Goal: Task Accomplishment & Management: Manage account settings

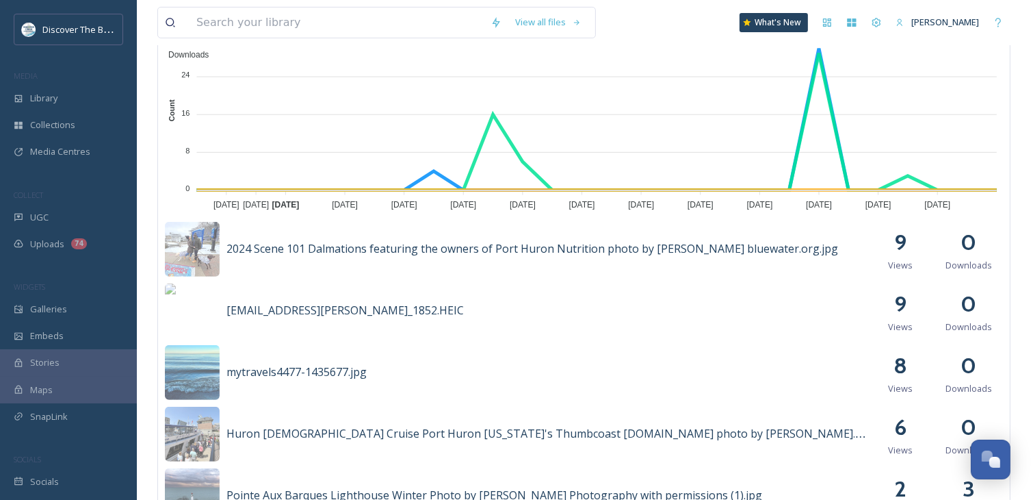
scroll to position [479, 0]
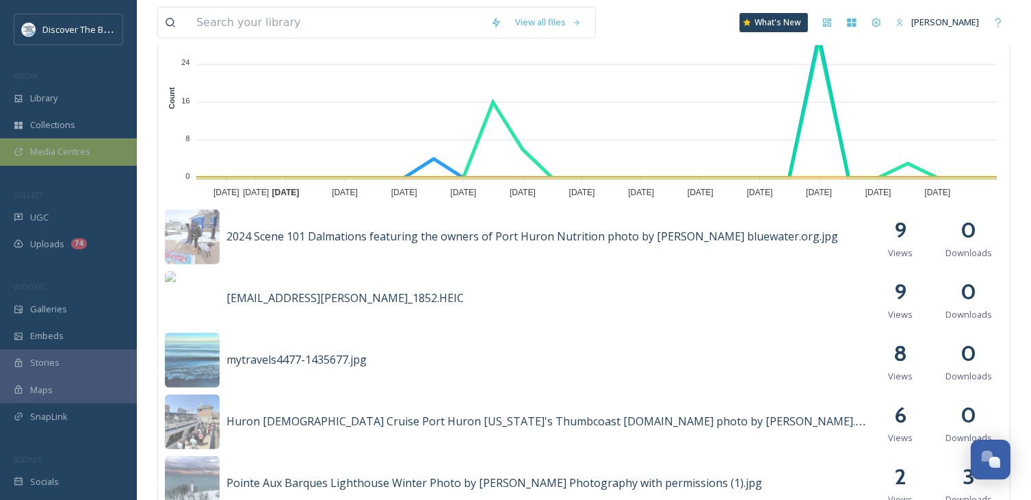
click at [86, 150] on span "Media Centres" at bounding box center [60, 151] width 60 height 13
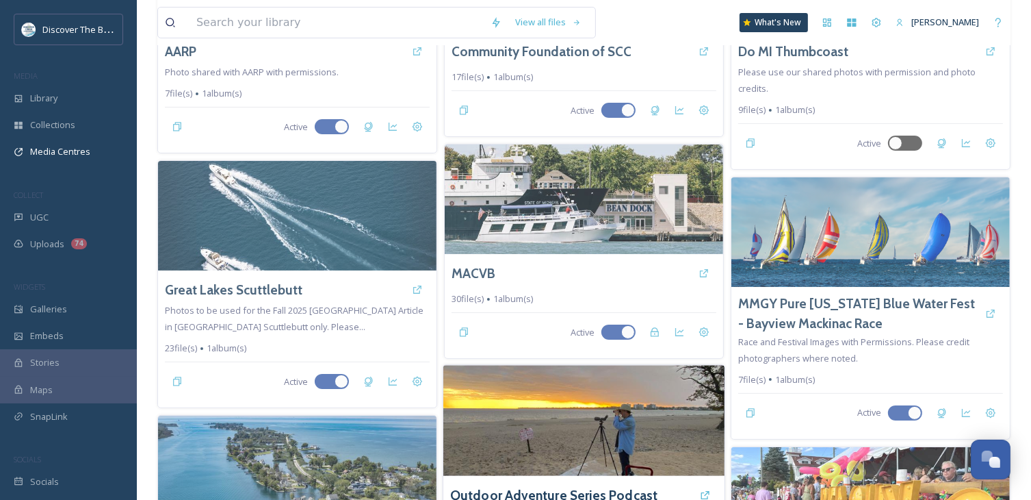
scroll to position [479, 0]
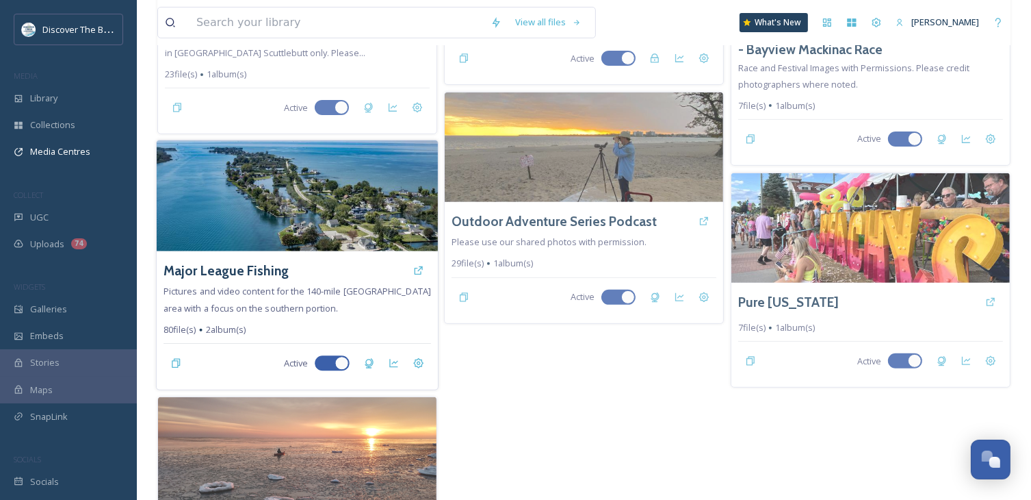
click at [339, 235] on img at bounding box center [297, 196] width 281 height 111
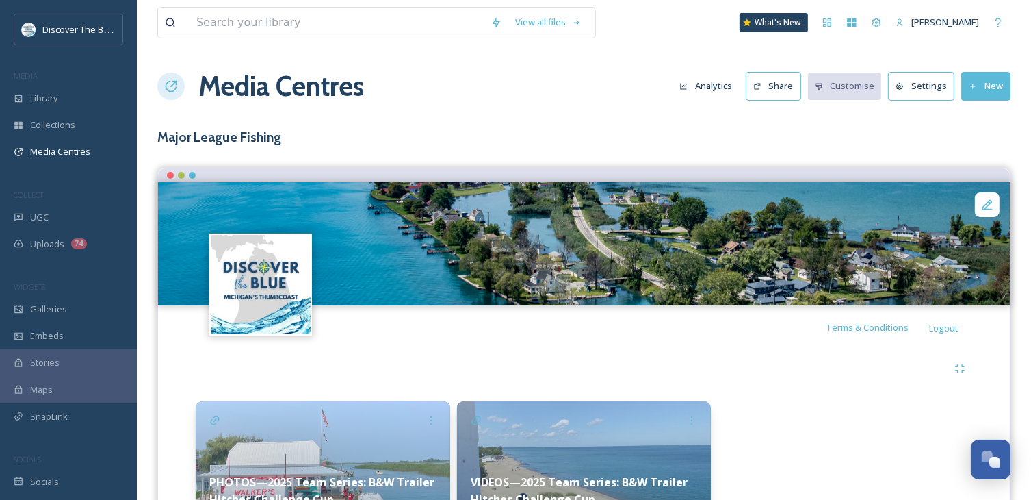
click at [511, 124] on div "View all files What's New Katie Stepp Media Centres Analytics Share Customise S…" at bounding box center [584, 296] width 895 height 593
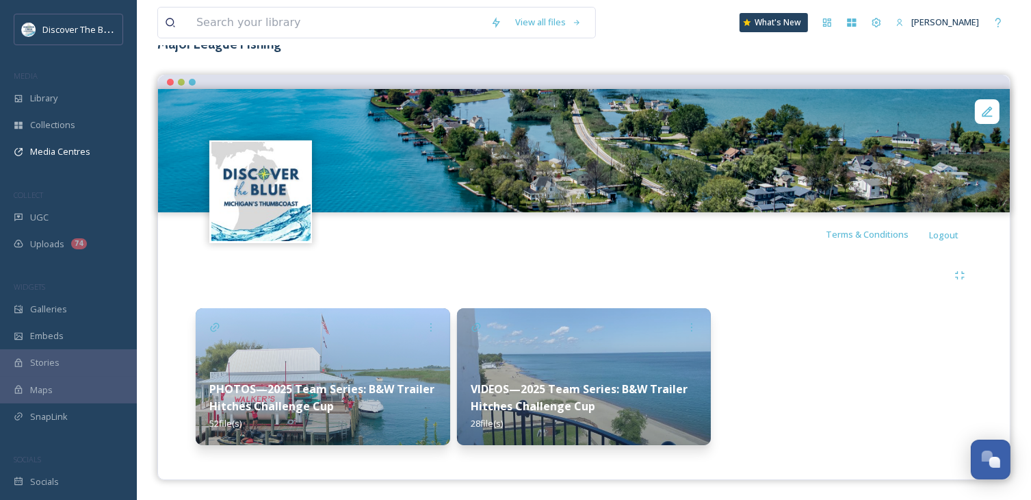
click at [428, 347] on img at bounding box center [323, 376] width 255 height 137
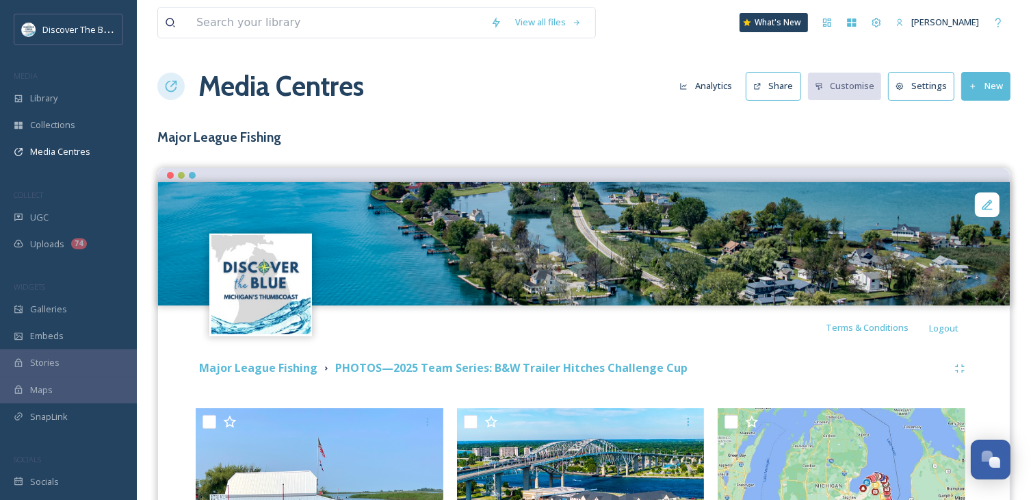
click at [715, 88] on button "Analytics" at bounding box center [706, 86] width 66 height 27
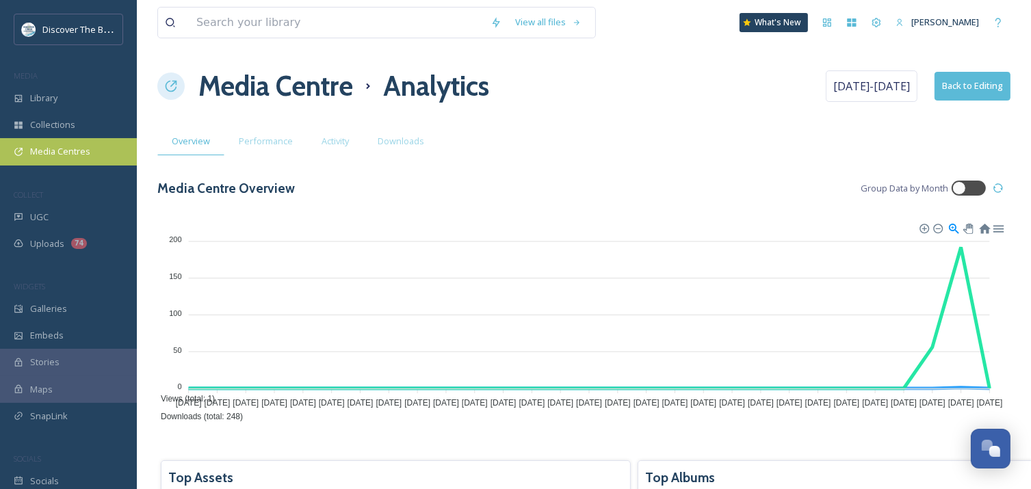
click at [59, 147] on span "Media Centres" at bounding box center [60, 151] width 60 height 13
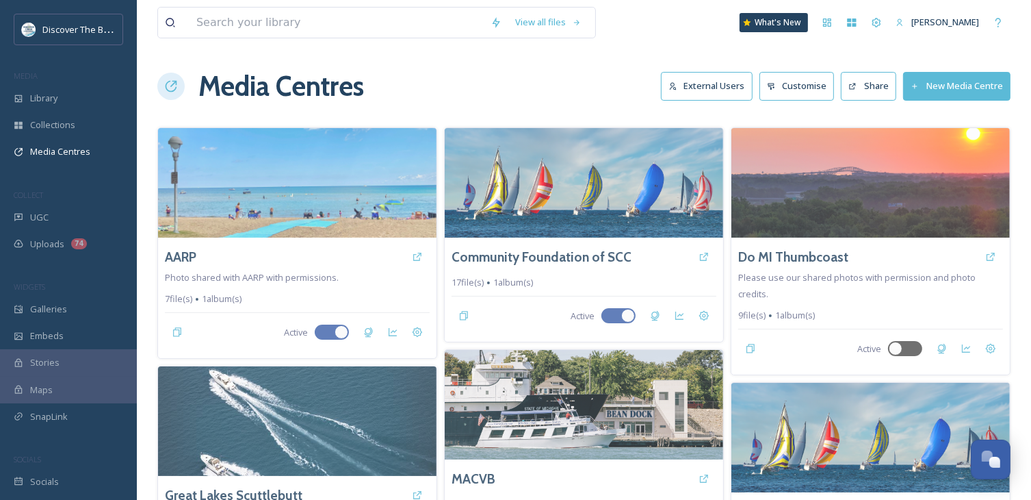
click at [936, 86] on button "New Media Centre" at bounding box center [956, 86] width 107 height 28
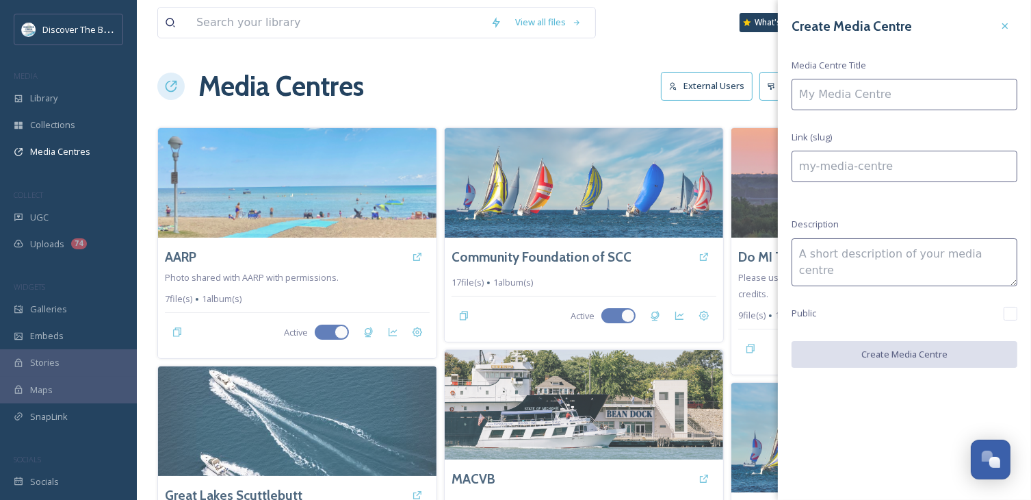
click at [894, 98] on input at bounding box center [905, 94] width 226 height 31
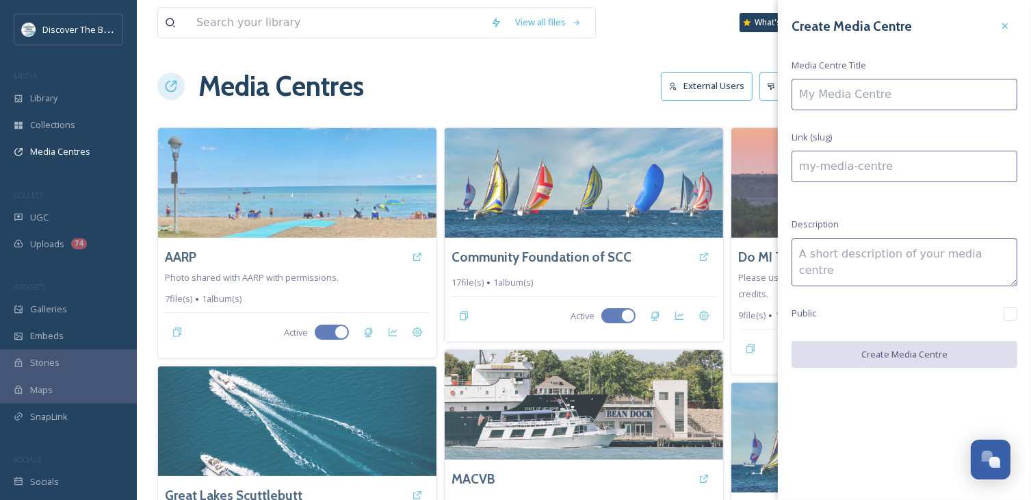
type input "W"
type input "w"
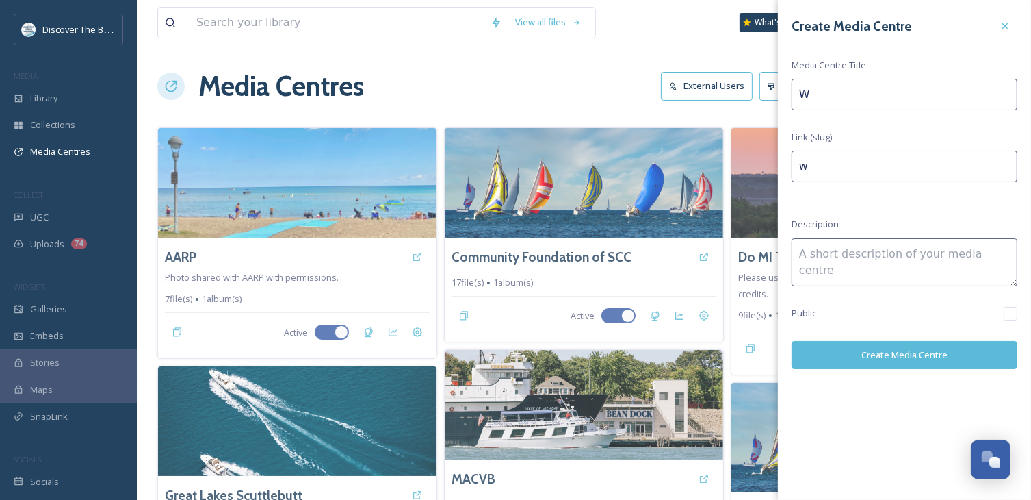
type input "Wr"
type input "wr"
type input "Wri"
type input "wri"
type input "Writ"
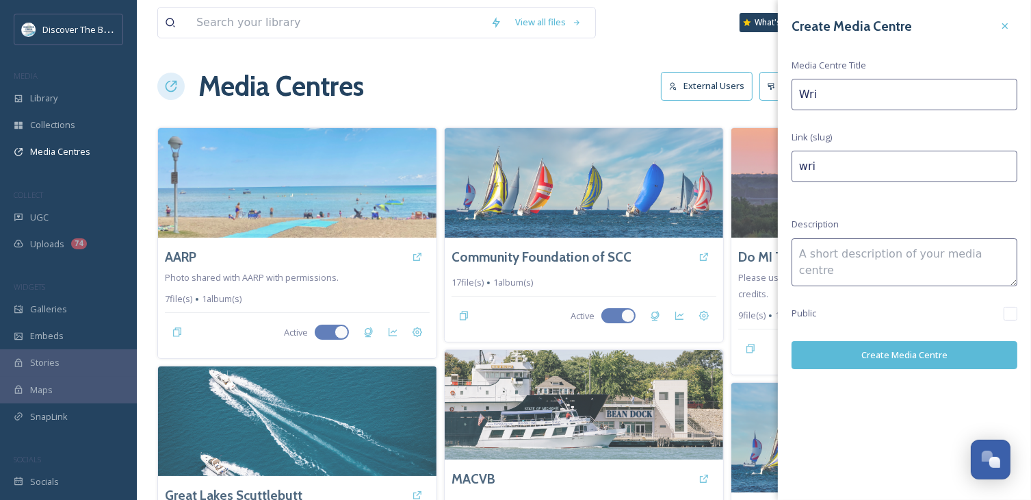
type input "writ"
type input "Write"
type input "write"
type input "Writer"
type input "writer"
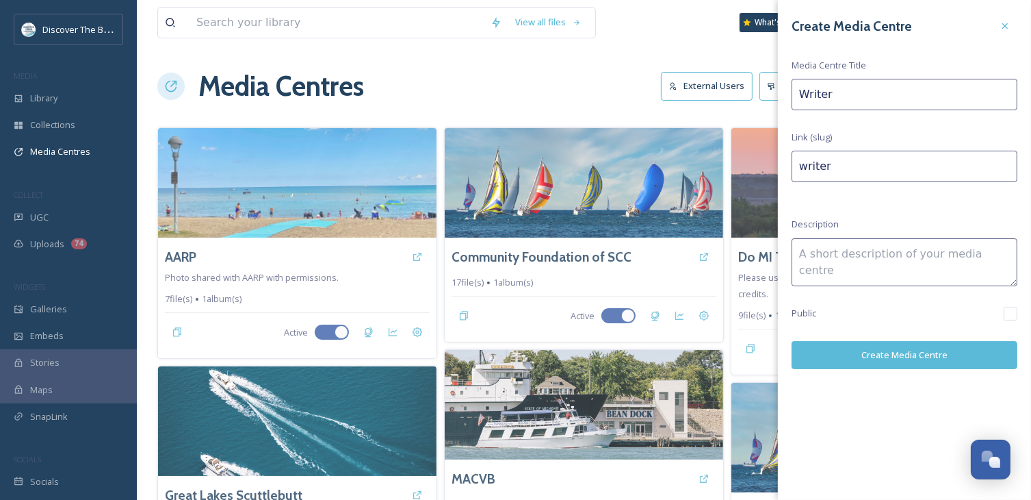
type input "Writers"
type input "writers"
type input "Writers"
type input "writers-"
type input "Writers T"
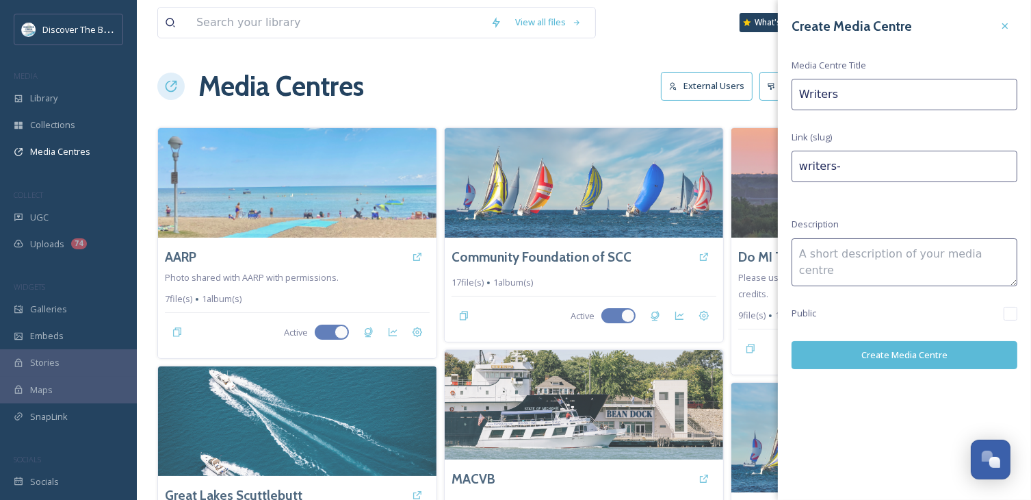
type input "writers-t"
type input "Writers To"
type input "writers-to"
type input "Writers Tou"
type input "writers-tou"
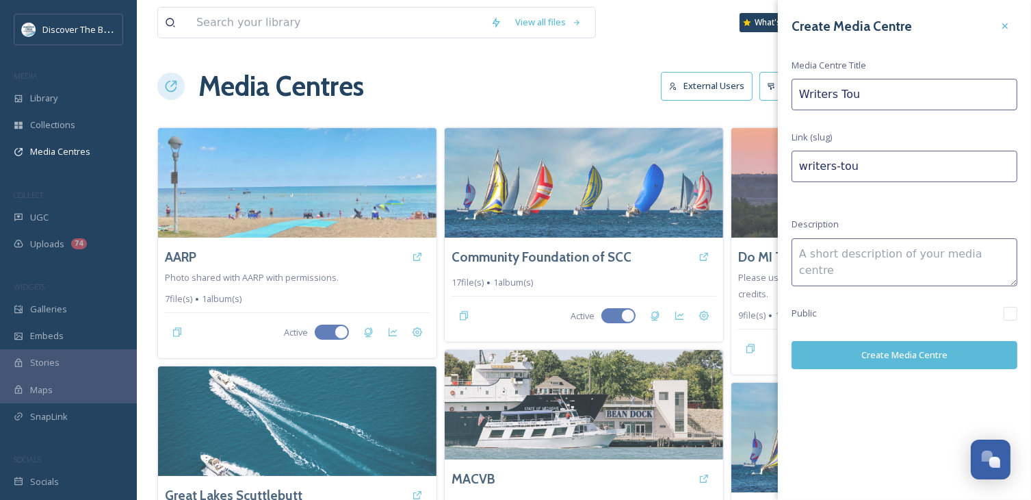
type input "Writers Tour"
type input "writers-tour"
type input "Writers Tou"
type input "writers-tou"
type input "Writers To"
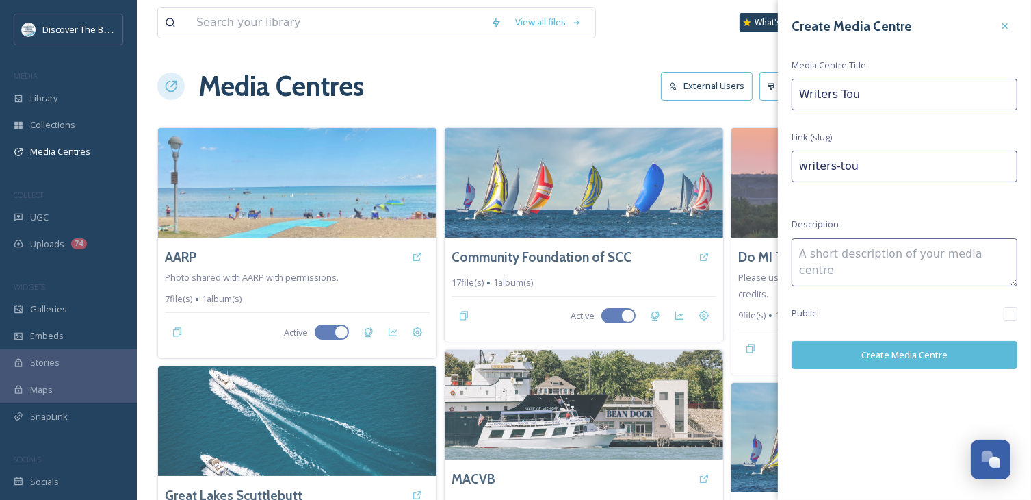
type input "writers-to"
type input "Writers T"
type input "writers-t"
type input "Writers"
type input "writers-"
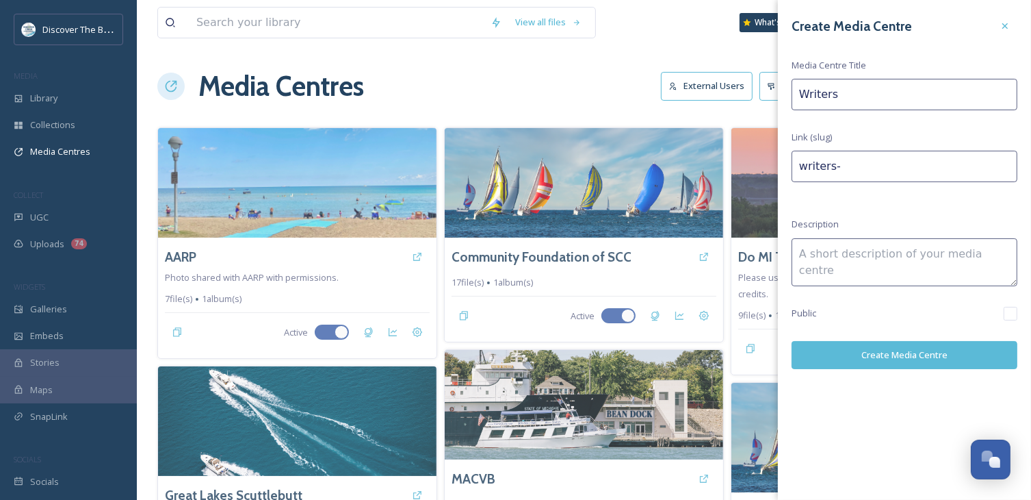
type input "Writers"
type input "writers"
type input "Writer"
type input "writer"
type input "Write"
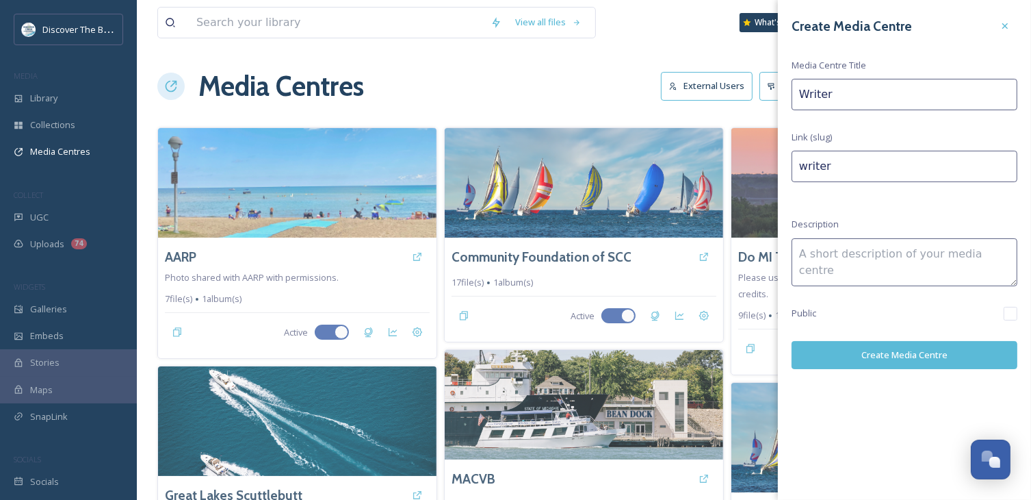
type input "write"
type input "Writ"
type input "writ"
type input "Wri"
type input "wri"
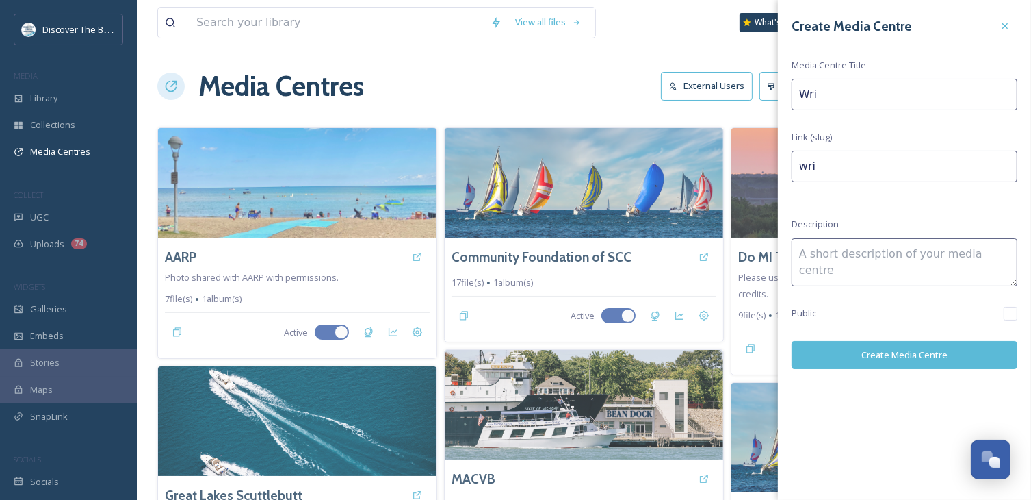
type input "Wr"
type input "wr"
type input "W"
type input "w"
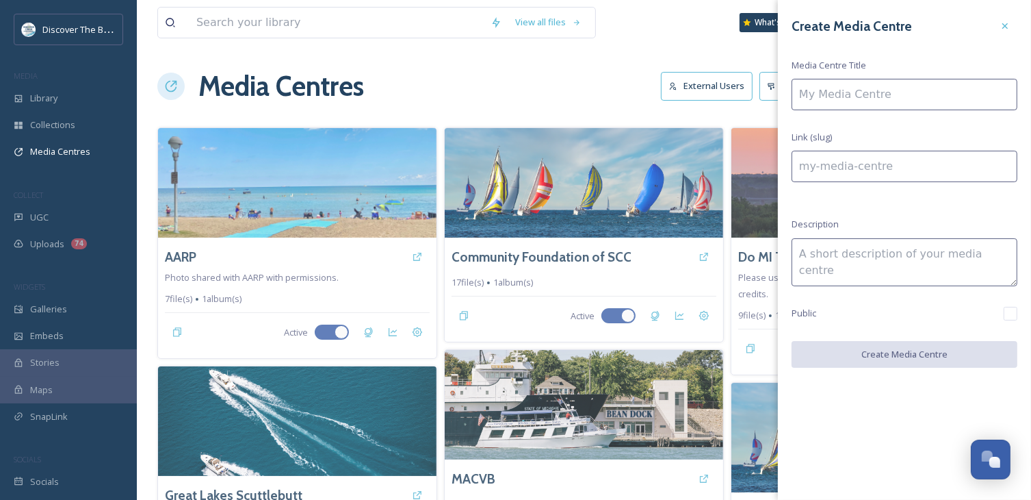
type input "P"
type input "p"
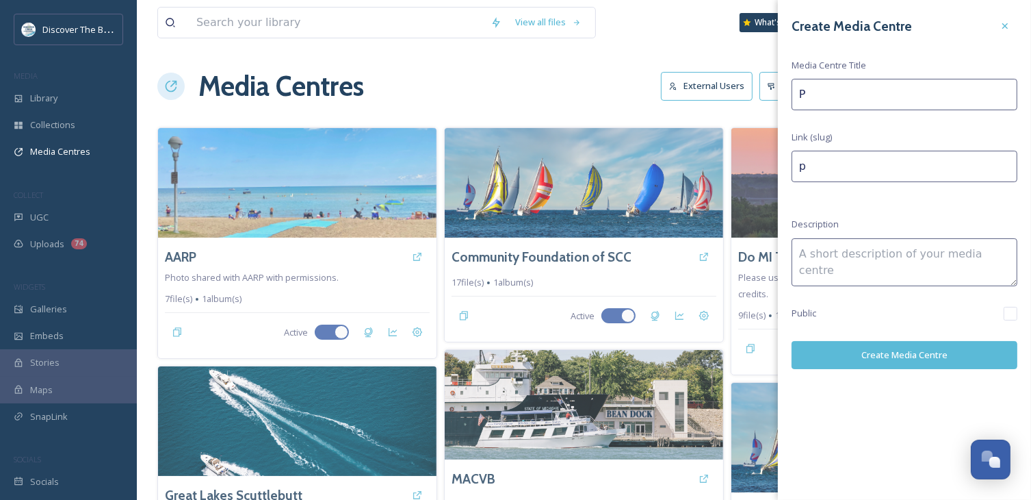
type input "Pu"
type input "pu"
type input "Pur"
type input "pur"
type input "Pure"
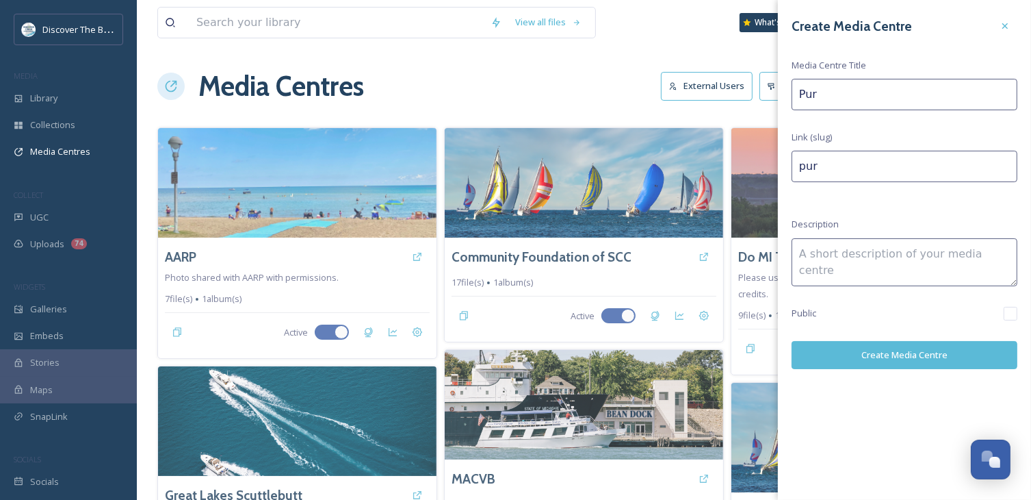
type input "pure"
type input "Pure"
type input "pure-"
type input "Pure M"
type input "pure-m"
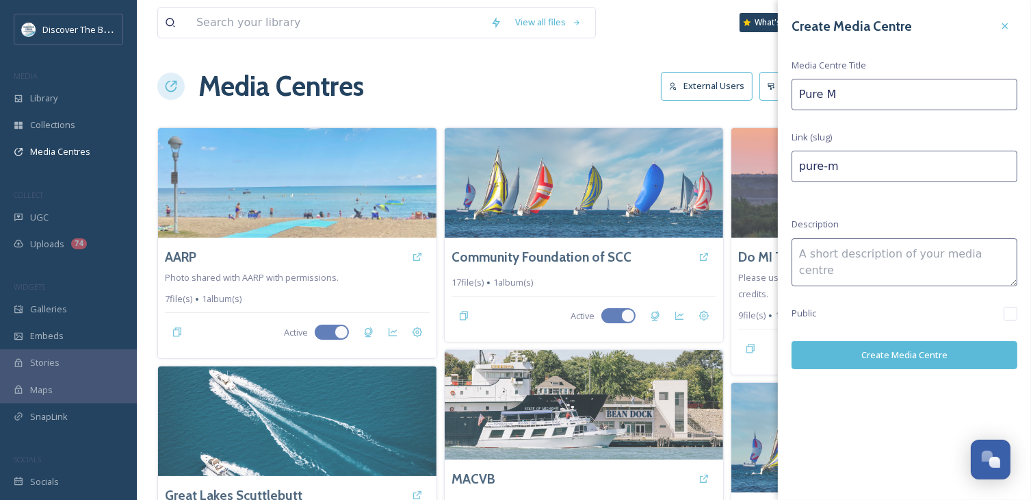
type input "Pure Mi"
type input "pure-mi"
type input "Pure Mic"
type input "pure-mic"
type input "Pure Mich"
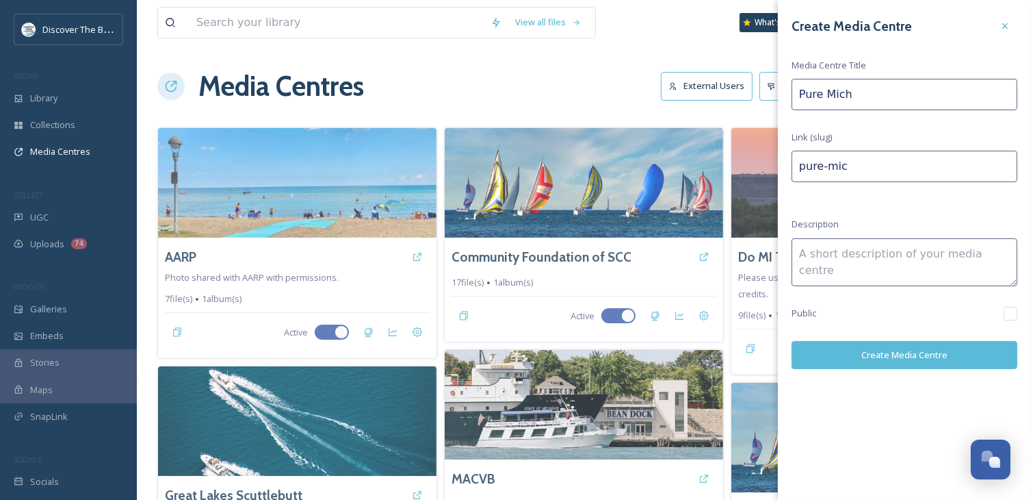
type input "pure-mich"
type input "Pure Michi"
type input "pure-michi"
type input "Pure Michig"
type input "pure-michig"
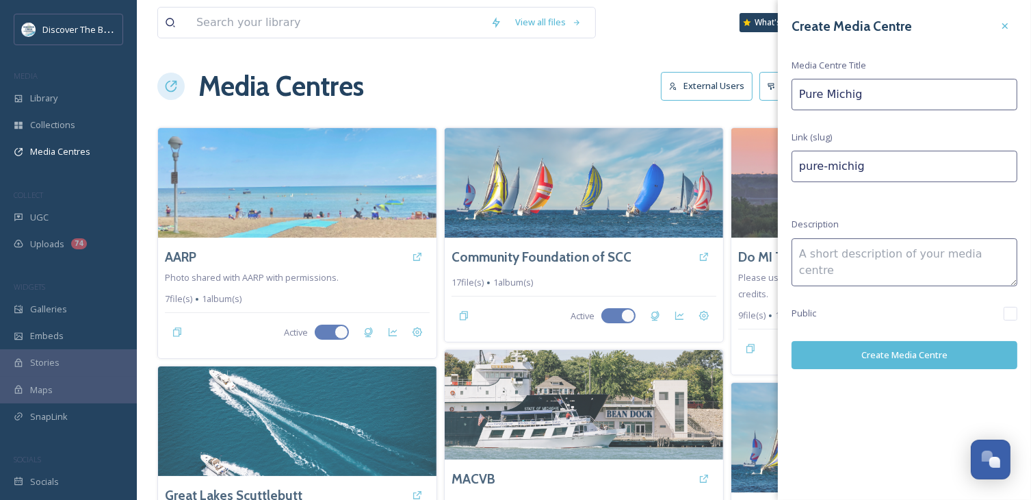
type input "Pure Michiga"
type input "pure-michiga"
type input "Pure [US_STATE]"
type input "pure-michigan"
type input "Pure [US_STATE]"
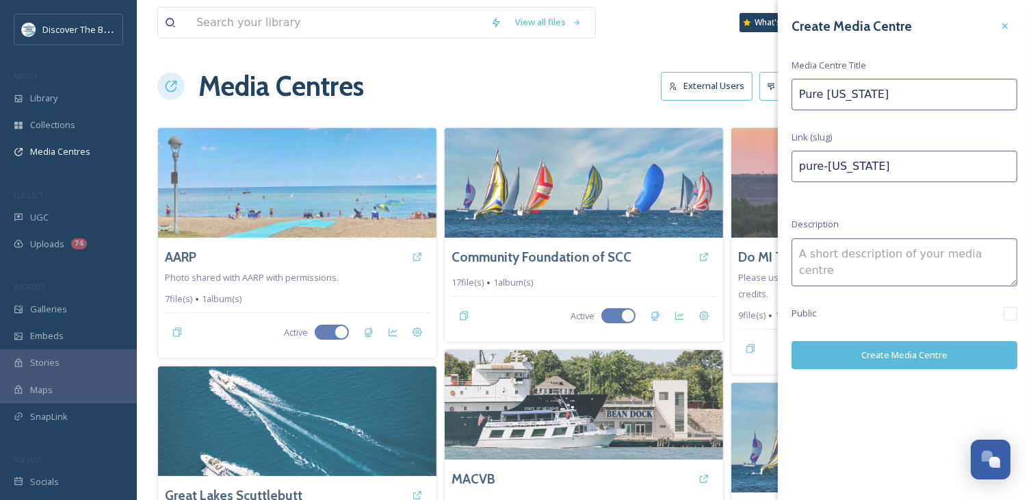
type input "pure-michigan-"
type input "Pure Michigan W"
type input "pure-michigan-w"
type input "Pure Michigan Wr"
type input "pure-michigan-wr"
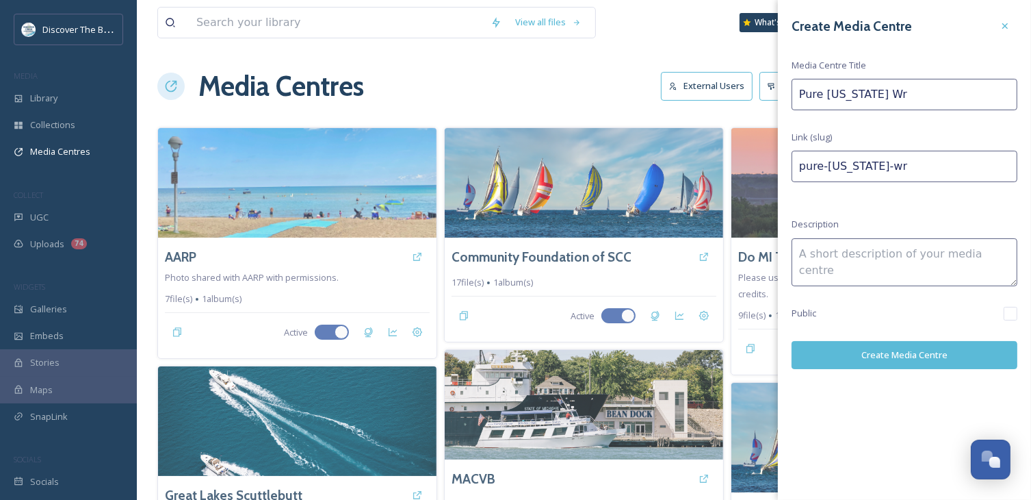
type input "Pure Michigan Wri"
type input "pure-michigan-wri"
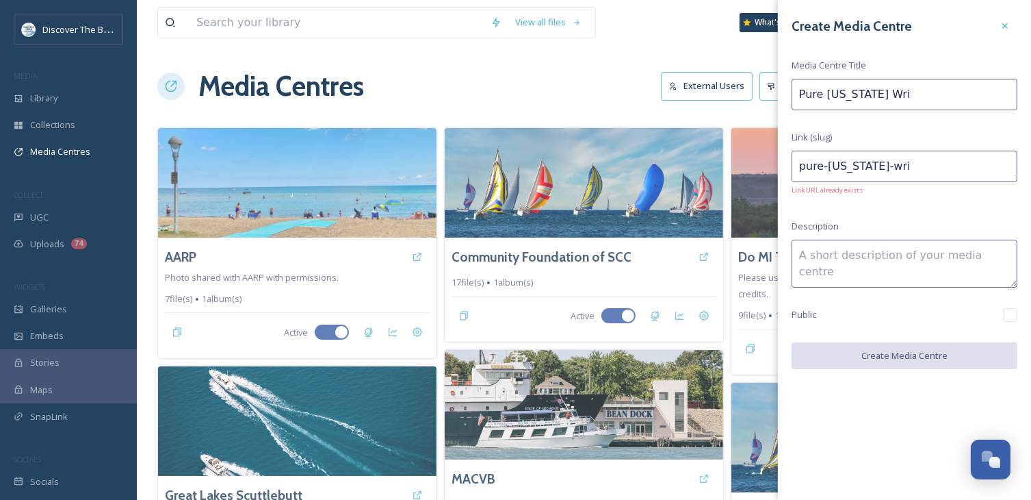
type input "Pure Michigan Writ"
type input "pure-michigan-writ"
type input "Pure Michigan Write"
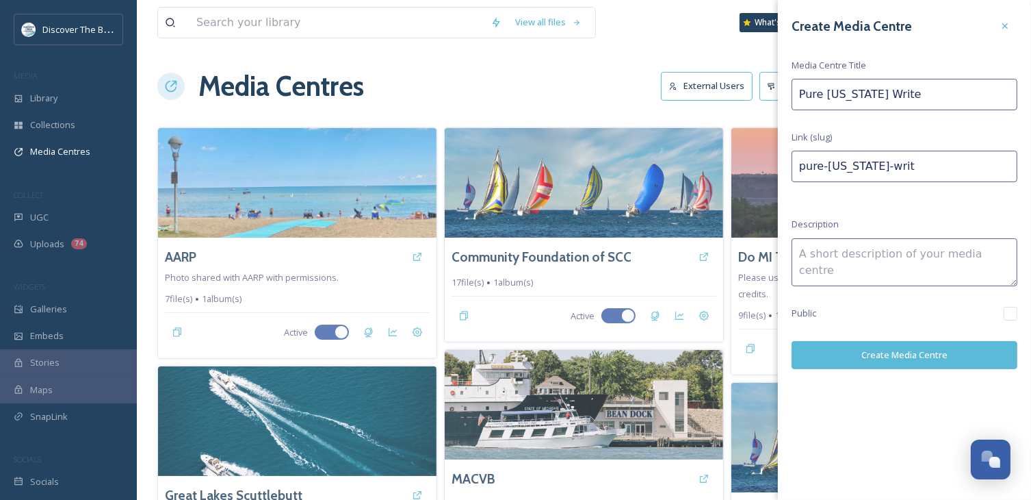
type input "pure-michigan-write"
type input "Pure Michigan Writer"
type input "pure-michigan-writer"
type input "Pure Michigan Writers"
type input "pure-michigan-writers"
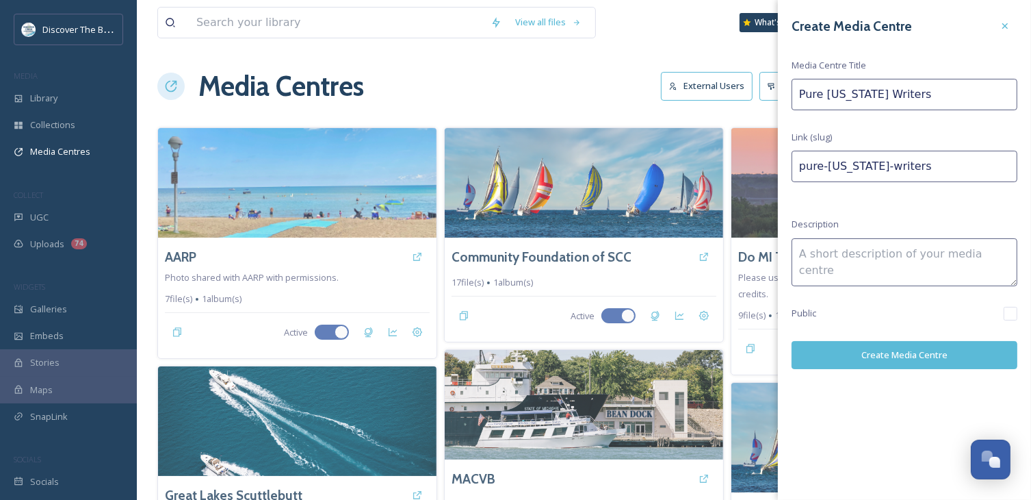
type input "Pure Michigan Writers"
type input "pure-michigan-writers-"
type input "Pure Michigan Writers T"
type input "pure-michigan-writers-t"
type input "Pure Michigan Writers To"
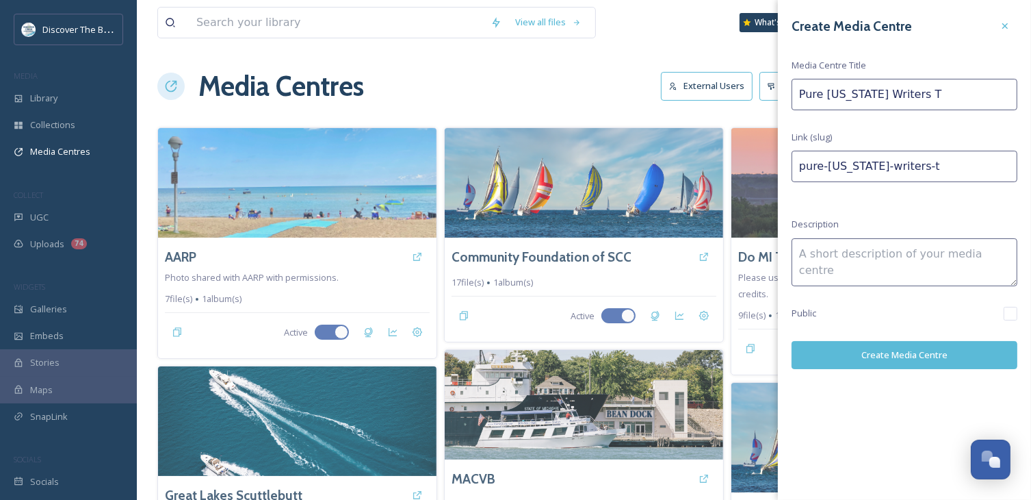
type input "pure-michigan-writers-to"
type input "Pure Michigan Writers Tou"
type input "pure-michigan-writers-tou"
type input "Pure Michigan Writers Tour"
type input "pure-michigan-writers-tour"
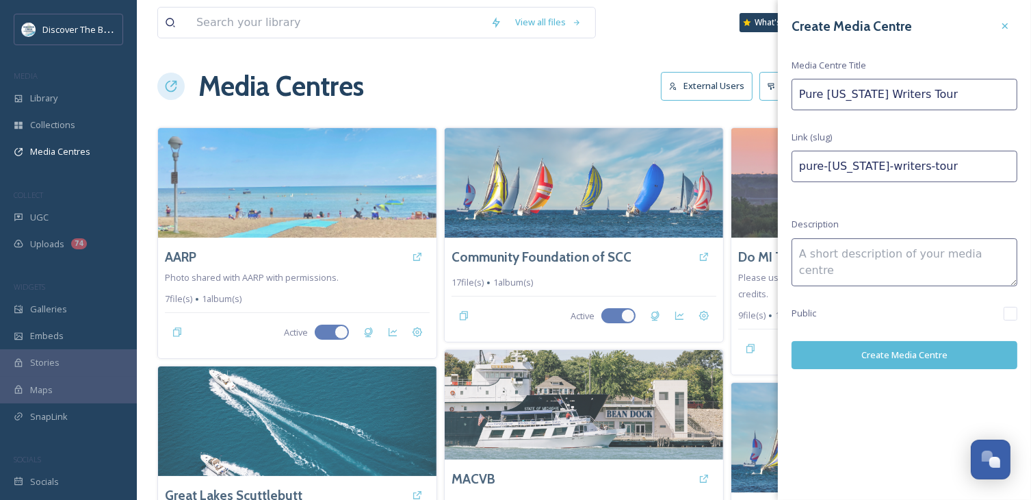
type input "Pure Michigan Writers Tour"
type input "pure-michigan-writers-tour-"
type input "Pure Michigan Writers Tour -"
type input "pure-michigan-writers-tour--"
type input "Pure Michigan Writers Tour -"
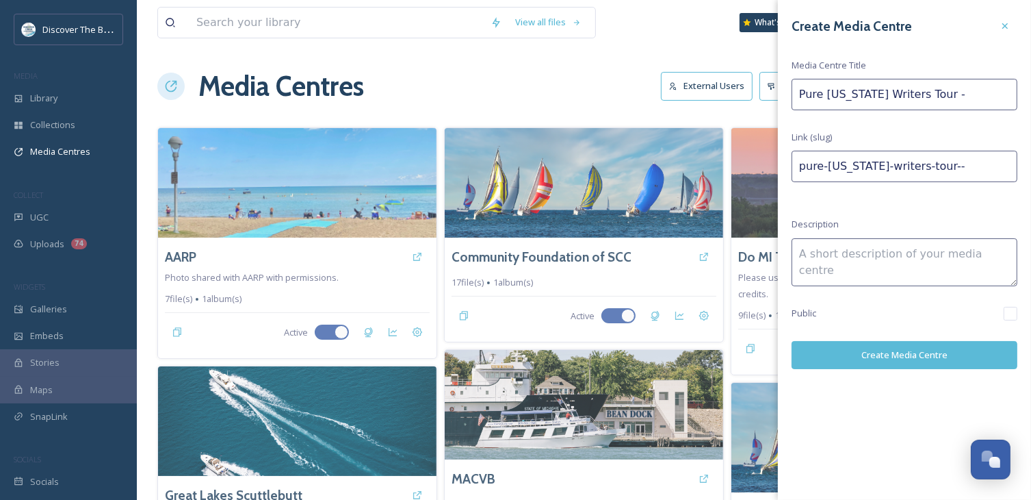
type input "pure-michigan-writers-tour---"
type input "Pure Michigan Writers Tour - A"
type input "pure-michigan-writers-tour---a"
type input "Pure Michigan Writers Tour - Au"
type input "pure-michigan-writers-tour---au"
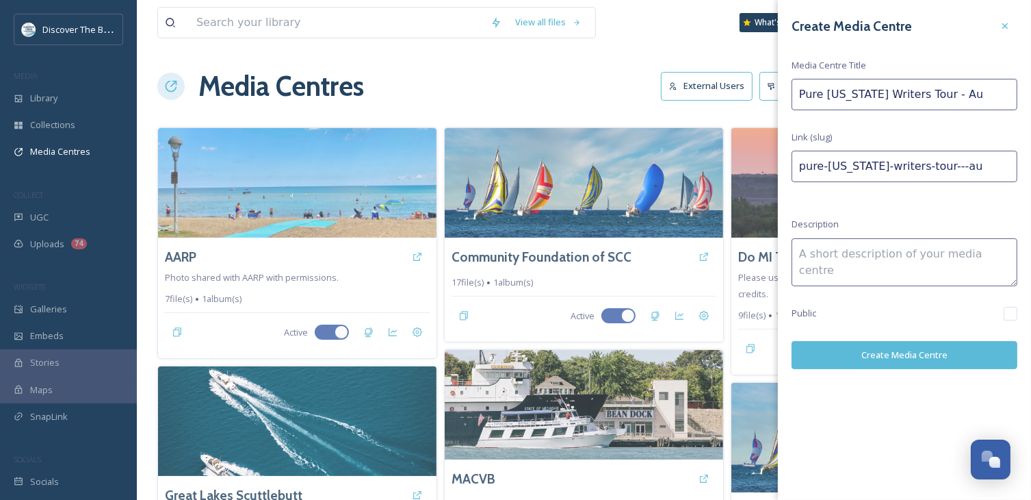
type input "Pure Michigan Writers Tour - Aug"
type input "pure-michigan-writers-tour---aug"
type input "Pure Michigan Writers Tour - Augu"
type input "pure-michigan-writers-tour---augu"
type input "Pure Michigan Writers Tour - Augus"
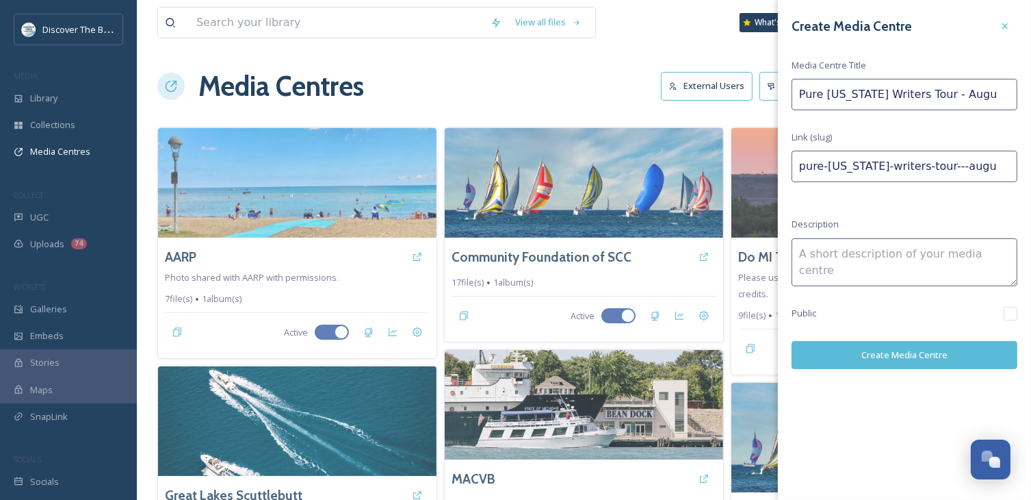
type input "pure-michigan-writers-tour---augus"
type input "Pure Michigan Writers Tour - August"
type input "pure-michigan-writers-tour---august"
type input "Pure Michigan Writers Tour - August"
type input "pure-michigan-writers-tour---august-"
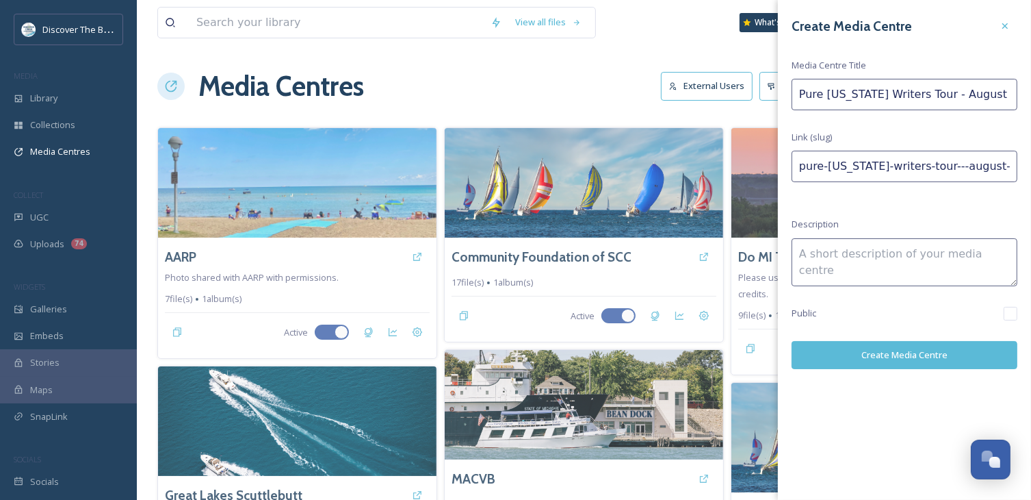
type input "Pure Michigan Writers Tour - August 2"
type input "pure-michigan-writers-tour---august-2"
type input "Pure Michigan Writers Tour - August 20"
type input "pure-michigan-writers-tour---august-20"
type input "Pure Michigan Writers Tour - August 202"
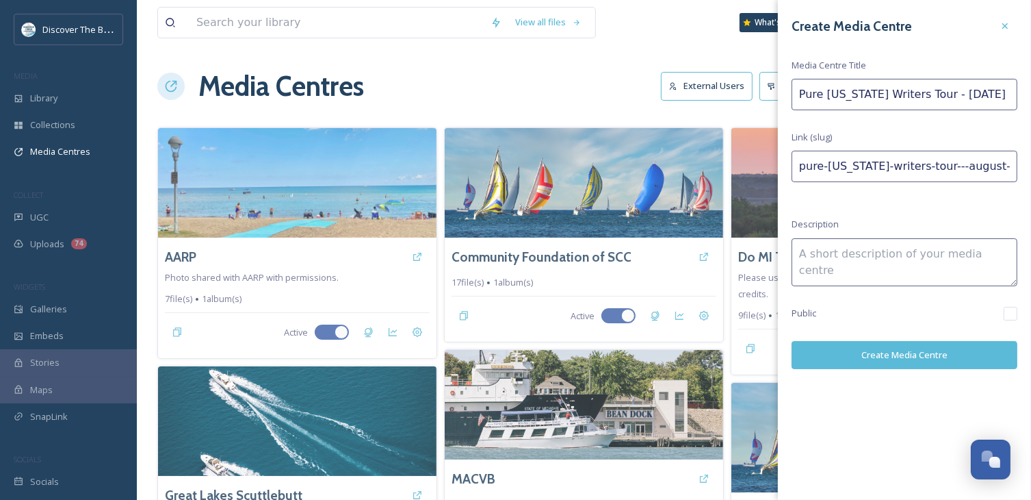
type input "pure-michigan-writers-tour---august-202"
type input "Pure Michigan Writers Tour - August 2025"
type input "pure-michigan-writers-tour---august-2025"
click at [938, 97] on input "Pure Michigan Writers Tour - August 2025" at bounding box center [905, 94] width 226 height 31
type input "Pure Michigan Writers Tour - August 2025"
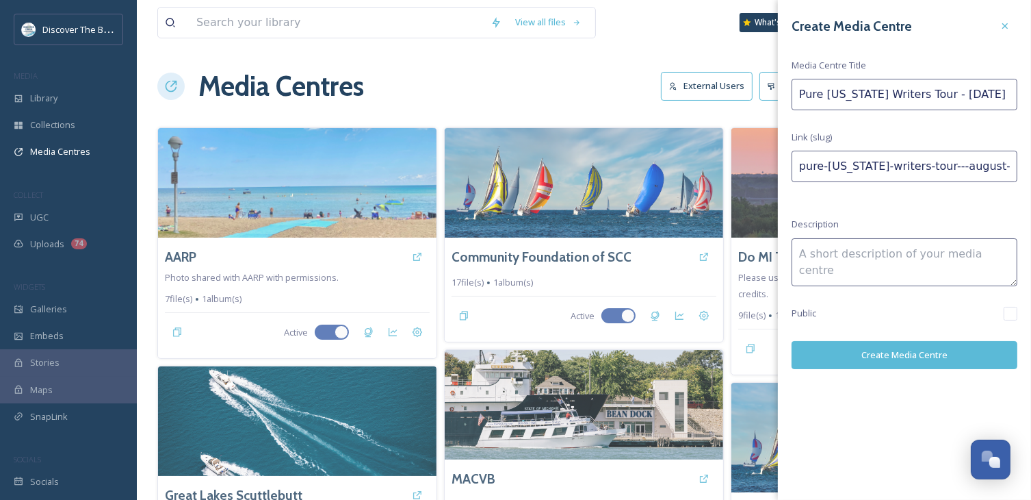
type input "pure-michigan-writers-tour----august-2025"
type input "Pure Michigan Writers Tour - P August 2025"
type input "pure-michigan-writers-tour---p-august-2025"
type input "Pure Michigan Writers Tour - Po August 2025"
type input "pure-michigan-writers-tour---po-august-2025"
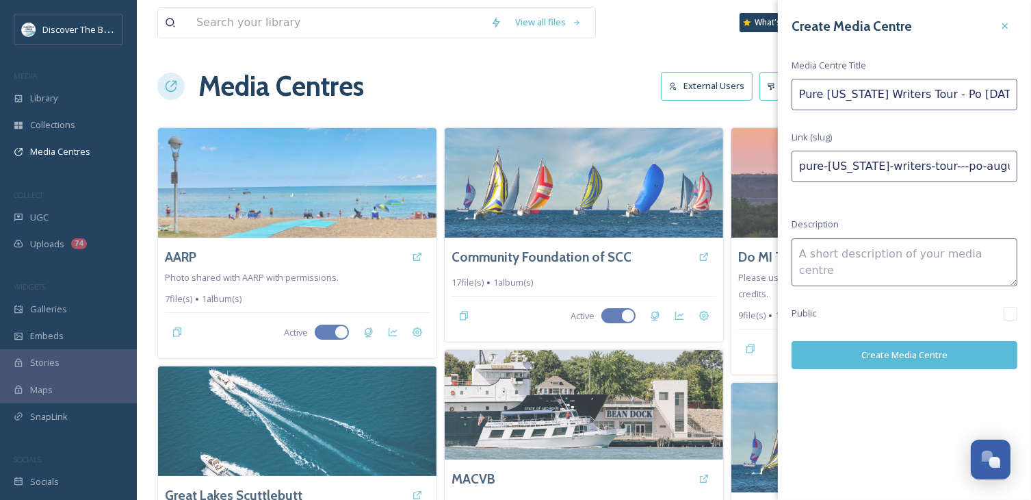
type input "Pure Michigan Writers Tour - Por August 2025"
type input "pure-michigan-writers-tour---por-august-2025"
type input "Pure Michigan Writers Tour - Port August 2025"
type input "pure-michigan-writers-tour---port-august-2025"
type input "Pure Michigan Writers Tour - Port August 2025"
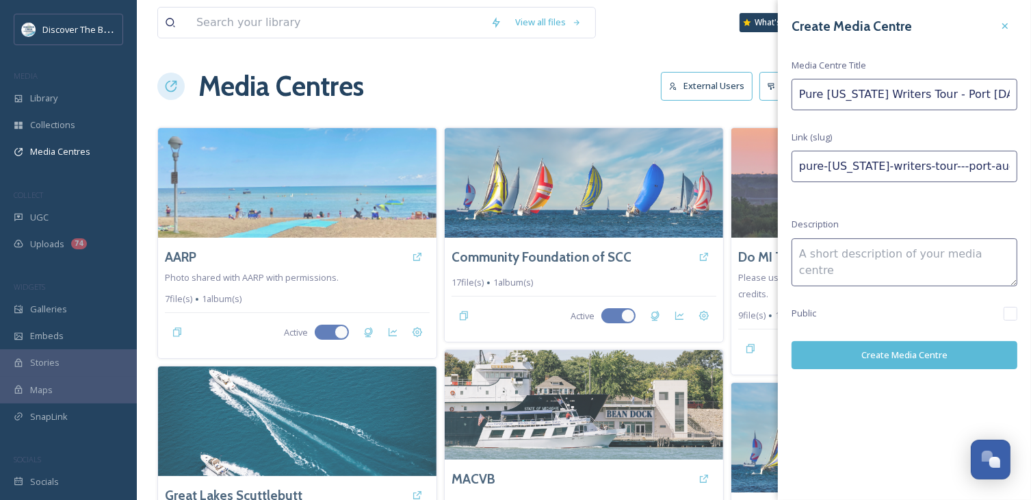
type input "pure-michigan-writers-tour---port--august-2025"
type input "Pure Michigan Writers Tour - Port H August 2025"
type input "pure-michigan-writers-tour---port-h-august-2025"
type input "Pure Michigan Writers Tour - Port Hu August 2025"
type input "pure-michigan-writers-tour---port-hu-august-2025"
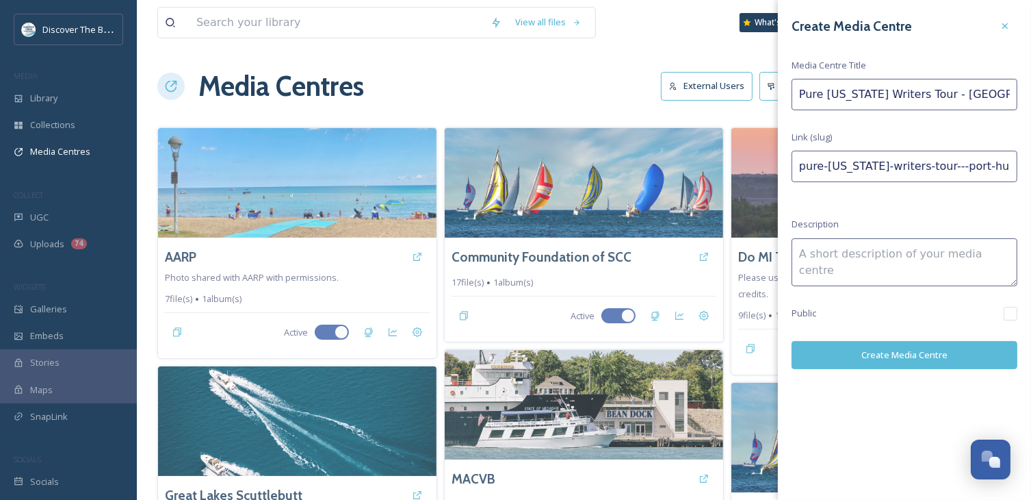
type input "Pure Michigan Writers Tour - Port Hur August 2025"
type input "pure-michigan-writers-tour---port-hur-august-2025"
type input "Pure Michigan Writers Tour - Port Huro August 2025"
type input "pure-michigan-writers-tour---port-huro-august-2025"
type input "Pure Michigan Writers Tour - Port Huron August 2025"
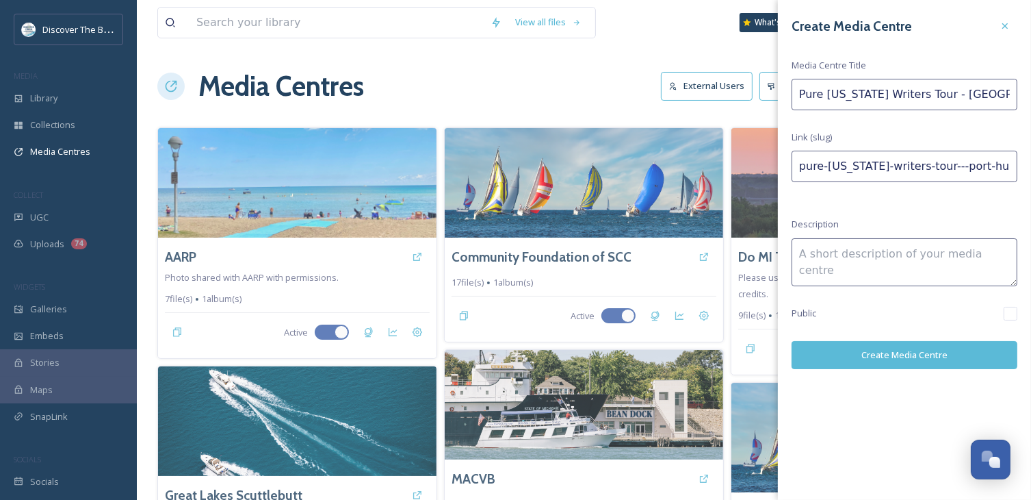
type input "pure-michigan-writers-tour---port-huron-august-2025"
type input "Pure Michigan Writers Tour - Port Huron August 2025"
type input "pure-michigan-writers-tour---port-huron--august-2025"
type input "Pure Michigan Writers Tour - Port Huron - August 2025"
type input "pure-michigan-writers-tour---port-huron---august-2025"
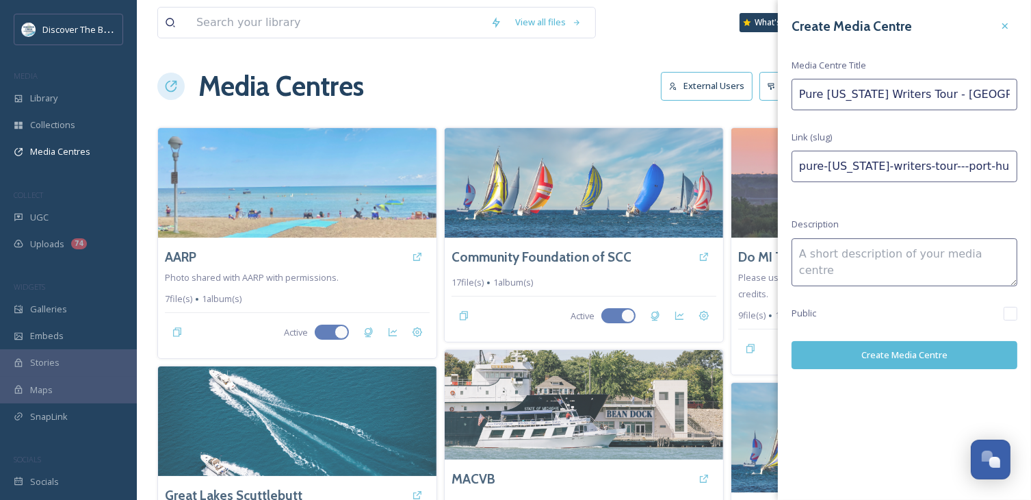
click at [895, 275] on textarea at bounding box center [905, 262] width 226 height 48
click at [940, 94] on input "Pure Michigan Writers Tour - Port Huron - August 2025" at bounding box center [905, 94] width 226 height 31
drag, startPoint x: 940, startPoint y: 94, endPoint x: 930, endPoint y: 94, distance: 10.3
click at [930, 94] on input "Pure Michigan Writers Tour - Port Huron - August 2025" at bounding box center [905, 94] width 226 height 31
type input "Pure Michigan Writers Tour,Port Huron - August 2025"
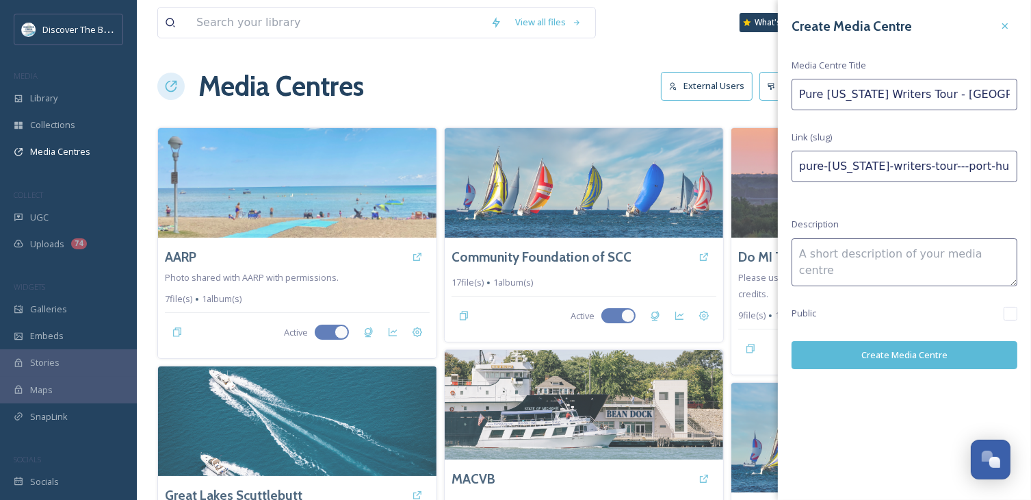
type input "pure-michigan-writers-tourport-huron---august-2025"
drag, startPoint x: 997, startPoint y: 94, endPoint x: 986, endPoint y: 94, distance: 10.3
click at [986, 94] on input "Pure Michigan Writers Tour,Port Huron - August 2025" at bounding box center [905, 94] width 226 height 31
type input "Pure Michigan Writers Tour,Port Huron,August 2025"
type input "pure-michigan-writers-tourport-huronaugust-2025"
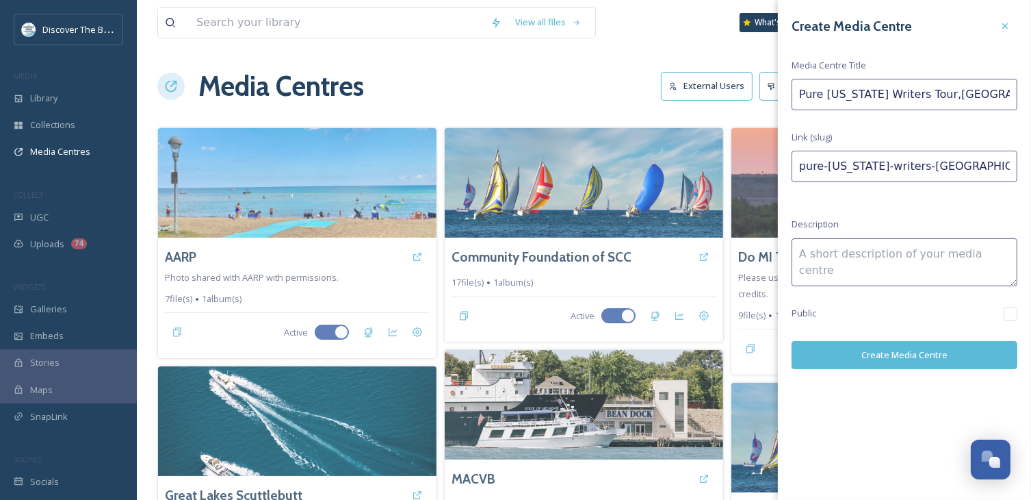
type input "Pure Michigan Writers Tour,Port Huron, August 2025"
type input "pure-michigan-writers-tourport-huron-august-2025"
click at [934, 95] on input "Pure Michigan Writers Tour,Port Huron, August 2025" at bounding box center [905, 94] width 226 height 31
type input "Pure Michigan Writers Tour, Port Huron, August 2025"
type input "pure-michigan-writers-tour-port-huron-august-2025"
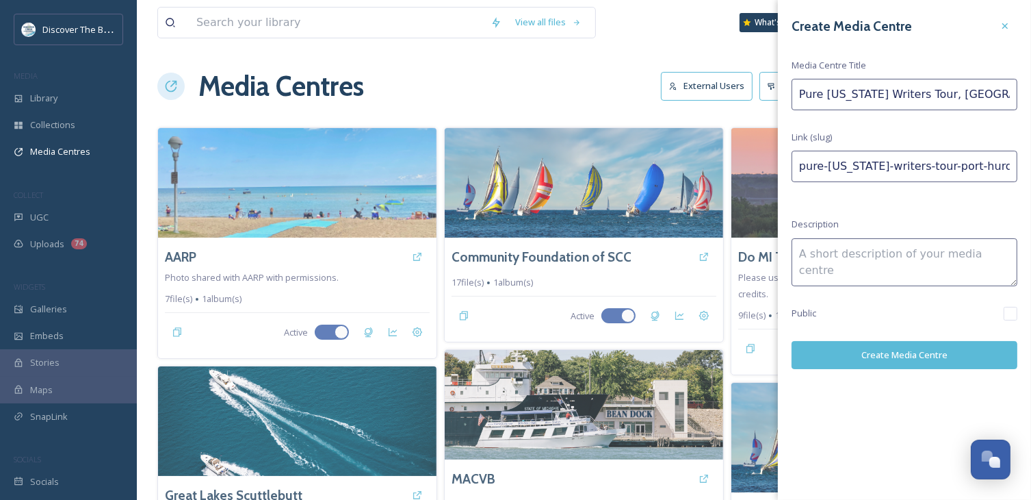
type input "Pure Michigan Writers Tour, Port Huron, August 2025"
click at [903, 253] on textarea at bounding box center [905, 262] width 226 height 48
type textarea "Tour of [GEOGRAPHIC_DATA] on [US_STATE]'s Thumbcoast, [DATE]-[DATE]"
drag, startPoint x: 872, startPoint y: 94, endPoint x: 905, endPoint y: 91, distance: 33.0
click at [905, 91] on input "Pure Michigan Writers Tour, Port Huron, August 2025" at bounding box center [905, 94] width 226 height 31
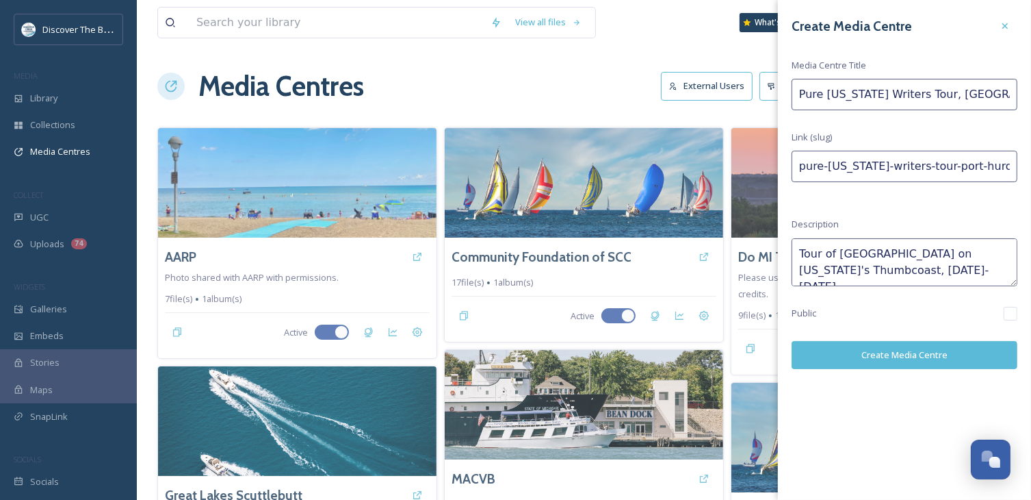
type input "Pure Michigan G Tour, Port Huron, August 2025"
type input "pure-michigan-g-tour-port-huron-august-2025"
type input "Pure Michigan Ge Tour, Port Huron, August 2025"
type input "pure-michigan-ge-tour-port-huron-august-2025"
type input "Pure Michigan Ger Tour, Port Huron, August 2025"
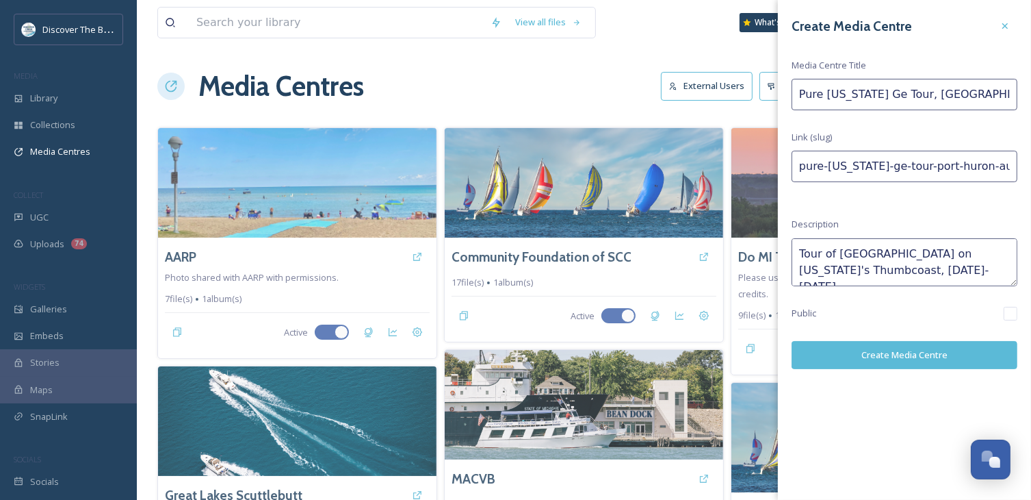
type input "pure-michigan-ger-tour-port-huron-august-2025"
type input "Pure Michigan Germ Tour, Port Huron, August 2025"
type input "pure-michigan-germ-tour-port-huron-august-2025"
type input "Pure Michigan Germa Tour, Port Huron, August 2025"
type input "pure-michigan-germa-tour-port-huron-august-2025"
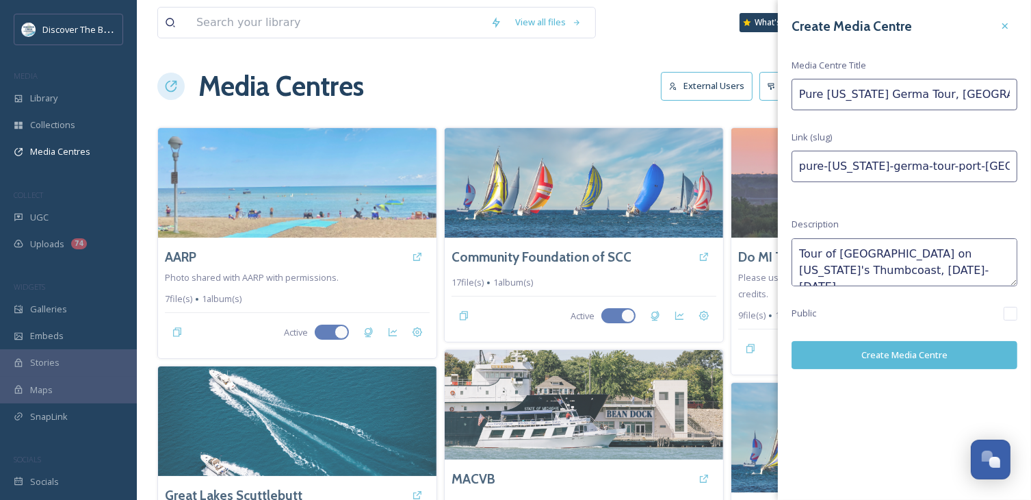
type input "Pure Michigan German Tour, Port Huron, August 2025"
type input "pure-michigan-german-tour-port-huron-august-2025"
type input "Pure Michigan German Tour, Port Huron, August 2025"
type input "pure-michigan-german--tour-port-huron-august-2025"
type input "Pure Michigan German P Tour, Port Huron, August 2025"
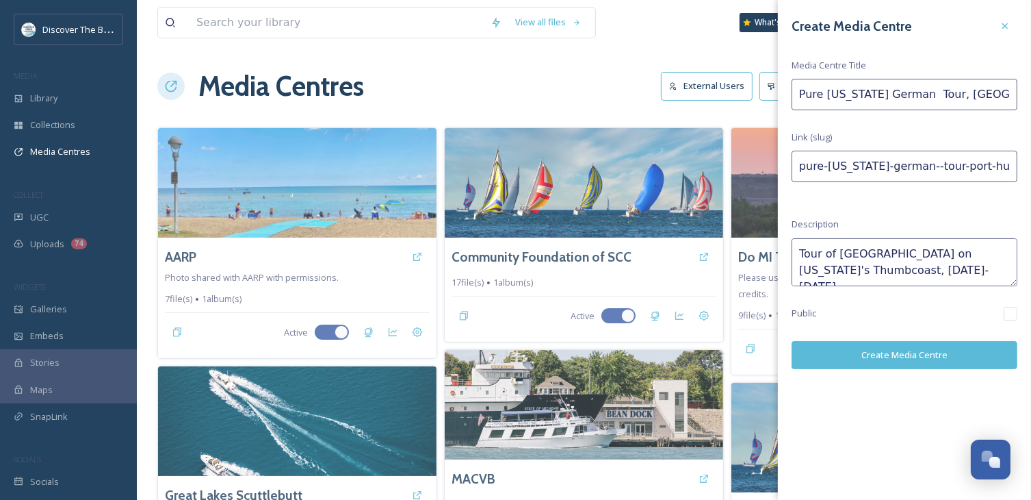
type input "pure-michigan-german-p-tour-port-huron-august-2025"
type input "Pure Michigan German Pr Tour, Port Huron, August 2025"
type input "pure-michigan-german-pr-tour-port-huron-august-2025"
type input "Pure Michigan German Pre Tour, Port Huron, August 2025"
type input "pure-michigan-german-pre-tour-port-huron-august-2025"
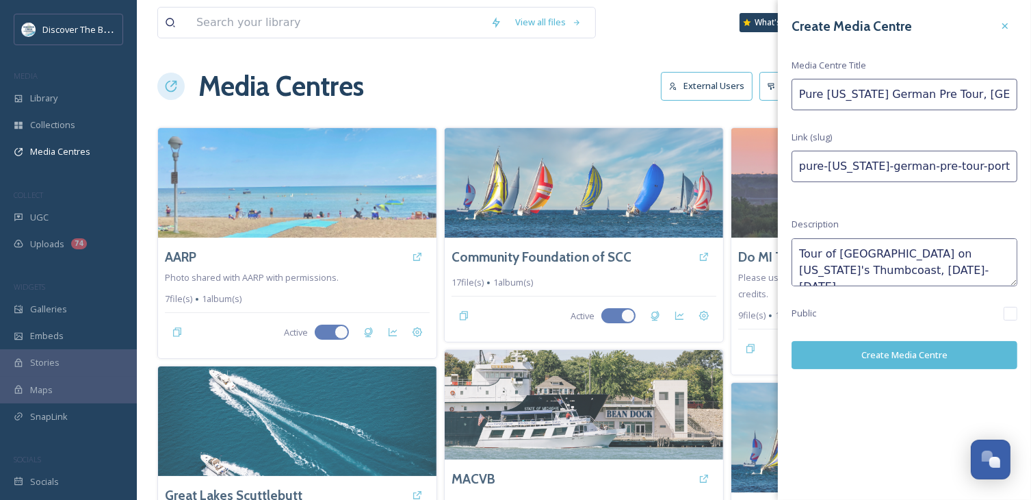
type input "Pure Michigan German Pres Tour, Port Huron, August 2025"
type input "pure-michigan-german-pres-tour-port-huron-august-2025"
type input "Pure Michigan German Press Tour, Port Huron, August 2025"
type input "pure-michigan-german-press-tour-port-huron-august-2025"
click at [983, 263] on textarea "Tour of [GEOGRAPHIC_DATA] on [US_STATE]'s Thumbcoast, [DATE]-[DATE]" at bounding box center [905, 262] width 226 height 48
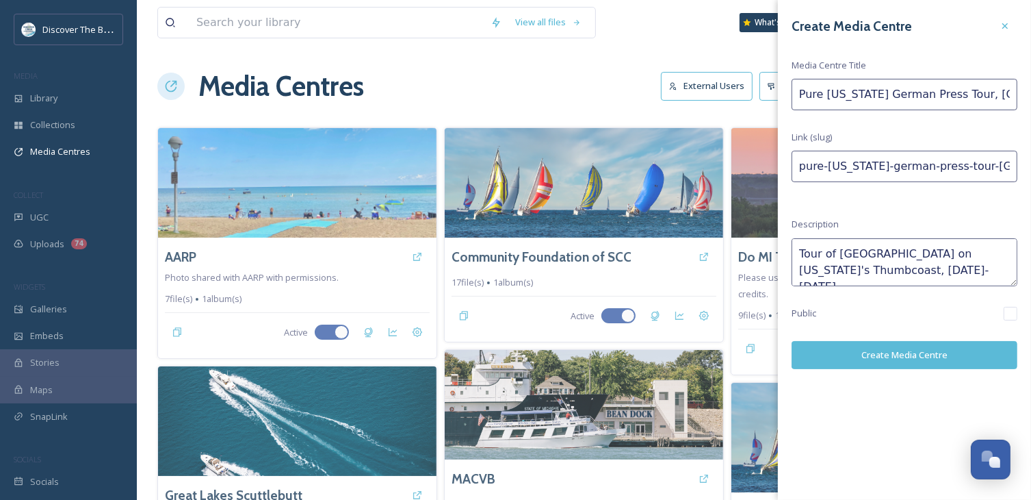
drag, startPoint x: 873, startPoint y: 93, endPoint x: 778, endPoint y: 90, distance: 94.5
click at [778, 90] on div "Create Media Centre Media Centre Title Pure Michigan German Press Tour, Port Hu…" at bounding box center [904, 191] width 253 height 383
type input "German Press Tour, [GEOGRAPHIC_DATA], [DATE]"
type input "german-press-tour-port-huron-august-2025"
click at [894, 95] on input "German Press Tour, [GEOGRAPHIC_DATA], [DATE]" at bounding box center [905, 94] width 226 height 31
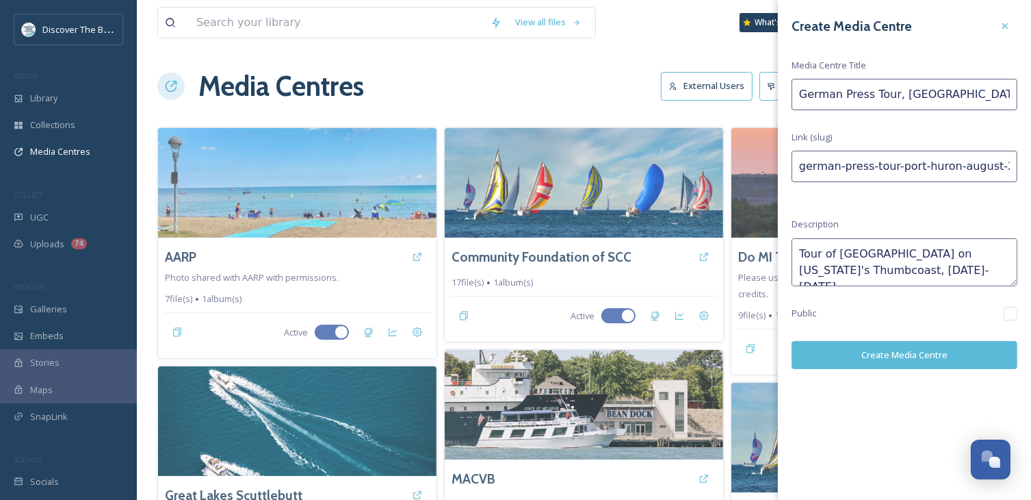
click at [888, 94] on input "German Press Tour, [GEOGRAPHIC_DATA], [DATE]" at bounding box center [905, 94] width 226 height 31
type input "German Press Tour , Port Huron, August 2025"
type input "german-press-tour--port-huron-august-2025"
type input "German Press Tour P, Port Huron, August 2025"
type input "german-press-tour-p-port-huron-august-2025"
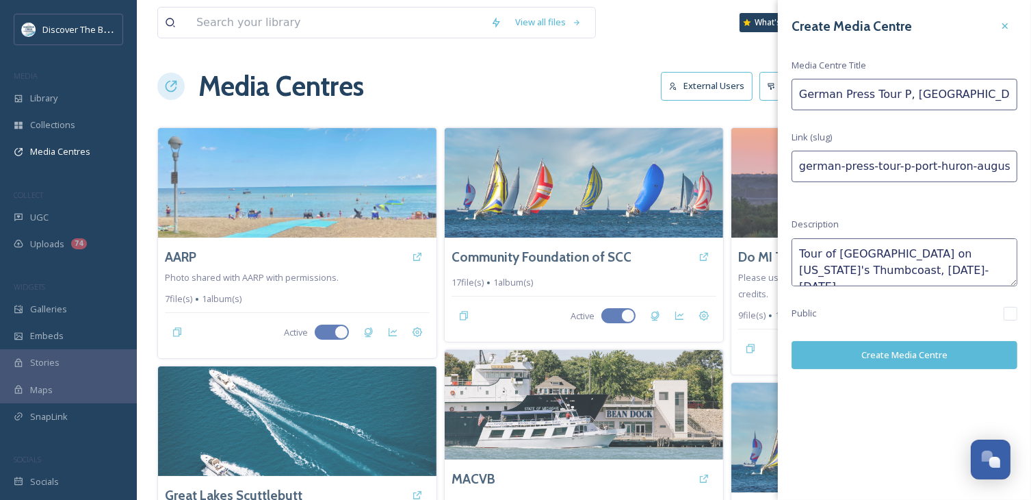
type input "German Press Tour Pu, Port Huron, August 2025"
type input "german-press-tour-pu-port-huron-august-2025"
type input "German Press Tour Pur, Port Huron, August 2025"
type input "german-press-tour-pur-port-huron-august-2025"
type input "German Press Tour Pure, Port Huron, August 2025"
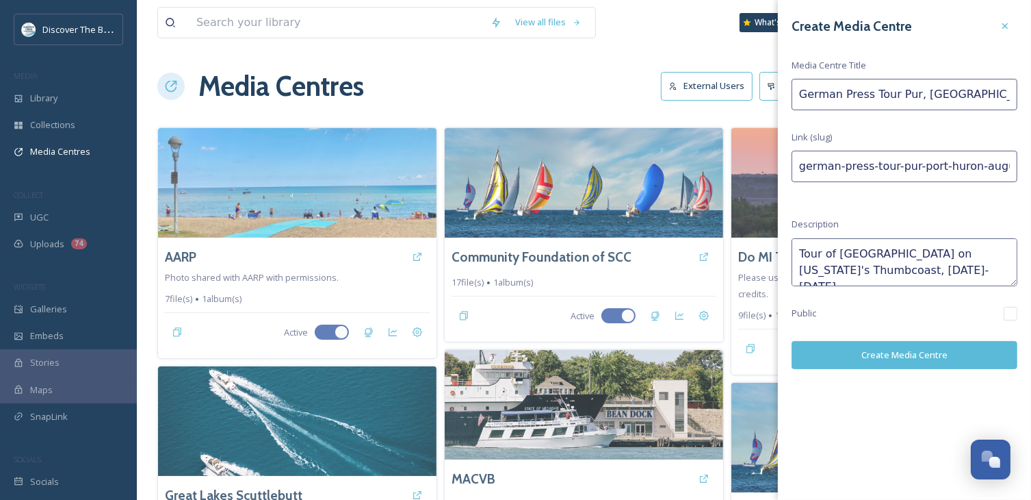
type input "german-press-tour-pure-port-huron-august-2025"
click at [871, 358] on button "Create Media Centre" at bounding box center [905, 355] width 226 height 28
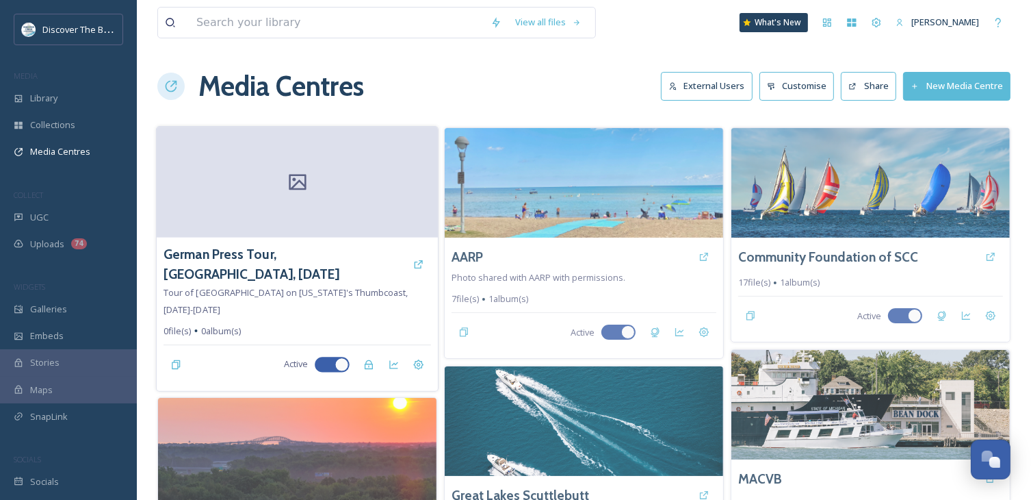
click at [346, 195] on div at bounding box center [297, 182] width 281 height 111
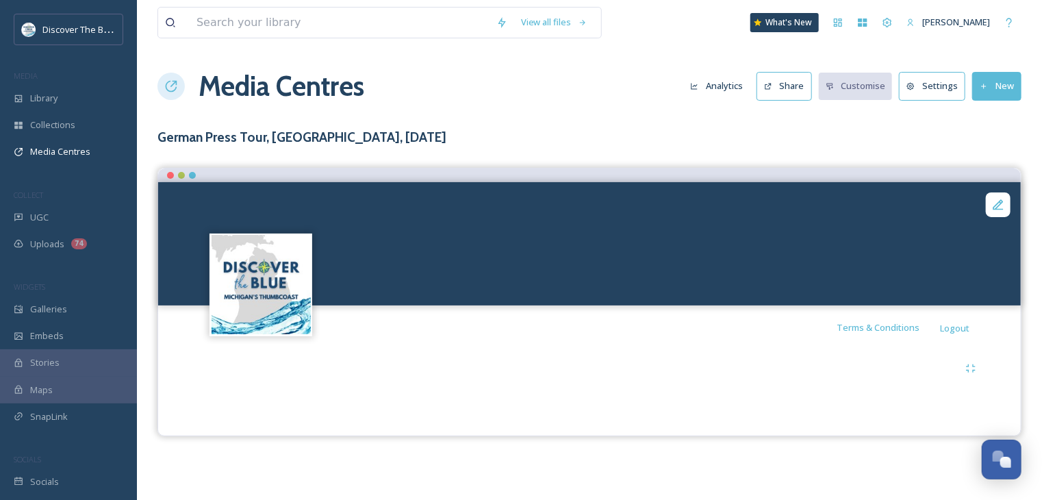
click at [999, 88] on button "New" at bounding box center [996, 86] width 49 height 28
click at [995, 123] on span "Add Files" at bounding box center [987, 118] width 37 height 13
click at [978, 143] on span "Add Album" at bounding box center [991, 144] width 44 height 13
click at [635, 107] on div "View all files What's New Katie Stepp Media Centres Analytics Share Customise S…" at bounding box center [589, 250] width 905 height 500
click at [995, 84] on button "New" at bounding box center [996, 86] width 49 height 28
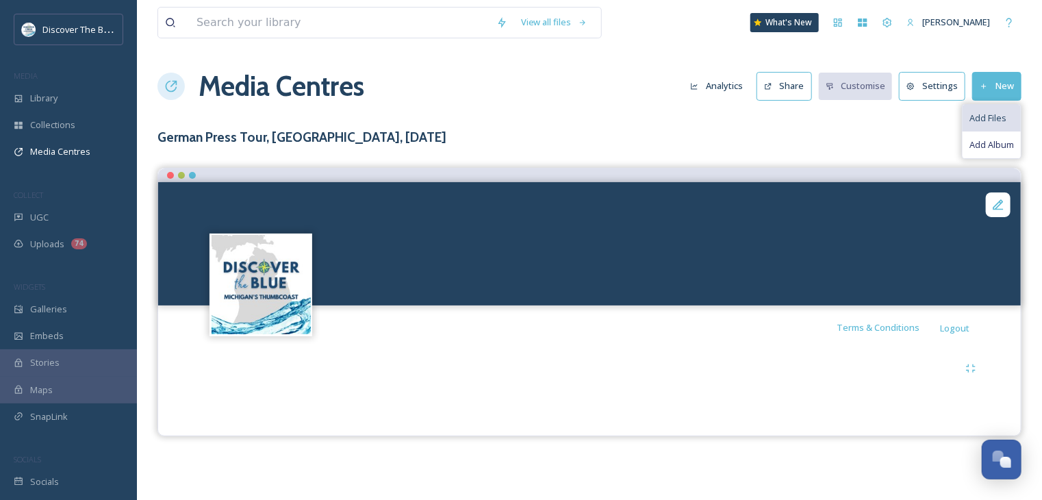
click at [993, 116] on span "Add Files" at bounding box center [987, 118] width 37 height 13
click at [993, 145] on span "Add Album" at bounding box center [991, 144] width 44 height 13
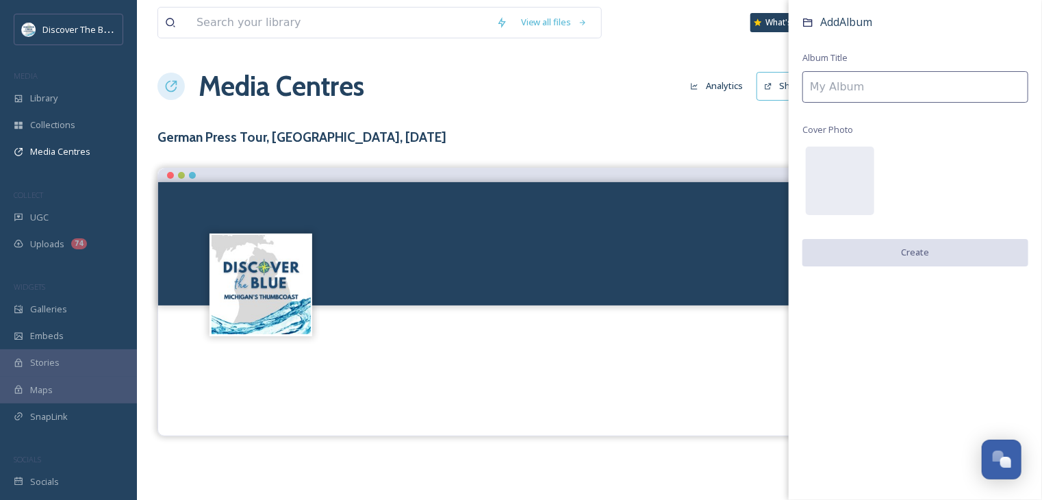
click at [849, 87] on input at bounding box center [915, 86] width 226 height 31
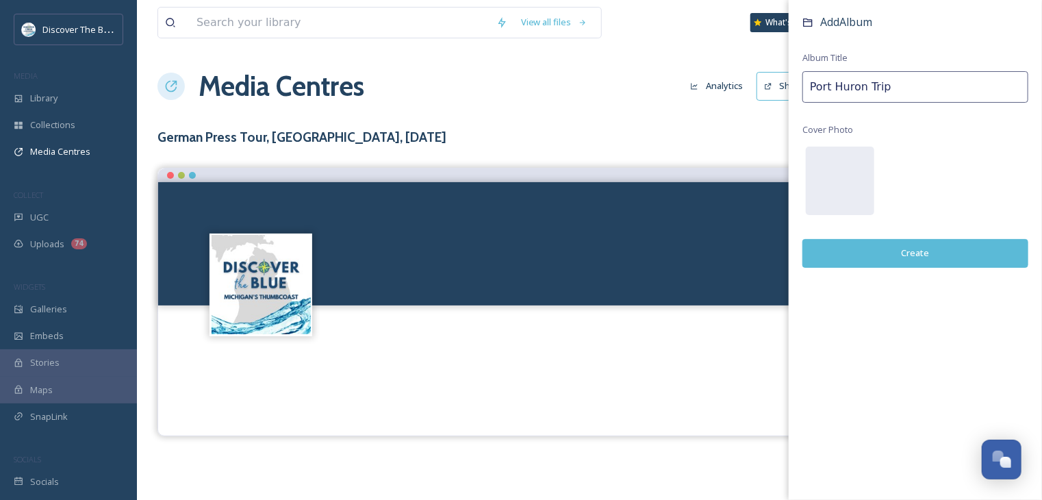
click at [854, 254] on button "Create" at bounding box center [915, 253] width 226 height 28
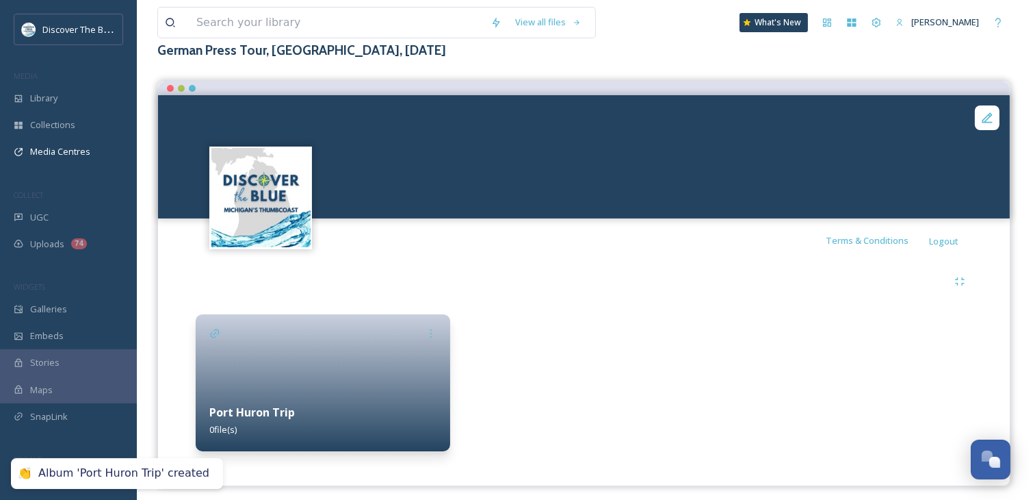
scroll to position [93, 0]
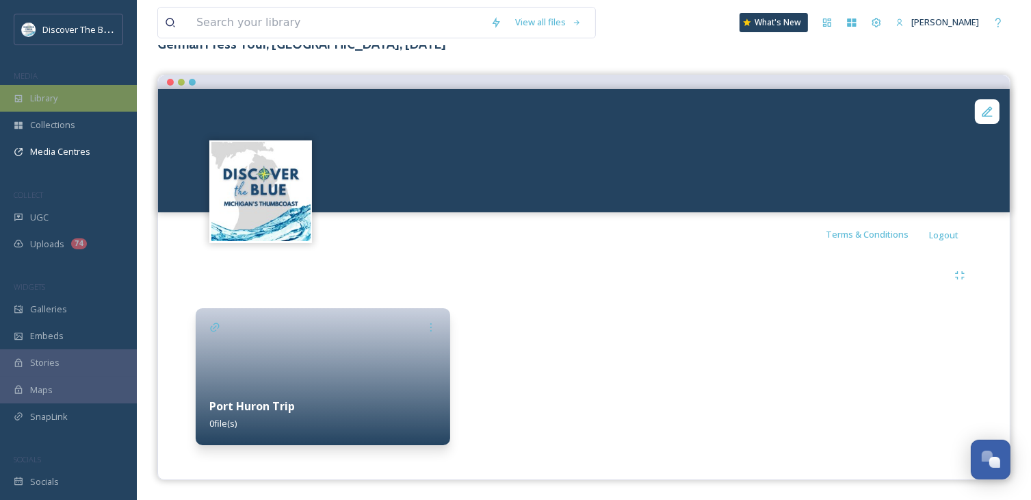
click at [57, 98] on span "Library" at bounding box center [43, 98] width 27 height 13
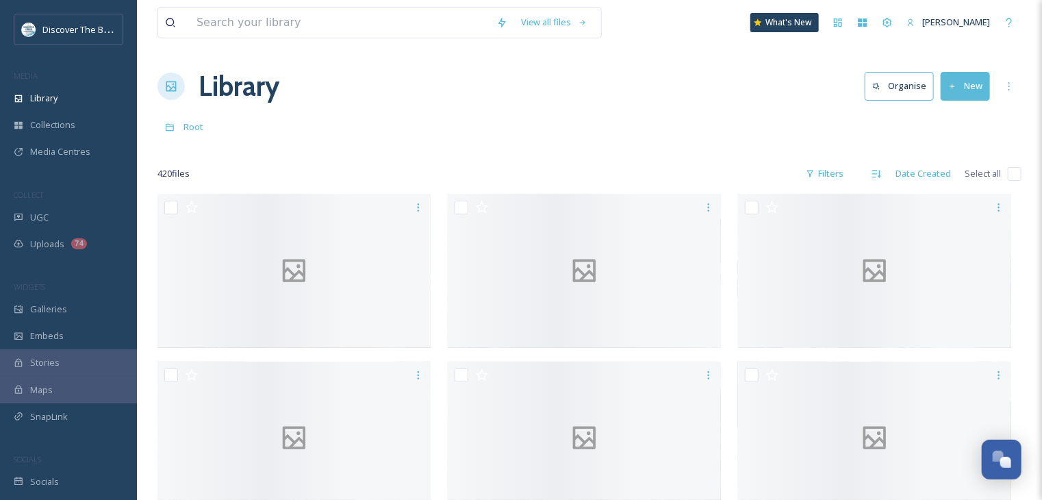
click at [963, 91] on button "New" at bounding box center [964, 86] width 49 height 28
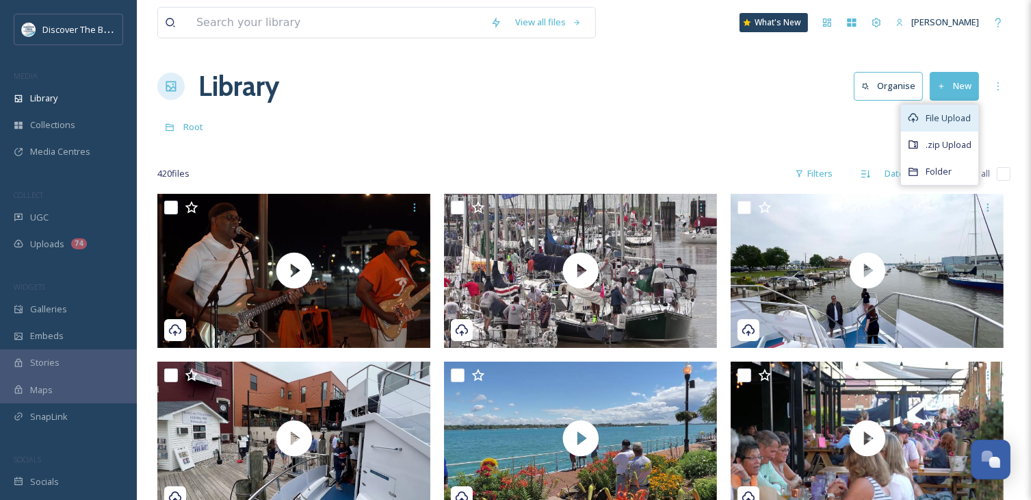
click at [960, 122] on span "File Upload" at bounding box center [948, 118] width 45 height 13
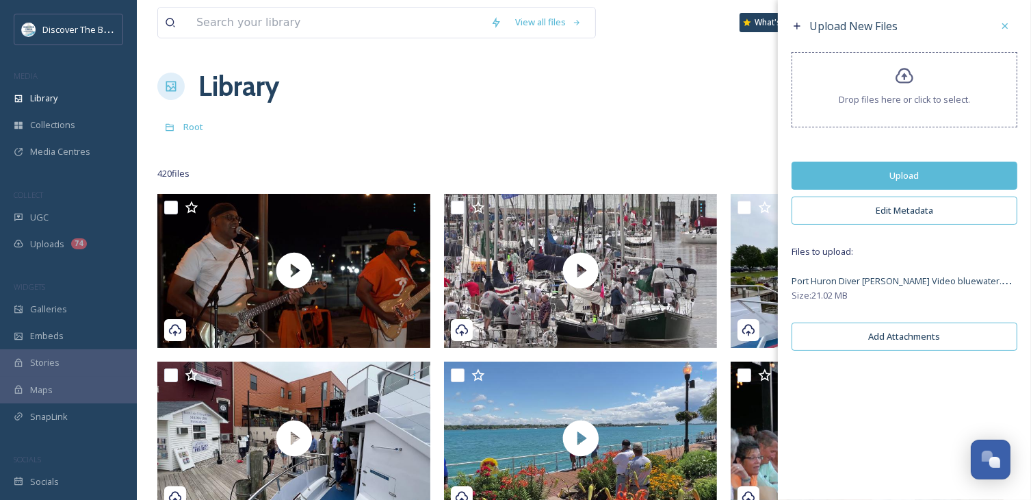
click at [873, 172] on button "Upload" at bounding box center [905, 176] width 226 height 28
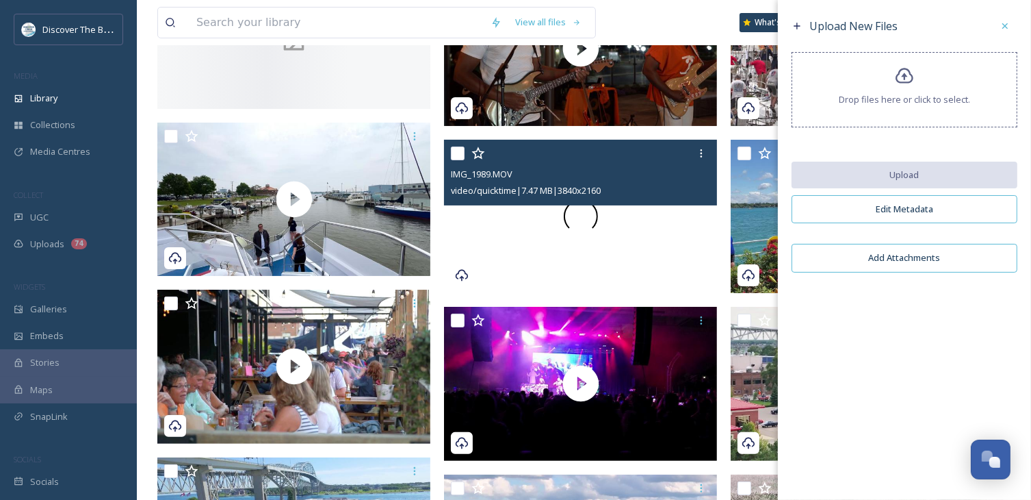
scroll to position [274, 0]
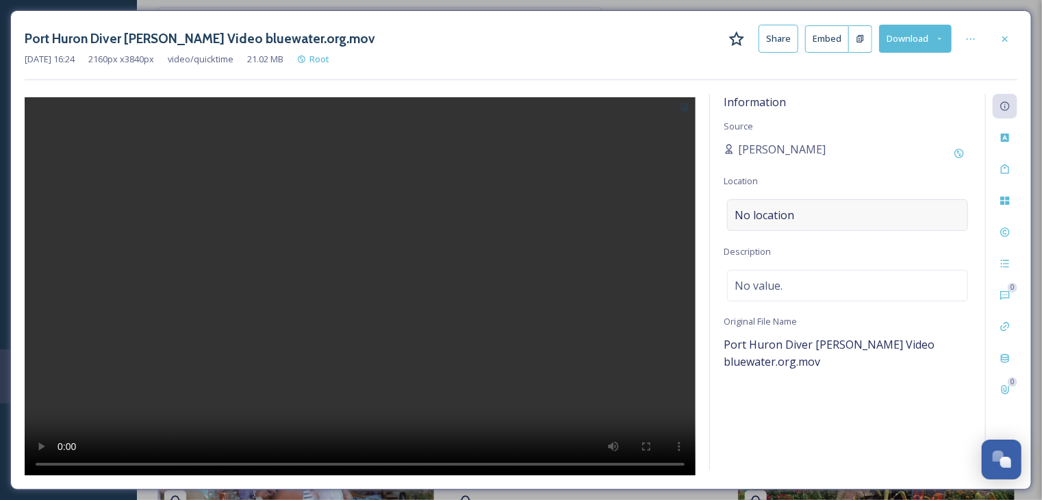
click at [794, 216] on div "No location" at bounding box center [847, 214] width 241 height 31
click at [794, 216] on input at bounding box center [848, 215] width 240 height 30
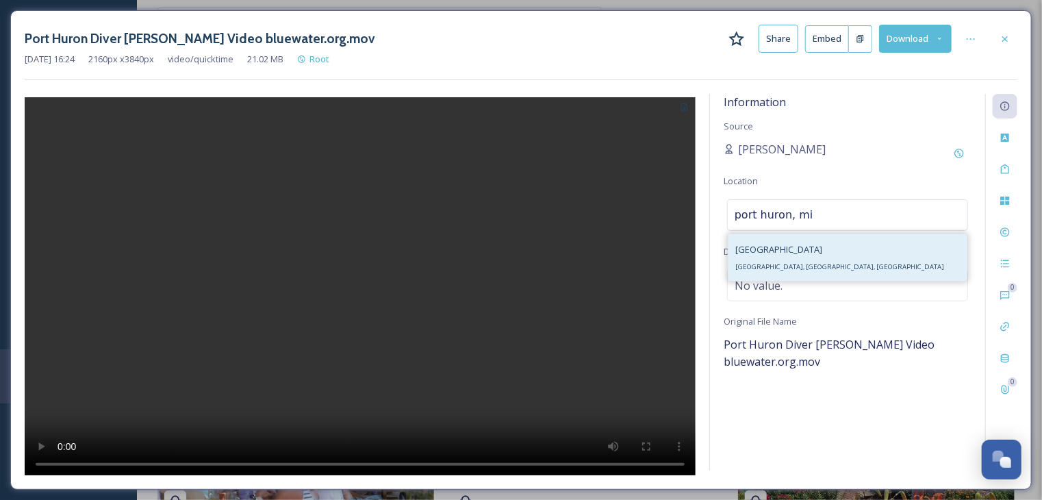
click at [782, 272] on div "[GEOGRAPHIC_DATA], [GEOGRAPHIC_DATA], [GEOGRAPHIC_DATA]" at bounding box center [839, 257] width 209 height 33
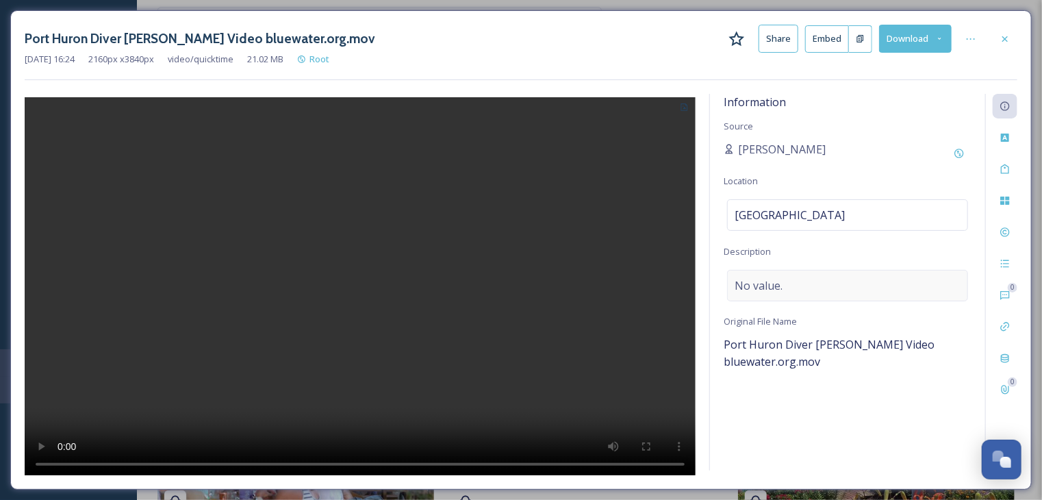
click at [805, 281] on div "No value." at bounding box center [847, 285] width 241 height 31
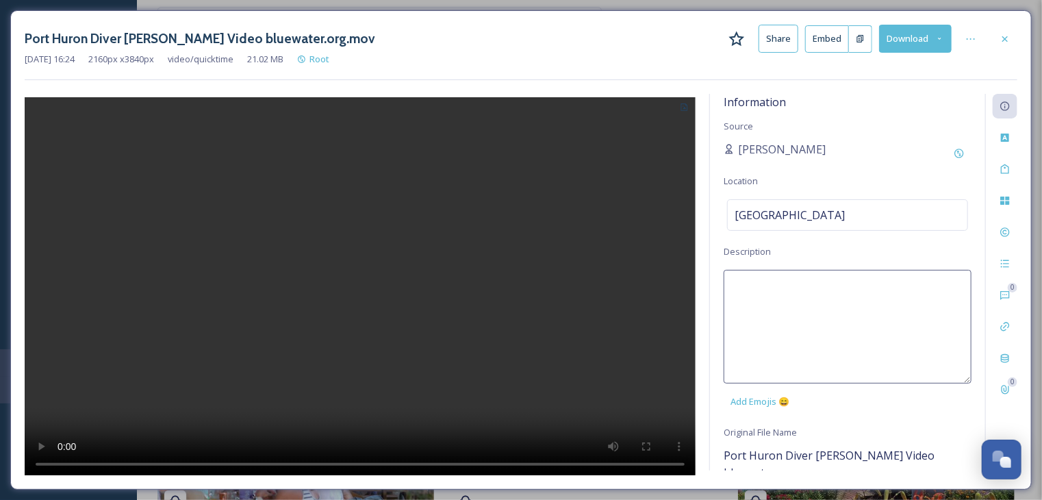
click at [805, 281] on textarea at bounding box center [847, 327] width 248 height 114
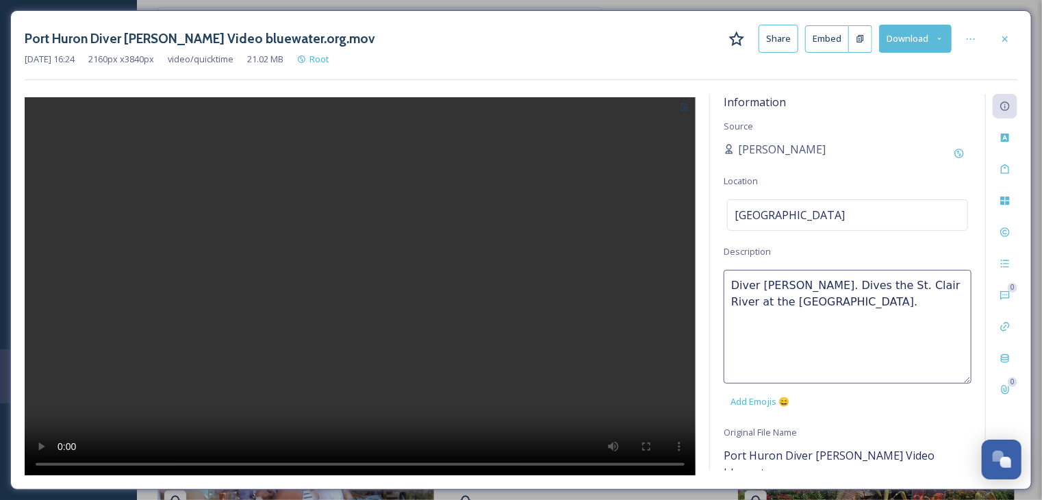
drag, startPoint x: 838, startPoint y: 305, endPoint x: 731, endPoint y: 283, distance: 109.5
click at [731, 283] on textarea "Diver Tim Brown. Dives the St. Clair River at the Blue Water Bridges." at bounding box center [847, 327] width 248 height 114
click at [694, 277] on div at bounding box center [360, 284] width 671 height 381
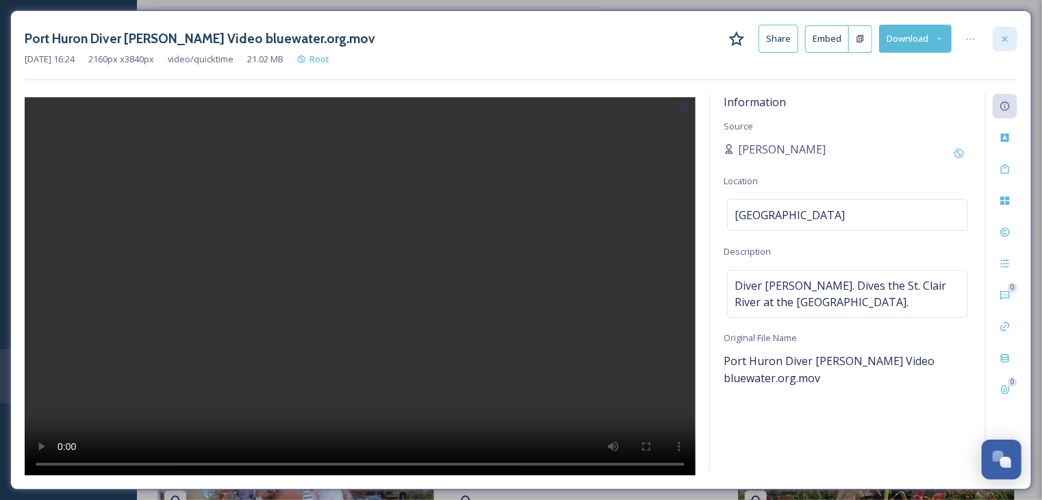
click at [1007, 41] on icon at bounding box center [1004, 39] width 11 height 11
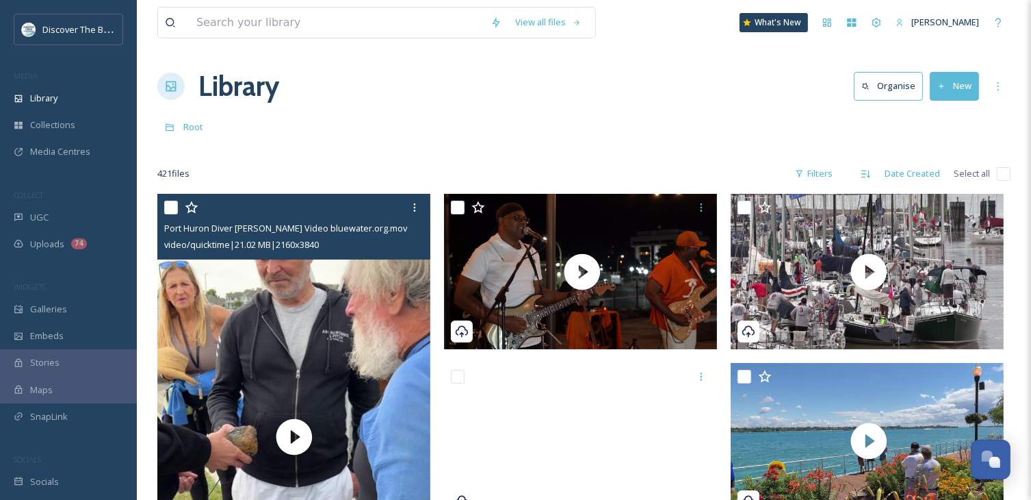
click at [964, 89] on button "New" at bounding box center [954, 86] width 49 height 28
click at [955, 113] on span "File Upload" at bounding box center [948, 118] width 45 height 13
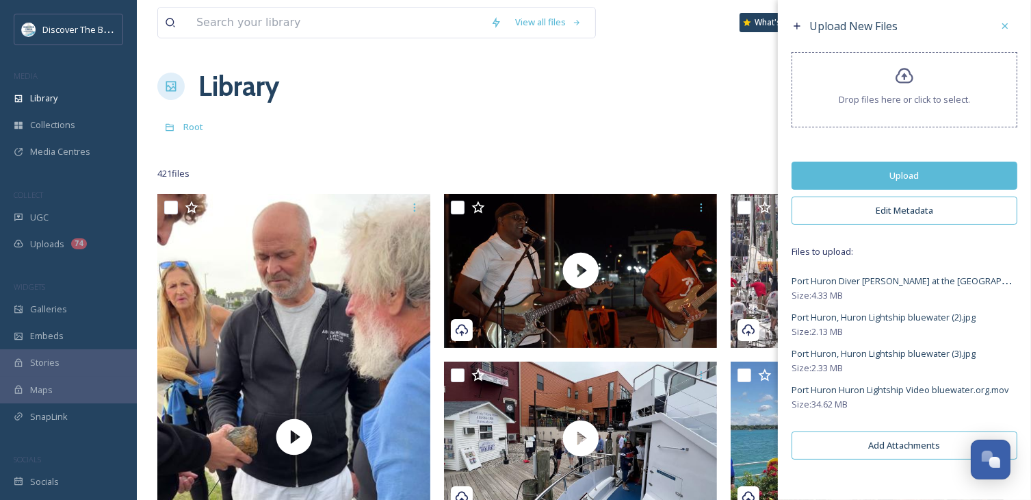
click at [932, 174] on button "Upload" at bounding box center [905, 176] width 226 height 28
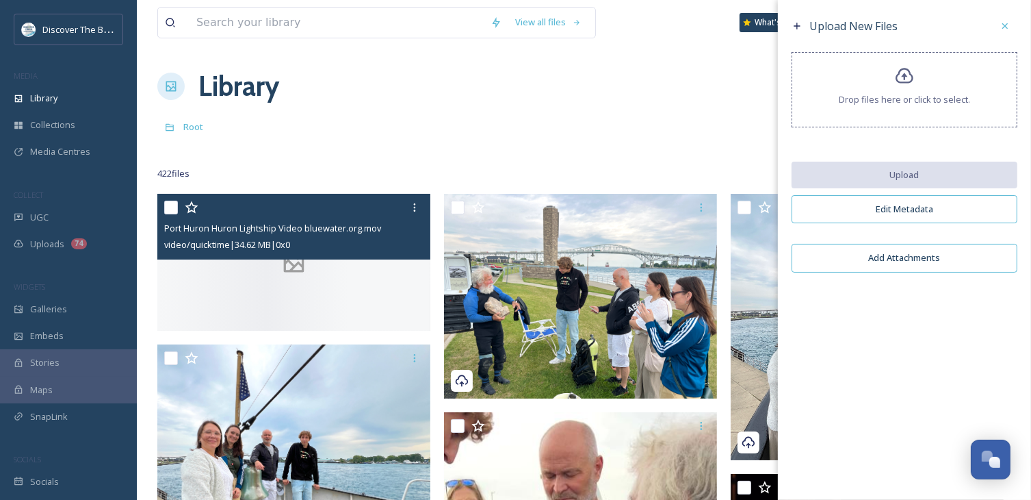
click at [313, 331] on div at bounding box center [293, 262] width 273 height 137
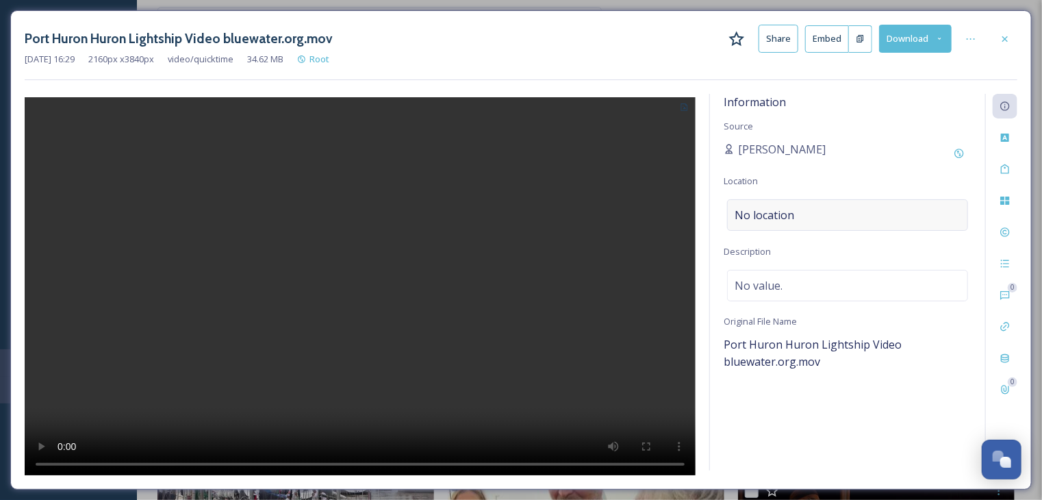
click at [772, 222] on span "No location" at bounding box center [764, 215] width 60 height 16
click at [769, 217] on input at bounding box center [848, 215] width 240 height 30
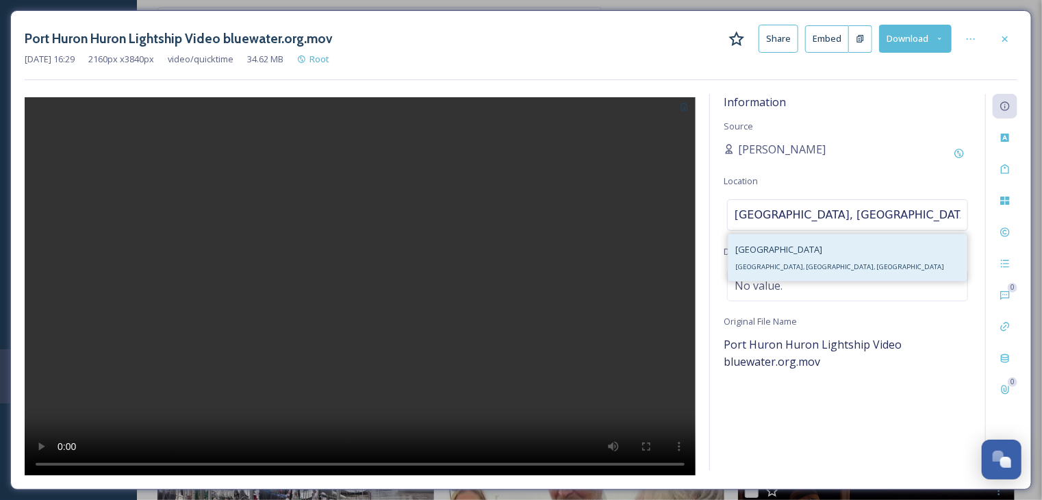
click at [769, 272] on div "[GEOGRAPHIC_DATA], [GEOGRAPHIC_DATA], [GEOGRAPHIC_DATA]" at bounding box center [839, 257] width 209 height 33
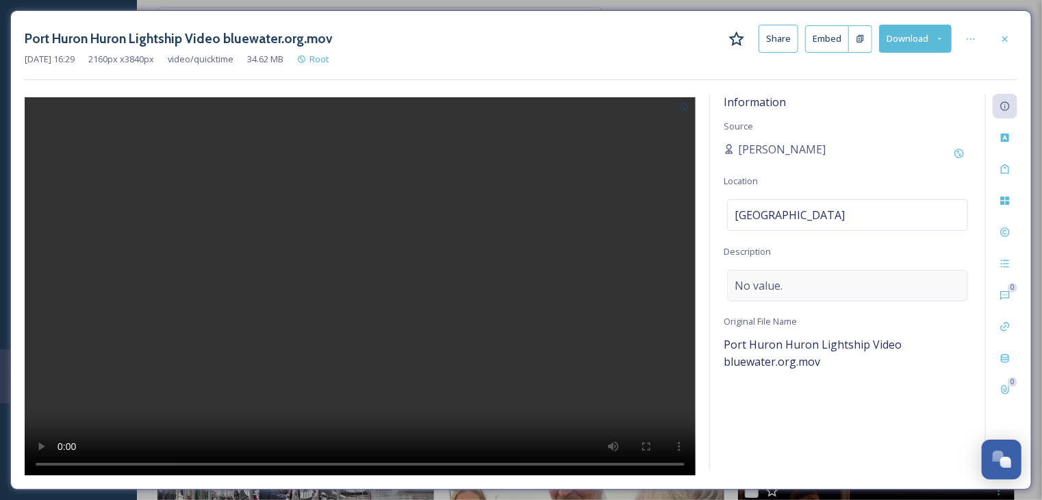
click at [748, 290] on span "No value." at bounding box center [758, 285] width 48 height 16
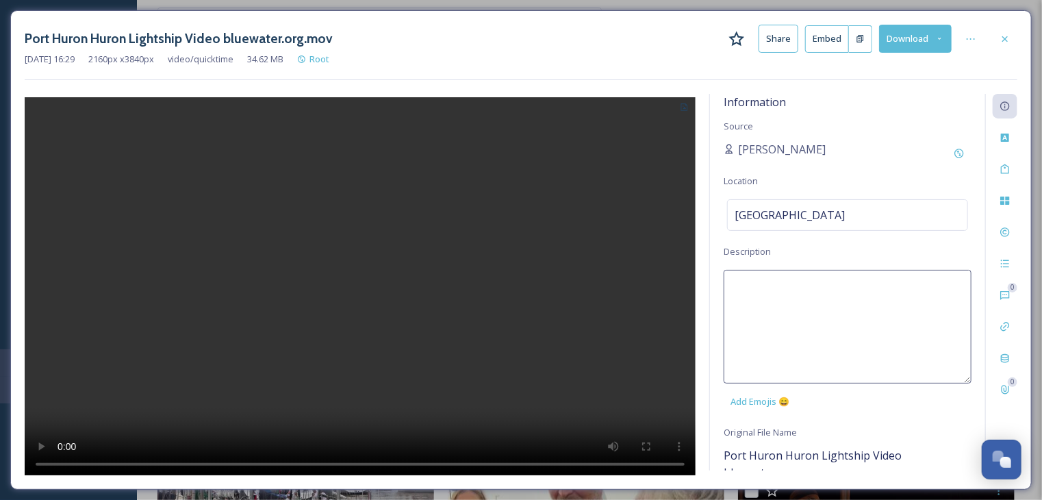
click at [748, 290] on textarea at bounding box center [847, 327] width 248 height 114
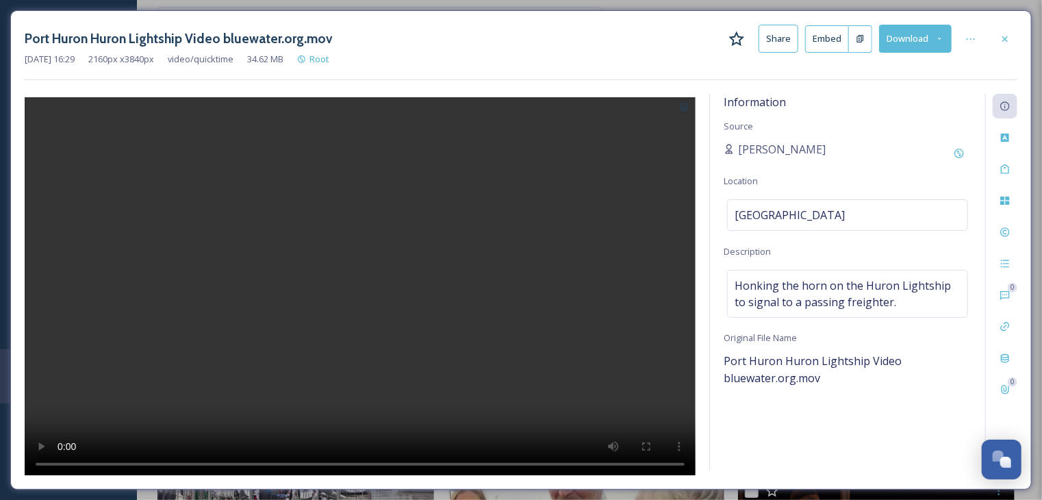
click at [605, 201] on div at bounding box center [360, 284] width 671 height 381
click at [1009, 40] on icon at bounding box center [1004, 39] width 11 height 11
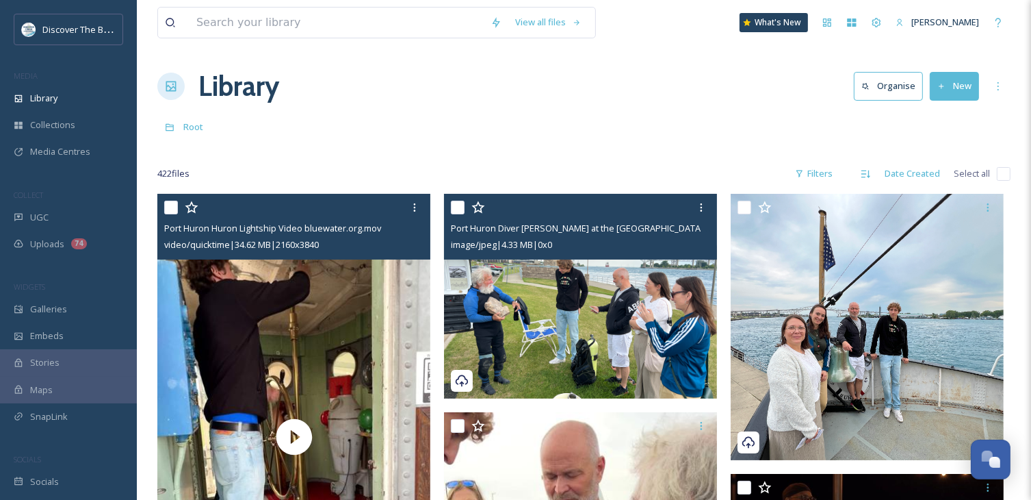
click at [619, 339] on img at bounding box center [580, 296] width 273 height 205
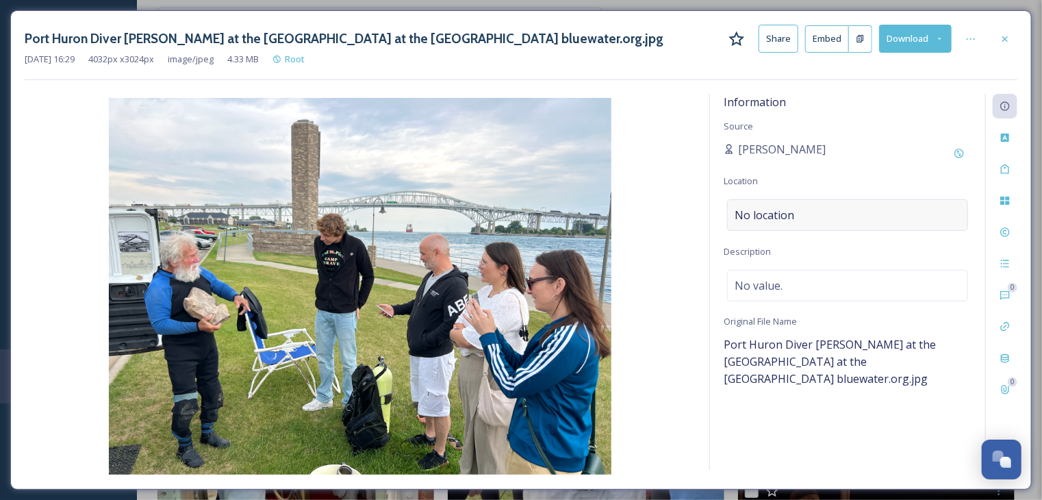
click at [753, 215] on span "No location" at bounding box center [764, 215] width 60 height 16
click at [747, 212] on input at bounding box center [848, 215] width 240 height 30
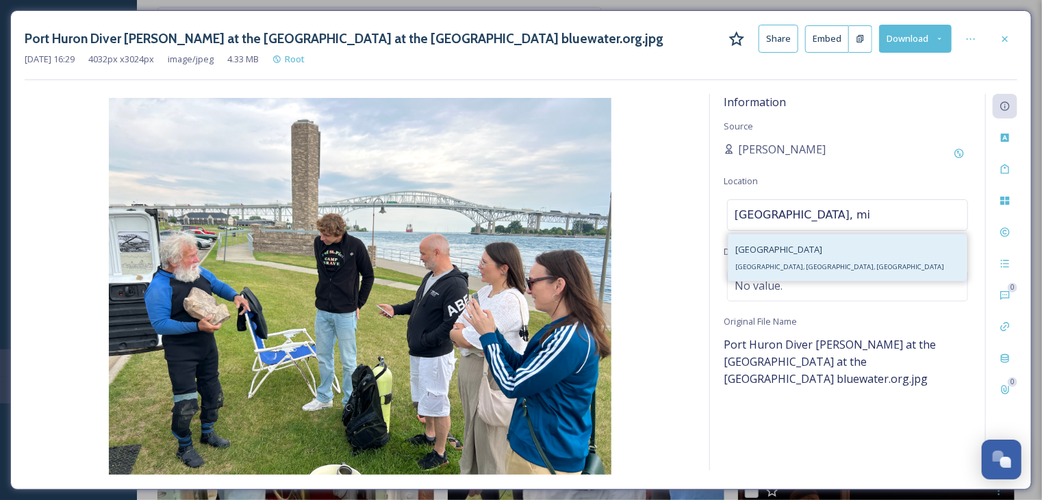
click at [847, 263] on div "[GEOGRAPHIC_DATA], [GEOGRAPHIC_DATA], [GEOGRAPHIC_DATA]" at bounding box center [847, 257] width 238 height 47
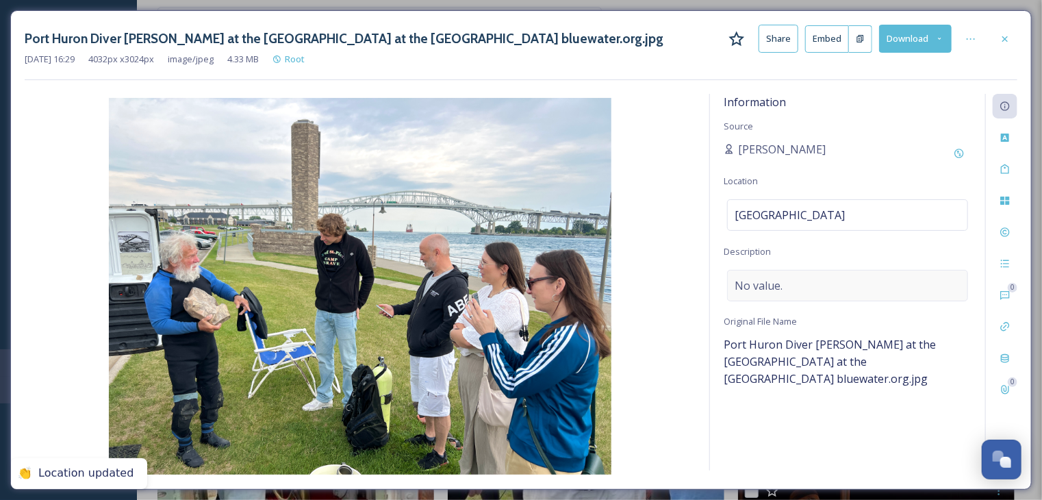
click at [805, 287] on div "No value." at bounding box center [847, 285] width 241 height 31
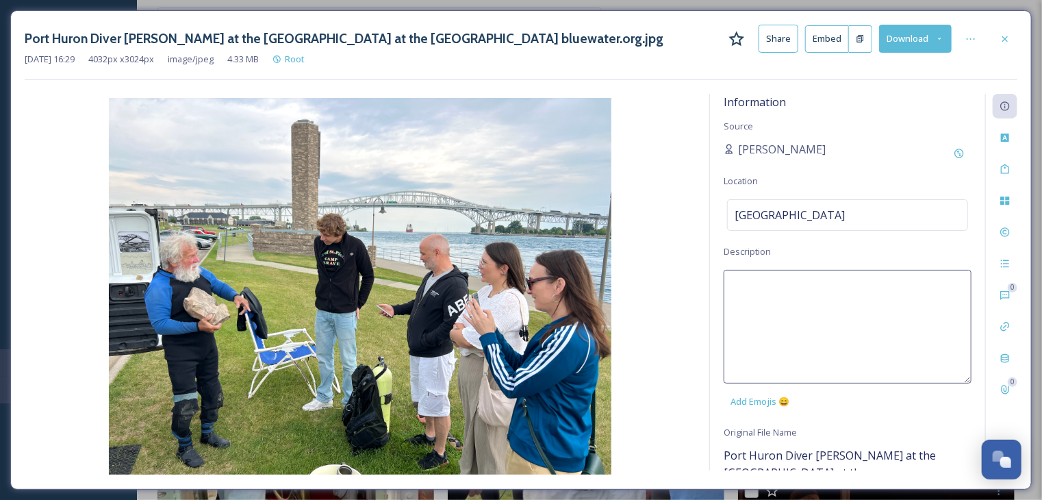
paste textarea "Port Huron Vintage Tavern bluewater.org"
drag, startPoint x: 937, startPoint y: 291, endPoint x: 727, endPoint y: 289, distance: 210.1
click at [727, 289] on textarea "Port Huron Vintage Tavern bluewater.org" at bounding box center [847, 327] width 248 height 114
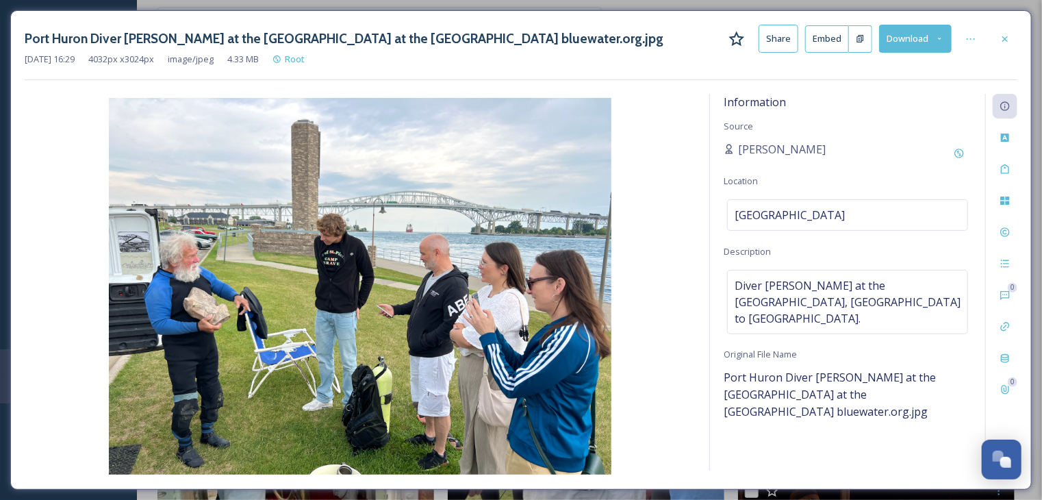
click at [681, 55] on div "Aug 23 2025 16:29 4032 px x 3024 px image/jpeg 4.33 MB Root" at bounding box center [521, 59] width 992 height 13
click at [1005, 43] on icon at bounding box center [1004, 39] width 11 height 11
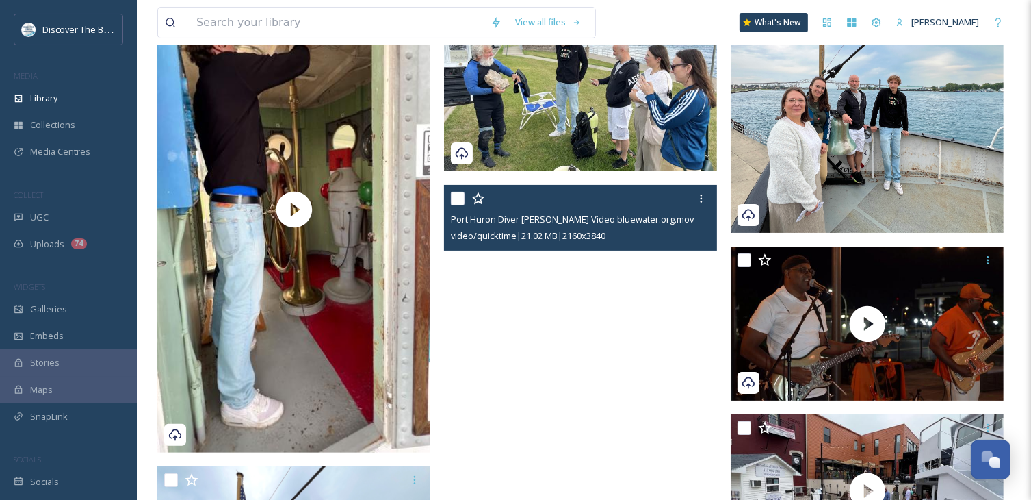
scroll to position [137, 0]
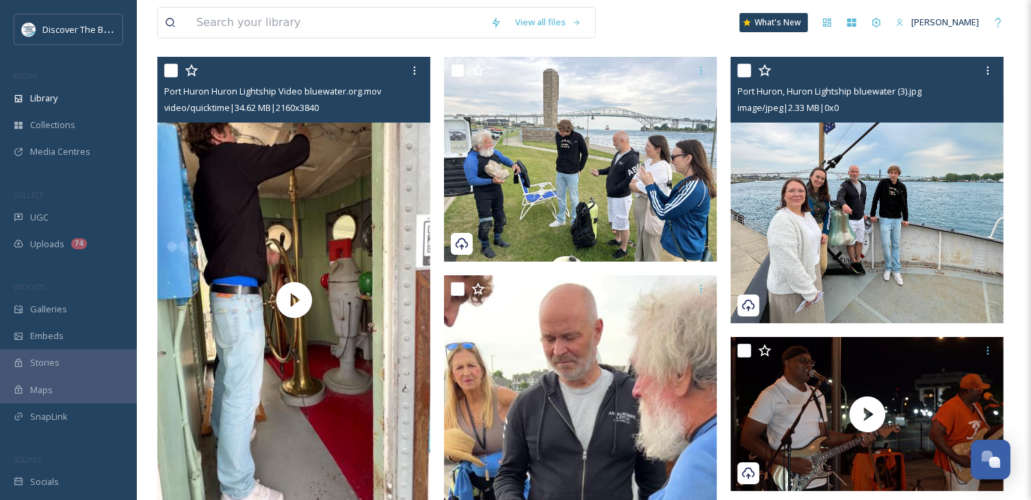
click at [780, 201] on img at bounding box center [867, 190] width 273 height 266
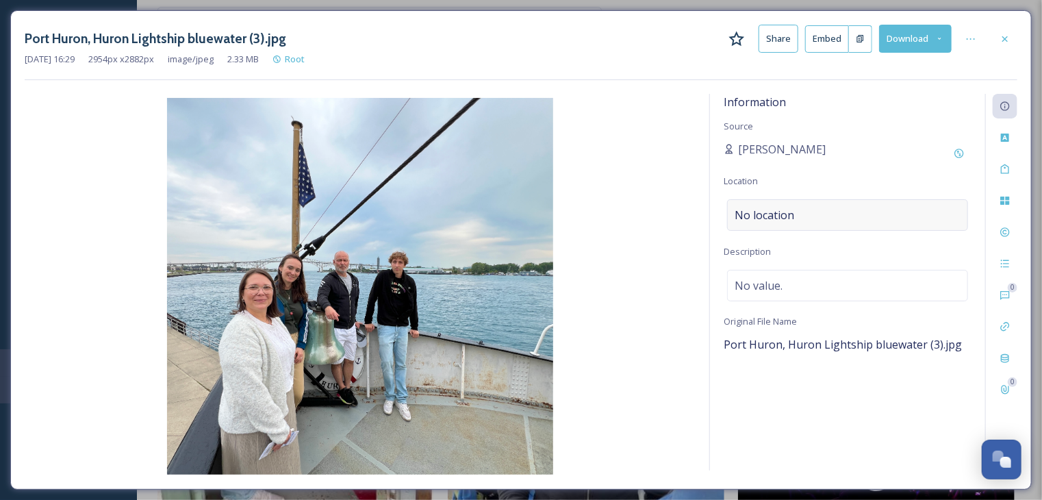
click at [771, 213] on span "No location" at bounding box center [764, 215] width 60 height 16
click at [771, 213] on input at bounding box center [848, 215] width 240 height 30
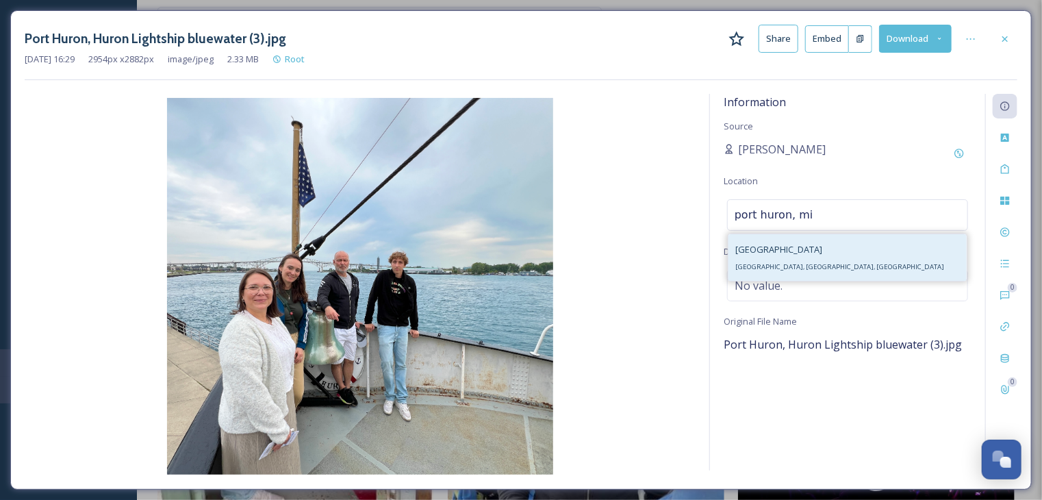
click at [758, 268] on span "[GEOGRAPHIC_DATA], [GEOGRAPHIC_DATA], [GEOGRAPHIC_DATA]" at bounding box center [839, 266] width 209 height 9
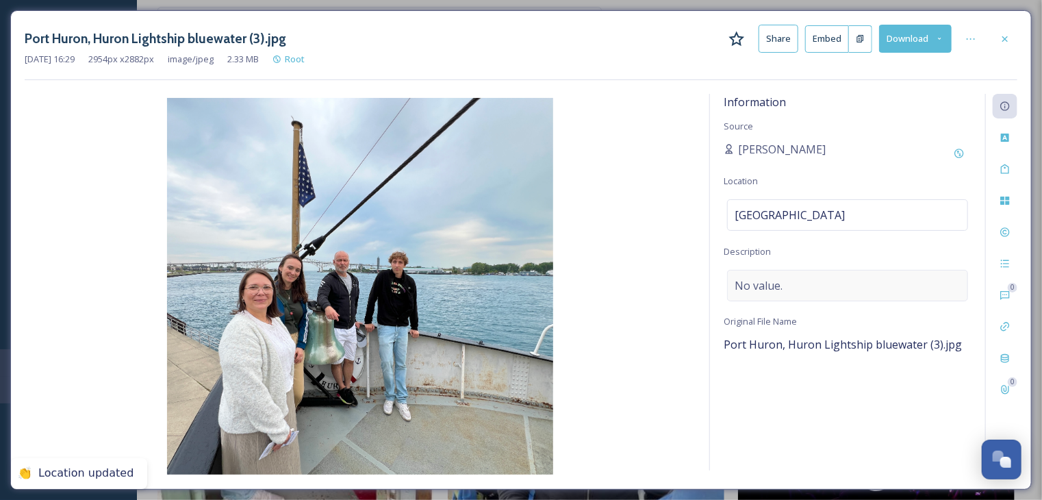
click at [772, 287] on span "No value." at bounding box center [758, 285] width 48 height 16
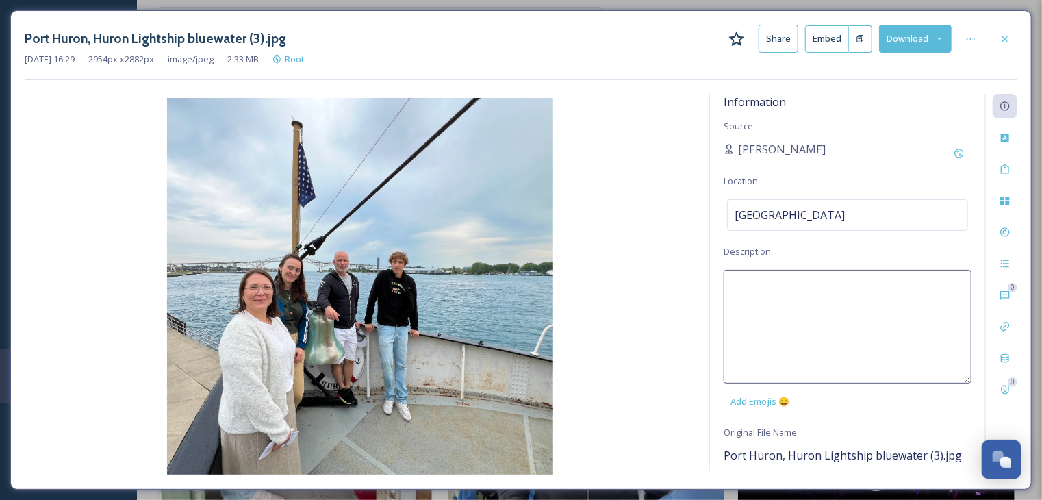
click at [772, 286] on textarea at bounding box center [847, 327] width 248 height 114
click at [773, 285] on textarea "Huron LIghtship." at bounding box center [847, 327] width 248 height 114
click at [827, 279] on textarea "Huron Lightship." at bounding box center [847, 327] width 248 height 114
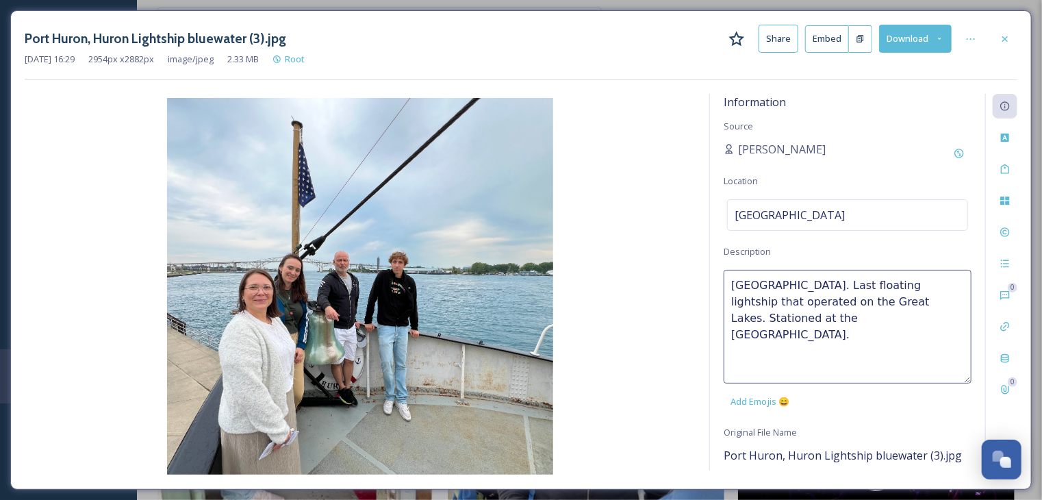
drag, startPoint x: 800, startPoint y: 316, endPoint x: 727, endPoint y: 276, distance: 83.3
click at [727, 276] on textarea "[GEOGRAPHIC_DATA]. Last floating lightship that operated on the Great Lakes. St…" at bounding box center [847, 327] width 248 height 114
click at [605, 182] on img at bounding box center [360, 286] width 671 height 376
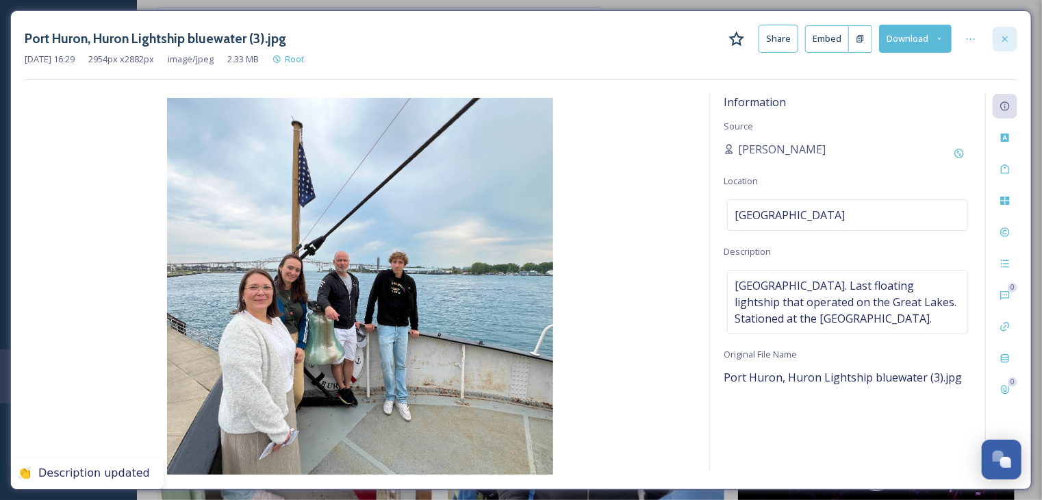
click at [1005, 41] on icon at bounding box center [1004, 39] width 11 height 11
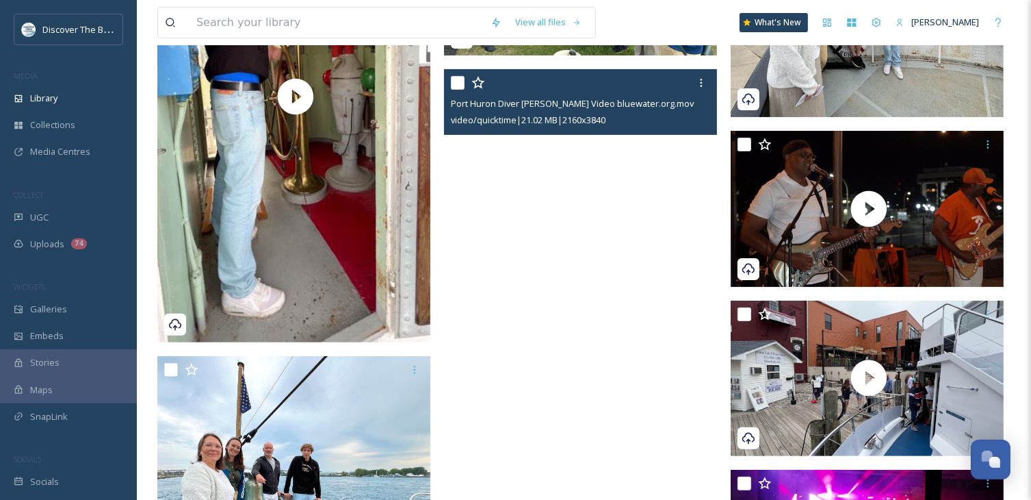
scroll to position [479, 0]
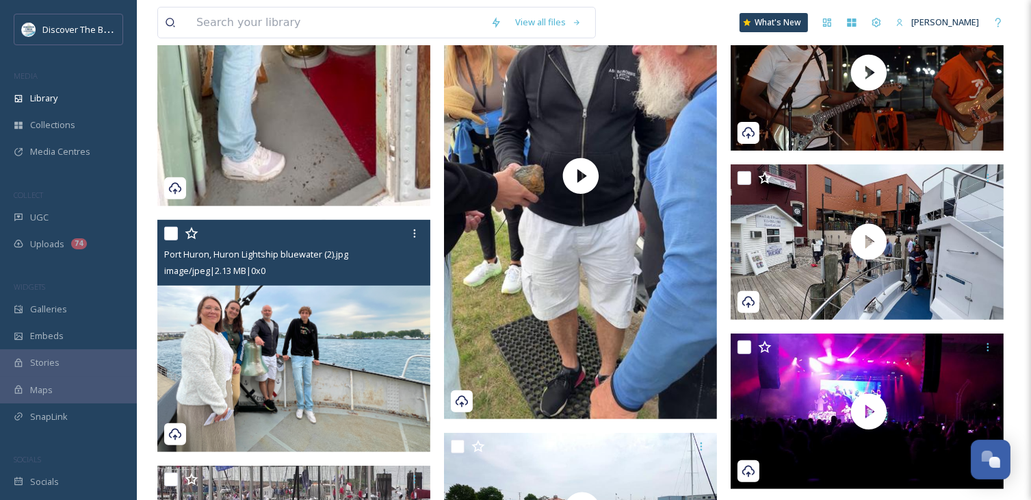
click at [293, 326] on img at bounding box center [293, 335] width 273 height 231
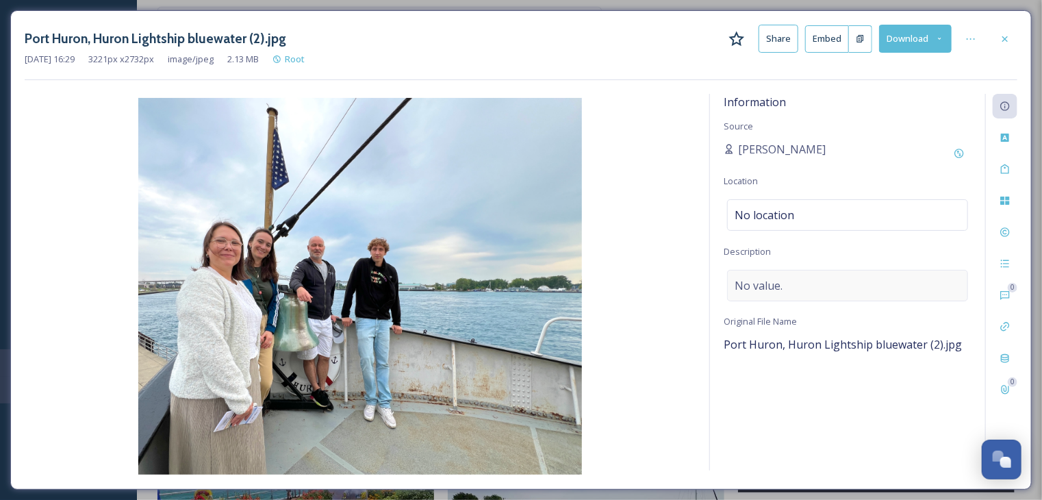
click at [764, 285] on span "No value." at bounding box center [758, 285] width 48 height 16
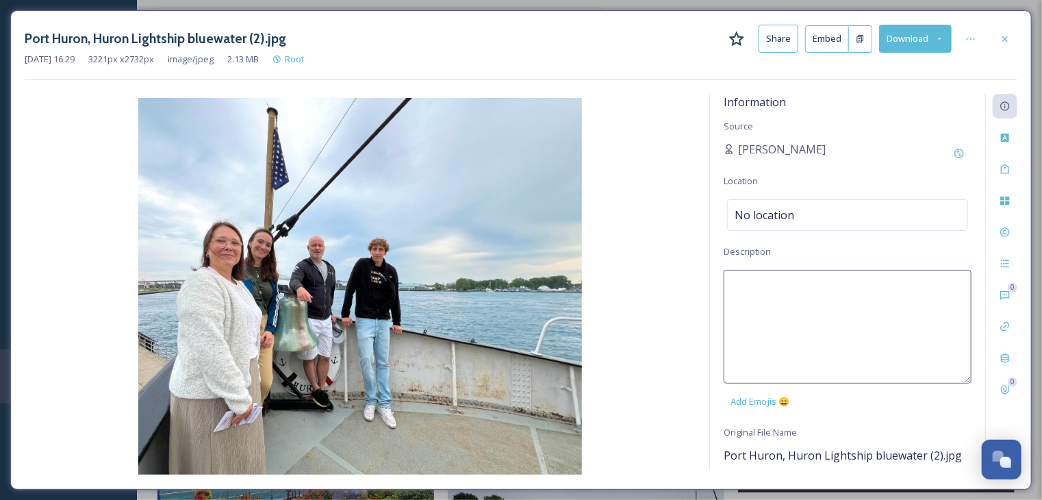
paste textarea "[GEOGRAPHIC_DATA]. Last floating lightship that operated on the Great Lakes. St…"
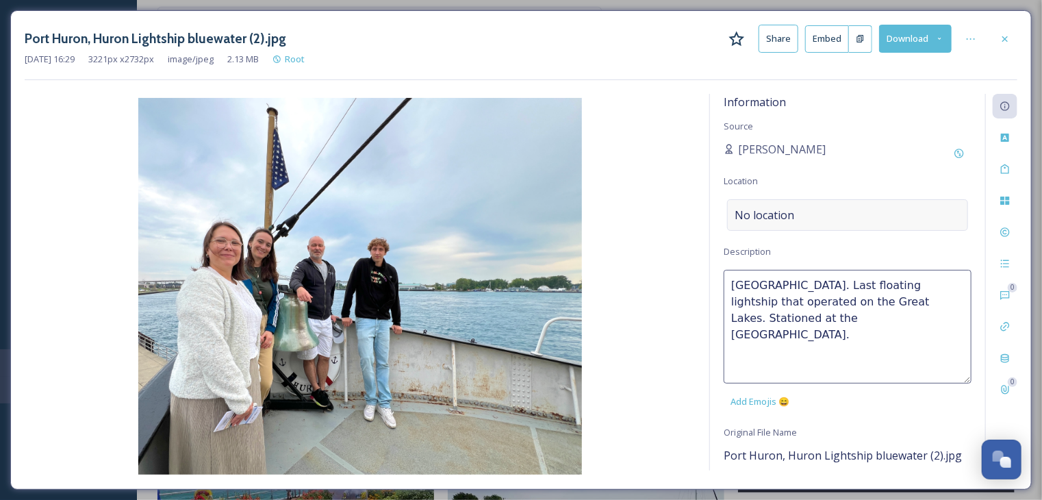
click at [797, 211] on div "No location" at bounding box center [847, 214] width 241 height 31
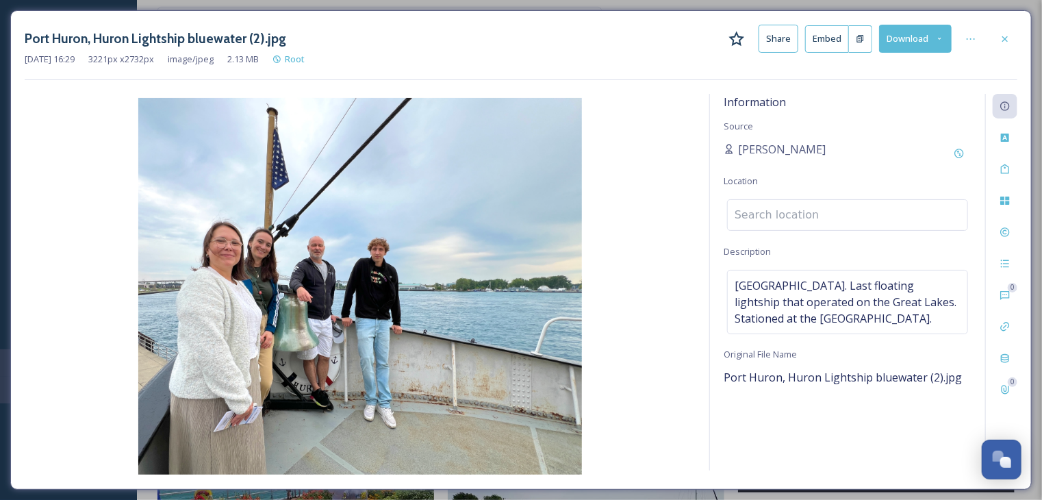
click at [797, 211] on input at bounding box center [848, 215] width 240 height 30
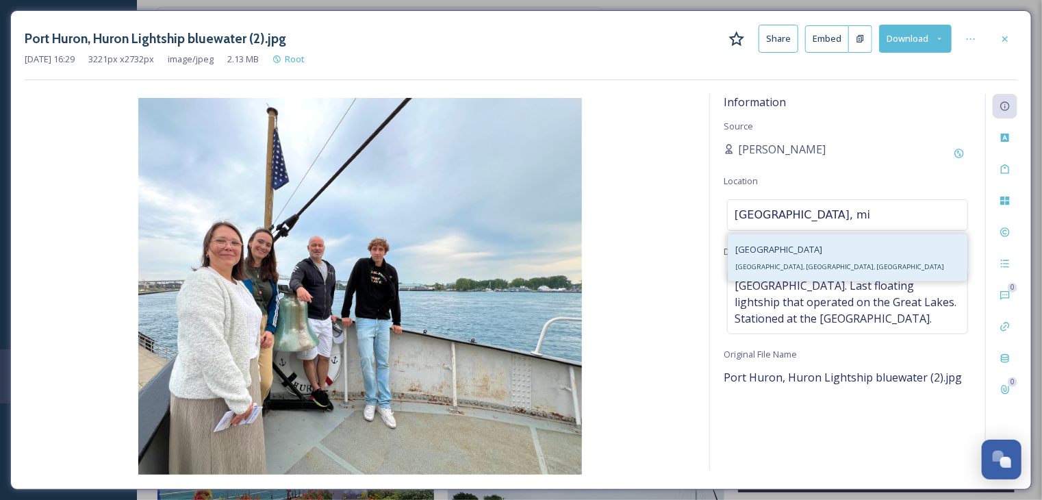
click at [784, 266] on span "[GEOGRAPHIC_DATA], [GEOGRAPHIC_DATA], [GEOGRAPHIC_DATA]" at bounding box center [839, 266] width 209 height 9
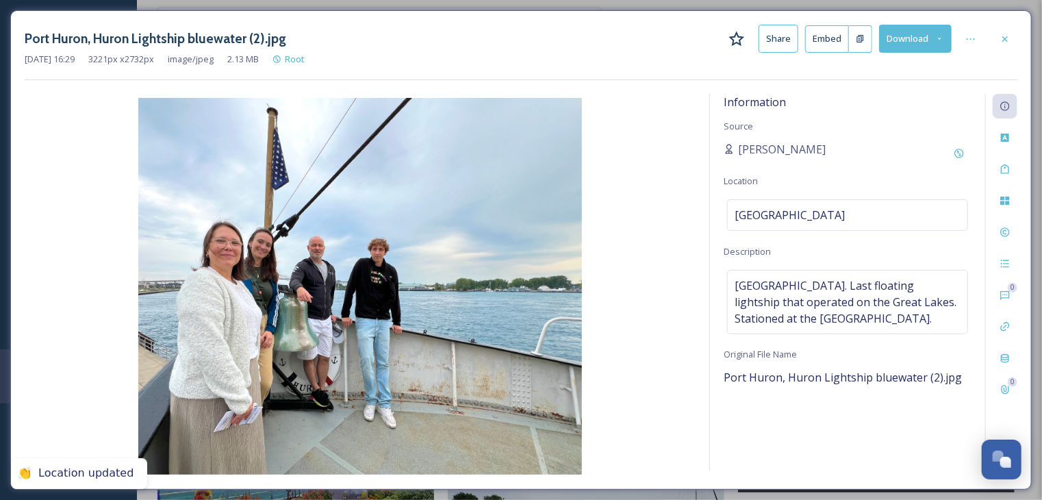
click at [689, 138] on img at bounding box center [360, 286] width 671 height 376
click at [1010, 40] on div at bounding box center [1004, 39] width 25 height 25
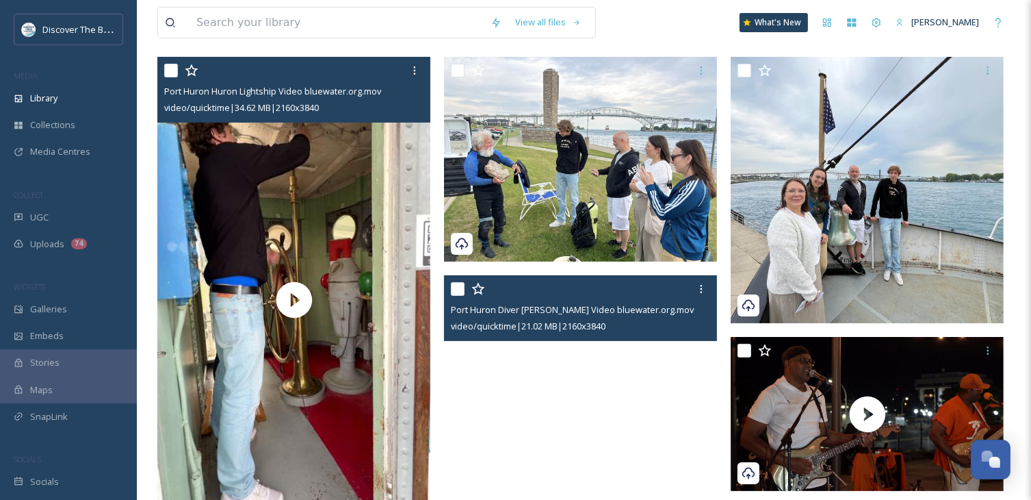
scroll to position [342, 0]
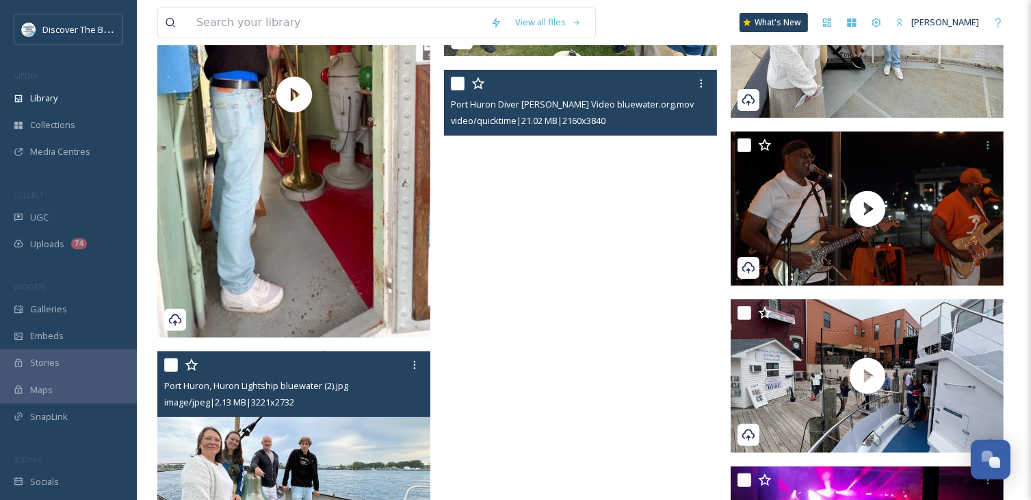
click at [600, 346] on video "Port Huron Diver Tim Brown Video bluewater.org.mov" at bounding box center [580, 312] width 273 height 485
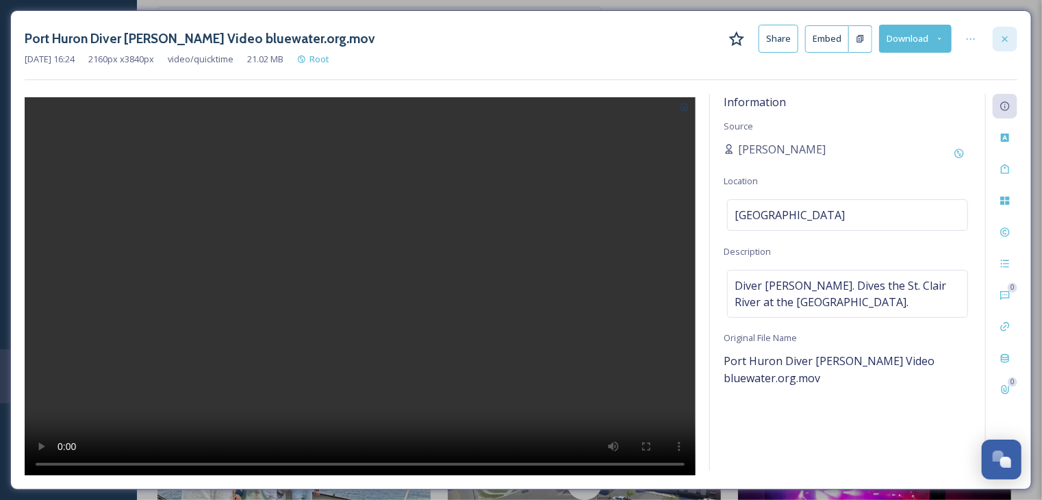
click at [1005, 34] on icon at bounding box center [1004, 39] width 11 height 11
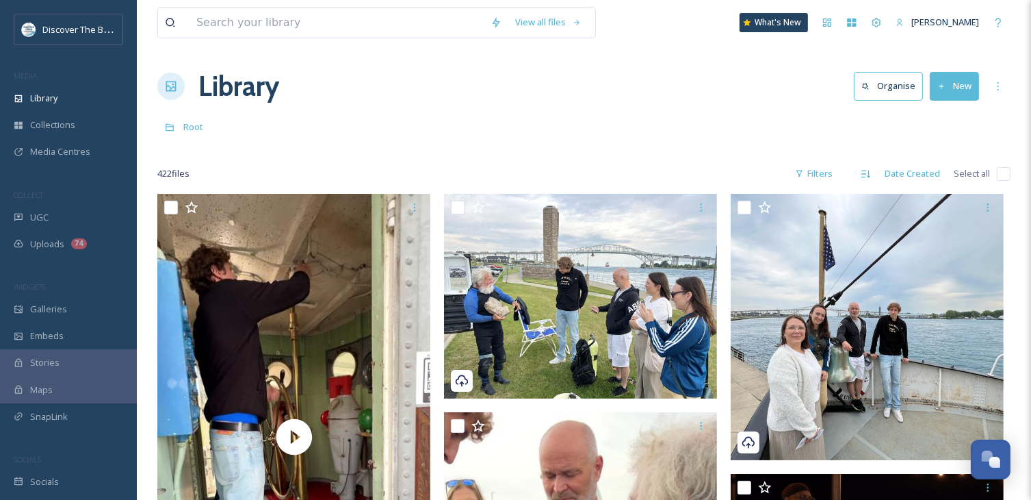
click at [962, 84] on button "New" at bounding box center [954, 86] width 49 height 28
click at [960, 121] on span "File Upload" at bounding box center [948, 118] width 45 height 13
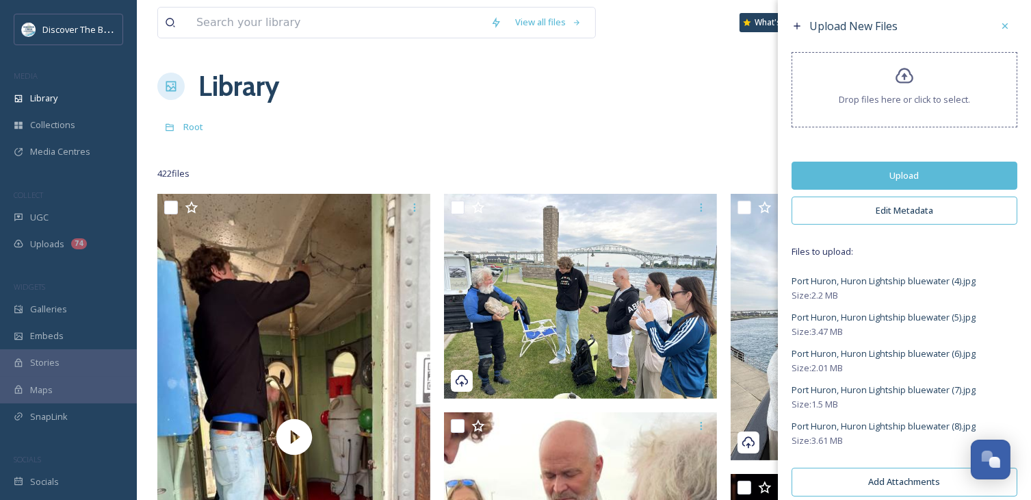
click at [897, 173] on button "Upload" at bounding box center [905, 176] width 226 height 28
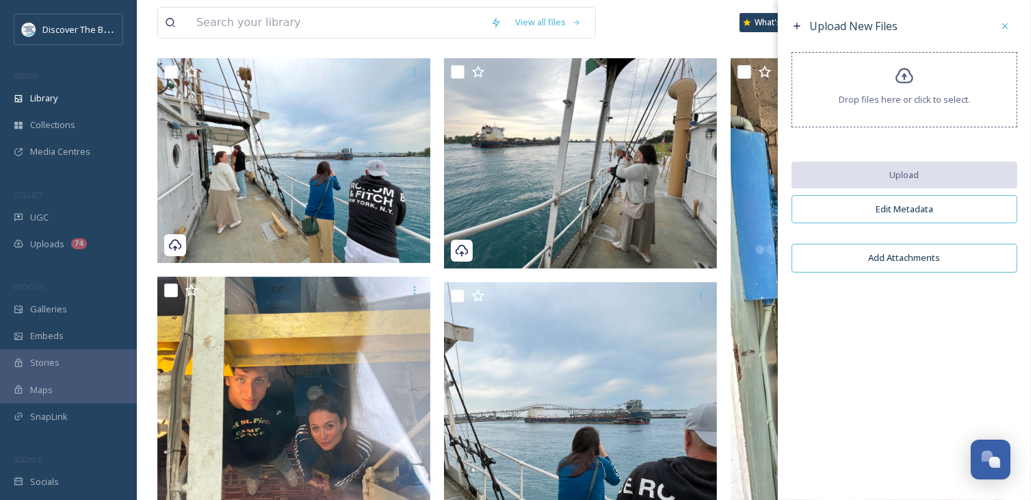
scroll to position [137, 0]
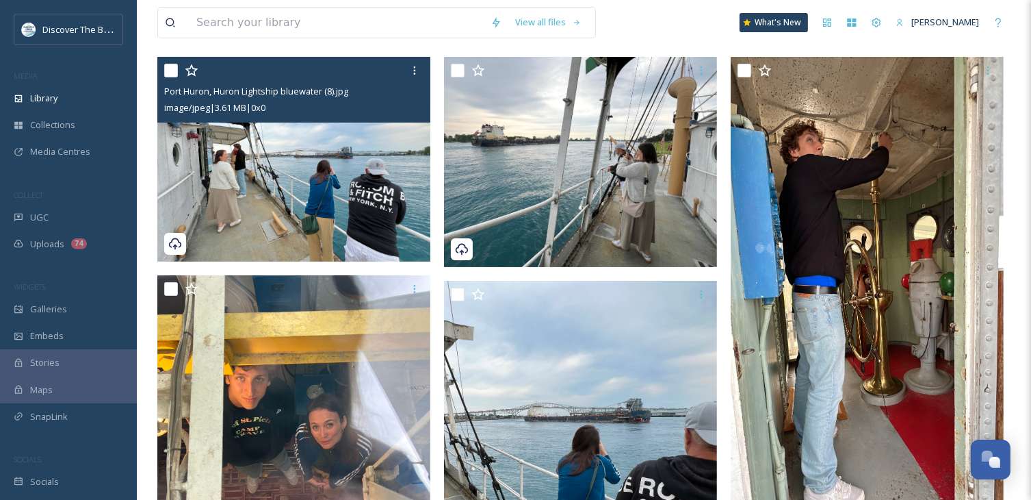
click at [325, 179] on img at bounding box center [293, 159] width 273 height 205
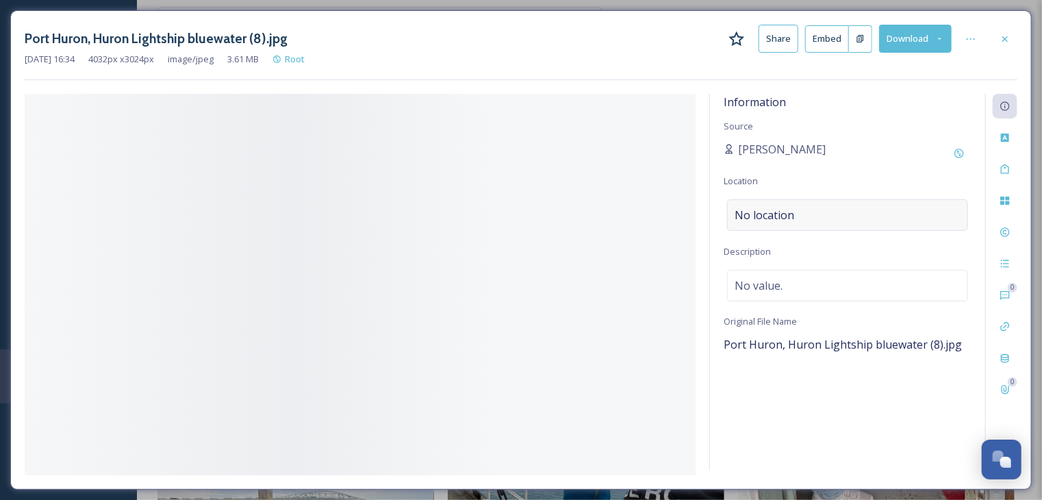
click at [781, 215] on span "No location" at bounding box center [764, 215] width 60 height 16
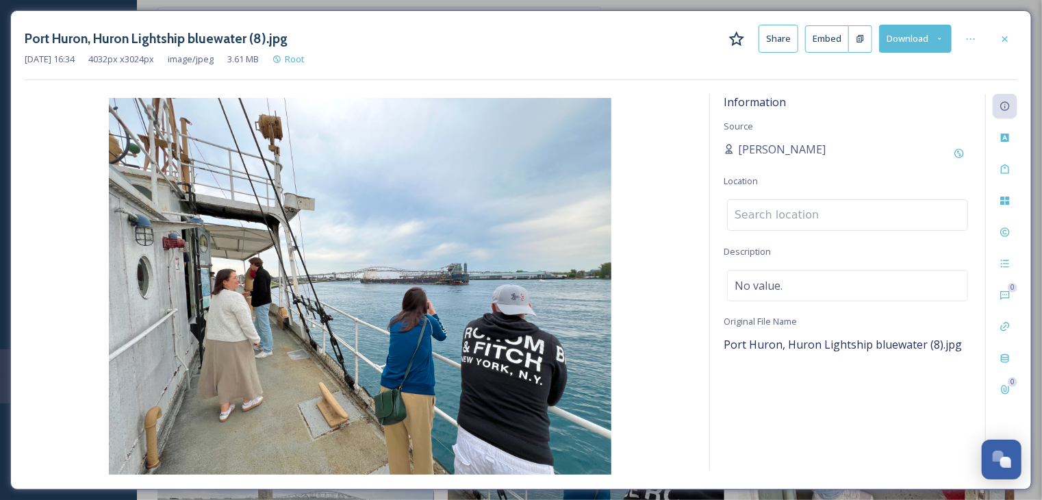
click at [781, 215] on input at bounding box center [848, 215] width 240 height 30
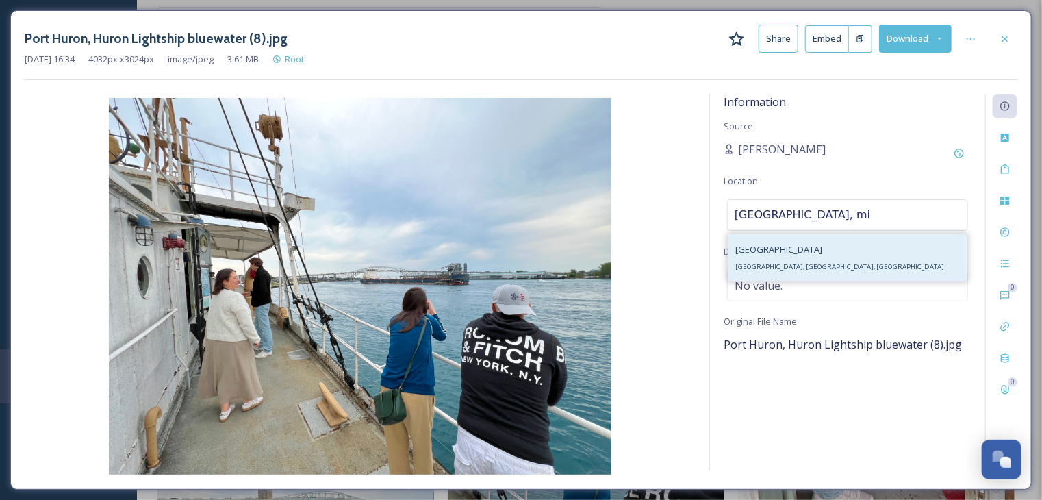
click at [796, 269] on span "[GEOGRAPHIC_DATA], [GEOGRAPHIC_DATA], [GEOGRAPHIC_DATA]" at bounding box center [839, 266] width 209 height 9
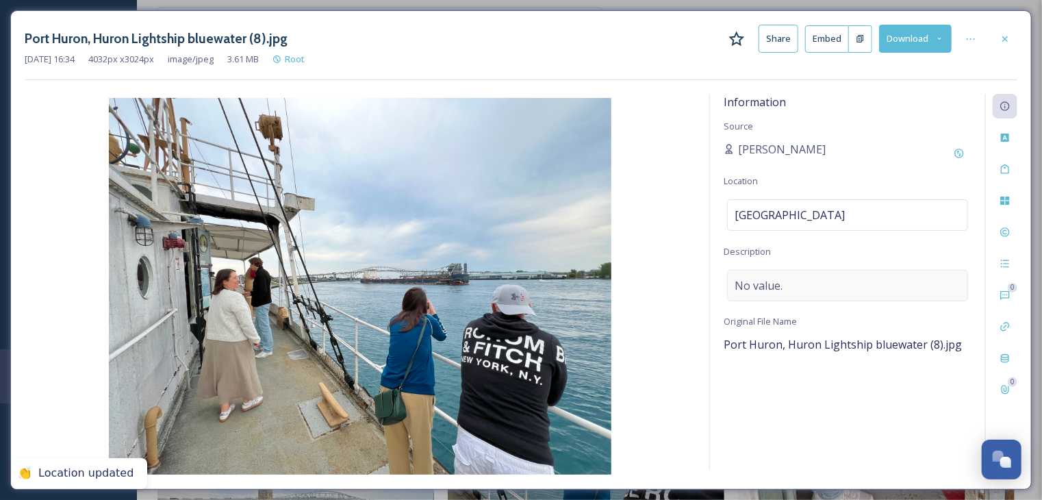
click at [783, 288] on div "No value." at bounding box center [847, 285] width 241 height 31
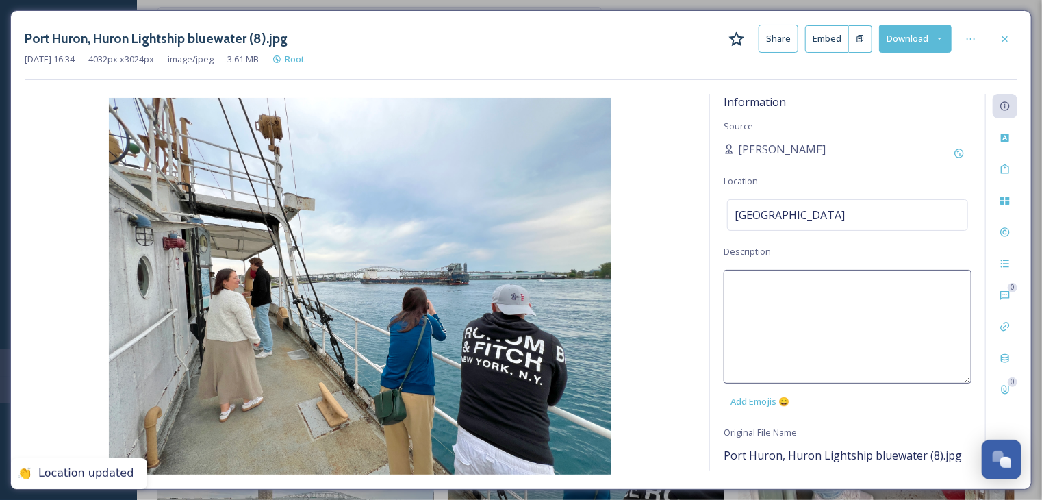
paste textarea "[GEOGRAPHIC_DATA]. Last floating lightship that operated on the Great Lakes. St…"
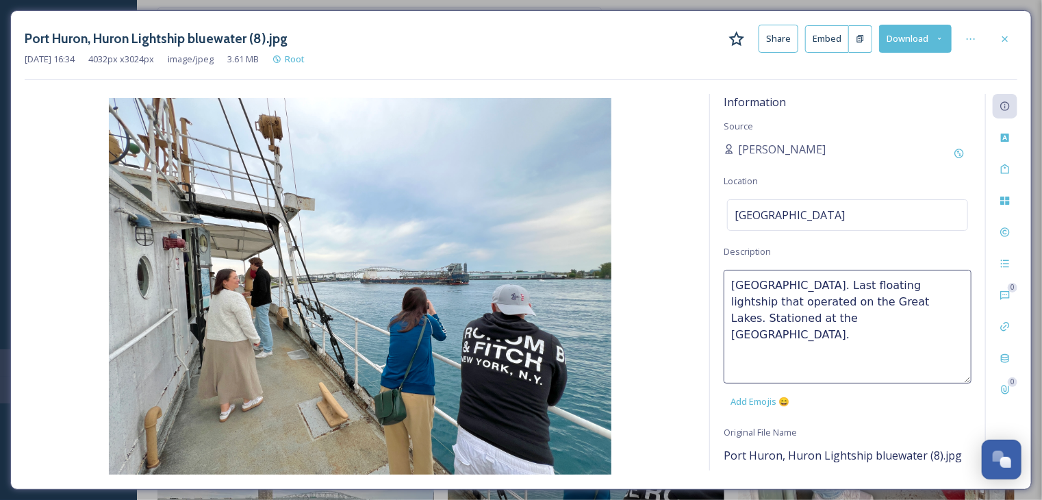
click at [682, 174] on img at bounding box center [360, 286] width 671 height 376
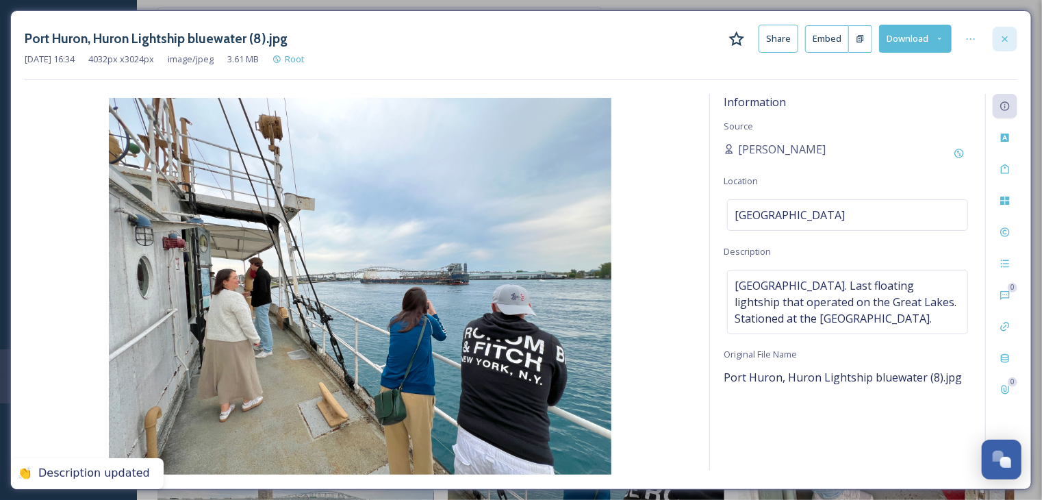
click at [999, 38] on div at bounding box center [1004, 39] width 25 height 25
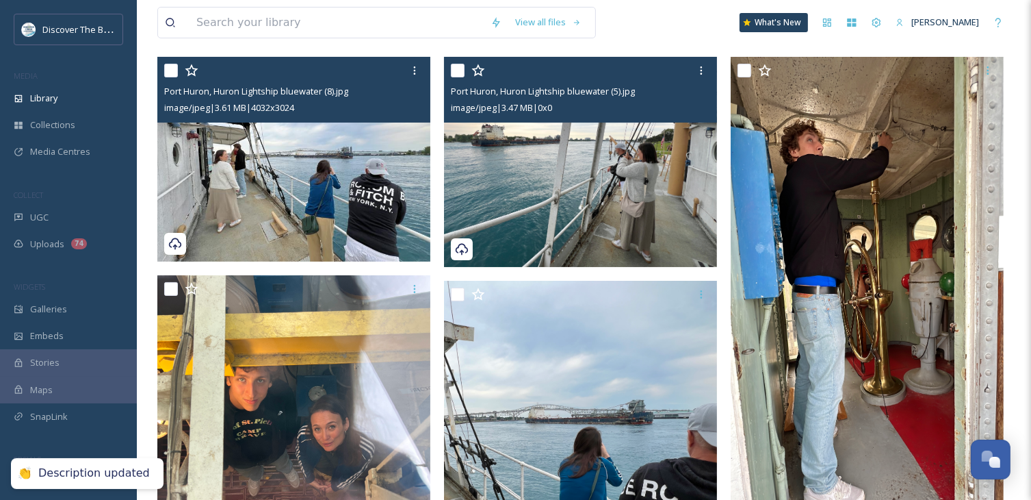
click at [591, 206] on img at bounding box center [580, 162] width 273 height 210
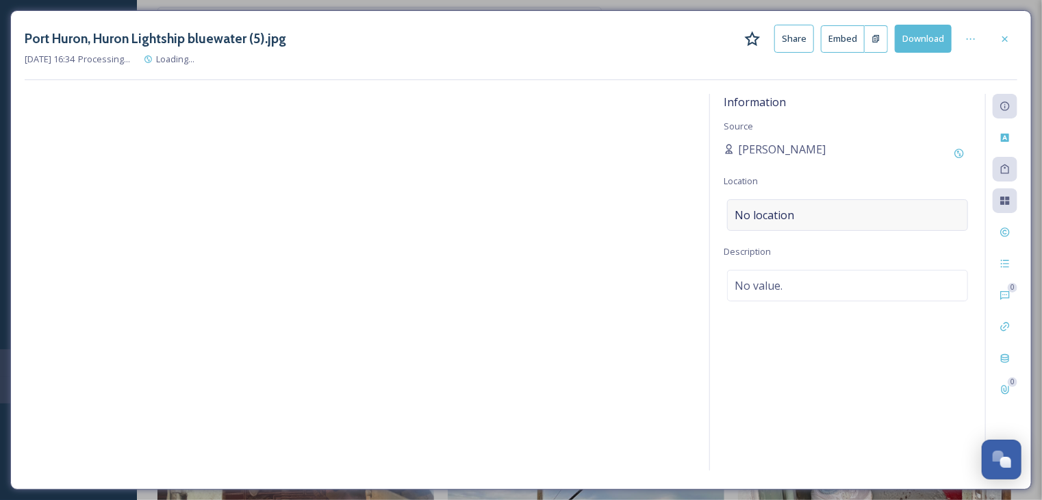
click at [801, 211] on div "No location" at bounding box center [847, 214] width 241 height 31
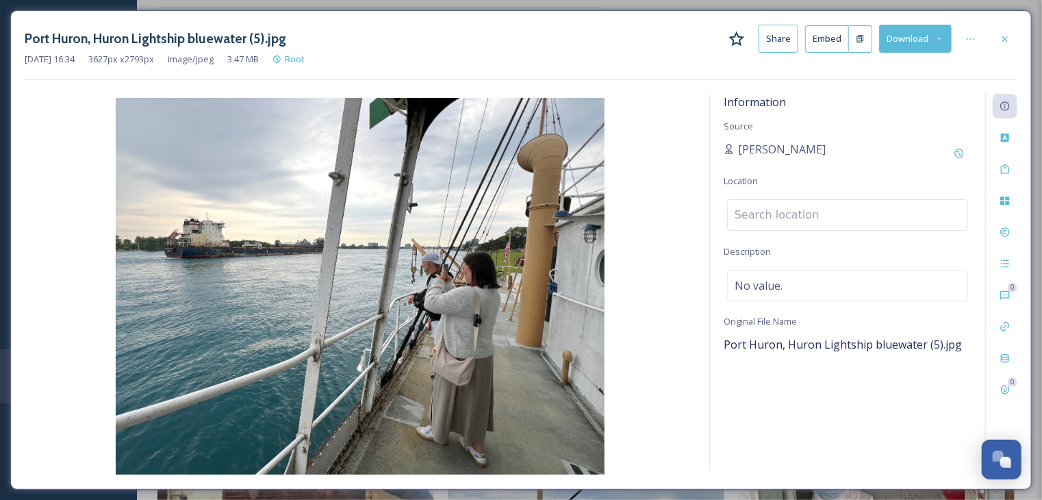
click at [801, 211] on input at bounding box center [848, 215] width 240 height 30
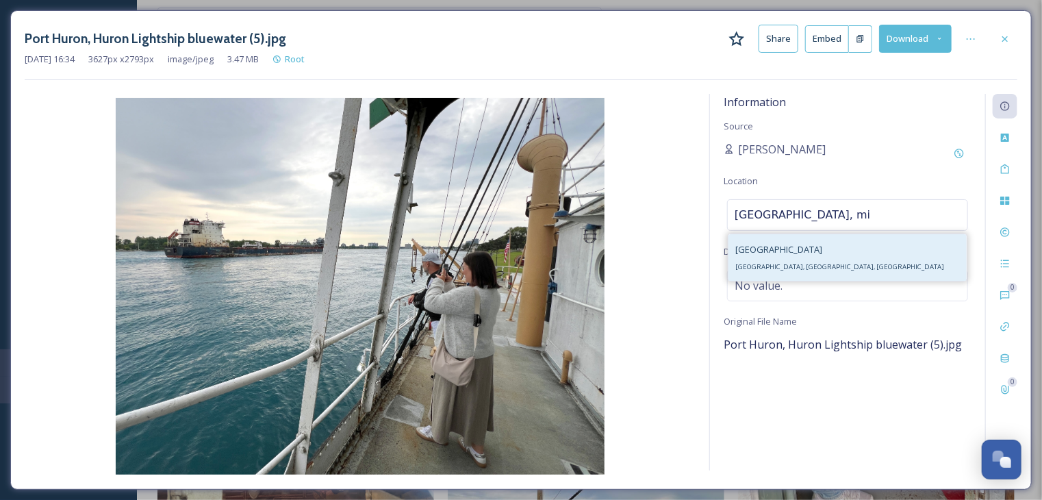
click at [810, 260] on div "[GEOGRAPHIC_DATA], [GEOGRAPHIC_DATA], [GEOGRAPHIC_DATA]" at bounding box center [847, 257] width 238 height 47
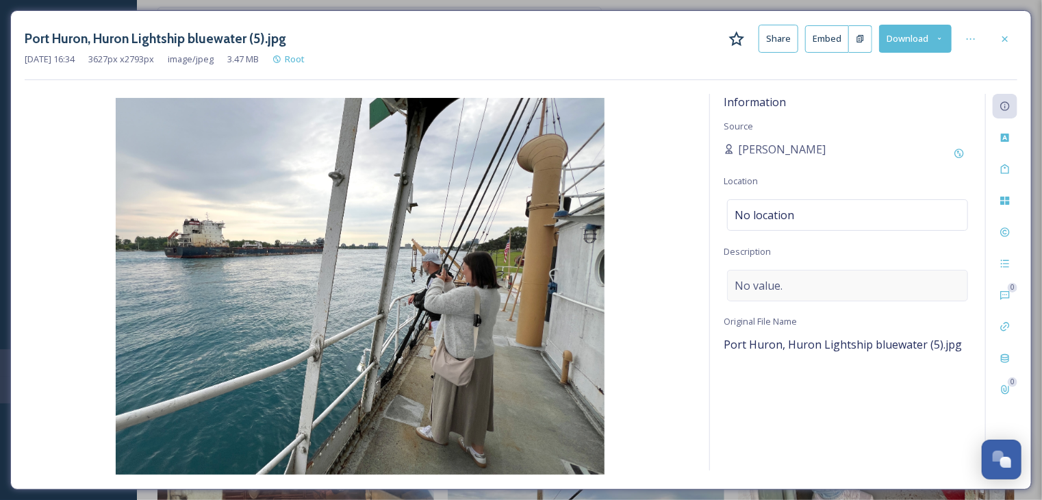
click at [788, 282] on div "No value." at bounding box center [847, 285] width 241 height 31
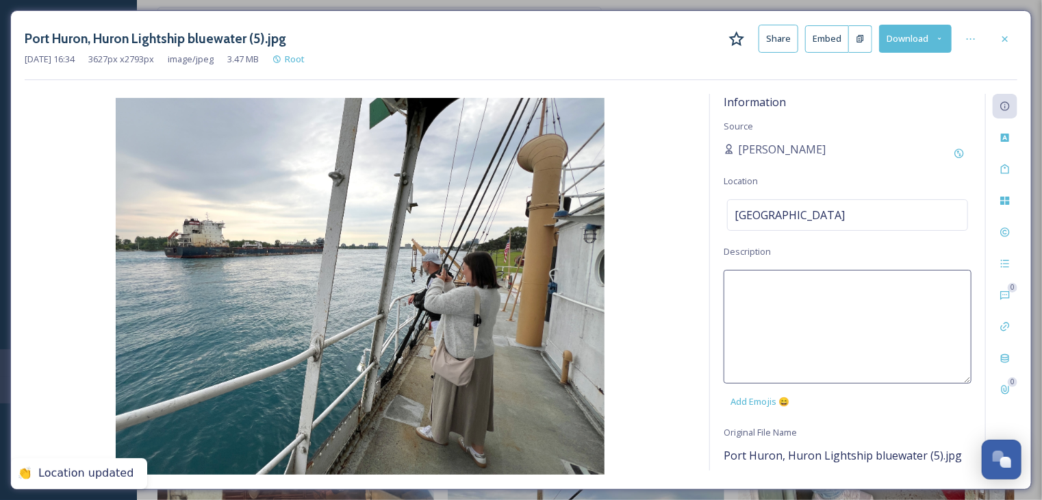
paste textarea "[GEOGRAPHIC_DATA]. Last floating lightship that operated on the Great Lakes. St…"
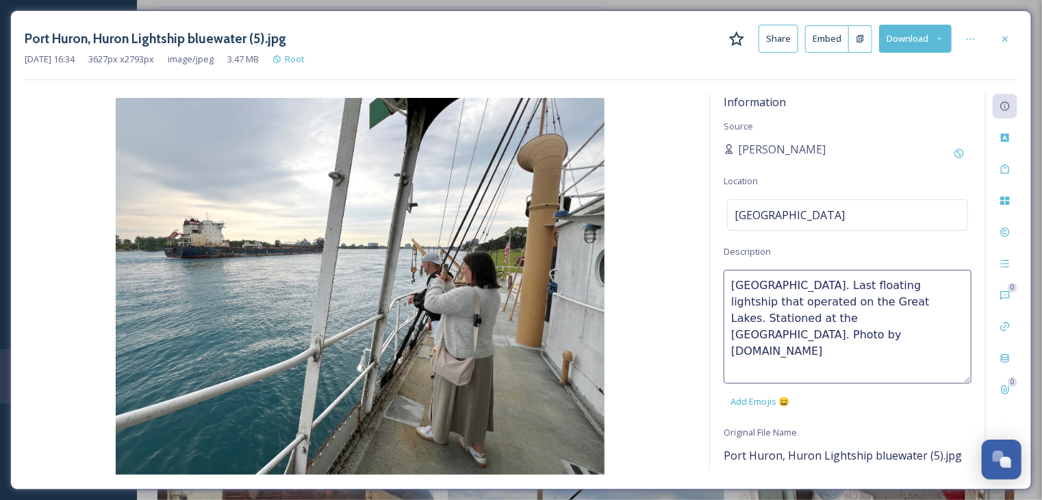
click at [825, 319] on textarea "Huron Lightship Museum. Last floating lightship that operated on the Great Lake…" at bounding box center [847, 327] width 248 height 114
drag, startPoint x: 865, startPoint y: 359, endPoint x: 731, endPoint y: 285, distance: 152.8
click at [731, 285] on textarea "Huron Lightship Museum. Last floating lightship that operated on the Great Lake…" at bounding box center [847, 327] width 248 height 114
drag, startPoint x: 735, startPoint y: 287, endPoint x: 867, endPoint y: 357, distance: 149.4
click at [867, 357] on textarea "Huron Lightship Museum. Last floating lightship that operated on the Great Lake…" at bounding box center [847, 327] width 248 height 114
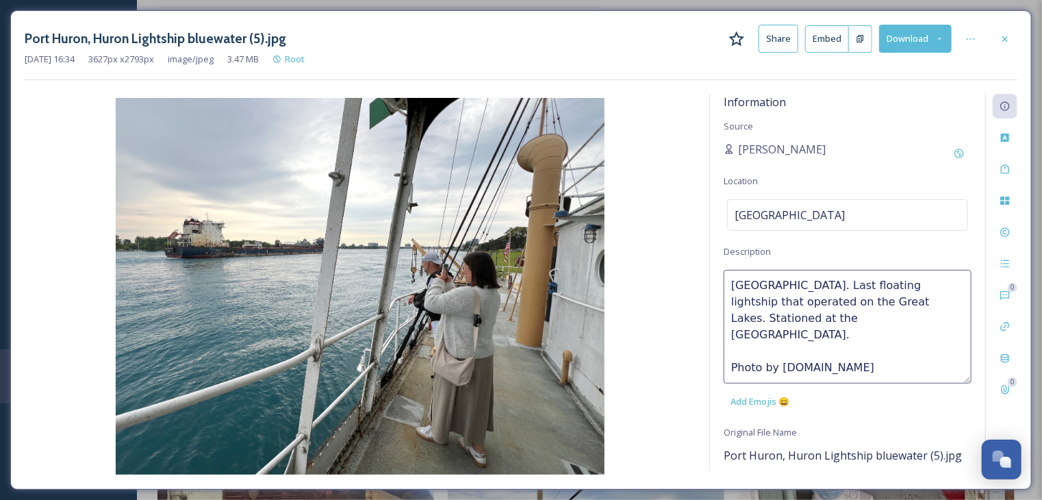
click at [801, 349] on textarea "Huron Lightship Museum. Last floating lightship that operated on the Great Lake…" at bounding box center [847, 327] width 248 height 114
drag, startPoint x: 846, startPoint y: 346, endPoint x: 732, endPoint y: 348, distance: 113.6
click at [732, 348] on textarea "Huron Lightship Museum. Last floating lightship that operated on the Great Lake…" at bounding box center [847, 327] width 248 height 114
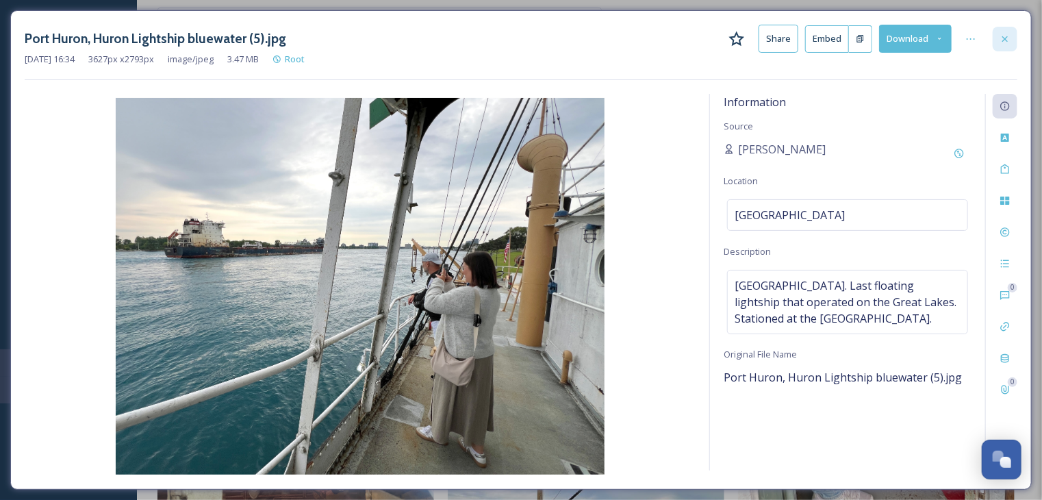
click at [1005, 40] on icon at bounding box center [1004, 39] width 11 height 11
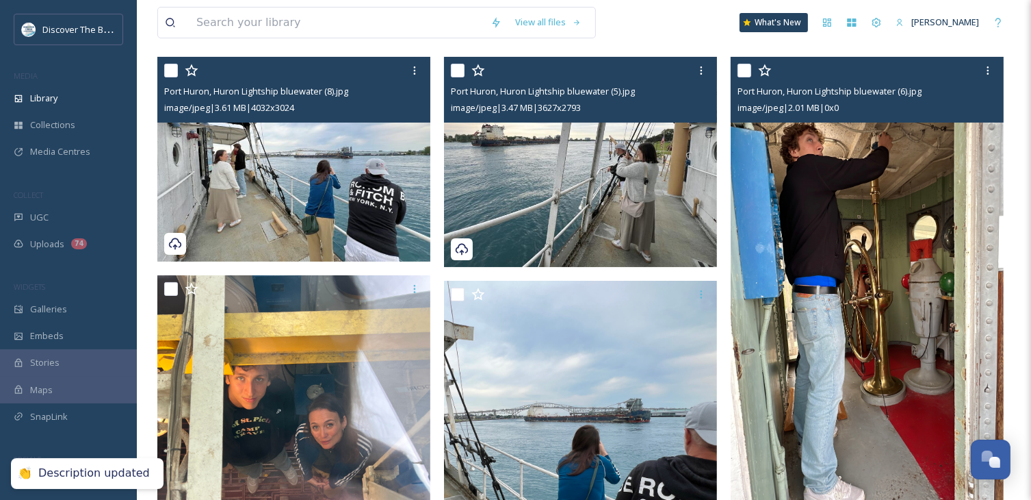
click at [780, 222] on img at bounding box center [867, 299] width 273 height 485
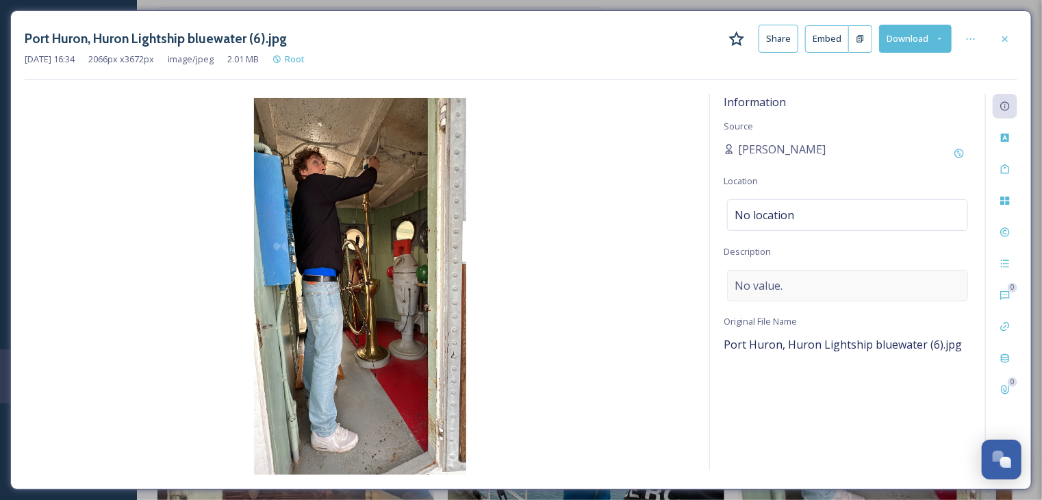
click at [767, 285] on span "No value." at bounding box center [758, 285] width 48 height 16
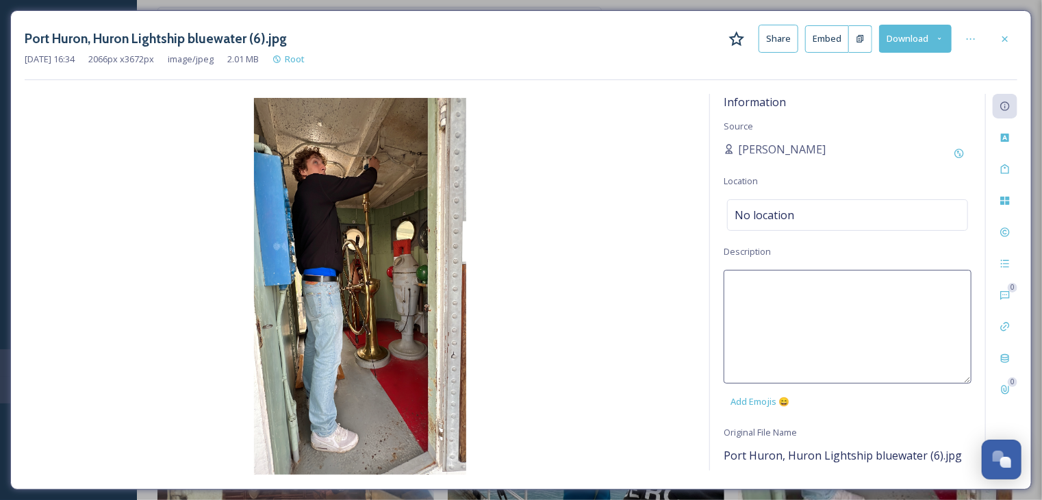
paste textarea "[GEOGRAPHIC_DATA]. Last floating lightship that operated on the Great Lakes. St…"
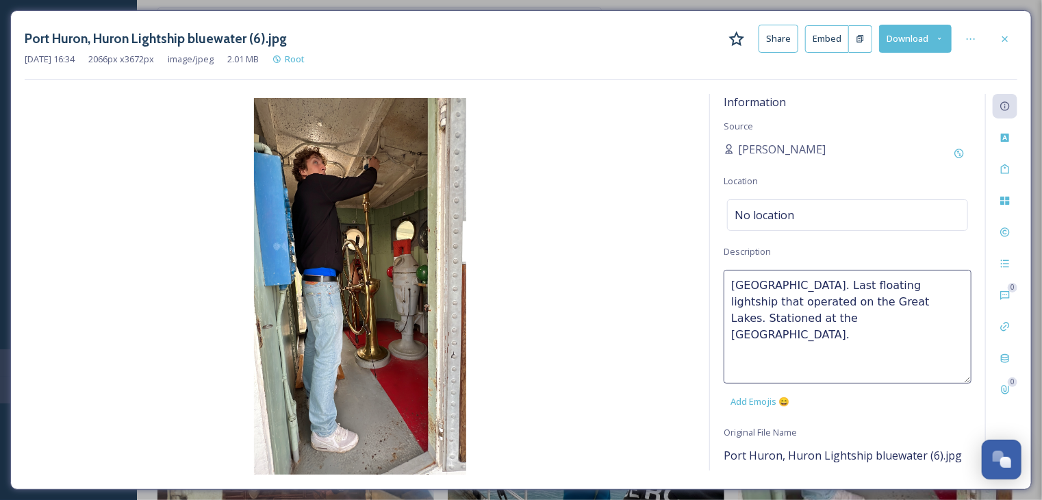
click at [731, 281] on textarea "[GEOGRAPHIC_DATA]. Last floating lightship that operated on the Great Lakes. St…" at bounding box center [847, 327] width 248 height 114
click at [776, 209] on span "No location" at bounding box center [764, 215] width 60 height 16
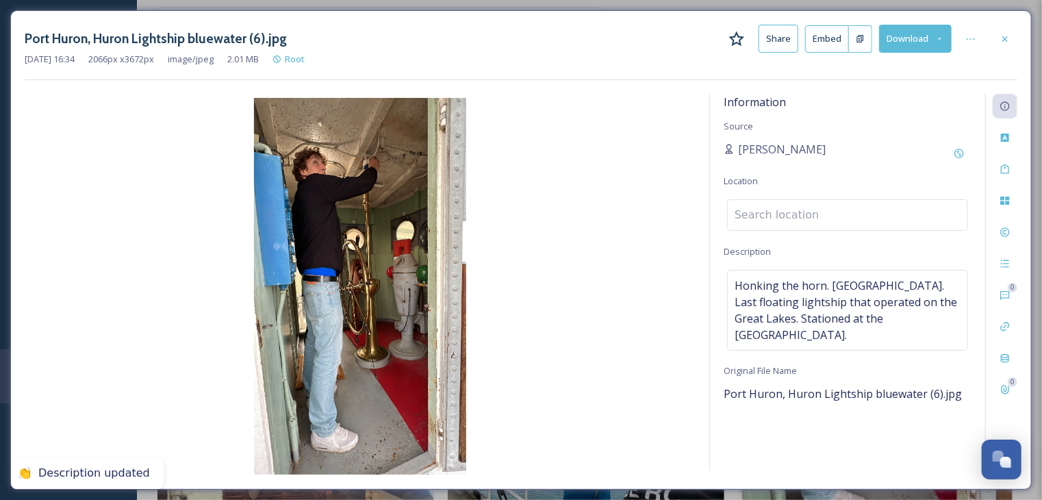
click at [775, 214] on input at bounding box center [848, 215] width 240 height 30
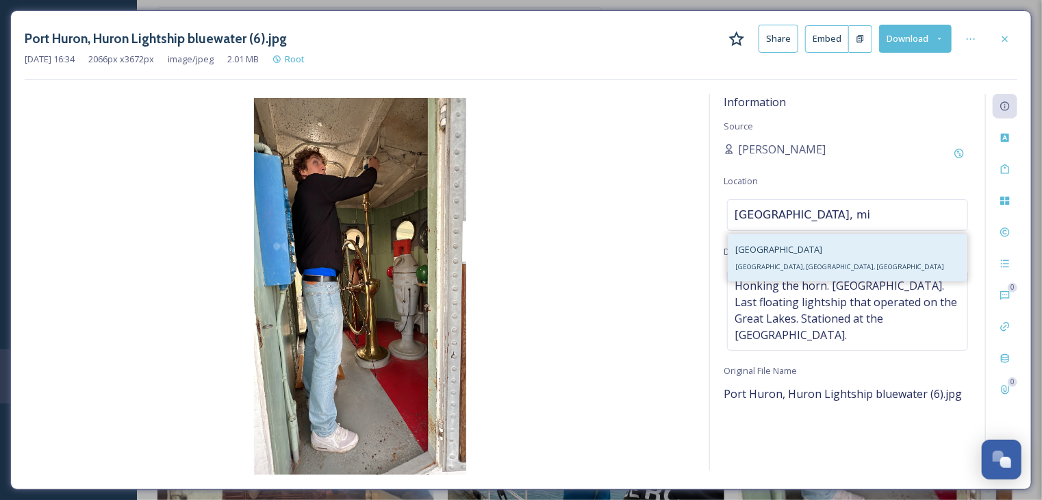
click at [762, 277] on div "[GEOGRAPHIC_DATA], [GEOGRAPHIC_DATA], [GEOGRAPHIC_DATA]" at bounding box center [847, 257] width 238 height 47
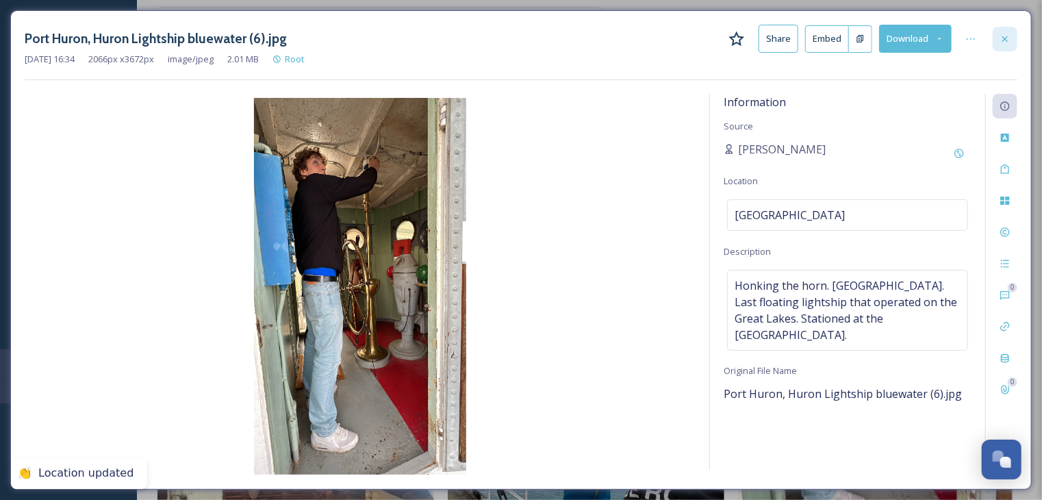
click at [1013, 42] on div at bounding box center [1004, 39] width 25 height 25
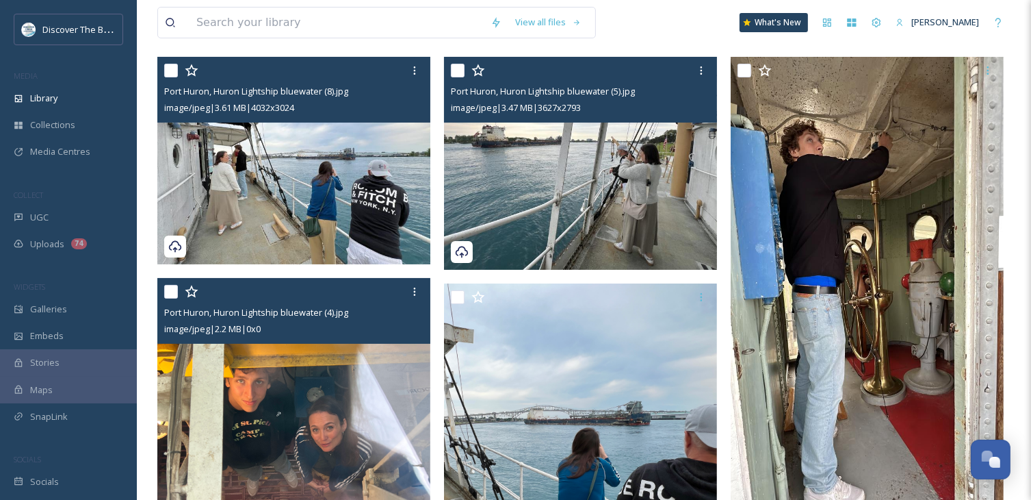
click at [298, 398] on img at bounding box center [293, 460] width 273 height 364
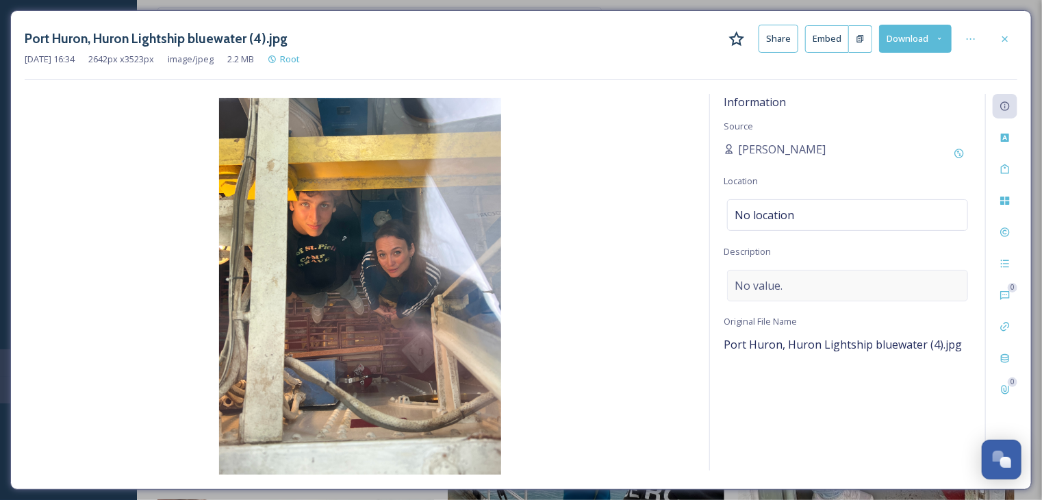
click at [764, 285] on span "No value." at bounding box center [758, 285] width 48 height 16
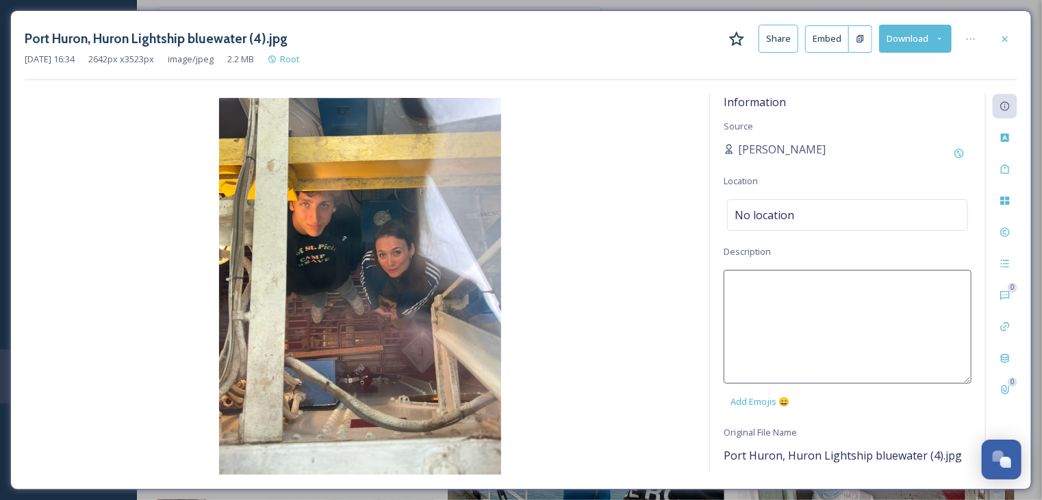
paste textarea "[GEOGRAPHIC_DATA]. Last floating lightship that operated on the Great Lakes. St…"
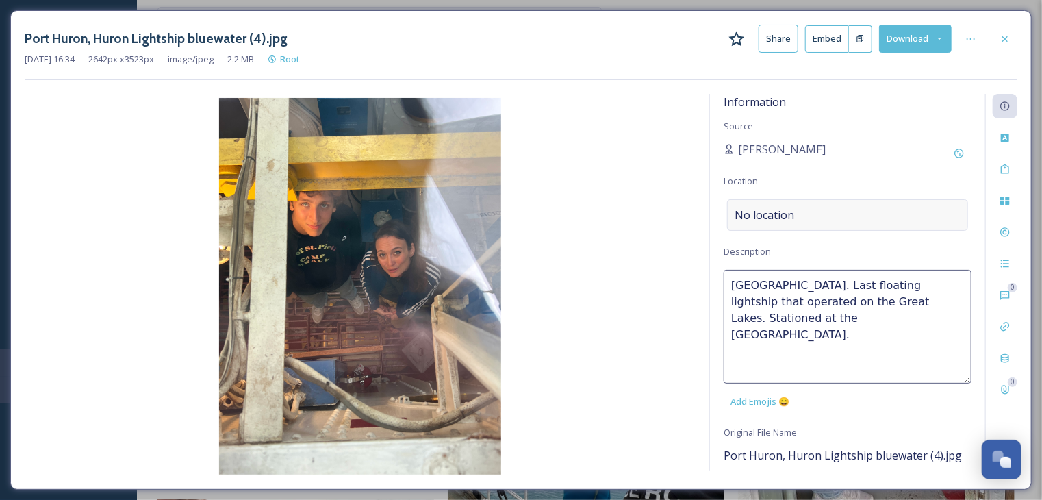
click at [775, 216] on span "No location" at bounding box center [764, 215] width 60 height 16
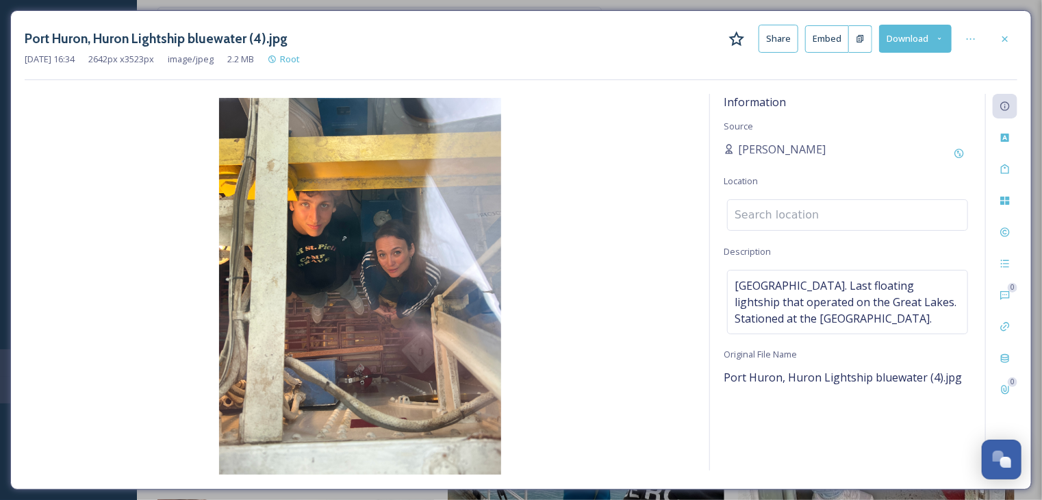
click at [775, 216] on input at bounding box center [848, 215] width 240 height 30
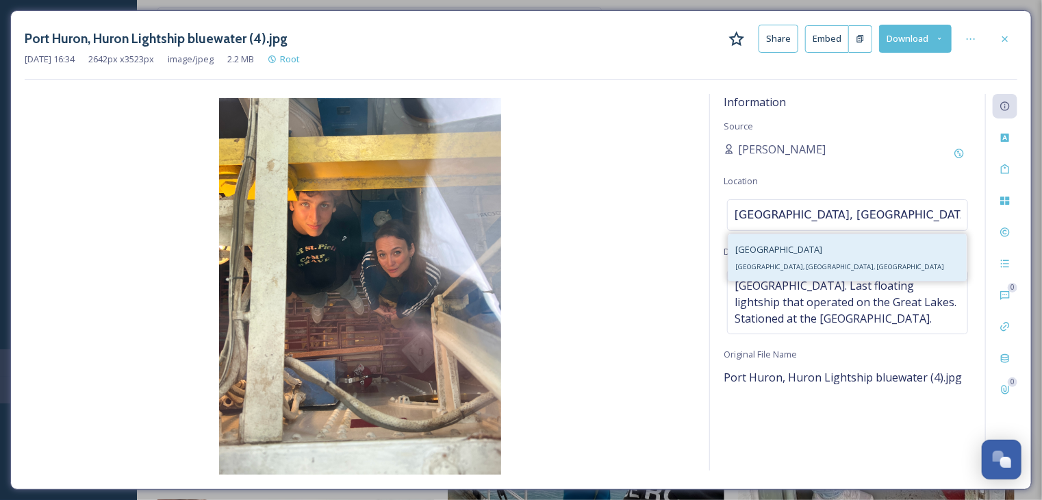
click at [779, 259] on div "[GEOGRAPHIC_DATA], [GEOGRAPHIC_DATA], [GEOGRAPHIC_DATA]" at bounding box center [839, 257] width 209 height 33
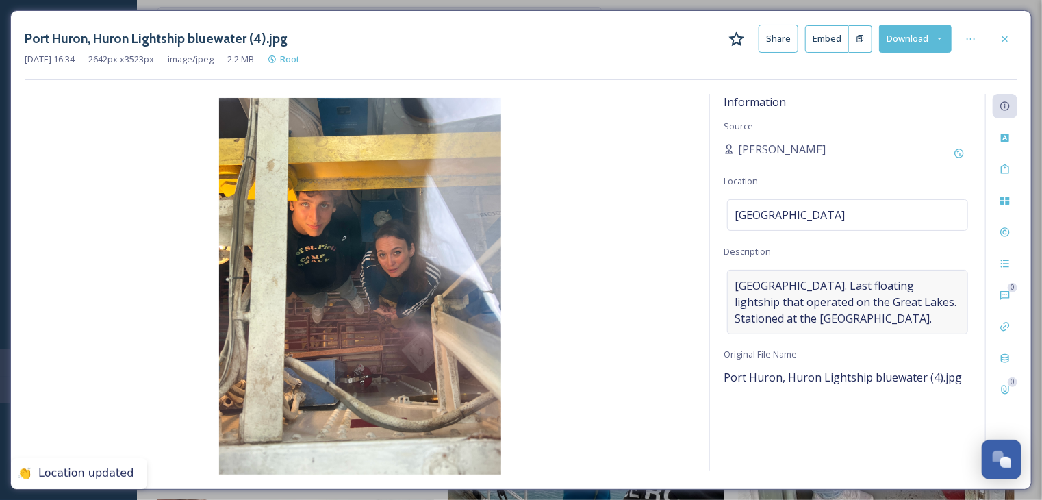
click at [736, 285] on span "[GEOGRAPHIC_DATA]. Last floating lightship that operated on the Great Lakes. St…" at bounding box center [847, 301] width 226 height 49
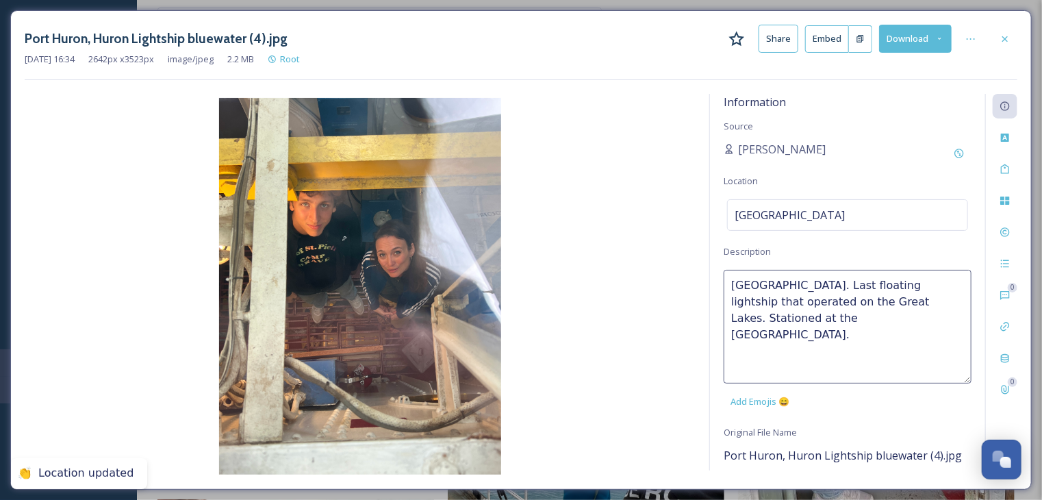
click at [731, 282] on textarea "[GEOGRAPHIC_DATA]. Last floating lightship that operated on the Great Lakes. St…" at bounding box center [847, 327] width 248 height 114
click at [613, 285] on img at bounding box center [360, 286] width 671 height 376
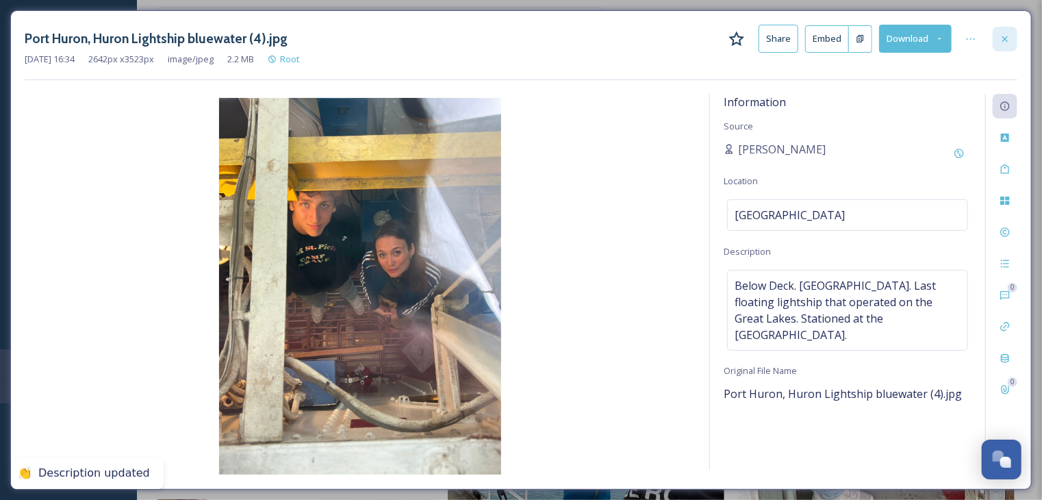
click at [999, 42] on icon at bounding box center [1004, 39] width 11 height 11
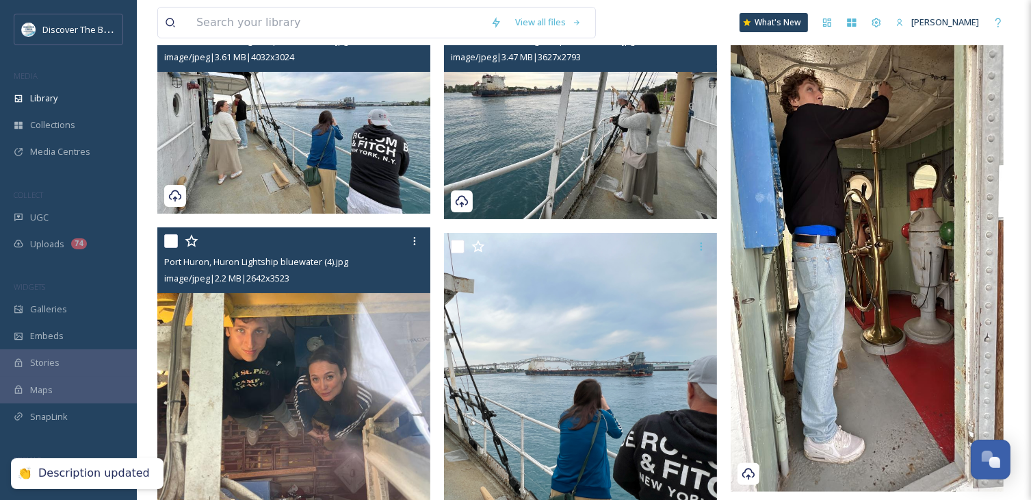
scroll to position [274, 0]
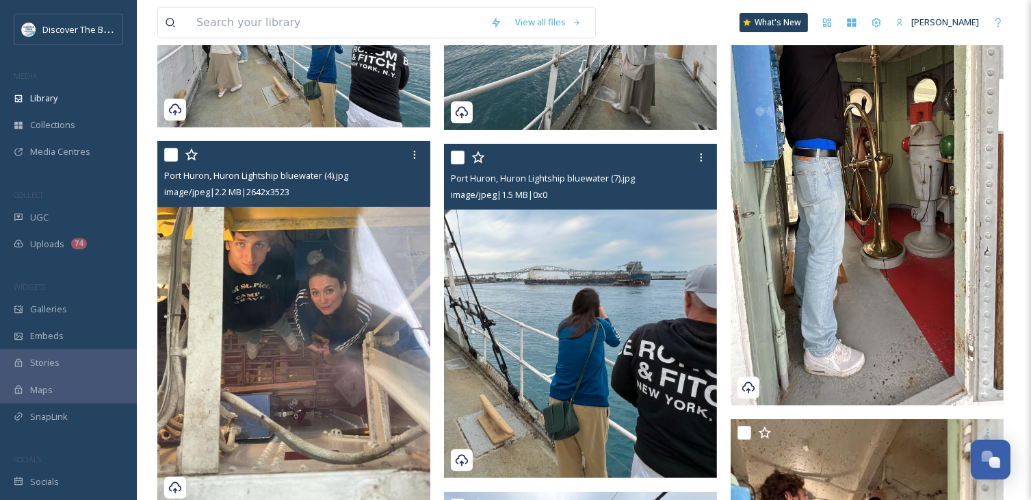
click at [597, 337] on img at bounding box center [580, 311] width 273 height 334
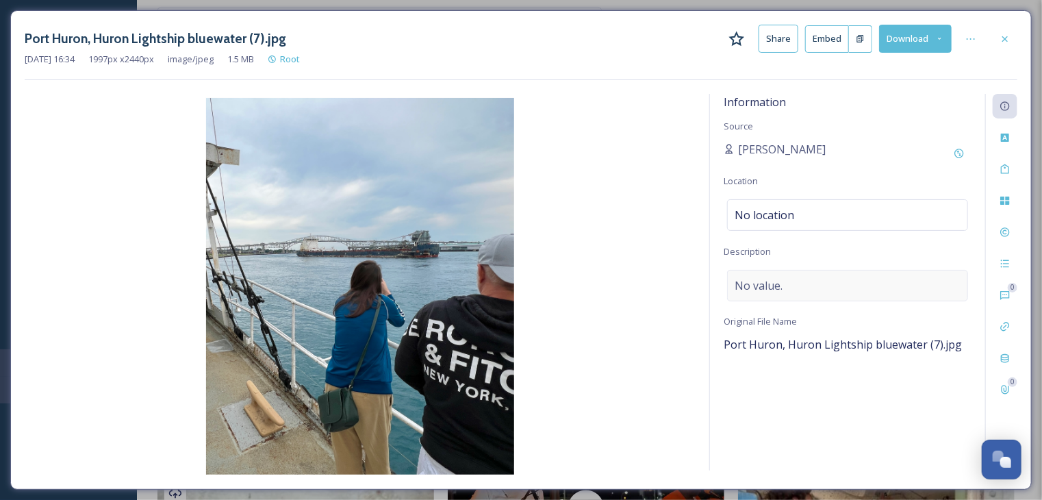
click at [756, 283] on span "No value." at bounding box center [758, 285] width 48 height 16
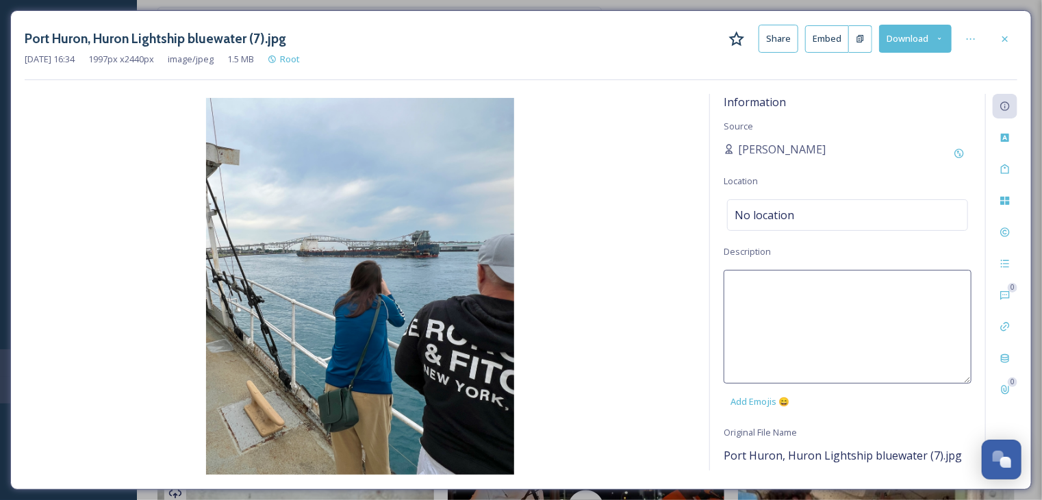
paste textarea "[GEOGRAPHIC_DATA]. Last floating lightship that operated on the Great Lakes. St…"
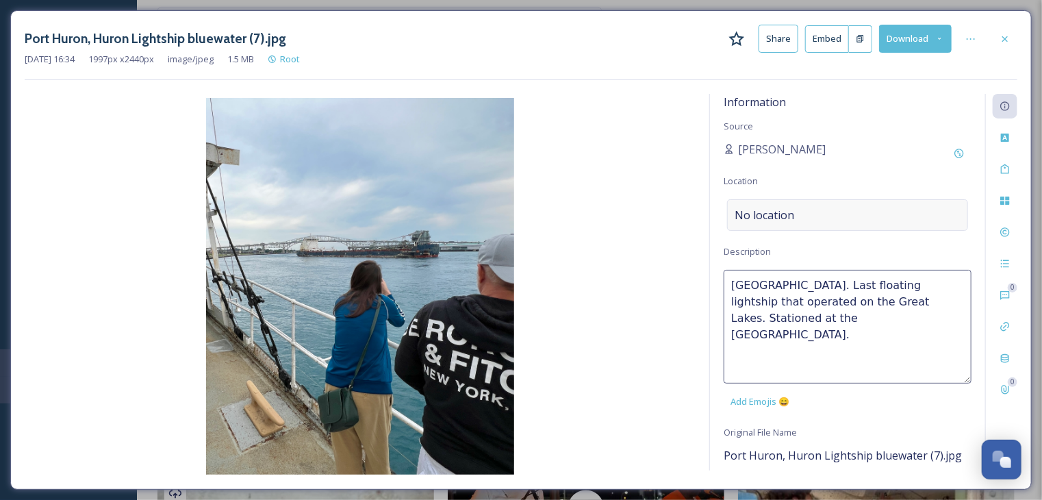
click at [760, 217] on span "No location" at bounding box center [764, 215] width 60 height 16
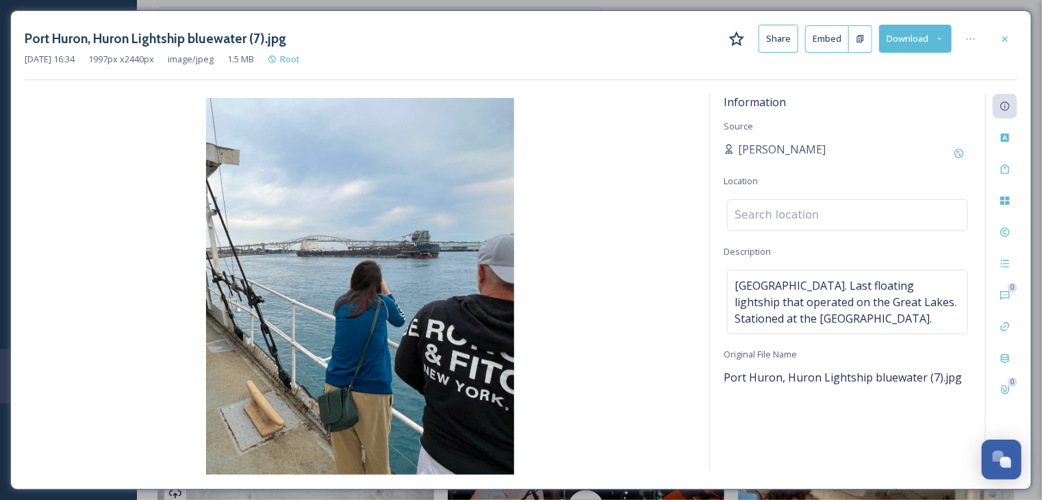
click at [760, 217] on input at bounding box center [848, 215] width 240 height 30
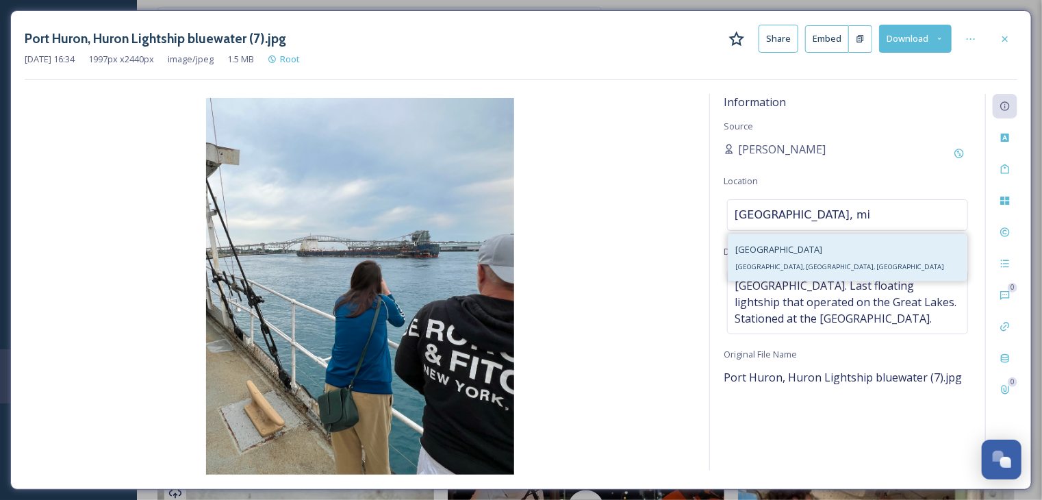
click at [777, 267] on span "[GEOGRAPHIC_DATA], [GEOGRAPHIC_DATA], [GEOGRAPHIC_DATA]" at bounding box center [839, 266] width 209 height 9
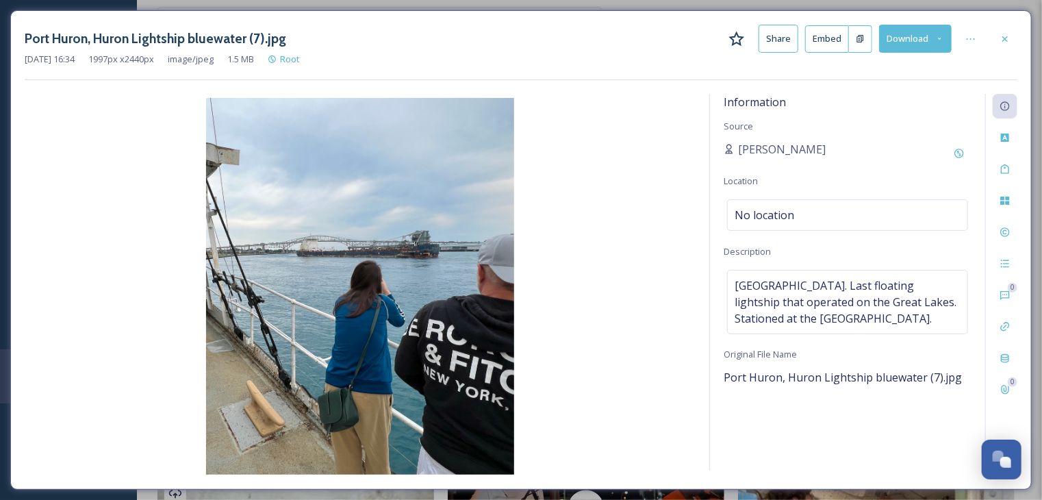
click at [613, 242] on img at bounding box center [360, 286] width 671 height 376
click at [1005, 40] on icon at bounding box center [1004, 39] width 11 height 11
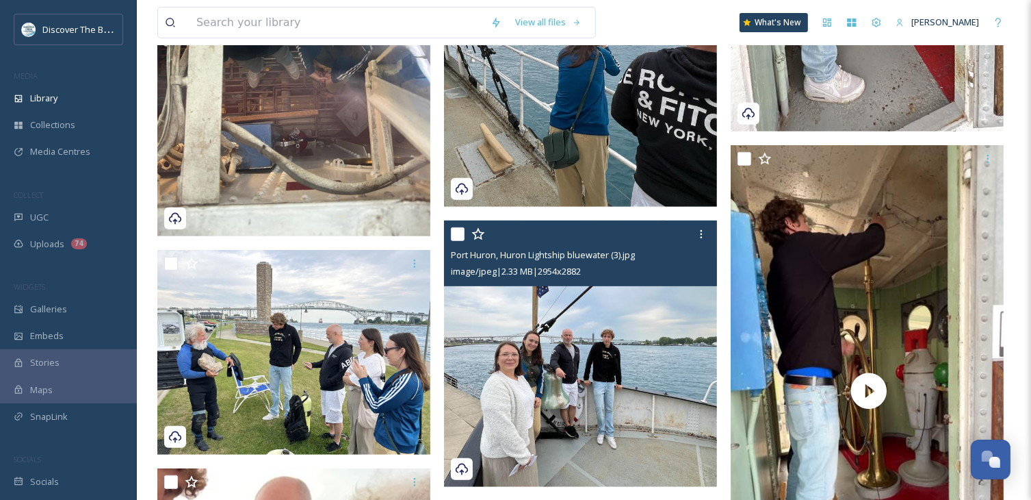
scroll to position [411, 0]
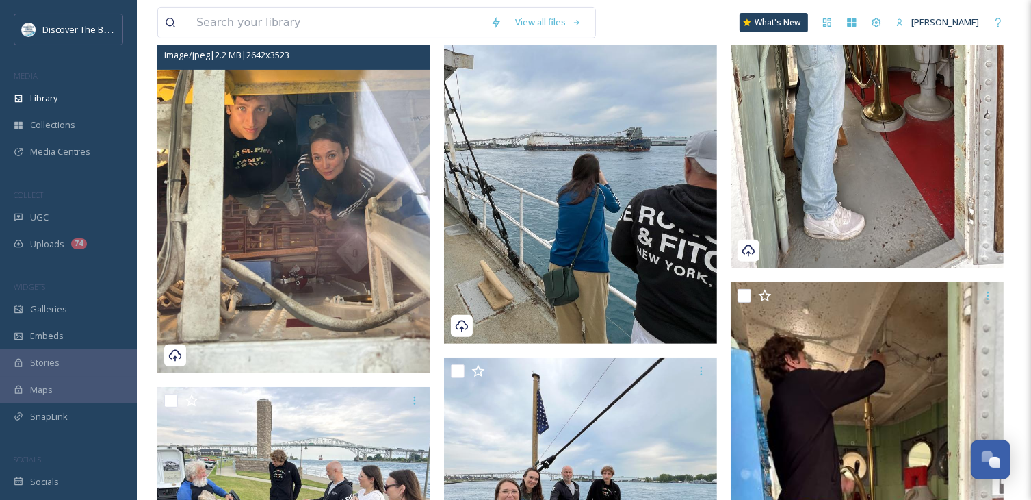
click at [830, 204] on img at bounding box center [867, 25] width 273 height 485
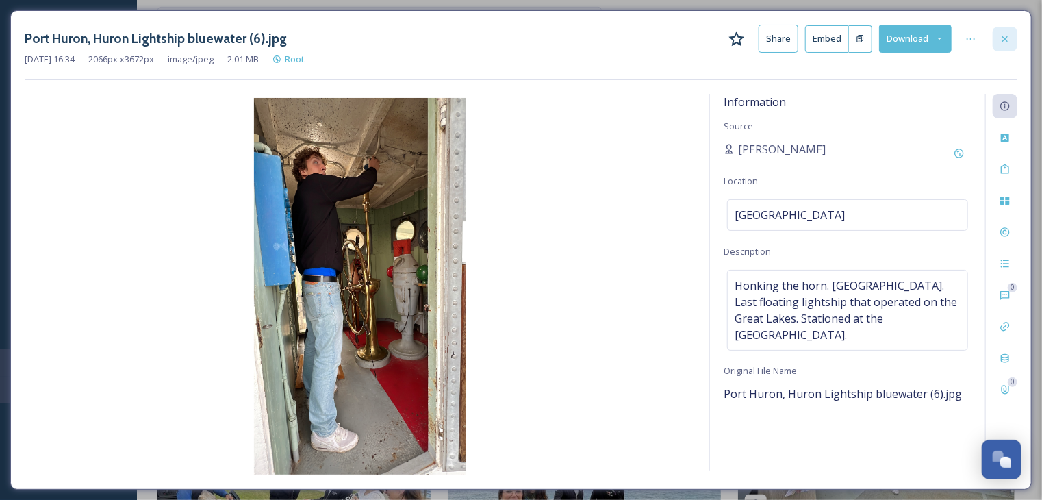
click at [1006, 39] on icon at bounding box center [1004, 38] width 5 height 5
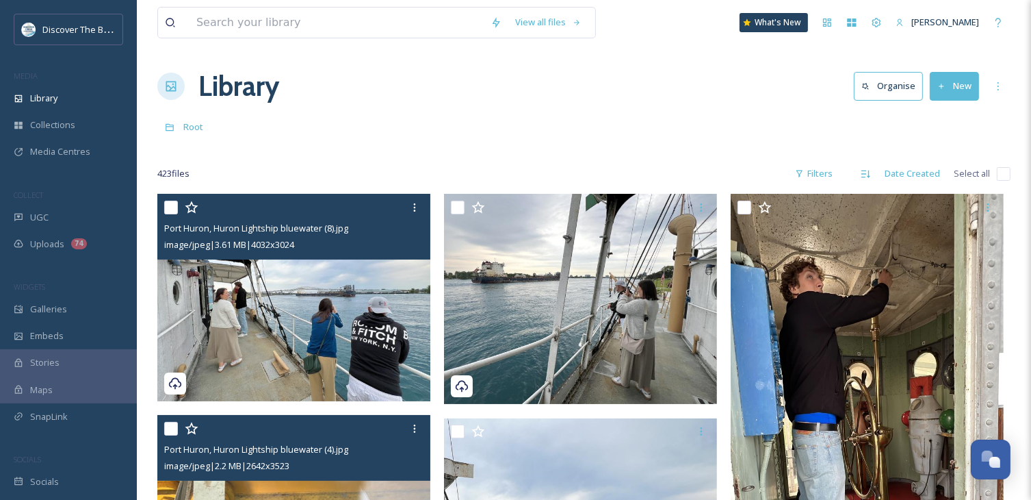
click at [966, 85] on button "New" at bounding box center [954, 86] width 49 height 28
click at [959, 110] on div "File Upload" at bounding box center [939, 118] width 77 height 27
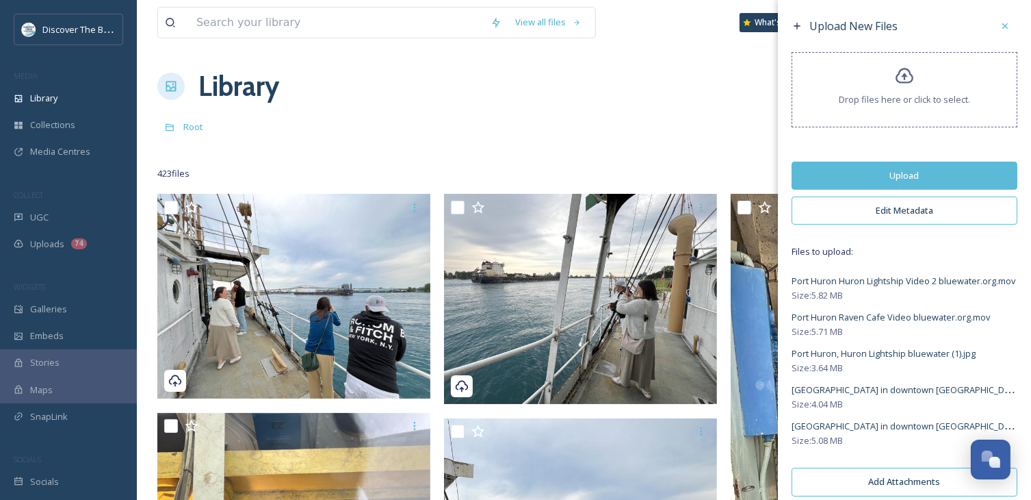
click at [917, 171] on button "Upload" at bounding box center [905, 176] width 226 height 28
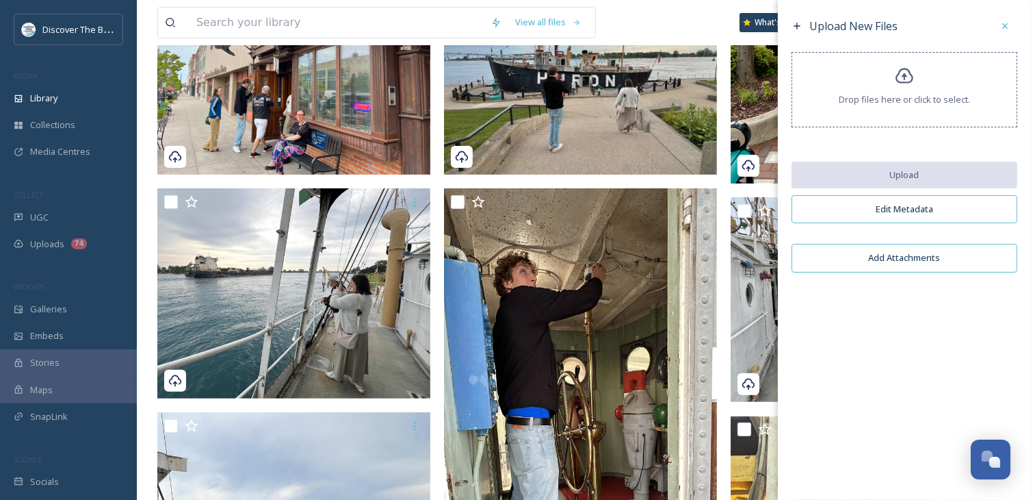
scroll to position [479, 0]
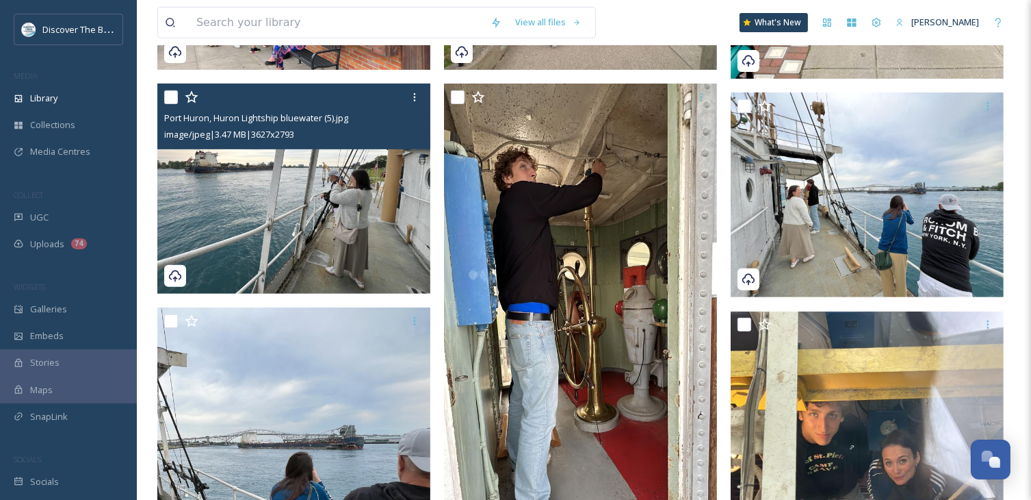
click at [364, 242] on img at bounding box center [293, 189] width 273 height 210
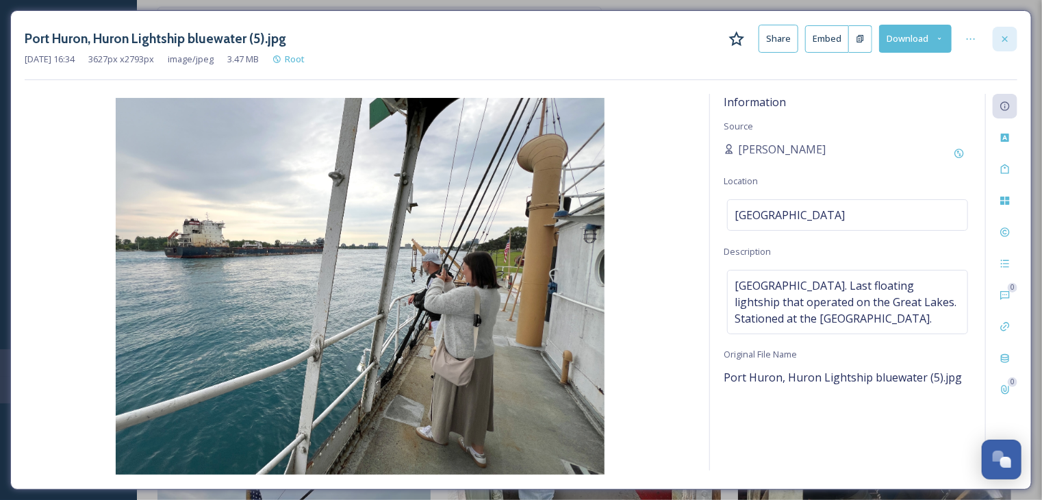
click at [1010, 39] on icon at bounding box center [1004, 39] width 11 height 11
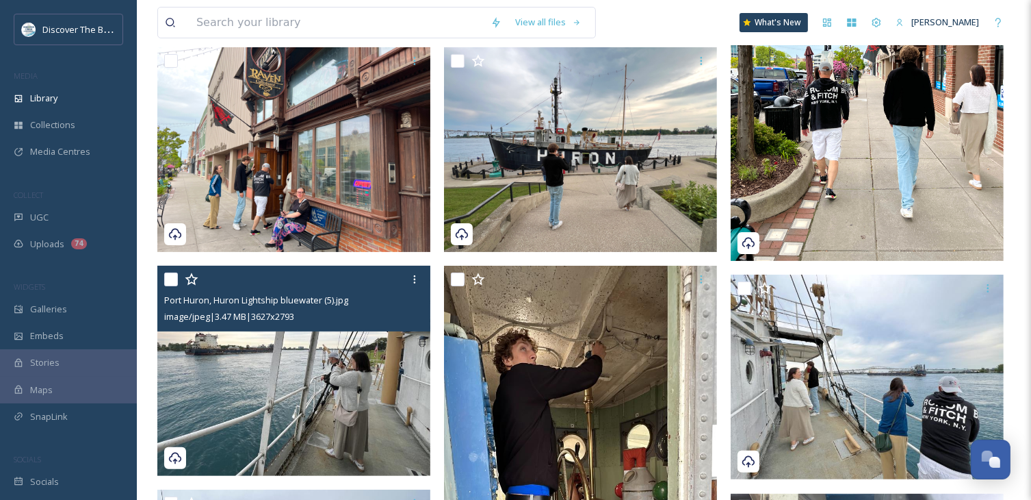
scroll to position [274, 0]
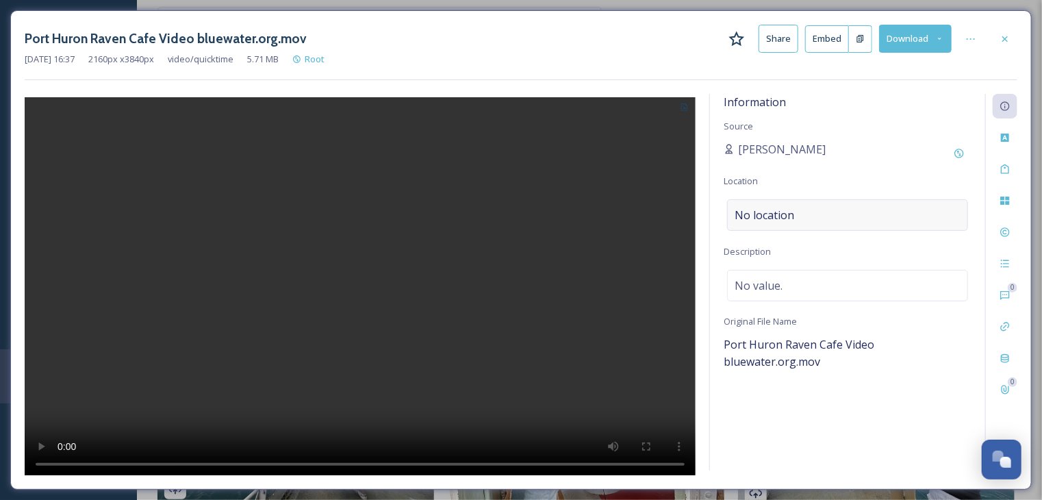
click at [773, 209] on span "No location" at bounding box center [764, 215] width 60 height 16
click at [773, 209] on input at bounding box center [848, 215] width 240 height 30
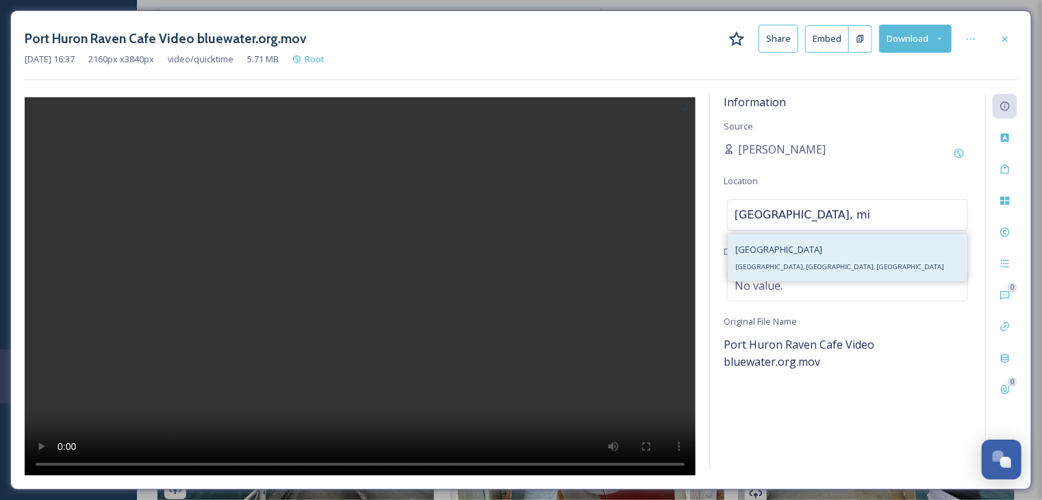
click at [784, 267] on span "[GEOGRAPHIC_DATA], [GEOGRAPHIC_DATA], [GEOGRAPHIC_DATA]" at bounding box center [839, 266] width 209 height 9
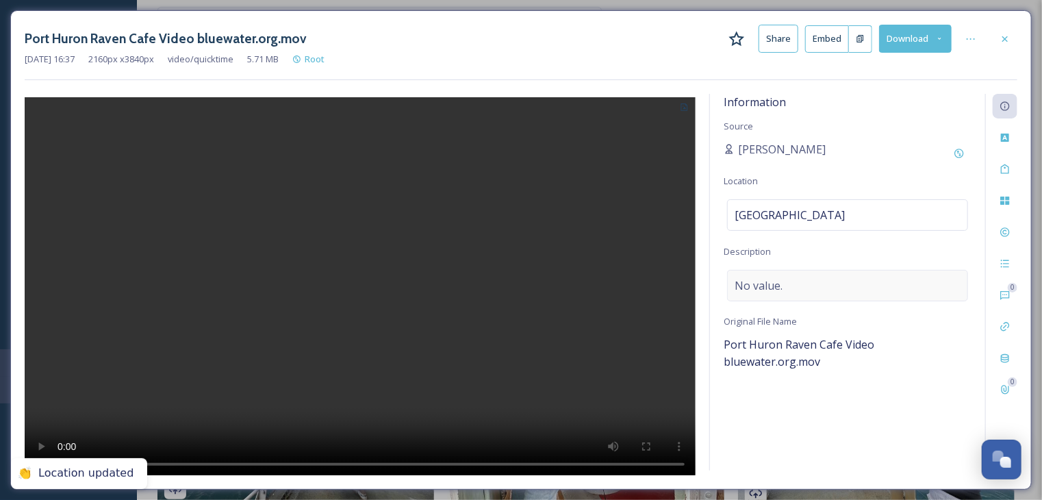
click at [778, 287] on span "No value." at bounding box center [758, 285] width 48 height 16
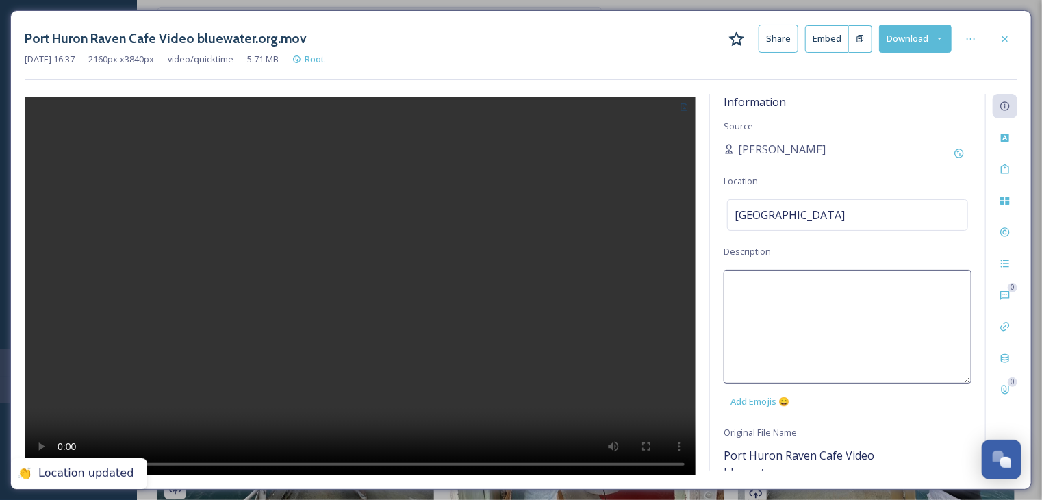
click at [778, 287] on textarea at bounding box center [847, 327] width 248 height 114
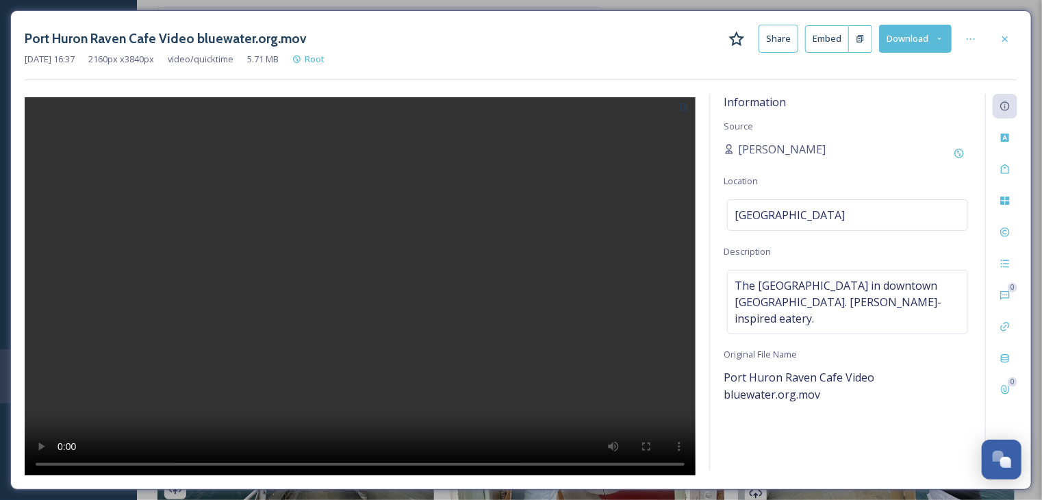
click at [695, 140] on div at bounding box center [360, 284] width 671 height 381
click at [1005, 40] on icon at bounding box center [1004, 39] width 11 height 11
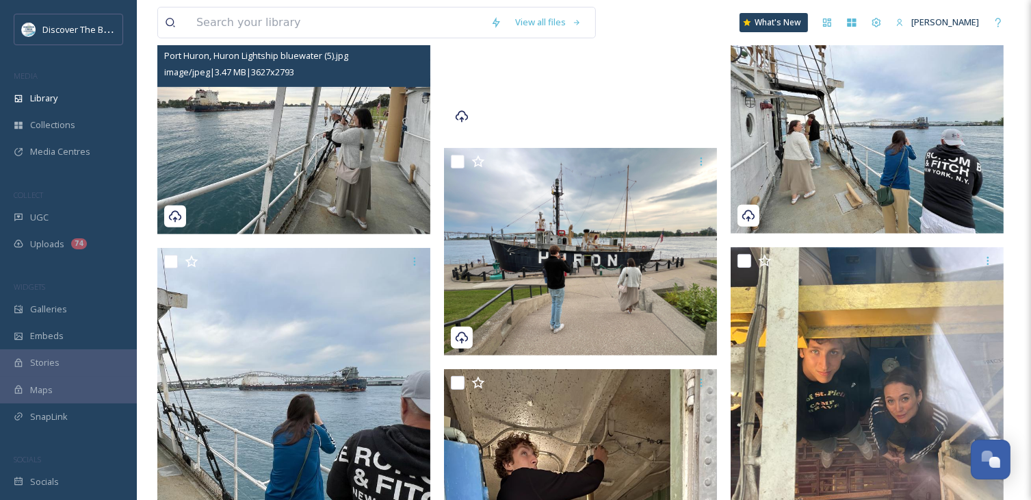
scroll to position [548, 0]
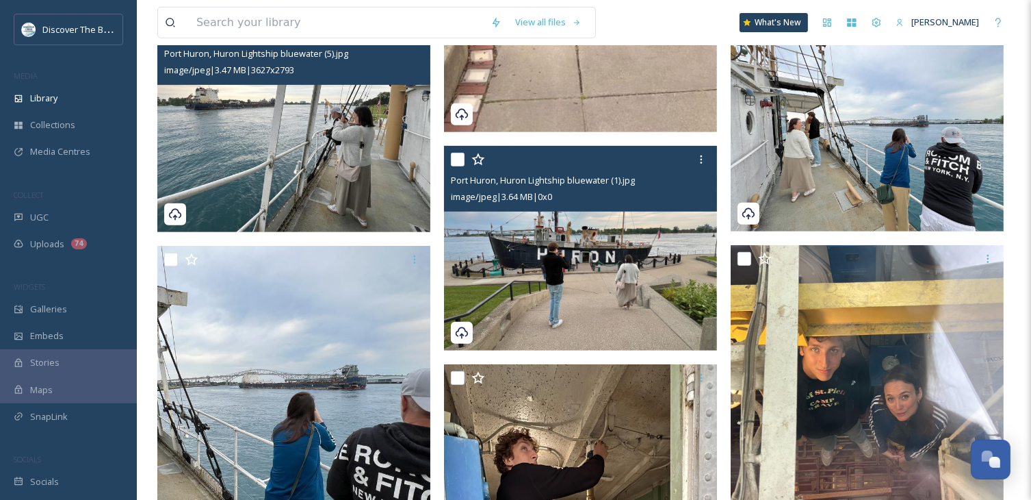
click at [621, 311] on img at bounding box center [580, 248] width 273 height 205
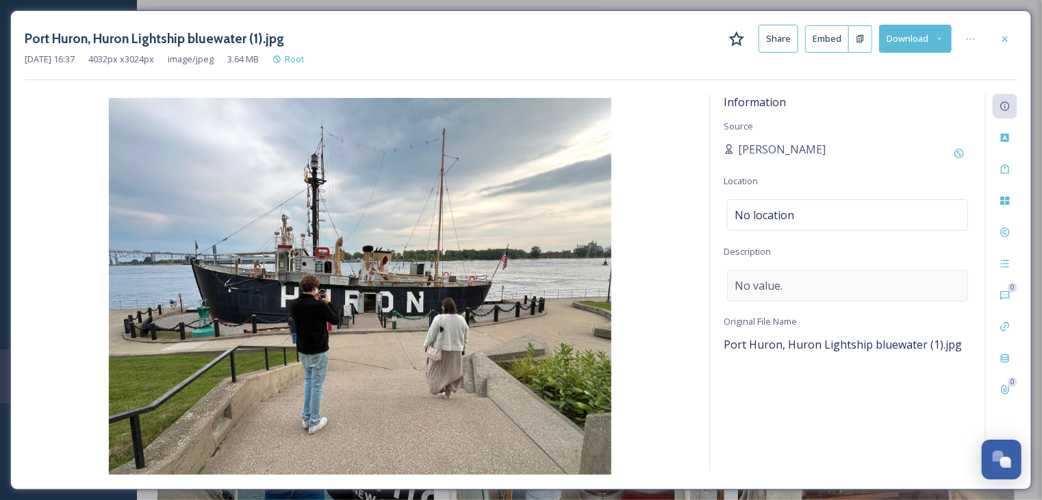
click at [771, 285] on span "No value." at bounding box center [758, 285] width 48 height 16
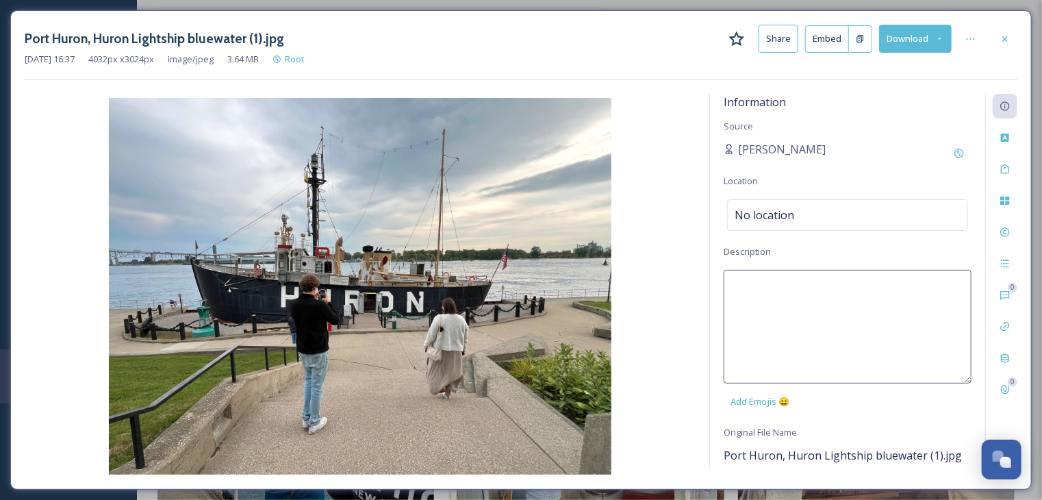
paste textarea "[GEOGRAPHIC_DATA]. Last floating lightship that operated on the Great Lakes. St…"
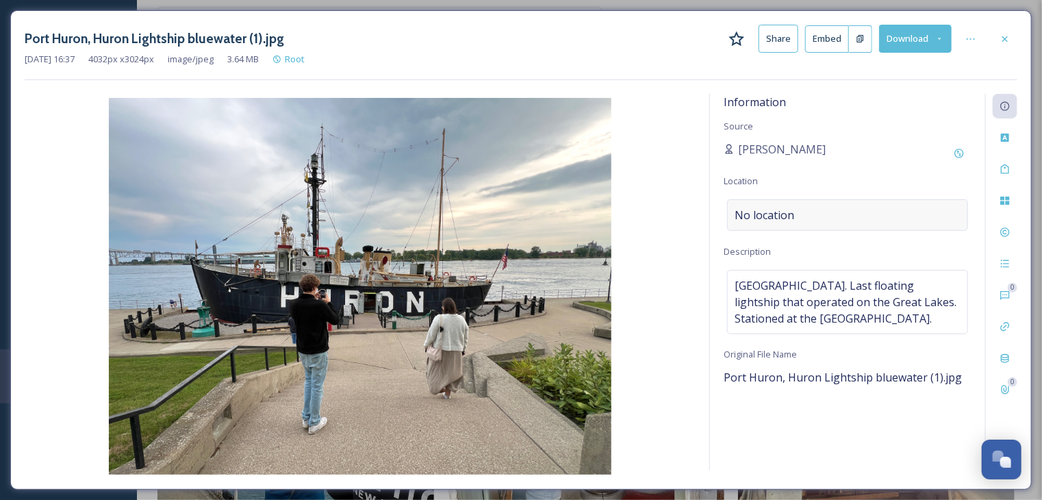
click at [792, 214] on span "No location" at bounding box center [764, 215] width 60 height 16
click at [792, 214] on input at bounding box center [848, 215] width 240 height 30
click at [773, 263] on span "[GEOGRAPHIC_DATA], [GEOGRAPHIC_DATA], [GEOGRAPHIC_DATA]" at bounding box center [839, 266] width 209 height 9
click at [664, 165] on img at bounding box center [360, 286] width 671 height 376
click at [1008, 40] on icon at bounding box center [1004, 39] width 11 height 11
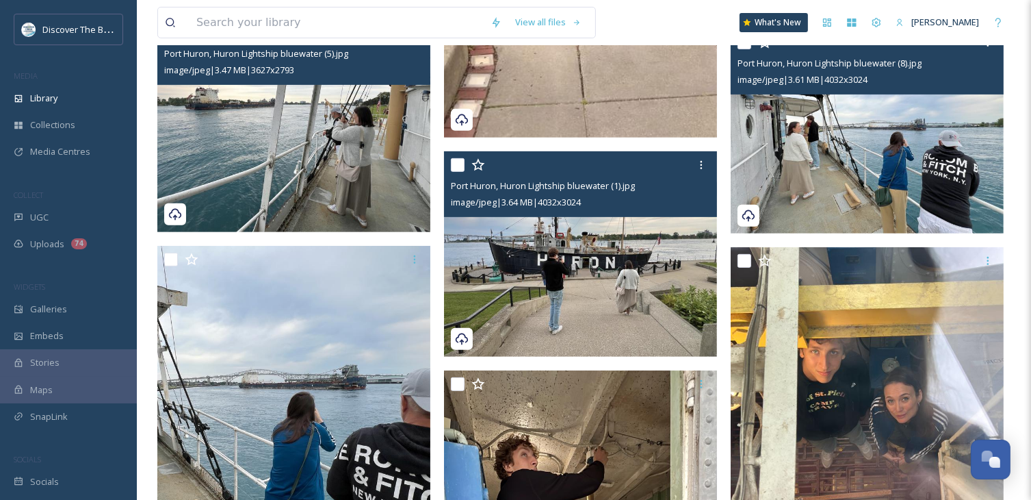
click at [872, 175] on img at bounding box center [867, 131] width 273 height 205
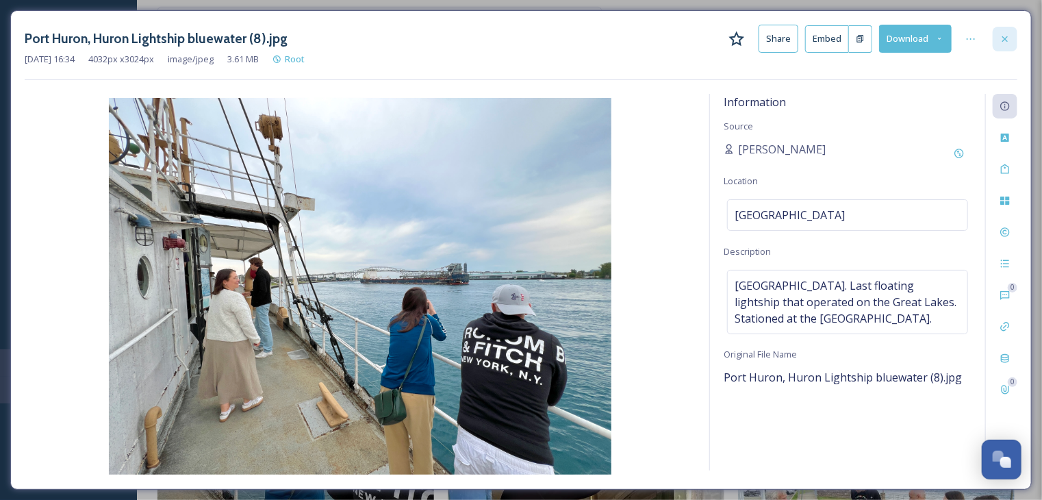
click at [1007, 39] on icon at bounding box center [1004, 39] width 11 height 11
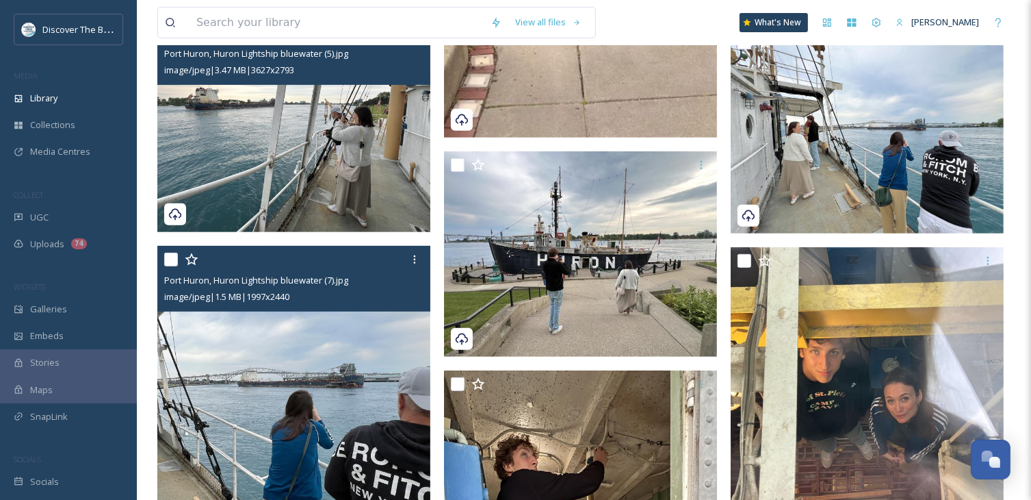
click at [342, 376] on img at bounding box center [293, 412] width 273 height 333
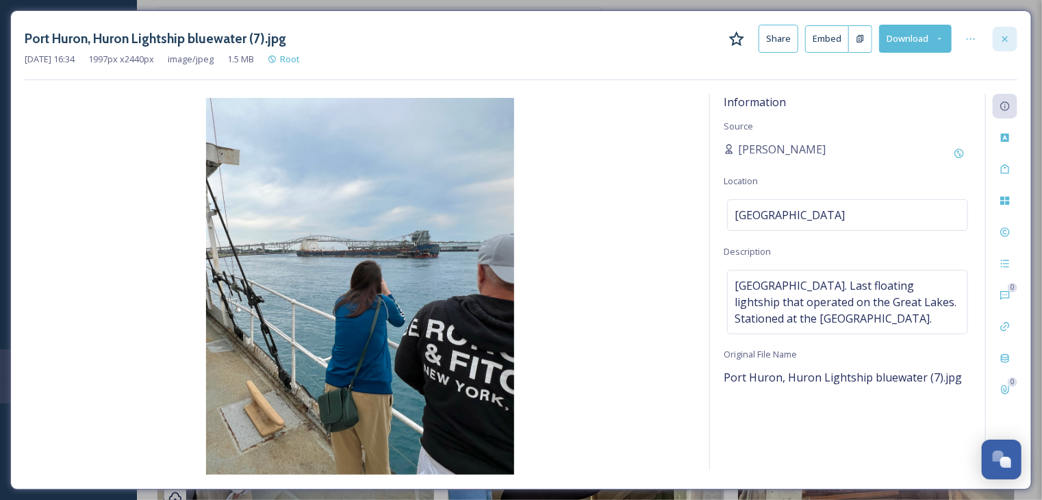
click at [1009, 39] on icon at bounding box center [1004, 39] width 11 height 11
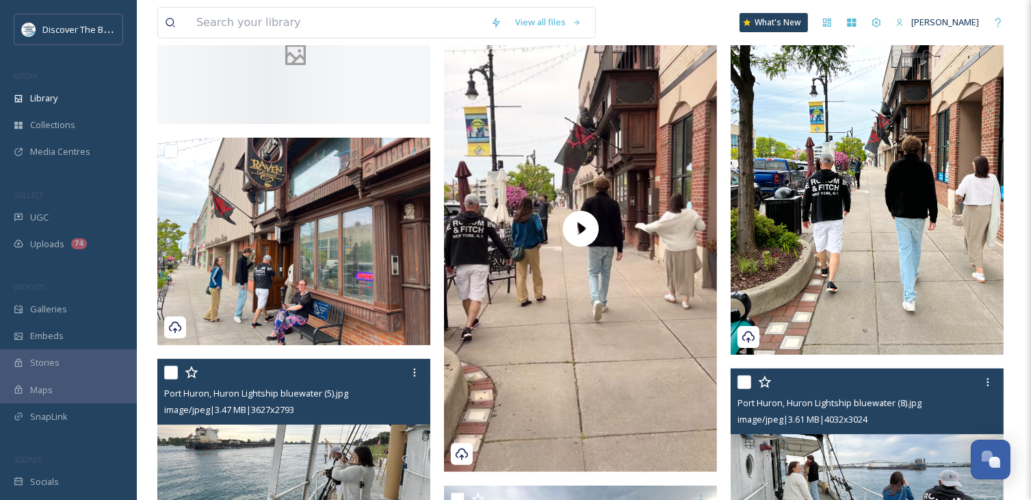
scroll to position [205, 0]
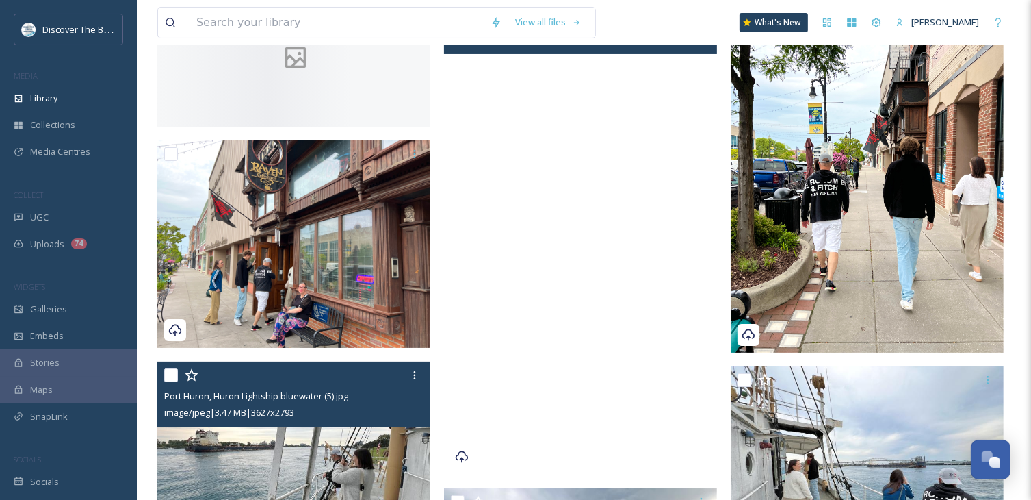
click at [673, 296] on video "Port Huron Raven Cafe Video bluewater.org.mov" at bounding box center [580, 230] width 273 height 485
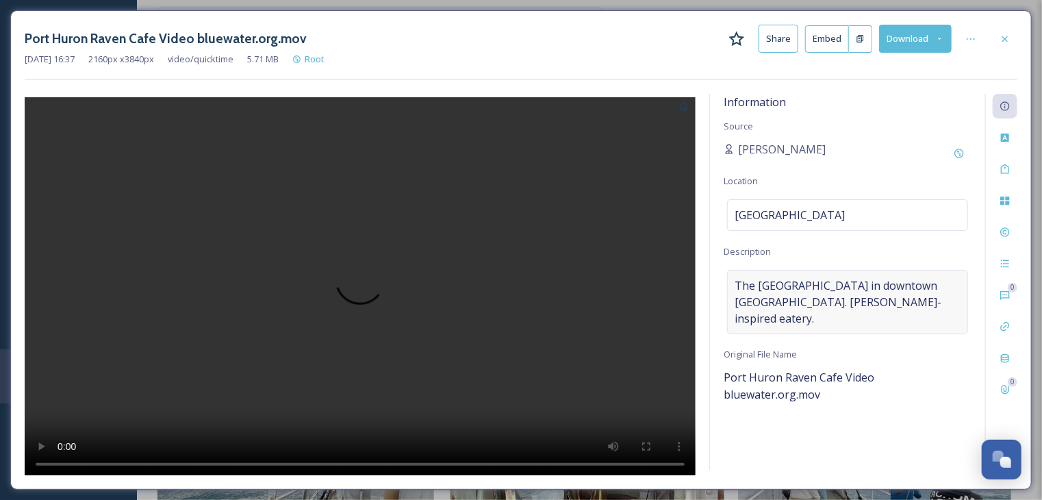
click at [908, 304] on span "The [GEOGRAPHIC_DATA] in downtown [GEOGRAPHIC_DATA]. [PERSON_NAME]-inspired eat…" at bounding box center [847, 301] width 226 height 49
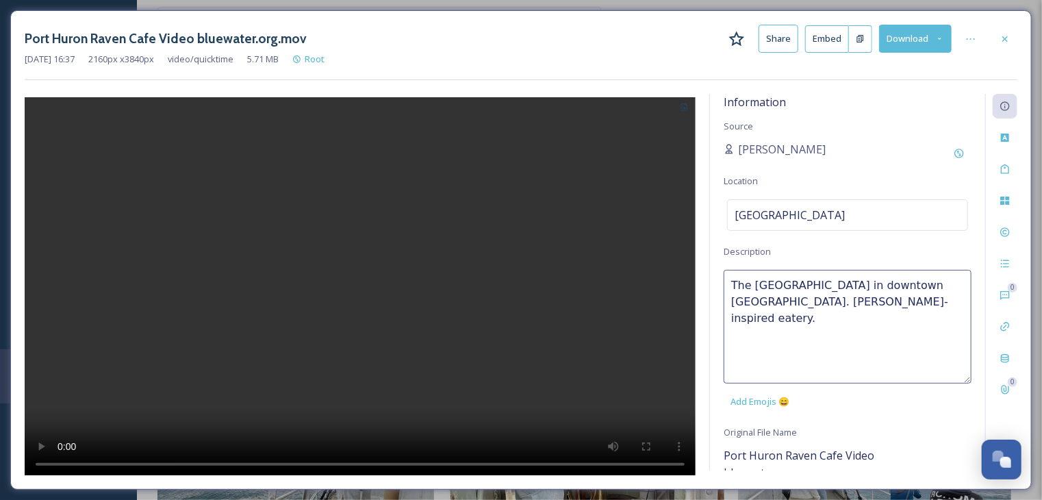
drag, startPoint x: 908, startPoint y: 304, endPoint x: 725, endPoint y: 288, distance: 183.4
click at [725, 288] on textarea "The [GEOGRAPHIC_DATA] in downtown [GEOGRAPHIC_DATA]. [PERSON_NAME]-inspired eat…" at bounding box center [847, 327] width 248 height 114
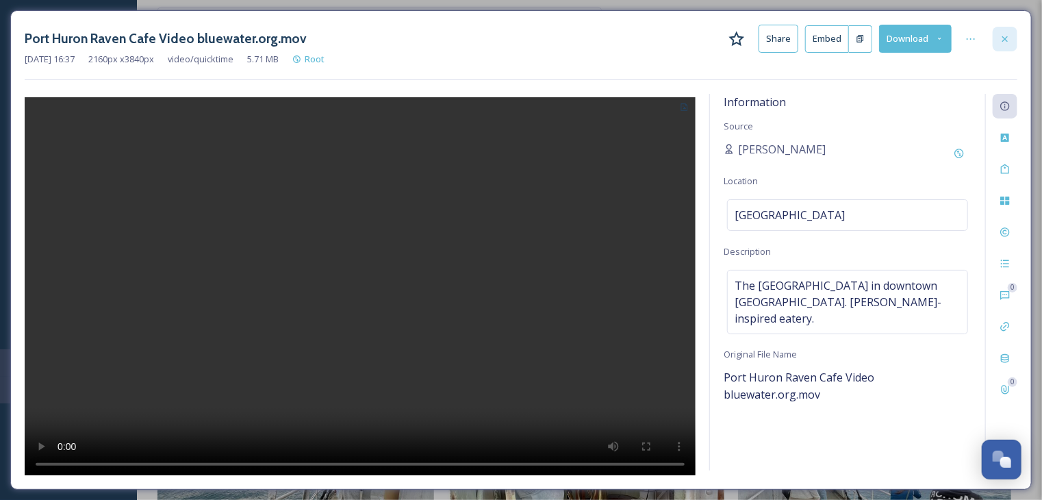
click at [997, 37] on div at bounding box center [1004, 39] width 25 height 25
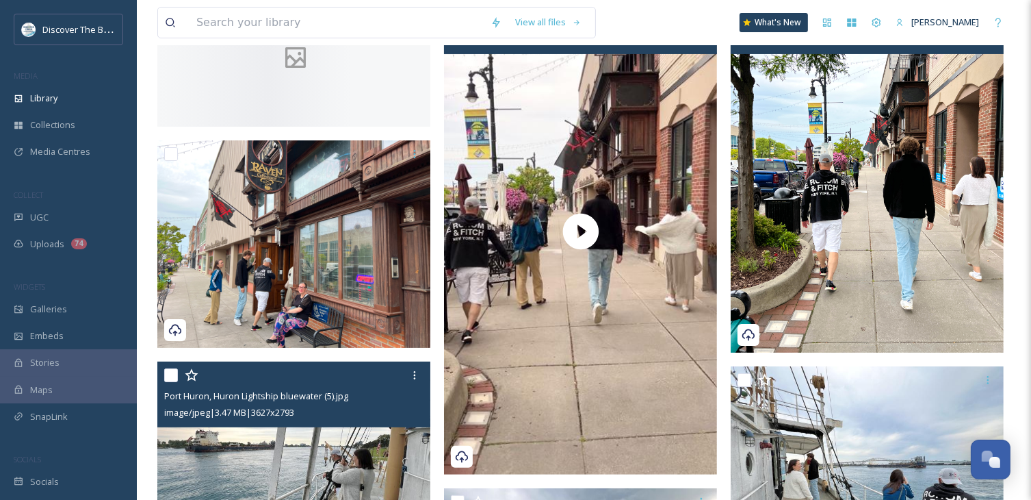
click at [860, 199] on img at bounding box center [867, 170] width 273 height 364
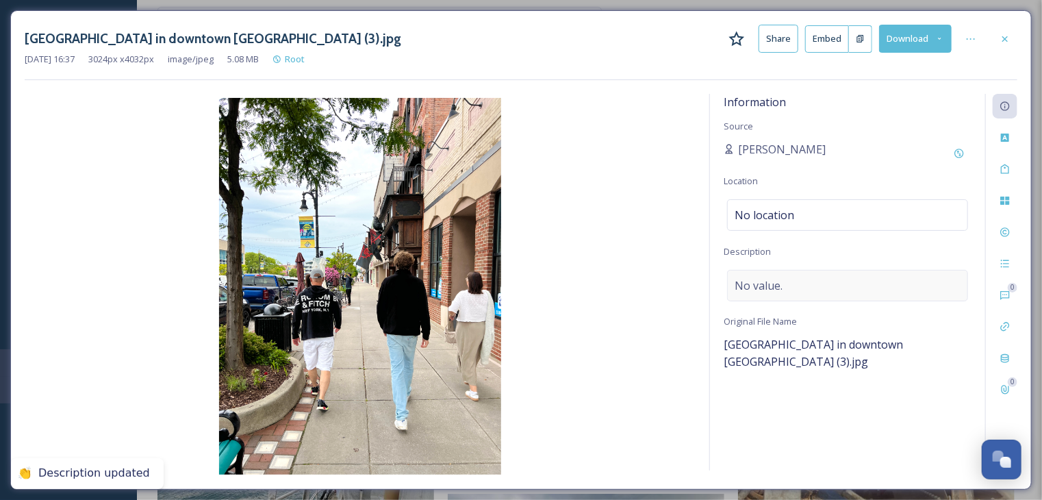
click at [791, 275] on div "No value." at bounding box center [847, 285] width 241 height 31
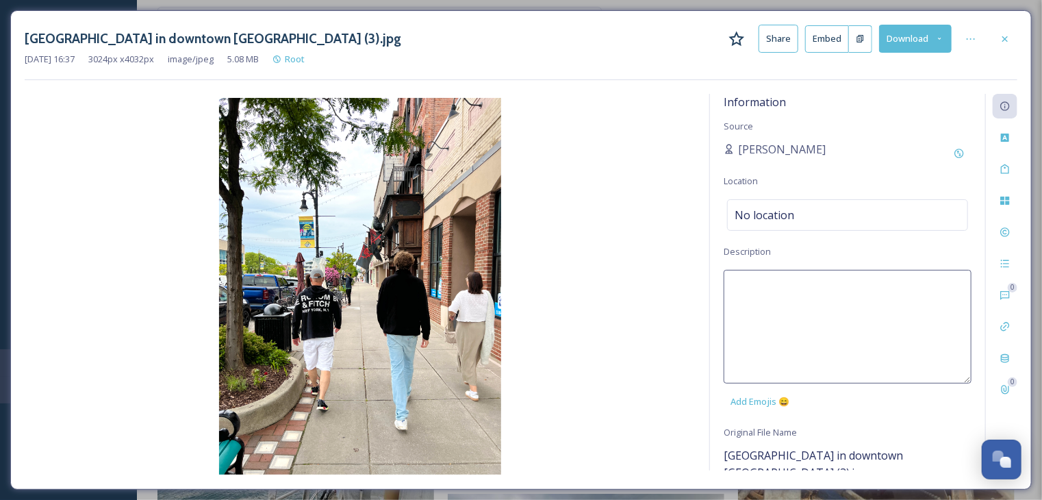
paste textarea "The [GEOGRAPHIC_DATA] in downtown [GEOGRAPHIC_DATA]. [PERSON_NAME]-inspired eat…"
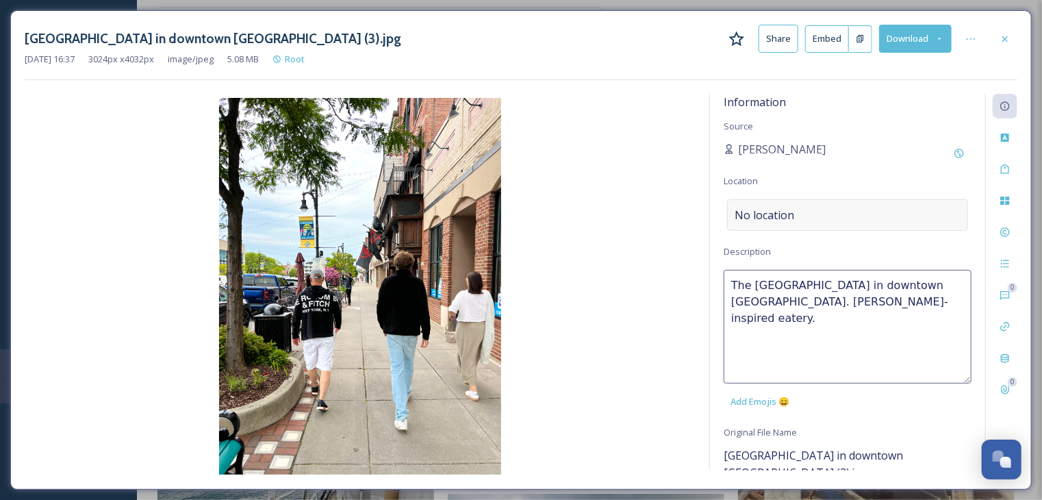
click at [797, 214] on div "No location" at bounding box center [847, 214] width 241 height 31
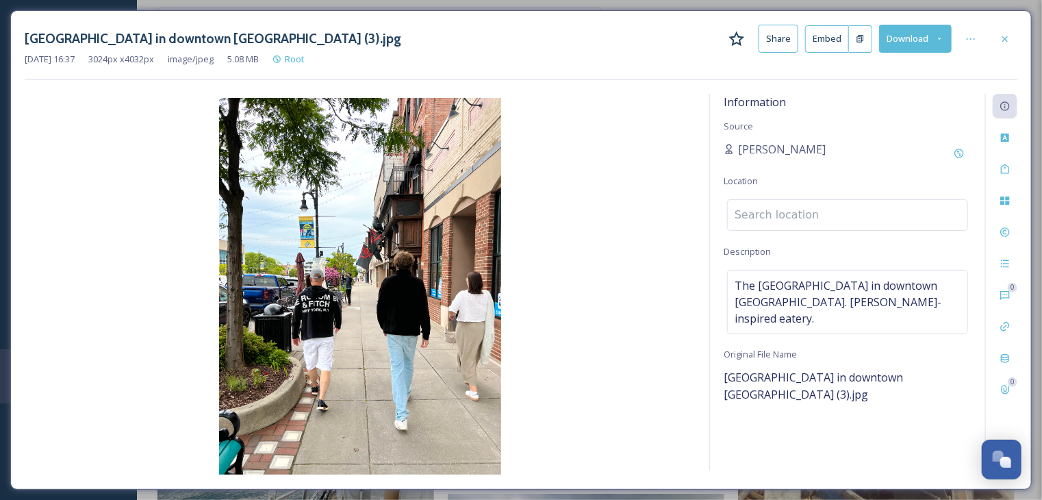
click at [797, 214] on input at bounding box center [848, 215] width 240 height 30
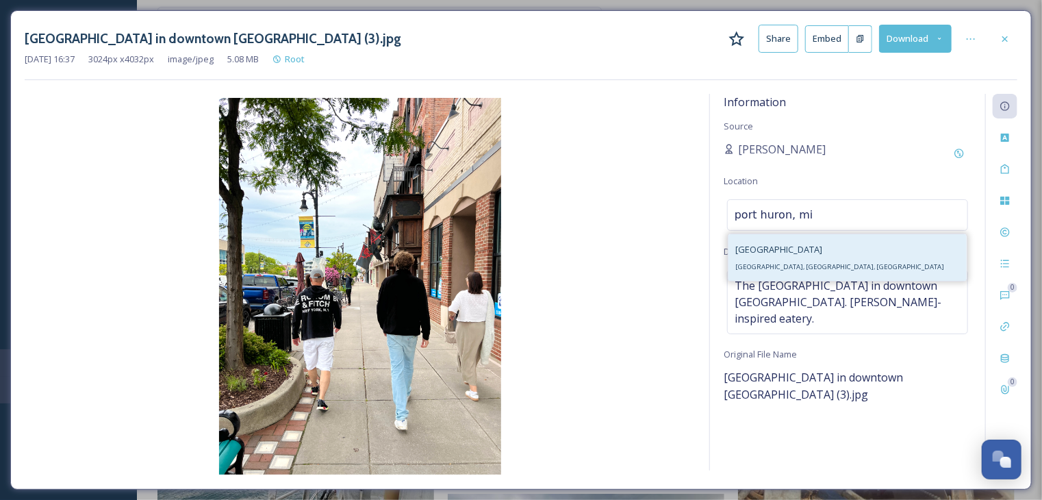
drag, startPoint x: 791, startPoint y: 266, endPoint x: 805, endPoint y: 242, distance: 28.2
click at [791, 266] on span "[GEOGRAPHIC_DATA], [GEOGRAPHIC_DATA], [GEOGRAPHIC_DATA]" at bounding box center [839, 266] width 209 height 9
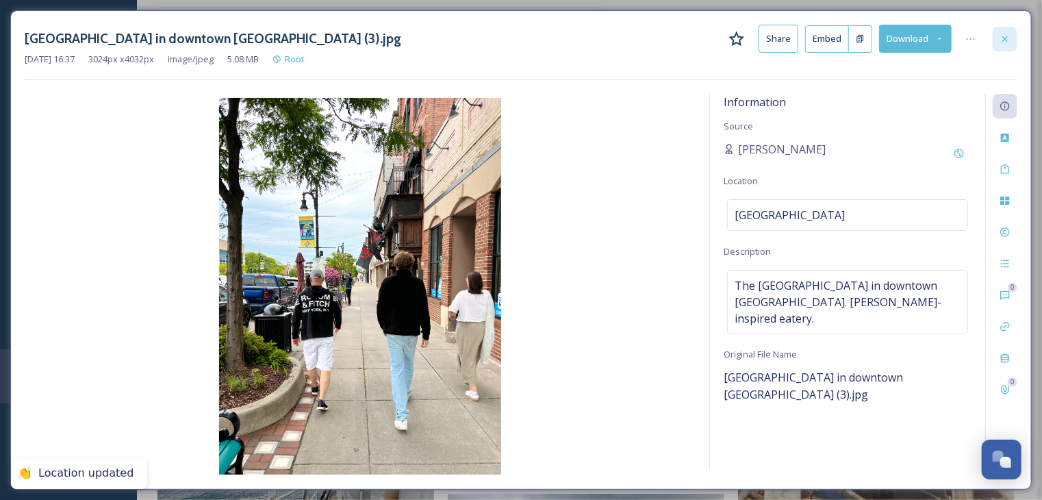
click at [1002, 36] on icon at bounding box center [1004, 38] width 5 height 5
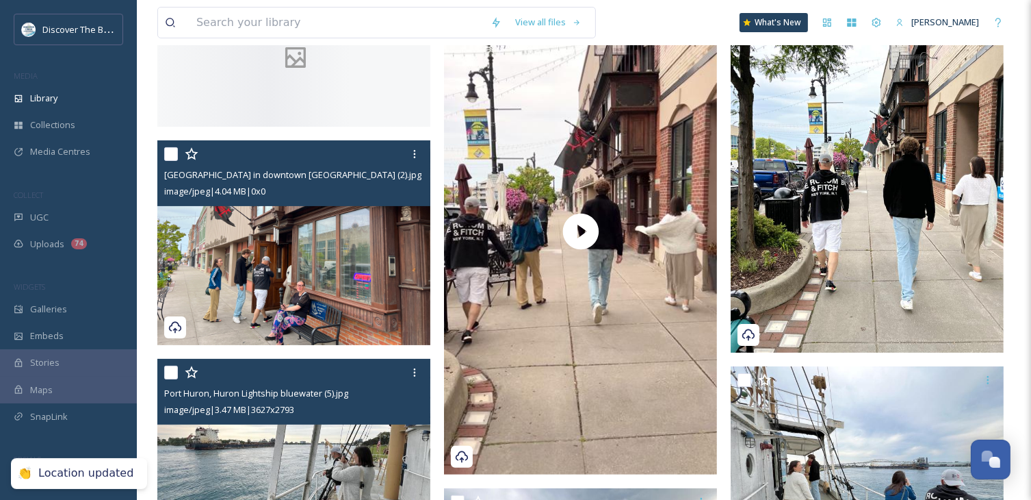
click at [274, 285] on img at bounding box center [293, 242] width 273 height 205
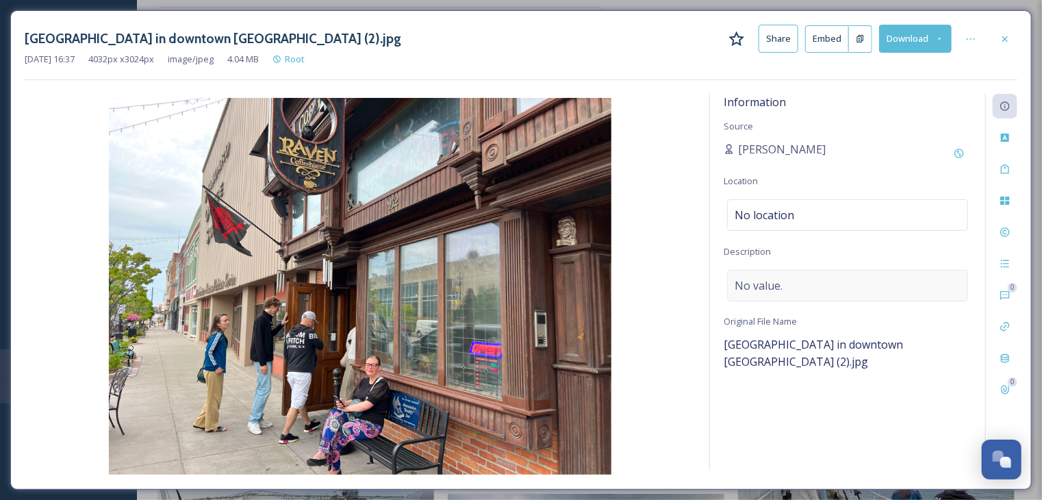
click at [759, 288] on span "No value." at bounding box center [758, 285] width 48 height 16
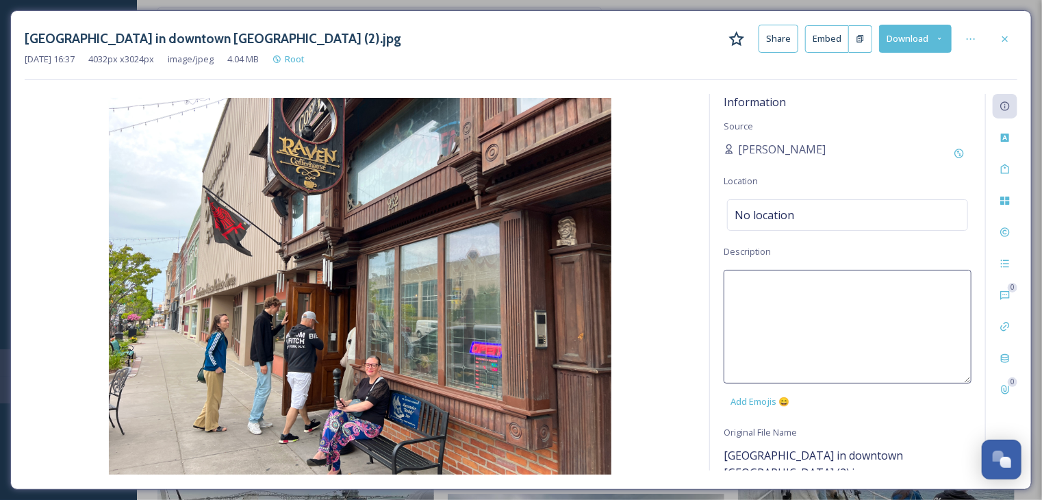
paste textarea "The [GEOGRAPHIC_DATA] in downtown [GEOGRAPHIC_DATA]. [PERSON_NAME]-inspired eat…"
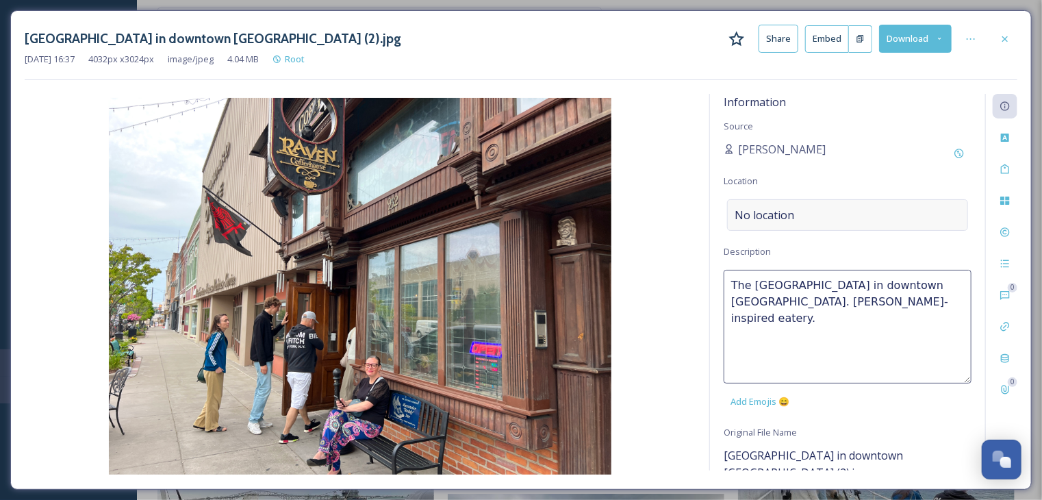
click at [792, 212] on span "No location" at bounding box center [764, 215] width 60 height 16
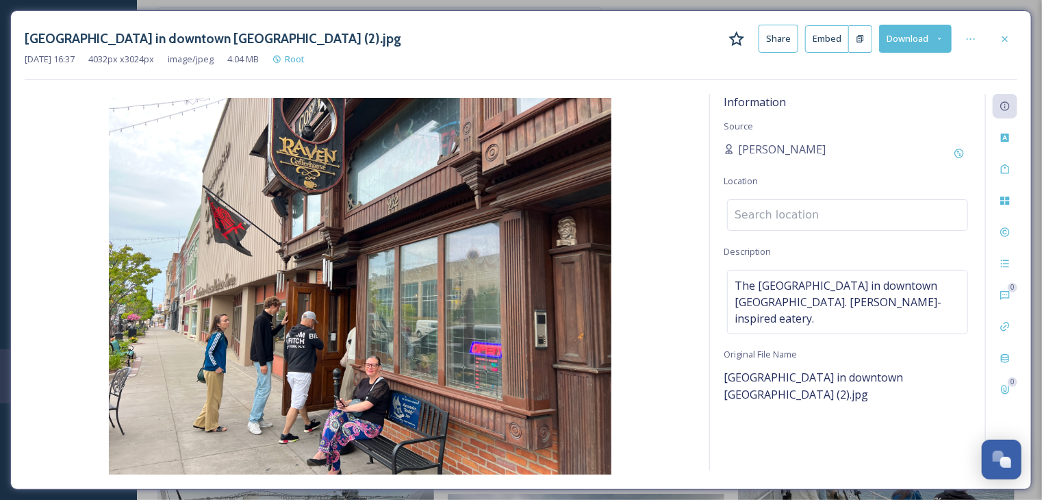
click at [792, 212] on input at bounding box center [848, 215] width 240 height 30
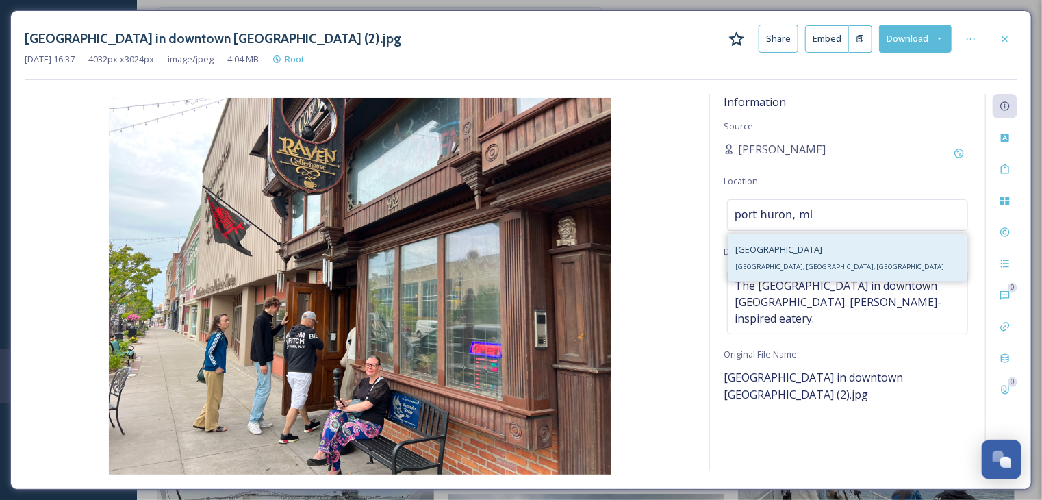
click at [780, 274] on div "[GEOGRAPHIC_DATA], [GEOGRAPHIC_DATA], [GEOGRAPHIC_DATA]" at bounding box center [847, 257] width 238 height 47
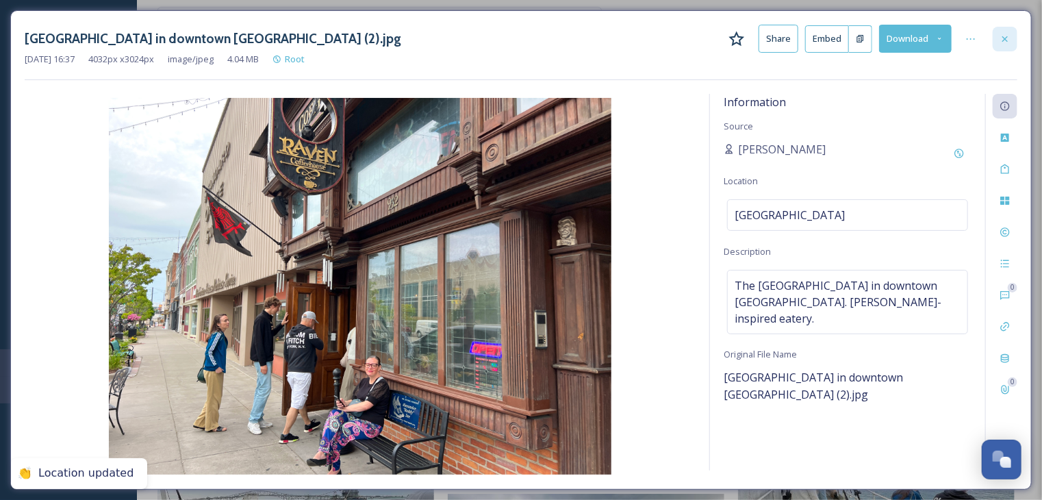
click at [1007, 38] on icon at bounding box center [1004, 39] width 11 height 11
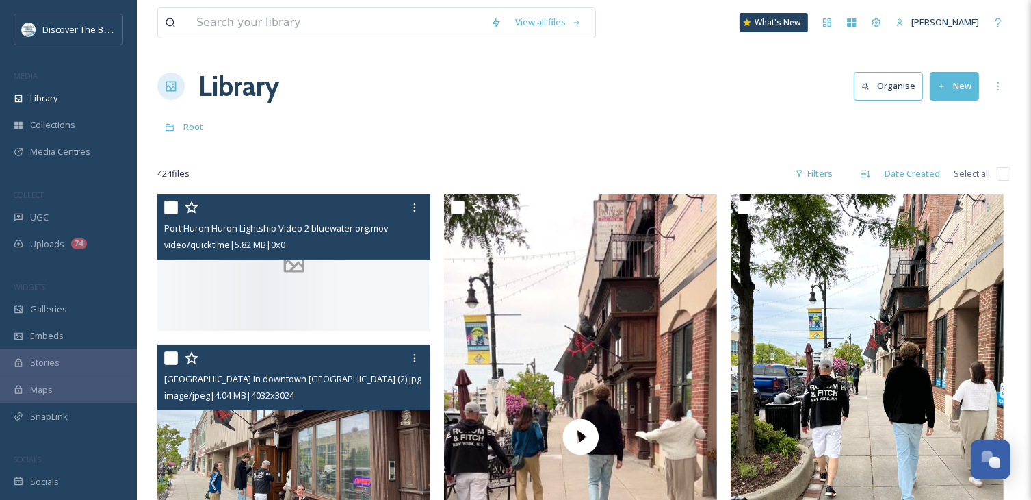
click at [399, 296] on div at bounding box center [293, 262] width 273 height 137
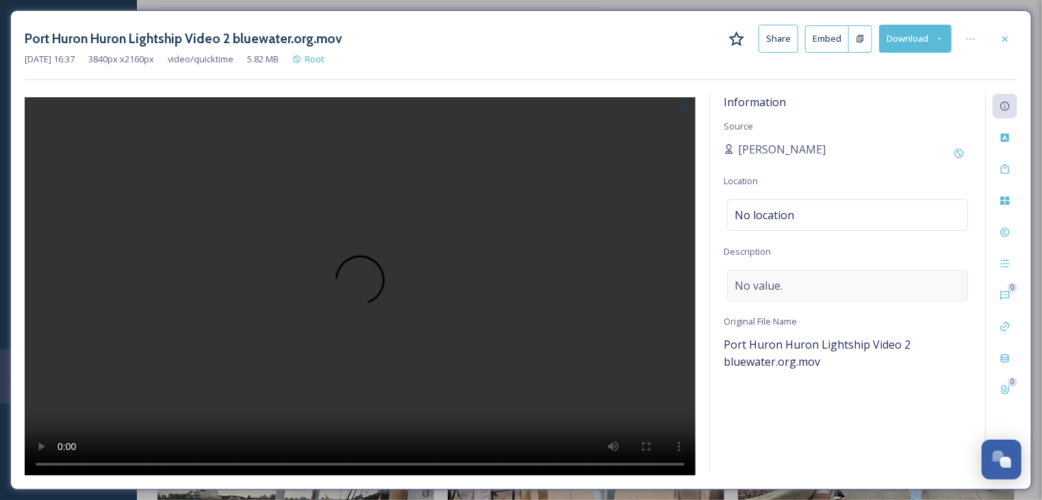
click at [784, 291] on div "No value." at bounding box center [847, 285] width 241 height 31
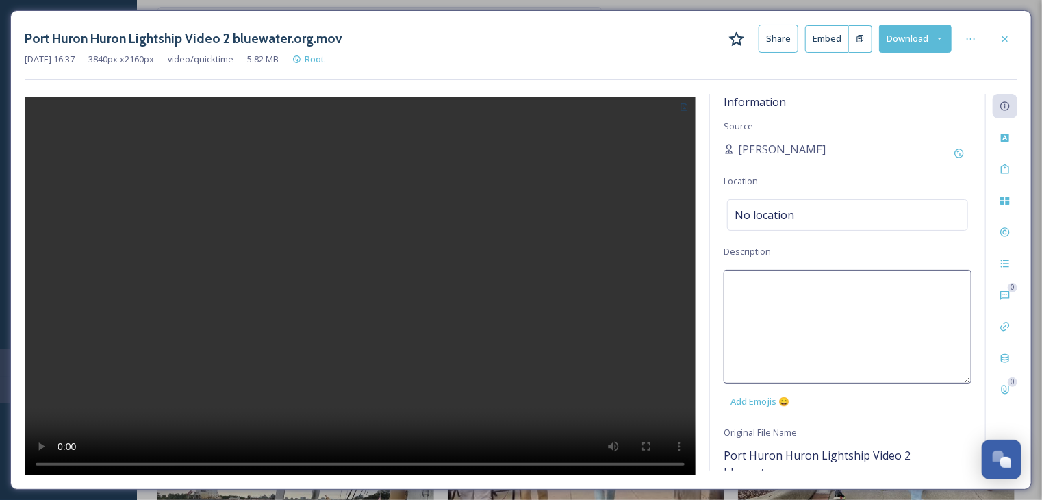
click at [784, 291] on textarea at bounding box center [847, 327] width 248 height 114
click at [802, 212] on div "No location" at bounding box center [847, 214] width 241 height 31
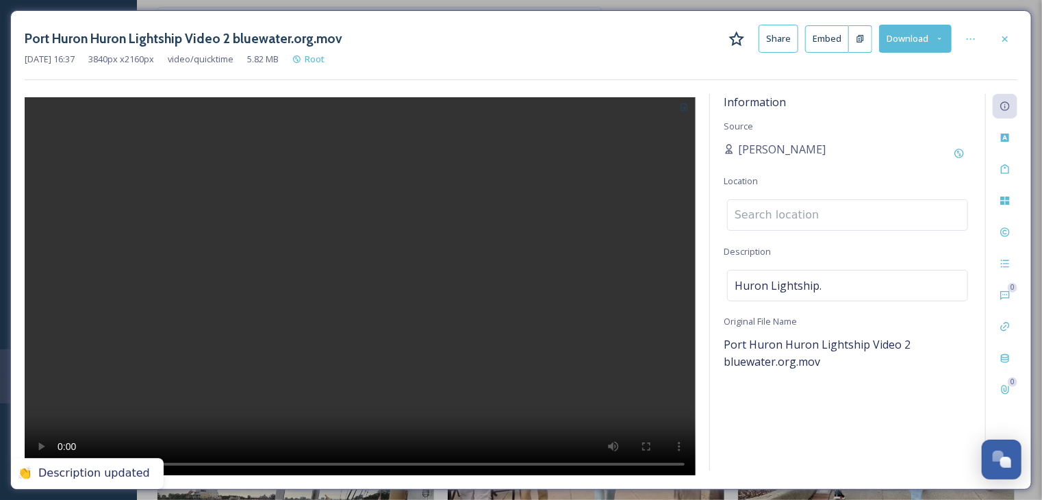
click at [802, 212] on input at bounding box center [848, 215] width 240 height 30
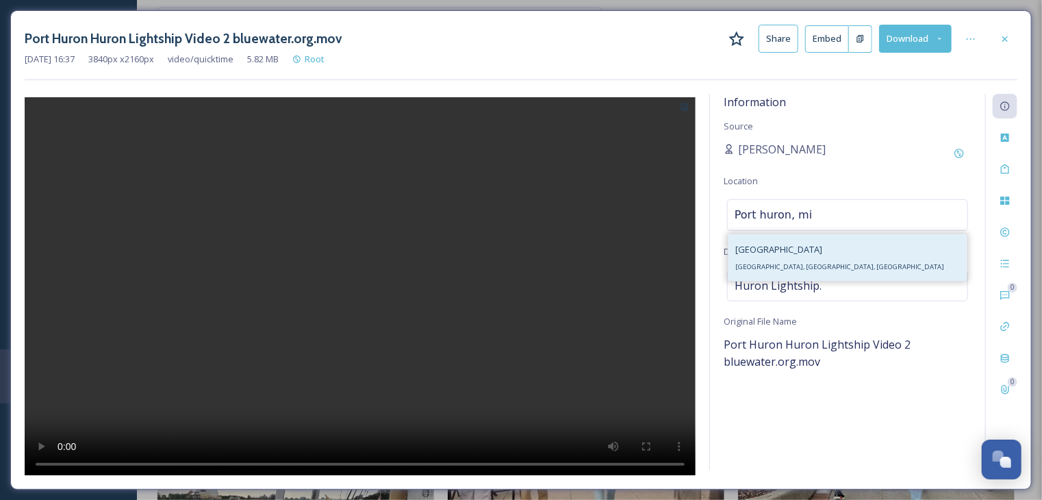
click at [786, 273] on div "[GEOGRAPHIC_DATA], [GEOGRAPHIC_DATA], [GEOGRAPHIC_DATA]" at bounding box center [847, 257] width 238 height 47
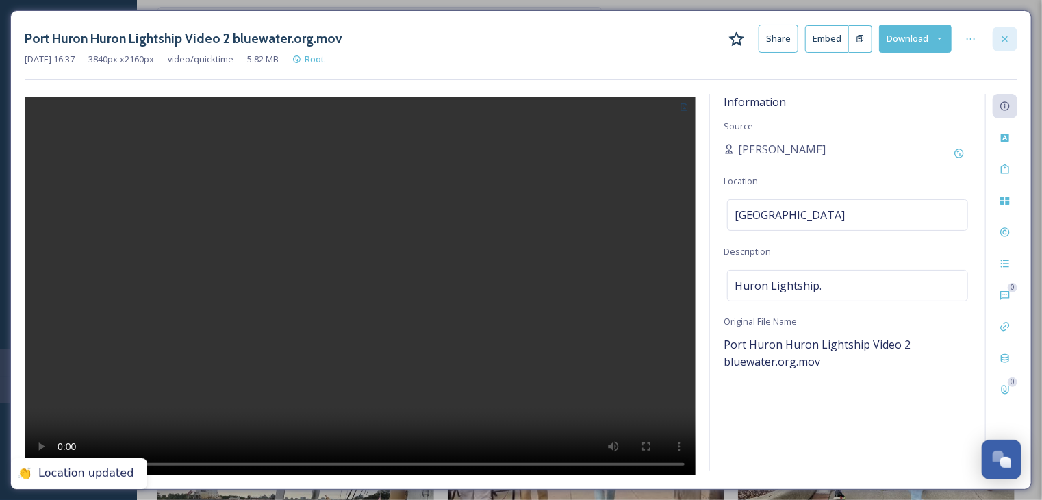
click at [1007, 42] on icon at bounding box center [1004, 39] width 11 height 11
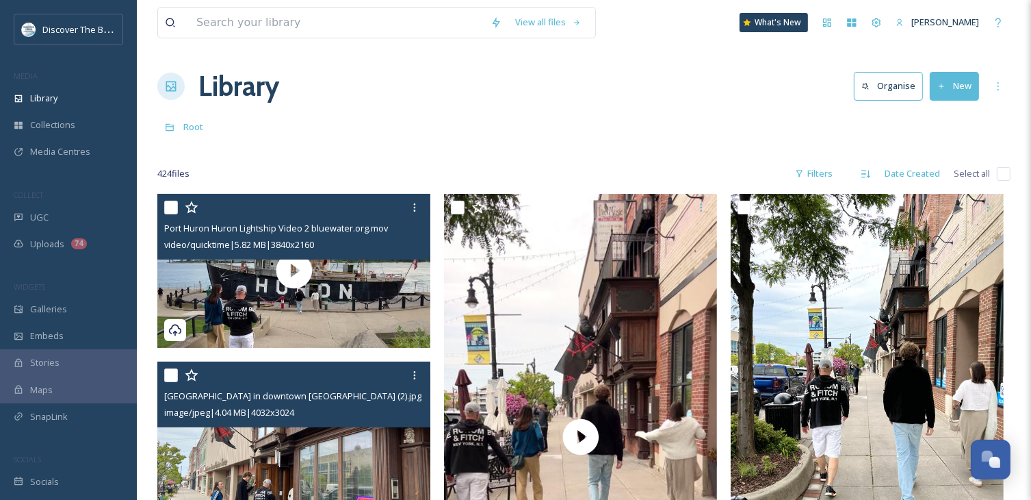
click at [962, 89] on button "New" at bounding box center [954, 86] width 49 height 28
click at [962, 115] on span "File Upload" at bounding box center [948, 118] width 45 height 13
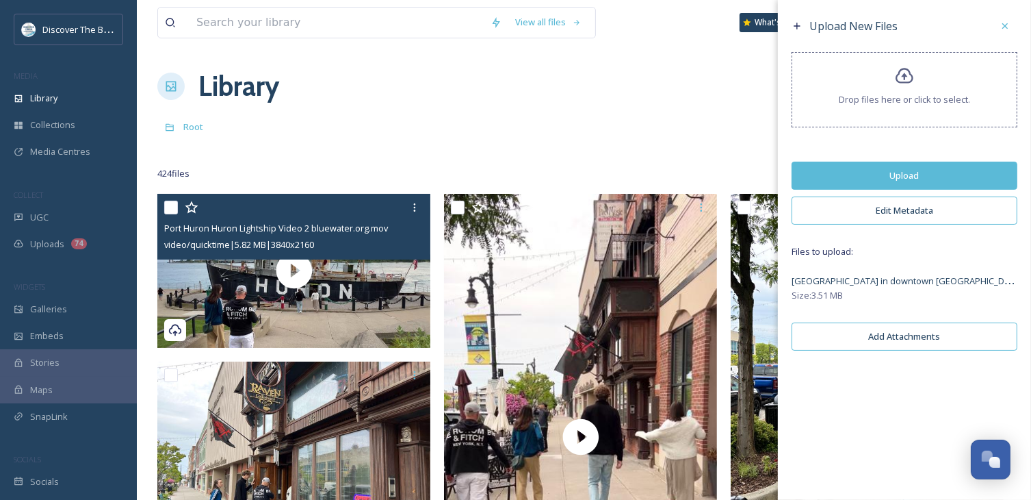
click at [849, 168] on button "Upload" at bounding box center [905, 176] width 226 height 28
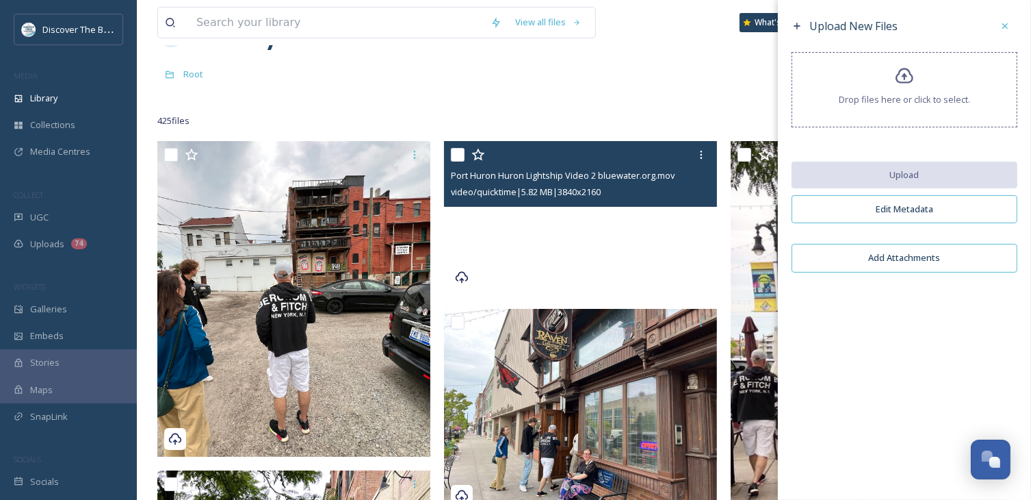
scroll to position [137, 0]
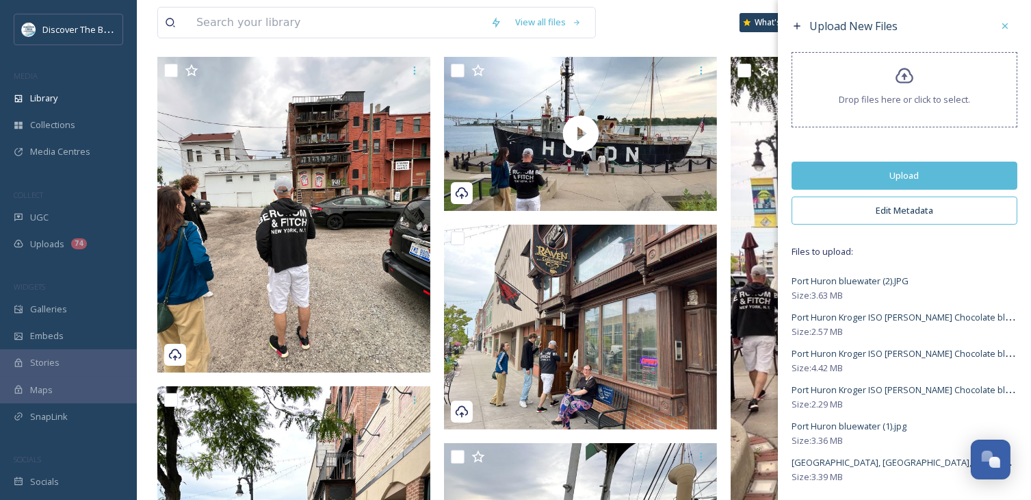
click at [954, 170] on button "Upload" at bounding box center [905, 176] width 226 height 28
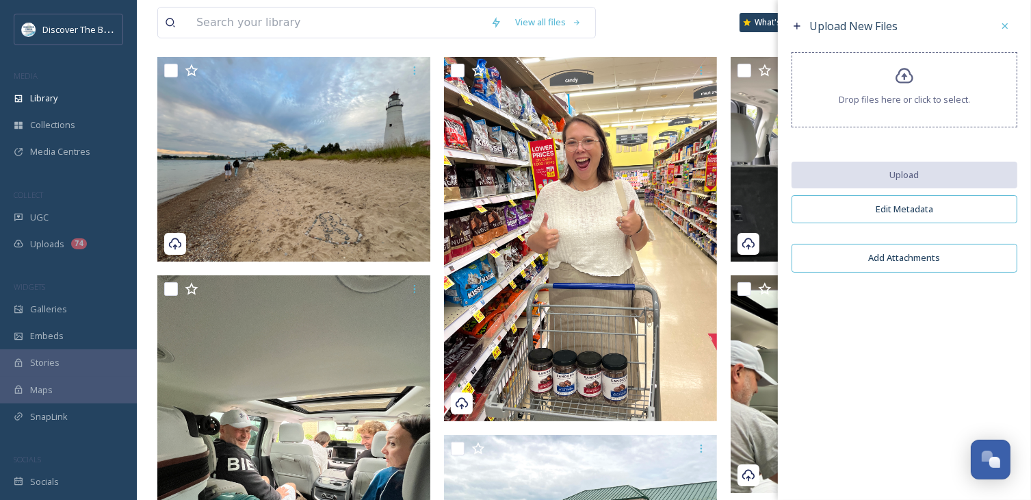
click at [645, 39] on div "View all files What's New Katie Stepp" at bounding box center [583, 22] width 853 height 45
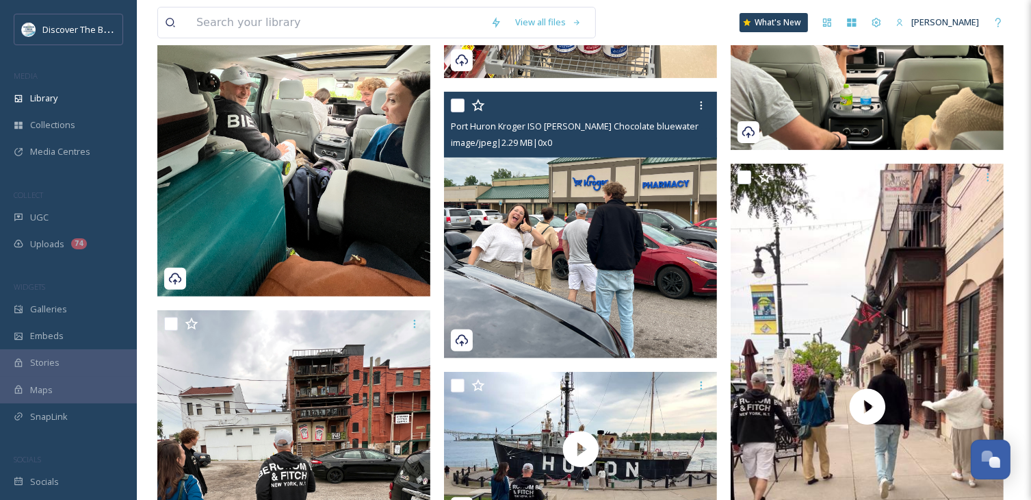
scroll to position [548, 0]
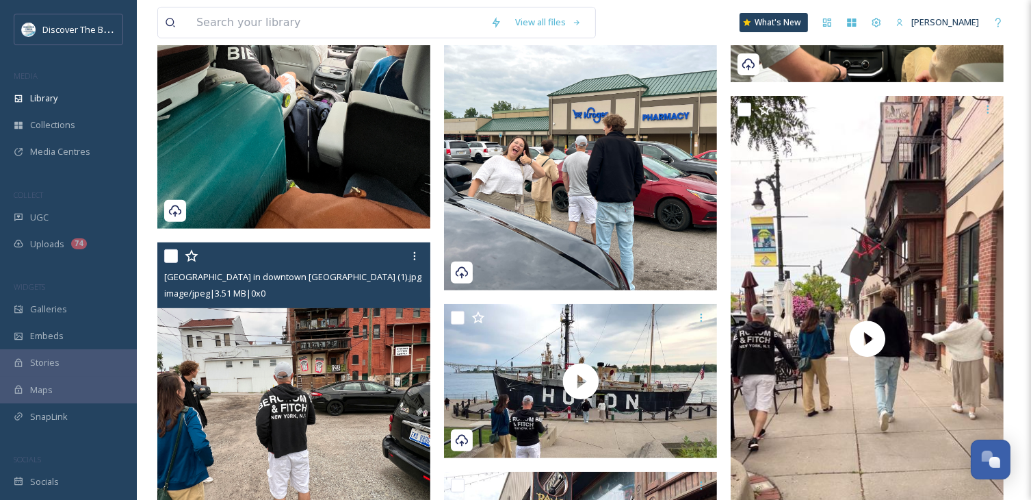
click at [353, 376] on img at bounding box center [293, 400] width 273 height 316
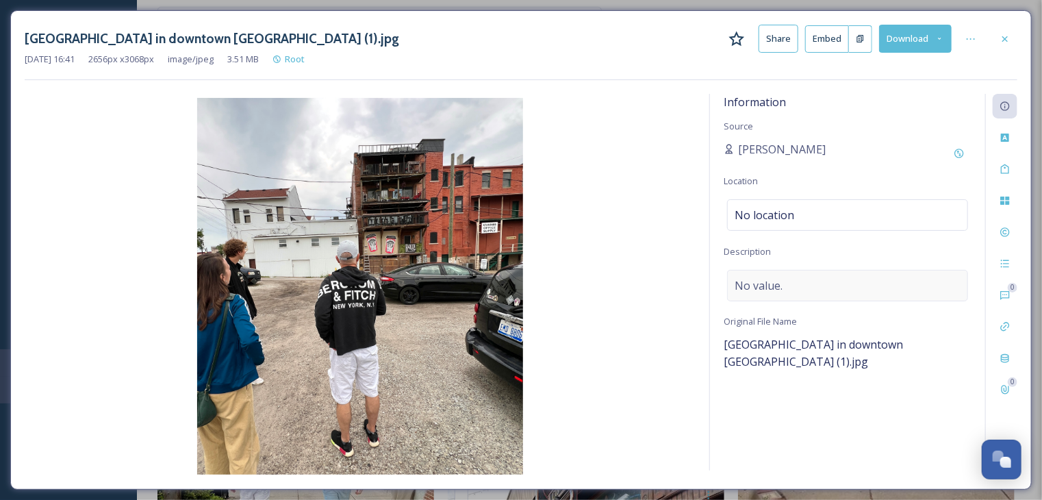
click at [766, 277] on span "No value." at bounding box center [758, 285] width 48 height 16
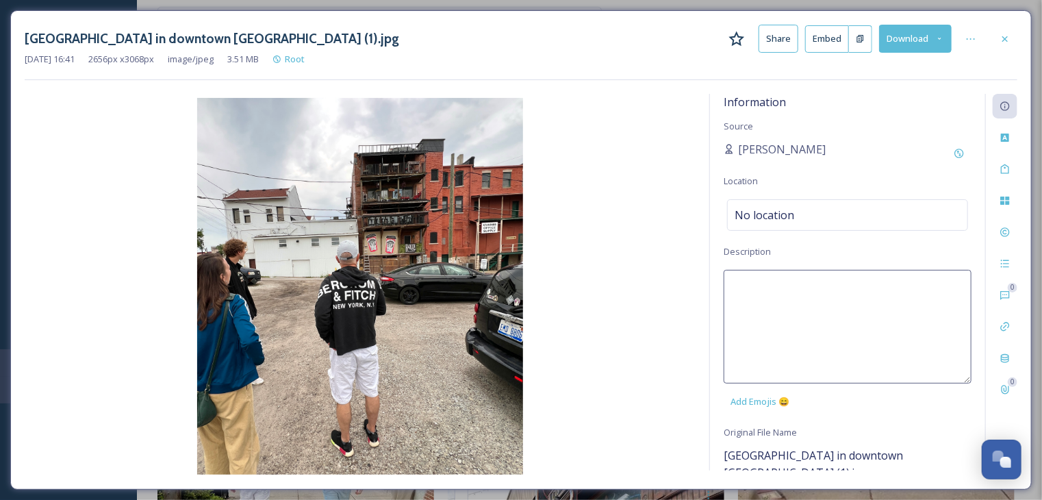
paste textarea "The [GEOGRAPHIC_DATA] in downtown [GEOGRAPHIC_DATA]. [PERSON_NAME]-inspired eat…"
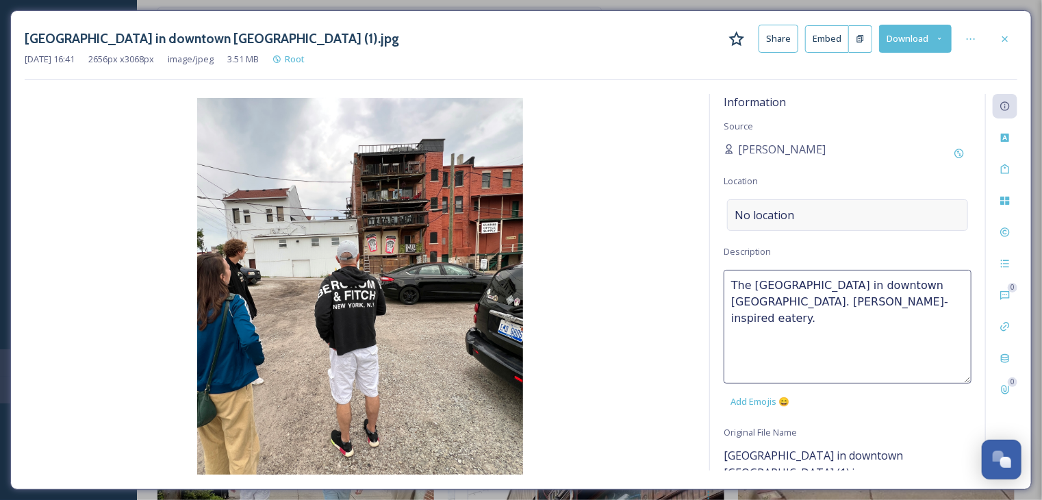
click at [805, 209] on div "No location" at bounding box center [847, 214] width 241 height 31
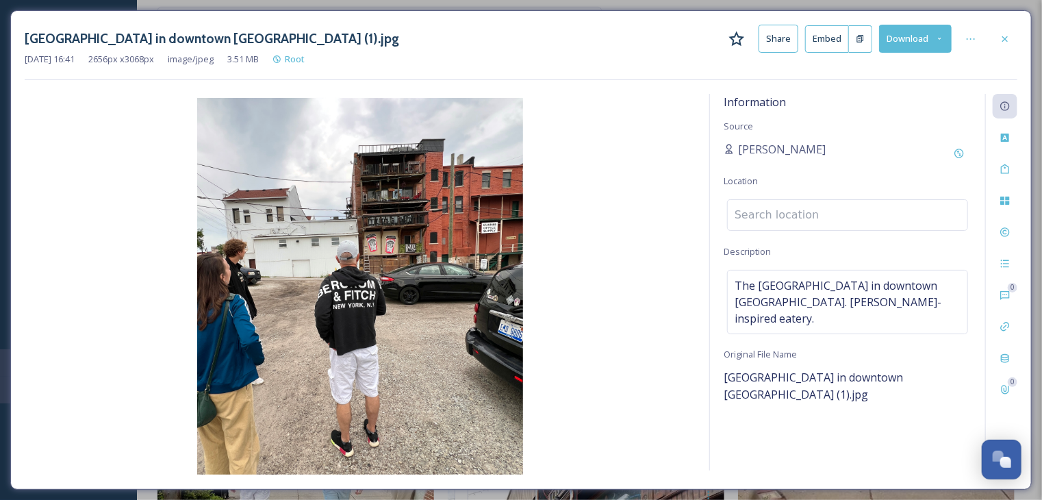
click at [805, 209] on input at bounding box center [848, 215] width 240 height 30
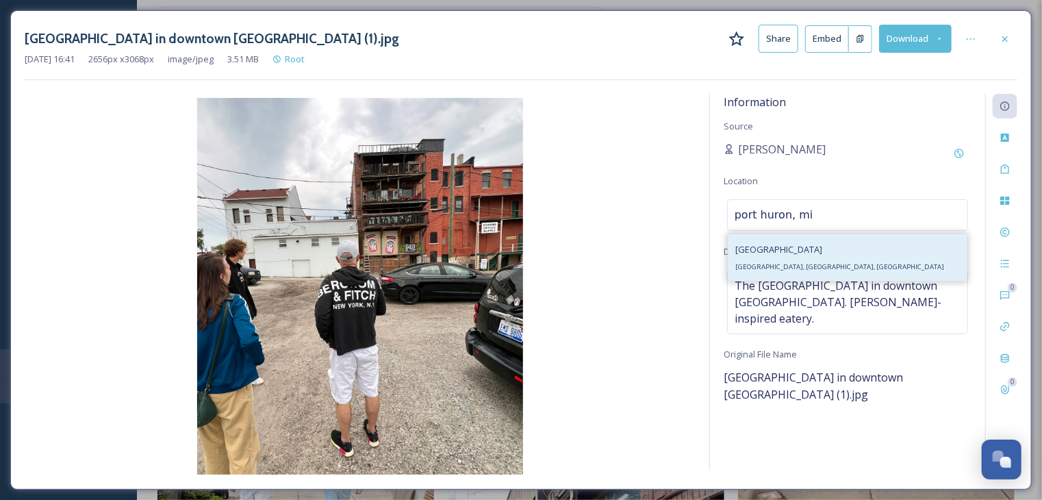
click at [765, 269] on span "[GEOGRAPHIC_DATA], [GEOGRAPHIC_DATA], [GEOGRAPHIC_DATA]" at bounding box center [839, 266] width 209 height 9
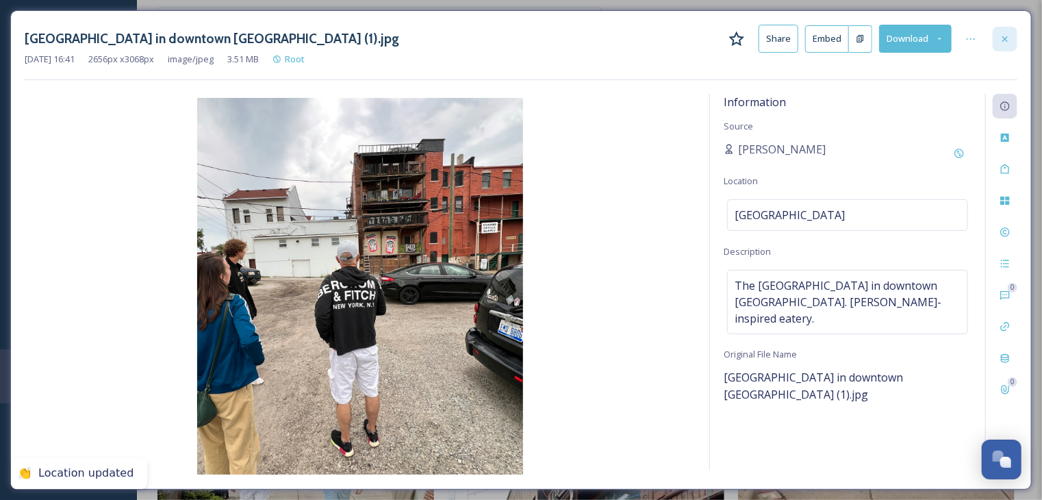
click at [1005, 40] on icon at bounding box center [1004, 39] width 11 height 11
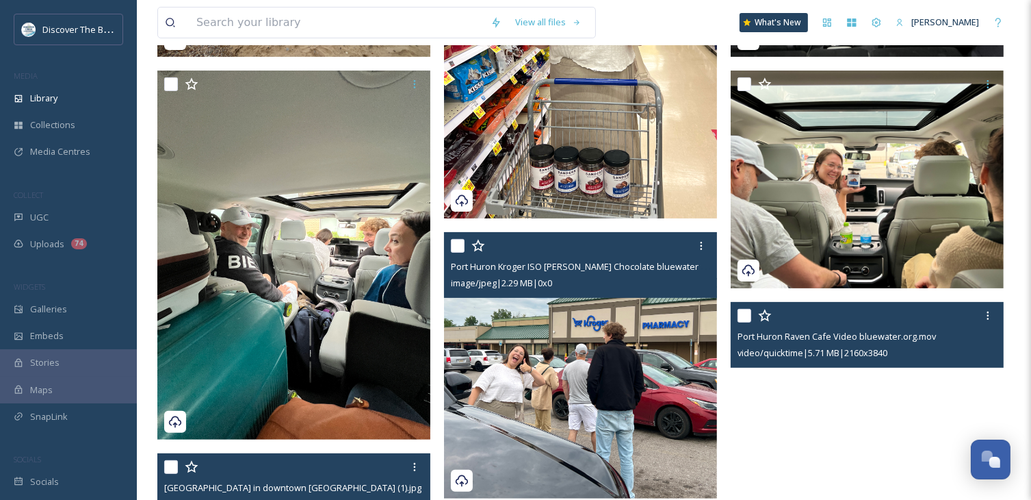
scroll to position [342, 0]
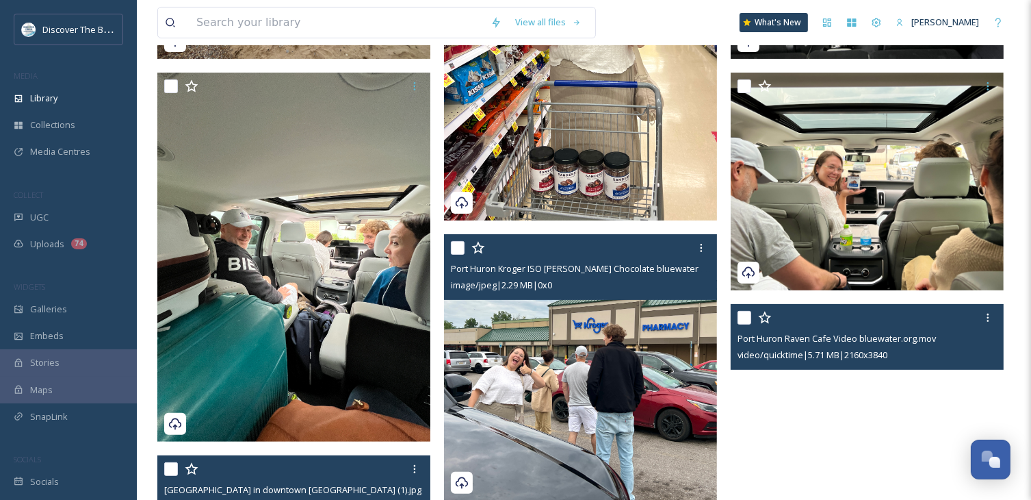
click at [608, 347] on img at bounding box center [580, 367] width 273 height 266
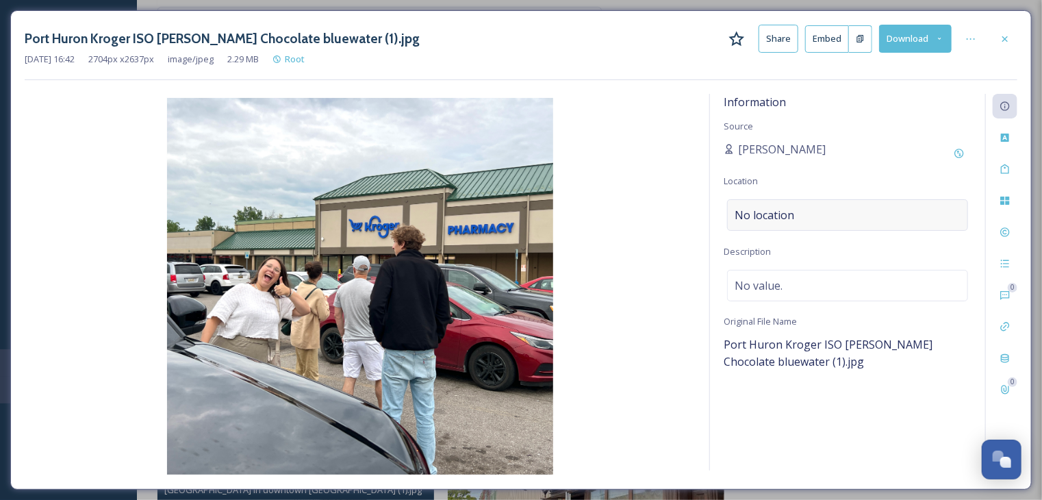
click at [785, 211] on span "No location" at bounding box center [764, 215] width 60 height 16
click at [785, 211] on input at bounding box center [848, 215] width 240 height 30
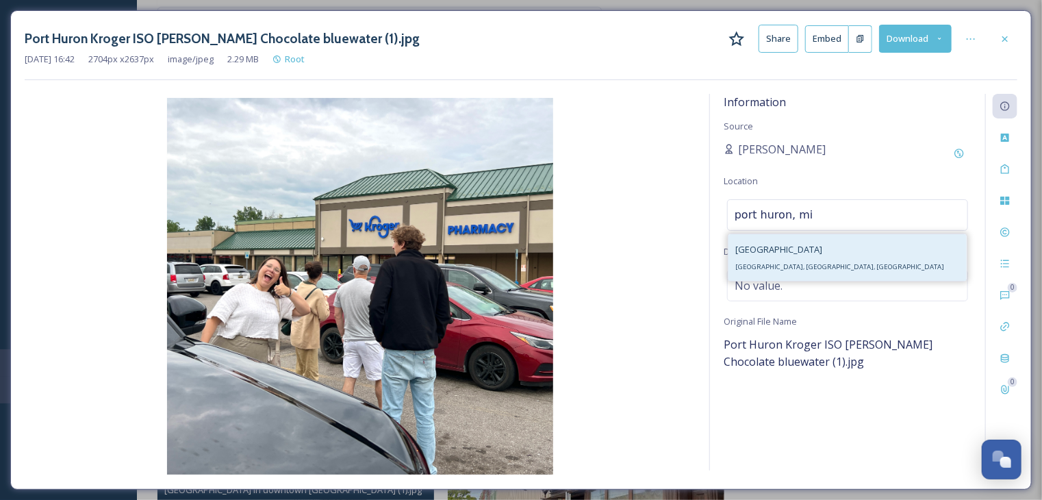
click at [775, 267] on span "[GEOGRAPHIC_DATA], [GEOGRAPHIC_DATA], [GEOGRAPHIC_DATA]" at bounding box center [839, 266] width 209 height 9
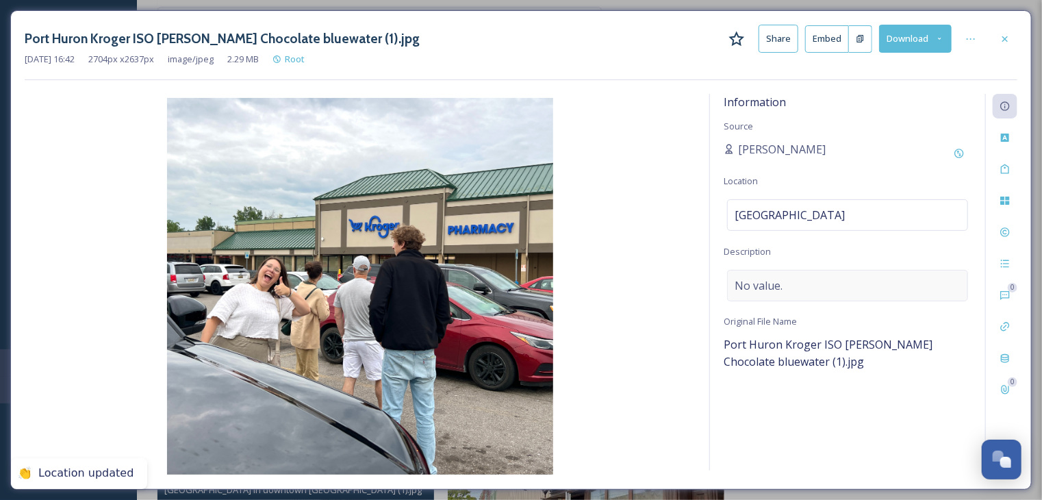
click at [782, 289] on span "No value." at bounding box center [758, 285] width 48 height 16
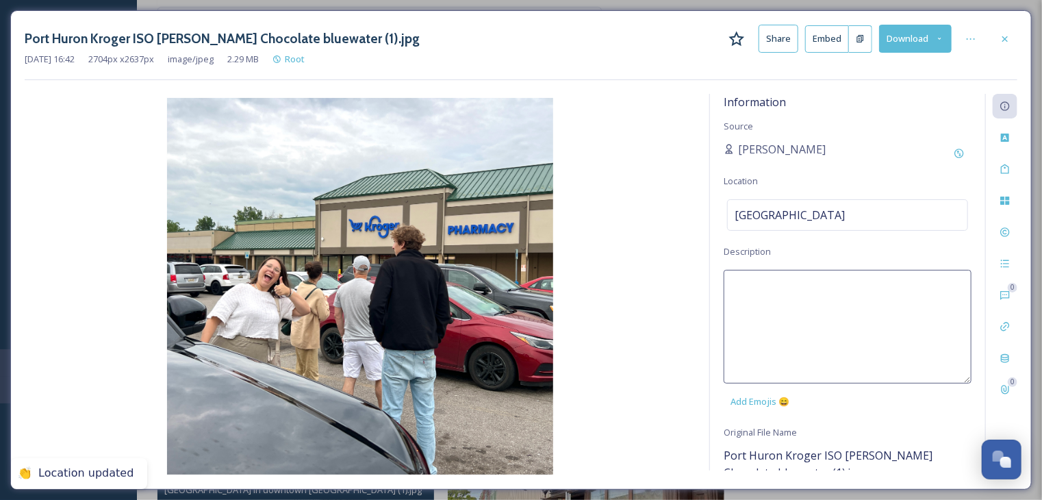
click at [782, 289] on textarea at bounding box center [847, 327] width 248 height 114
click at [730, 283] on textarea "American grocery store, Kroger." at bounding box center [847, 327] width 248 height 114
drag, startPoint x: 862, startPoint y: 286, endPoint x: 815, endPoint y: 283, distance: 46.7
click at [815, 283] on textarea "Michigan-based American grocery store, Kroger." at bounding box center [847, 327] width 248 height 114
click at [917, 288] on textarea "Michigan-based grocery store, Kroger." at bounding box center [847, 327] width 248 height 114
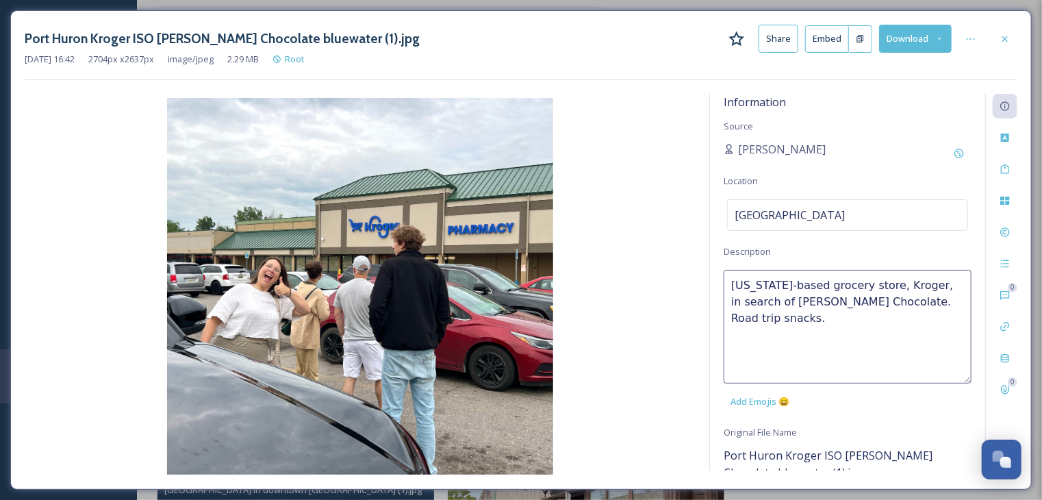
drag, startPoint x: 772, startPoint y: 313, endPoint x: 730, endPoint y: 286, distance: 49.6
click at [730, 286] on textarea "Michigan-based grocery store, Kroger, in search of Saunders Chocolate. Road tri…" at bounding box center [847, 327] width 248 height 114
click at [1010, 34] on div at bounding box center [1004, 39] width 25 height 25
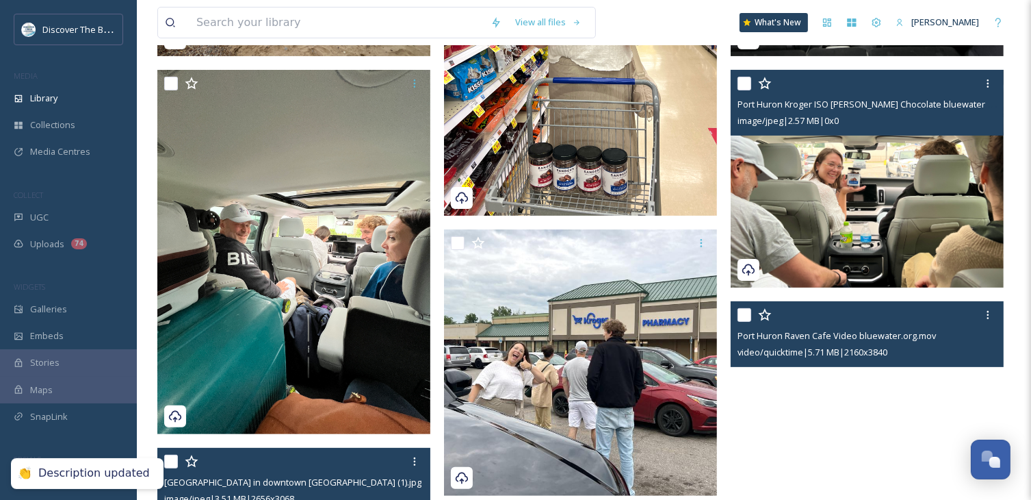
click at [844, 218] on img at bounding box center [867, 179] width 273 height 218
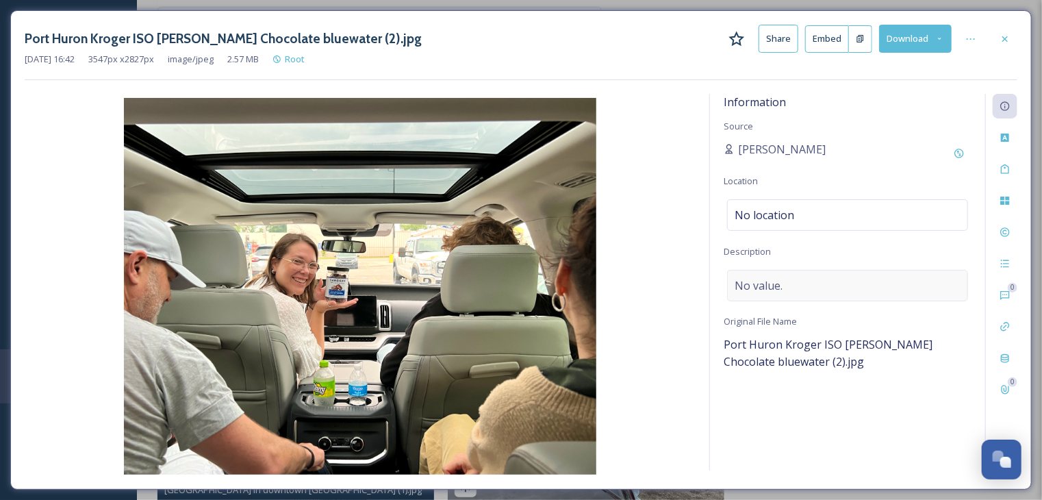
click at [761, 285] on span "No value." at bounding box center [758, 285] width 48 height 16
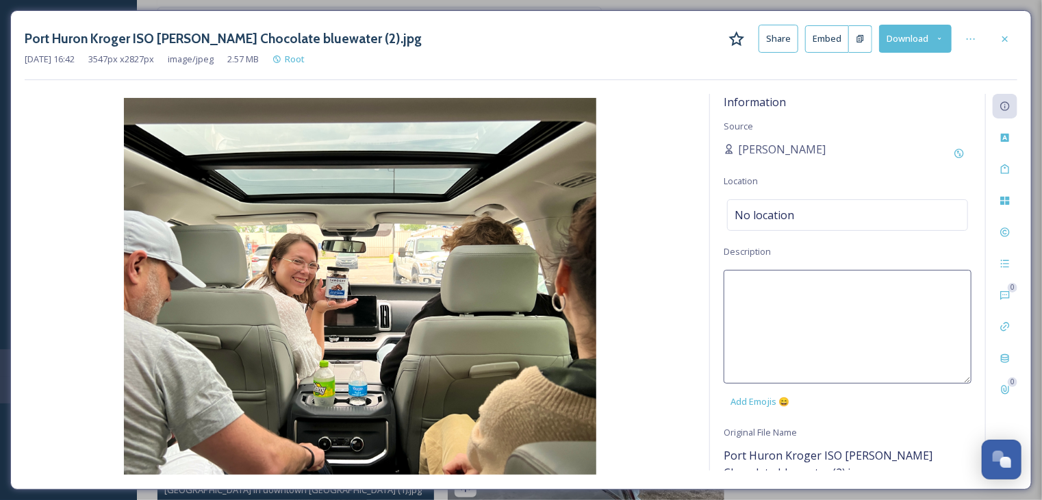
paste textarea "Michigan-based grocery store, Kroger, in search of Saunders Chocolate. Road tri…"
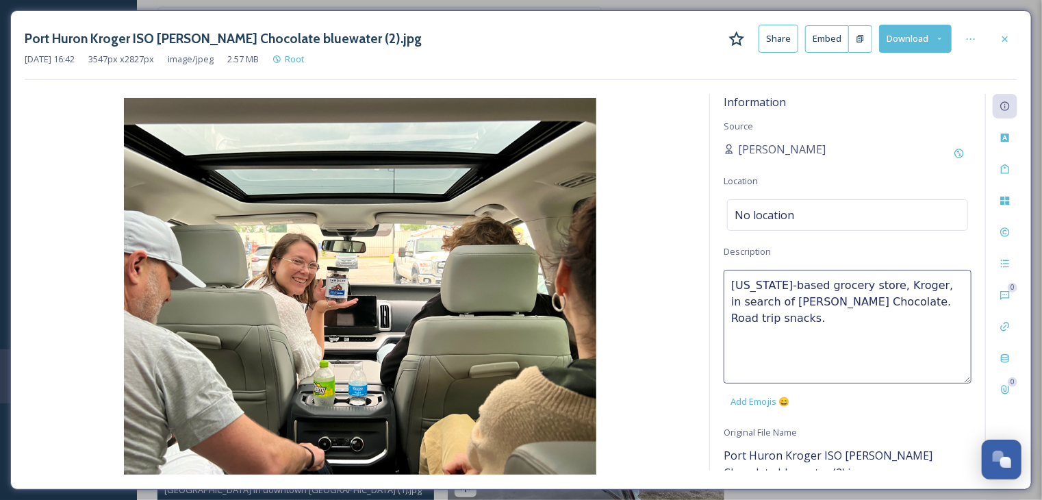
drag, startPoint x: 919, startPoint y: 283, endPoint x: 780, endPoint y: 308, distance: 140.6
click at [780, 308] on textarea "Michigan-based grocery store, Kroger, in search of Saunders Chocolate. Road tri…" at bounding box center [847, 327] width 248 height 114
drag, startPoint x: 832, startPoint y: 302, endPoint x: 938, endPoint y: 305, distance: 106.8
click at [938, 305] on textarea "Michigan-based grocery store, Kroger, Saunders Chocolate. Road trip snacks." at bounding box center [847, 327] width 248 height 114
click at [882, 348] on textarea "Michigan-based grocery store, Kroger, Saunders Chocolate." at bounding box center [847, 327] width 248 height 114
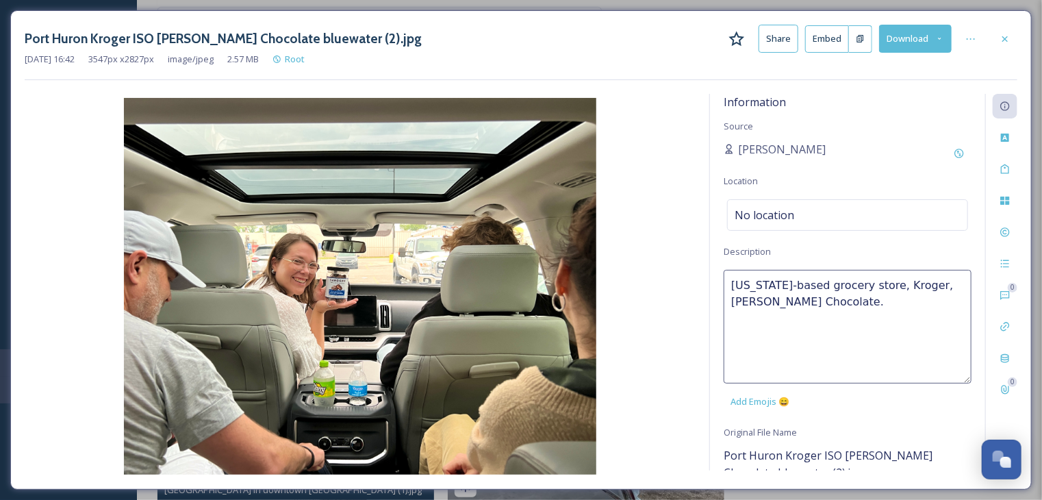
click at [750, 301] on textarea "Michigan-based grocery store, Kroger, Saunders Chocolate." at bounding box center [847, 327] width 248 height 114
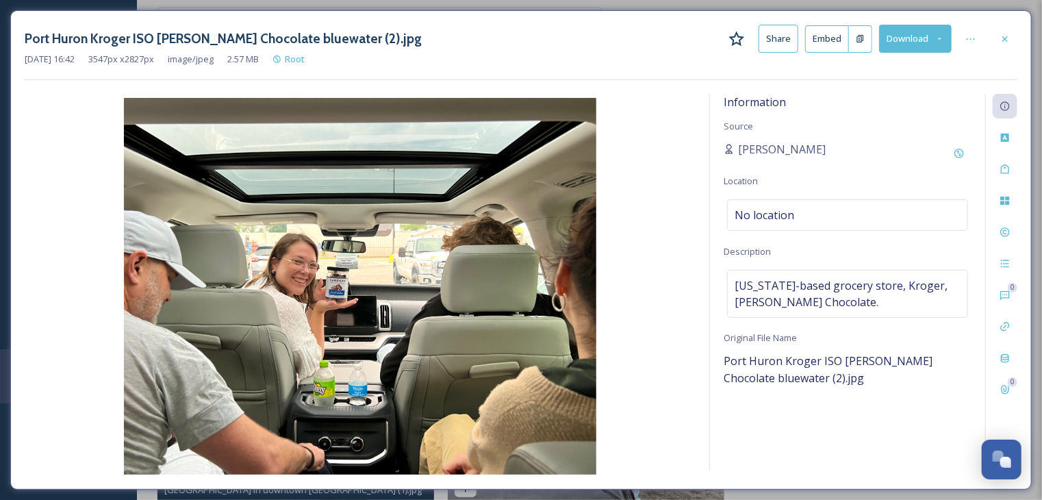
click at [318, 38] on h3 "Port Huron Kroger ISO Saunders Chocolate bluewater (2).jpg" at bounding box center [223, 39] width 397 height 20
click at [854, 362] on span "Port Huron Kroger ISO Saunders Chocolate bluewater (2).jpg" at bounding box center [827, 369] width 209 height 32
click at [855, 358] on span "Port Huron Kroger ISO Saunders Chocolate bluewater (2).jpg" at bounding box center [827, 369] width 209 height 32
click at [1010, 38] on div at bounding box center [1004, 39] width 25 height 25
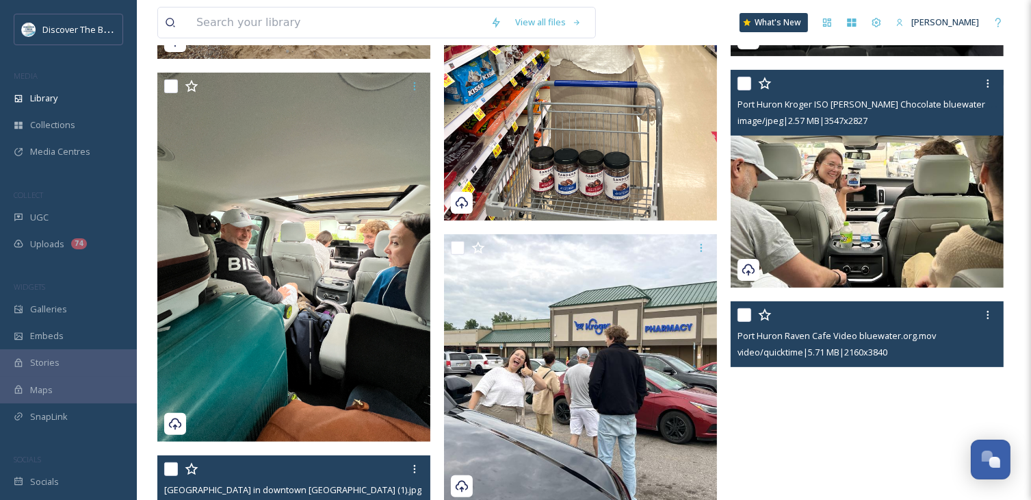
click at [742, 84] on input "checkbox" at bounding box center [745, 84] width 14 height 14
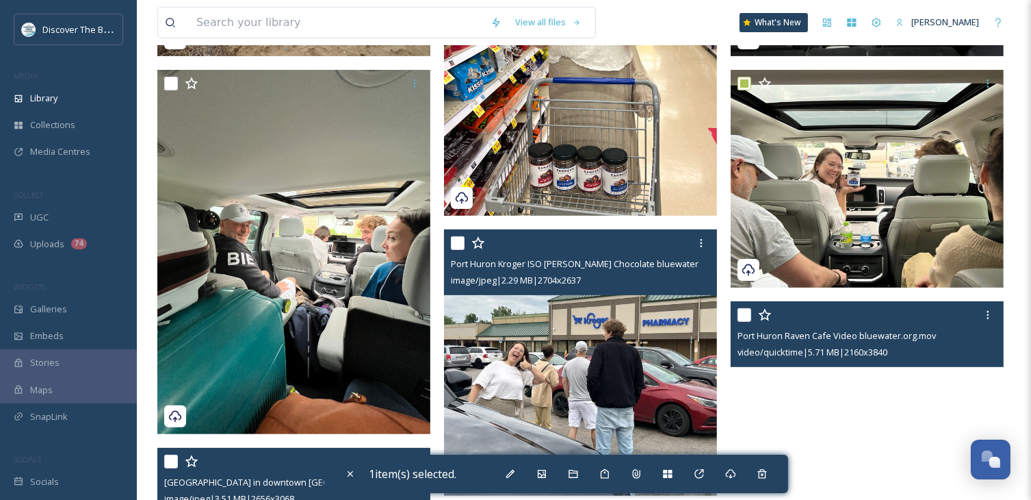
click at [459, 243] on input "checkbox" at bounding box center [458, 243] width 14 height 14
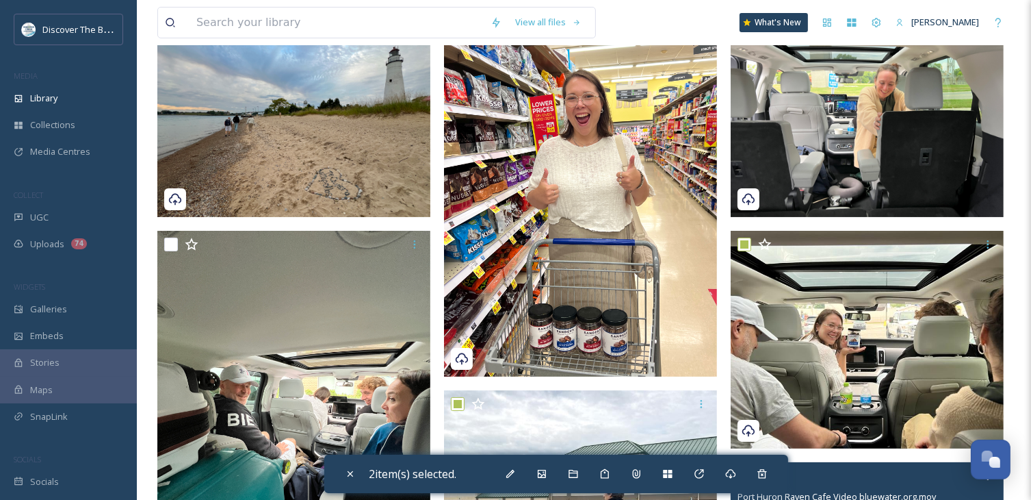
scroll to position [137, 0]
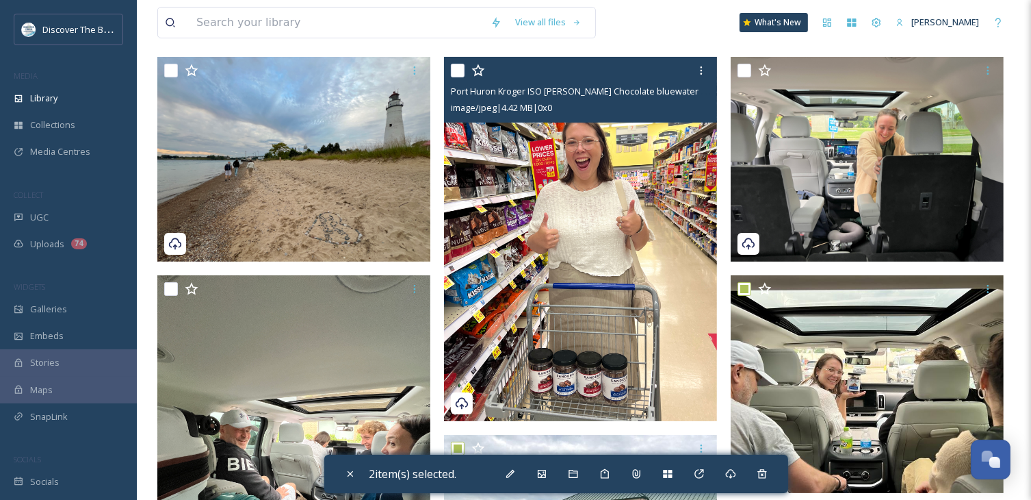
click at [456, 66] on input "checkbox" at bounding box center [458, 71] width 14 height 14
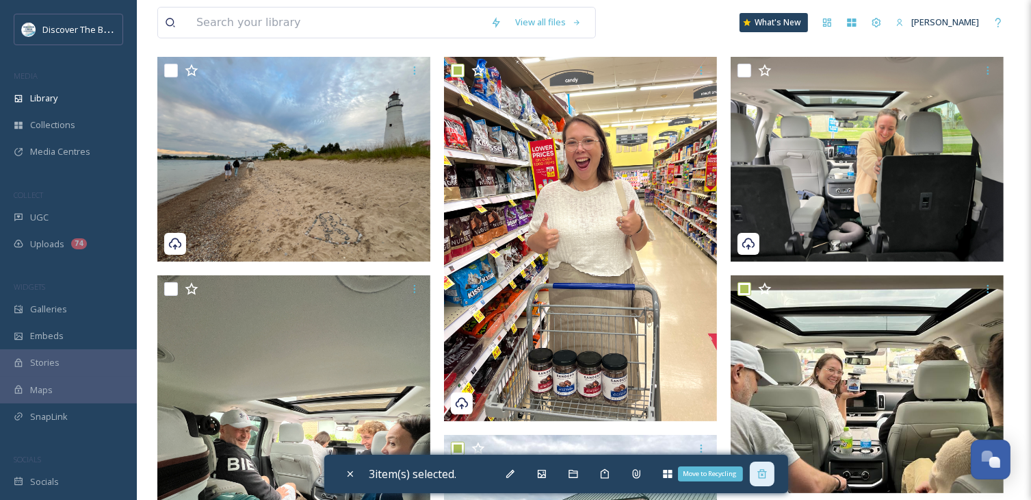
click at [767, 474] on icon at bounding box center [762, 473] width 11 height 11
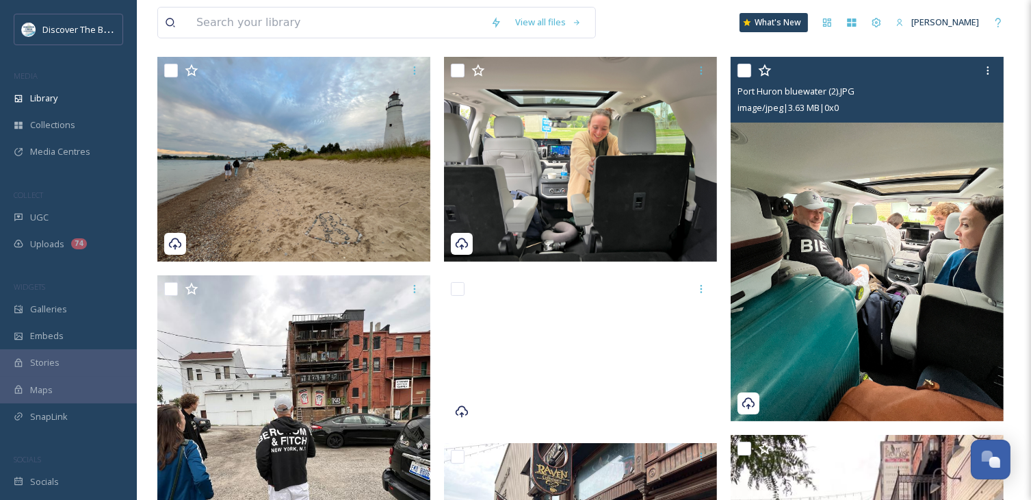
click at [862, 276] on img at bounding box center [867, 239] width 273 height 364
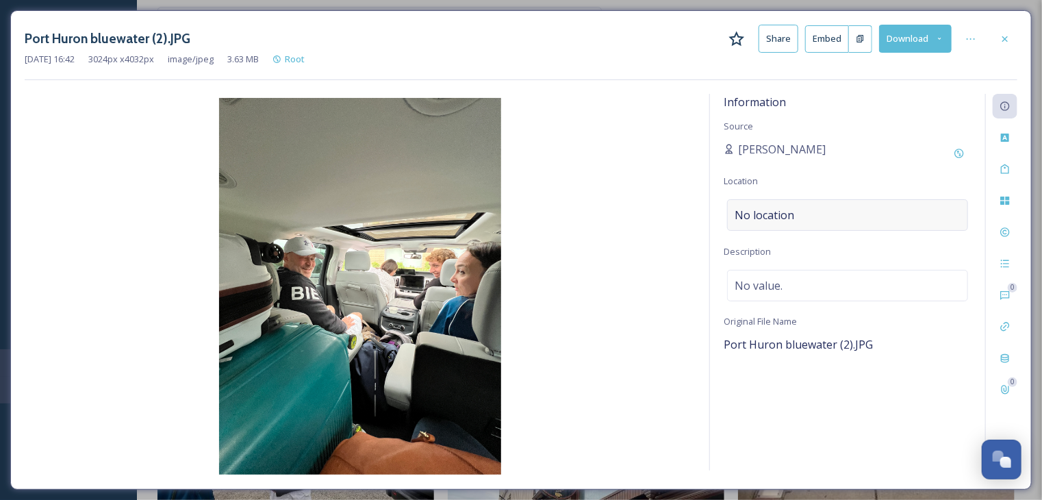
click at [797, 212] on div "No location" at bounding box center [847, 214] width 241 height 31
click at [797, 212] on input at bounding box center [848, 215] width 240 height 30
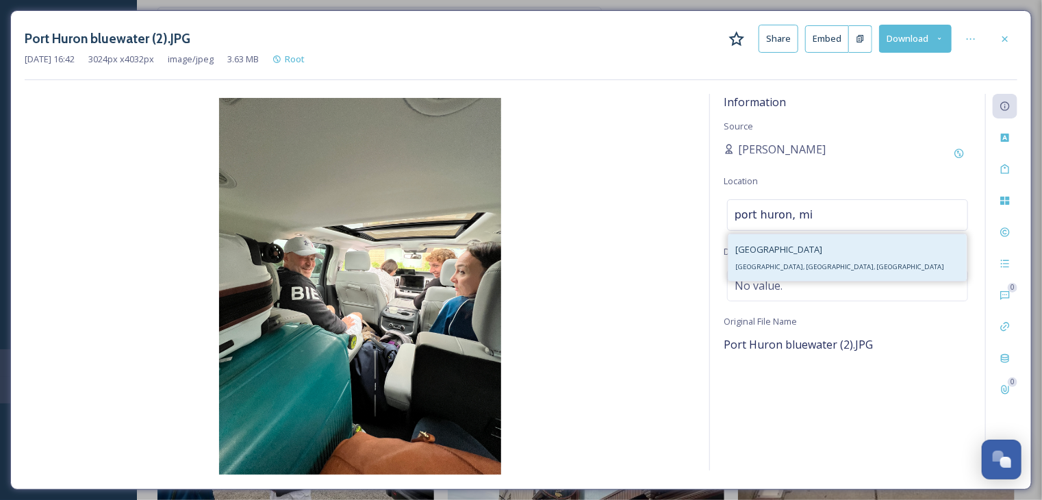
click at [799, 264] on div "[GEOGRAPHIC_DATA], [GEOGRAPHIC_DATA], [GEOGRAPHIC_DATA]" at bounding box center [847, 257] width 238 height 47
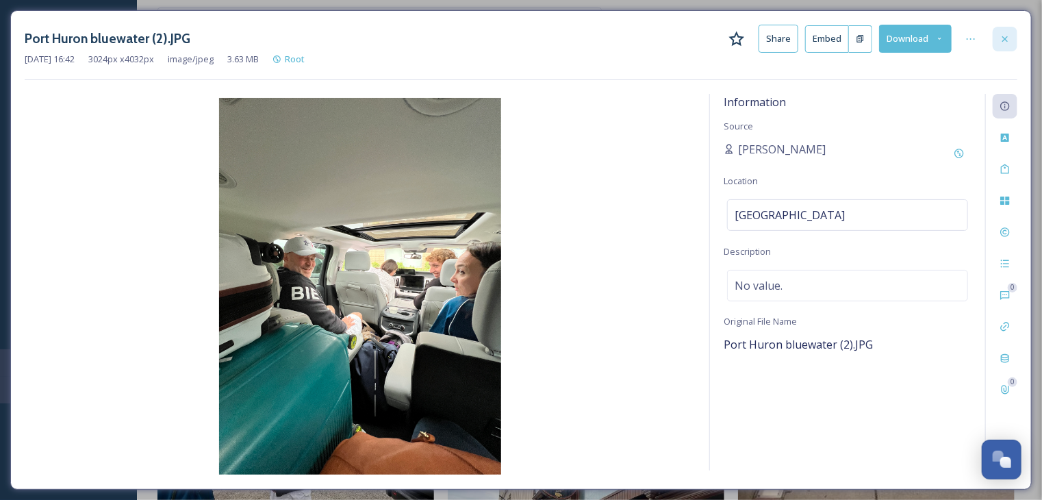
click at [1012, 34] on div at bounding box center [1004, 39] width 25 height 25
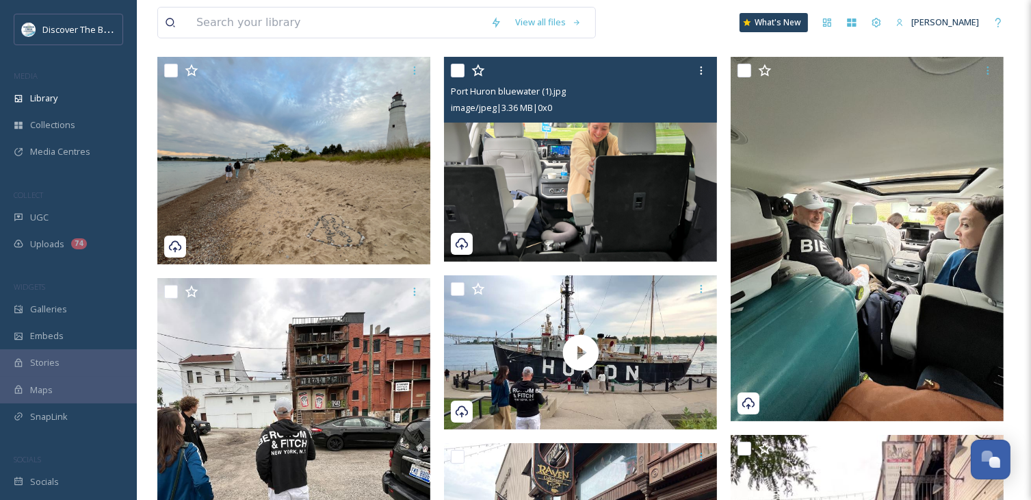
click at [578, 195] on img at bounding box center [580, 159] width 273 height 205
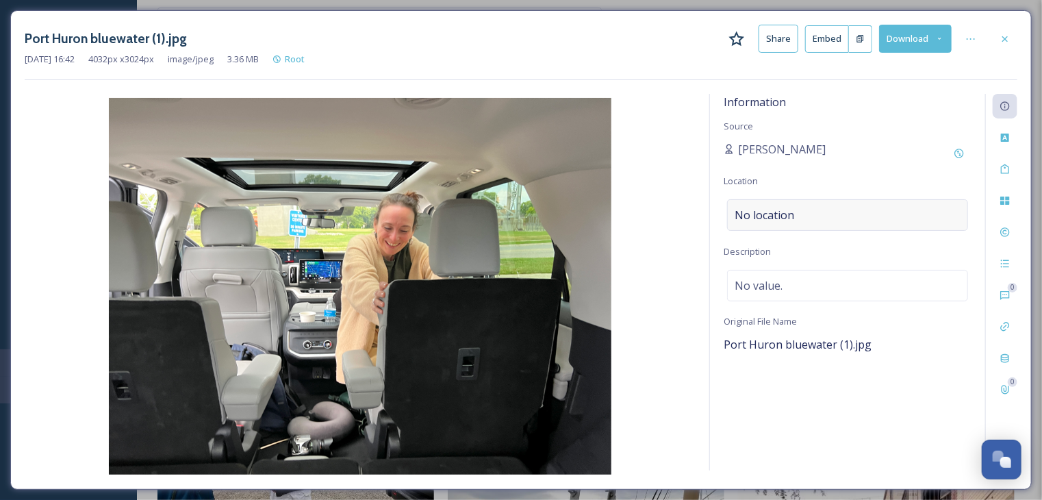
click at [780, 216] on span "No location" at bounding box center [764, 215] width 60 height 16
click at [780, 216] on input at bounding box center [848, 215] width 240 height 30
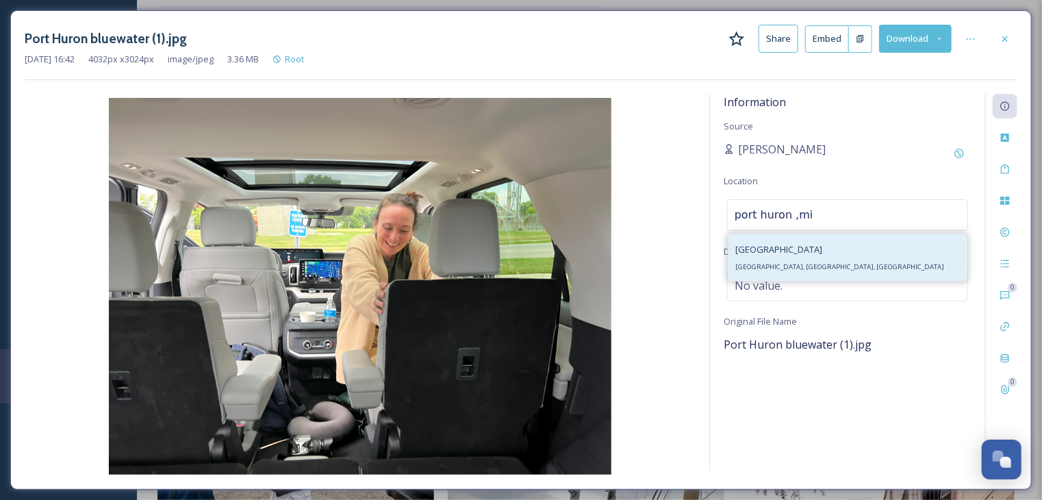
click at [799, 253] on div "[GEOGRAPHIC_DATA], [GEOGRAPHIC_DATA], [GEOGRAPHIC_DATA]" at bounding box center [847, 257] width 238 height 47
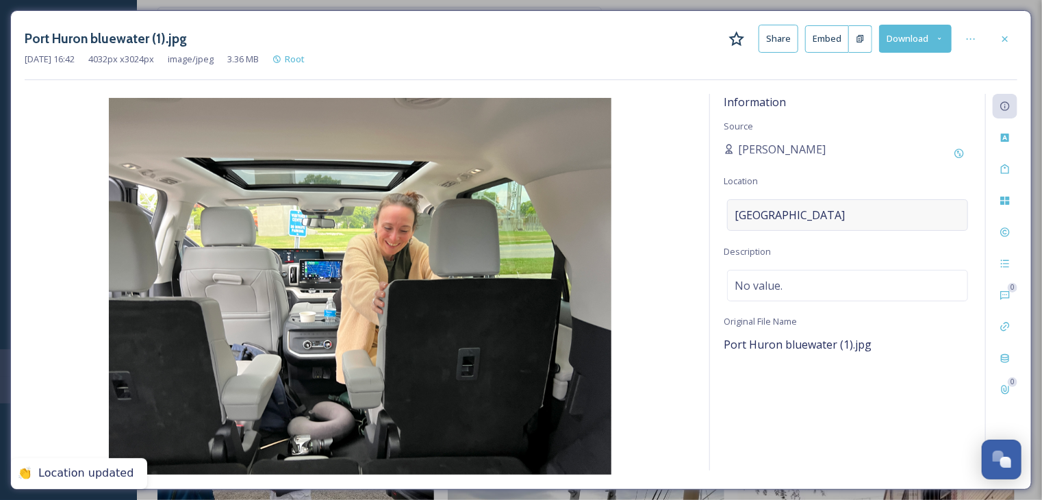
click at [804, 210] on div "[GEOGRAPHIC_DATA]" at bounding box center [847, 214] width 241 height 31
click at [804, 210] on input at bounding box center [848, 215] width 240 height 30
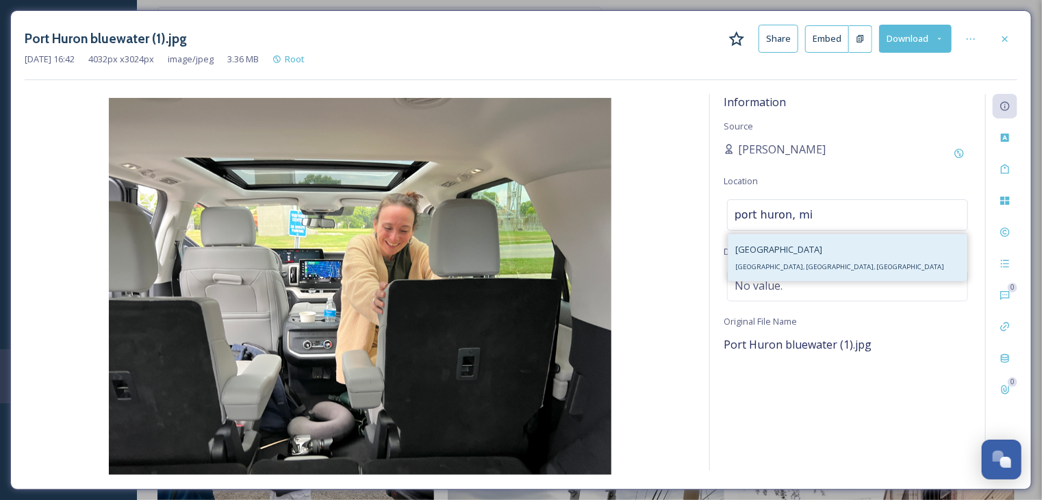
click at [778, 261] on div "[GEOGRAPHIC_DATA], [GEOGRAPHIC_DATA], [GEOGRAPHIC_DATA]" at bounding box center [839, 257] width 209 height 33
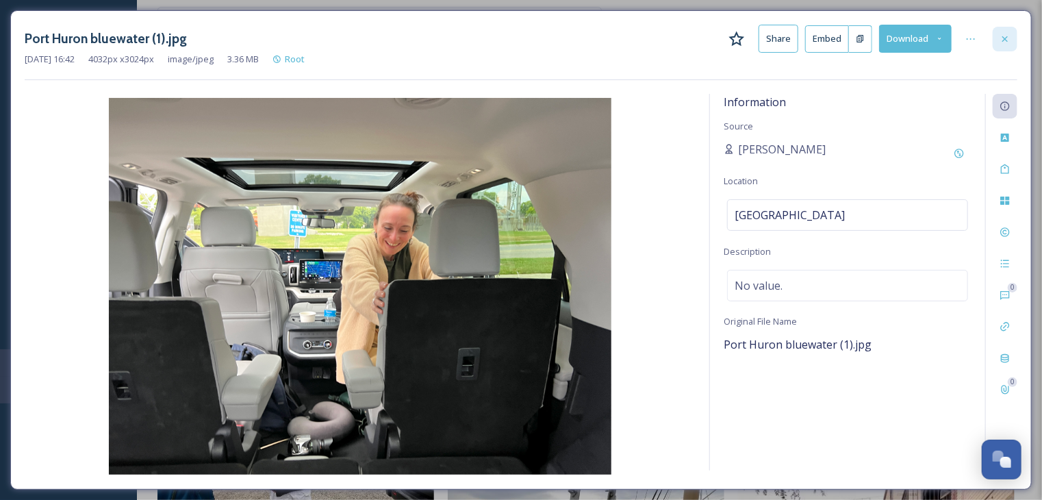
click at [1005, 38] on icon at bounding box center [1004, 38] width 5 height 5
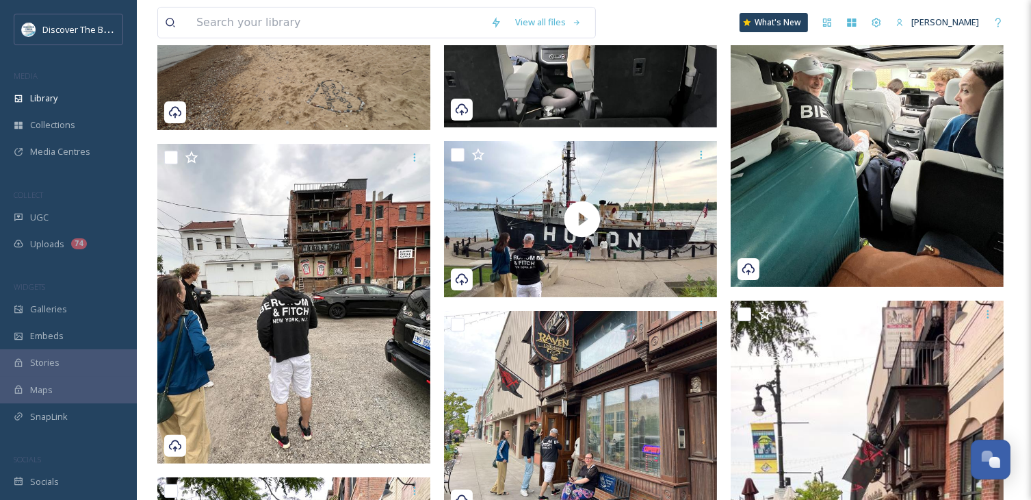
scroll to position [274, 0]
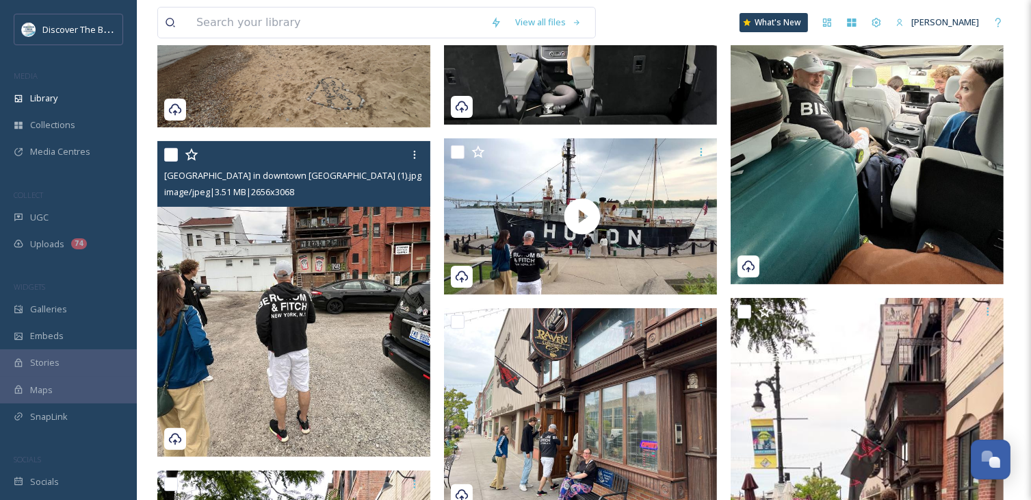
click at [322, 350] on img at bounding box center [293, 299] width 273 height 316
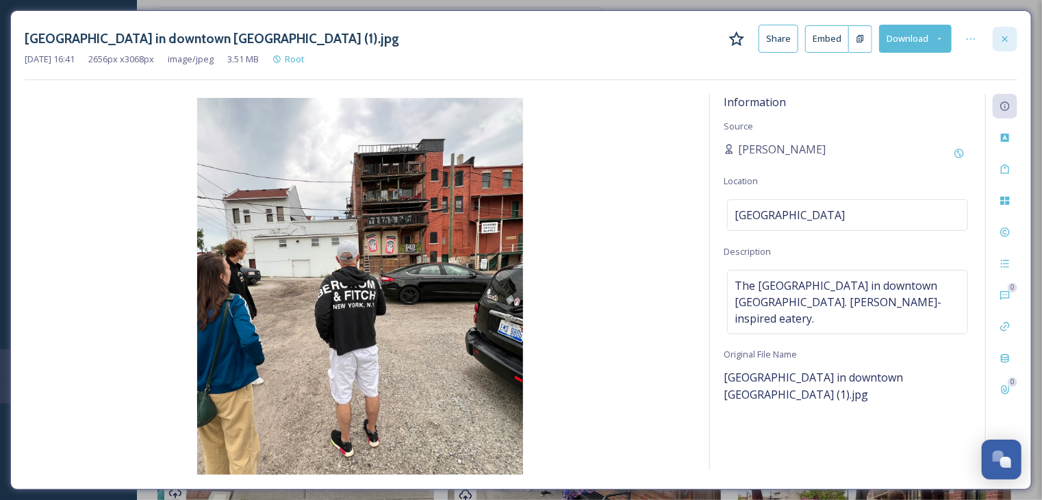
click at [1009, 40] on icon at bounding box center [1004, 39] width 11 height 11
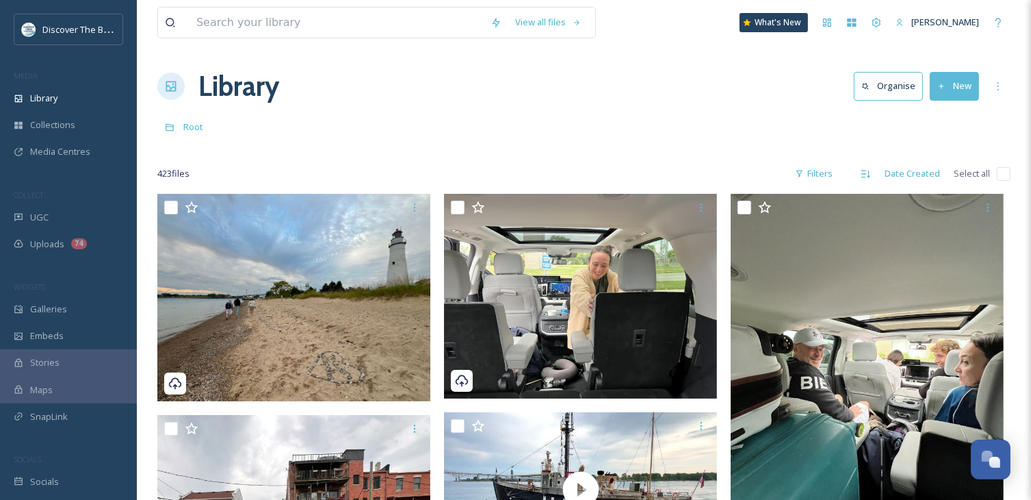
click at [958, 92] on button "New" at bounding box center [954, 86] width 49 height 28
click at [949, 122] on span "File Upload" at bounding box center [948, 118] width 45 height 13
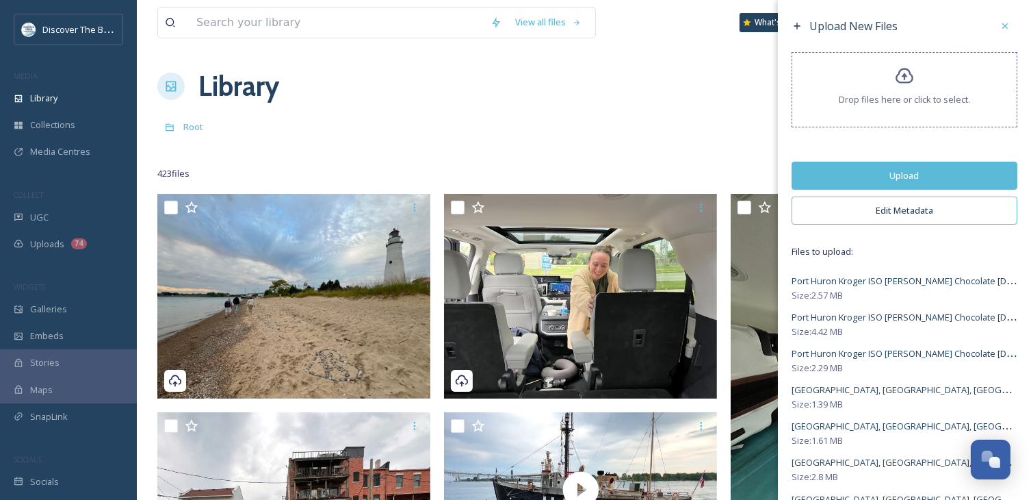
click at [873, 177] on button "Upload" at bounding box center [905, 176] width 226 height 28
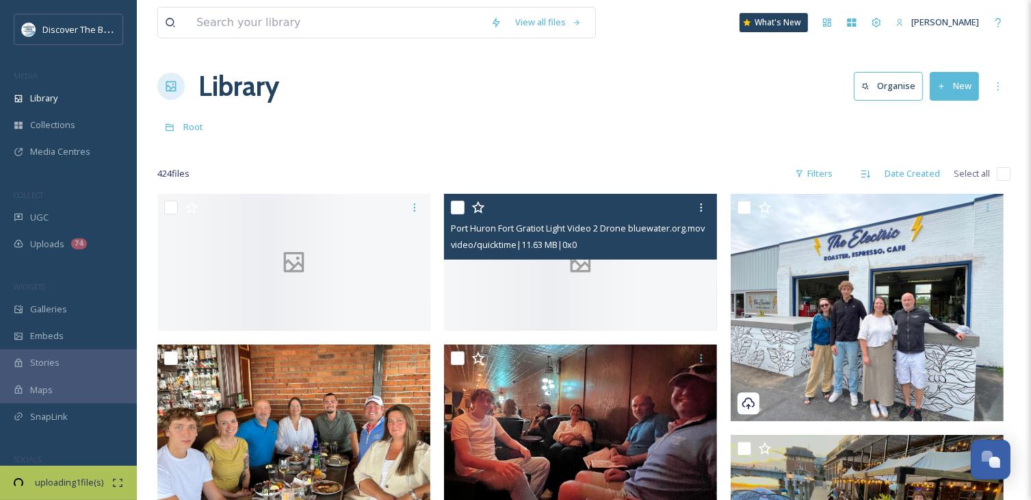
click at [608, 288] on div at bounding box center [580, 262] width 273 height 137
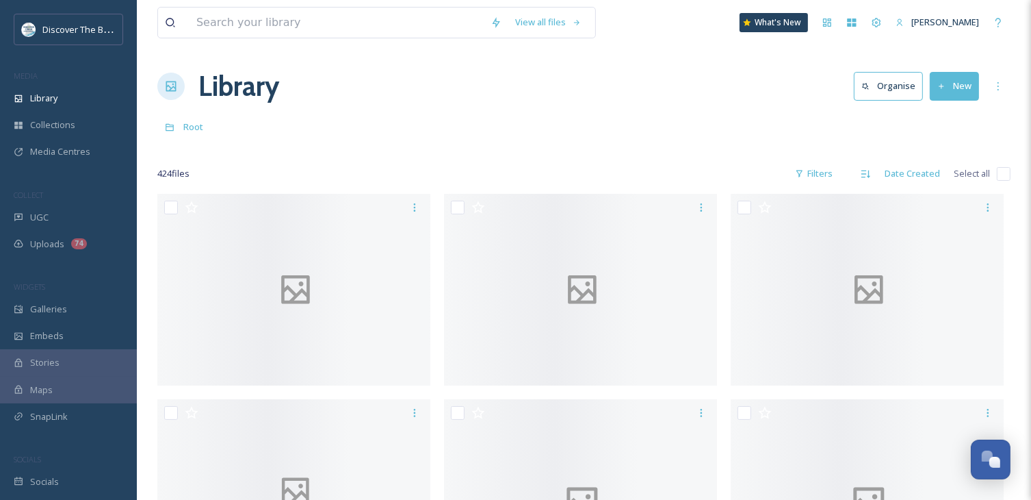
click at [281, 335] on div at bounding box center [295, 290] width 277 height 192
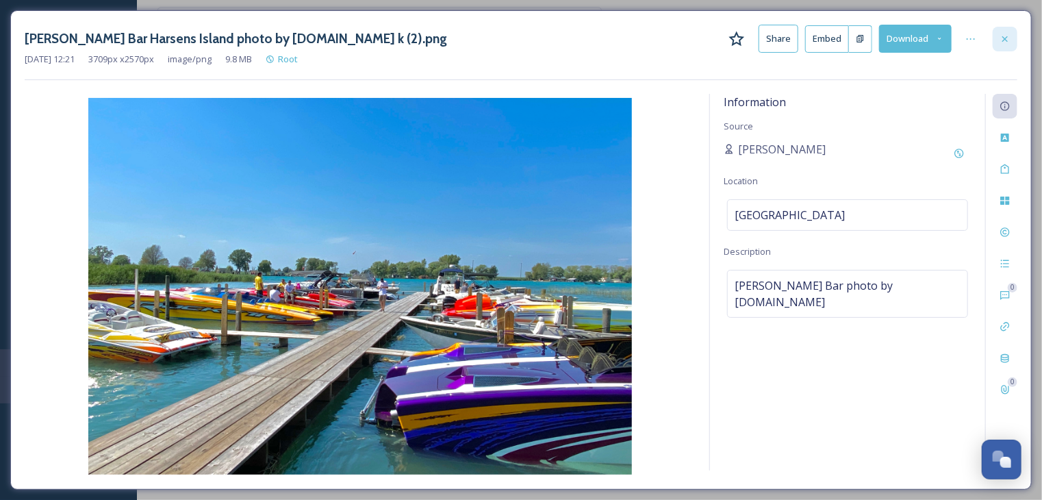
click at [1009, 40] on icon at bounding box center [1004, 39] width 11 height 11
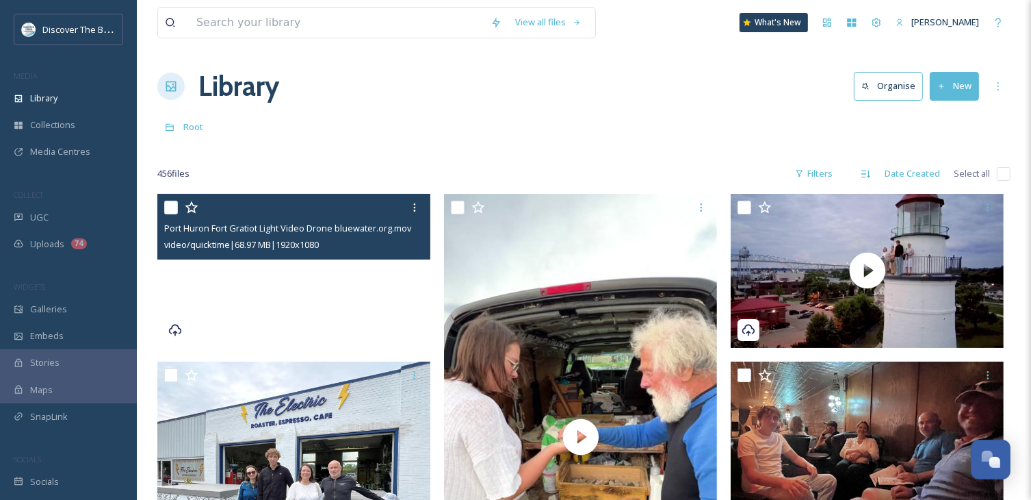
click at [398, 276] on video "Port Huron Fort Gratiot Light Video Drone bluewater.org.mov" at bounding box center [293, 270] width 273 height 153
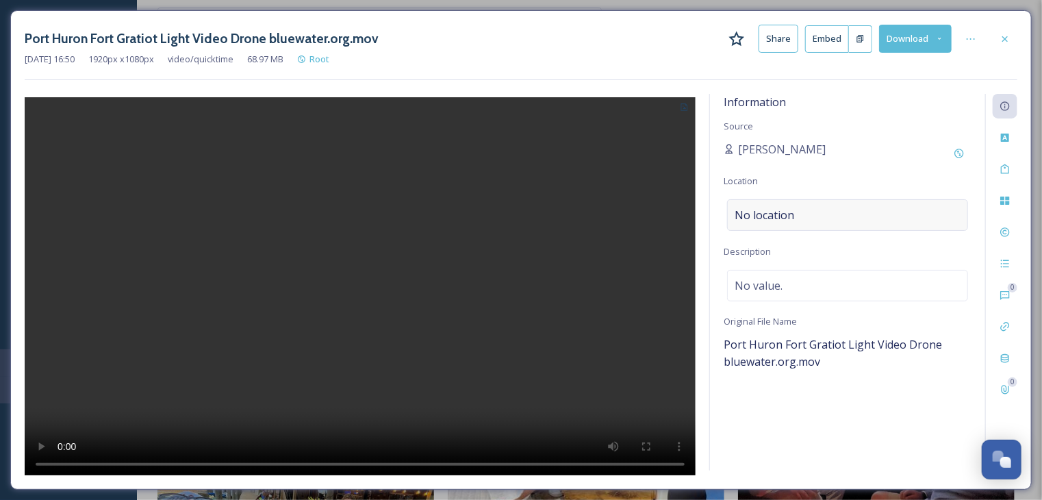
click at [814, 212] on div "No location" at bounding box center [847, 214] width 241 height 31
click at [814, 212] on input at bounding box center [848, 215] width 240 height 30
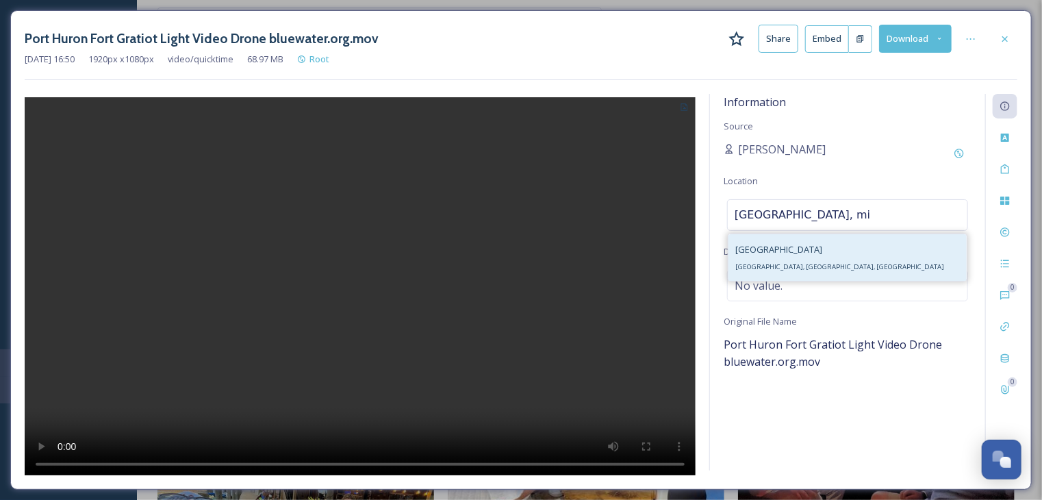
type input "[GEOGRAPHIC_DATA], mi"
click at [784, 275] on div "[GEOGRAPHIC_DATA], [GEOGRAPHIC_DATA], [GEOGRAPHIC_DATA]" at bounding box center [847, 257] width 238 height 47
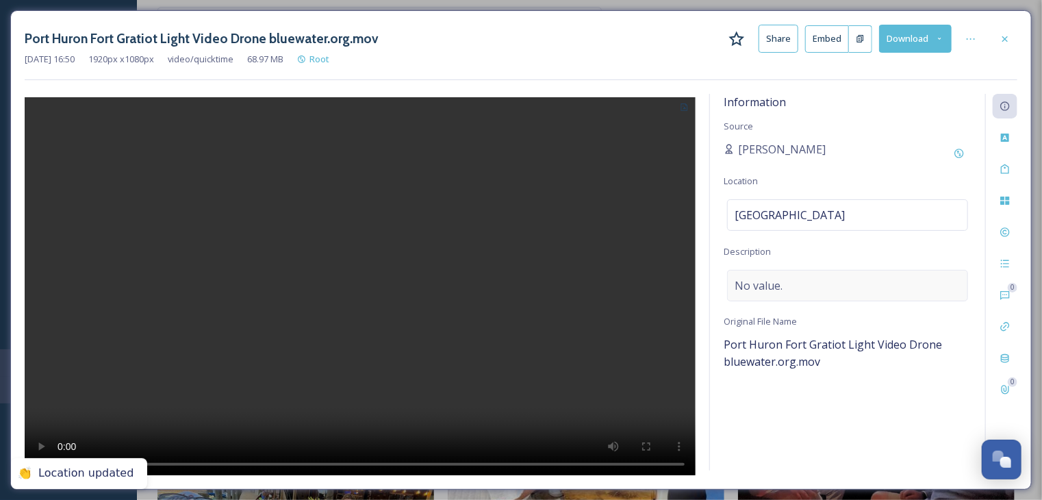
click at [772, 287] on span "No value." at bounding box center [758, 285] width 48 height 16
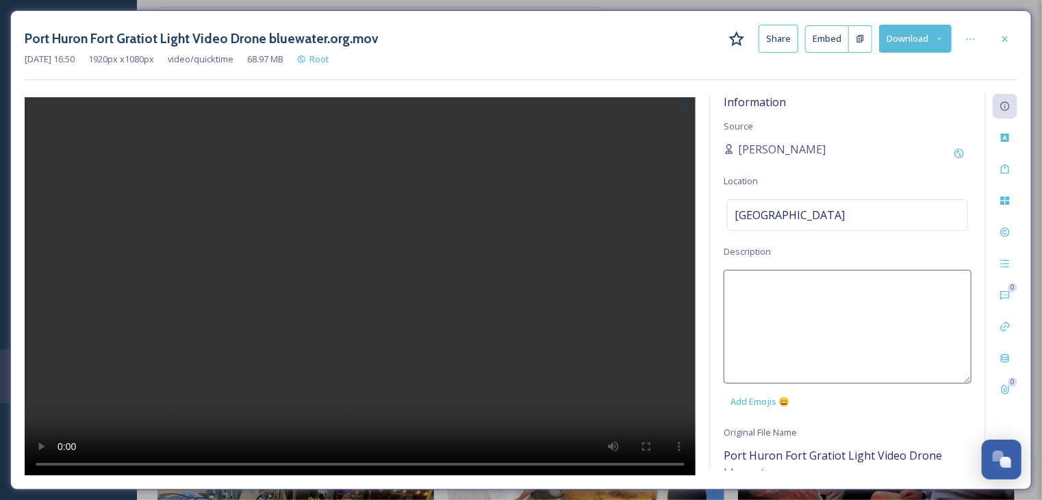
click at [772, 287] on textarea at bounding box center [847, 327] width 248 height 114
type textarea "D"
type textarea "S"
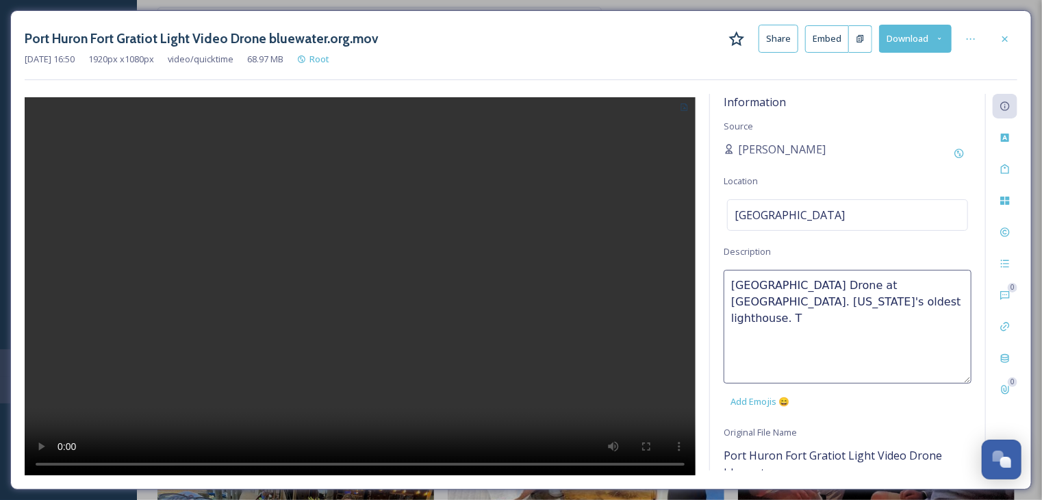
type textarea "[GEOGRAPHIC_DATA] Drone at [GEOGRAPHIC_DATA]. [US_STATE]'s oldest lighthouse."
drag, startPoint x: 882, startPoint y: 303, endPoint x: 730, endPoint y: 291, distance: 152.4
click at [730, 291] on textarea "[GEOGRAPHIC_DATA] Drone at [GEOGRAPHIC_DATA]. [US_STATE]'s oldest lighthouse." at bounding box center [847, 327] width 248 height 114
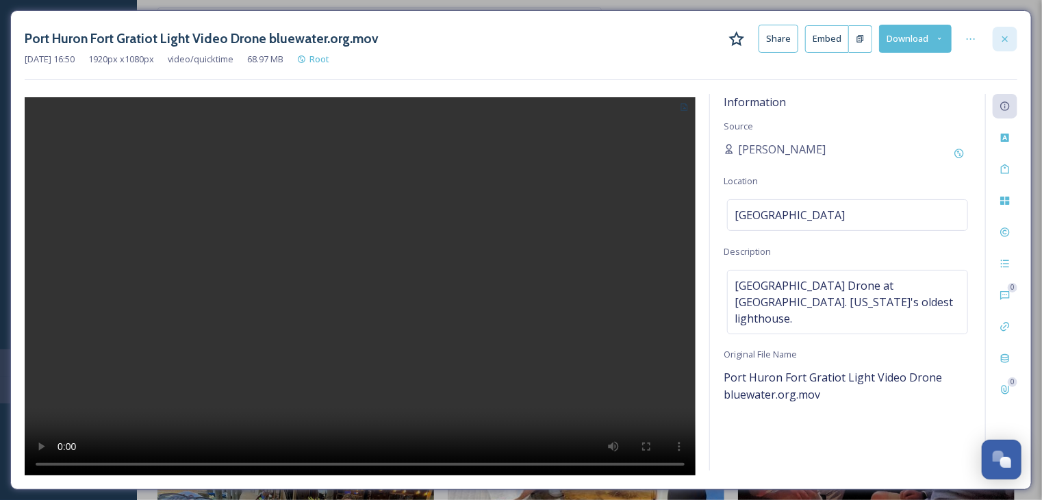
click at [1007, 34] on icon at bounding box center [1004, 39] width 11 height 11
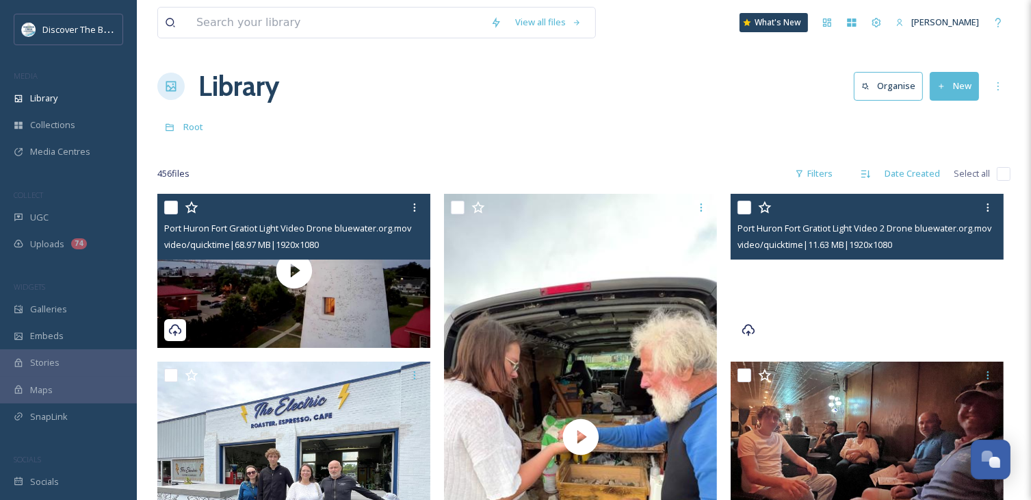
click at [782, 271] on video "Port Huron Fort Gratiot Light Video 2 Drone bluewater.org.mov" at bounding box center [867, 270] width 273 height 153
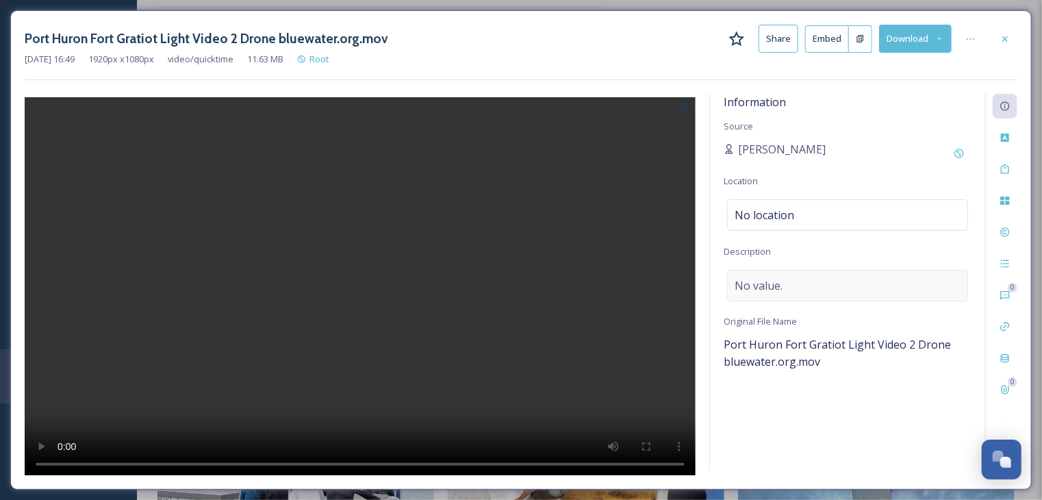
click at [782, 285] on div "No value." at bounding box center [847, 285] width 241 height 31
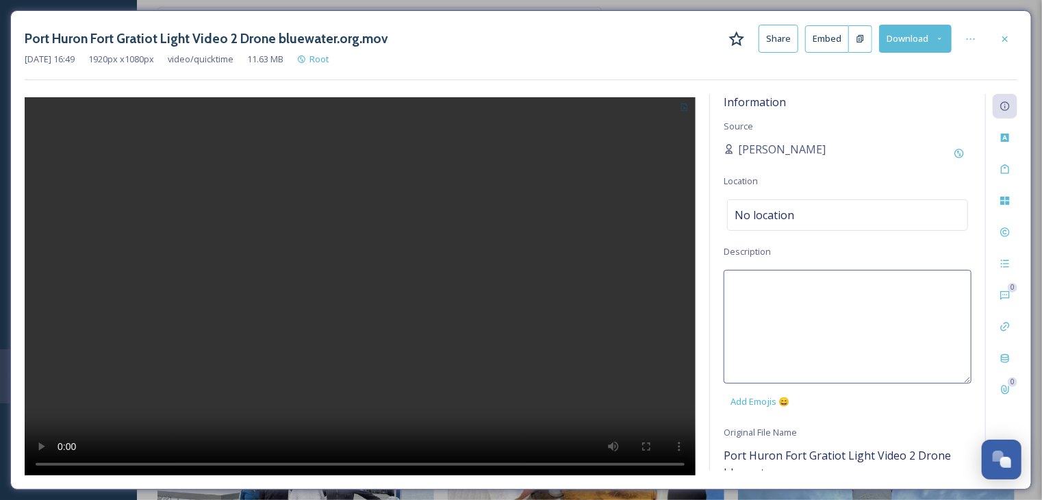
paste textarea "[GEOGRAPHIC_DATA] Drone at [GEOGRAPHIC_DATA]. [US_STATE]'s oldest lighthouse."
type textarea "[GEOGRAPHIC_DATA] Drone at [GEOGRAPHIC_DATA]. [US_STATE]'s oldest lighthouse."
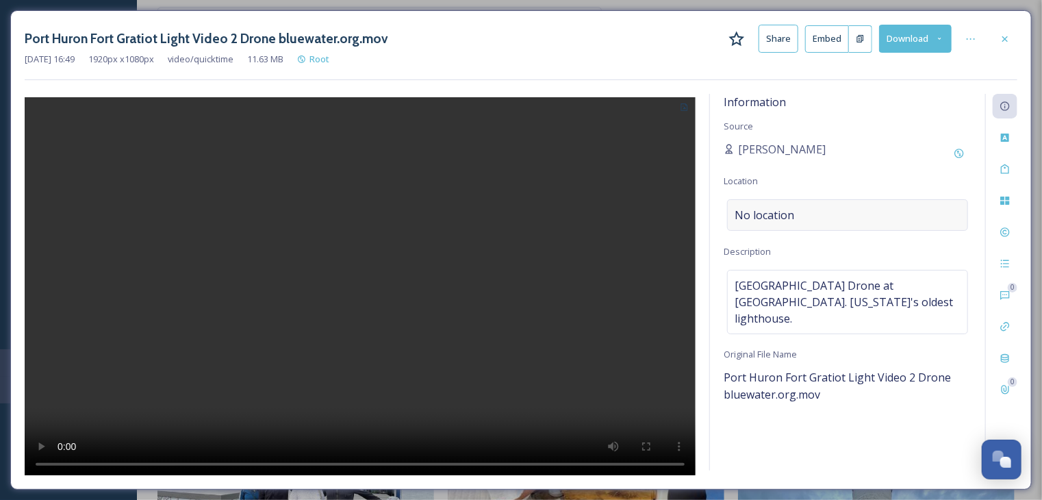
click at [799, 218] on div "No location" at bounding box center [847, 214] width 241 height 31
click at [799, 216] on input at bounding box center [848, 215] width 240 height 30
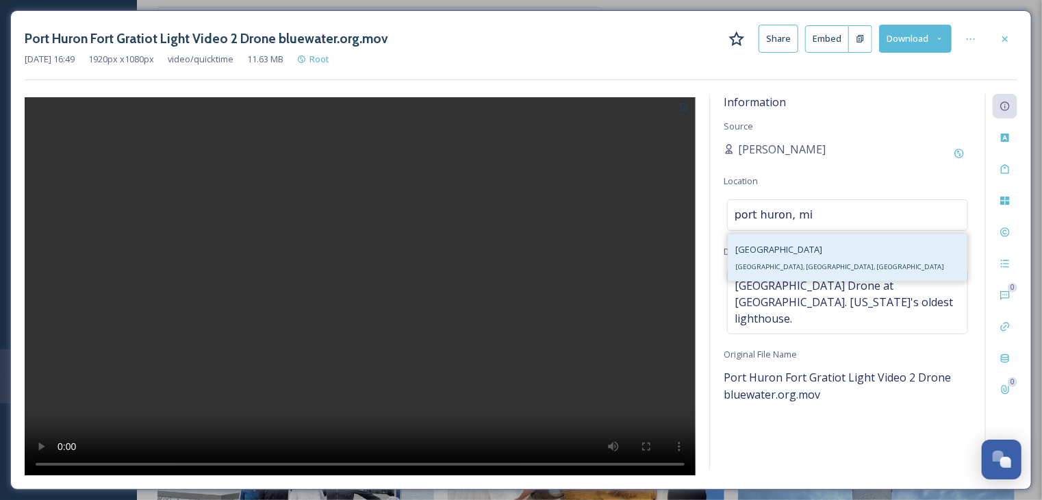
type input "port huron, mi"
click at [793, 268] on span "[GEOGRAPHIC_DATA], [GEOGRAPHIC_DATA], [GEOGRAPHIC_DATA]" at bounding box center [839, 266] width 209 height 9
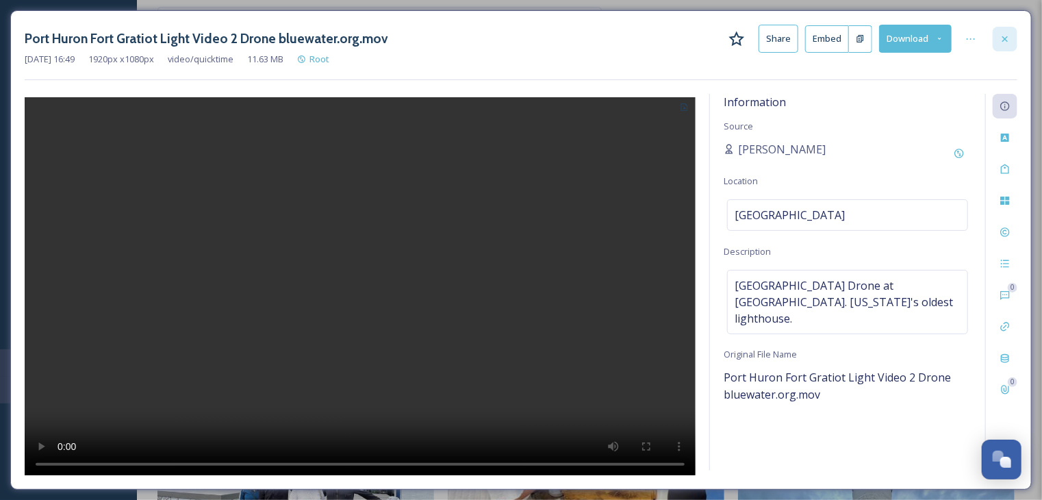
click at [1003, 34] on icon at bounding box center [1004, 39] width 11 height 11
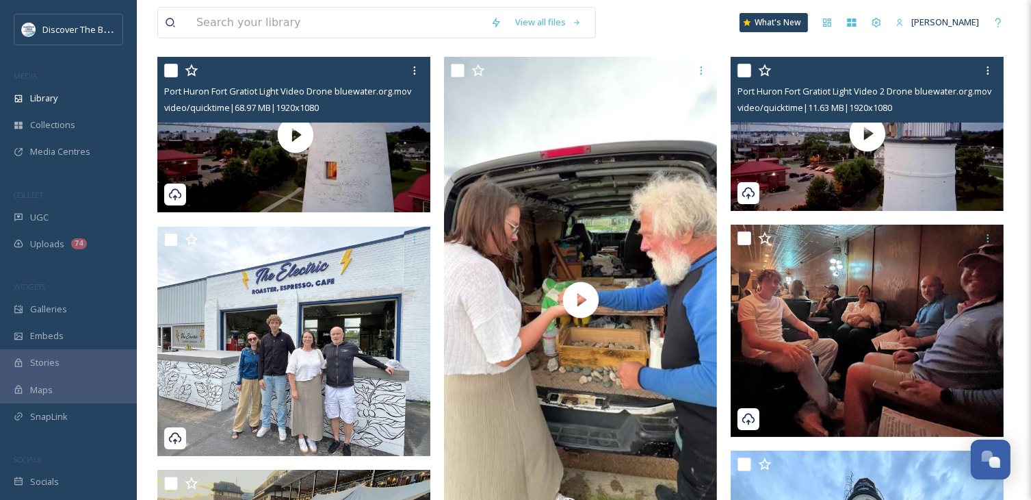
scroll to position [274, 0]
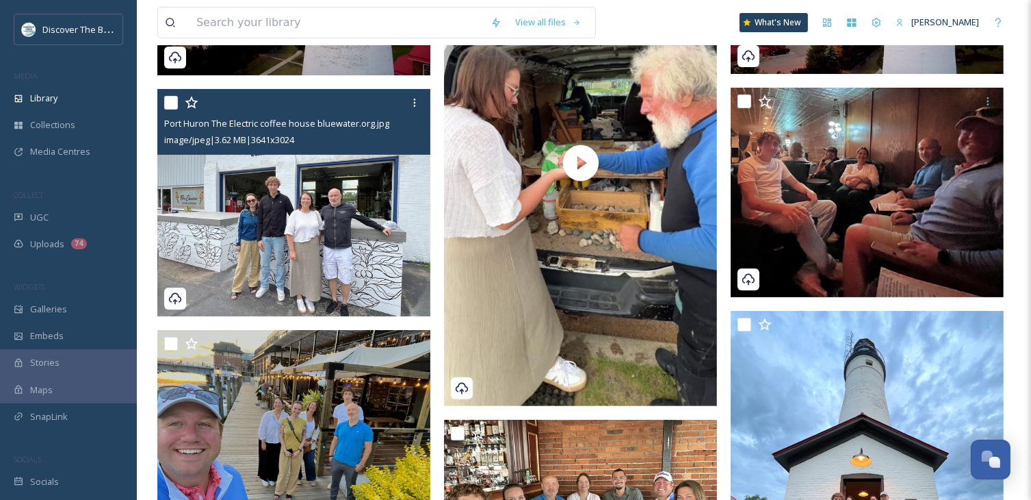
click at [352, 250] on img at bounding box center [293, 203] width 273 height 227
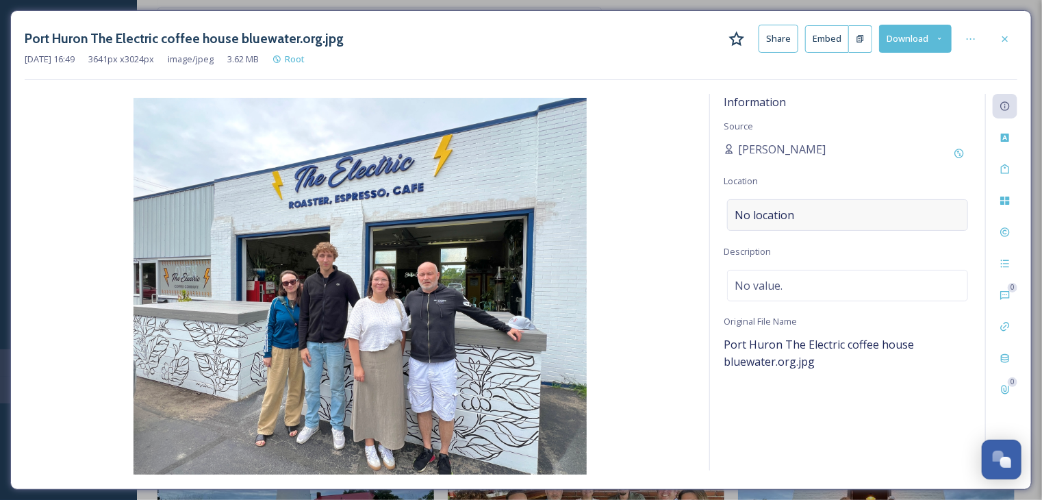
click at [756, 207] on span "No location" at bounding box center [764, 215] width 60 height 16
click at [756, 205] on input at bounding box center [848, 215] width 240 height 30
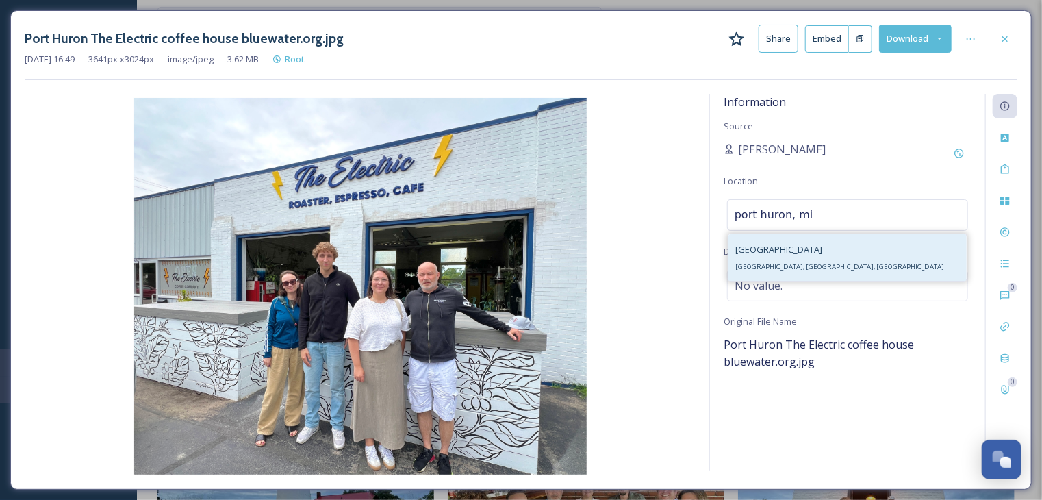
type input "port huron, mi"
click at [767, 270] on span "[GEOGRAPHIC_DATA], [GEOGRAPHIC_DATA], [GEOGRAPHIC_DATA]" at bounding box center [839, 266] width 209 height 9
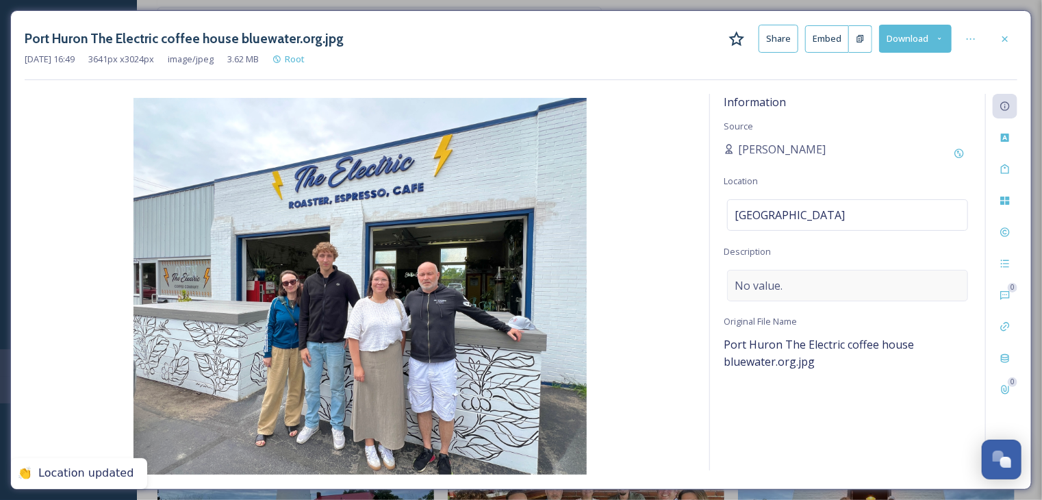
click at [767, 287] on span "No value." at bounding box center [758, 285] width 48 height 16
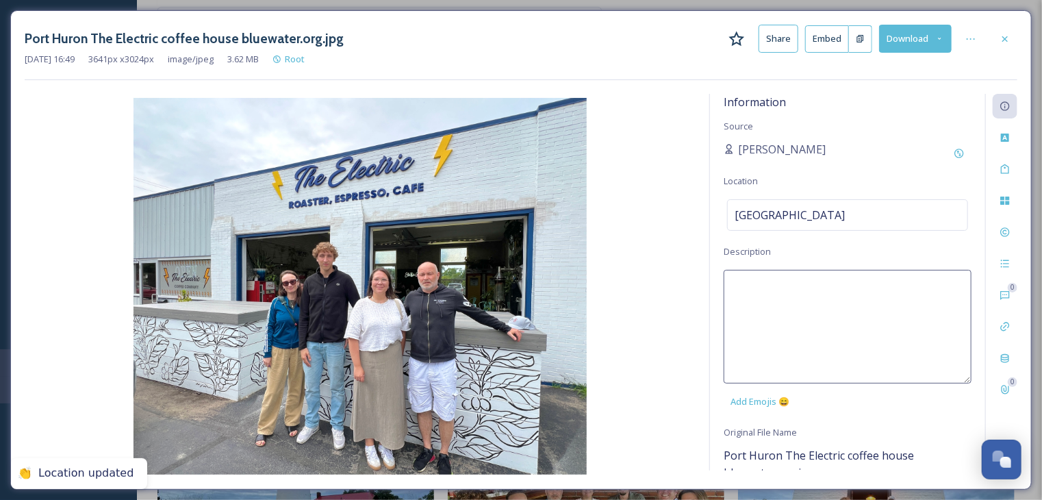
click at [767, 287] on textarea at bounding box center [847, 327] width 248 height 114
type textarea "The Electric Roaster, Espresso, Cafe"
click at [668, 239] on img at bounding box center [360, 286] width 671 height 376
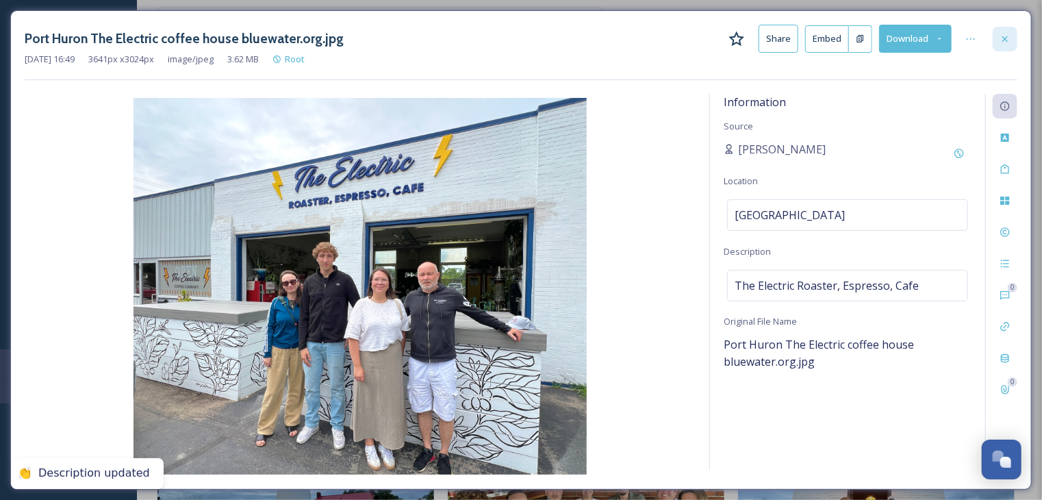
click at [1000, 40] on icon at bounding box center [1004, 39] width 11 height 11
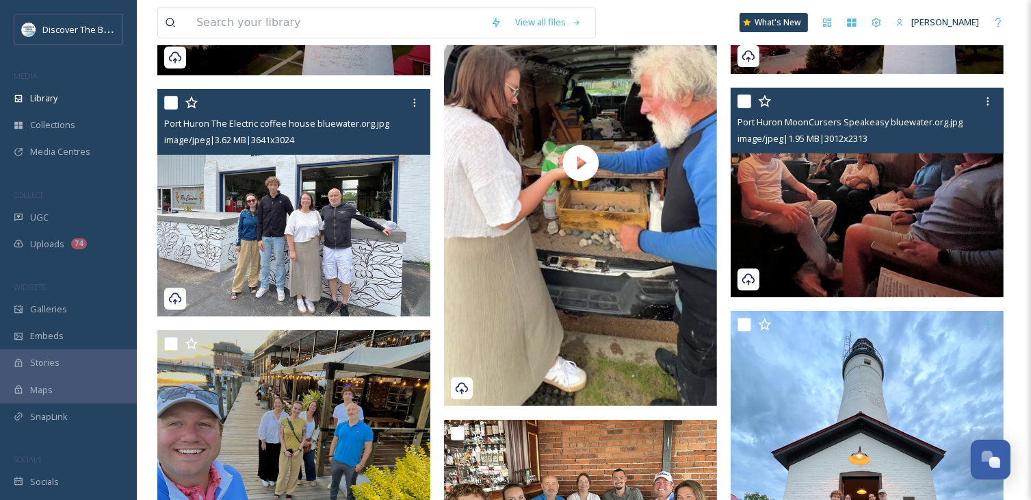
click at [845, 196] on img at bounding box center [867, 193] width 273 height 210
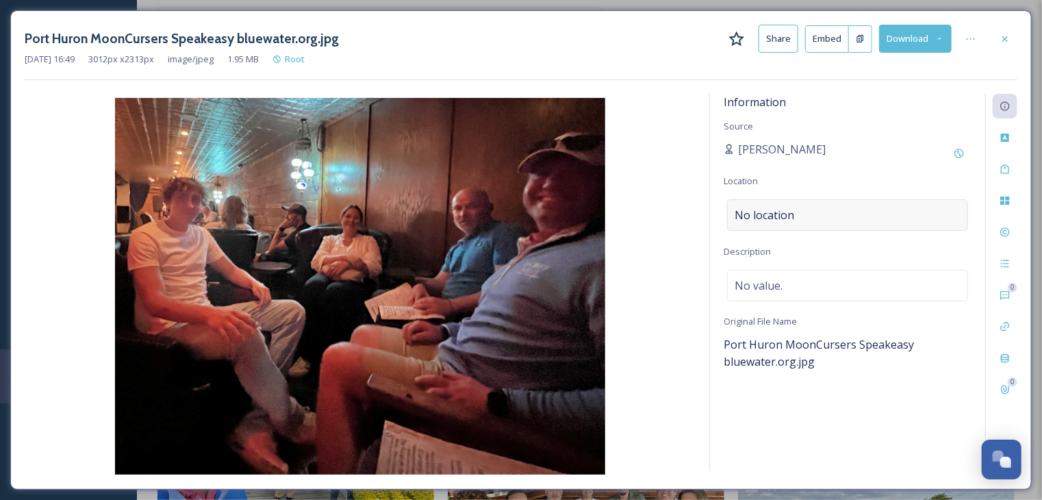
click at [823, 222] on div "No location" at bounding box center [847, 214] width 241 height 31
click at [823, 219] on input at bounding box center [848, 215] width 240 height 30
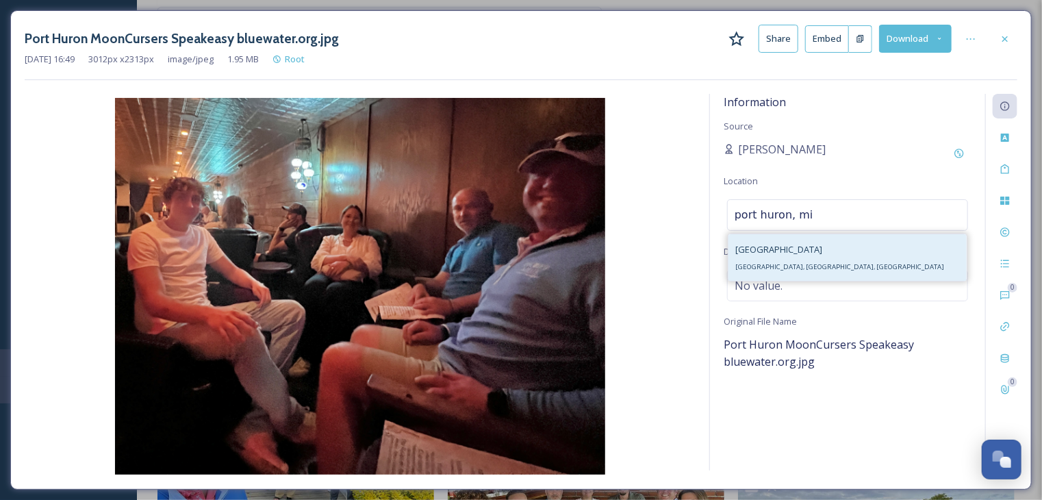
type input "port huron, mi"
click at [797, 265] on div "[GEOGRAPHIC_DATA], [GEOGRAPHIC_DATA], [GEOGRAPHIC_DATA]" at bounding box center [847, 257] width 238 height 47
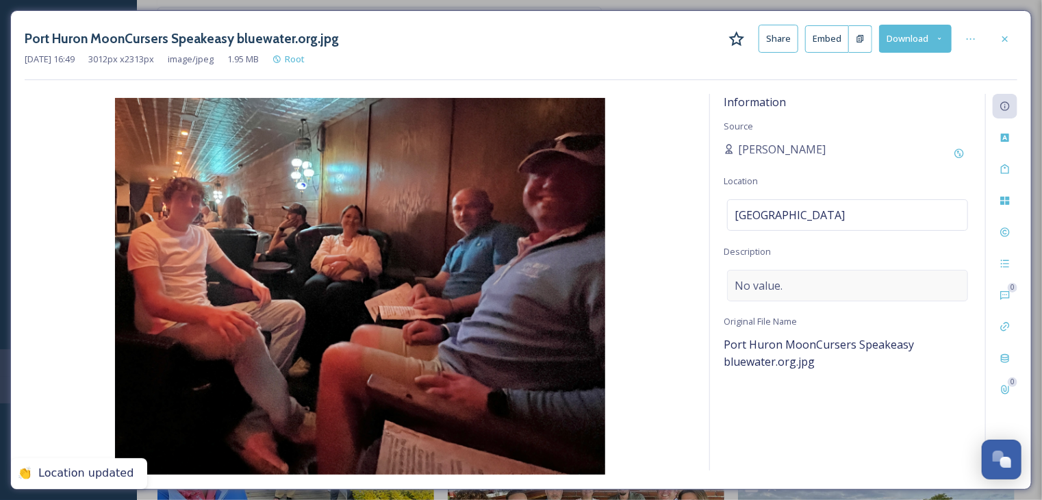
click at [778, 289] on span "No value." at bounding box center [758, 285] width 48 height 16
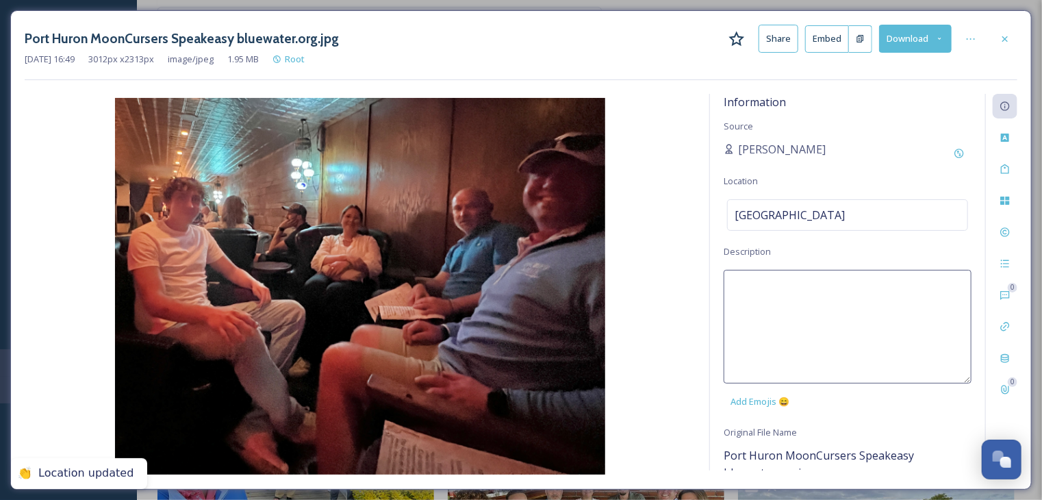
click at [778, 289] on textarea at bounding box center [847, 327] width 248 height 114
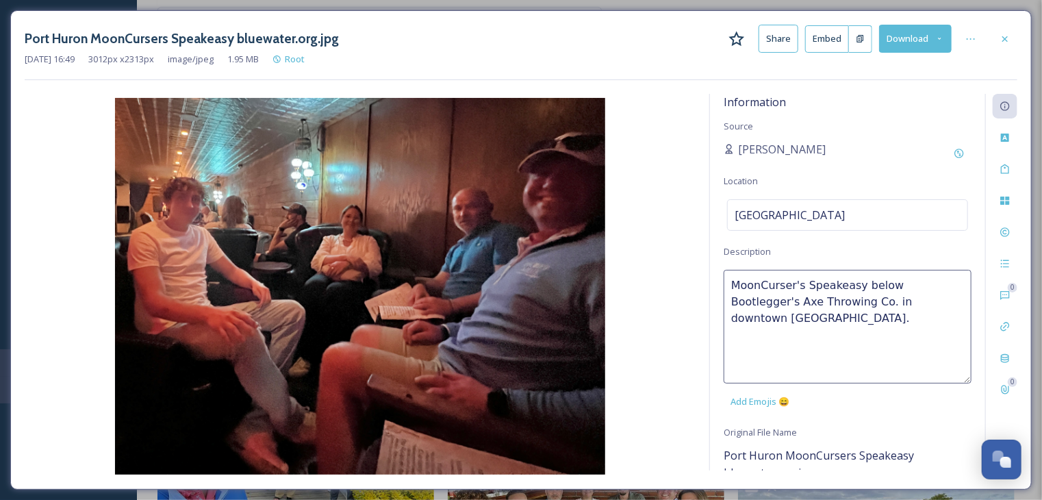
type textarea "MoonCurser's Speakeasy below Bootlegger's Axe Throwing Co. in downtown [GEOGRAP…"
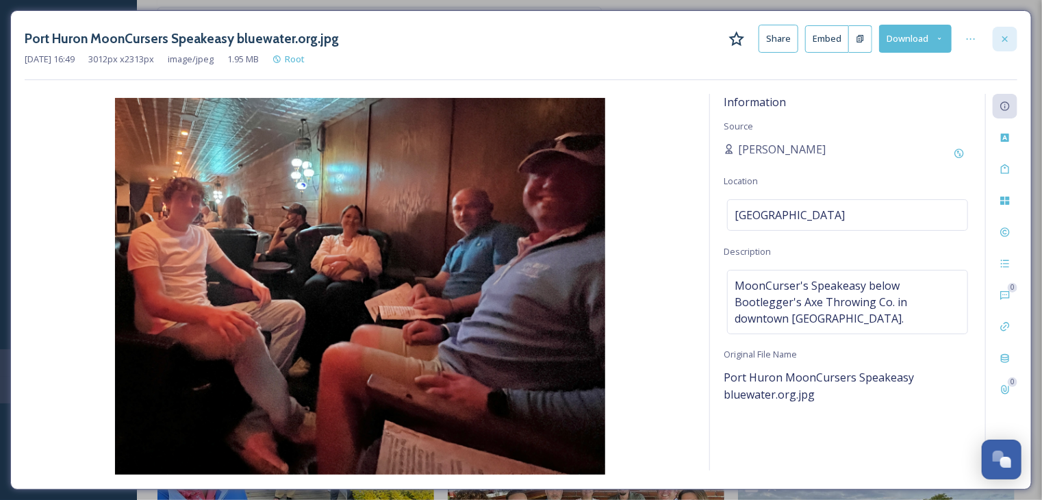
click at [1007, 37] on icon at bounding box center [1004, 39] width 11 height 11
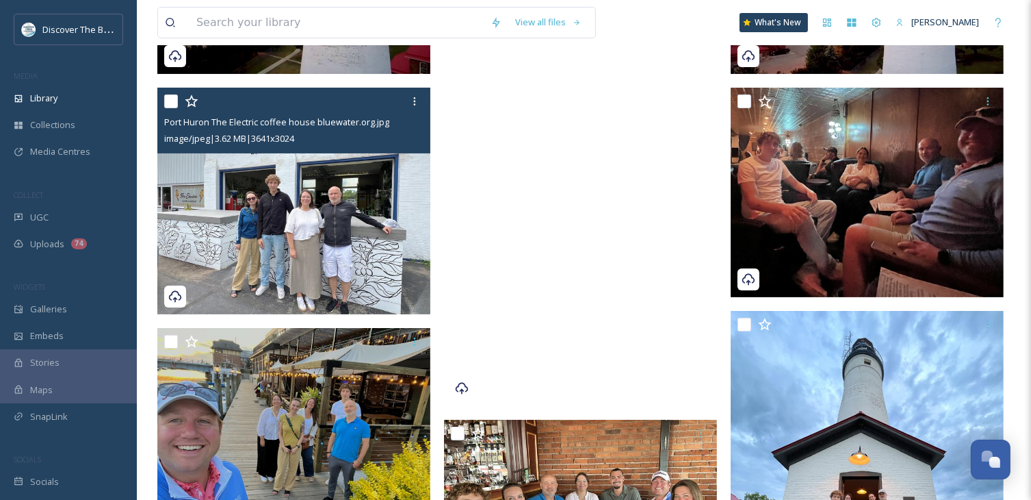
click at [592, 235] on video "Port Huron Diver Tim Brown Video 2 bluewater.org.mov" at bounding box center [580, 162] width 273 height 485
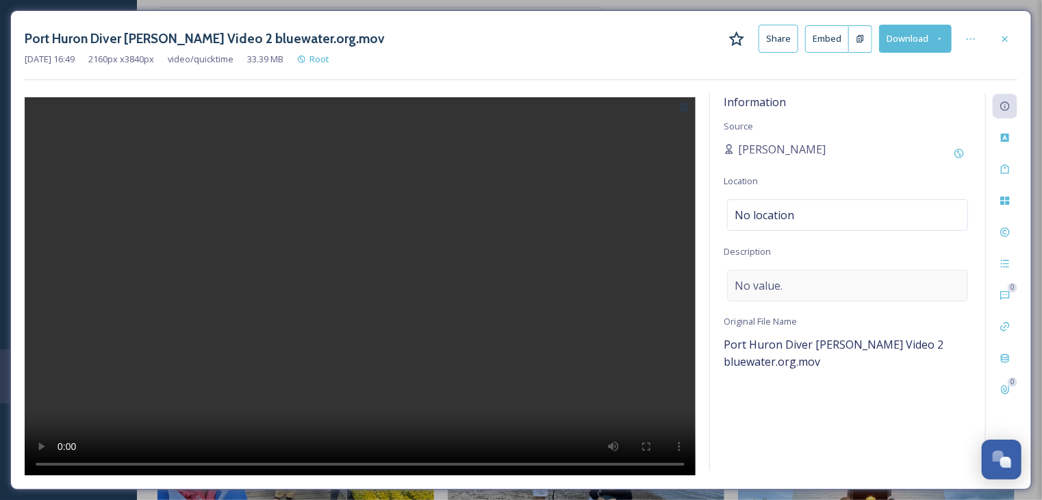
click at [773, 285] on span "No value." at bounding box center [758, 285] width 48 height 16
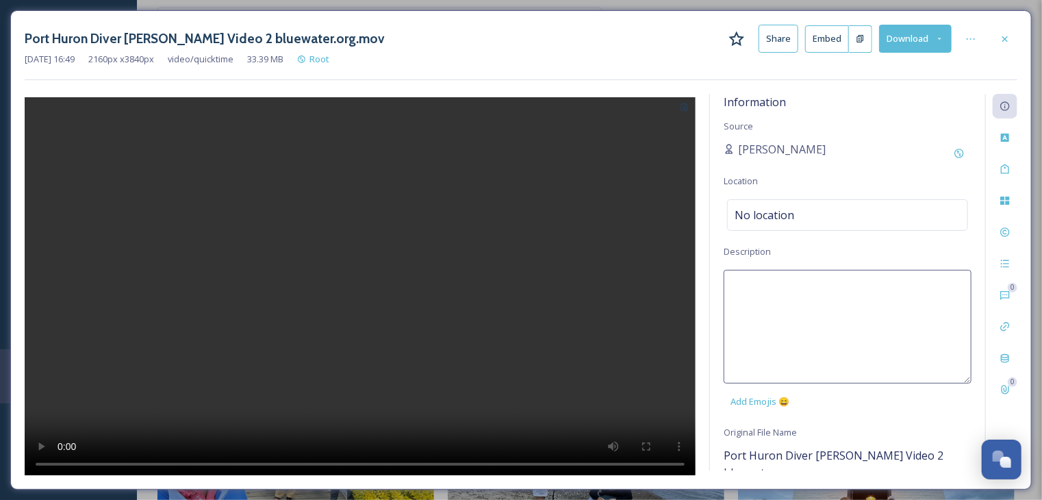
click at [773, 285] on textarea at bounding box center [847, 327] width 248 height 114
click at [731, 284] on textarea "[PERSON_NAME]" at bounding box center [847, 327] width 248 height 114
click at [834, 279] on textarea "Diver [PERSON_NAME]" at bounding box center [847, 327] width 248 height 114
type textarea "Diver [PERSON_NAME] and his fossil collection."
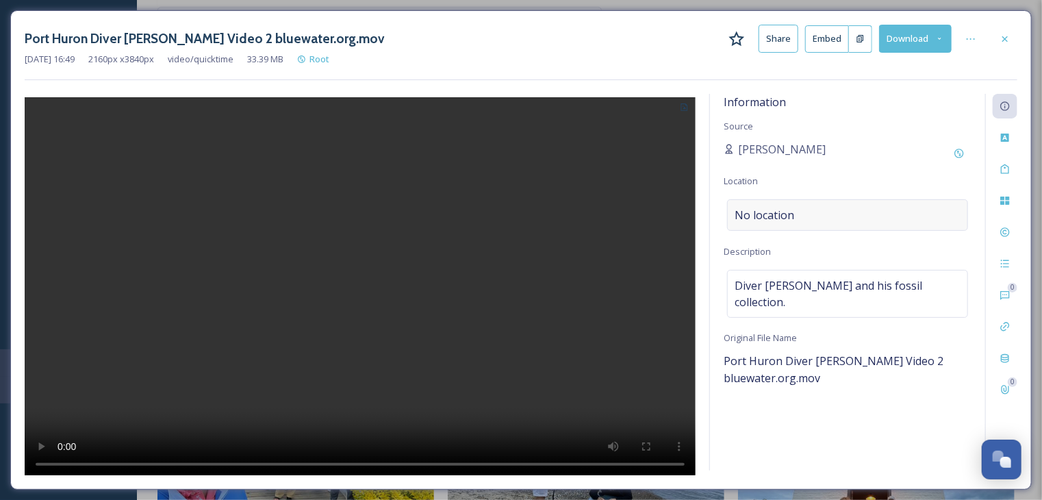
click at [796, 216] on div "No location" at bounding box center [847, 214] width 241 height 31
click at [796, 216] on input at bounding box center [848, 215] width 240 height 30
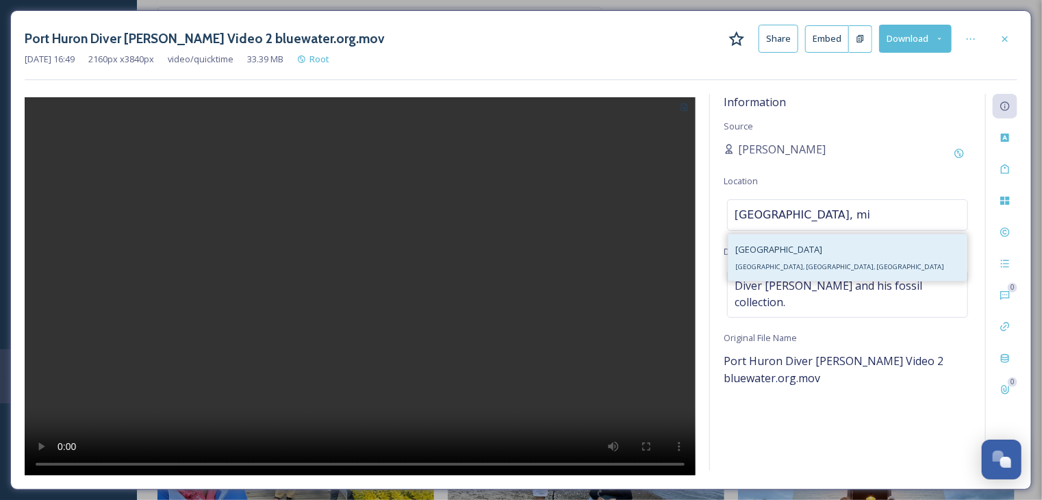
type input "[GEOGRAPHIC_DATA], mi"
click at [788, 266] on span "[GEOGRAPHIC_DATA], [GEOGRAPHIC_DATA], [GEOGRAPHIC_DATA]" at bounding box center [839, 266] width 209 height 9
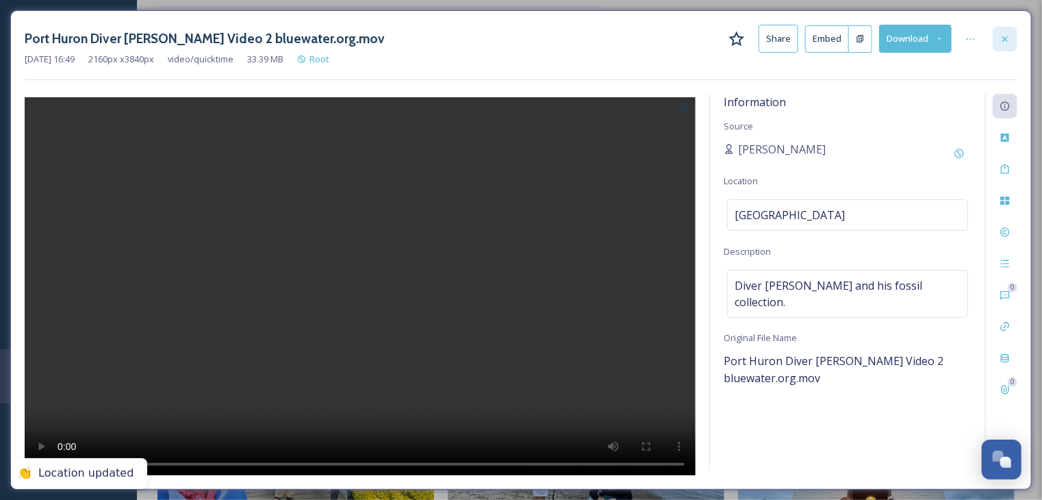
click at [1002, 41] on icon at bounding box center [1004, 39] width 11 height 11
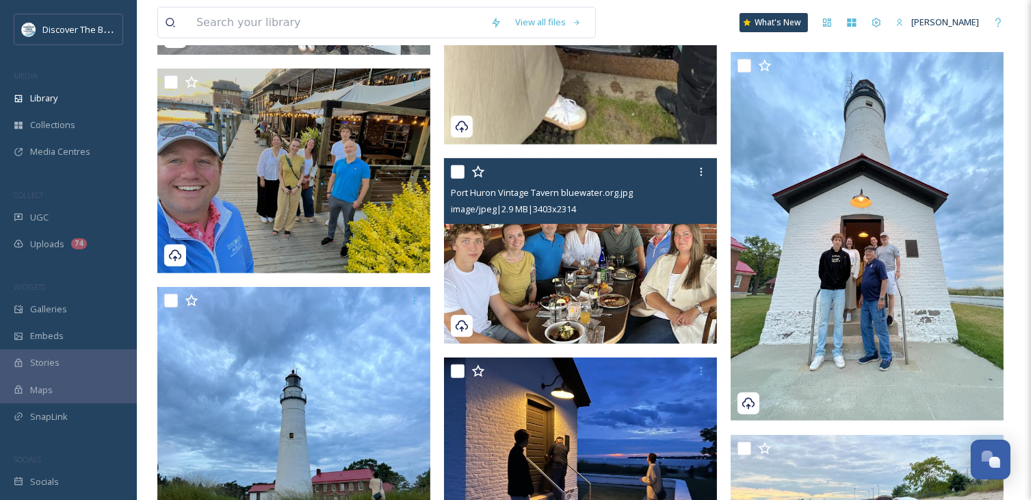
scroll to position [548, 0]
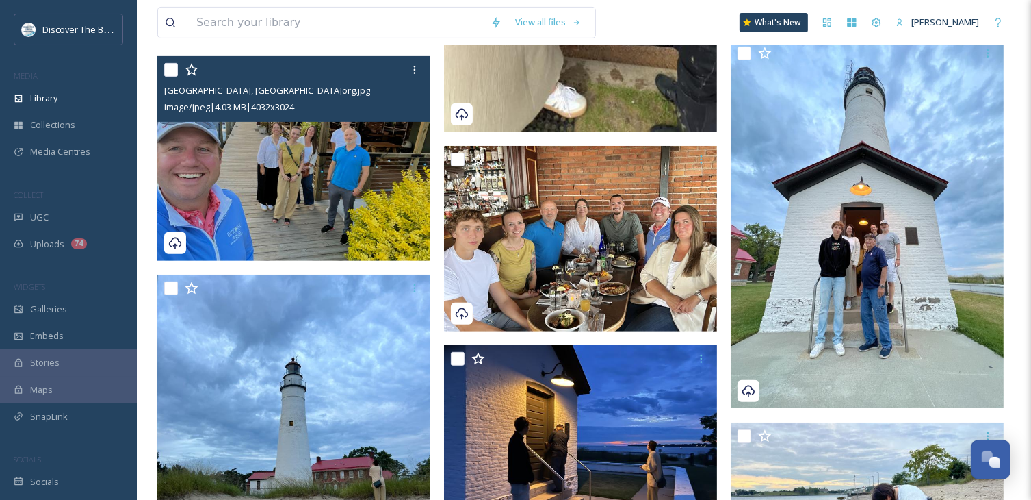
click at [324, 220] on img at bounding box center [293, 158] width 273 height 205
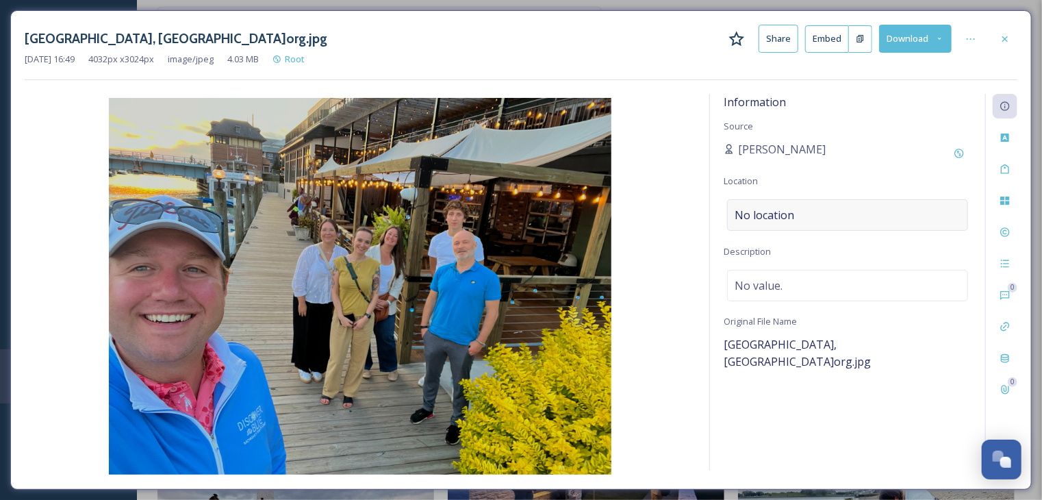
click at [801, 217] on div "No location" at bounding box center [847, 214] width 241 height 31
click at [801, 217] on input at bounding box center [848, 215] width 240 height 30
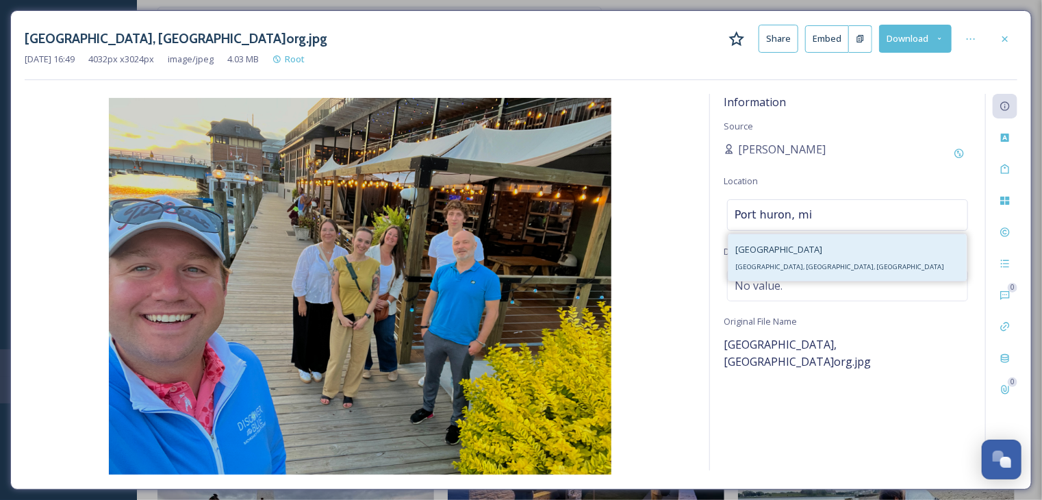
type input "Port huron, mi"
click at [791, 270] on span "[GEOGRAPHIC_DATA], [GEOGRAPHIC_DATA], [GEOGRAPHIC_DATA]" at bounding box center [839, 266] width 209 height 9
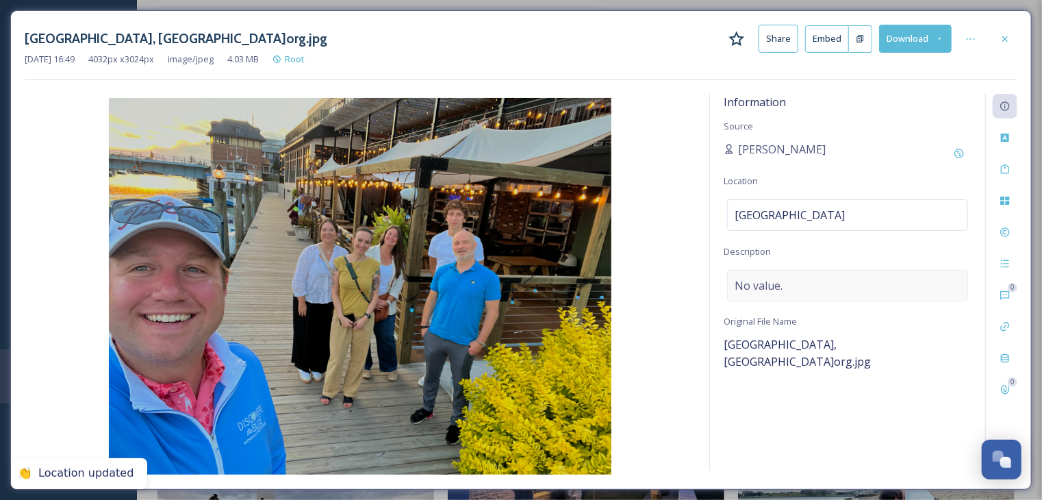
click at [765, 284] on span "No value." at bounding box center [758, 285] width 48 height 16
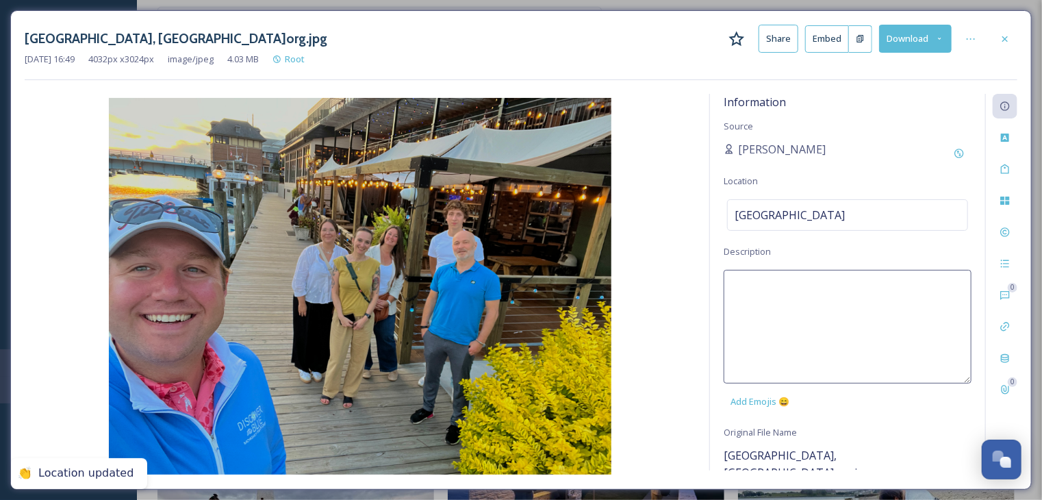
click at [765, 284] on textarea at bounding box center [847, 327] width 248 height 114
type textarea "d"
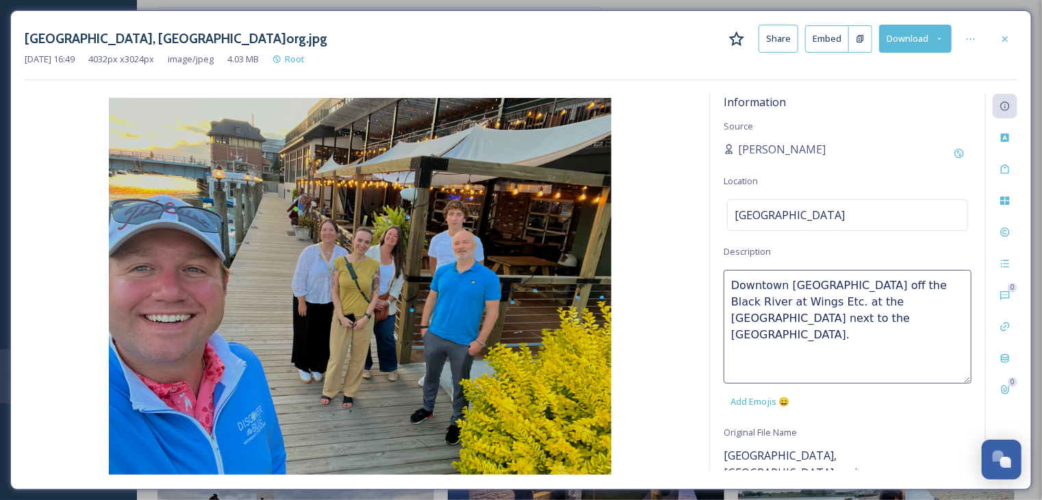
type textarea "Downtown [GEOGRAPHIC_DATA] off the Black River at Wings Etc. at the [GEOGRAPHIC…"
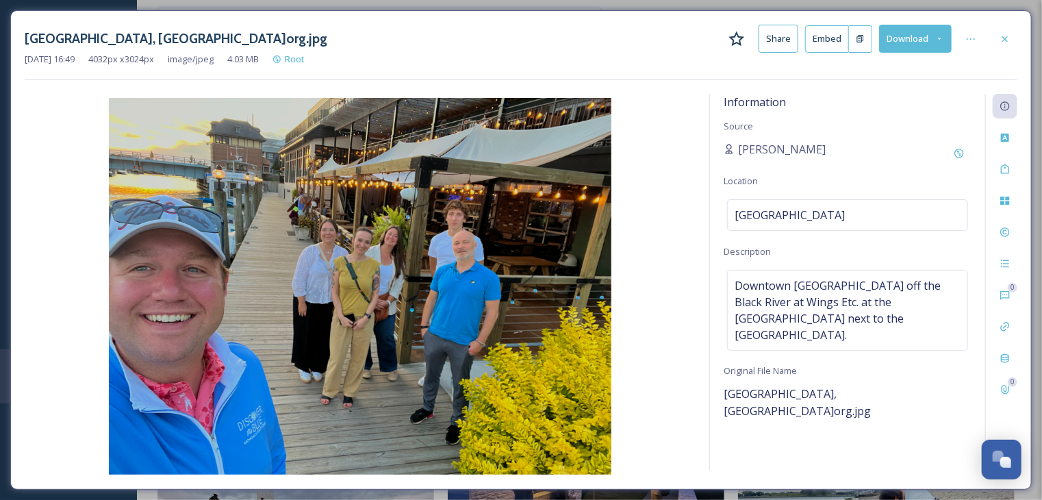
click at [646, 221] on img at bounding box center [360, 286] width 671 height 376
click at [1004, 45] on div at bounding box center [1004, 39] width 25 height 25
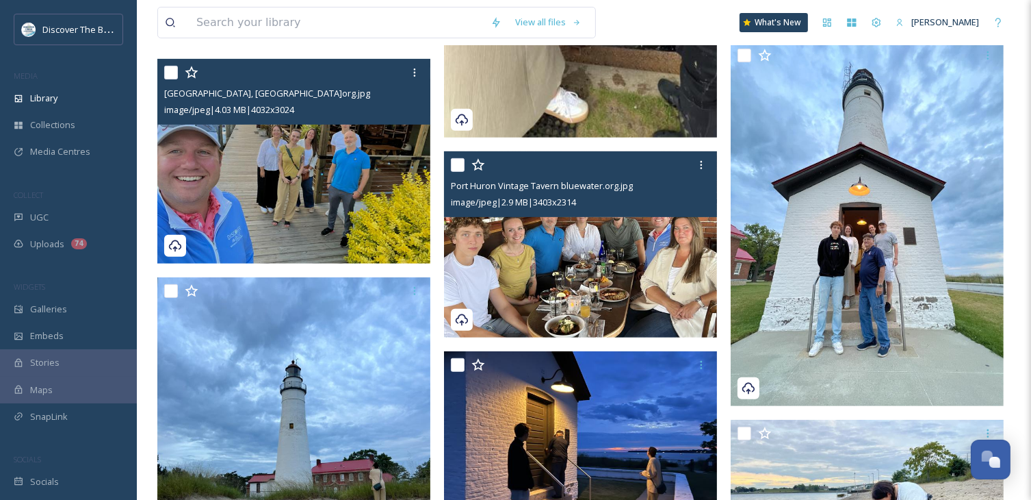
click at [644, 285] on img at bounding box center [580, 243] width 273 height 185
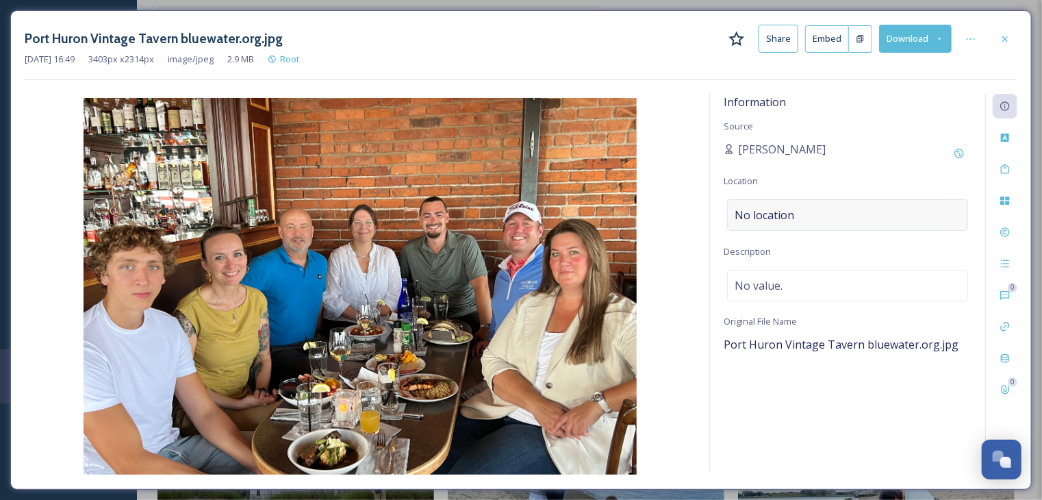
click at [770, 220] on span "No location" at bounding box center [764, 215] width 60 height 16
click at [770, 220] on input at bounding box center [848, 215] width 240 height 30
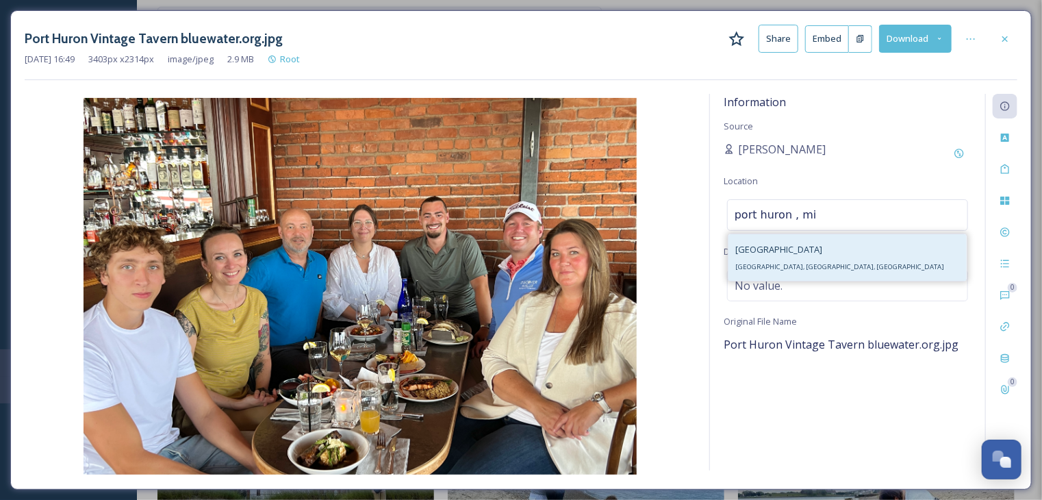
type input "port huron , mi"
click at [788, 265] on span "[GEOGRAPHIC_DATA], [GEOGRAPHIC_DATA], [GEOGRAPHIC_DATA]" at bounding box center [839, 266] width 209 height 9
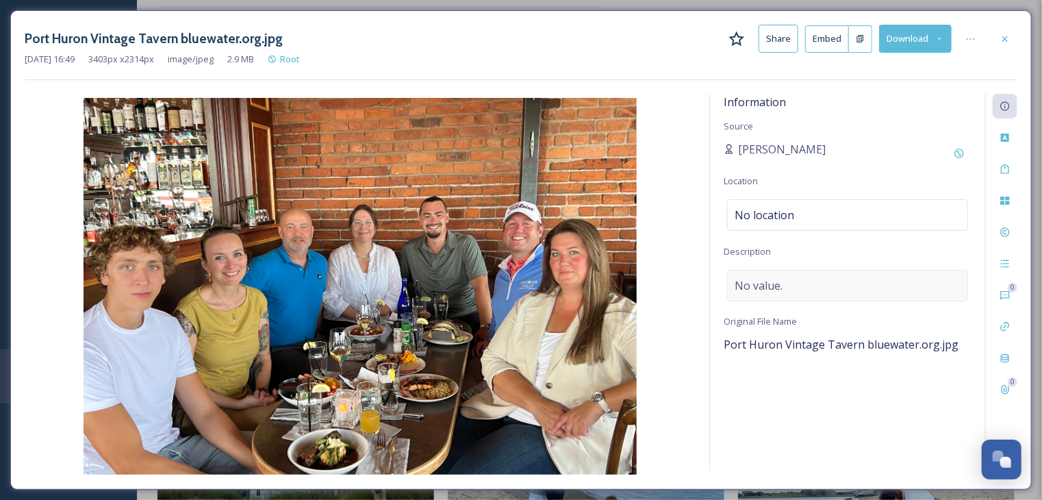
click at [778, 287] on span "No value." at bounding box center [758, 285] width 48 height 16
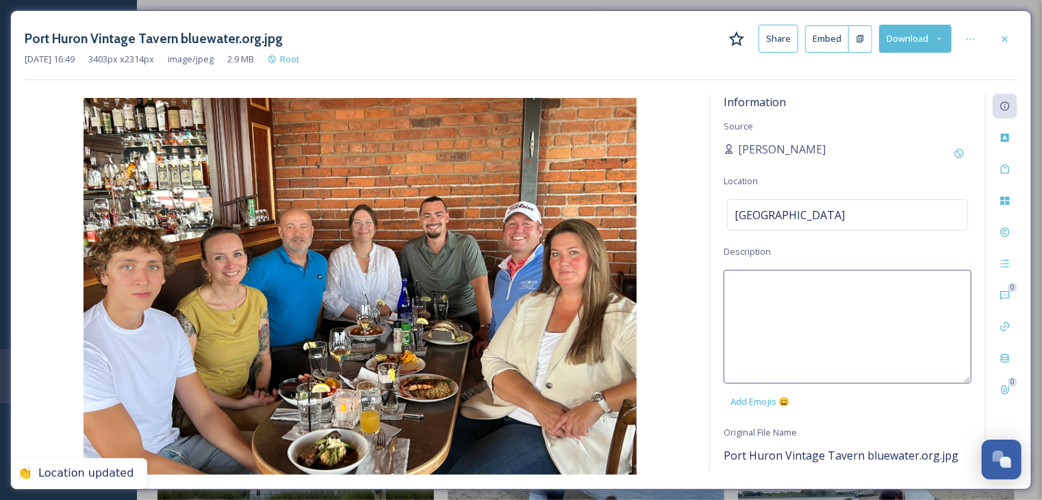
click at [778, 287] on textarea at bounding box center [847, 327] width 248 height 114
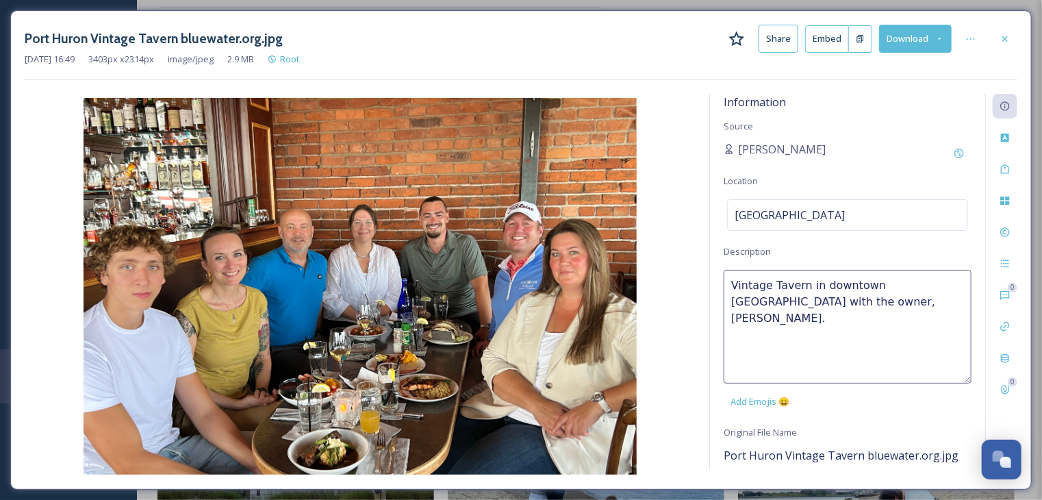
click at [733, 283] on textarea "Vintage Tavern in downtown [GEOGRAPHIC_DATA] with the owner, [PERSON_NAME]." at bounding box center [847, 327] width 248 height 114
drag, startPoint x: 924, startPoint y: 280, endPoint x: 939, endPoint y: 281, distance: 15.1
click at [939, 281] on textarea "The roof top deck at the [GEOGRAPHIC_DATA] in downtown [GEOGRAPHIC_DATA] with t…" at bounding box center [847, 327] width 248 height 114
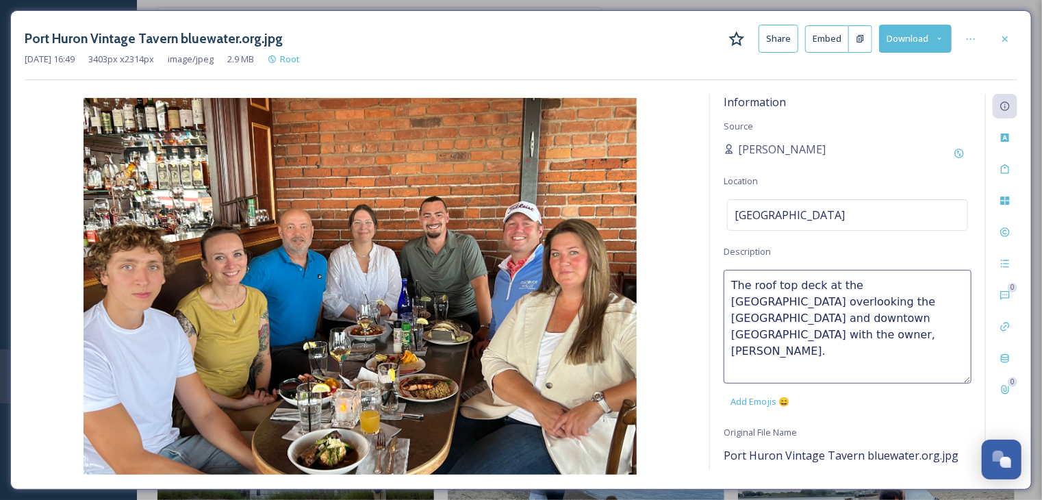
click at [830, 350] on textarea "The roof top deck at the [GEOGRAPHIC_DATA] overlooking the [GEOGRAPHIC_DATA] an…" at bounding box center [847, 327] width 248 height 114
click at [957, 320] on textarea "The roof top deck at the [GEOGRAPHIC_DATA] overlooking the [GEOGRAPHIC_DATA] an…" at bounding box center [847, 327] width 248 height 114
click at [776, 333] on textarea "The roof top deck at the [GEOGRAPHIC_DATA] overlooking the [GEOGRAPHIC_DATA] an…" at bounding box center [847, 327] width 248 height 114
click at [925, 337] on textarea "The roof top deck at the [GEOGRAPHIC_DATA] overlooking the [GEOGRAPHIC_DATA] an…" at bounding box center [847, 327] width 248 height 114
drag, startPoint x: 939, startPoint y: 360, endPoint x: 855, endPoint y: 343, distance: 85.9
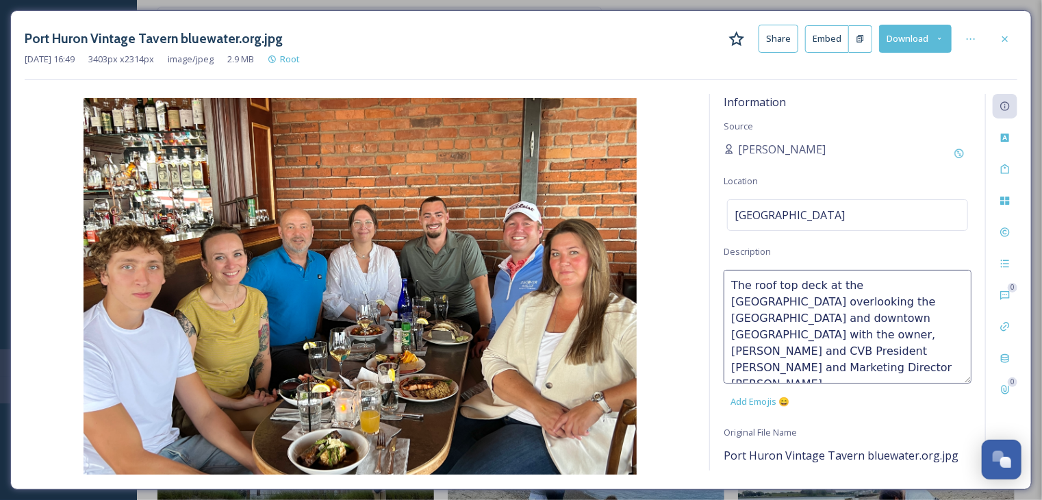
click at [938, 360] on textarea "The roof top deck at the [GEOGRAPHIC_DATA] overlooking the [GEOGRAPHIC_DATA] an…" at bounding box center [847, 327] width 248 height 114
type textarea "The roof top deck at the [GEOGRAPHIC_DATA] overlooking the [GEOGRAPHIC_DATA] an…"
click at [686, 332] on img at bounding box center [360, 286] width 671 height 376
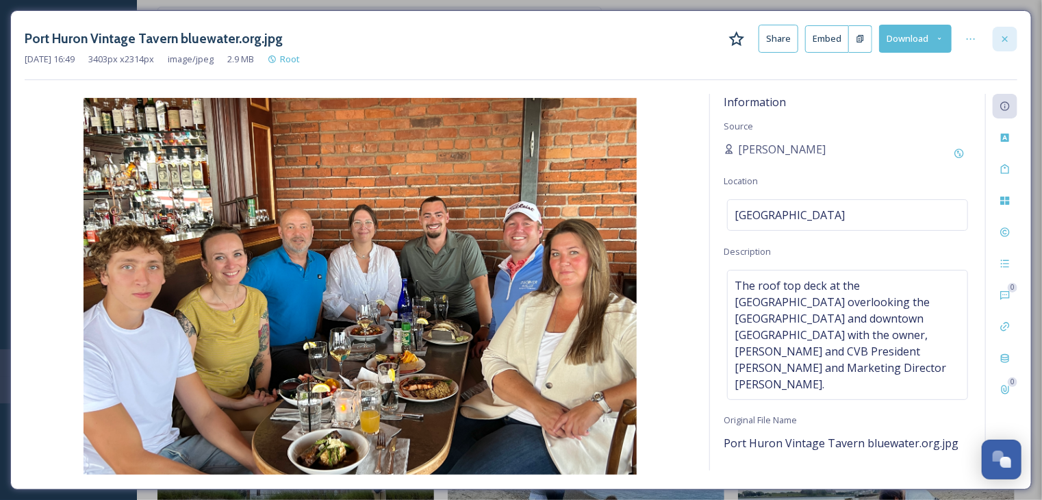
click at [1003, 44] on div at bounding box center [1004, 39] width 25 height 25
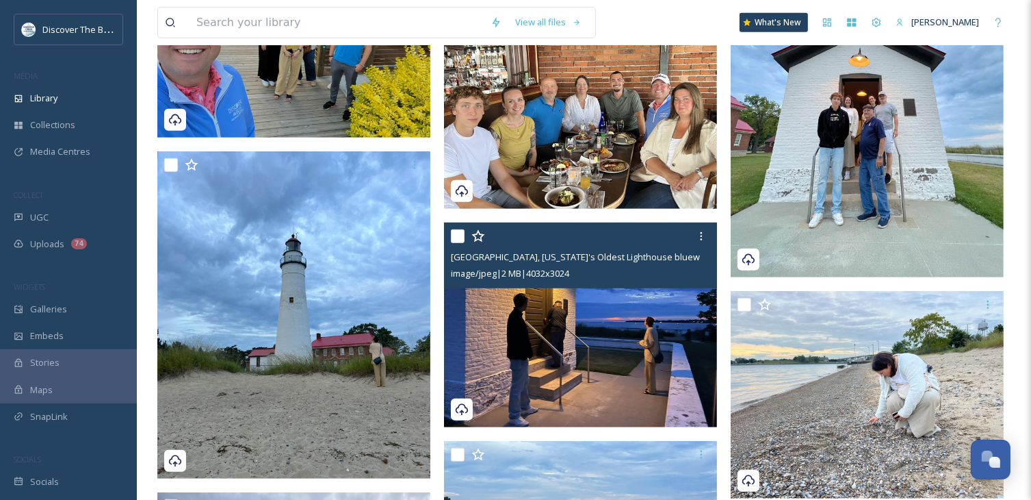
scroll to position [684, 0]
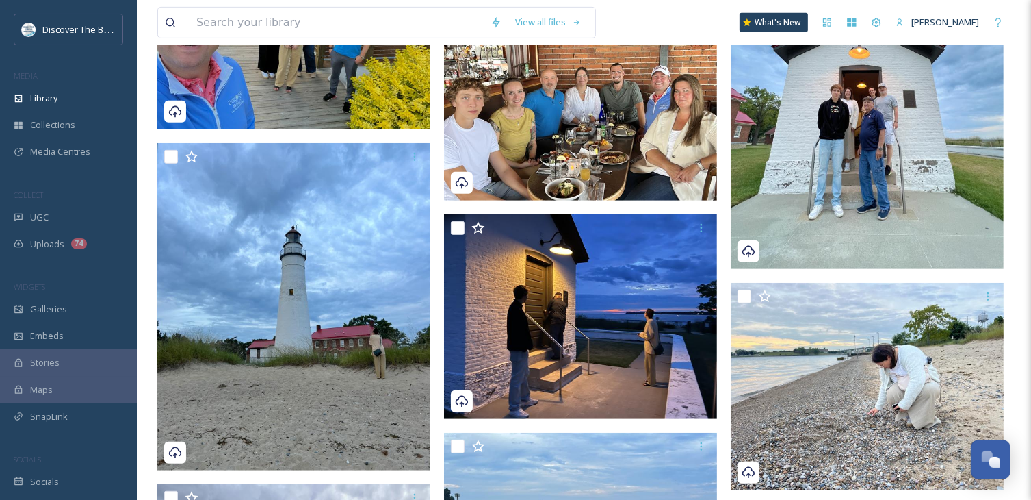
click at [850, 190] on img at bounding box center [867, 87] width 273 height 364
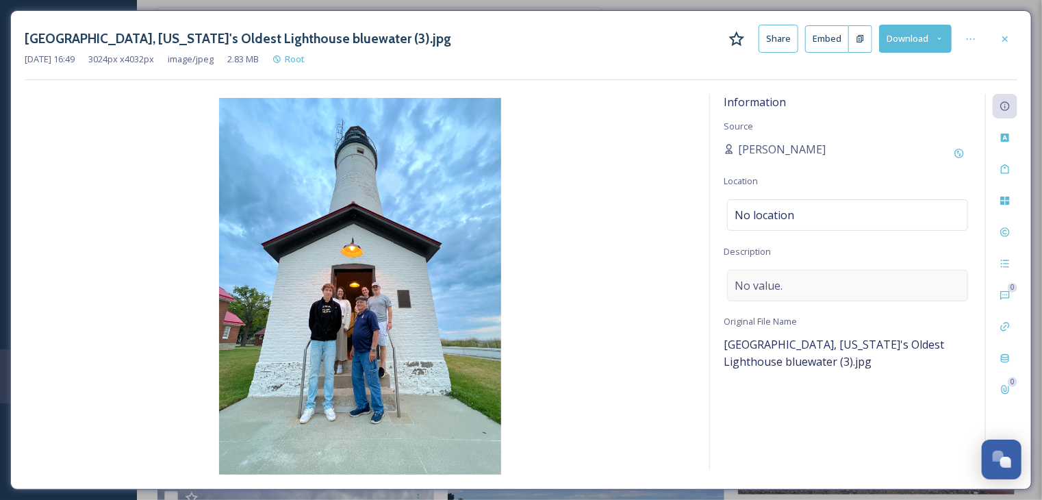
click at [761, 290] on span "No value." at bounding box center [758, 285] width 48 height 16
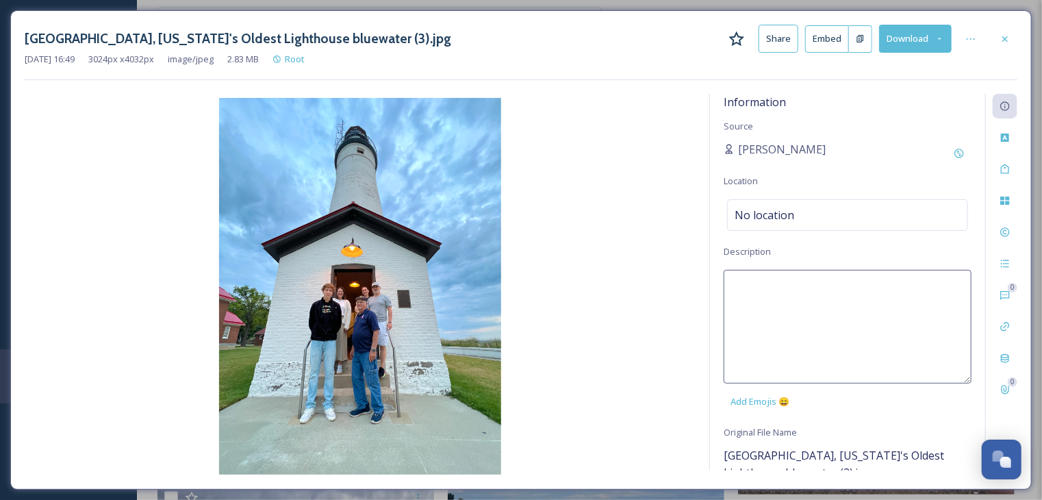
click at [761, 290] on textarea at bounding box center [847, 327] width 248 height 114
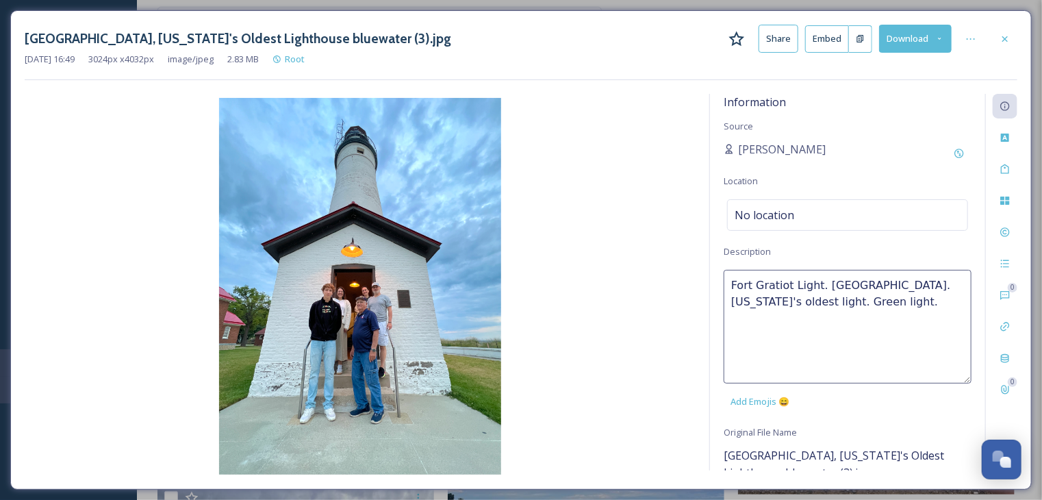
type textarea "Fort Gratiot Light. [GEOGRAPHIC_DATA]. [US_STATE]'s oldest light. Green light."
drag, startPoint x: 862, startPoint y: 303, endPoint x: 728, endPoint y: 287, distance: 135.1
click at [728, 287] on textarea "Fort Gratiot Light. [GEOGRAPHIC_DATA]. [US_STATE]'s oldest light. Green light." at bounding box center [847, 327] width 248 height 114
click at [854, 214] on div "No location" at bounding box center [847, 214] width 241 height 31
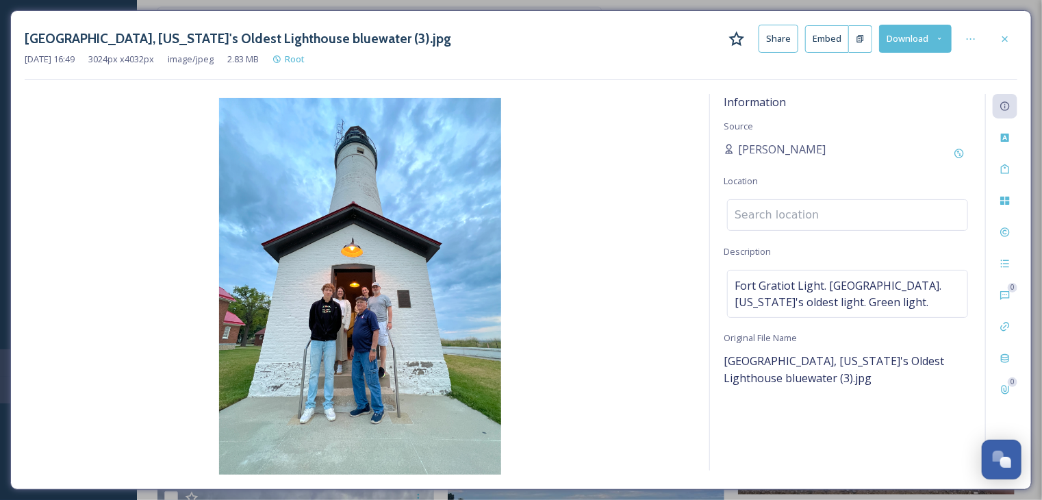
click at [854, 214] on input at bounding box center [848, 215] width 240 height 30
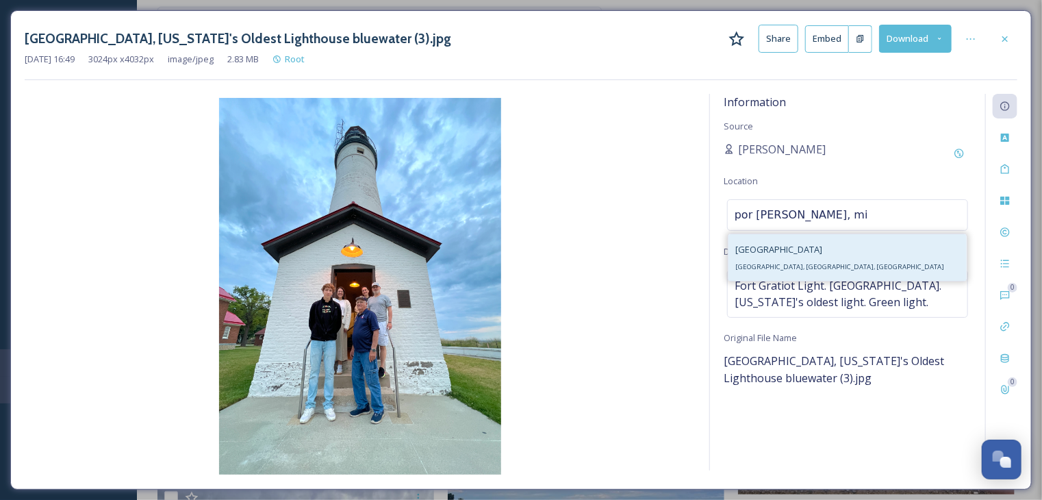
type input "por [PERSON_NAME], mi"
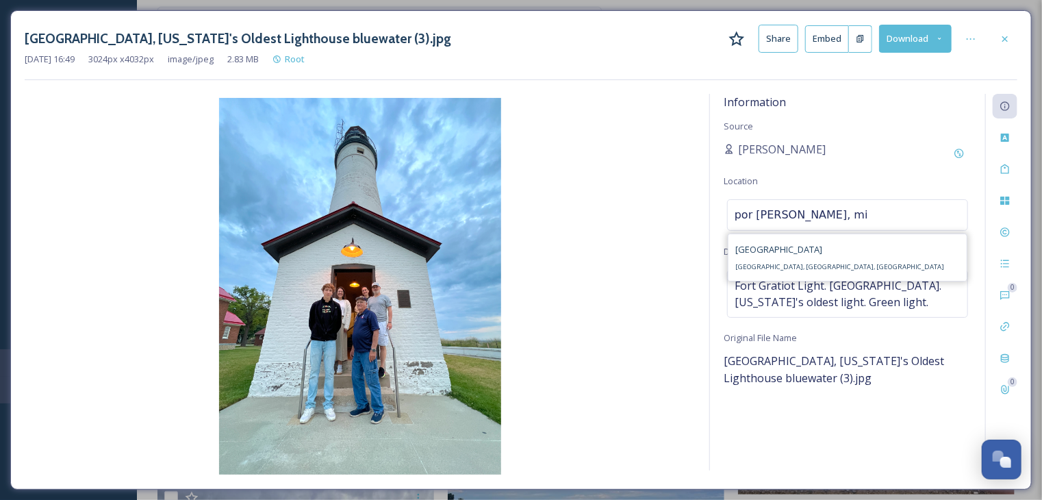
click at [774, 259] on div "[GEOGRAPHIC_DATA], [GEOGRAPHIC_DATA], [GEOGRAPHIC_DATA]" at bounding box center [839, 257] width 209 height 33
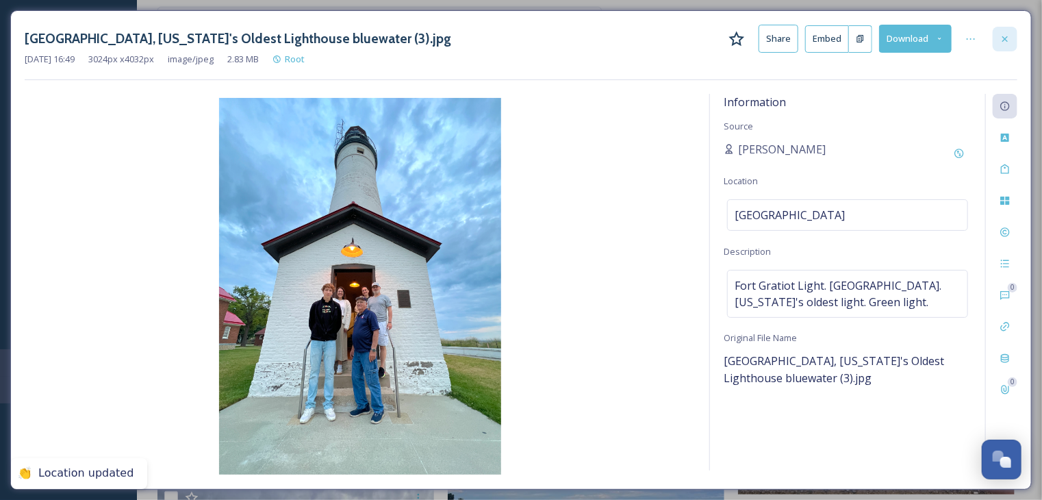
click at [1005, 37] on icon at bounding box center [1004, 39] width 11 height 11
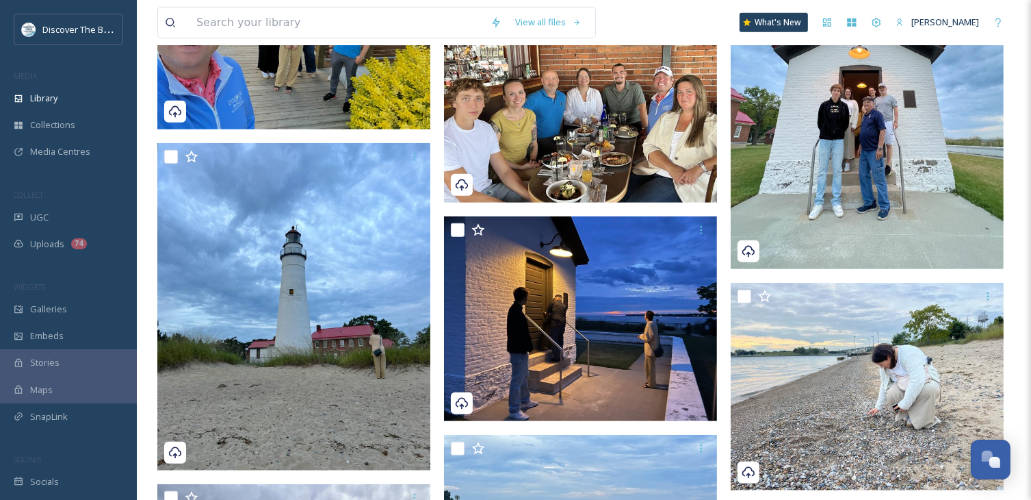
click at [848, 181] on img at bounding box center [867, 87] width 273 height 364
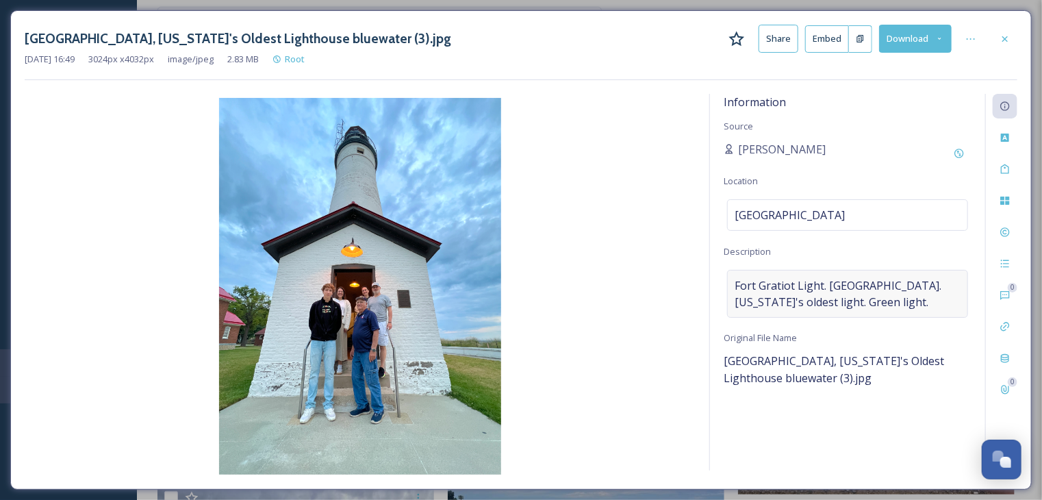
click at [868, 305] on span "Fort Gratiot Light. [GEOGRAPHIC_DATA]. [US_STATE]'s oldest light. Green light." at bounding box center [847, 293] width 226 height 33
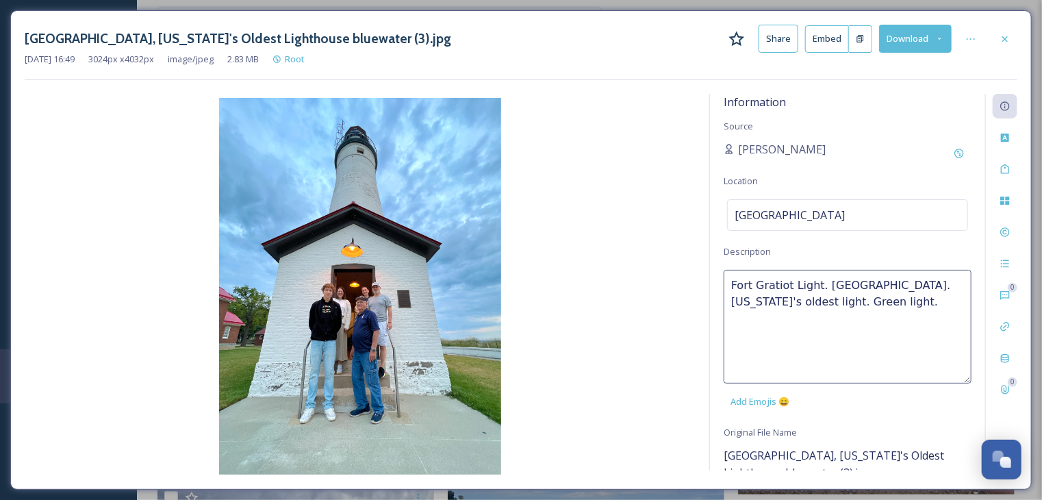
drag, startPoint x: 867, startPoint y: 302, endPoint x: 731, endPoint y: 285, distance: 137.2
click at [731, 285] on textarea "Fort Gratiot Light. [GEOGRAPHIC_DATA]. [US_STATE]'s oldest light. Green light." at bounding box center [847, 327] width 248 height 114
click at [1008, 38] on icon at bounding box center [1004, 39] width 11 height 11
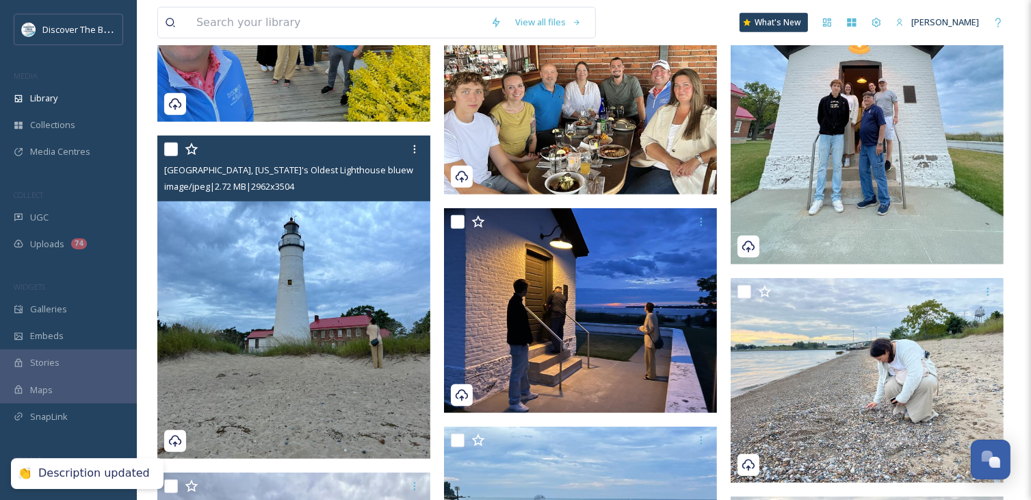
click at [383, 294] on img at bounding box center [293, 297] width 273 height 323
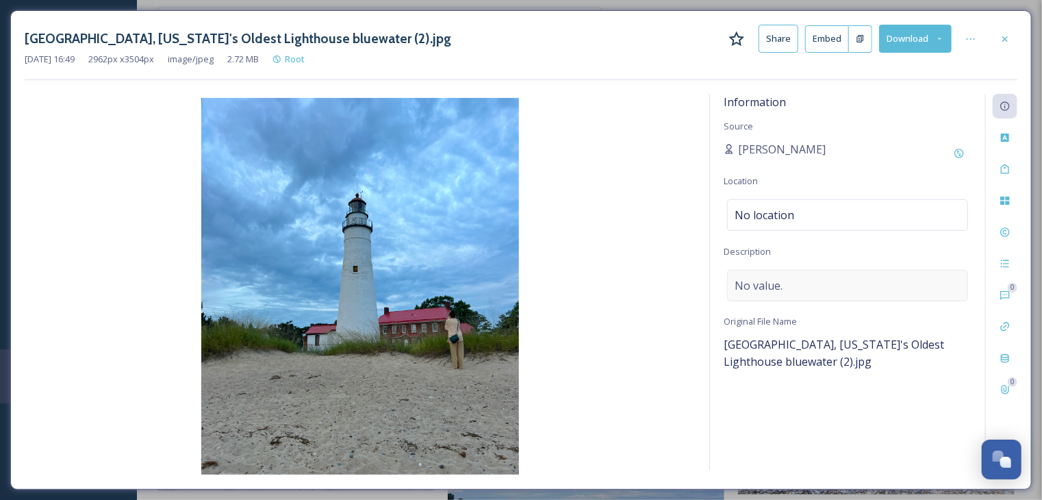
click at [739, 284] on span "No value." at bounding box center [758, 285] width 48 height 16
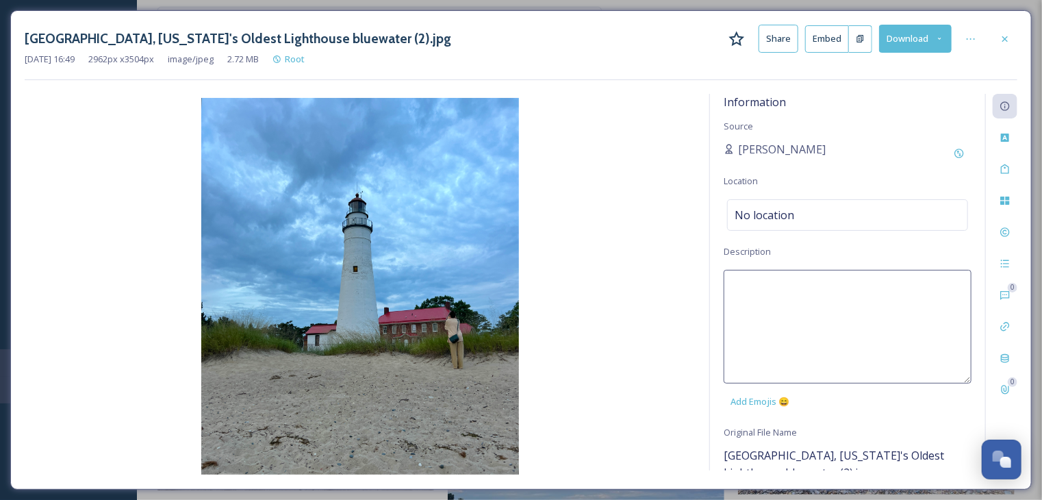
paste textarea "Fort Gratiot Light. [GEOGRAPHIC_DATA]. [US_STATE]'s oldest light. Green light."
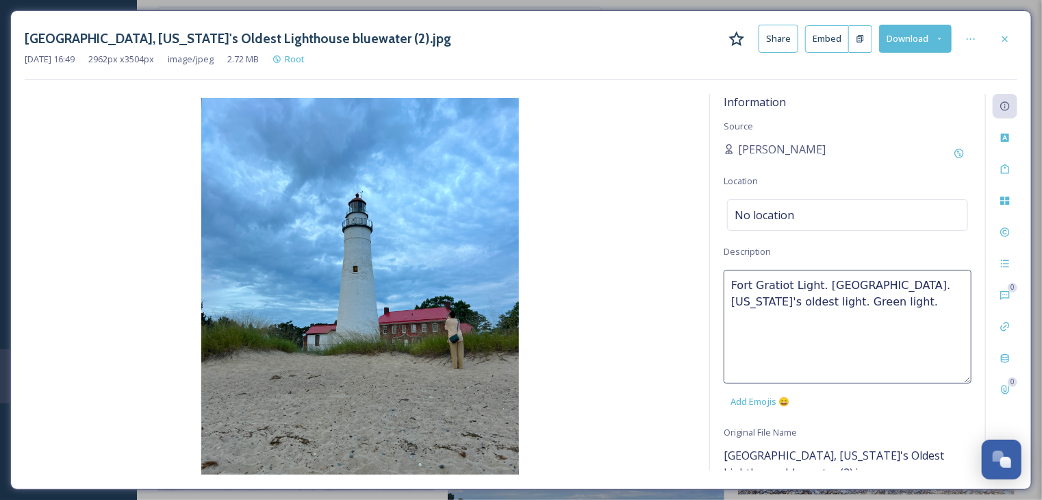
click at [732, 285] on textarea "Fort Gratiot Light. [GEOGRAPHIC_DATA]. [US_STATE]'s oldest light. Green light." at bounding box center [847, 327] width 248 height 114
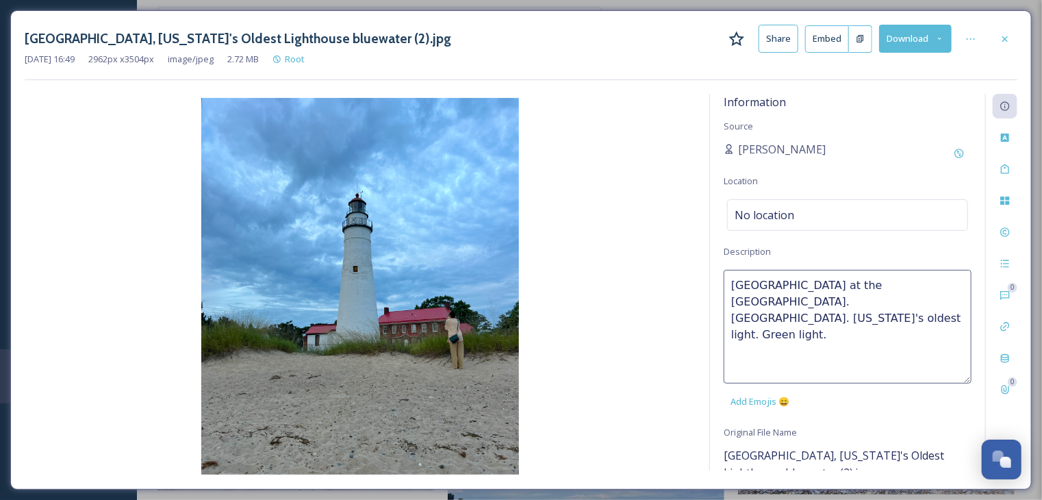
drag, startPoint x: 909, startPoint y: 303, endPoint x: 917, endPoint y: 310, distance: 11.1
click at [917, 310] on textarea "[GEOGRAPHIC_DATA] at the [GEOGRAPHIC_DATA]. [GEOGRAPHIC_DATA]. [US_STATE]'s old…" at bounding box center [847, 327] width 248 height 114
drag, startPoint x: 908, startPoint y: 303, endPoint x: 720, endPoint y: 285, distance: 188.4
click at [720, 285] on div "Information Source [PERSON_NAME] Location No location Description Lighthouse Be…" at bounding box center [847, 282] width 275 height 376
drag, startPoint x: 763, startPoint y: 290, endPoint x: 882, endPoint y: 316, distance: 121.2
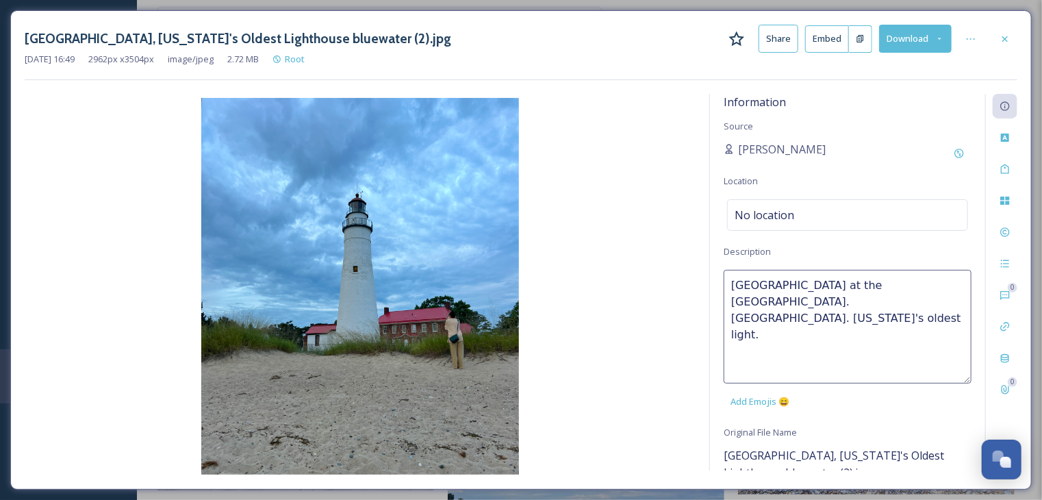
click at [882, 316] on textarea "[GEOGRAPHIC_DATA] at the [GEOGRAPHIC_DATA]. [GEOGRAPHIC_DATA]. [US_STATE]'s old…" at bounding box center [847, 327] width 248 height 114
click at [909, 303] on textarea "[GEOGRAPHIC_DATA] at the [GEOGRAPHIC_DATA]. [GEOGRAPHIC_DATA]. [US_STATE]'s old…" at bounding box center [847, 327] width 248 height 114
drag, startPoint x: 909, startPoint y: 303, endPoint x: 900, endPoint y: 302, distance: 9.0
click at [900, 302] on textarea "[GEOGRAPHIC_DATA] at the [GEOGRAPHIC_DATA]. [GEOGRAPHIC_DATA]. [US_STATE]'s old…" at bounding box center [847, 327] width 248 height 114
drag, startPoint x: 945, startPoint y: 307, endPoint x: 721, endPoint y: 285, distance: 224.2
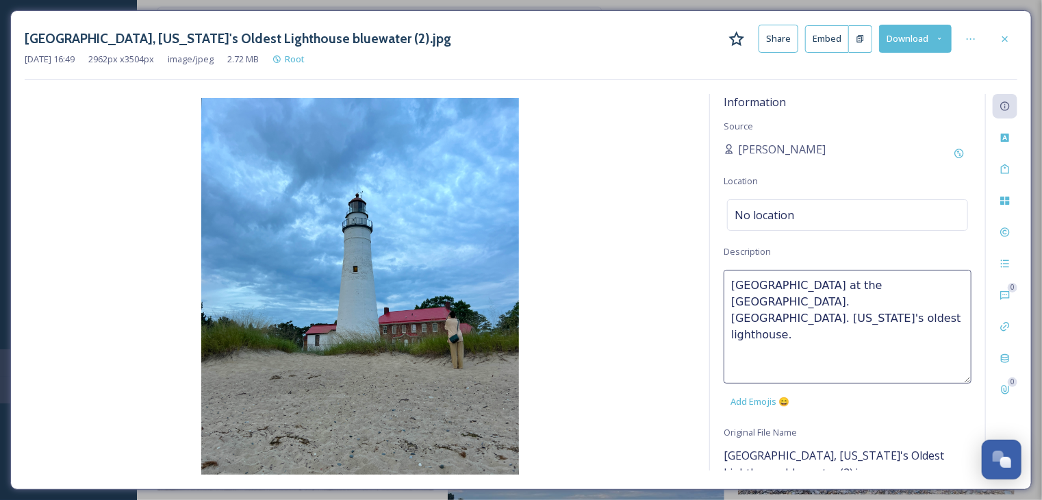
click at [721, 285] on div "Information Source [PERSON_NAME] Location No location Description Lighthouse Be…" at bounding box center [847, 282] width 275 height 376
paste textarea "Fort Gratiot Light. [GEOGRAPHIC_DATA]. [US_STATE]'s oldest light. Green light"
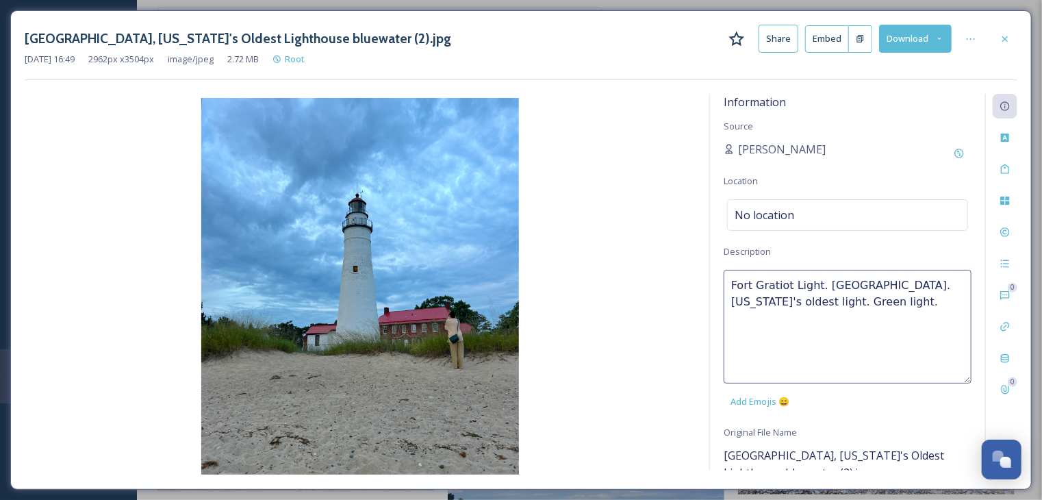
drag, startPoint x: 854, startPoint y: 307, endPoint x: 725, endPoint y: 288, distance: 130.8
click at [725, 288] on textarea "Fort Gratiot Light. [GEOGRAPHIC_DATA]. [US_STATE]'s oldest light. Green light." at bounding box center [847, 327] width 248 height 114
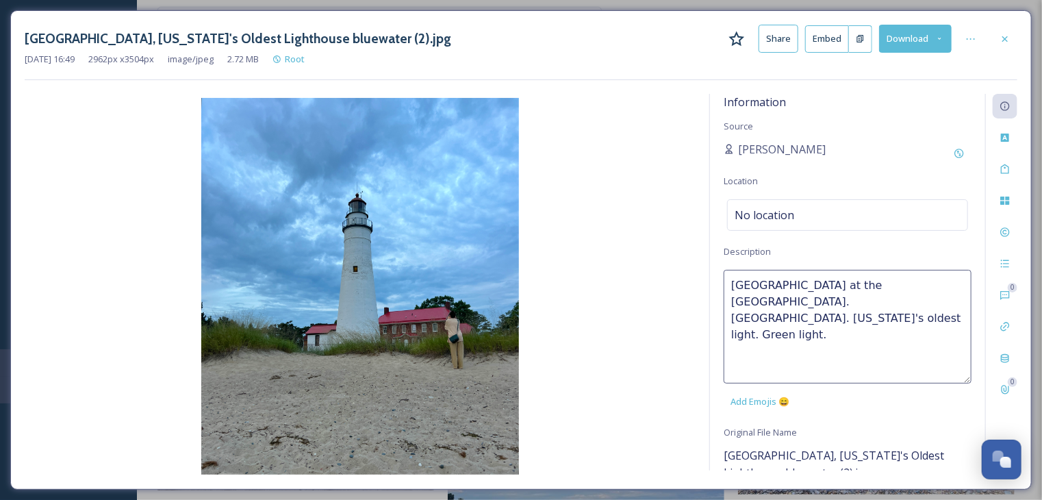
drag, startPoint x: 900, startPoint y: 301, endPoint x: 906, endPoint y: 320, distance: 20.1
click at [912, 326] on textarea "[GEOGRAPHIC_DATA] at the [GEOGRAPHIC_DATA]. [GEOGRAPHIC_DATA]. [US_STATE]'s old…" at bounding box center [847, 327] width 248 height 114
type textarea "[GEOGRAPHIC_DATA] at the [GEOGRAPHIC_DATA]. [GEOGRAPHIC_DATA]. [US_STATE]'s old…"
drag, startPoint x: 942, startPoint y: 304, endPoint x: 718, endPoint y: 290, distance: 224.9
click at [718, 290] on div "Information Source [PERSON_NAME] Location No location Description Lighthouse Be…" at bounding box center [847, 282] width 275 height 376
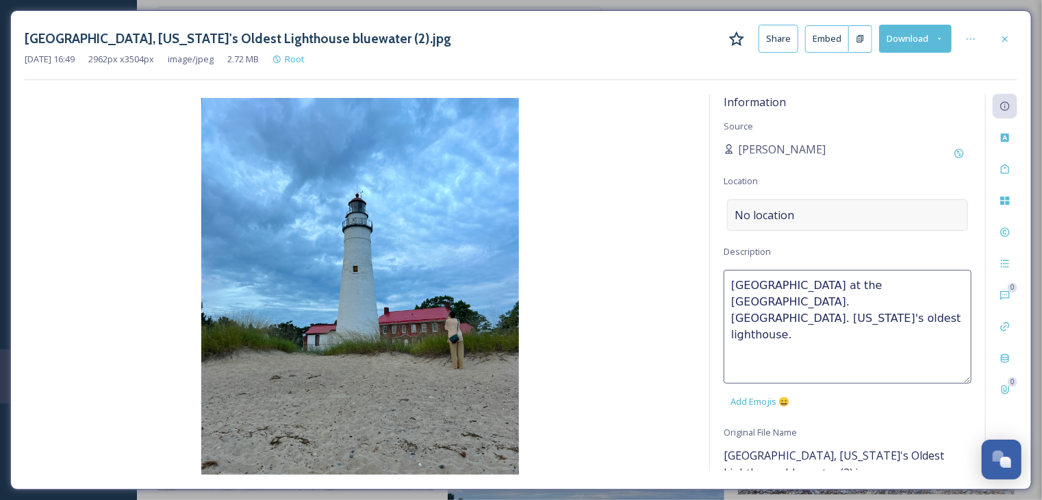
click at [780, 211] on span "No location" at bounding box center [764, 215] width 60 height 16
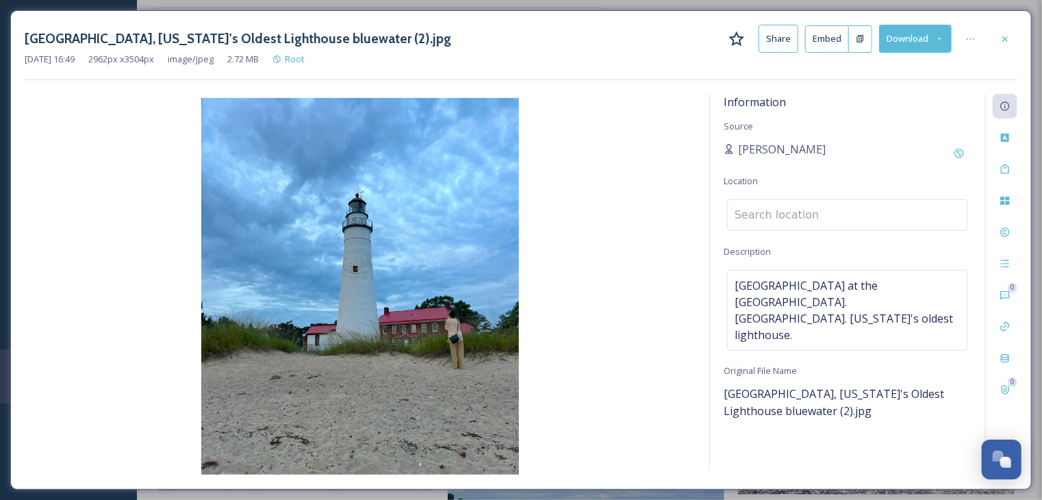
click at [780, 211] on input at bounding box center [848, 215] width 240 height 30
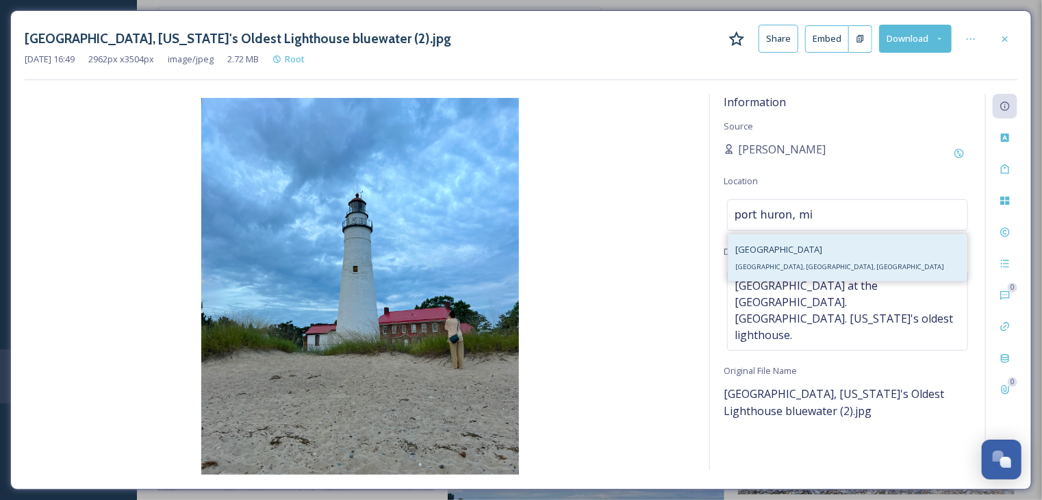
type input "port huron, mi"
click at [780, 269] on span "[GEOGRAPHIC_DATA], [GEOGRAPHIC_DATA], [GEOGRAPHIC_DATA]" at bounding box center [839, 266] width 209 height 9
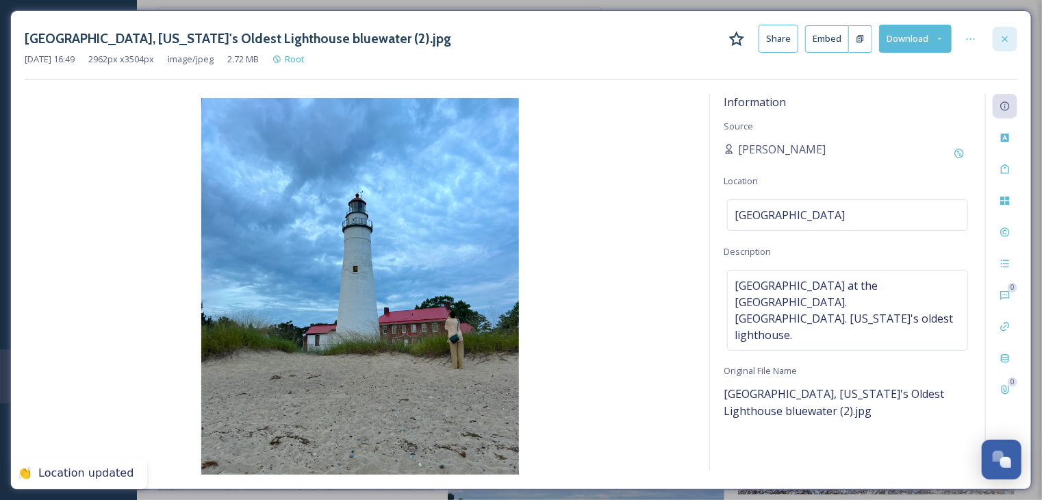
click at [1008, 42] on icon at bounding box center [1004, 39] width 11 height 11
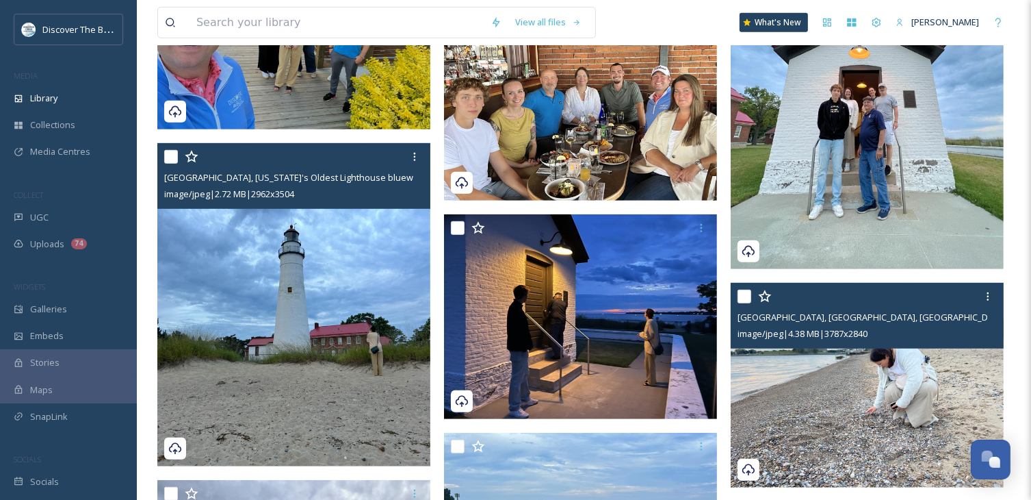
click at [812, 370] on img at bounding box center [867, 385] width 273 height 205
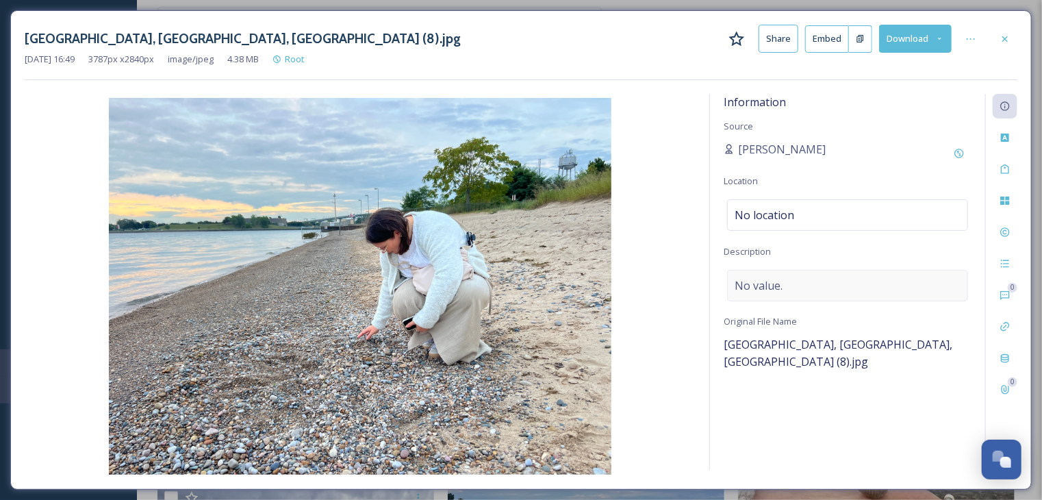
click at [778, 285] on span "No value." at bounding box center [758, 285] width 48 height 16
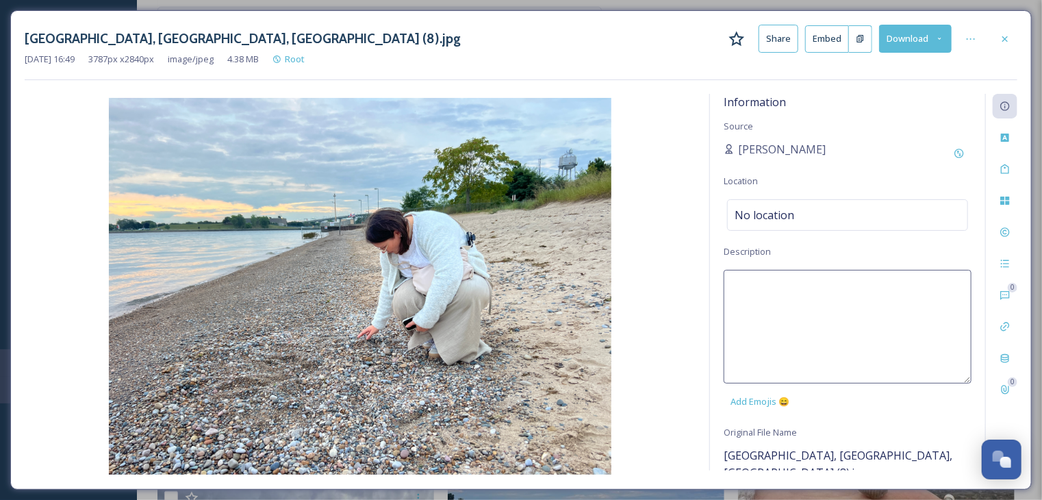
paste textarea "[GEOGRAPHIC_DATA] at the [GEOGRAPHIC_DATA]. [GEOGRAPHIC_DATA]. [US_STATE]'s old…"
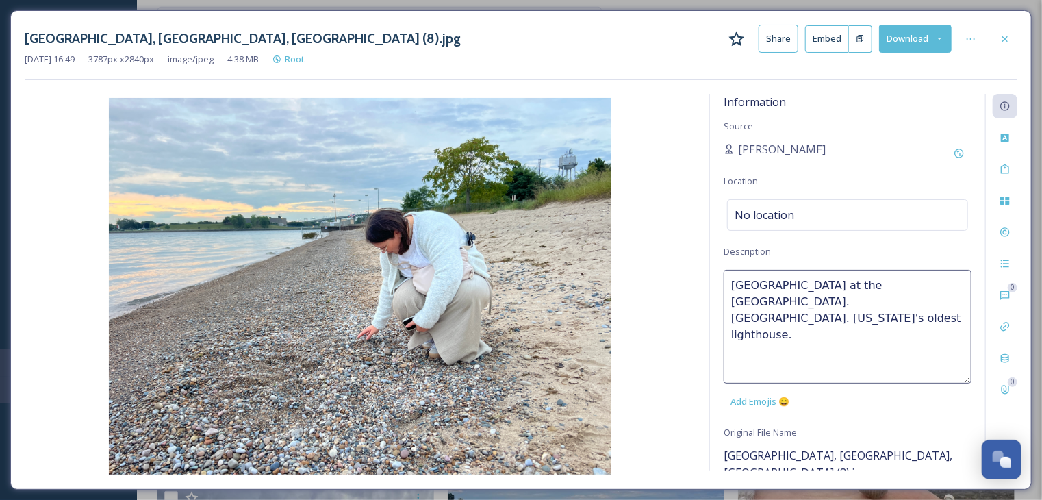
click at [729, 283] on textarea "[GEOGRAPHIC_DATA] at the [GEOGRAPHIC_DATA]. [GEOGRAPHIC_DATA]. [US_STATE]'s old…" at bounding box center [847, 327] width 248 height 114
type textarea "Rock hunting at [GEOGRAPHIC_DATA] at the [GEOGRAPHIC_DATA]. [GEOGRAPHIC_DATA]. …"
click at [747, 215] on span "No location" at bounding box center [764, 215] width 60 height 16
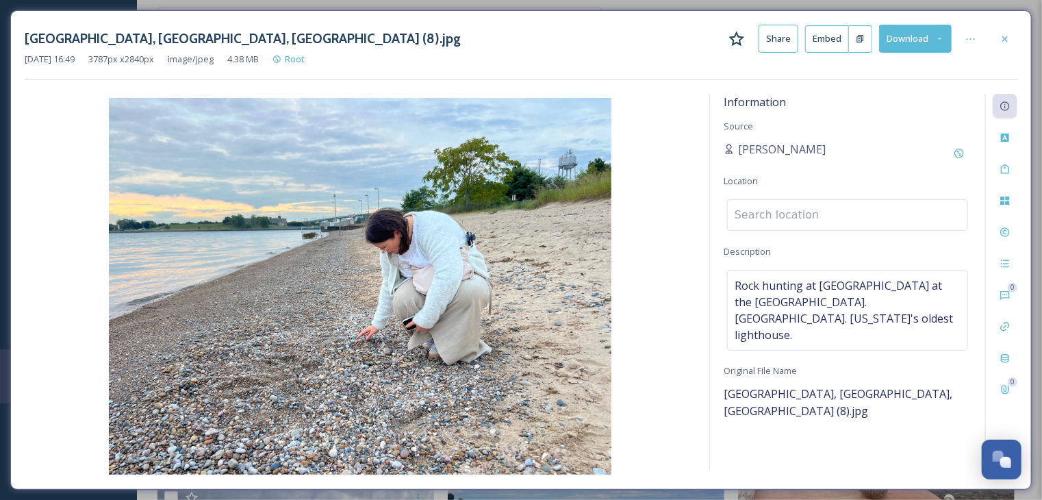
click at [747, 215] on input at bounding box center [848, 215] width 240 height 30
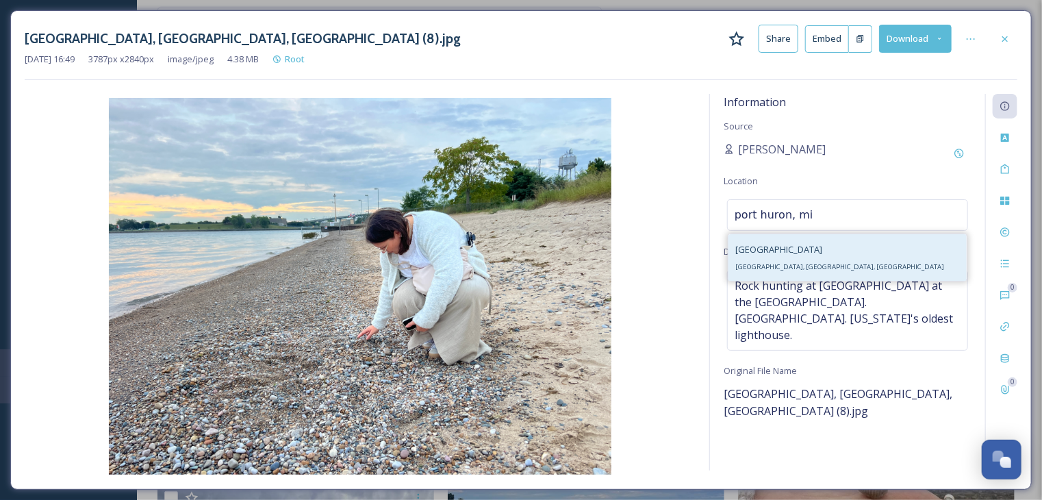
type input "port huron, mi"
click at [782, 270] on span "[GEOGRAPHIC_DATA], [GEOGRAPHIC_DATA], [GEOGRAPHIC_DATA]" at bounding box center [839, 266] width 209 height 9
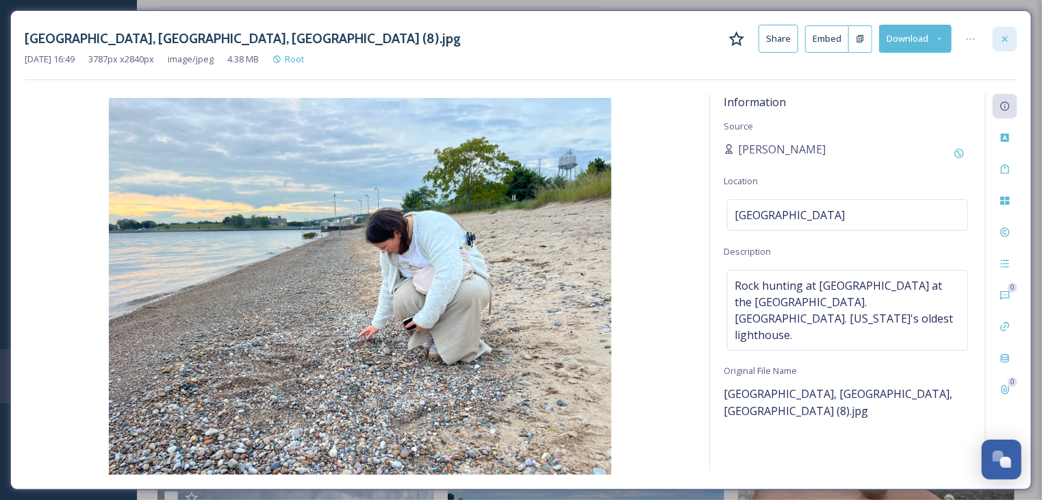
click at [1007, 42] on icon at bounding box center [1004, 39] width 11 height 11
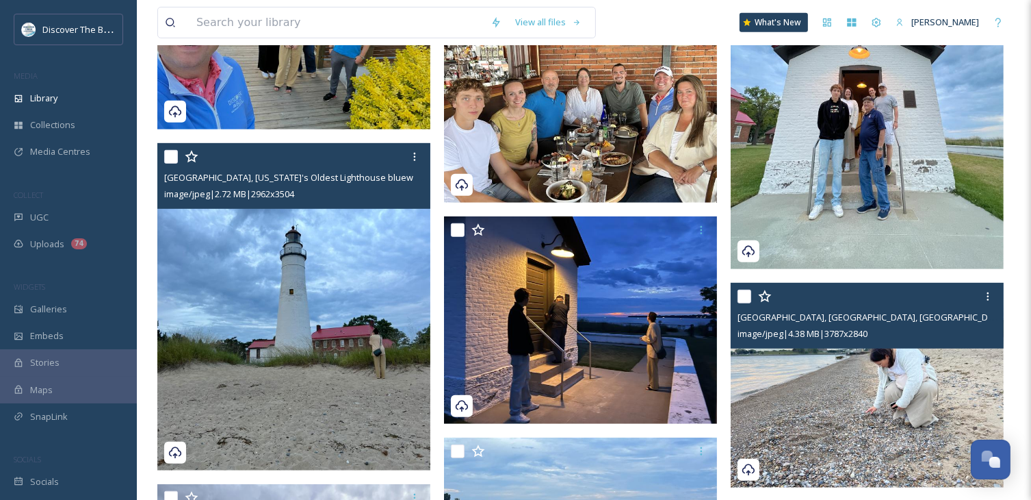
scroll to position [821, 0]
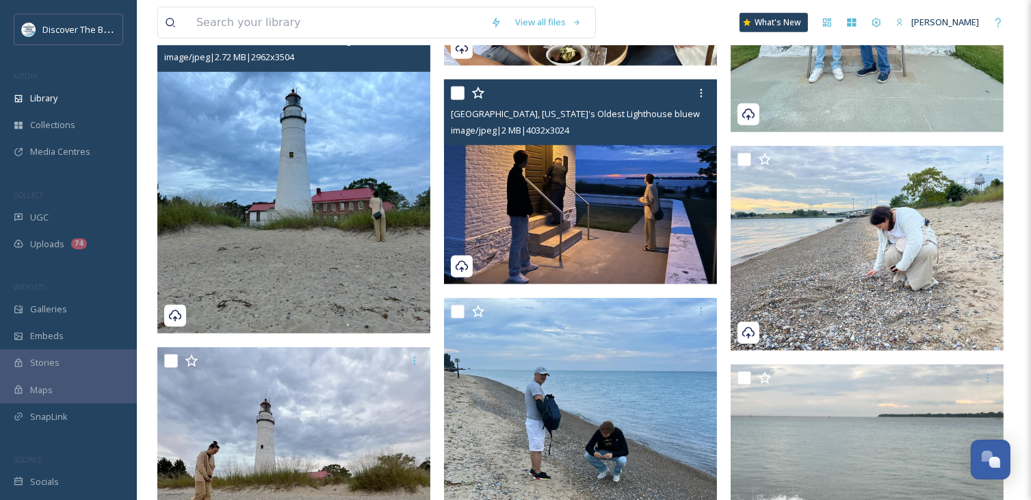
click at [637, 203] on img at bounding box center [580, 181] width 273 height 205
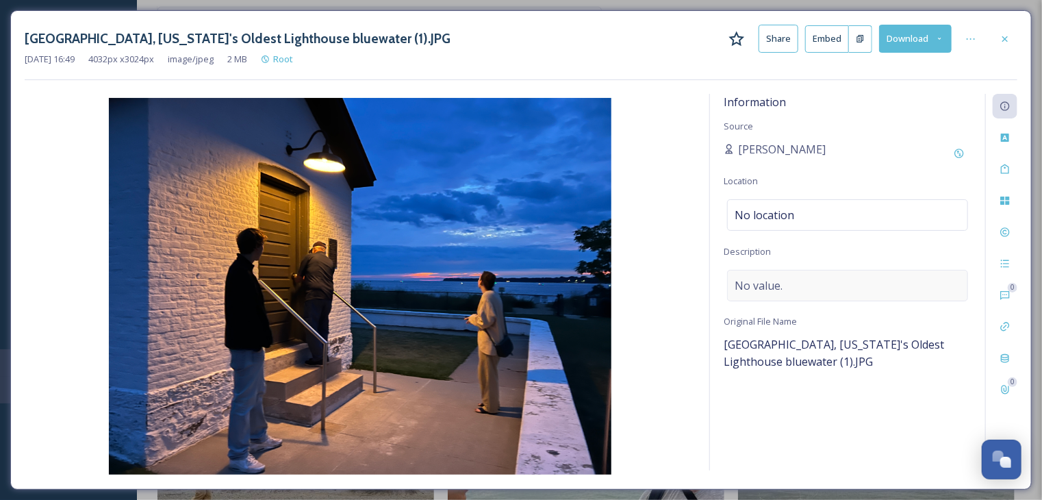
click at [747, 287] on span "No value." at bounding box center [758, 285] width 48 height 16
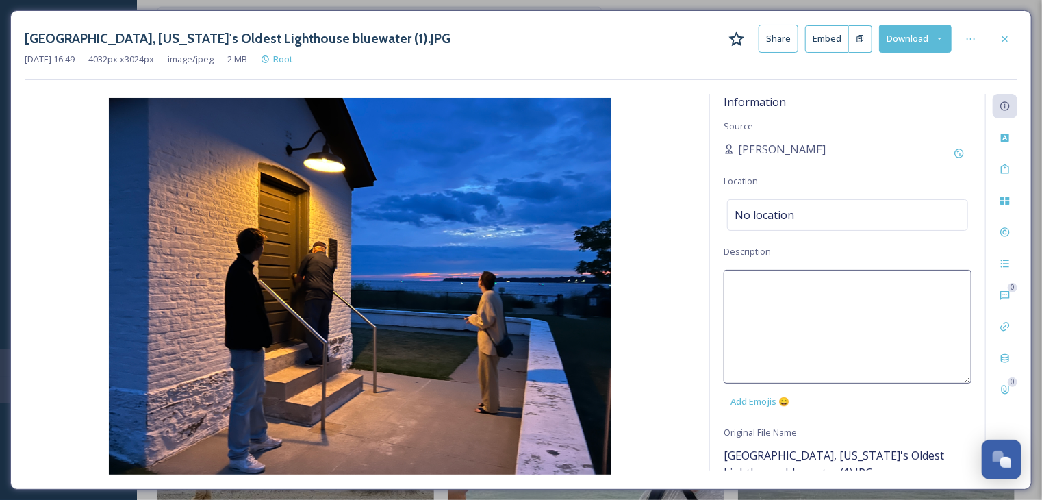
paste textarea "[GEOGRAPHIC_DATA] at the [GEOGRAPHIC_DATA]. [GEOGRAPHIC_DATA]. [US_STATE]'s old…"
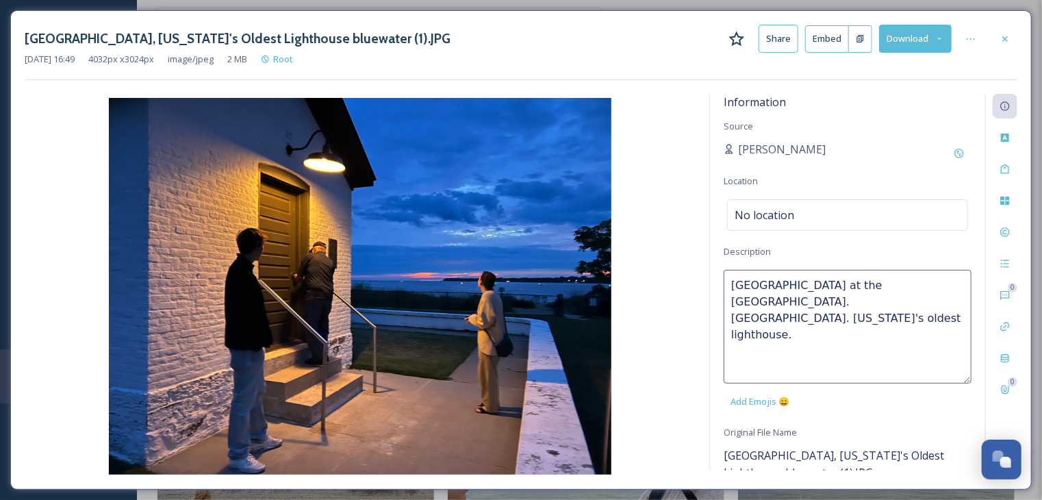
drag, startPoint x: 850, startPoint y: 283, endPoint x: 731, endPoint y: 281, distance: 119.1
click at [731, 281] on textarea "[GEOGRAPHIC_DATA] at the [GEOGRAPHIC_DATA]. [GEOGRAPHIC_DATA]. [US_STATE]'s old…" at bounding box center [847, 327] width 248 height 114
type textarea "Fort Gratiot Light. [GEOGRAPHIC_DATA]. [US_STATE]'s oldest lighthouse."
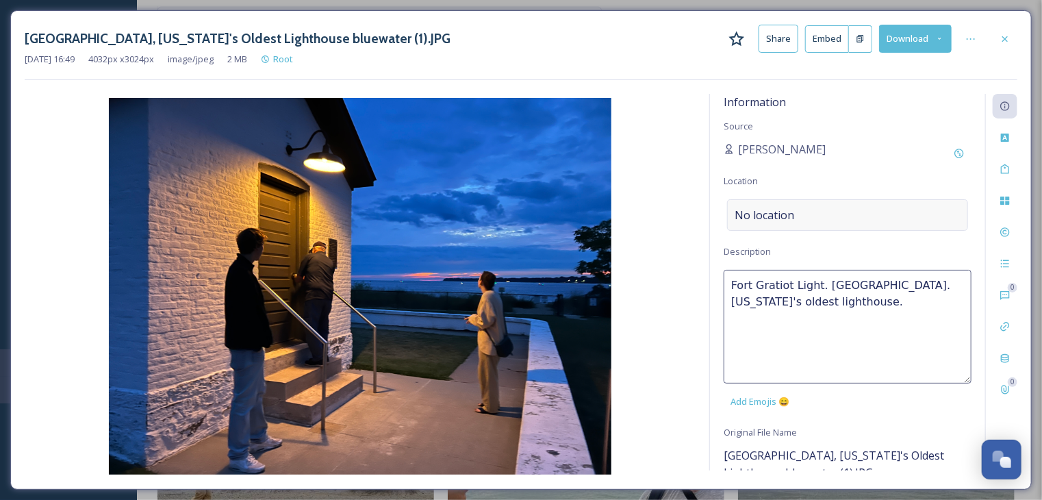
click at [778, 215] on span "No location" at bounding box center [764, 215] width 60 height 16
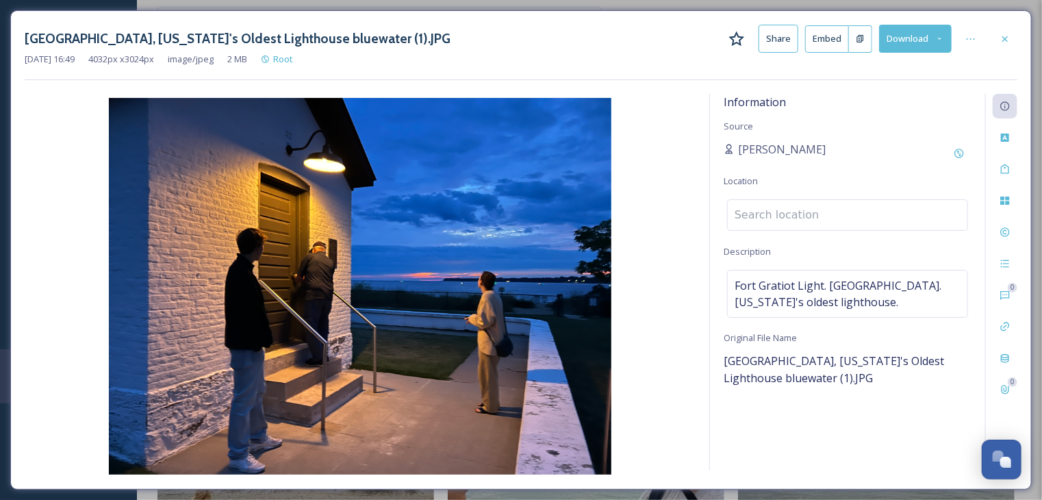
click at [778, 215] on input at bounding box center [848, 215] width 240 height 30
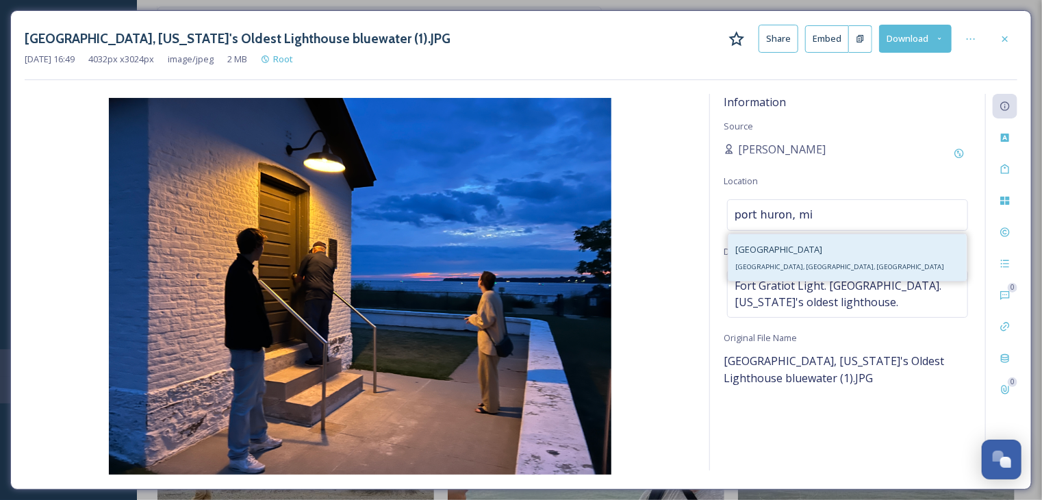
type input "port huron, mi"
click at [797, 258] on div "[GEOGRAPHIC_DATA], [GEOGRAPHIC_DATA], [GEOGRAPHIC_DATA]" at bounding box center [847, 257] width 238 height 47
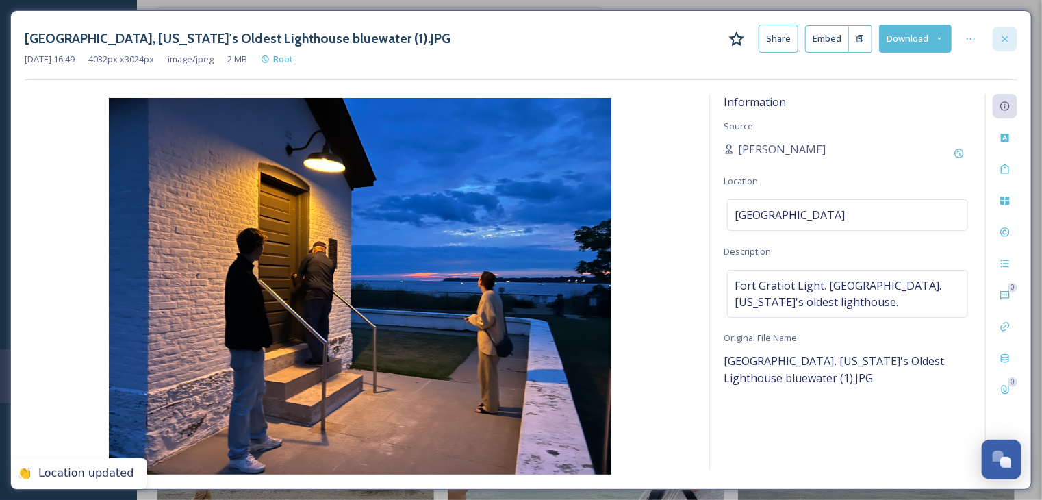
click at [1003, 38] on icon at bounding box center [1004, 39] width 11 height 11
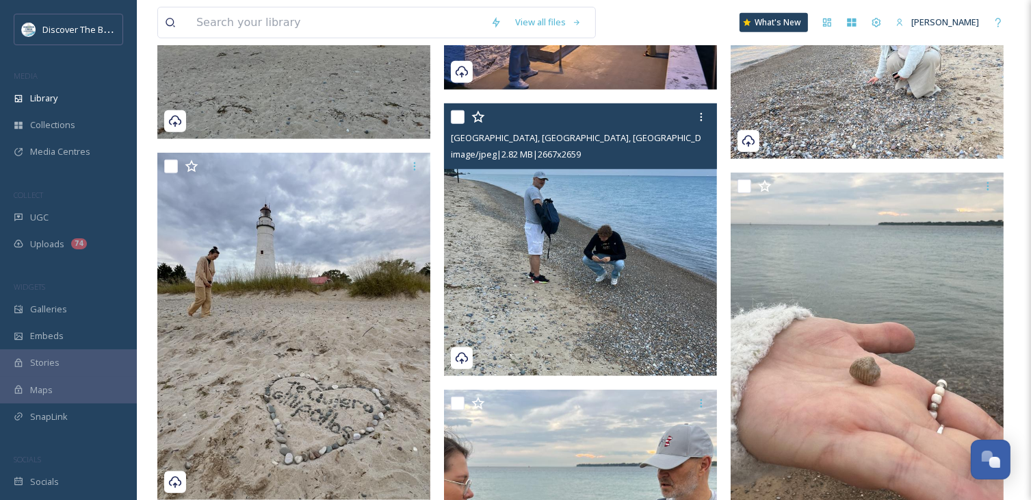
scroll to position [1027, 0]
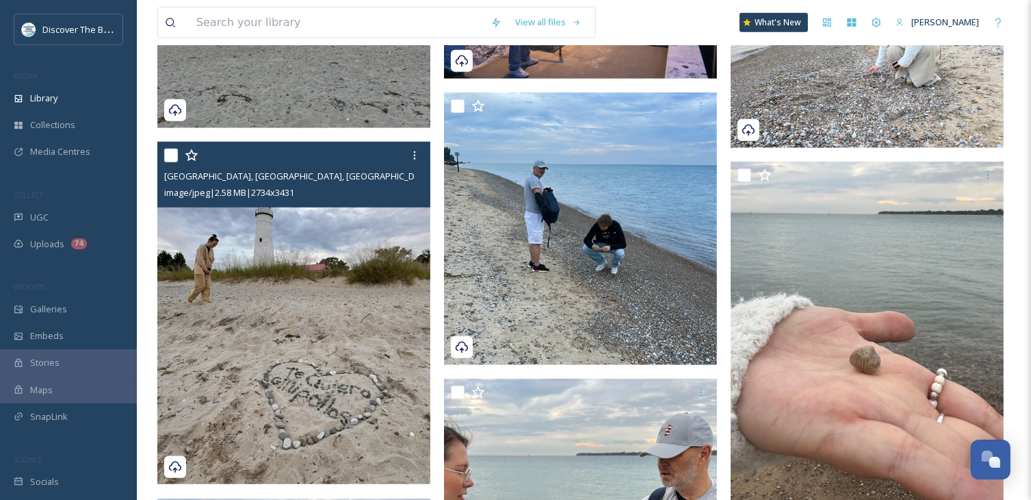
click at [329, 364] on img at bounding box center [293, 313] width 273 height 342
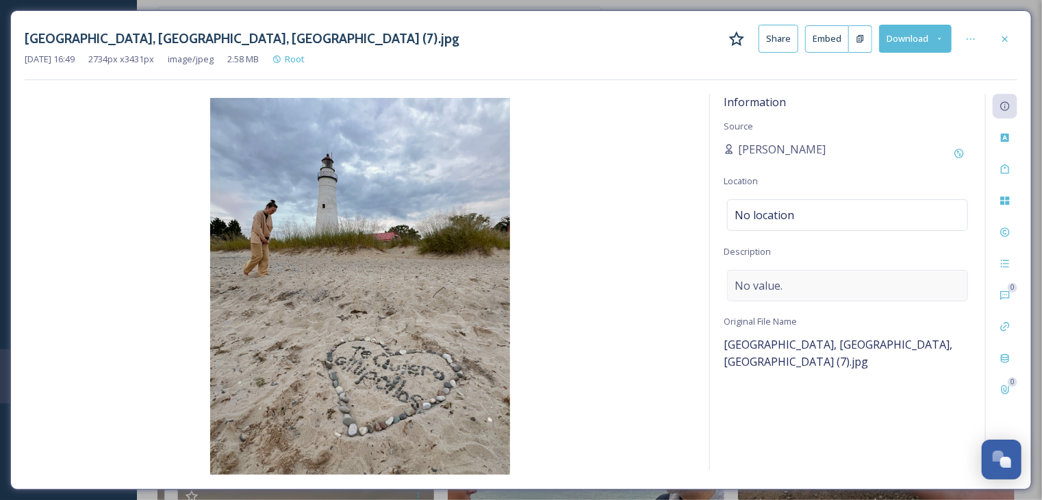
click at [773, 287] on span "No value." at bounding box center [758, 285] width 48 height 16
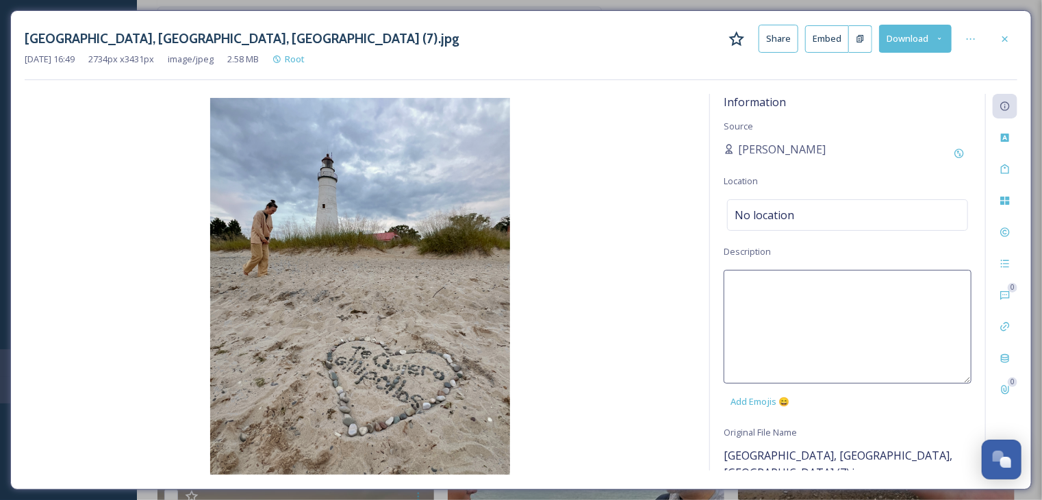
paste textarea "[GEOGRAPHIC_DATA] at the [GEOGRAPHIC_DATA]. [GEOGRAPHIC_DATA]. [US_STATE]'s old…"
type textarea "[GEOGRAPHIC_DATA] at the [GEOGRAPHIC_DATA]. [GEOGRAPHIC_DATA]. [US_STATE]'s old…"
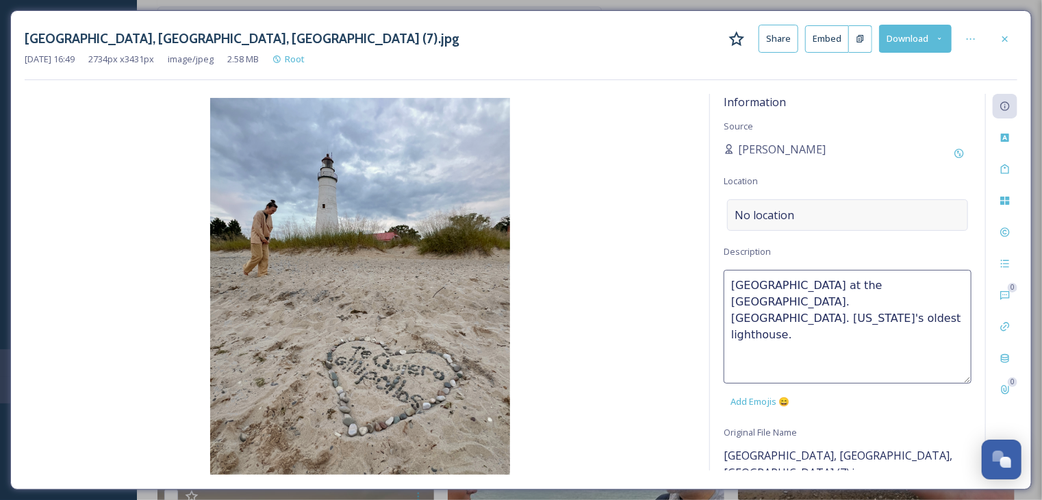
click at [798, 211] on div "No location" at bounding box center [847, 214] width 241 height 31
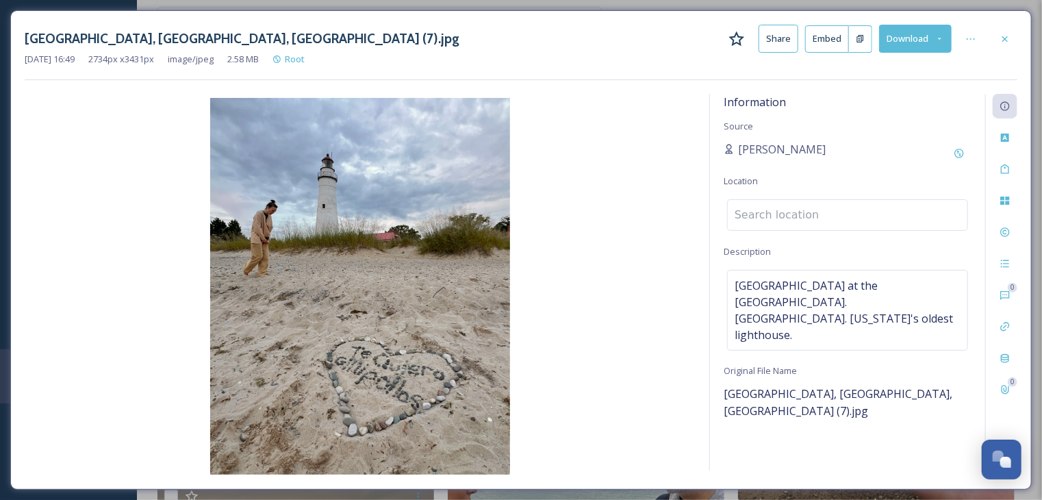
click at [798, 211] on input at bounding box center [848, 215] width 240 height 30
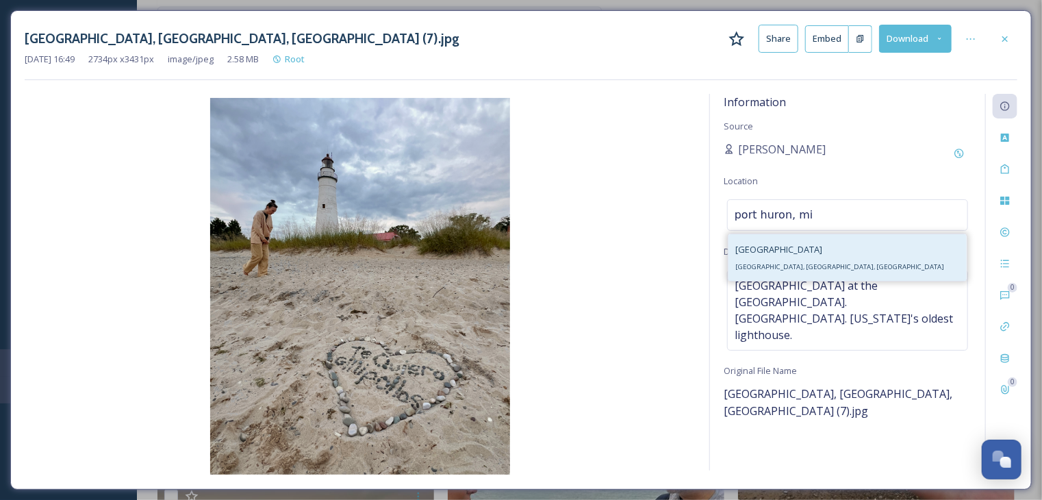
type input "port huron, mi"
click at [778, 269] on span "[GEOGRAPHIC_DATA], [GEOGRAPHIC_DATA], [GEOGRAPHIC_DATA]" at bounding box center [839, 266] width 209 height 9
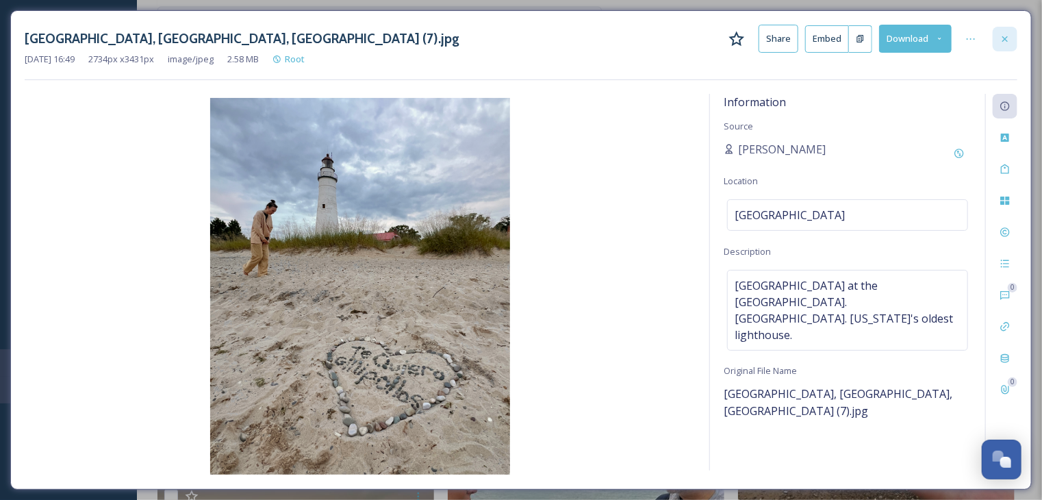
click at [1012, 43] on div at bounding box center [1004, 39] width 25 height 25
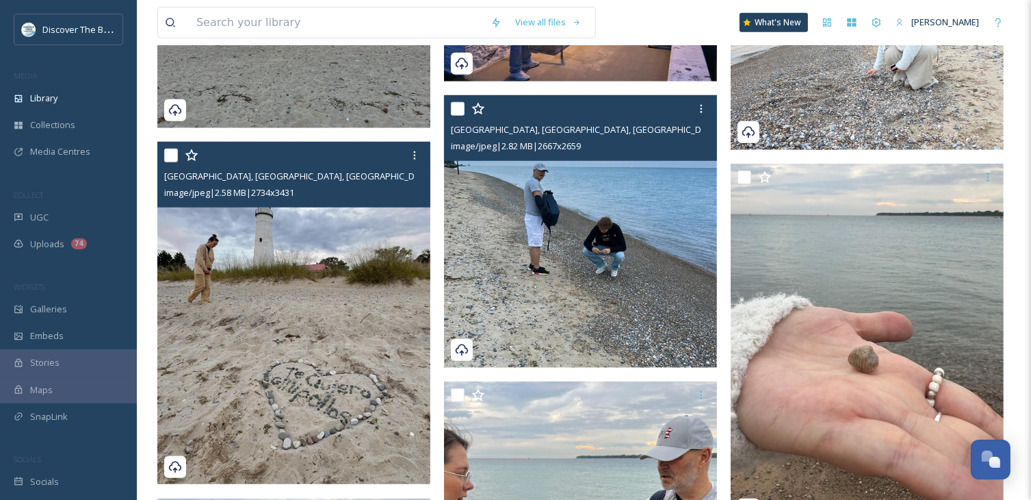
click at [662, 272] on img at bounding box center [580, 231] width 273 height 272
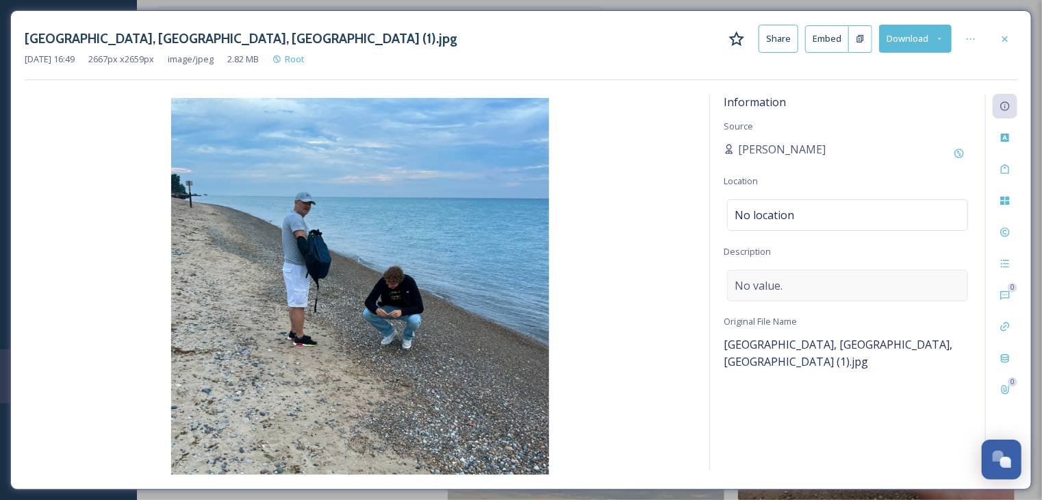
click at [782, 290] on div "No value." at bounding box center [847, 285] width 241 height 31
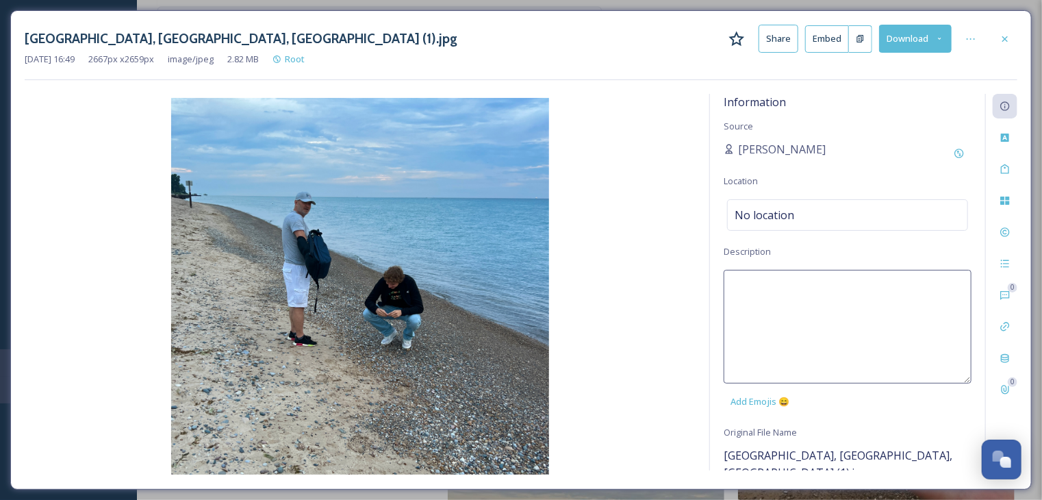
paste textarea "[GEOGRAPHIC_DATA] at the [GEOGRAPHIC_DATA]. [GEOGRAPHIC_DATA]. [US_STATE]'s old…"
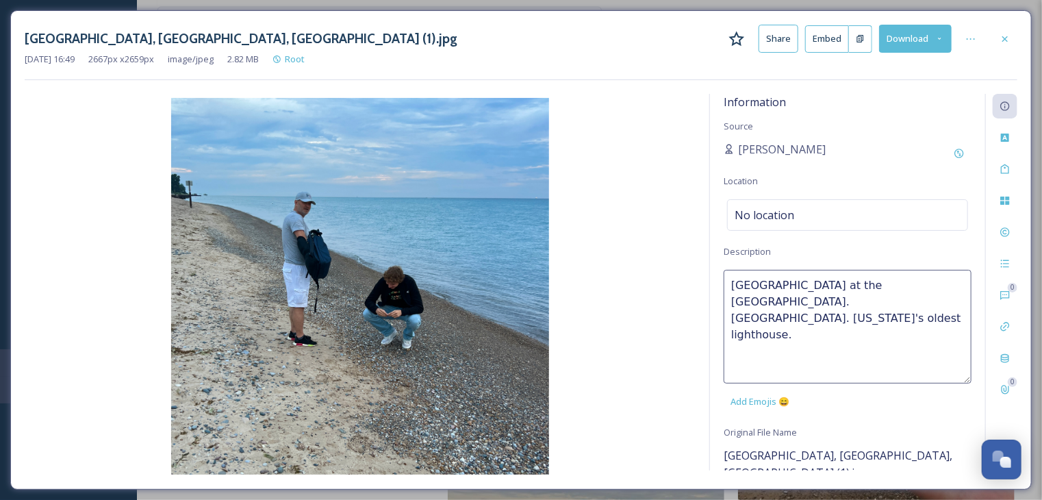
click at [730, 283] on textarea "[GEOGRAPHIC_DATA] at the [GEOGRAPHIC_DATA]. [GEOGRAPHIC_DATA]. [US_STATE]'s old…" at bounding box center [847, 327] width 248 height 114
type textarea "Rock hunting. [GEOGRAPHIC_DATA] at the [GEOGRAPHIC_DATA]. [GEOGRAPHIC_DATA]. [U…"
click at [756, 214] on span "No location" at bounding box center [764, 215] width 60 height 16
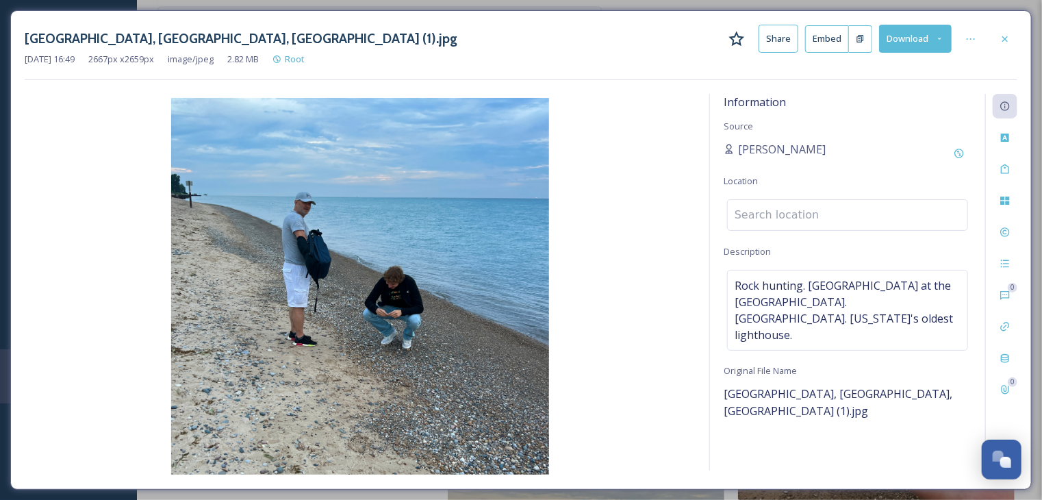
click at [756, 214] on input at bounding box center [848, 215] width 240 height 30
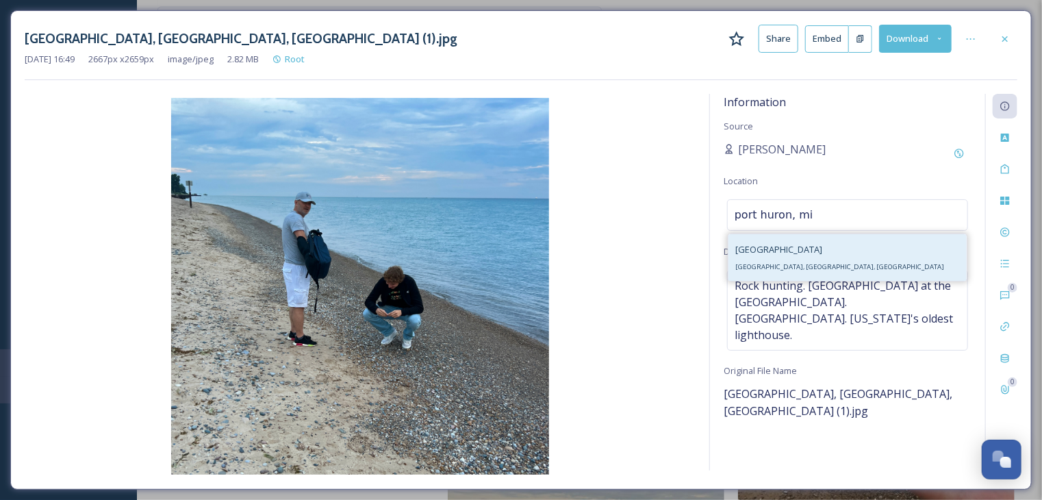
type input "port huron, mi"
click at [782, 266] on span "[GEOGRAPHIC_DATA], [GEOGRAPHIC_DATA], [GEOGRAPHIC_DATA]" at bounding box center [839, 266] width 209 height 9
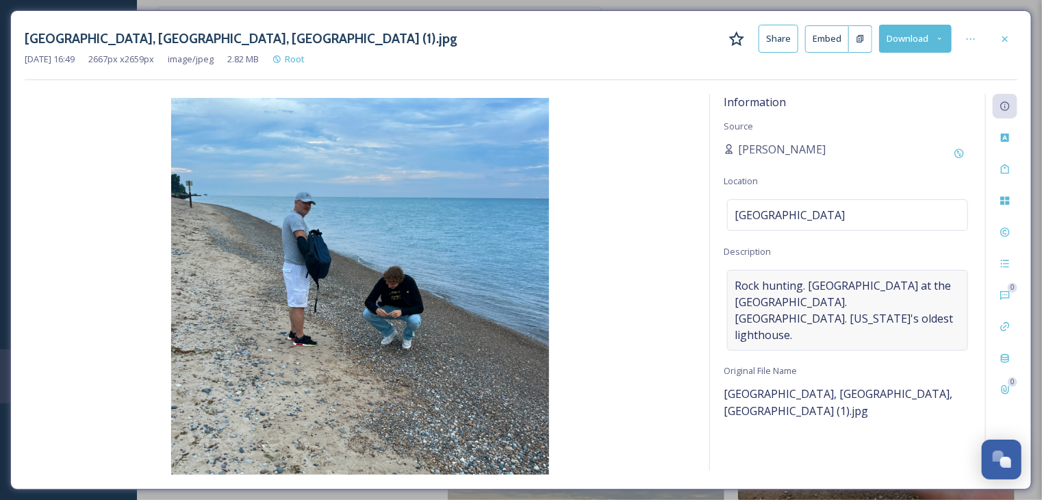
click at [805, 284] on span "Rock hunting. [GEOGRAPHIC_DATA] at the [GEOGRAPHIC_DATA]. [GEOGRAPHIC_DATA]. [U…" at bounding box center [847, 310] width 226 height 66
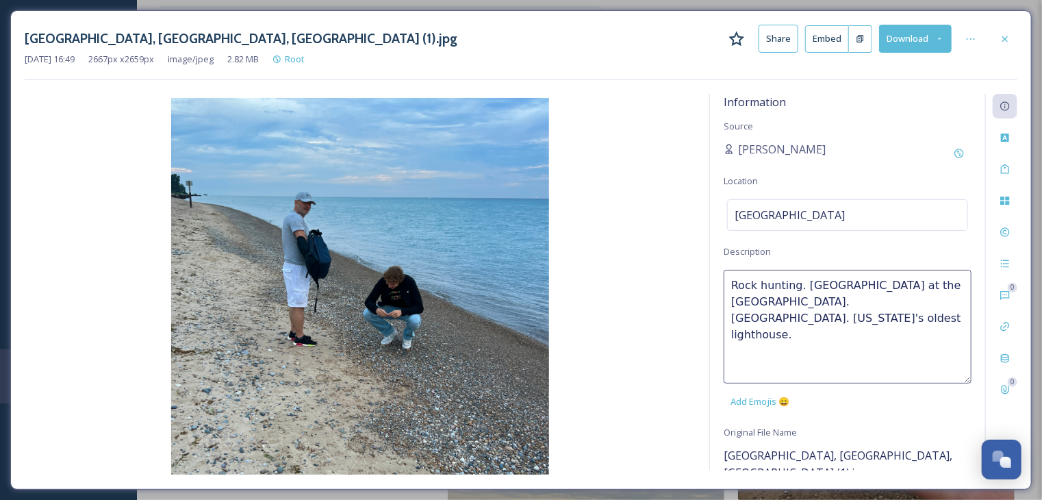
click at [800, 282] on textarea "Rock hunting. [GEOGRAPHIC_DATA] at the [GEOGRAPHIC_DATA]. [GEOGRAPHIC_DATA]. [U…" at bounding box center [847, 327] width 248 height 114
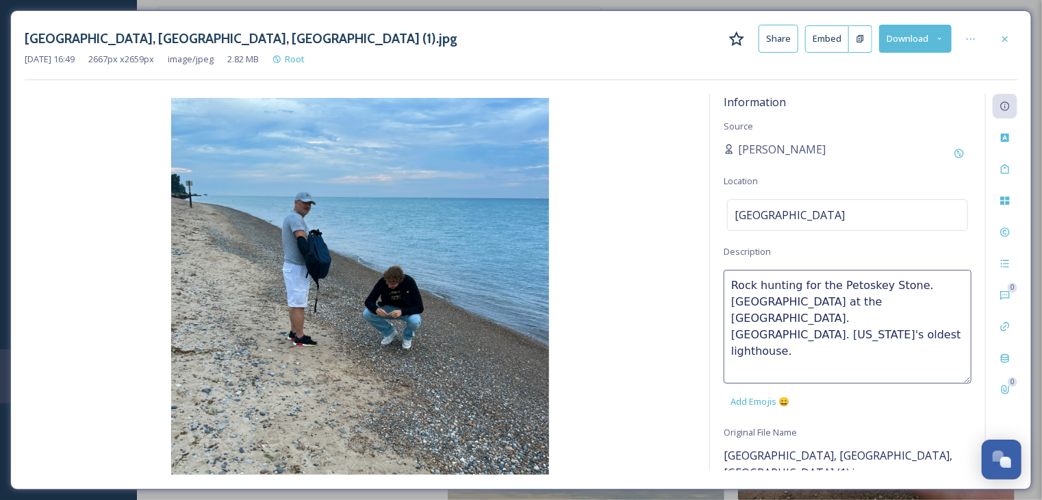
drag, startPoint x: 815, startPoint y: 285, endPoint x: 919, endPoint y: 280, distance: 104.1
click at [919, 280] on textarea "Rock hunting for the Petoskey Stone. [GEOGRAPHIC_DATA] at the [GEOGRAPHIC_DATA]…" at bounding box center [847, 327] width 248 height 114
paste textarea "[US_STATE]'s state stone is the Petoskey stone, which is a fossilized coral"
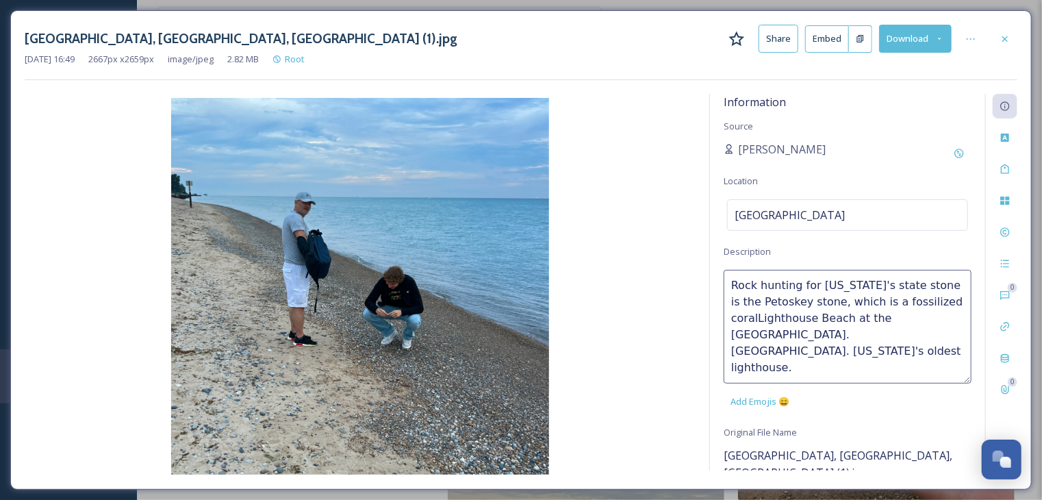
click at [935, 286] on textarea "Rock hunting for [US_STATE]'s state stone is the Petoskey stone, which is a fos…" at bounding box center [847, 327] width 248 height 114
click at [801, 303] on textarea "Rock hunting for [US_STATE]'s state stone, the Petoskey stone, which is a fossi…" at bounding box center [847, 327] width 248 height 114
type textarea "Rock hunting for [US_STATE]'s state stone, the Petoskey, which is a fossilized …"
click at [862, 209] on div "[GEOGRAPHIC_DATA]" at bounding box center [847, 214] width 241 height 31
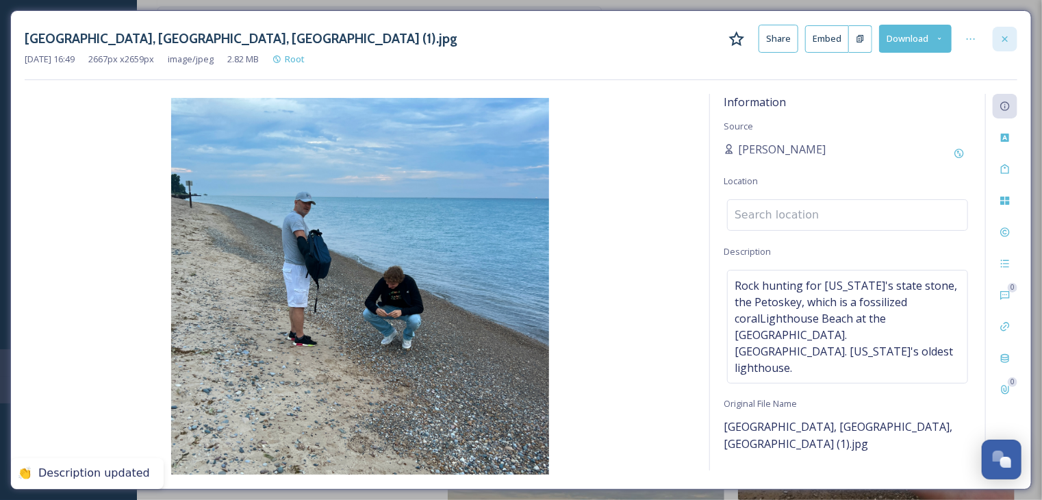
click at [1005, 42] on icon at bounding box center [1004, 39] width 11 height 11
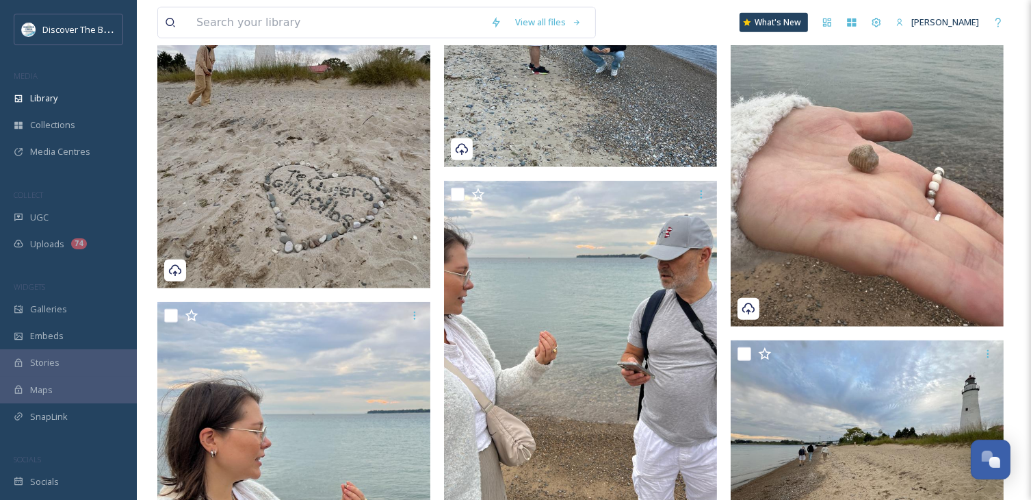
scroll to position [1300, 0]
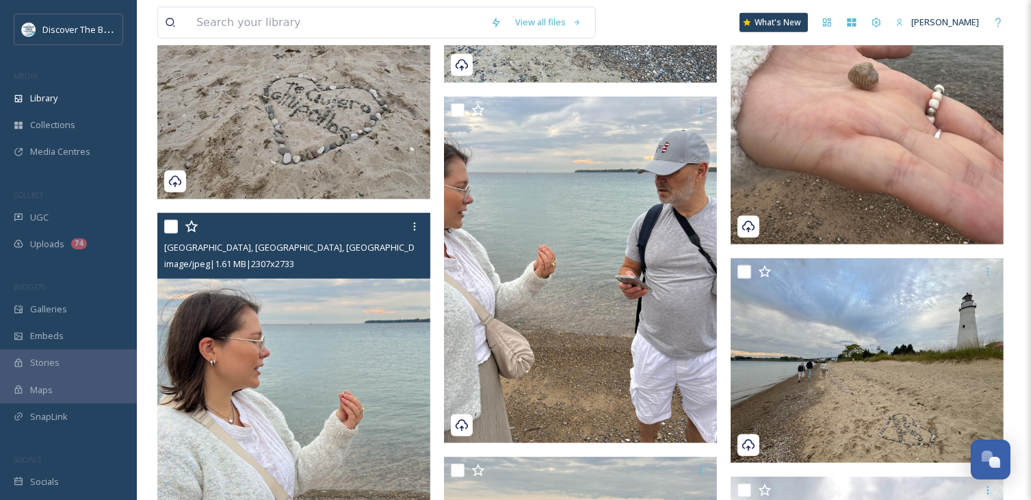
click at [309, 392] on img at bounding box center [293, 375] width 273 height 324
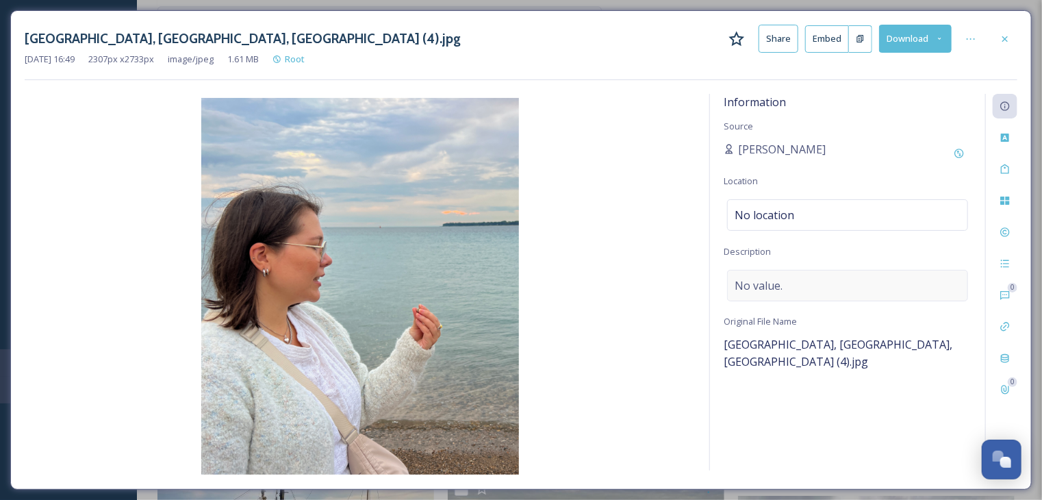
click at [752, 285] on span "No value." at bounding box center [758, 285] width 48 height 16
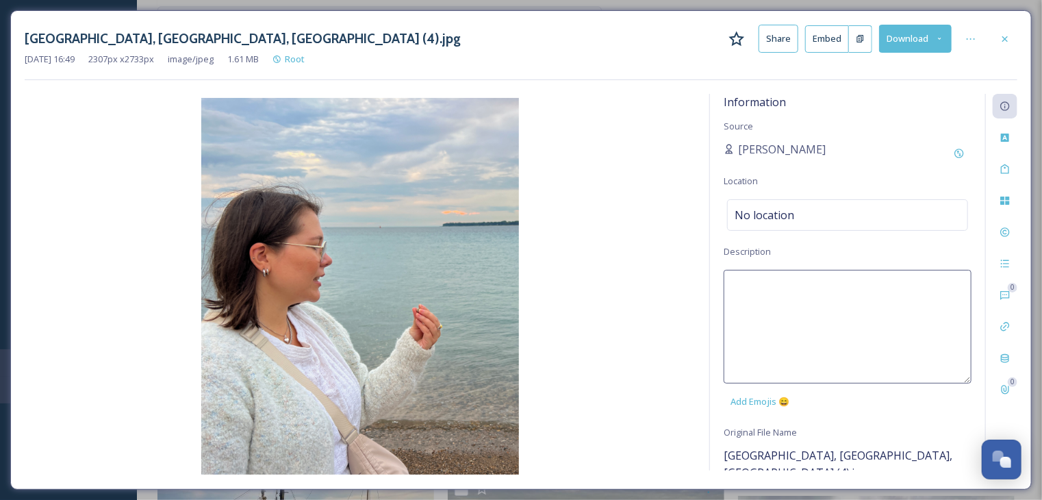
paste textarea "[US_STATE]'s state stone is the Petoskey stone, which is a fossilized coral"
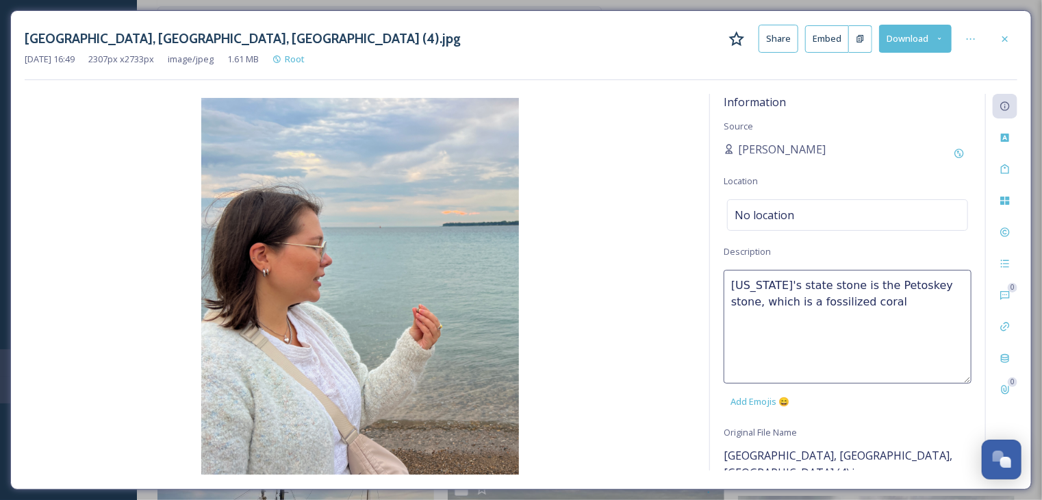
click at [731, 286] on textarea "[US_STATE]'s state stone is the Petoskey stone, which is a fossilized coral" at bounding box center [847, 327] width 248 height 114
click at [938, 287] on textarea "Rock Hunting for [US_STATE]'s state stone is the Petoskey stone, which is a fos…" at bounding box center [847, 327] width 248 height 114
click at [932, 306] on textarea "Rock Hunting for [US_STATE]'s state stone, the Petoskey stone, which is a fossi…" at bounding box center [847, 327] width 248 height 114
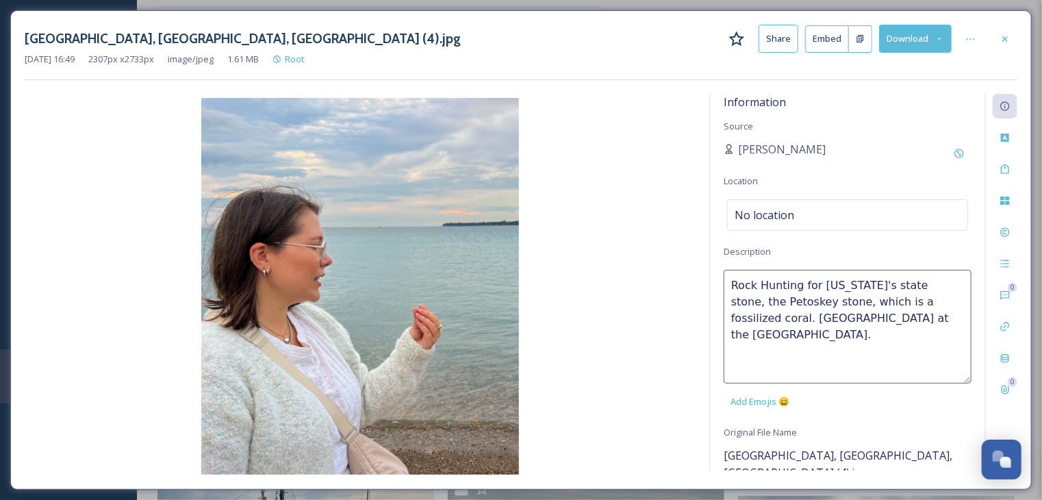
type textarea "Rock Hunting for [US_STATE]'s state stone, the Petoskey stone, which is a fossi…"
drag, startPoint x: 938, startPoint y: 326, endPoint x: 726, endPoint y: 287, distance: 215.2
click at [726, 287] on textarea "Rock Hunting for [US_STATE]'s state stone, the Petoskey stone, which is a fossi…" at bounding box center [847, 327] width 248 height 114
click at [762, 207] on span "No location" at bounding box center [764, 215] width 60 height 16
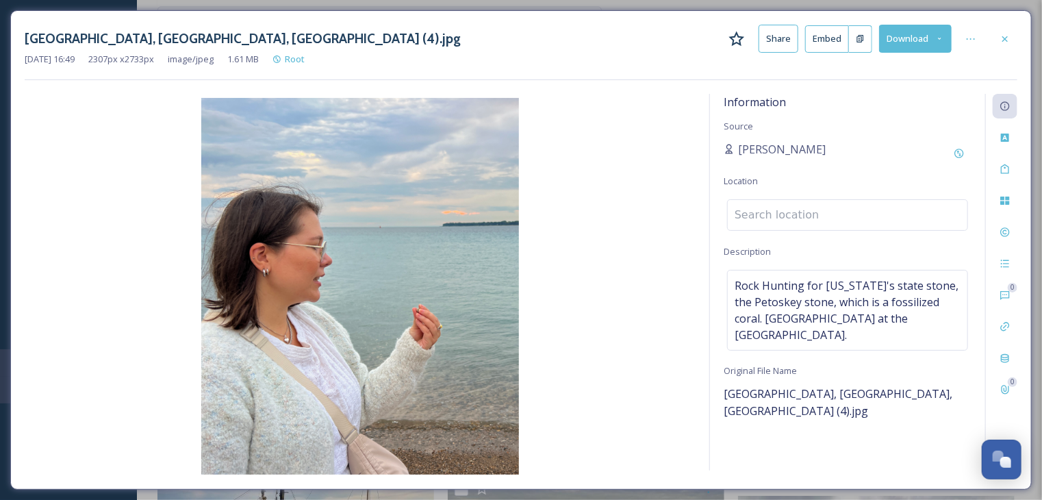
click at [762, 207] on input at bounding box center [848, 215] width 240 height 30
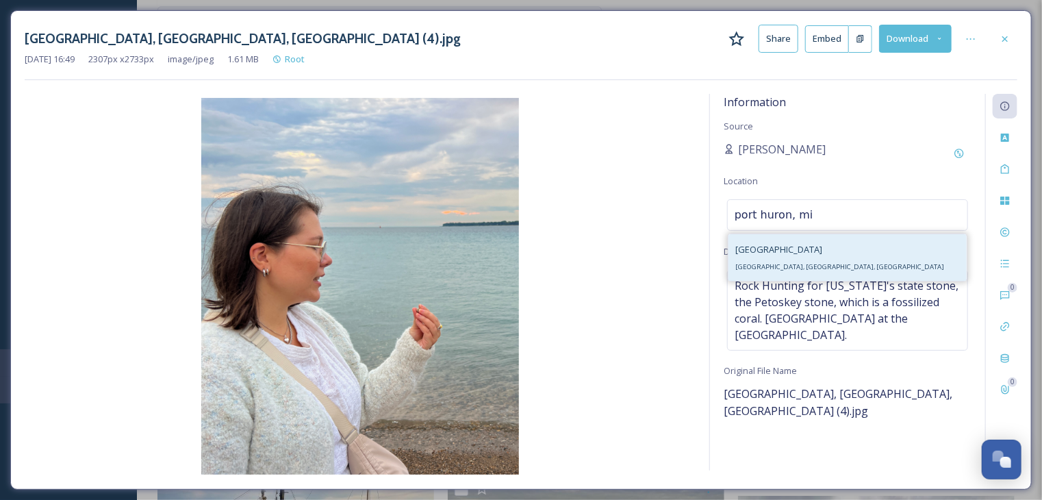
type input "port huron, mi"
click at [792, 272] on div "[GEOGRAPHIC_DATA], [GEOGRAPHIC_DATA], [GEOGRAPHIC_DATA]" at bounding box center [839, 257] width 209 height 33
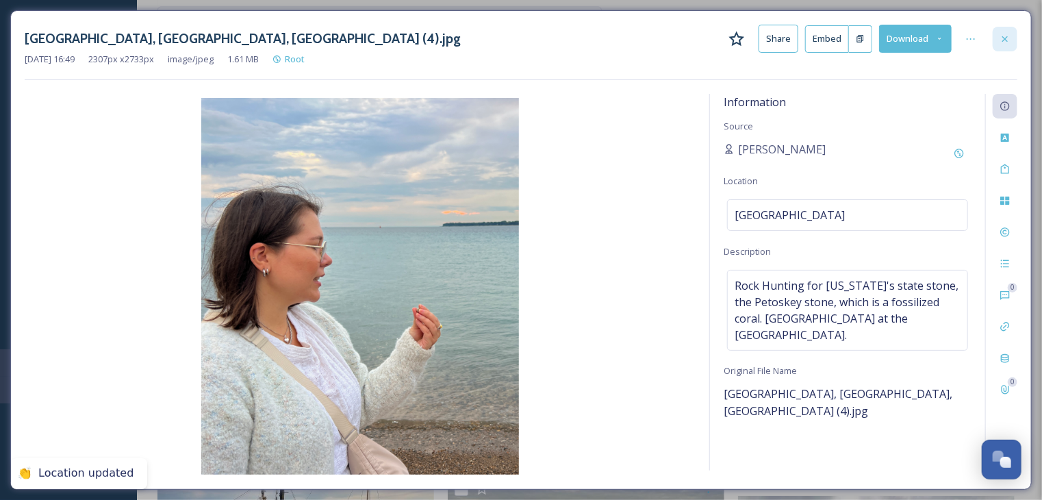
click at [1007, 37] on icon at bounding box center [1004, 39] width 11 height 11
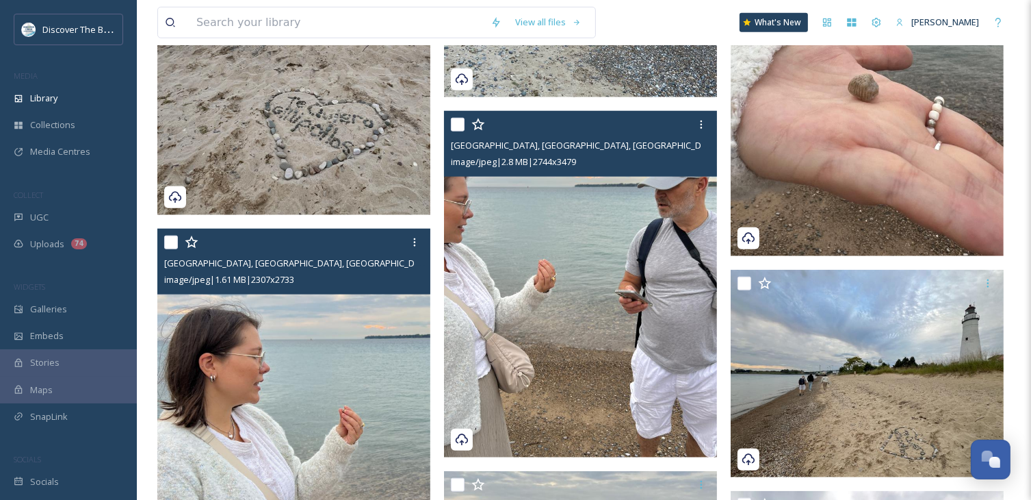
click at [649, 211] on img at bounding box center [580, 284] width 273 height 346
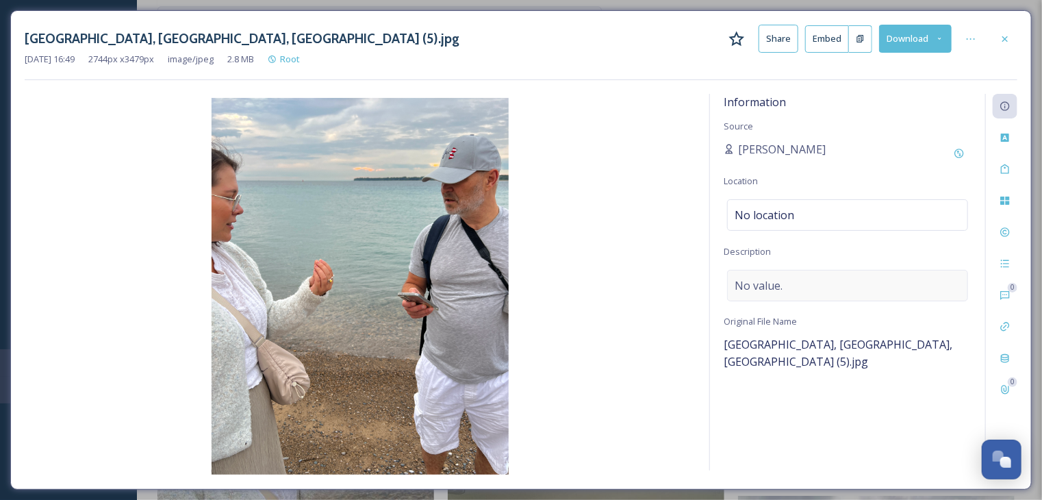
click at [773, 279] on span "No value." at bounding box center [758, 285] width 48 height 16
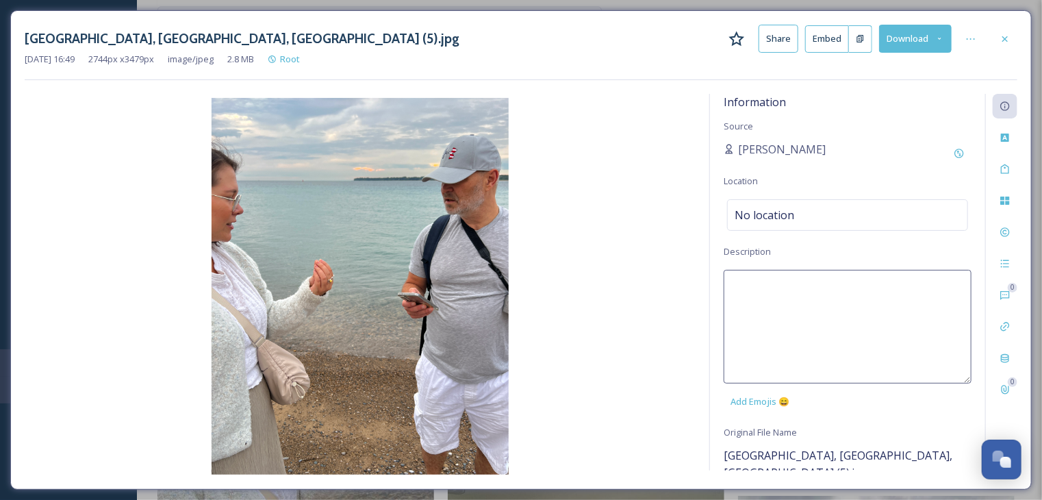
paste textarea "Rock Hunting for [US_STATE]'s state stone, the Petoskey stone, which is a fossi…"
type textarea "Rock Hunting for [US_STATE]'s state stone, the Petoskey stone, which is a fossi…"
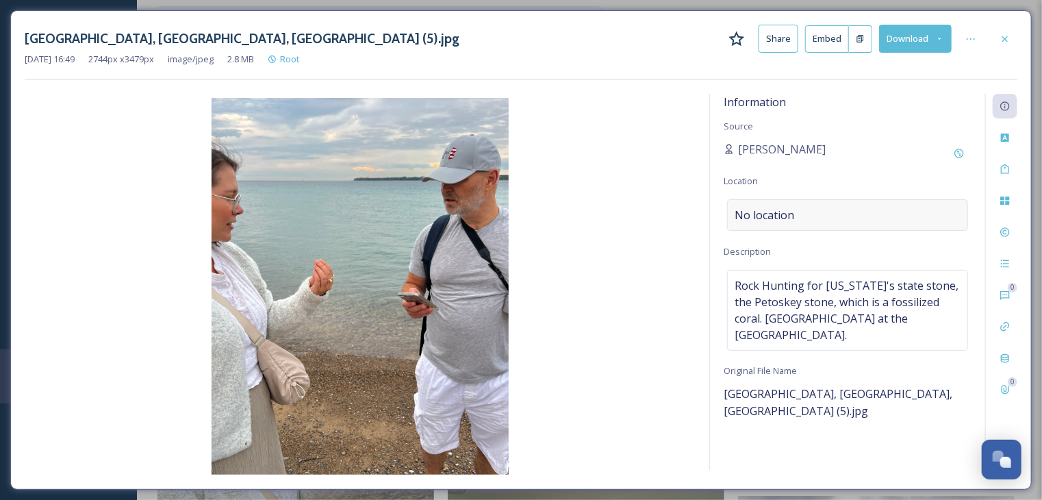
click at [761, 218] on span "No location" at bounding box center [764, 215] width 60 height 16
click at [762, 216] on input at bounding box center [848, 215] width 240 height 30
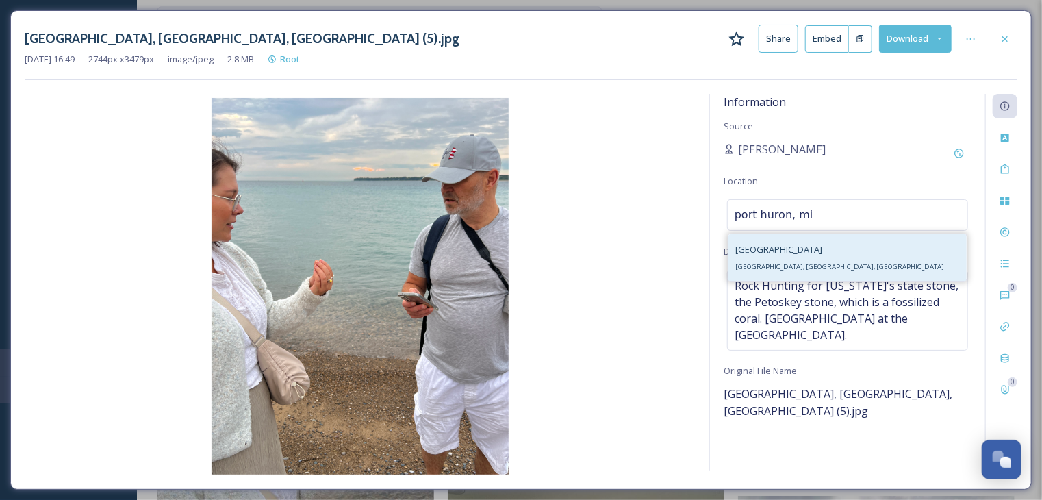
type input "port huron, mi"
click at [769, 272] on div "[GEOGRAPHIC_DATA], [GEOGRAPHIC_DATA], [GEOGRAPHIC_DATA]" at bounding box center [839, 257] width 209 height 33
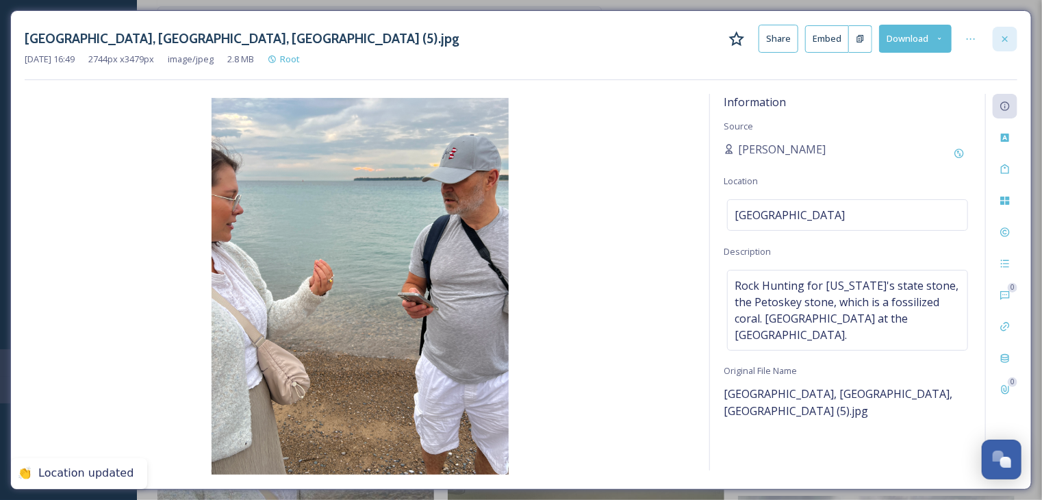
click at [1010, 39] on icon at bounding box center [1004, 39] width 11 height 11
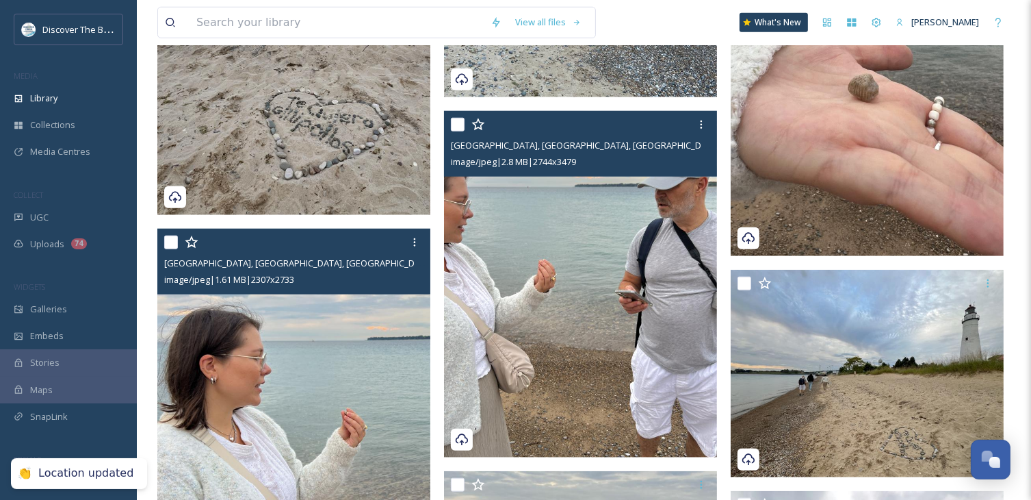
click at [866, 171] on img at bounding box center [867, 74] width 273 height 364
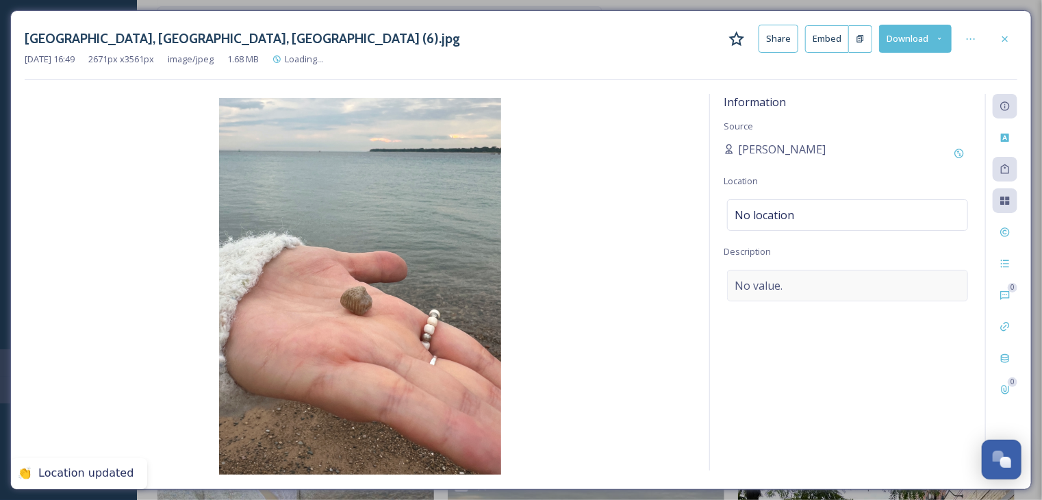
click at [783, 293] on div "No value." at bounding box center [847, 285] width 241 height 31
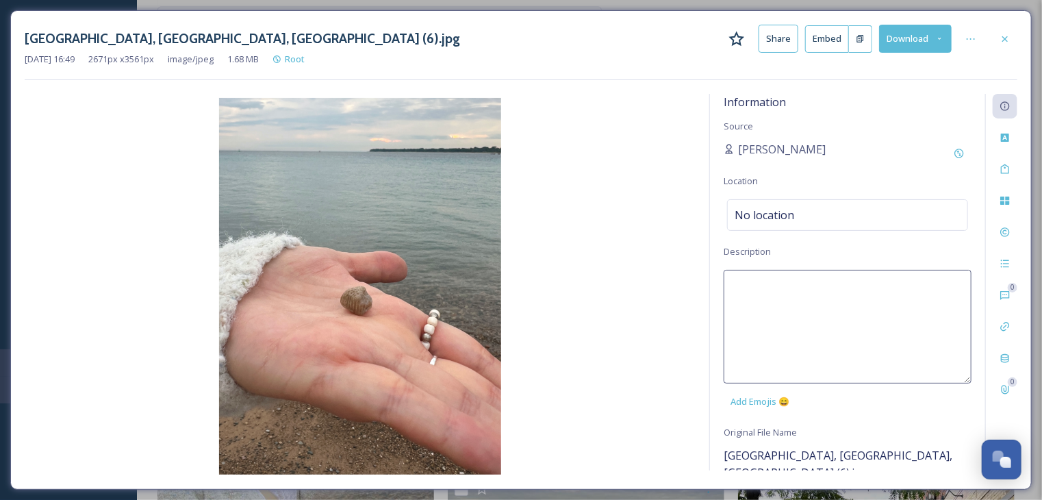
paste textarea "Rock Hunting for [US_STATE]'s state stone, the Petoskey stone, which is a fossi…"
type textarea "Rock Hunting for [US_STATE]'s state stone, the Petoskey stone, which is a fossi…"
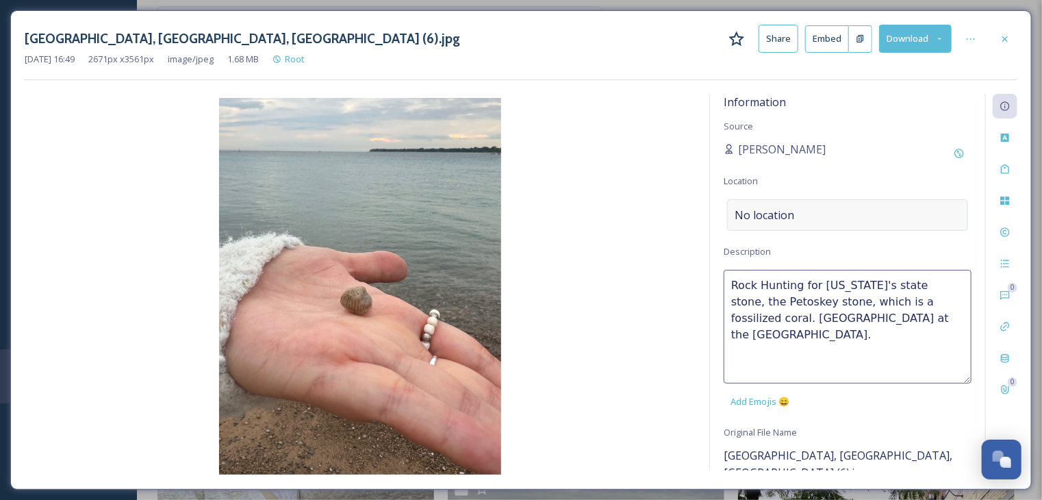
click at [780, 210] on span "No location" at bounding box center [764, 215] width 60 height 16
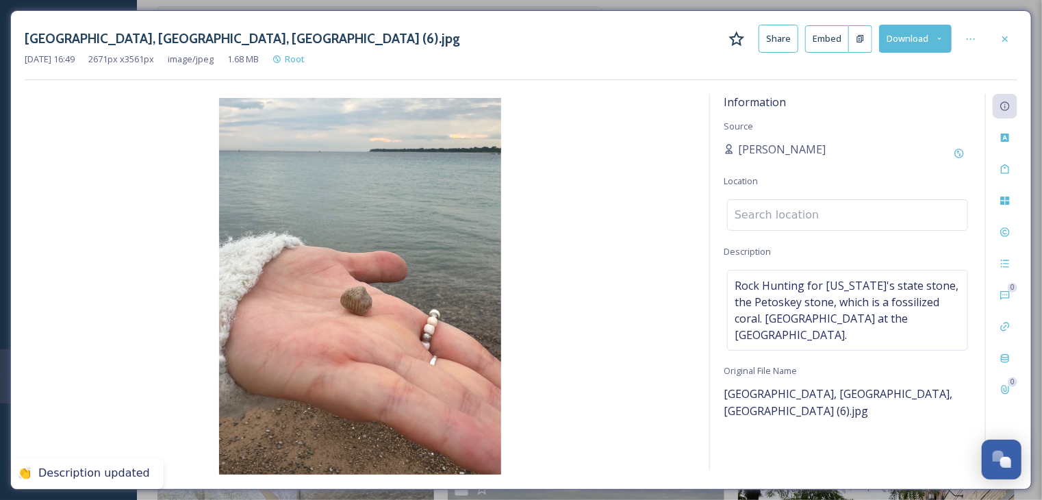
click at [780, 210] on input at bounding box center [848, 215] width 240 height 30
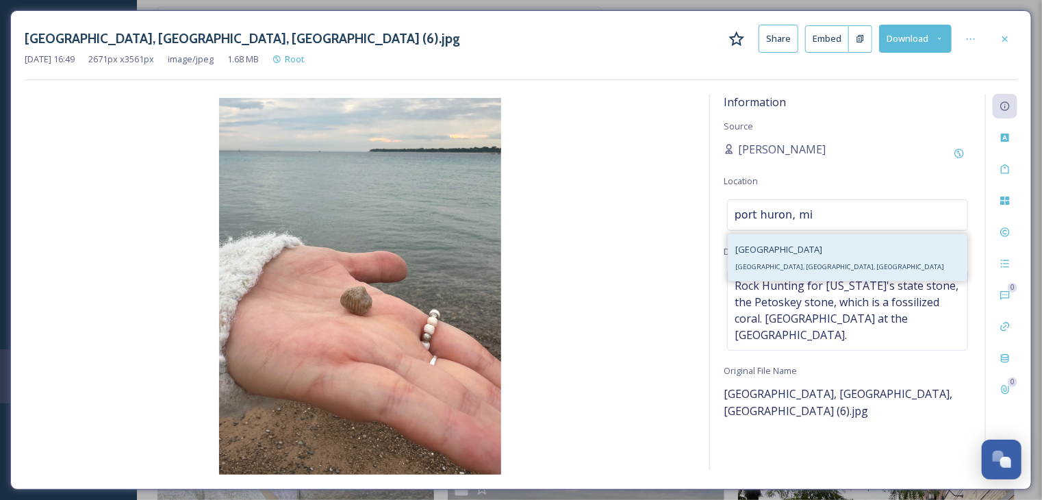
type input "port huron, mi"
click at [799, 266] on div "[GEOGRAPHIC_DATA], [GEOGRAPHIC_DATA], [GEOGRAPHIC_DATA]" at bounding box center [847, 257] width 238 height 47
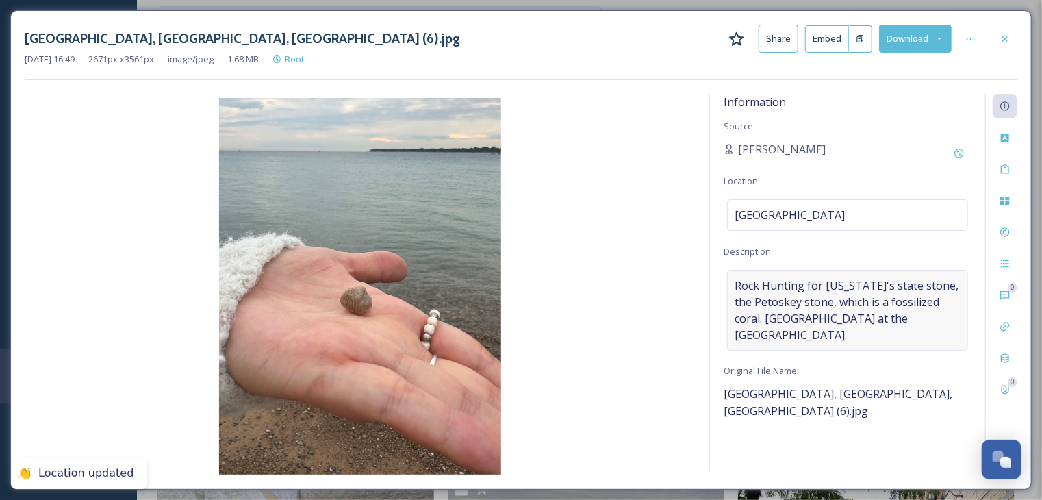
click at [958, 318] on span "Rock Hunting for [US_STATE]'s state stone, the Petoskey stone, which is a fossi…" at bounding box center [847, 310] width 226 height 66
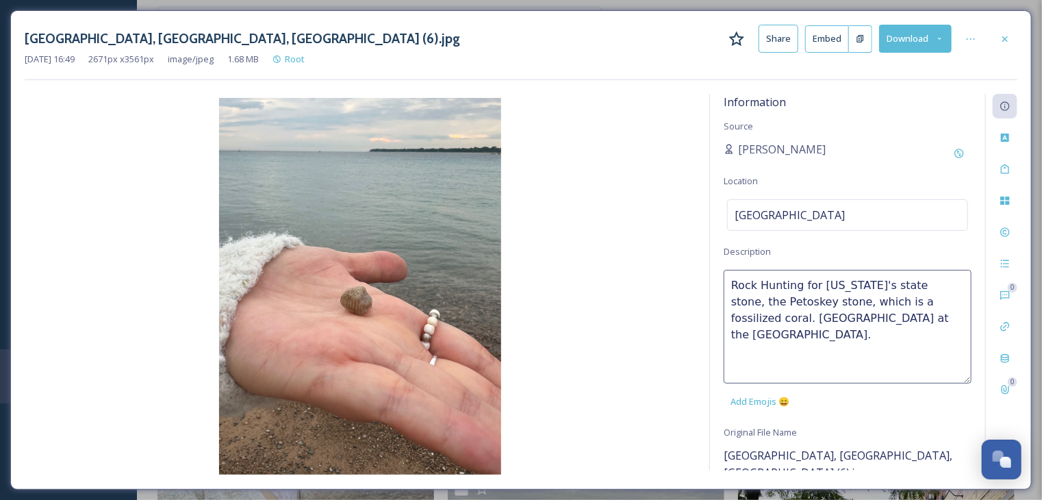
click at [945, 318] on textarea "Rock Hunting for [US_STATE]'s state stone, the Petoskey stone, which is a fossi…" at bounding box center [847, 327] width 248 height 114
type textarea "Rock Hunting for [US_STATE]'s state stone, the Petoskey stone, which is a fossi…"
click at [1002, 37] on icon at bounding box center [1004, 39] width 11 height 11
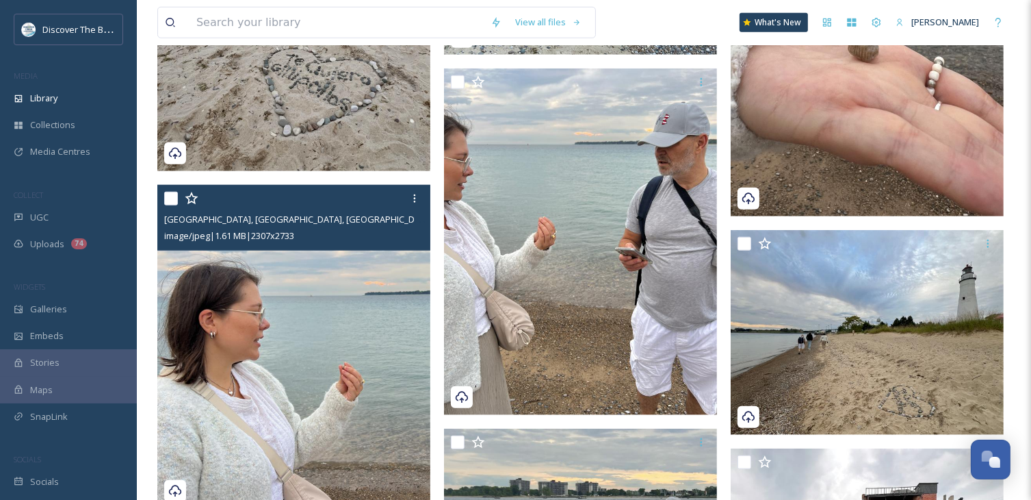
scroll to position [1437, 0]
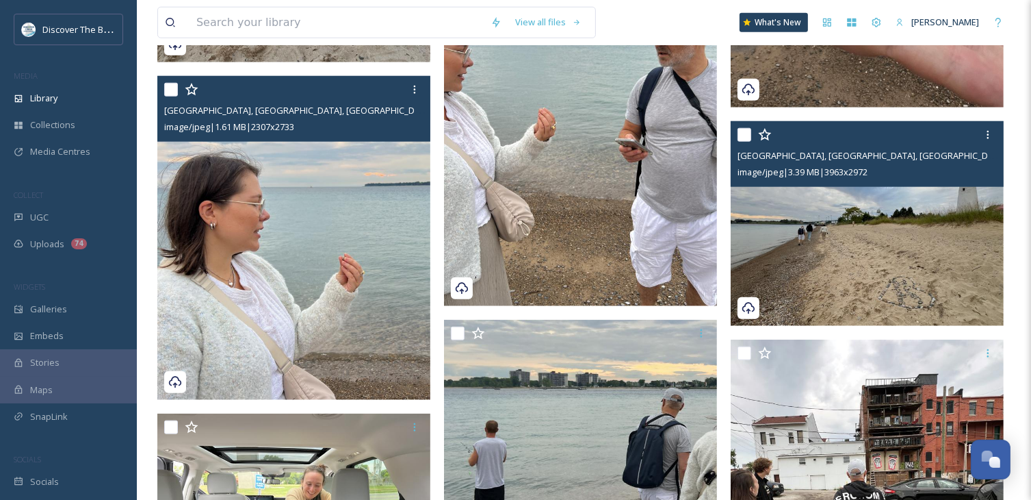
click at [832, 283] on img at bounding box center [867, 223] width 273 height 205
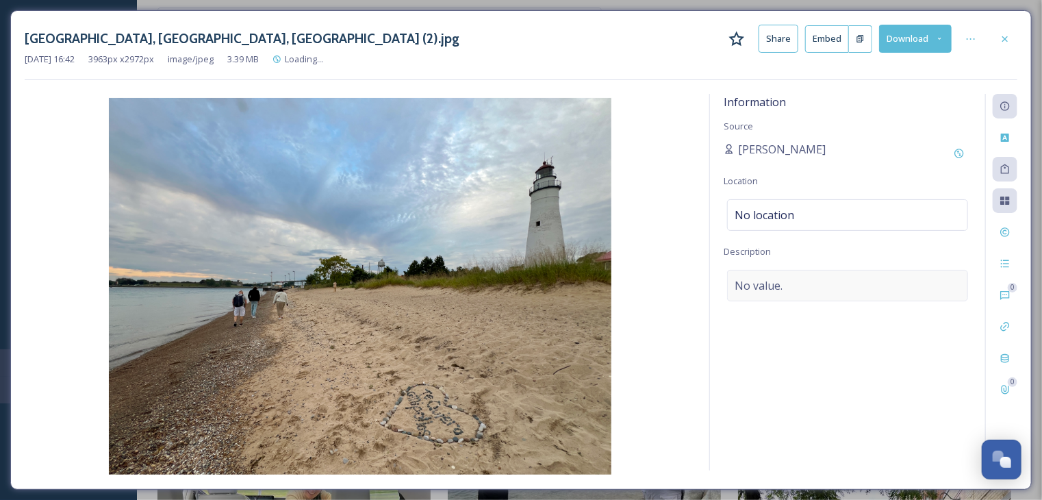
click at [782, 290] on span "No value." at bounding box center [758, 285] width 48 height 16
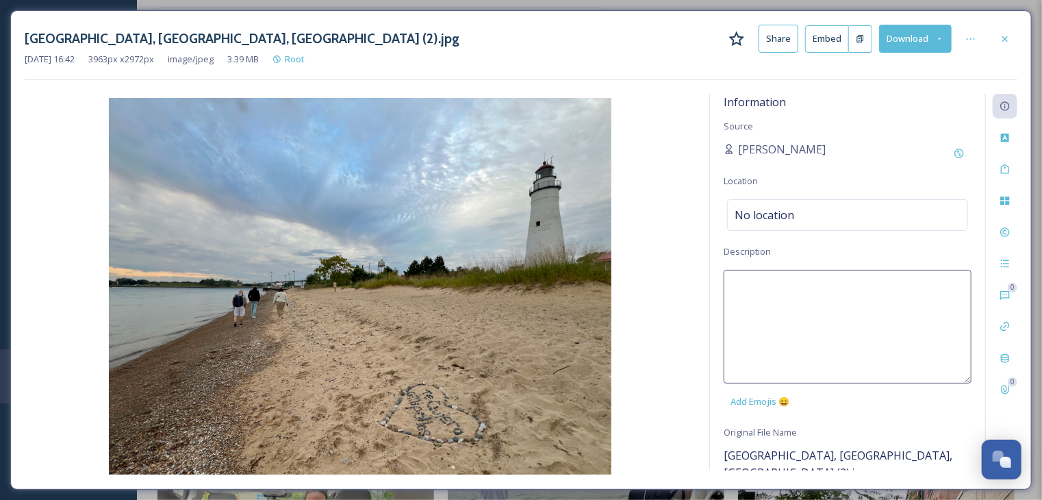
paste textarea "Rock Hunting for [US_STATE]'s state stone, the Petoskey stone, which is a fossi…"
type textarea "Rock Hunting for [US_STATE]'s state stone, the Petoskey stone, which is a fossi…"
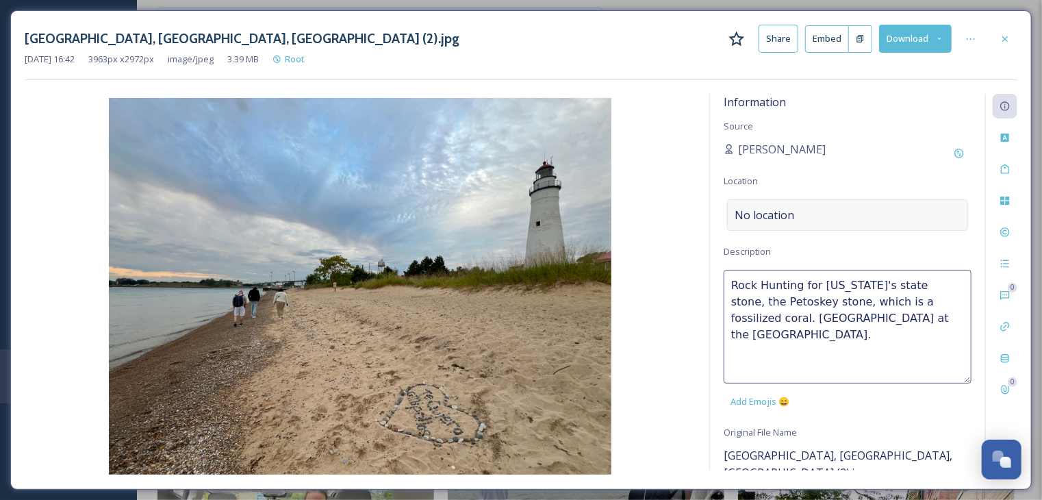
click at [780, 216] on span "No location" at bounding box center [764, 215] width 60 height 16
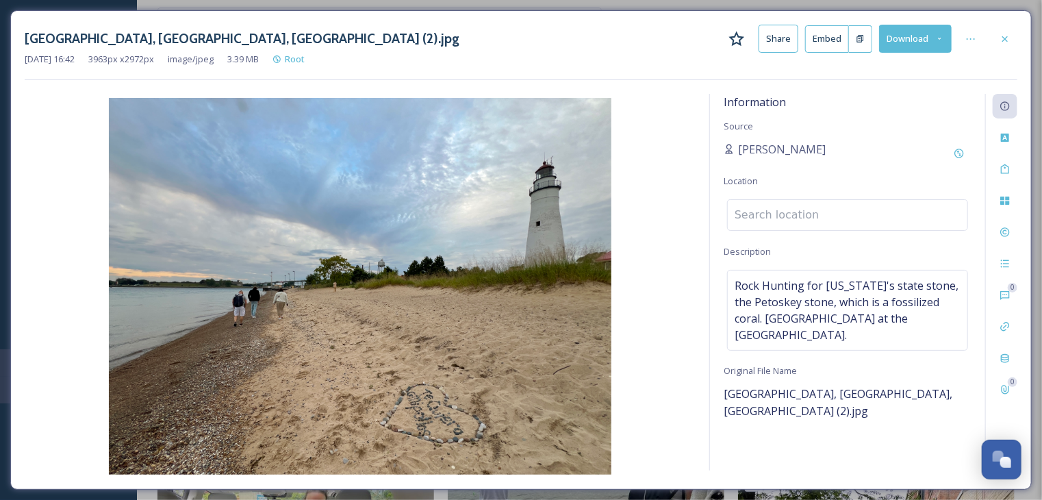
click at [780, 216] on input at bounding box center [848, 215] width 240 height 30
drag, startPoint x: 805, startPoint y: 216, endPoint x: 722, endPoint y: 220, distance: 82.9
click at [722, 220] on div "Information Source [PERSON_NAME] Location por thru, mi No results Description R…" at bounding box center [847, 282] width 275 height 376
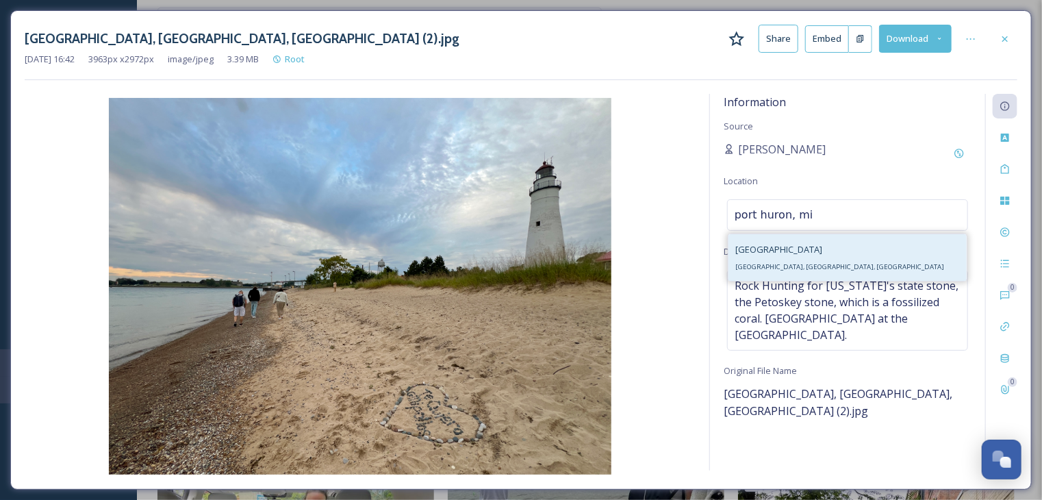
type input "port huron, mi"
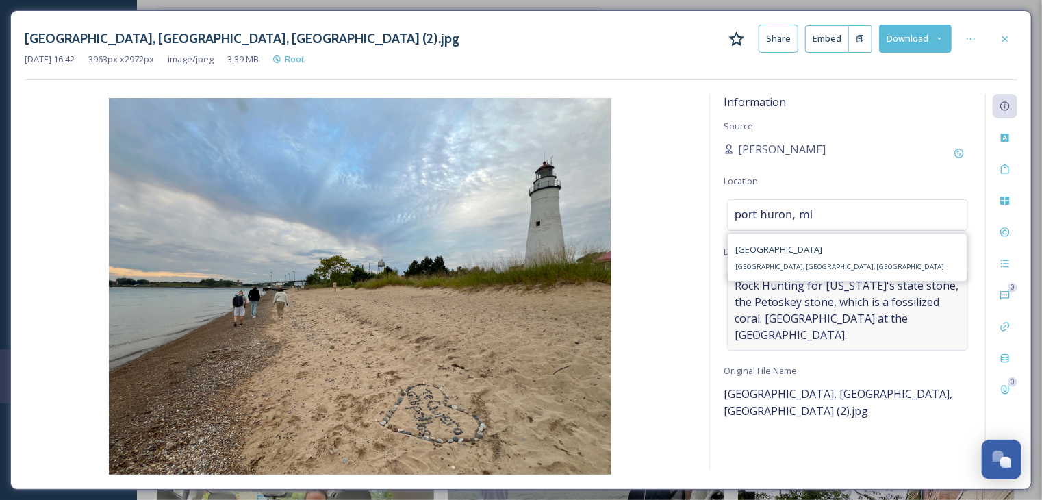
click at [745, 271] on div "[GEOGRAPHIC_DATA], [GEOGRAPHIC_DATA], [GEOGRAPHIC_DATA]" at bounding box center [839, 257] width 209 height 33
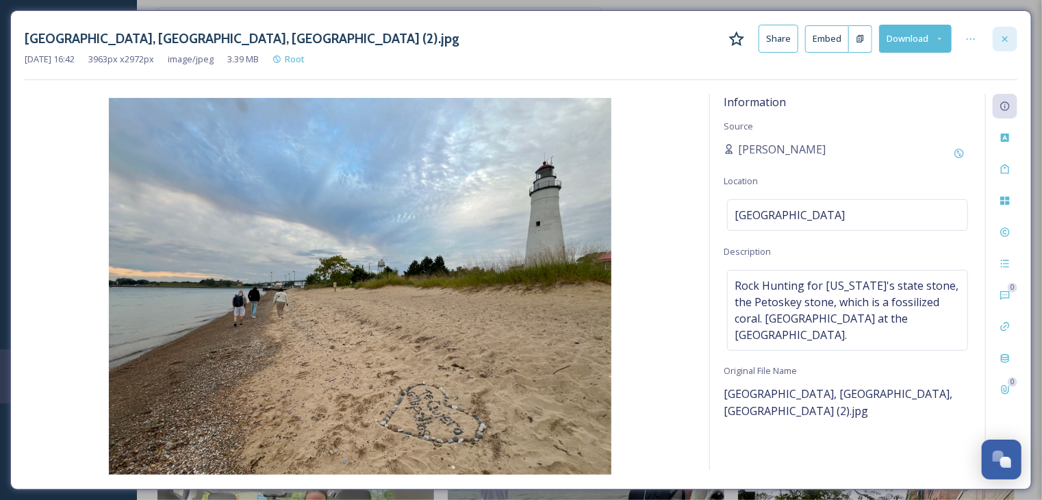
click at [1010, 39] on icon at bounding box center [1004, 39] width 11 height 11
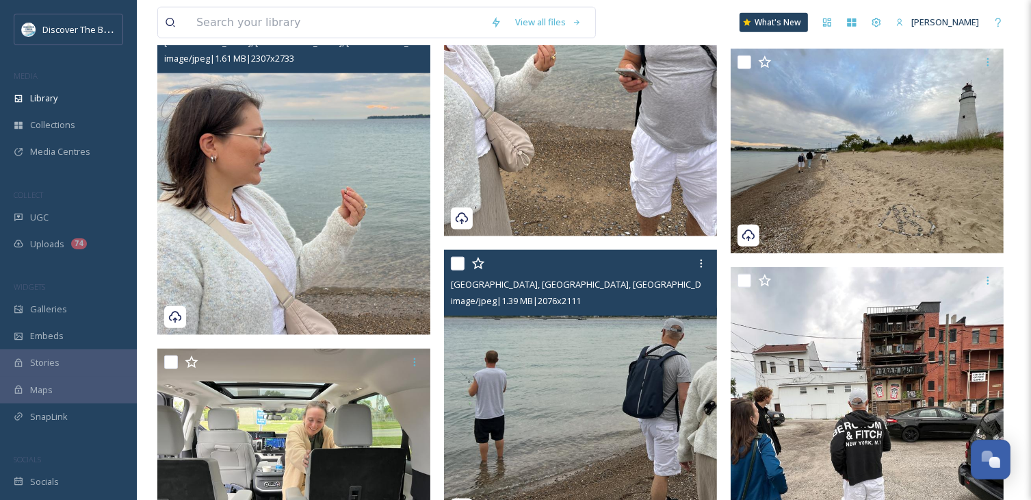
scroll to position [1711, 0]
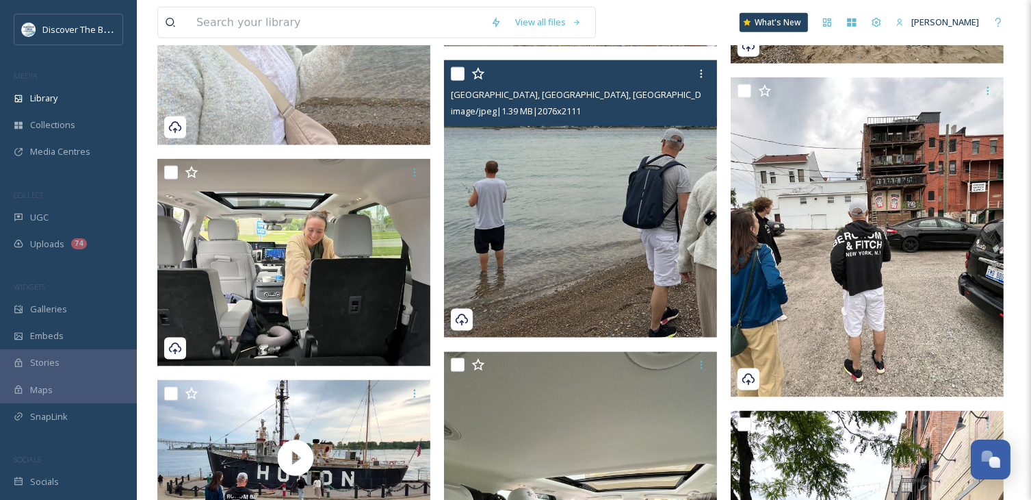
click at [580, 285] on img at bounding box center [580, 199] width 273 height 278
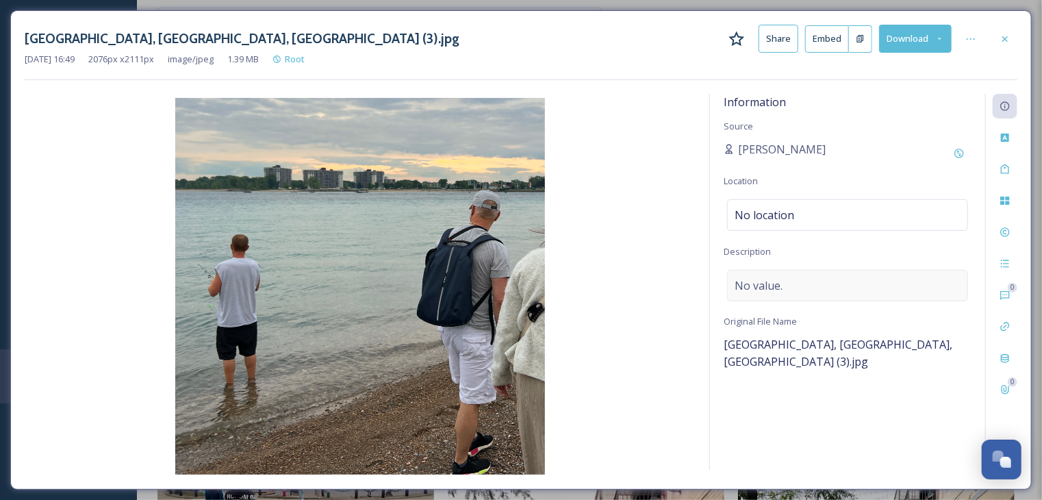
click at [749, 279] on span "No value." at bounding box center [758, 285] width 48 height 16
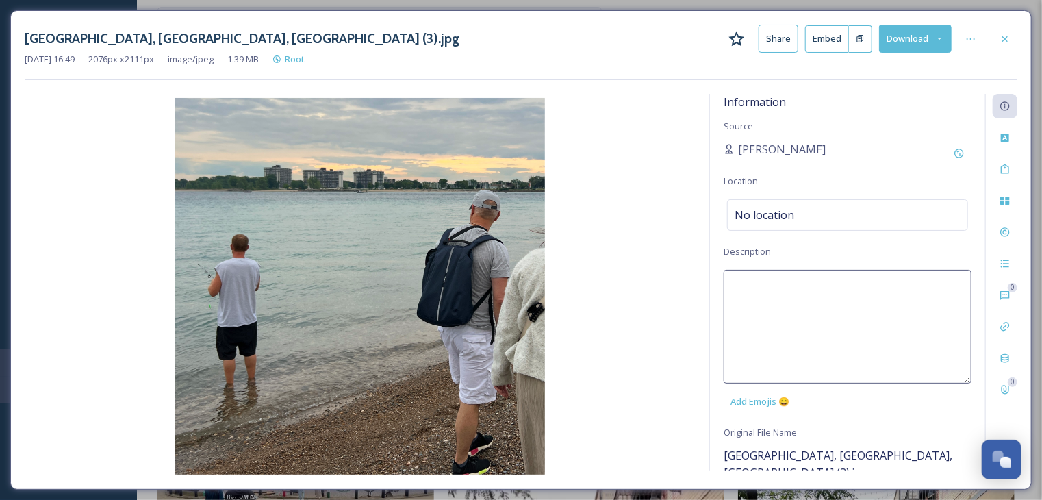
paste textarea "Rock Hunting for [US_STATE]'s state stone, the Petoskey stone, which is a fossi…"
type textarea "Rock Hunting for [US_STATE]'s state stone, the Petoskey stone, which is a fossi…"
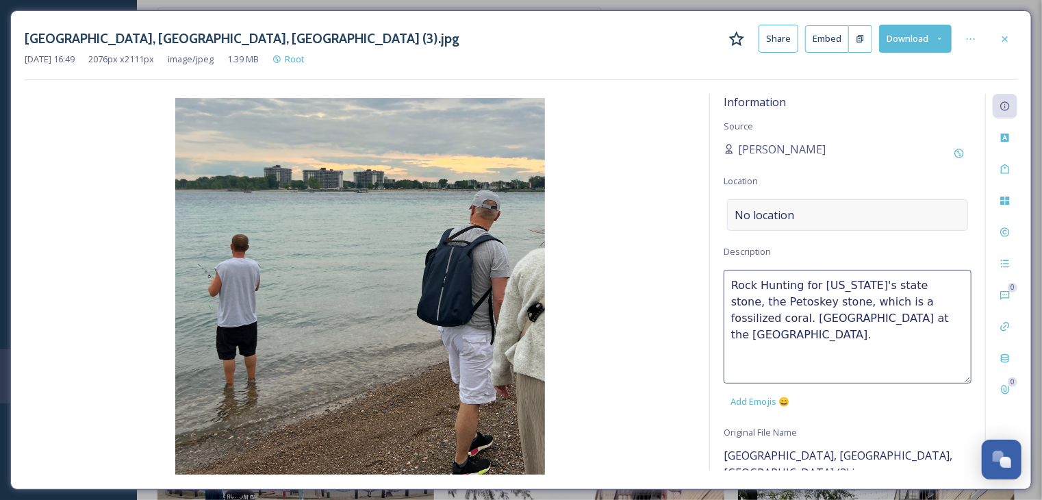
click at [760, 214] on span "No location" at bounding box center [764, 215] width 60 height 16
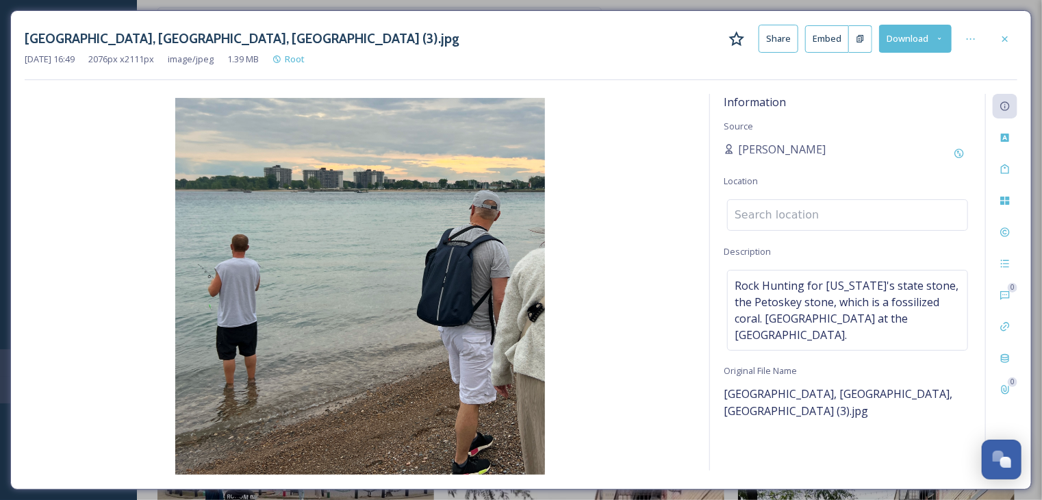
click at [760, 214] on input at bounding box center [848, 215] width 240 height 30
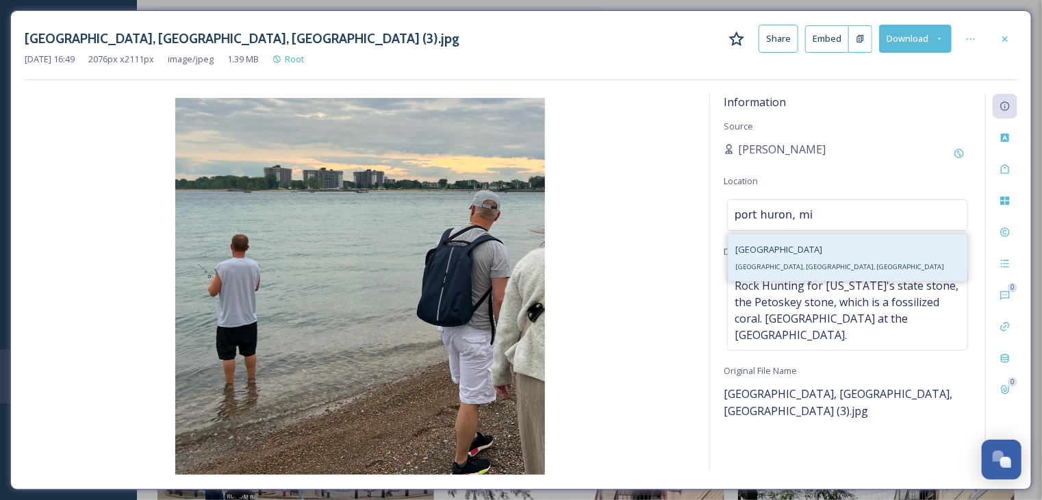
type input "port huron, mi"
click at [787, 250] on div "[GEOGRAPHIC_DATA], [GEOGRAPHIC_DATA], [GEOGRAPHIC_DATA]" at bounding box center [839, 257] width 209 height 33
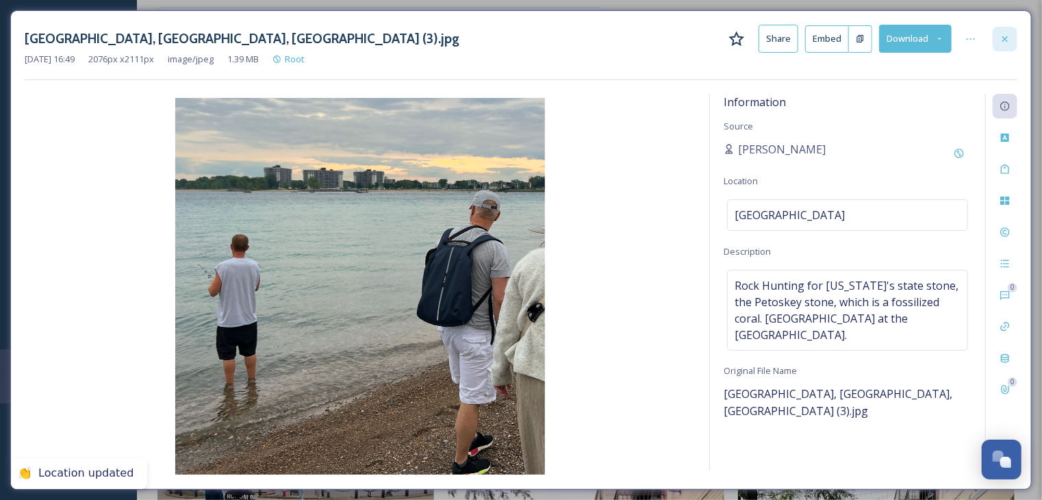
click at [1008, 38] on icon at bounding box center [1004, 39] width 11 height 11
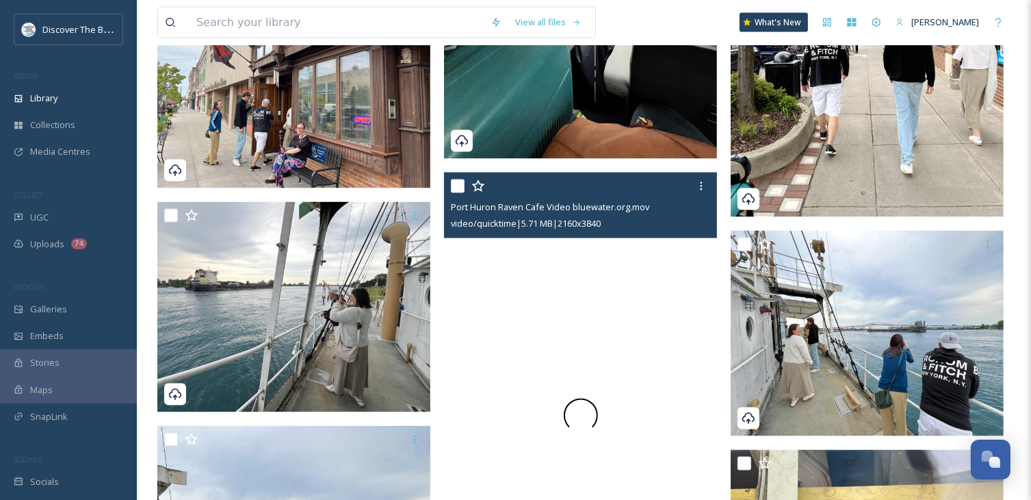
scroll to position [2259, 0]
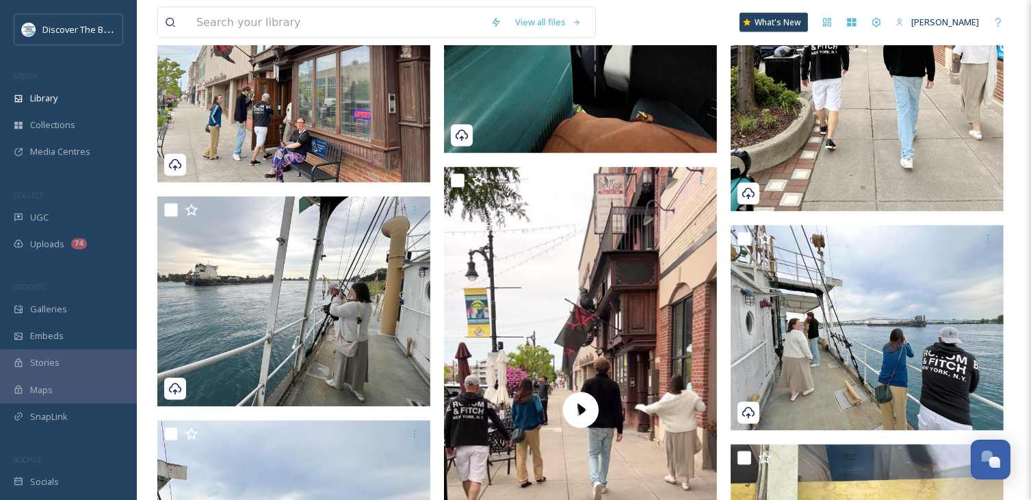
click at [829, 155] on img at bounding box center [867, 29] width 273 height 364
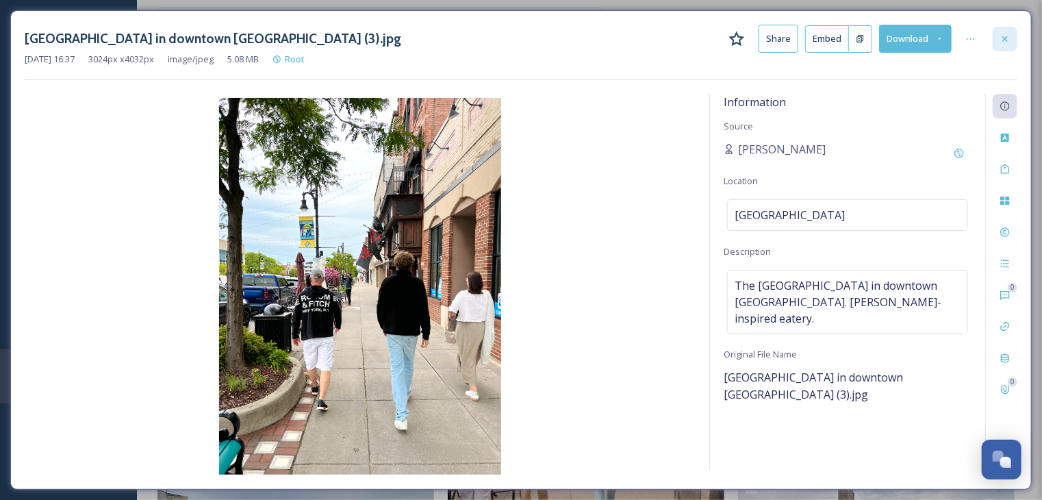
click at [1004, 35] on icon at bounding box center [1004, 39] width 11 height 11
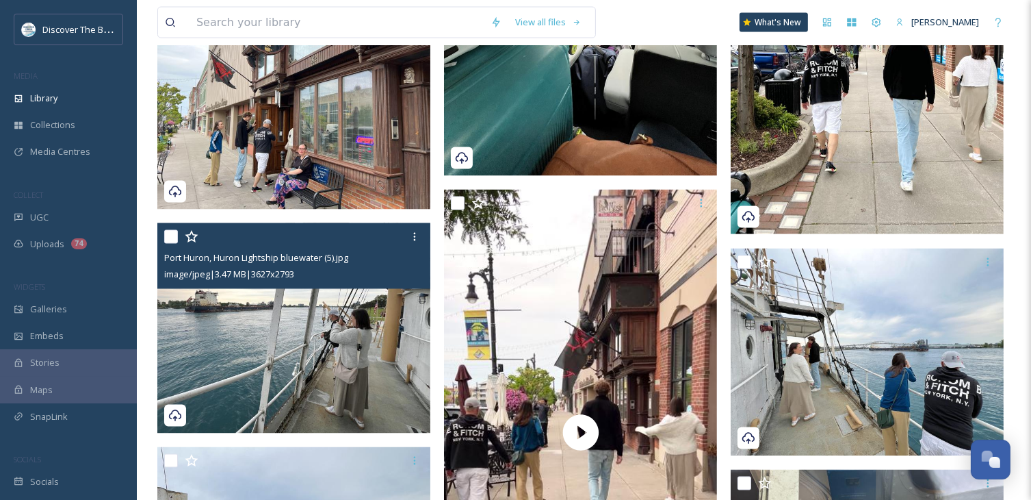
click at [323, 343] on img at bounding box center [293, 328] width 273 height 210
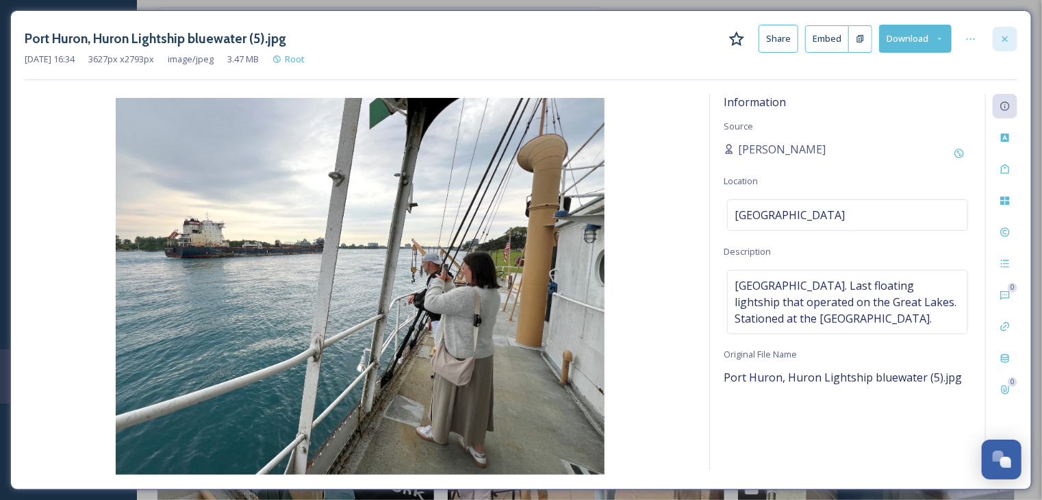
click at [1007, 39] on icon at bounding box center [1004, 39] width 11 height 11
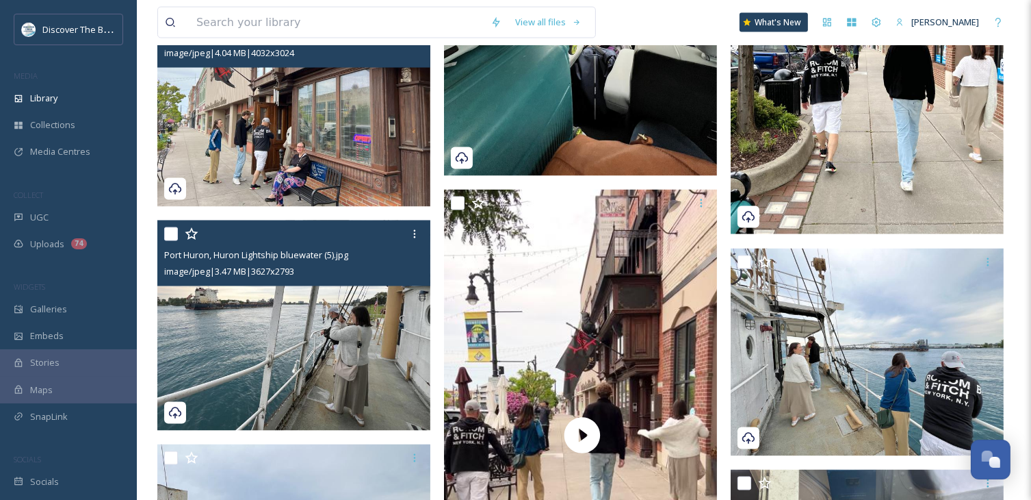
click at [304, 162] on img at bounding box center [293, 104] width 273 height 205
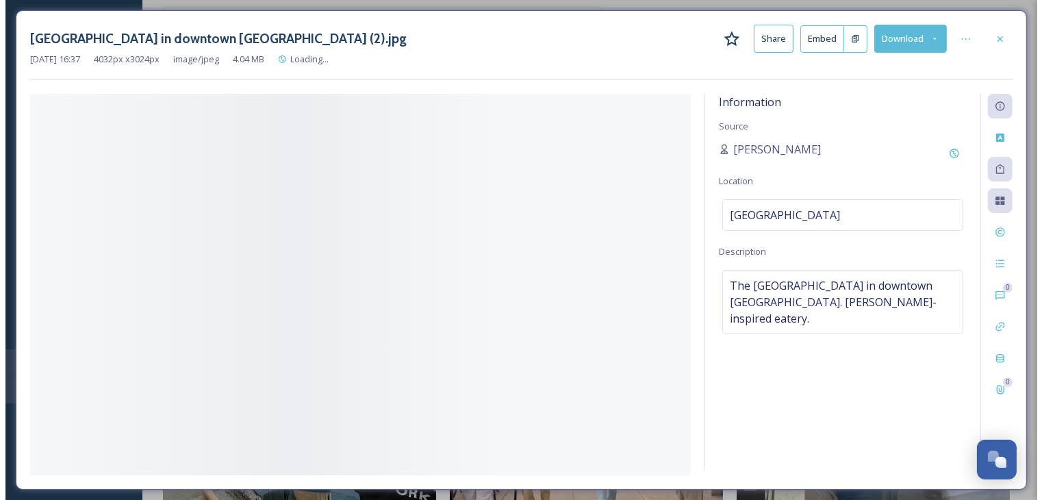
scroll to position [2040, 0]
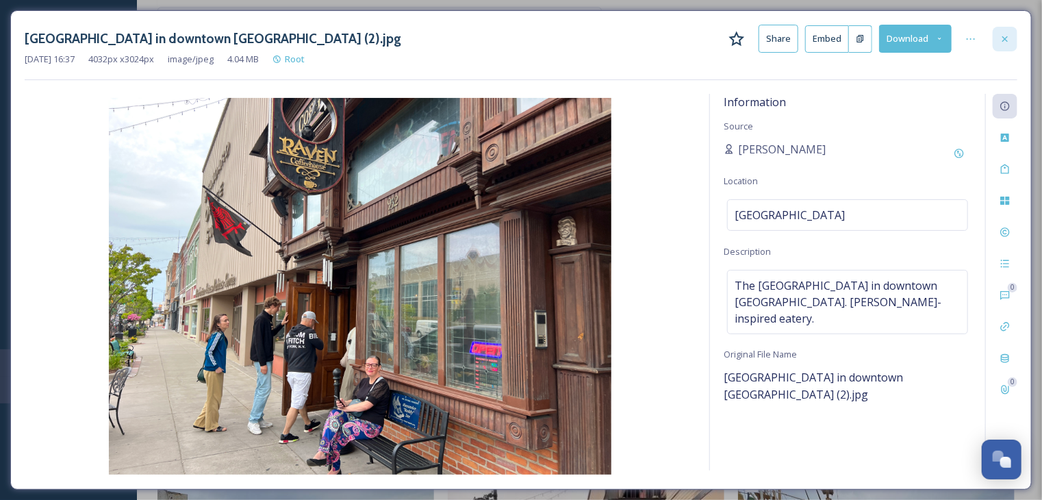
click at [1003, 35] on icon at bounding box center [1004, 39] width 11 height 11
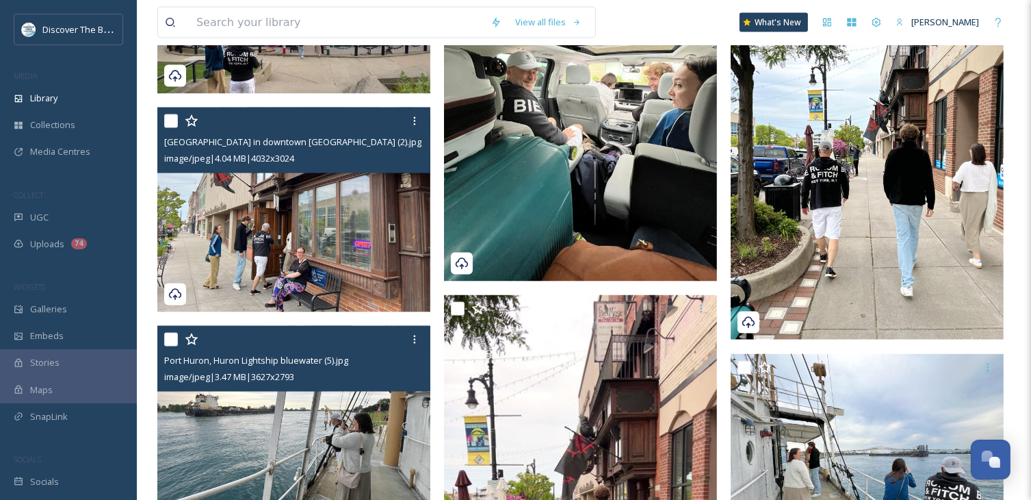
scroll to position [2122, 0]
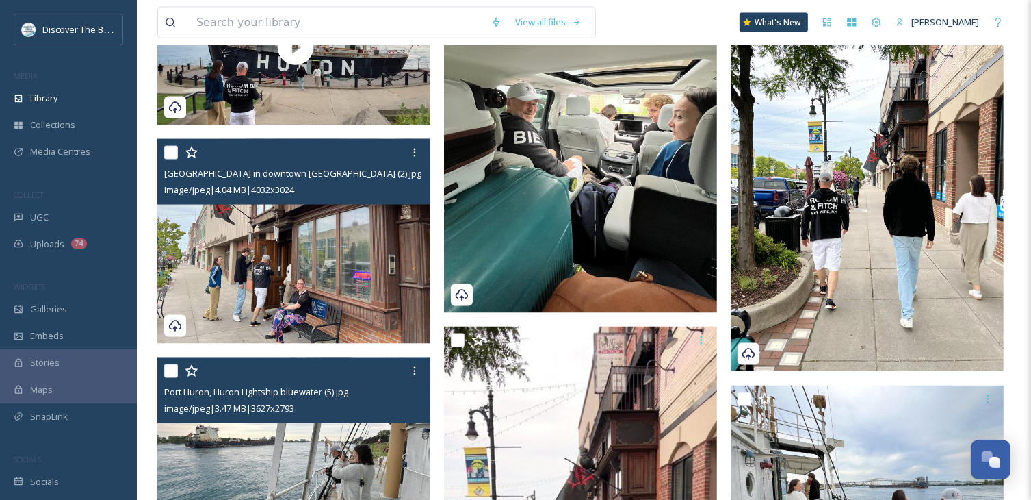
click at [650, 268] on img at bounding box center [580, 131] width 273 height 364
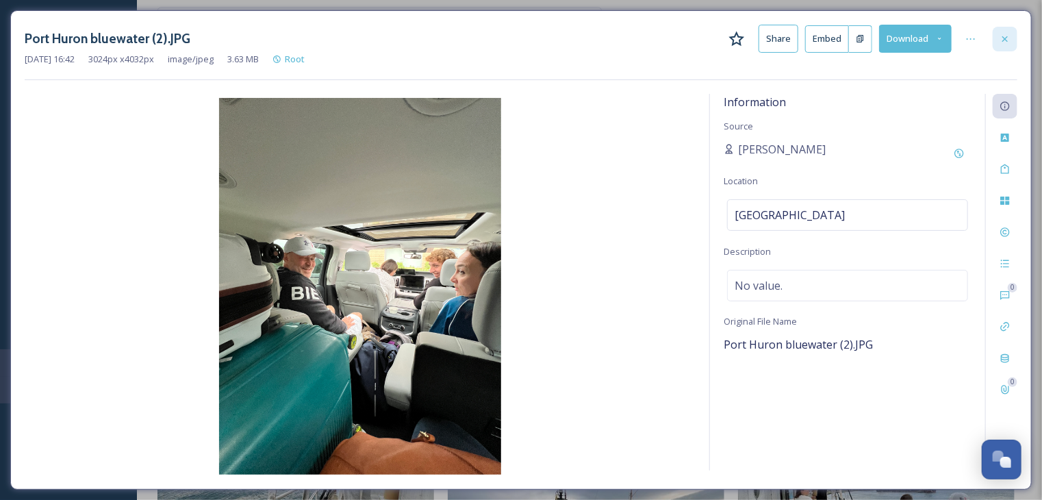
click at [1005, 34] on icon at bounding box center [1004, 39] width 11 height 11
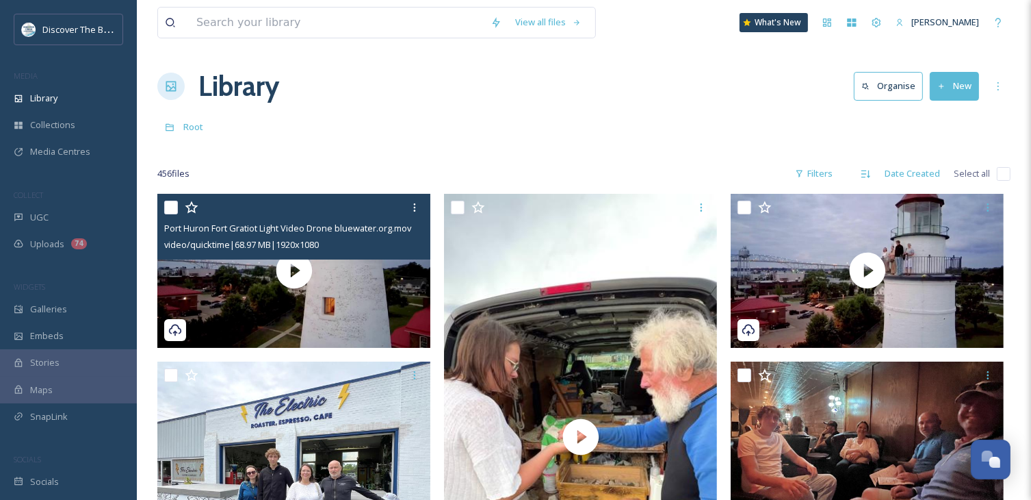
click at [168, 208] on input "checkbox" at bounding box center [171, 208] width 14 height 14
checkbox input "true"
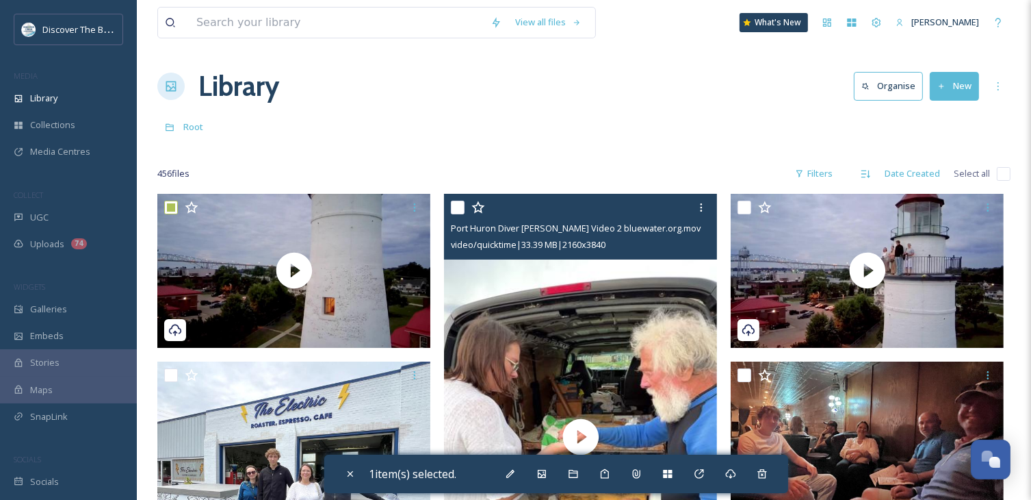
click at [460, 207] on input "checkbox" at bounding box center [458, 208] width 14 height 14
checkbox input "true"
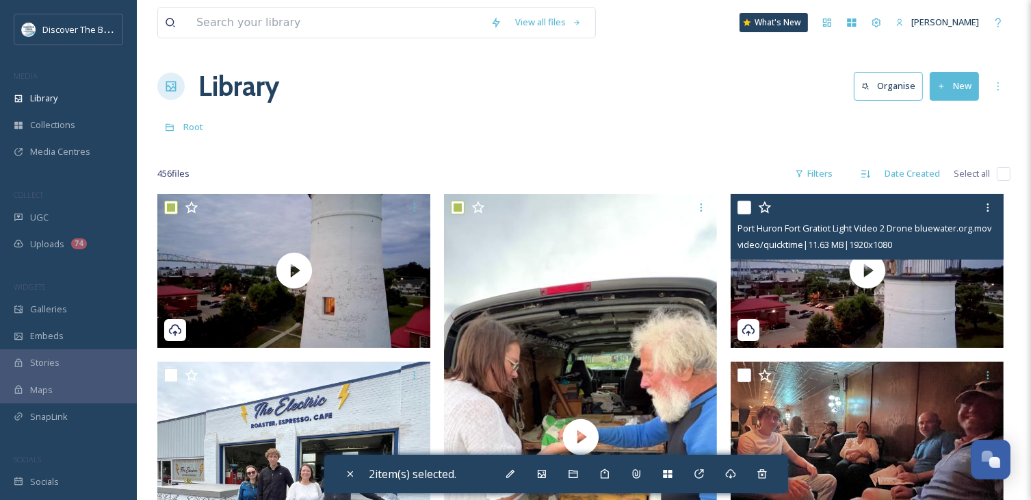
click at [748, 206] on input "checkbox" at bounding box center [745, 208] width 14 height 14
checkbox input "true"
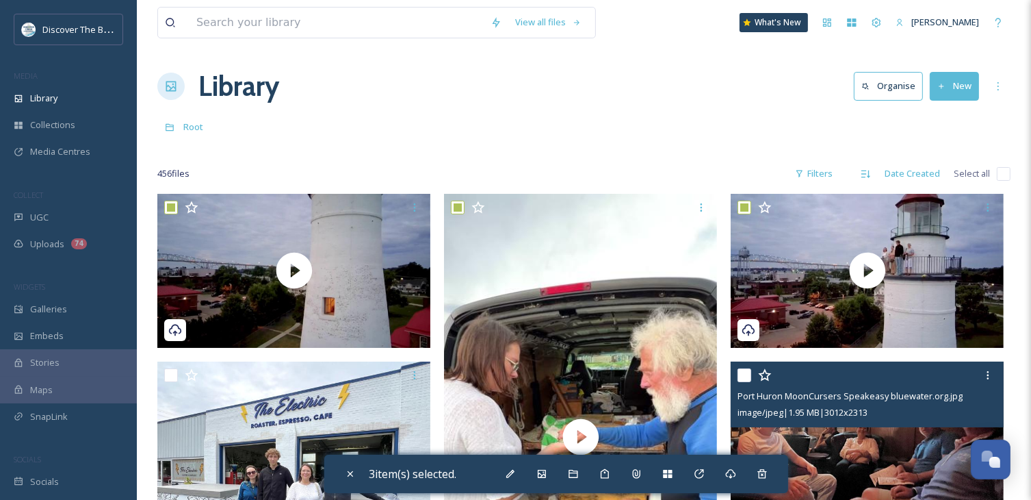
click at [752, 372] on div at bounding box center [869, 375] width 263 height 25
click at [739, 378] on input "checkbox" at bounding box center [745, 375] width 14 height 14
checkbox input "true"
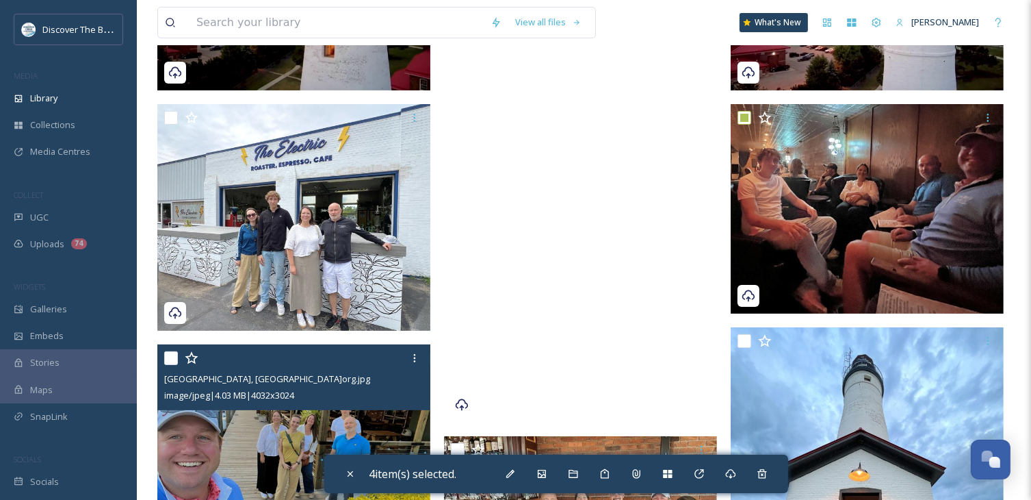
scroll to position [274, 0]
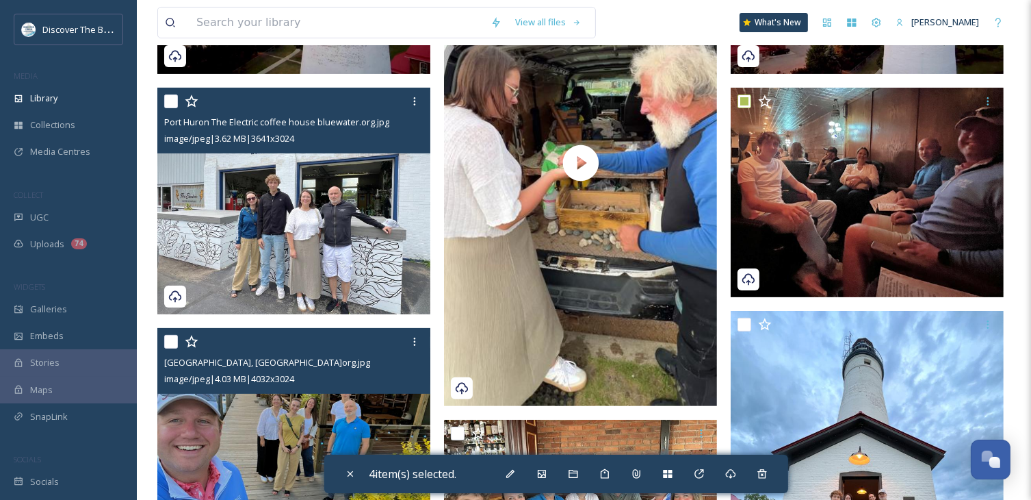
click at [170, 104] on input "checkbox" at bounding box center [171, 101] width 14 height 14
checkbox input "true"
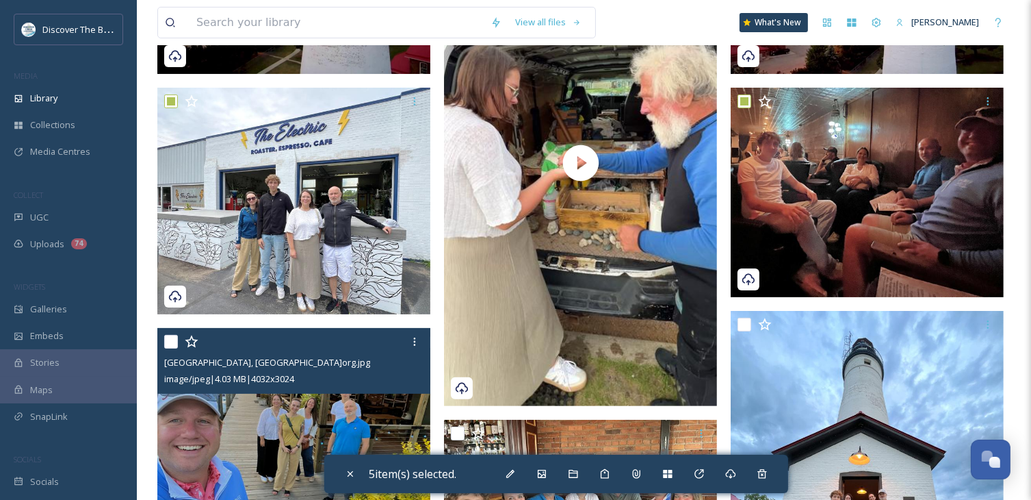
click at [169, 343] on input "checkbox" at bounding box center [171, 342] width 14 height 14
checkbox input "true"
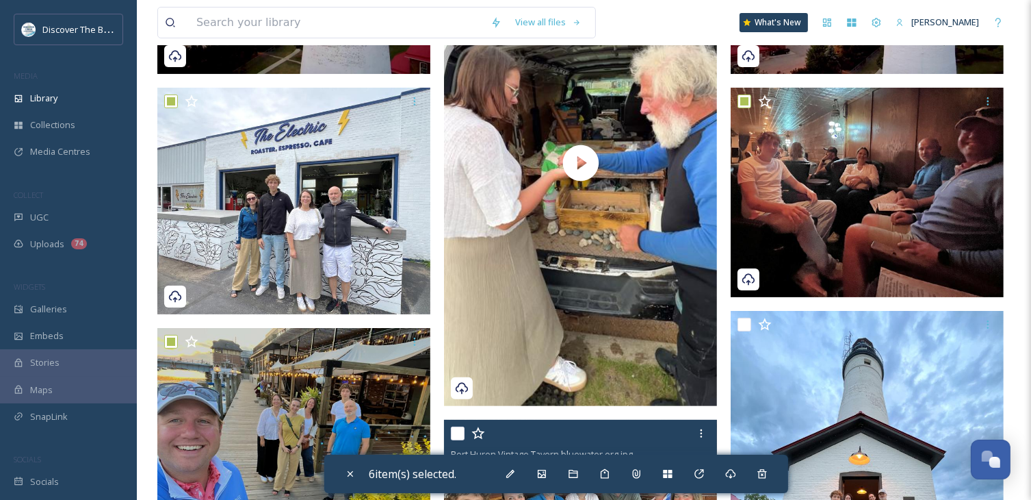
click at [458, 428] on input "checkbox" at bounding box center [458, 433] width 14 height 14
checkbox input "true"
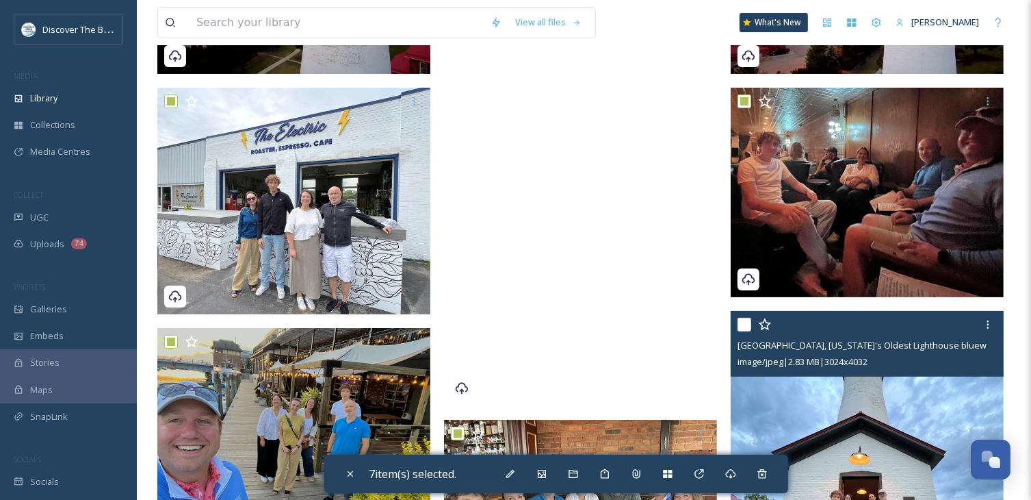
click at [751, 324] on input "checkbox" at bounding box center [745, 325] width 14 height 14
checkbox input "true"
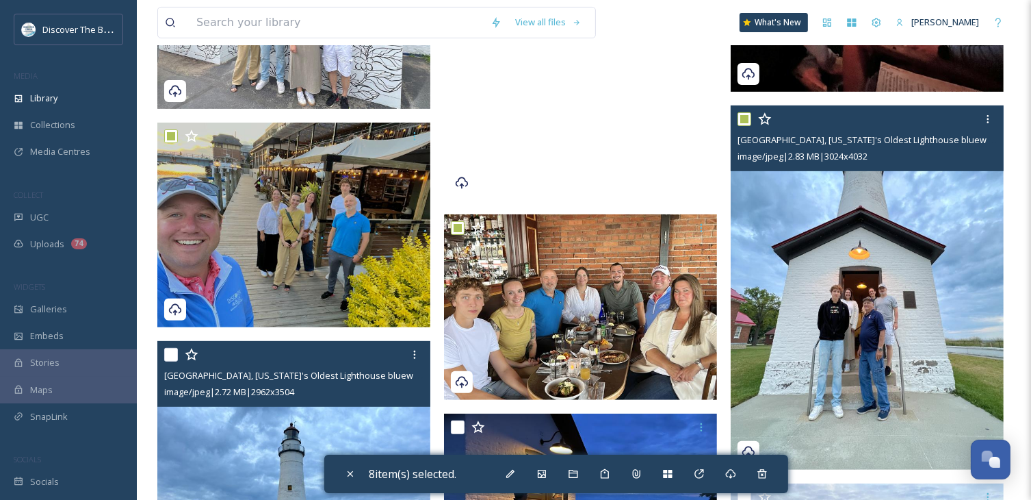
scroll to position [684, 0]
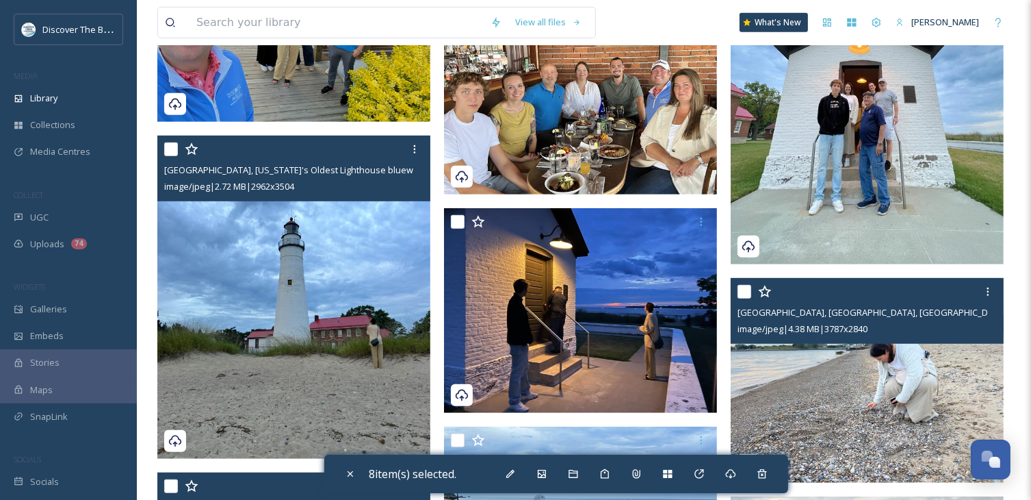
click at [744, 294] on input "checkbox" at bounding box center [745, 292] width 14 height 14
checkbox input "true"
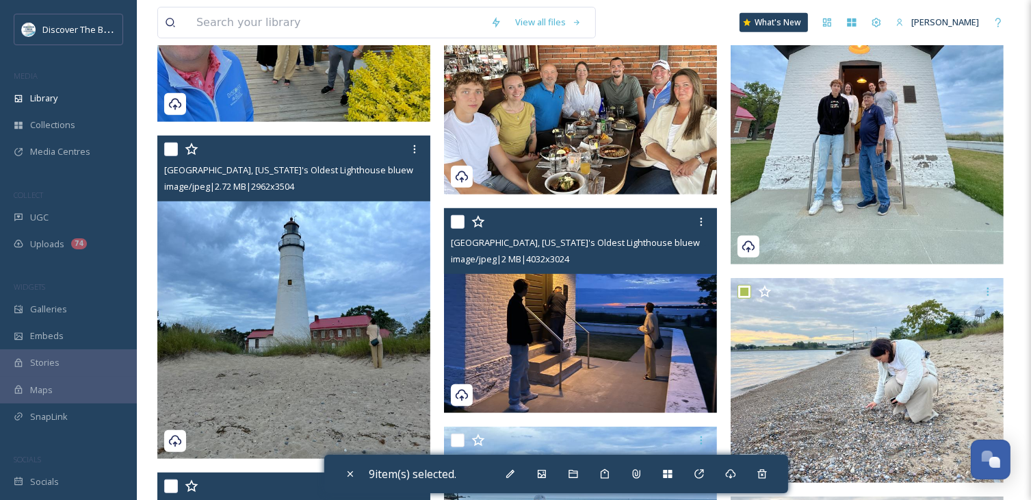
click at [462, 222] on input "checkbox" at bounding box center [458, 222] width 14 height 14
checkbox input "true"
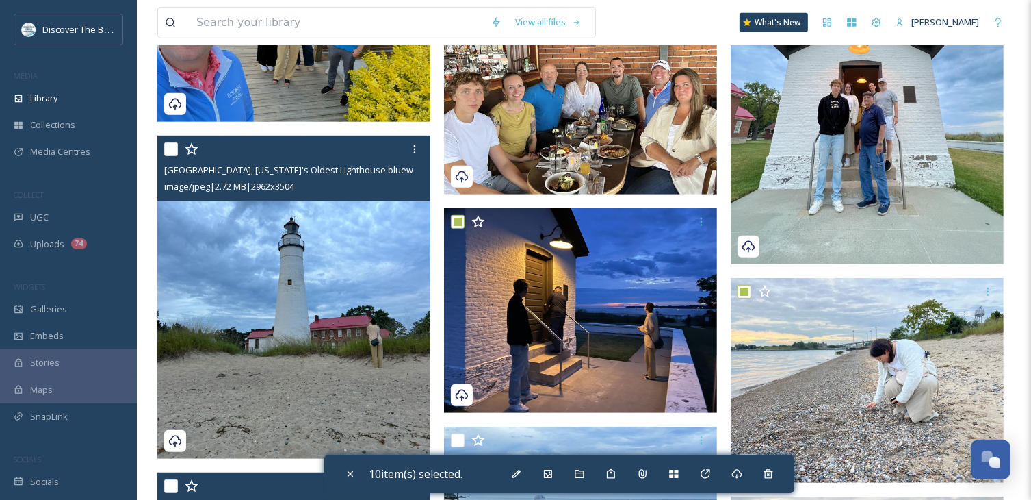
click at [173, 150] on input "checkbox" at bounding box center [171, 149] width 14 height 14
checkbox input "true"
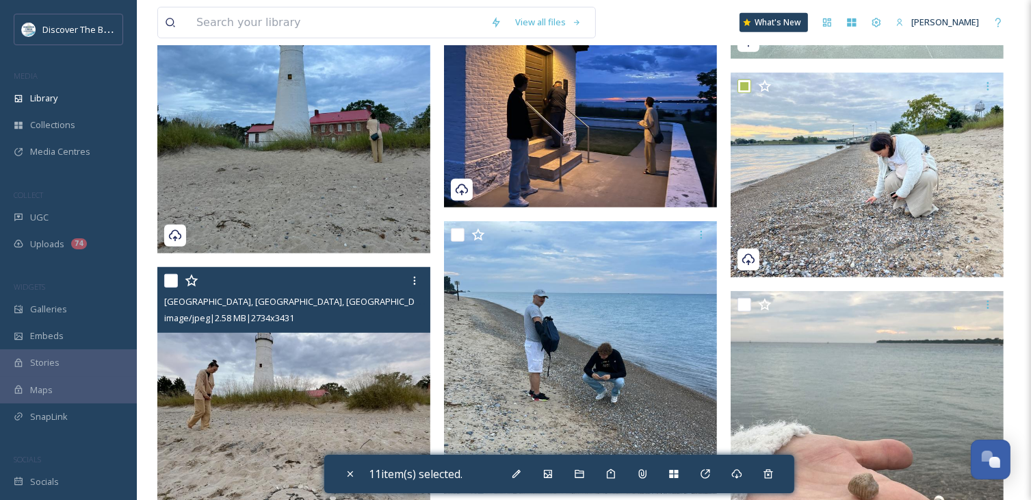
scroll to position [958, 0]
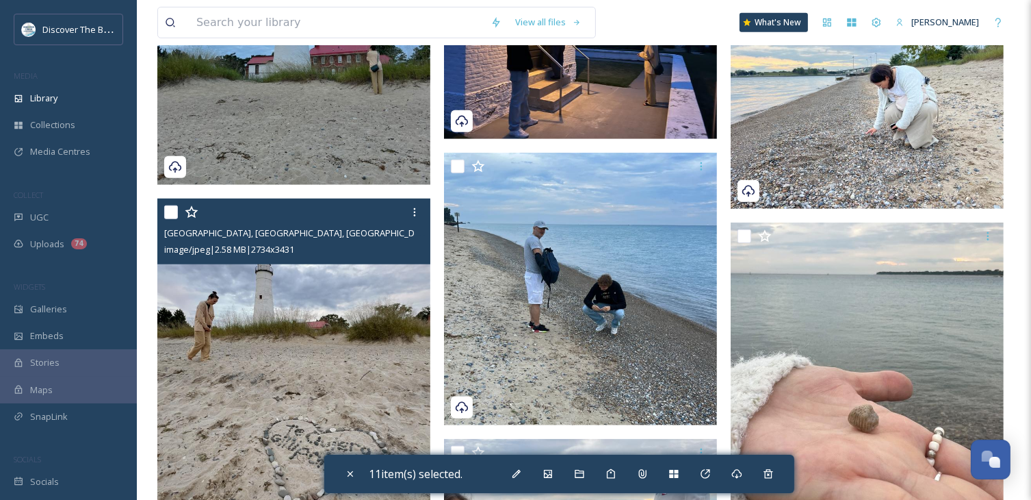
click at [170, 215] on input "checkbox" at bounding box center [171, 212] width 14 height 14
checkbox input "true"
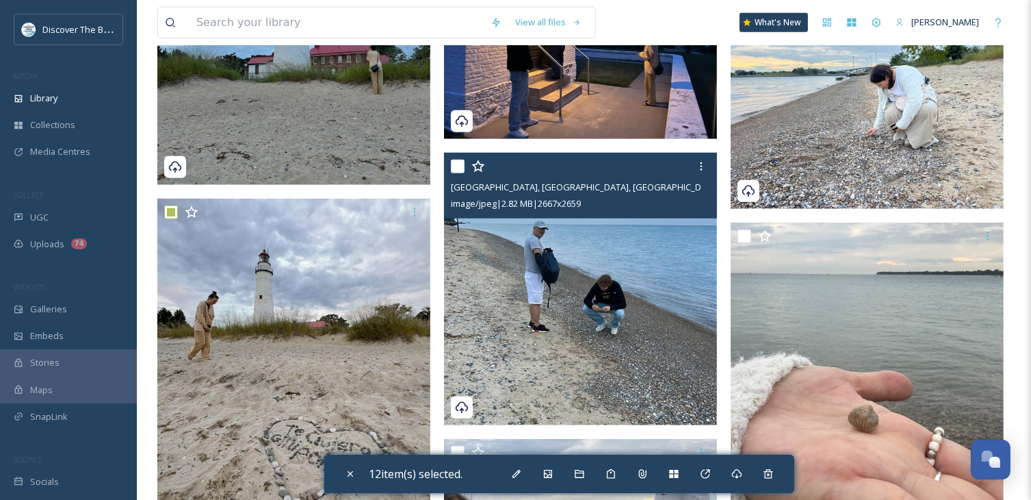
click at [460, 169] on input "checkbox" at bounding box center [458, 166] width 14 height 14
checkbox input "true"
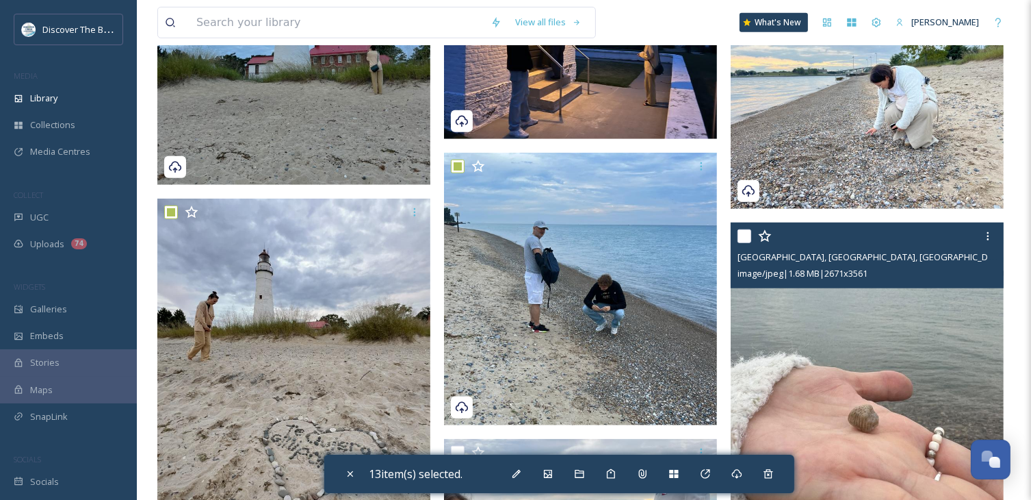
click at [749, 234] on input "checkbox" at bounding box center [745, 236] width 14 height 14
checkbox input "true"
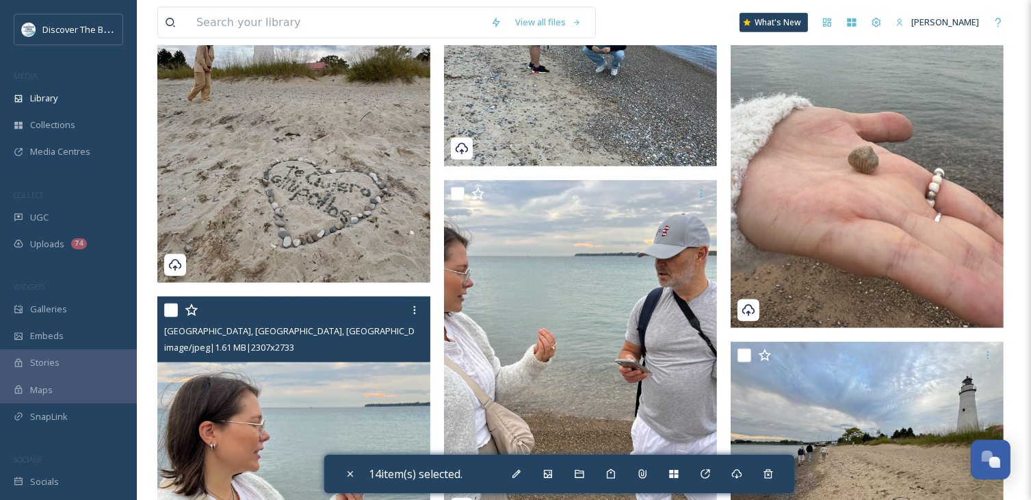
scroll to position [1300, 0]
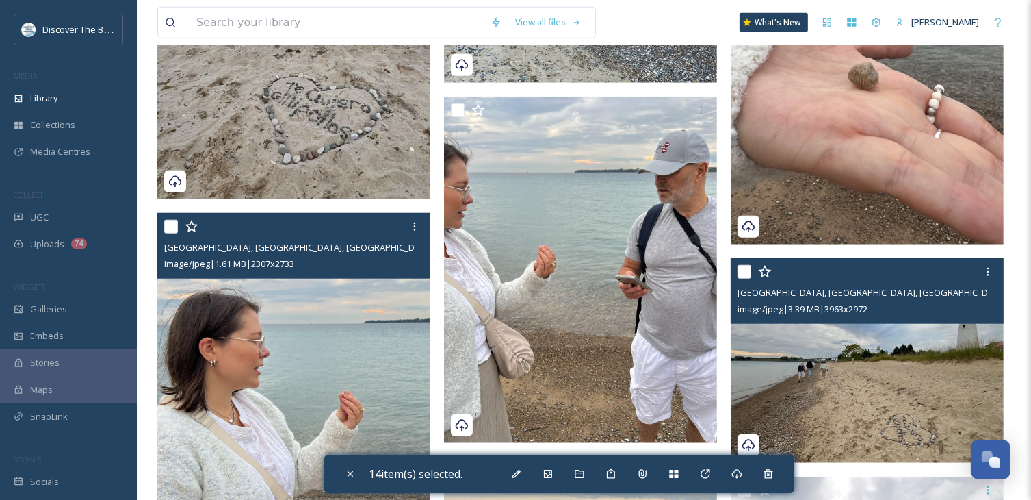
click at [752, 274] on div at bounding box center [869, 271] width 263 height 25
click at [740, 278] on input "checkbox" at bounding box center [745, 272] width 14 height 14
checkbox input "true"
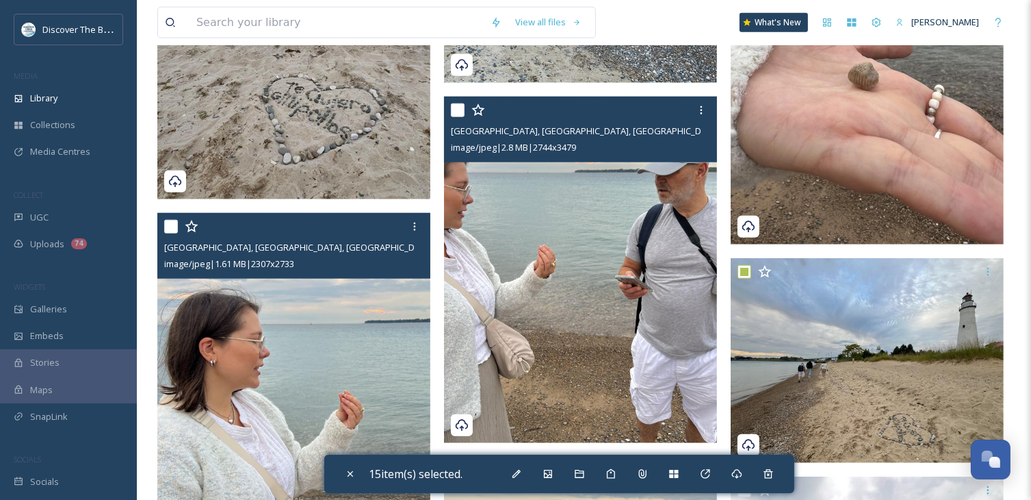
click at [463, 116] on input "checkbox" at bounding box center [458, 110] width 14 height 14
checkbox input "true"
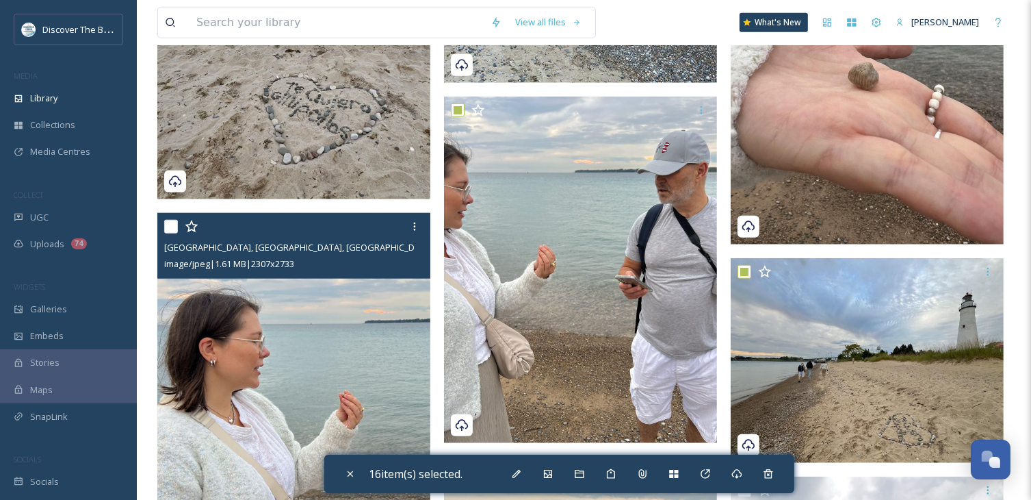
click at [166, 228] on input "checkbox" at bounding box center [171, 227] width 14 height 14
checkbox input "true"
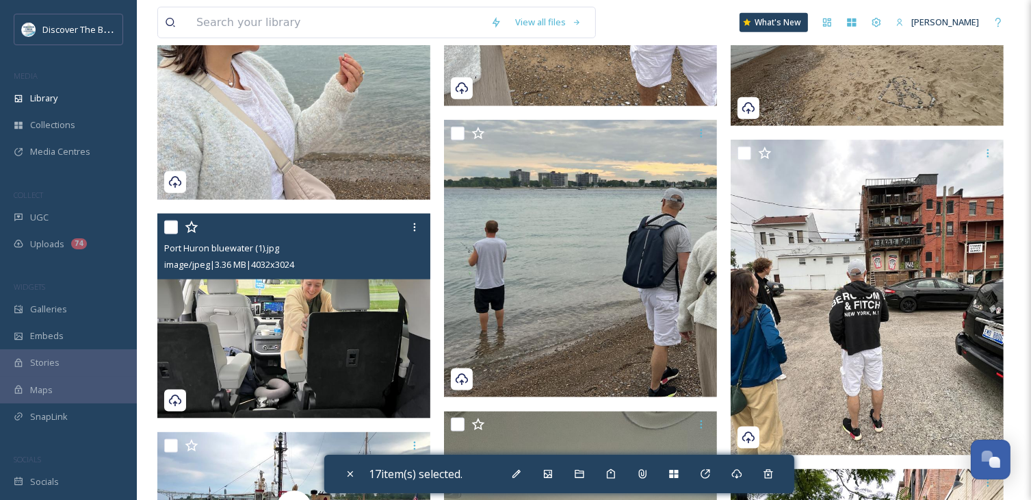
scroll to position [1643, 0]
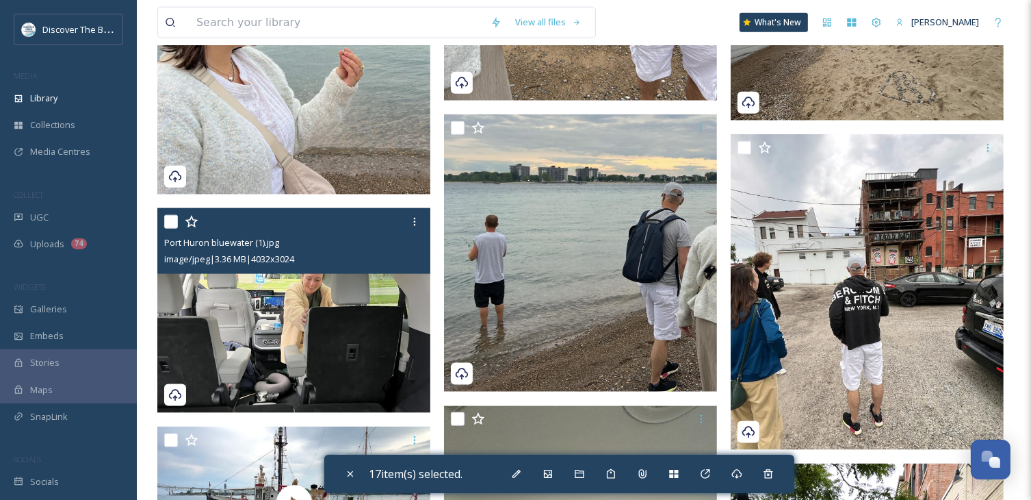
click at [170, 227] on input "checkbox" at bounding box center [171, 222] width 14 height 14
checkbox input "true"
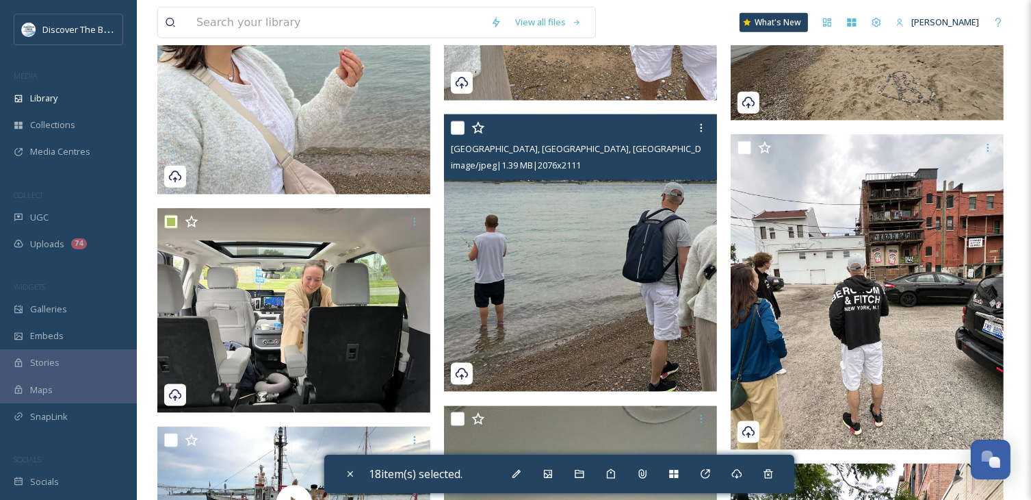
click at [461, 127] on input "checkbox" at bounding box center [458, 128] width 14 height 14
checkbox input "true"
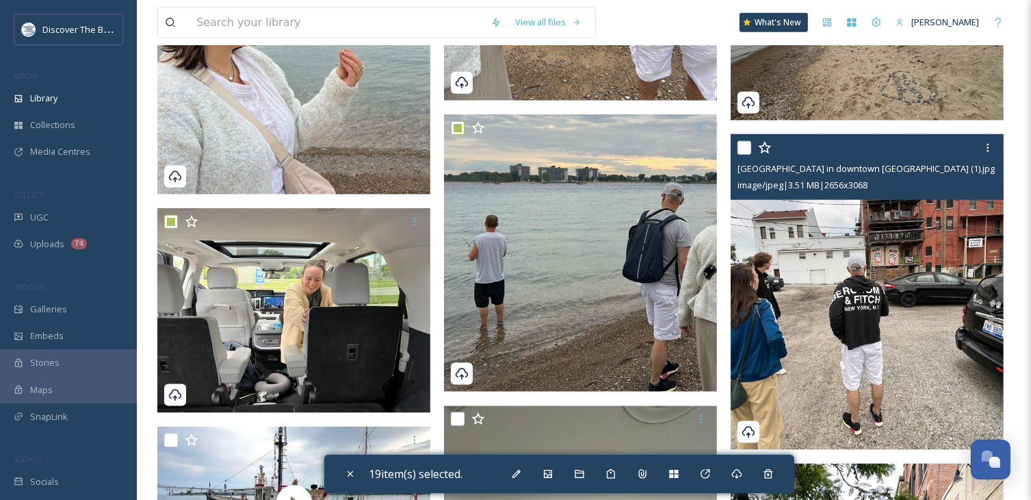
click at [745, 146] on input "checkbox" at bounding box center [745, 148] width 14 height 14
checkbox input "true"
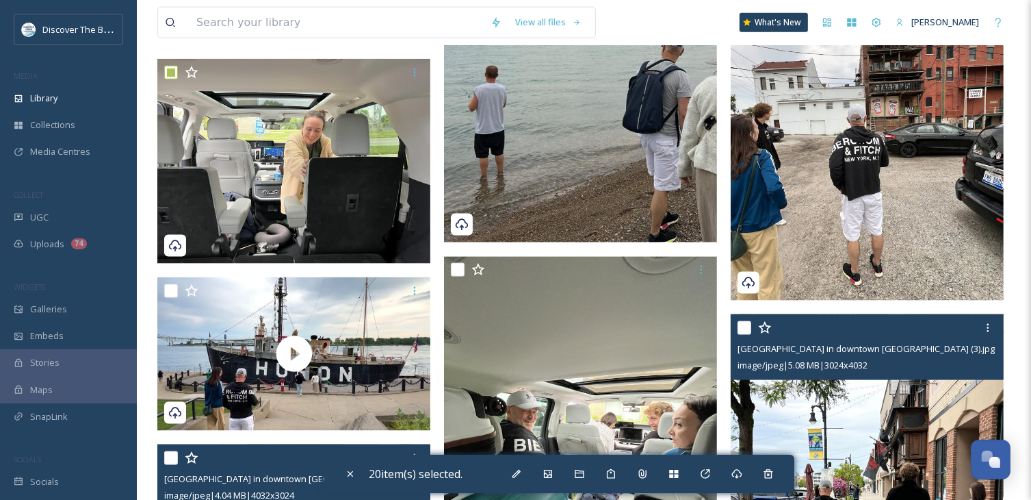
scroll to position [1848, 0]
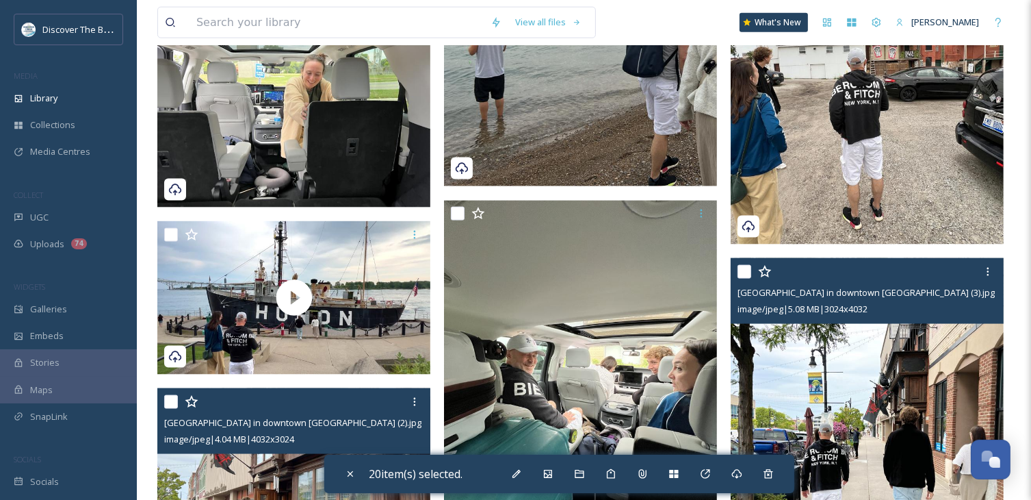
click at [751, 269] on input "checkbox" at bounding box center [745, 272] width 14 height 14
checkbox input "true"
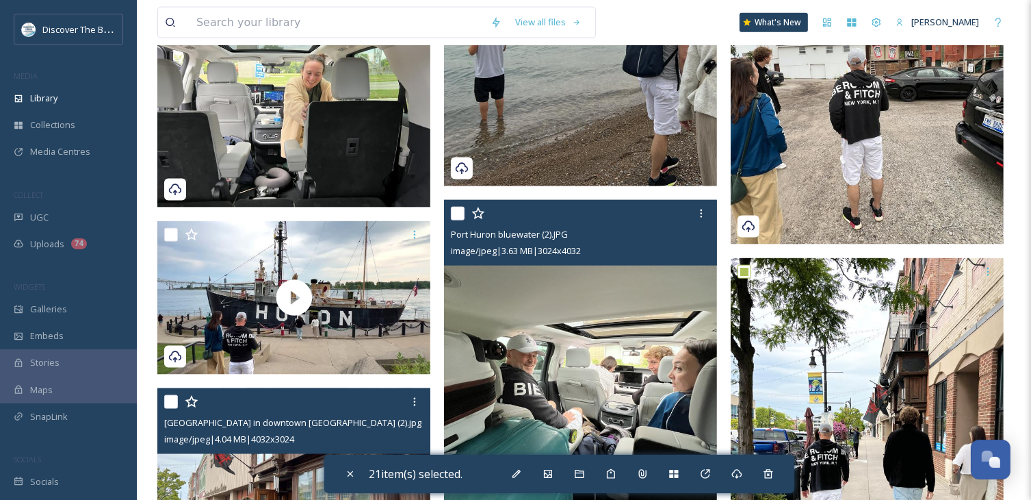
click at [461, 213] on input "checkbox" at bounding box center [458, 214] width 14 height 14
checkbox input "true"
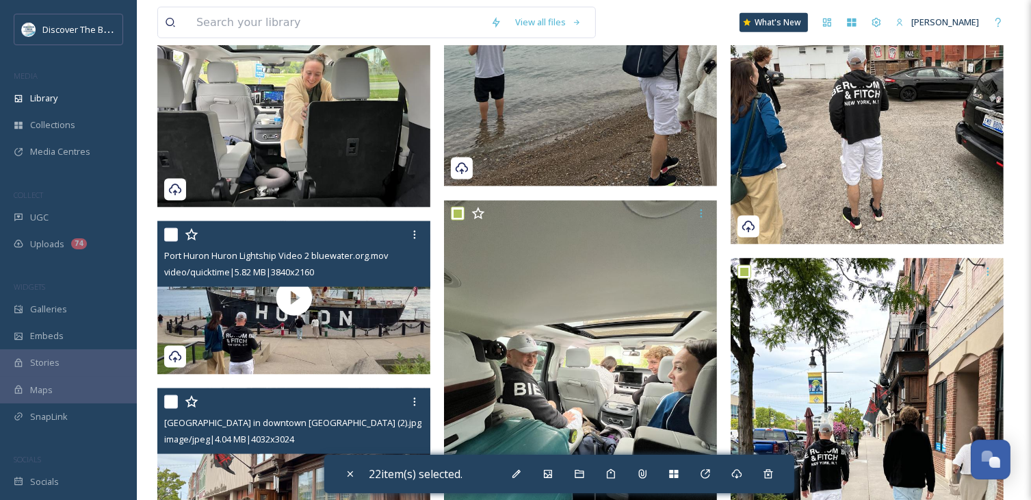
click at [172, 234] on input "checkbox" at bounding box center [171, 235] width 14 height 14
checkbox input "true"
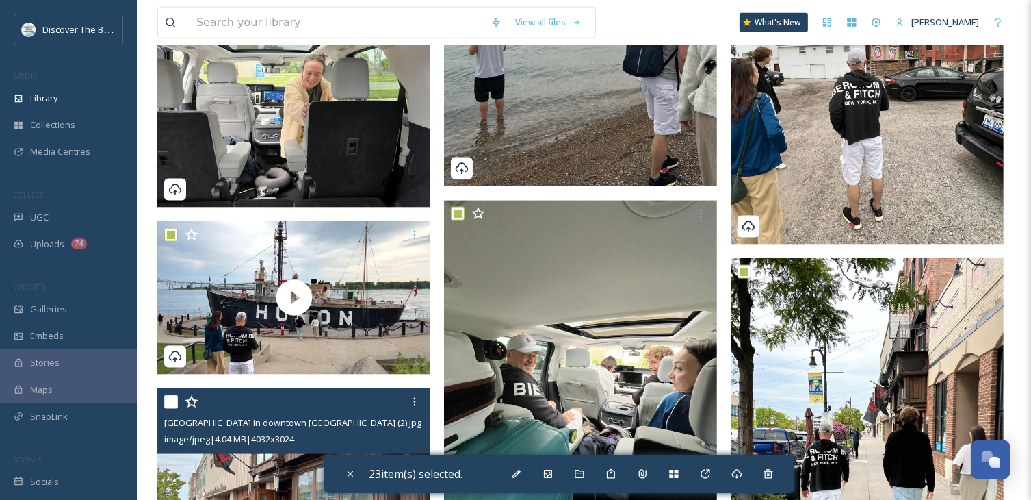
click at [166, 403] on input "checkbox" at bounding box center [171, 402] width 14 height 14
checkbox input "true"
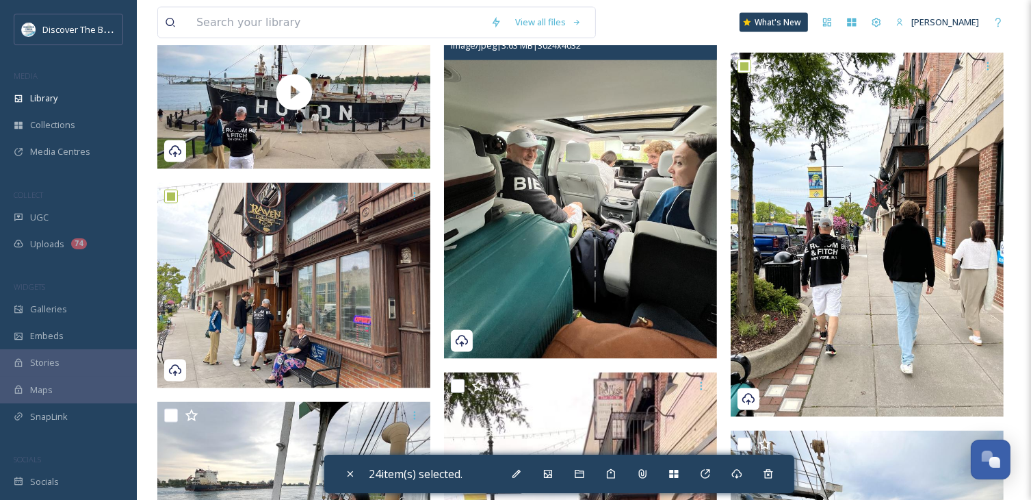
scroll to position [2190, 0]
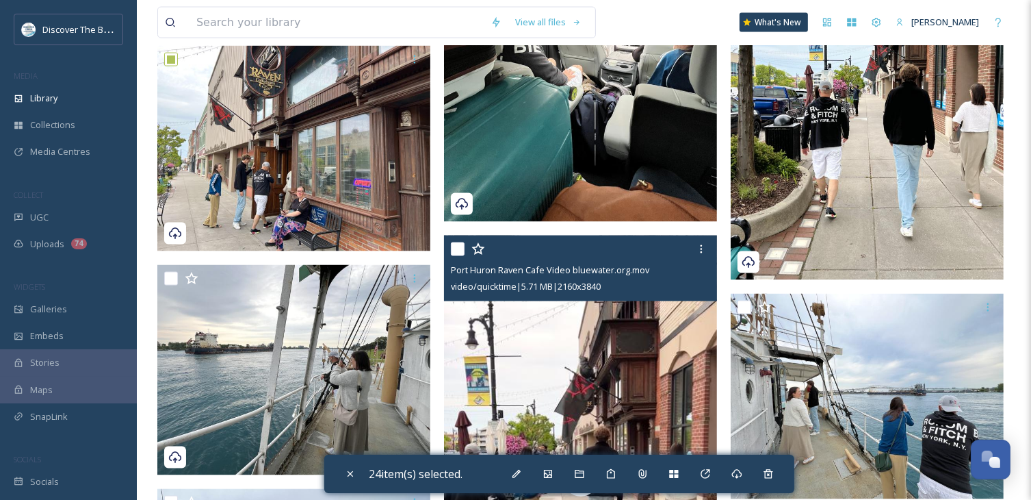
click at [454, 253] on input "checkbox" at bounding box center [458, 249] width 14 height 14
checkbox input "true"
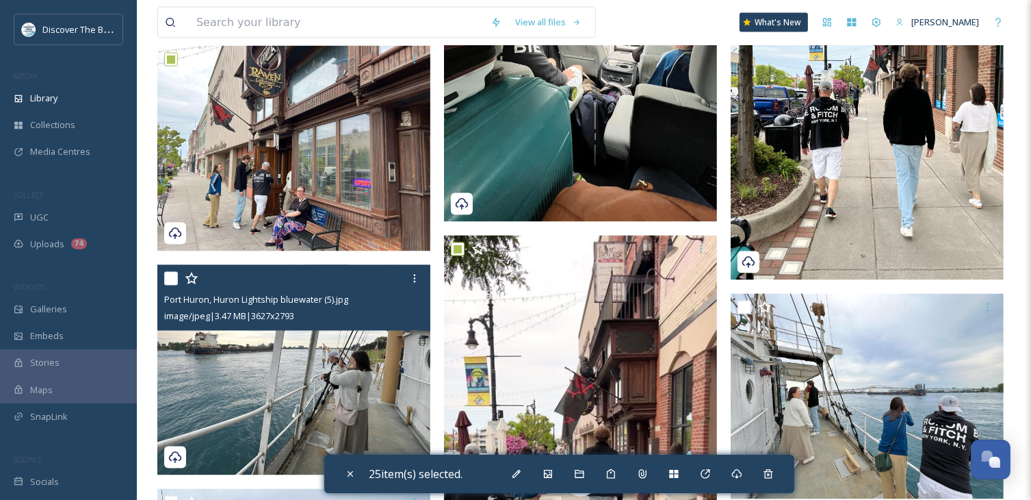
click at [176, 283] on input "checkbox" at bounding box center [171, 279] width 14 height 14
checkbox input "true"
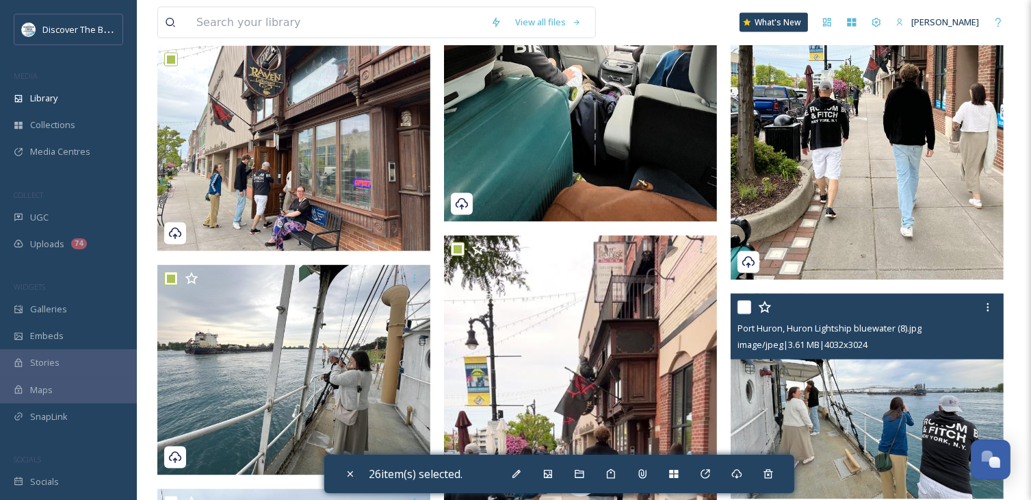
click at [749, 306] on input "checkbox" at bounding box center [745, 307] width 14 height 14
checkbox input "true"
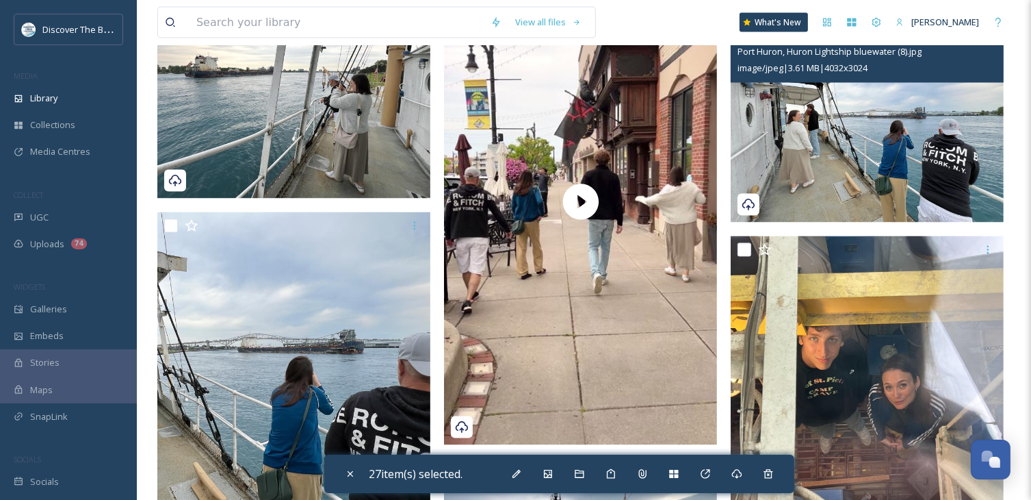
scroll to position [2532, 0]
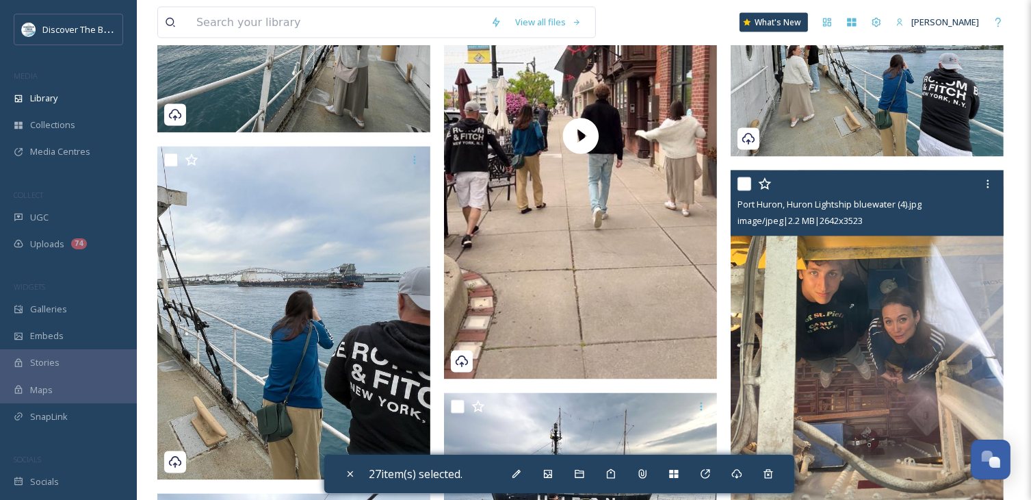
click at [747, 186] on input "checkbox" at bounding box center [745, 184] width 14 height 14
checkbox input "true"
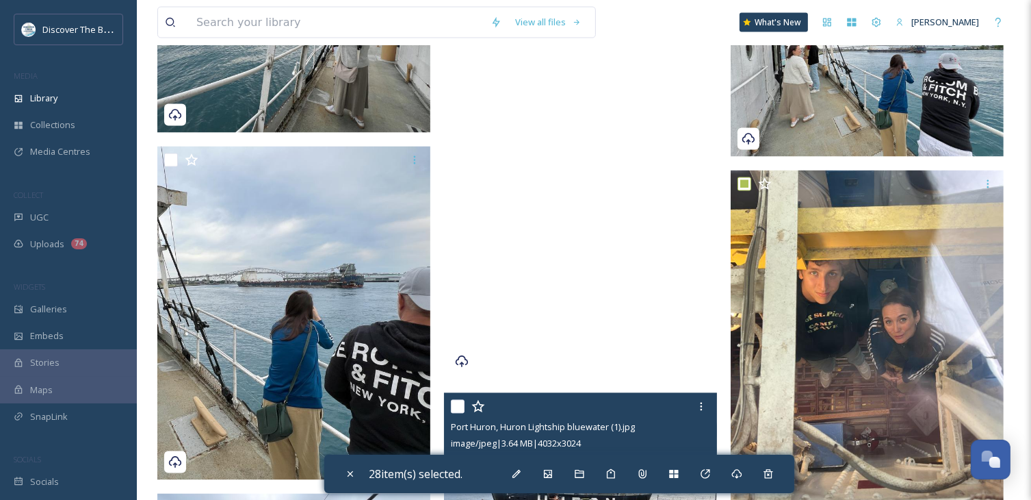
click at [465, 404] on div at bounding box center [582, 406] width 263 height 25
click at [460, 404] on input "checkbox" at bounding box center [458, 407] width 14 height 14
checkbox input "true"
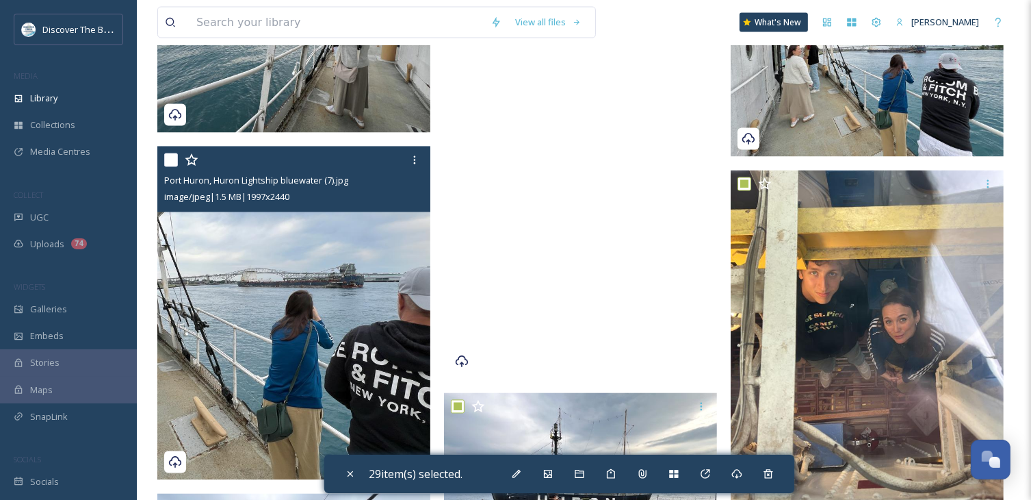
click at [170, 162] on input "checkbox" at bounding box center [171, 160] width 14 height 14
checkbox input "true"
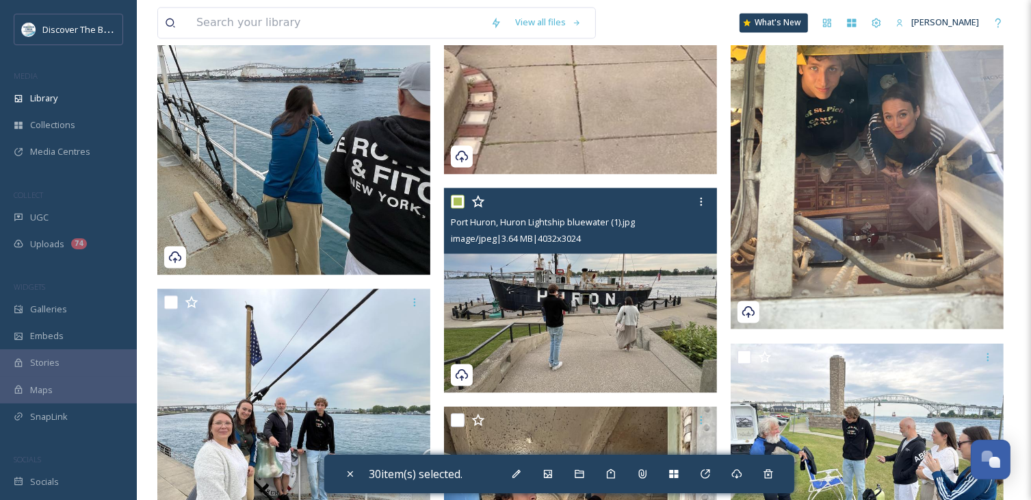
scroll to position [2875, 0]
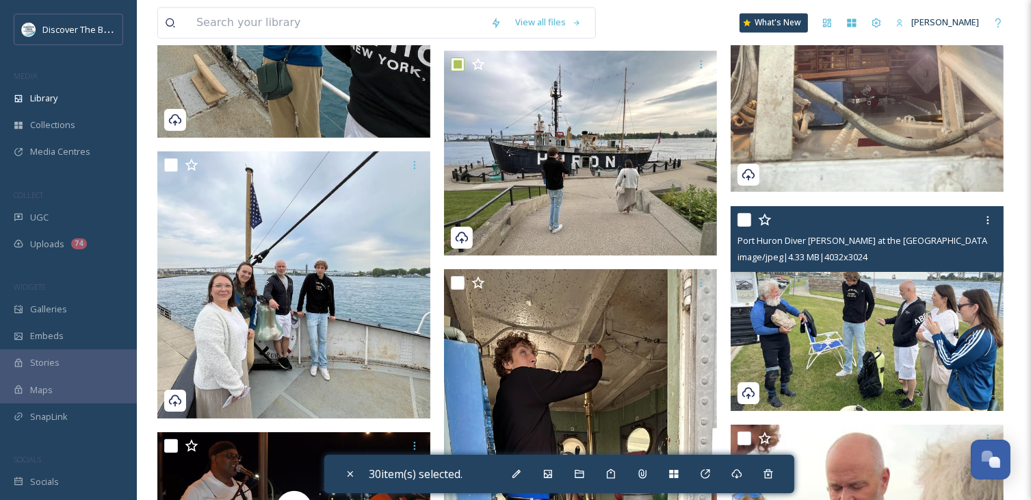
click at [744, 220] on input "checkbox" at bounding box center [745, 220] width 14 height 14
checkbox input "true"
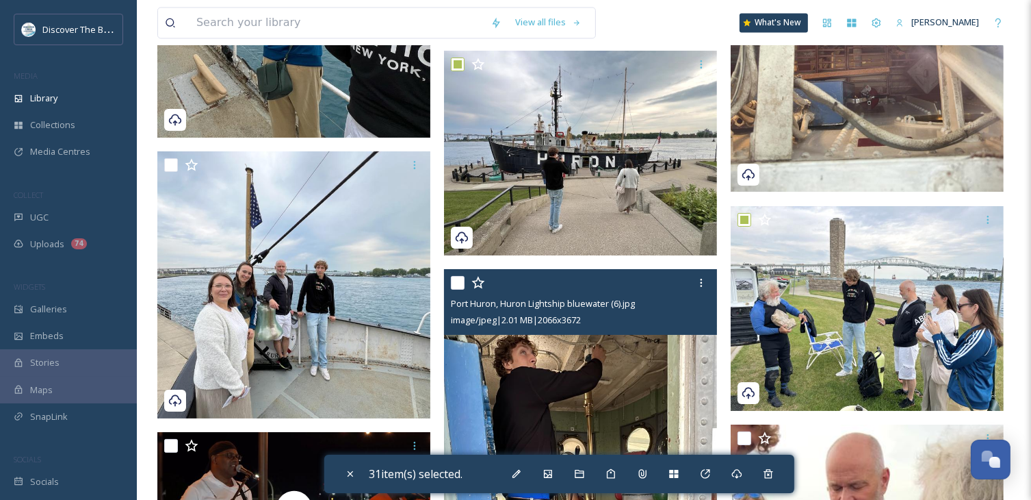
click at [460, 283] on input "checkbox" at bounding box center [458, 283] width 14 height 14
checkbox input "true"
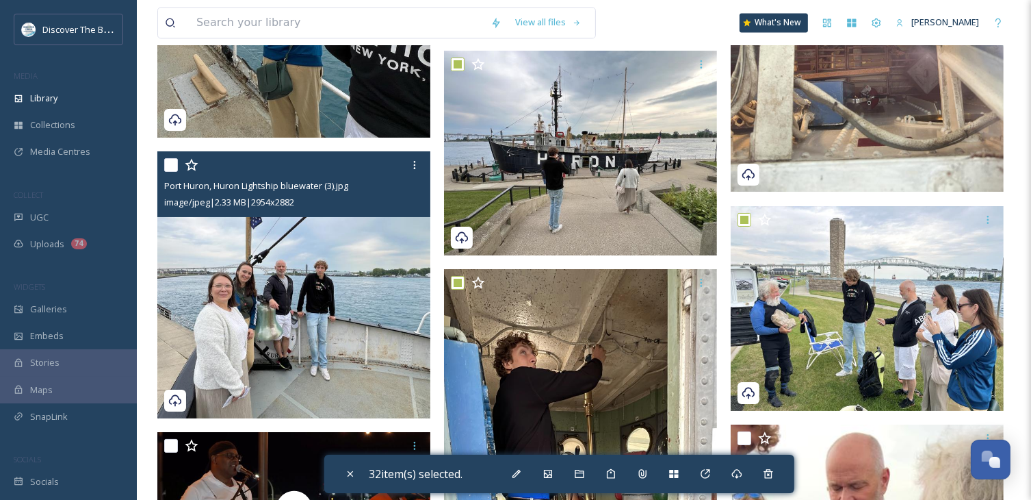
click at [168, 171] on input "checkbox" at bounding box center [171, 165] width 14 height 14
checkbox input "true"
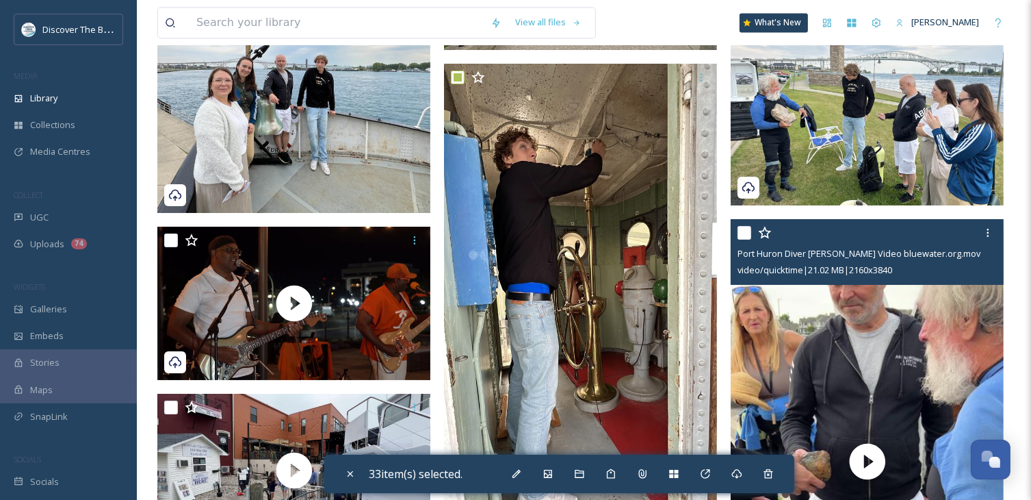
click at [745, 234] on input "checkbox" at bounding box center [745, 233] width 14 height 14
checkbox input "true"
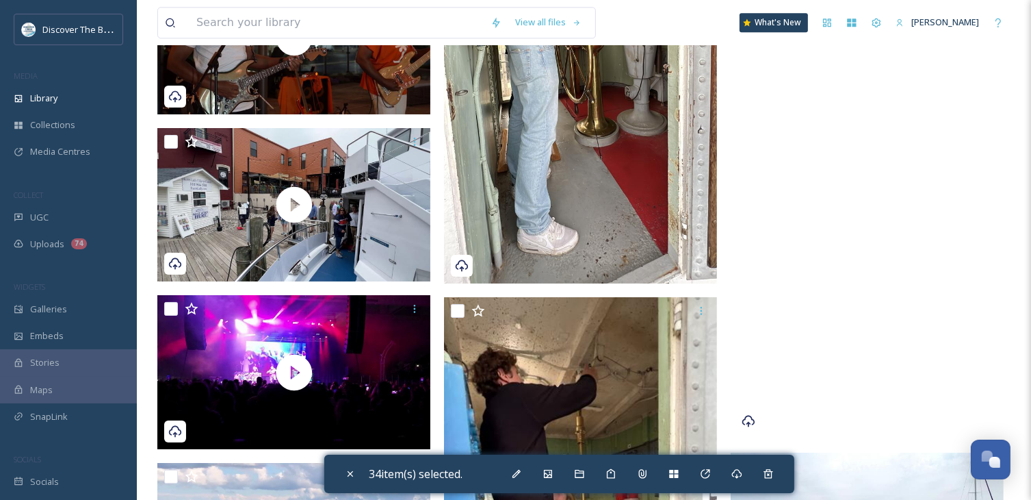
scroll to position [3354, 0]
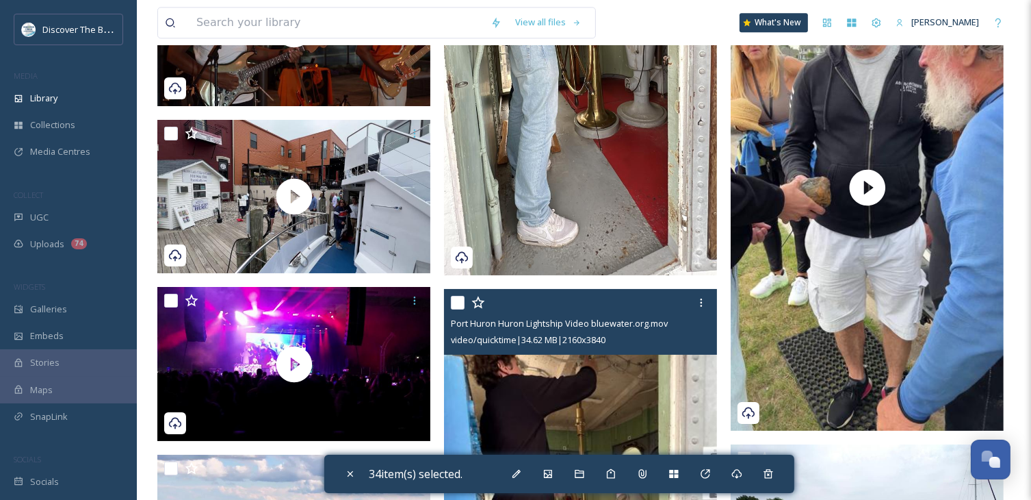
click at [459, 302] on input "checkbox" at bounding box center [458, 303] width 14 height 14
checkbox input "true"
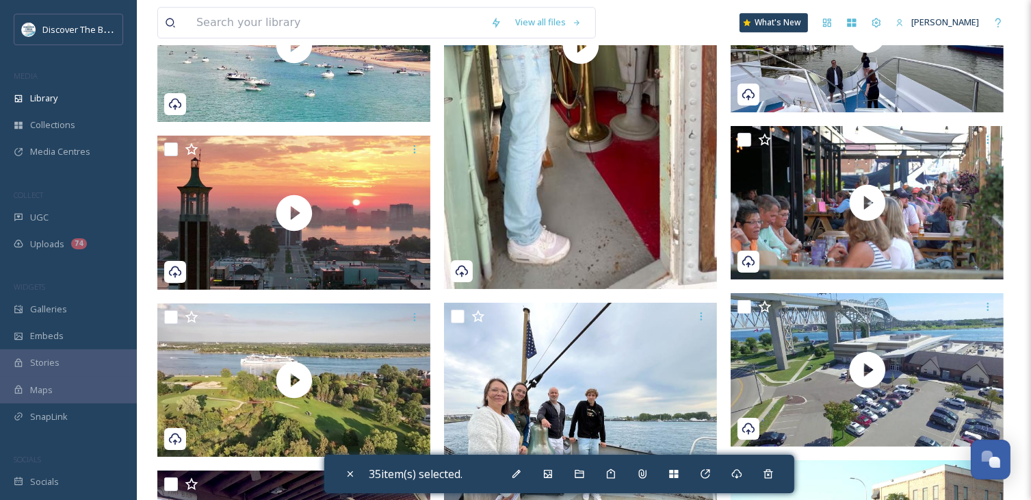
scroll to position [3901, 0]
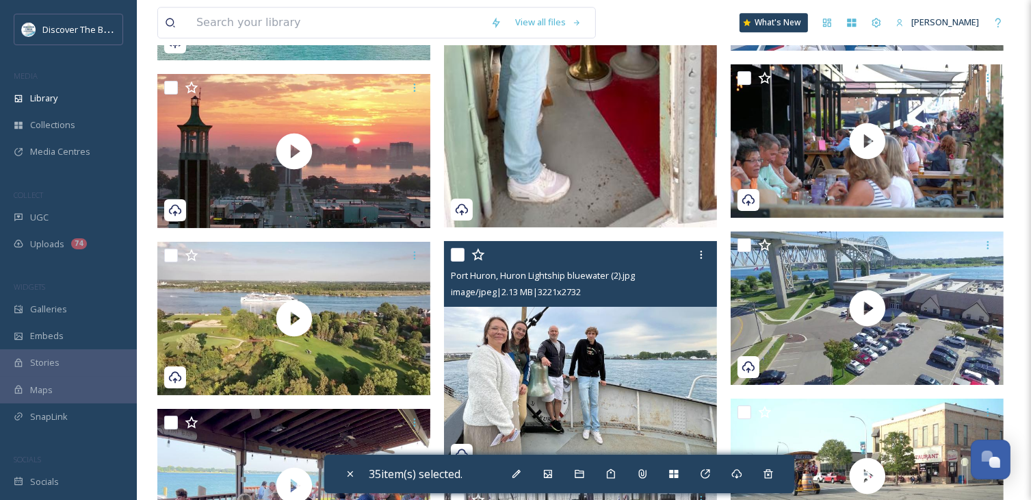
click at [459, 253] on input "checkbox" at bounding box center [458, 255] width 14 height 14
checkbox input "true"
click at [575, 368] on img at bounding box center [580, 356] width 273 height 232
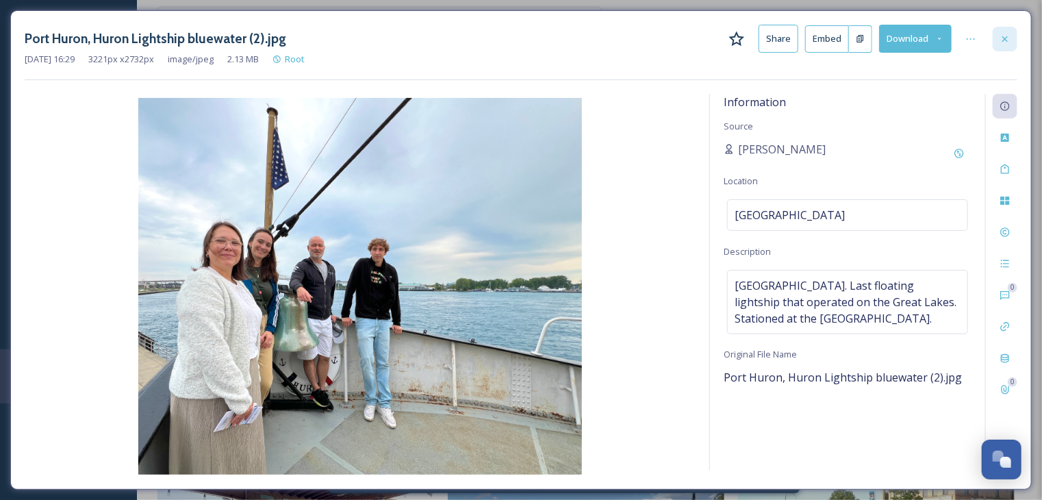
click at [999, 42] on icon at bounding box center [1004, 39] width 11 height 11
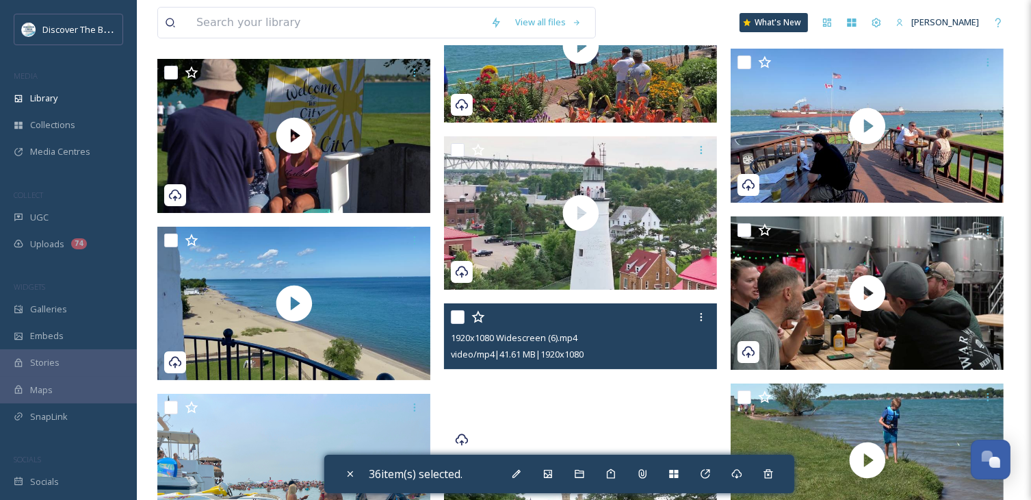
scroll to position [4791, 0]
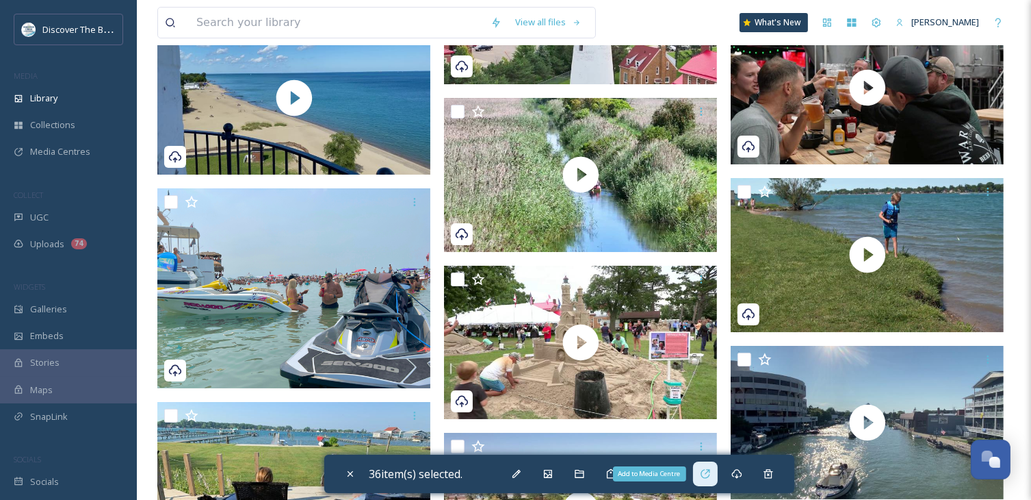
click at [708, 477] on icon at bounding box center [705, 473] width 9 height 9
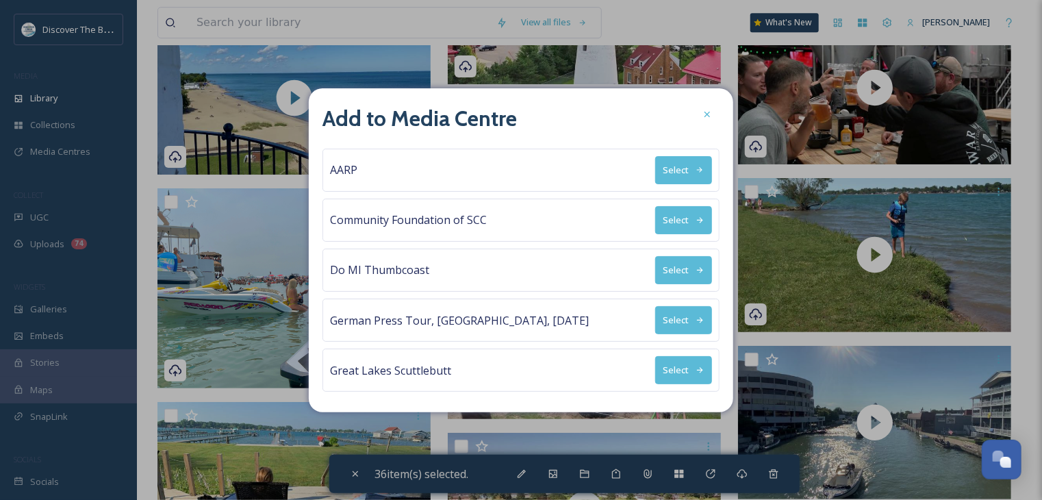
click at [695, 320] on icon at bounding box center [699, 320] width 9 height 9
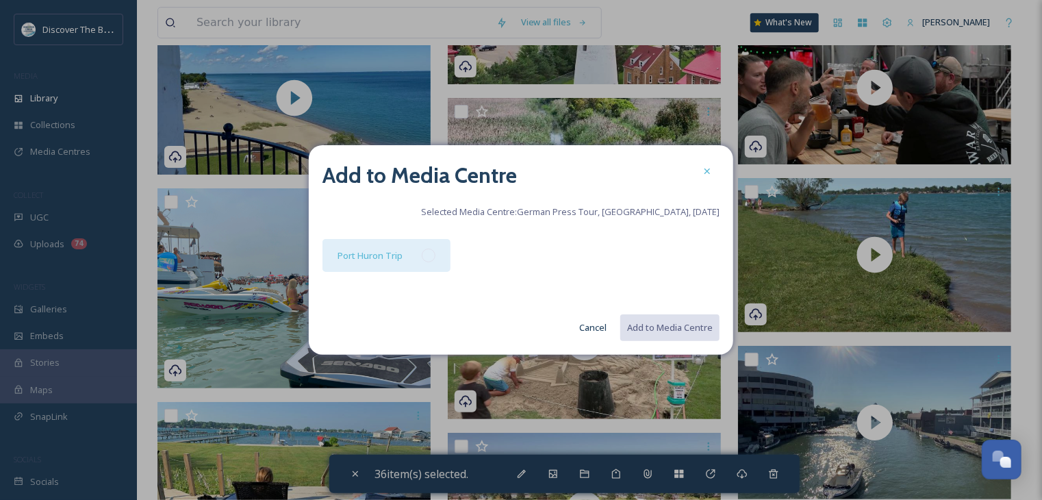
click at [430, 250] on div at bounding box center [429, 255] width 14 height 14
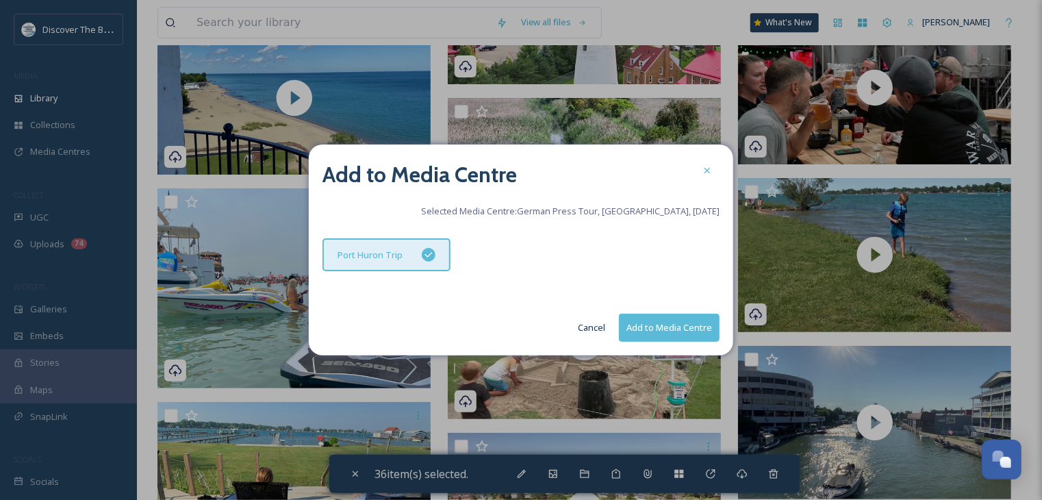
click at [680, 322] on button "Add to Media Centre" at bounding box center [669, 327] width 101 height 28
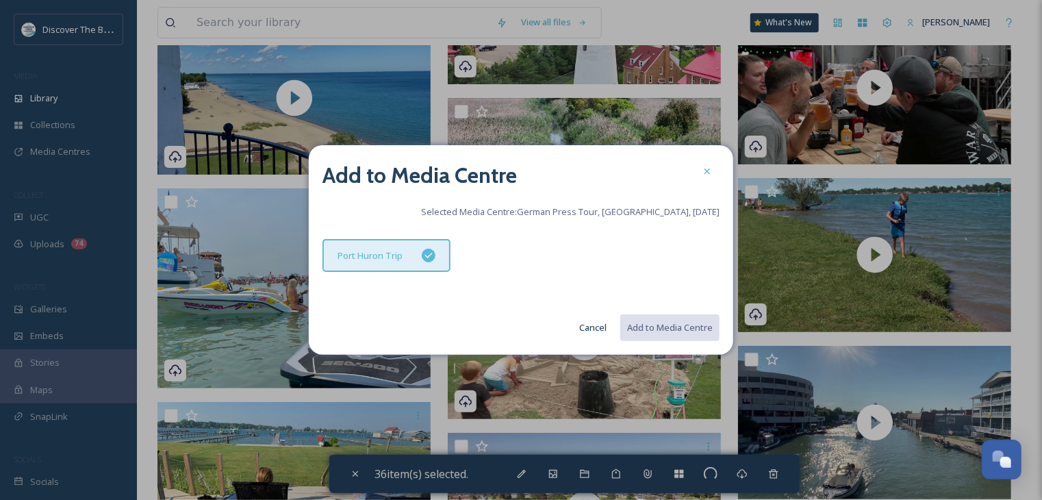
checkbox input "false"
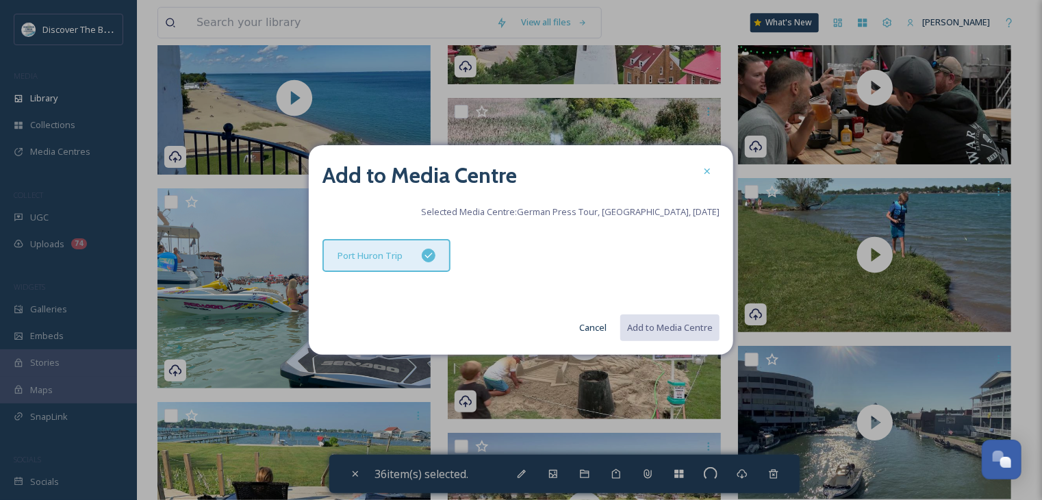
checkbox input "false"
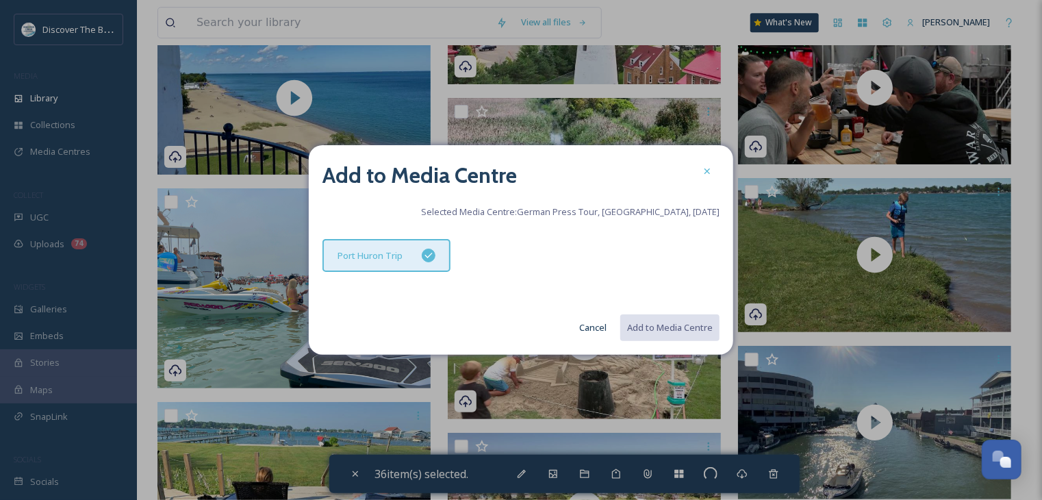
checkbox input "false"
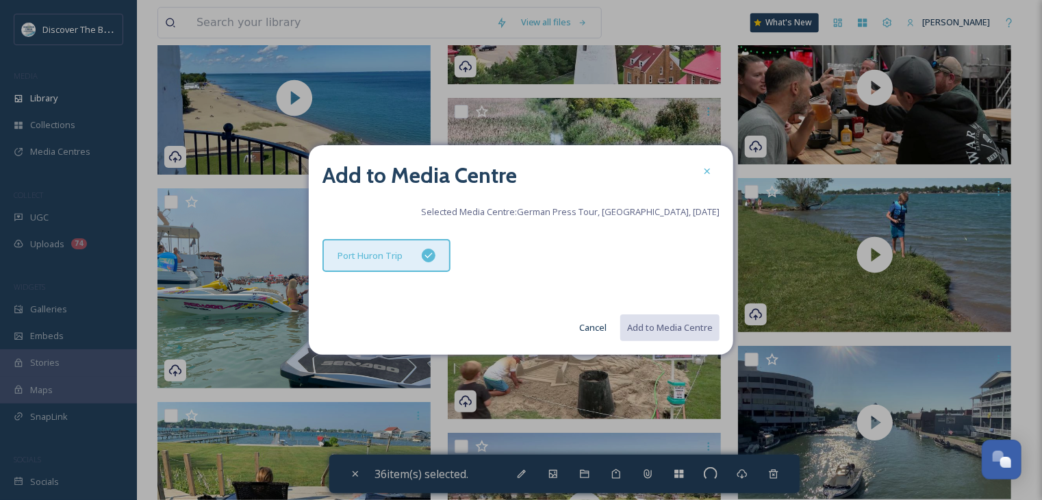
checkbox input "false"
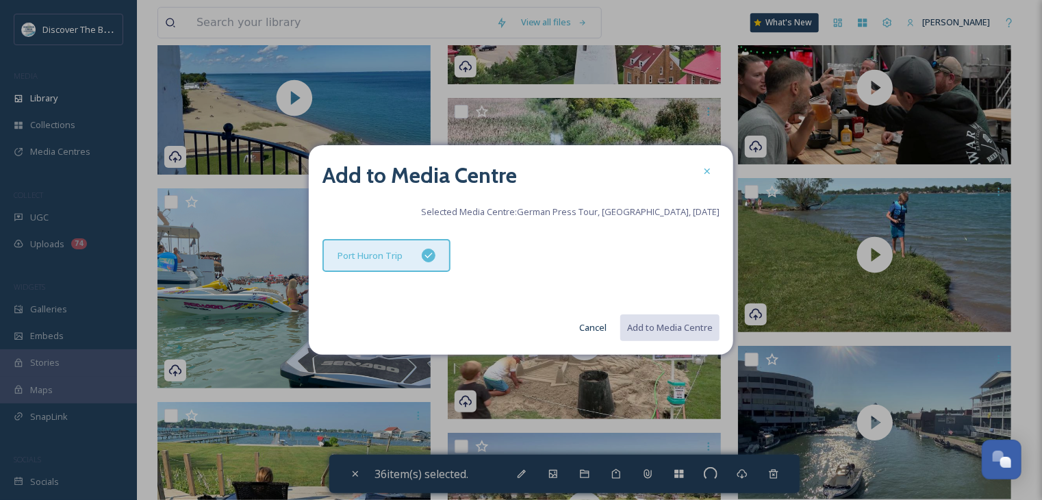
checkbox input "false"
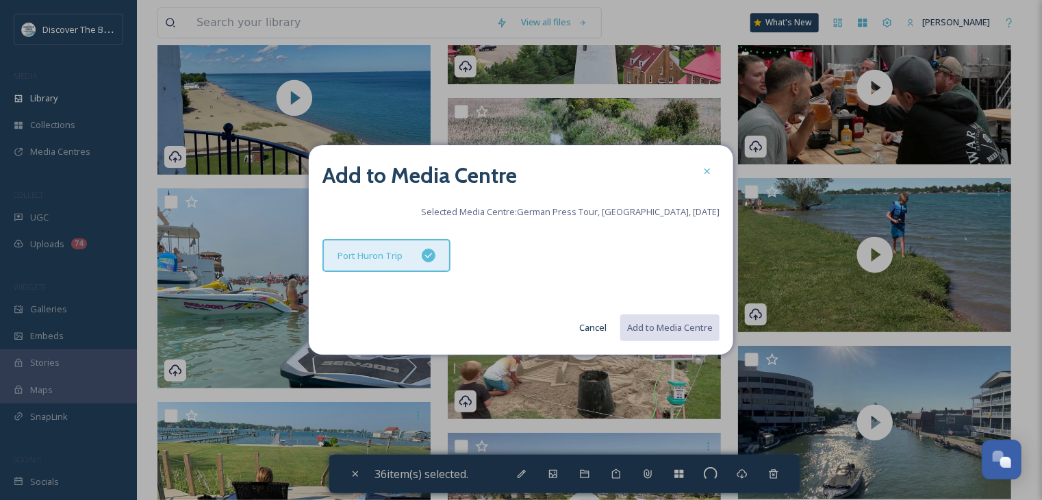
checkbox input "false"
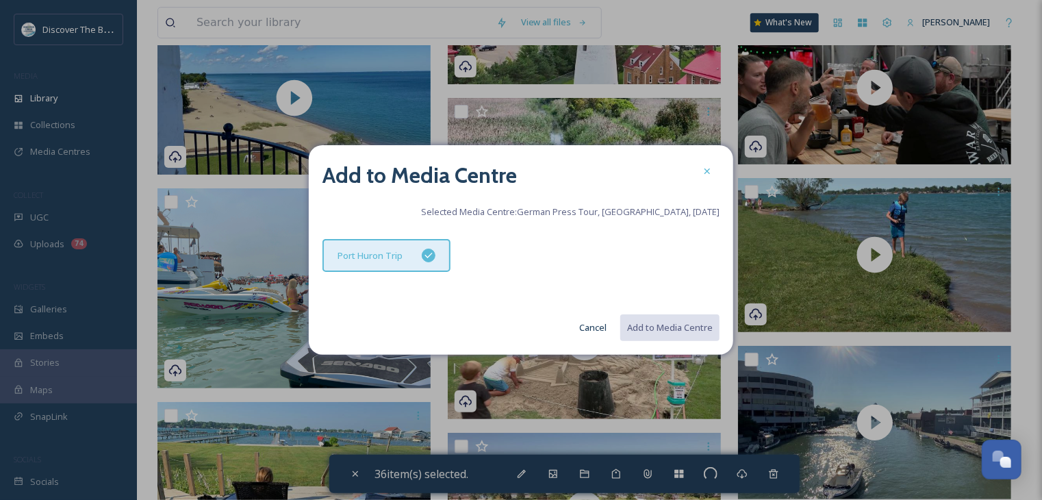
checkbox input "false"
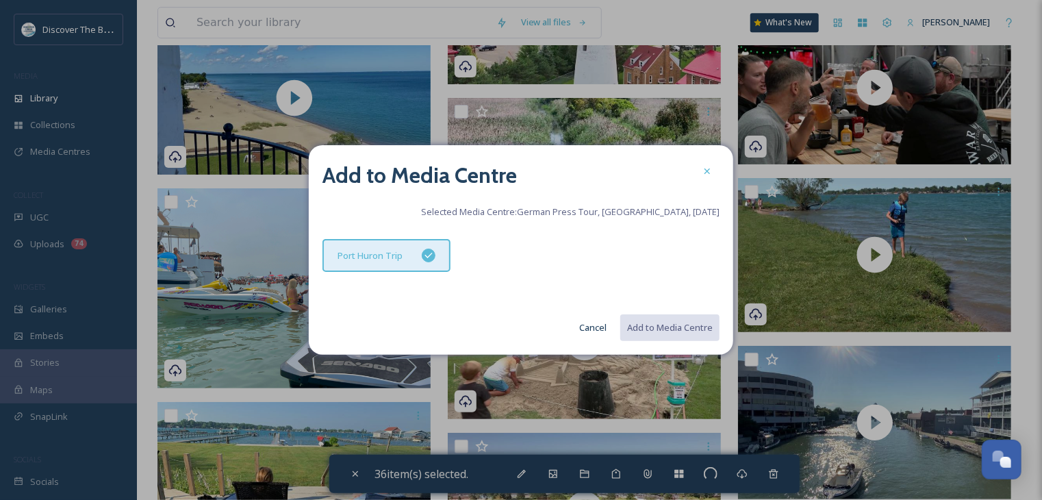
checkbox input "false"
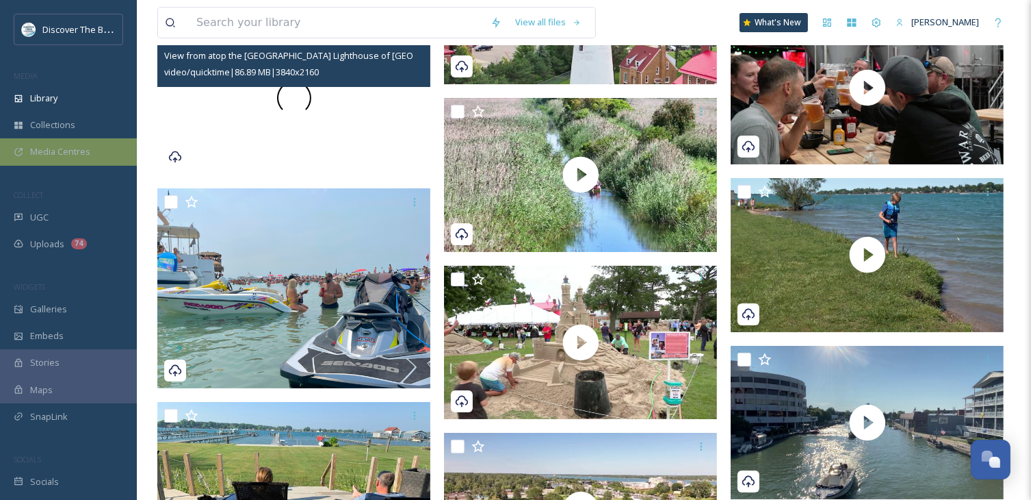
click at [68, 148] on span "Media Centres" at bounding box center [60, 151] width 60 height 13
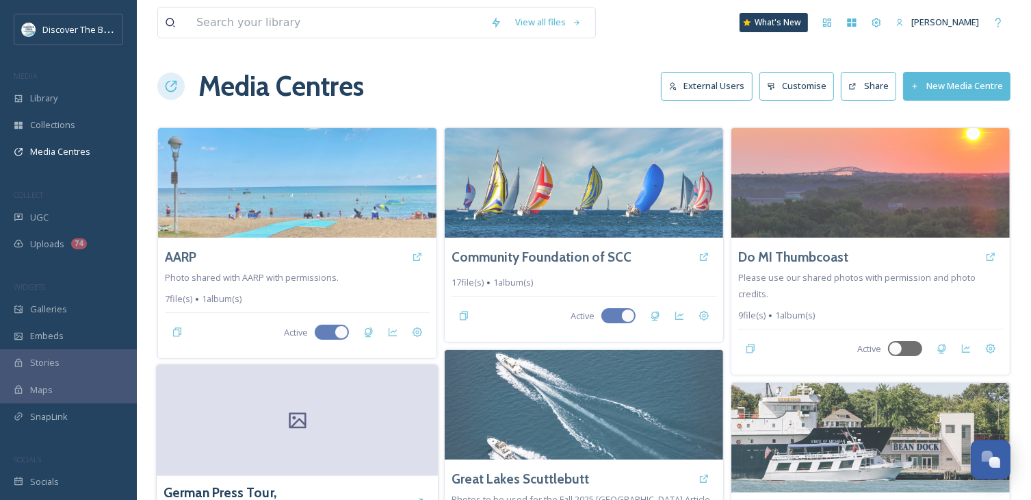
click at [389, 402] on div at bounding box center [297, 420] width 281 height 111
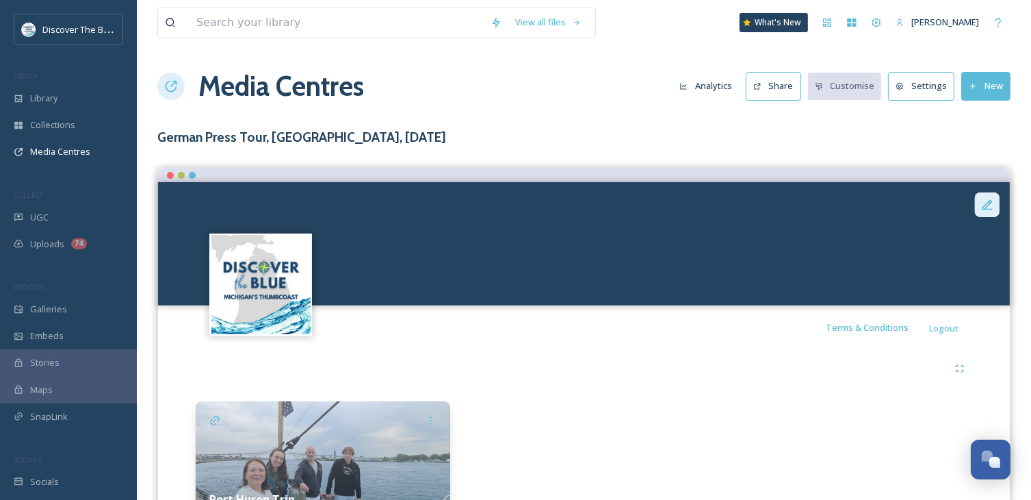
click at [990, 209] on icon at bounding box center [988, 205] width 14 height 14
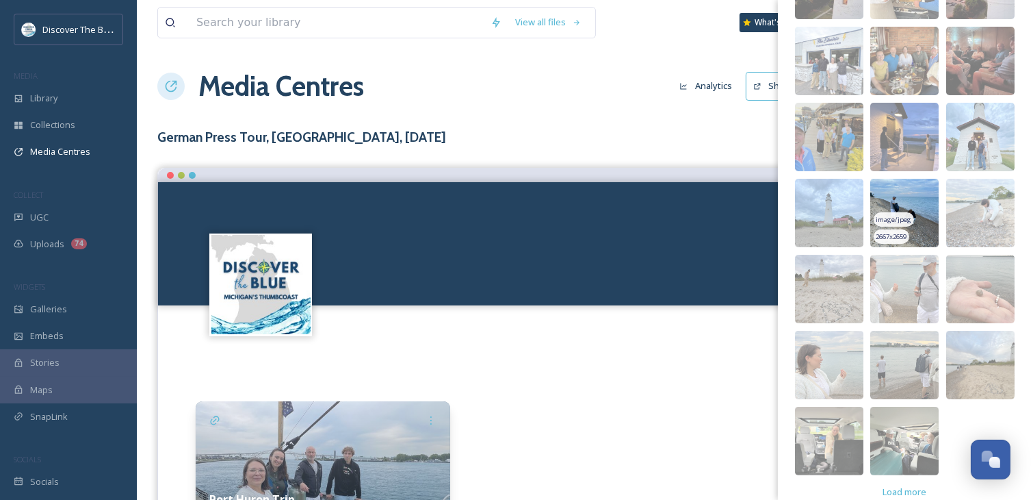
scroll to position [190, 0]
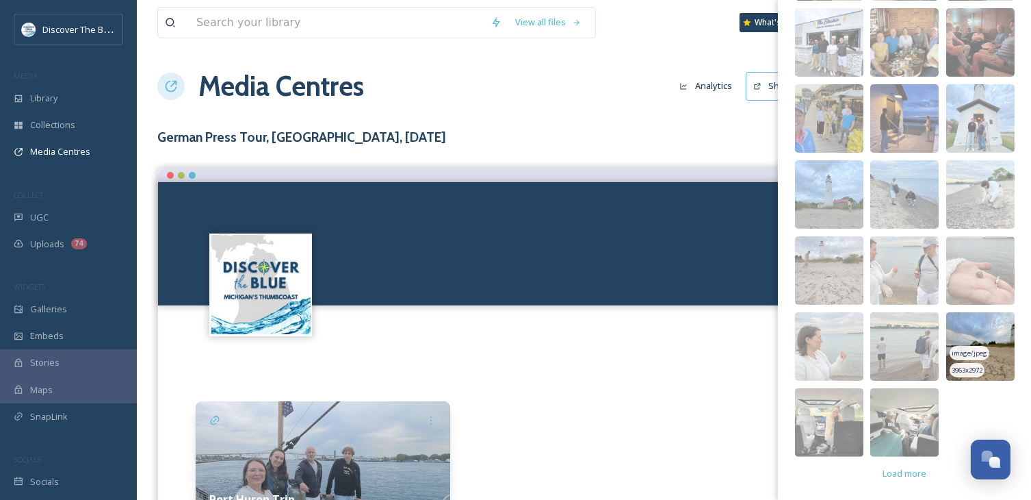
click at [962, 334] on img at bounding box center [981, 346] width 68 height 68
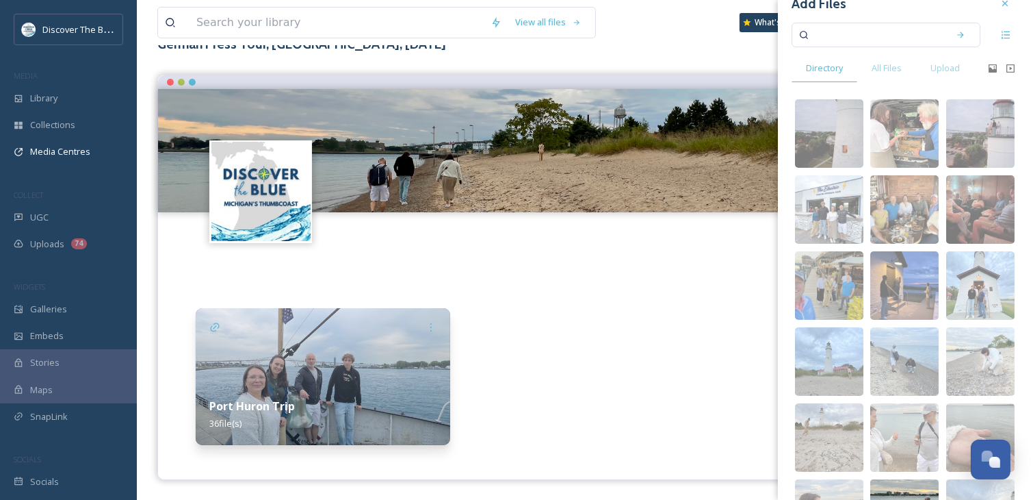
scroll to position [0, 0]
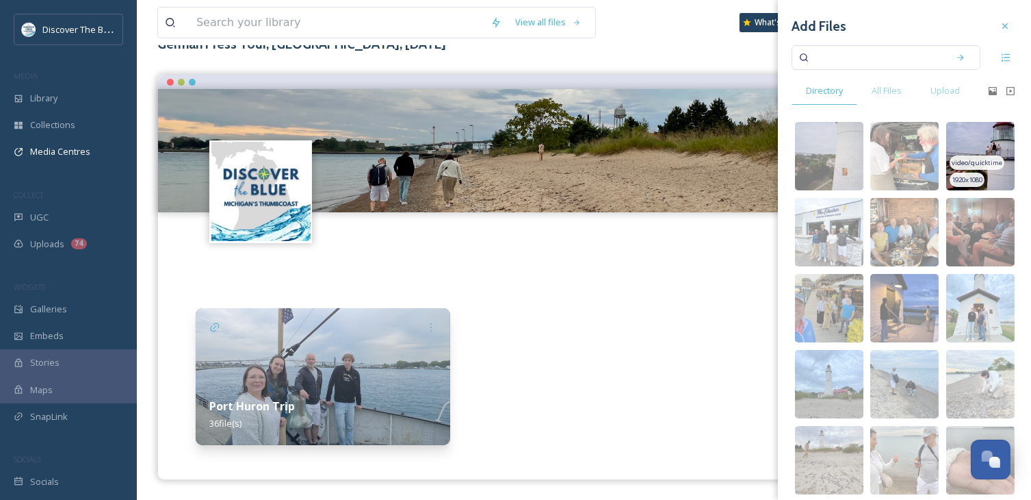
click at [997, 179] on img at bounding box center [981, 156] width 68 height 68
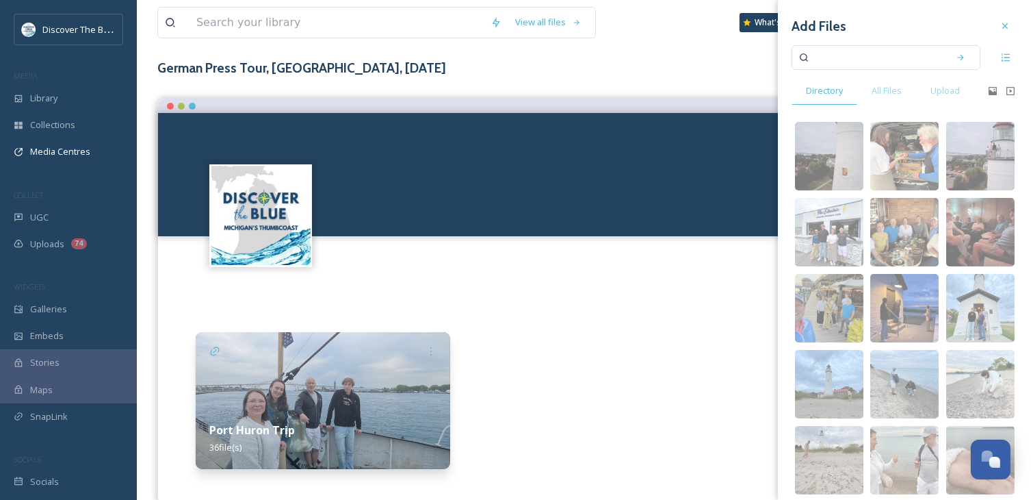
scroll to position [93, 0]
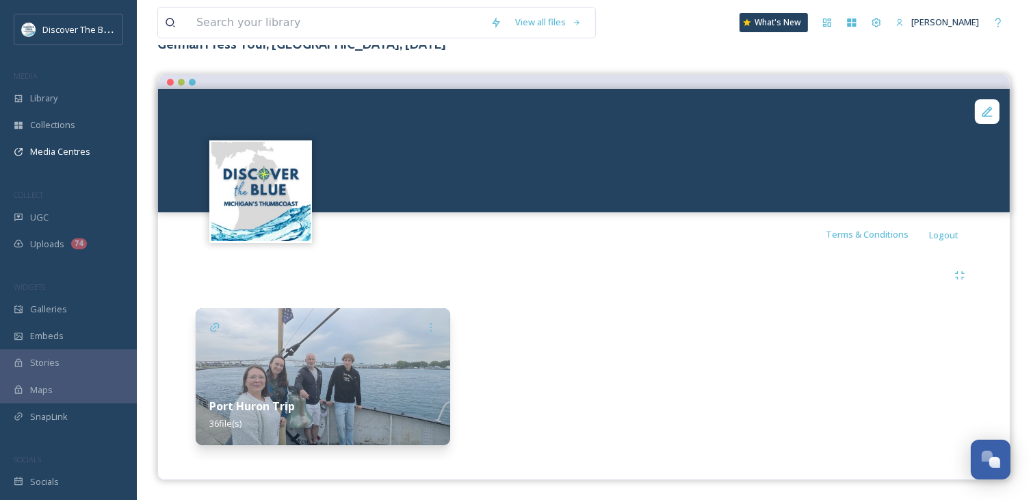
click at [386, 365] on img at bounding box center [323, 376] width 255 height 137
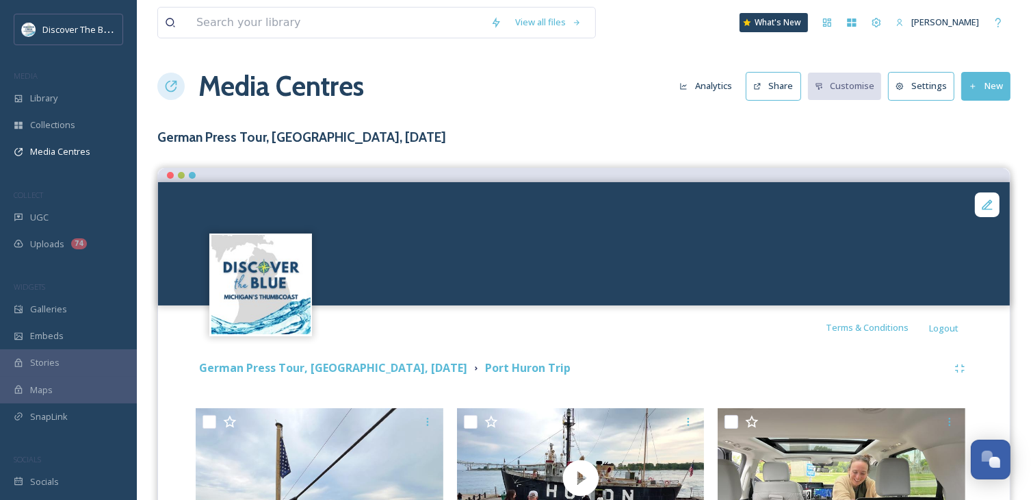
click at [786, 242] on video "Port Huron Fort Gratiot Light Video 2 Drone bluewater.org.mov" at bounding box center [584, 243] width 852 height 123
click at [396, 368] on strong "German Press Tour, [GEOGRAPHIC_DATA], [DATE]" at bounding box center [333, 367] width 268 height 15
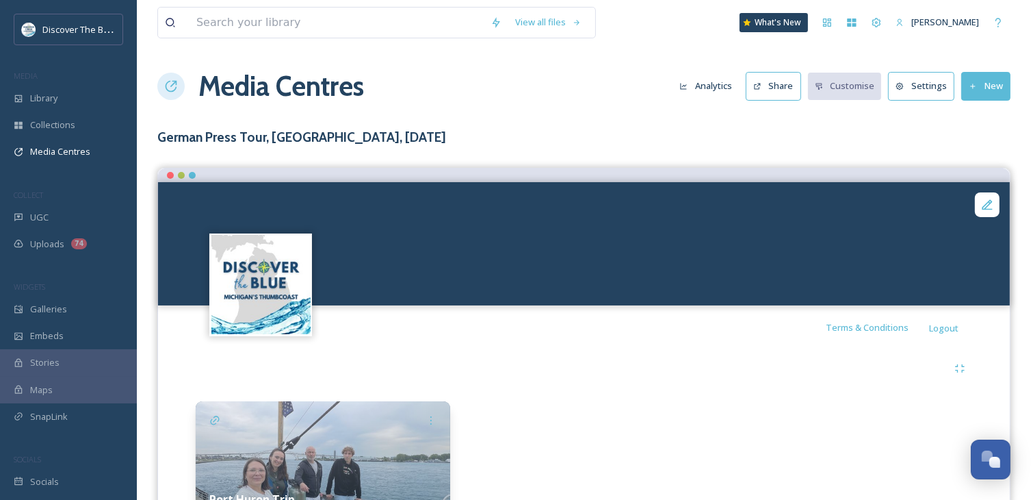
click at [903, 259] on video "Port Huron Fort Gratiot Light Video 2 Drone bluewater.org.mov" at bounding box center [584, 243] width 852 height 123
click at [790, 278] on video "Port Huron Fort Gratiot Light Video 2 Drone bluewater.org.mov" at bounding box center [584, 243] width 852 height 123
click at [81, 159] on div "Media Centres" at bounding box center [68, 151] width 137 height 27
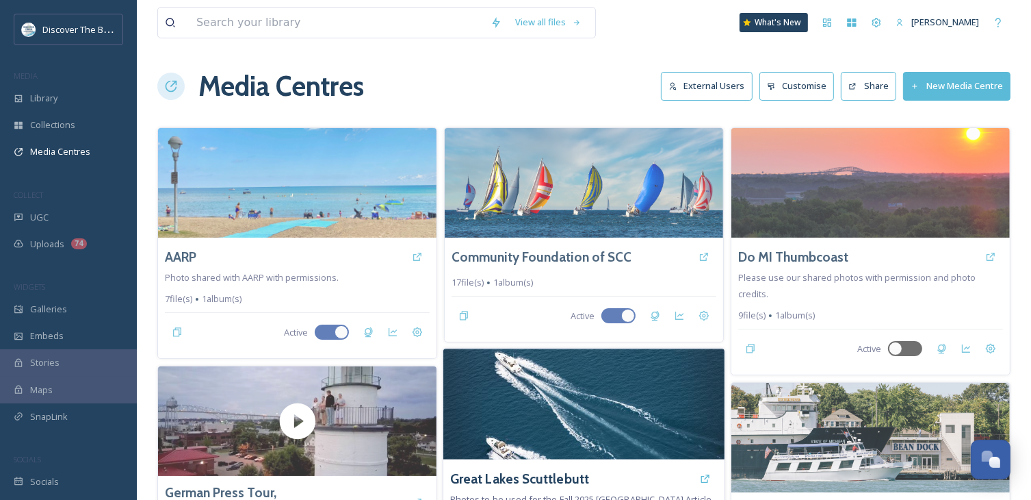
scroll to position [205, 0]
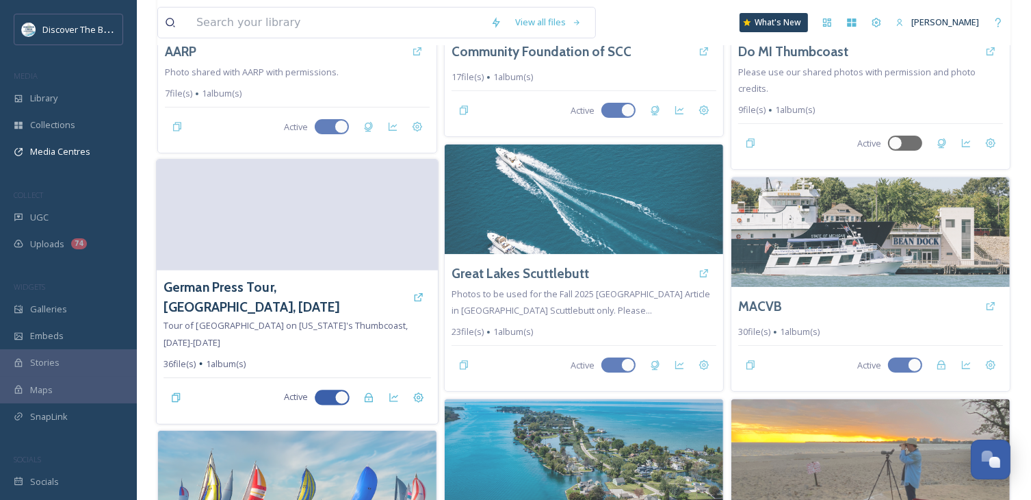
click at [402, 235] on video at bounding box center [297, 214] width 281 height 111
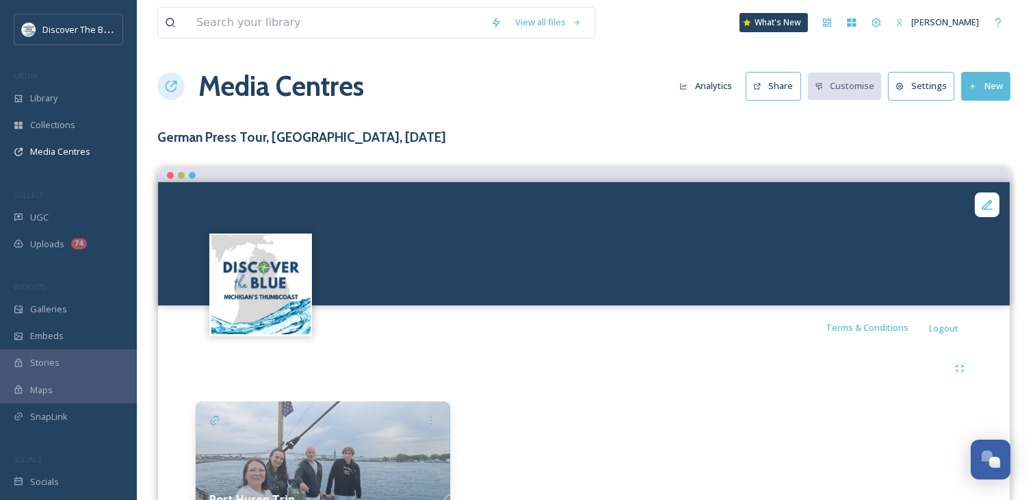
click at [911, 91] on button "Settings" at bounding box center [921, 86] width 66 height 28
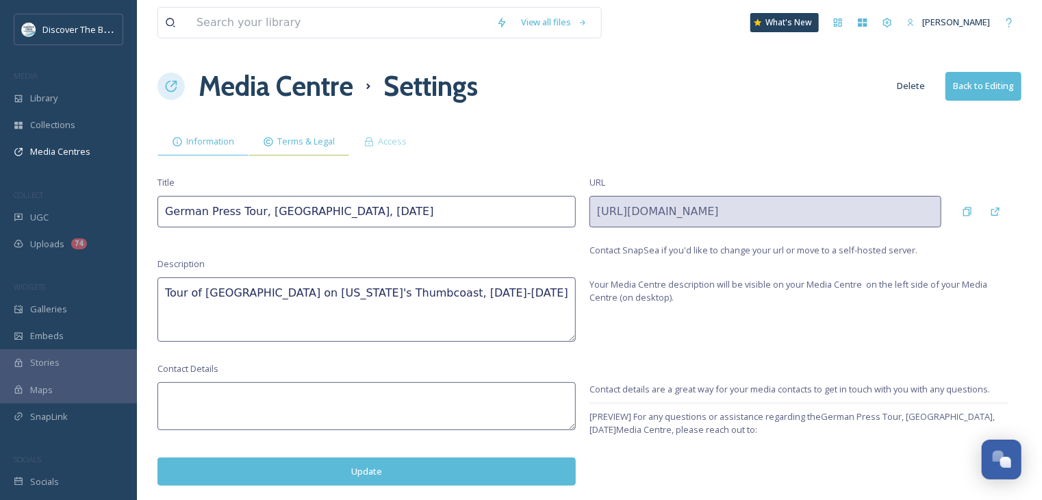
click at [311, 143] on span "Terms & Legal" at bounding box center [305, 141] width 57 height 13
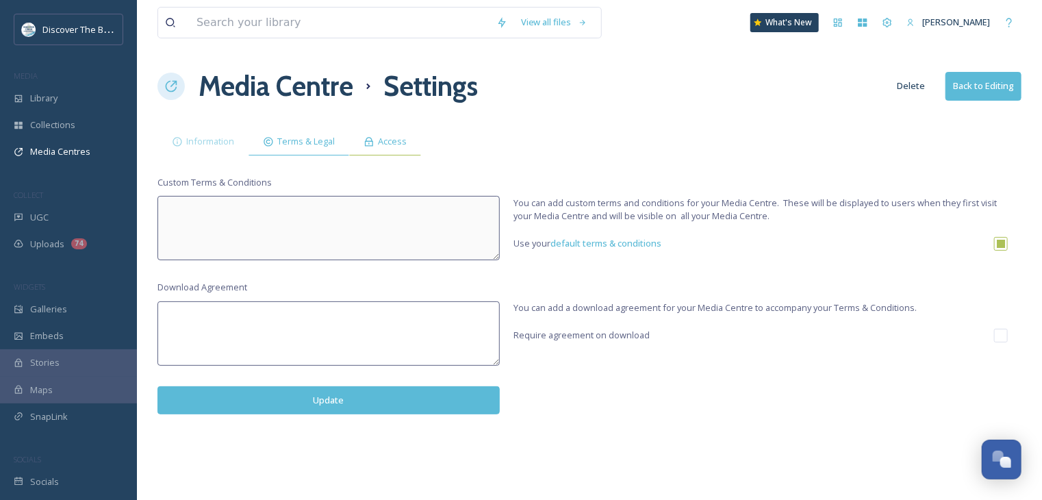
click at [393, 147] on span "Access" at bounding box center [392, 141] width 29 height 13
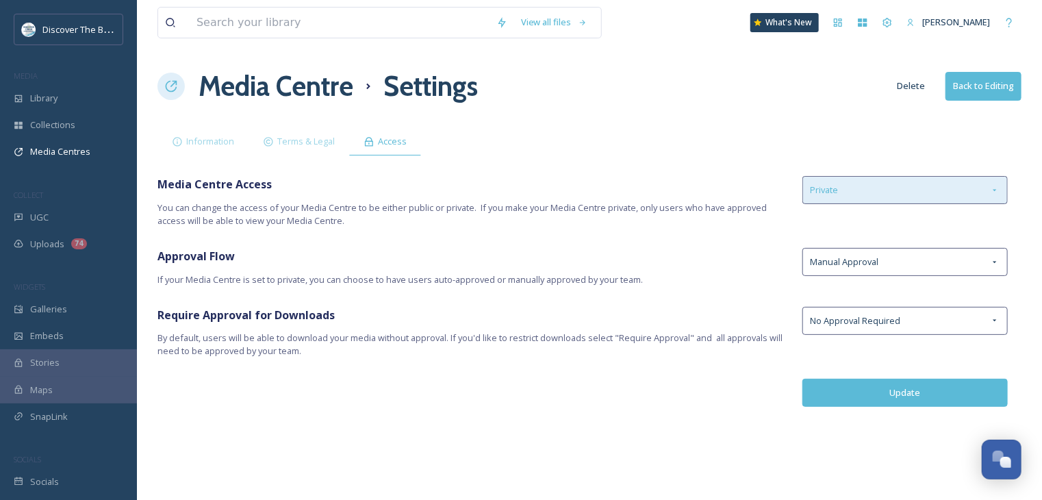
click at [873, 186] on div "Private" at bounding box center [904, 190] width 205 height 28
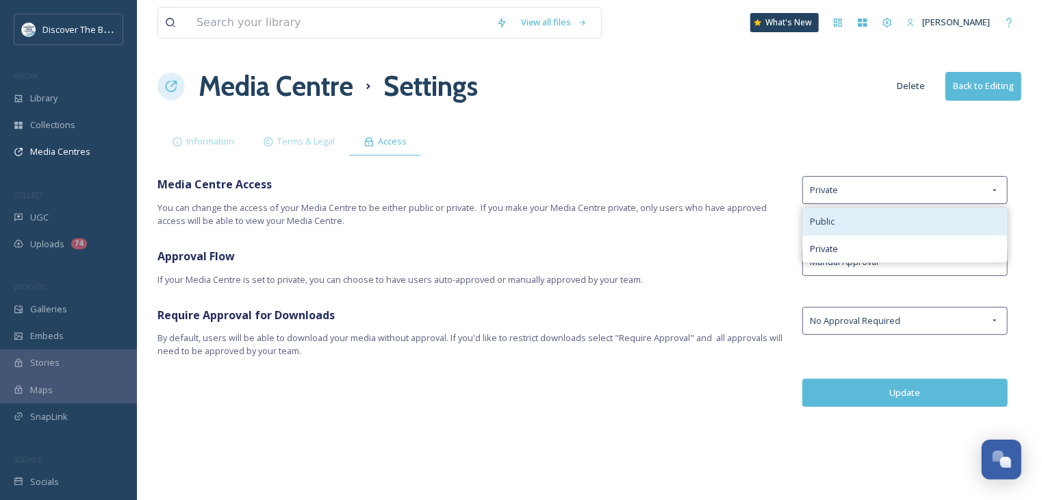
click at [859, 220] on div "Public" at bounding box center [905, 221] width 204 height 27
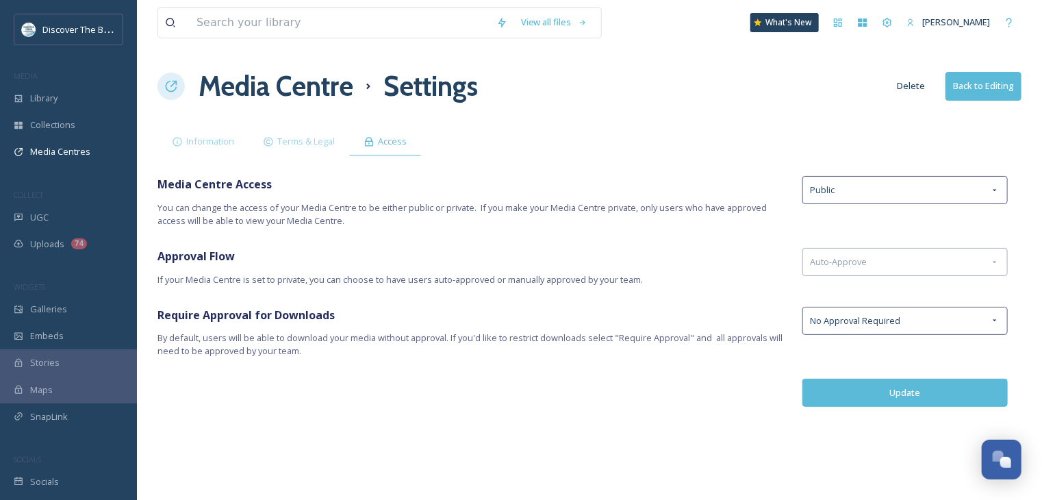
click at [894, 397] on button "Update" at bounding box center [904, 392] width 205 height 28
click at [213, 142] on span "Information" at bounding box center [210, 141] width 48 height 13
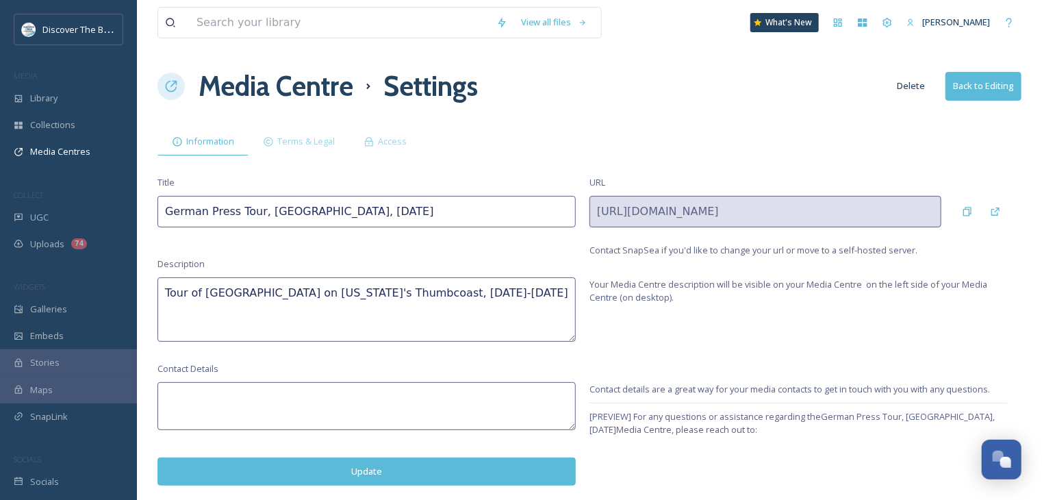
click at [461, 396] on textarea at bounding box center [366, 406] width 418 height 48
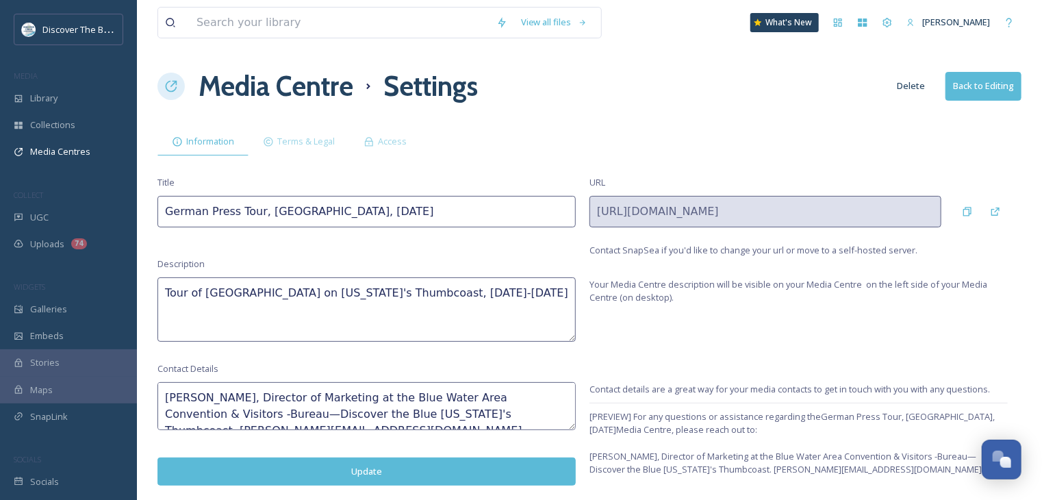
click at [530, 416] on textarea "[PERSON_NAME], Director of Marketing at the Blue Water Area Convention & Visito…" at bounding box center [366, 406] width 418 height 48
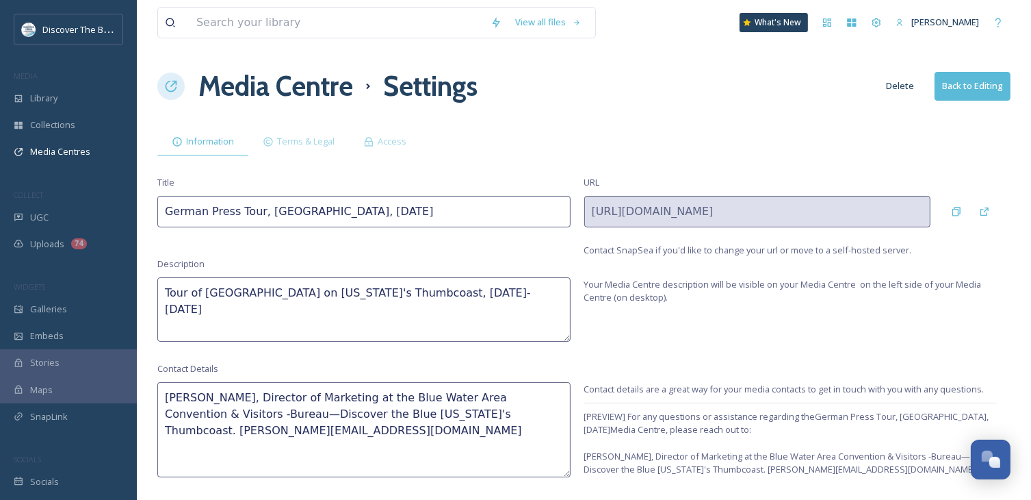
drag, startPoint x: 573, startPoint y: 425, endPoint x: 572, endPoint y: 473, distance: 47.9
click at [572, 473] on div "Contact Details [PERSON_NAME], Director of Marketing at the Blue Water Area Con…" at bounding box center [583, 447] width 853 height 170
click at [496, 450] on textarea "[PERSON_NAME], Director of Marketing at the Blue Water Area Convention & Visito…" at bounding box center [363, 429] width 413 height 95
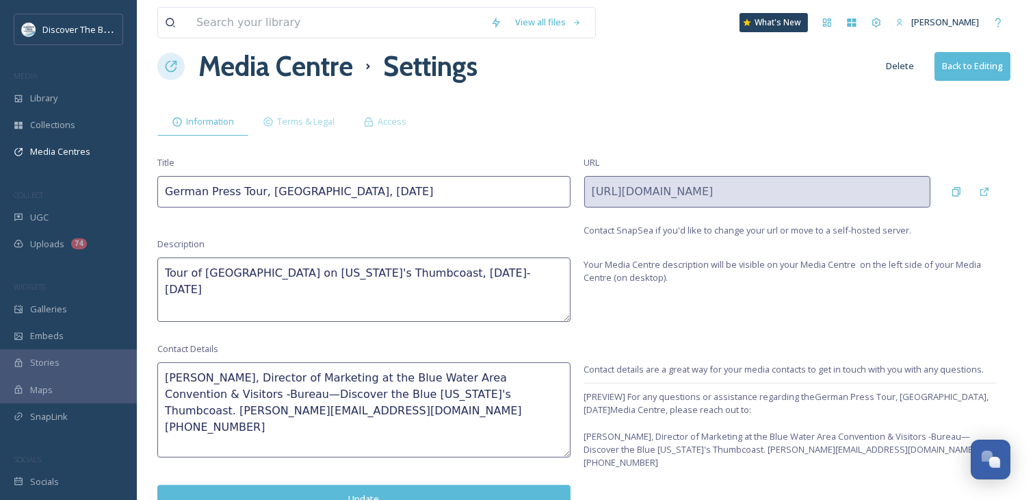
scroll to position [31, 0]
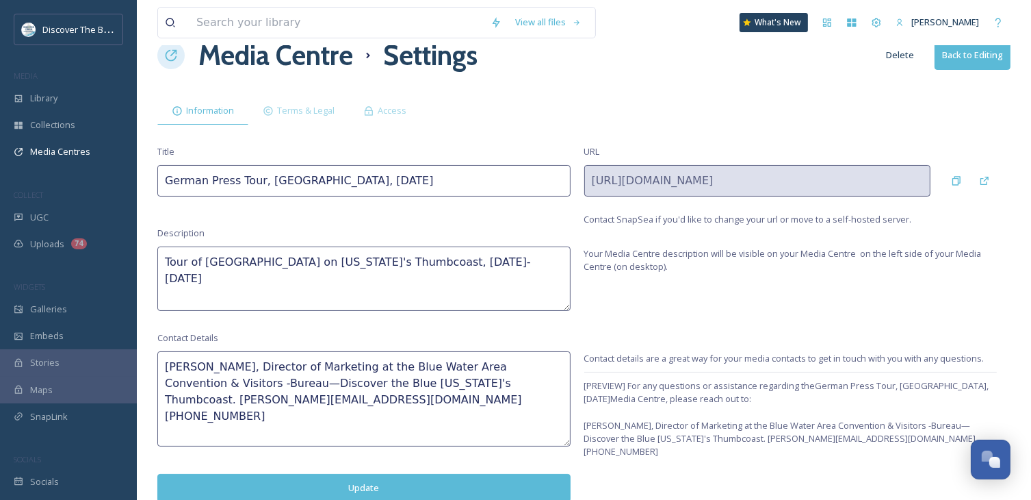
type textarea "[PERSON_NAME], Director of Marketing at the Blue Water Area Convention & Visito…"
click at [483, 483] on button "Update" at bounding box center [363, 488] width 413 height 28
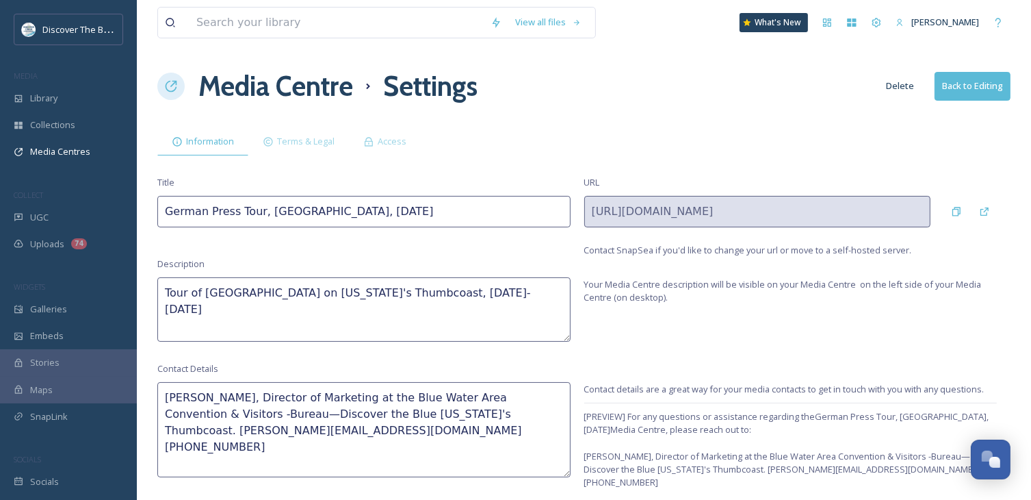
click at [985, 90] on button "Back to Editing" at bounding box center [973, 86] width 76 height 28
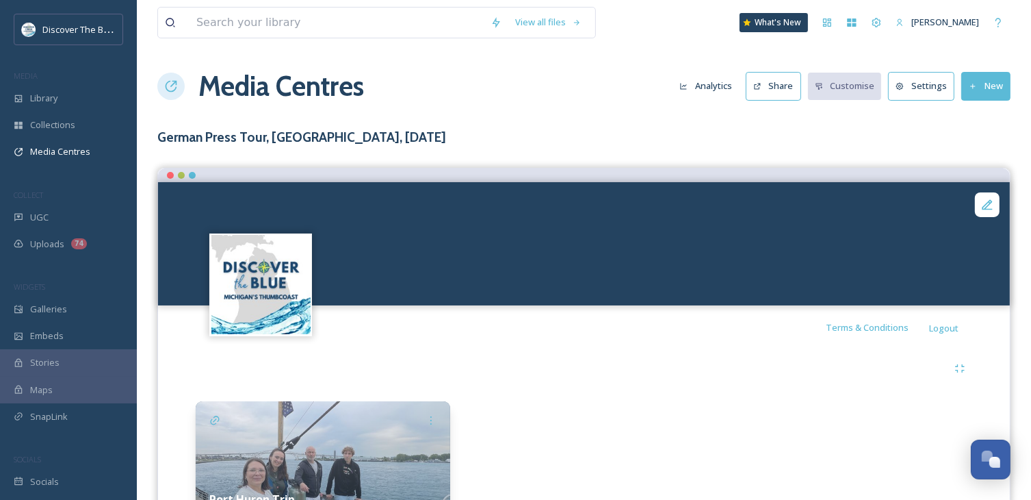
drag, startPoint x: 183, startPoint y: 170, endPoint x: 721, endPoint y: 153, distance: 538.9
click at [183, 170] on div at bounding box center [584, 175] width 852 height 14
click at [965, 274] on video "Port Huron Fort Gratiot Light Video 2 Drone bluewater.org.mov" at bounding box center [584, 243] width 852 height 123
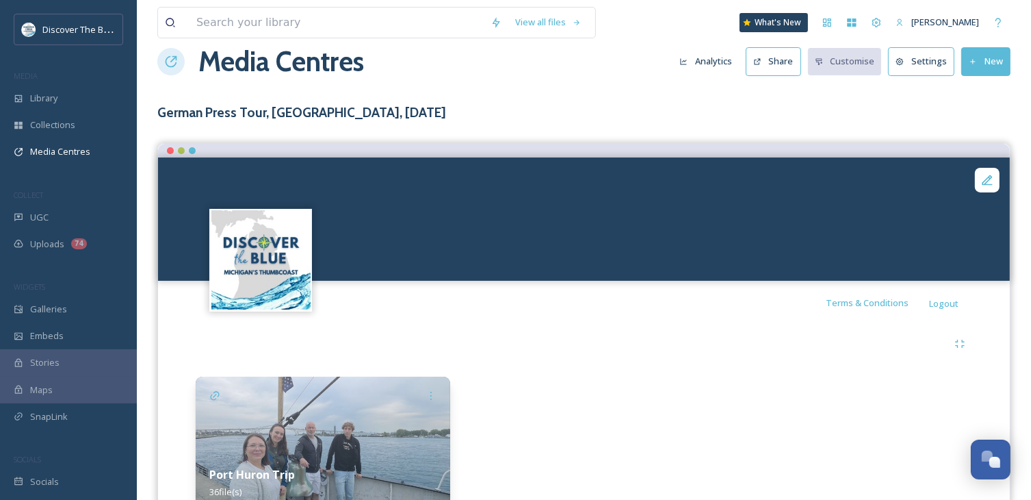
scroll to position [93, 0]
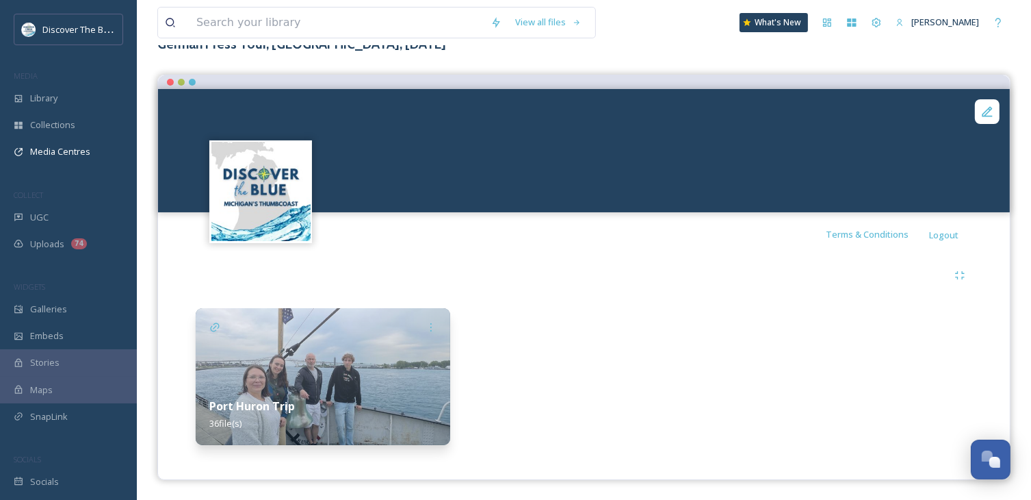
click at [407, 371] on img at bounding box center [323, 376] width 255 height 137
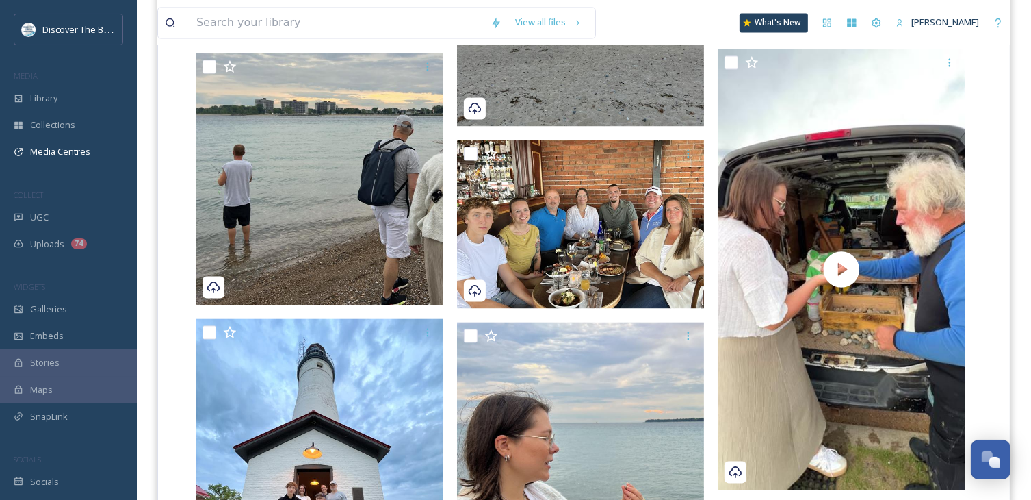
scroll to position [2636, 0]
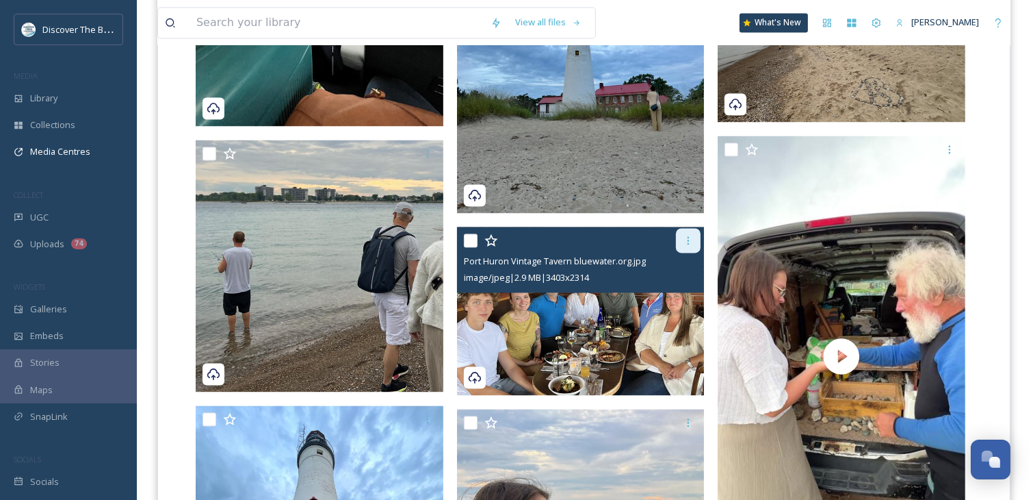
click at [684, 242] on icon at bounding box center [688, 240] width 11 height 11
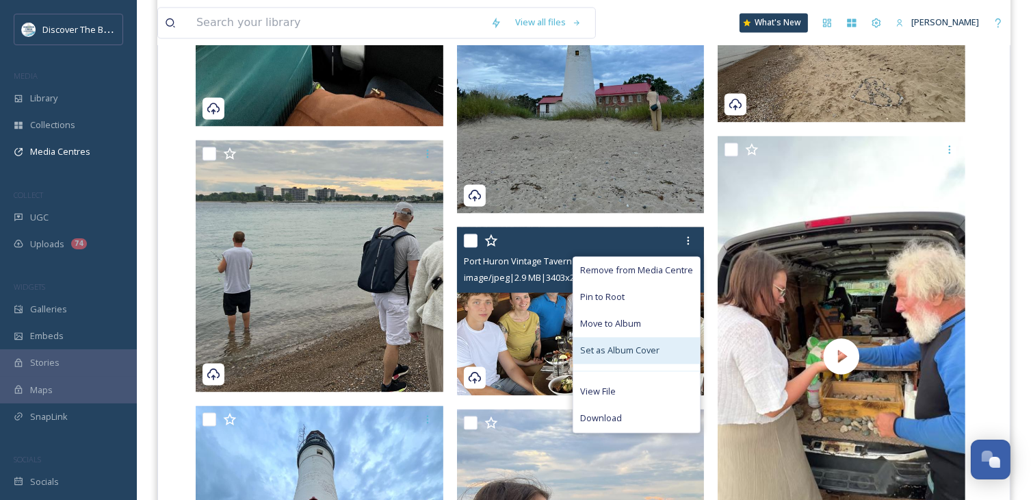
click at [676, 350] on div "Set as Album Cover" at bounding box center [637, 350] width 127 height 27
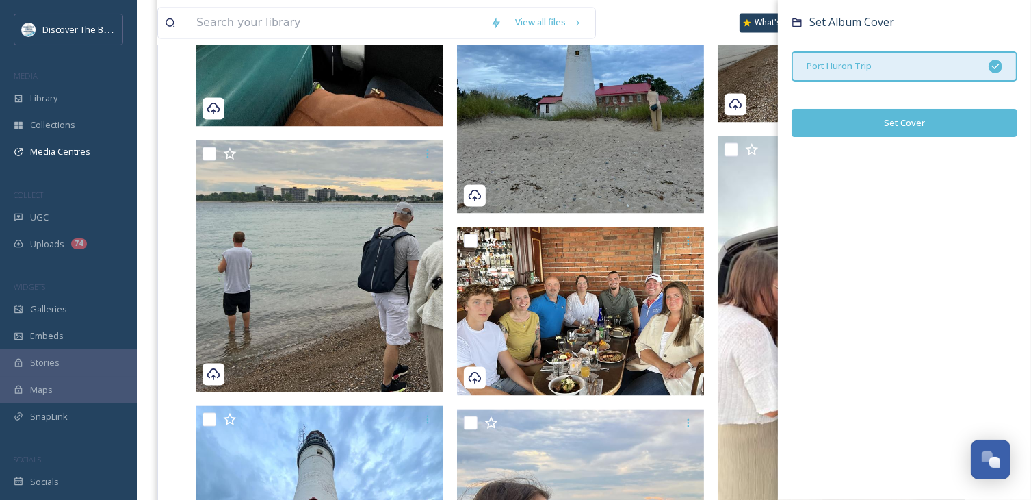
click at [927, 121] on button "Set Cover" at bounding box center [905, 123] width 226 height 28
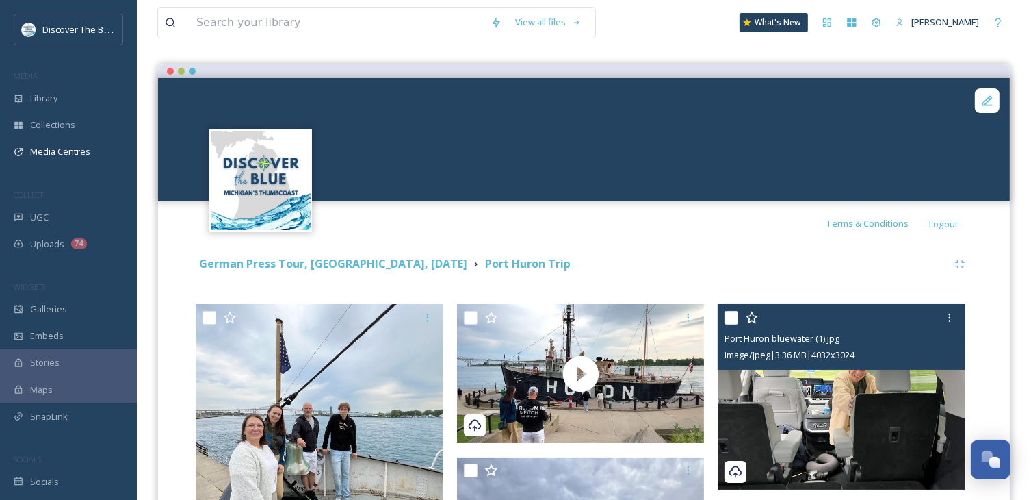
scroll to position [0, 0]
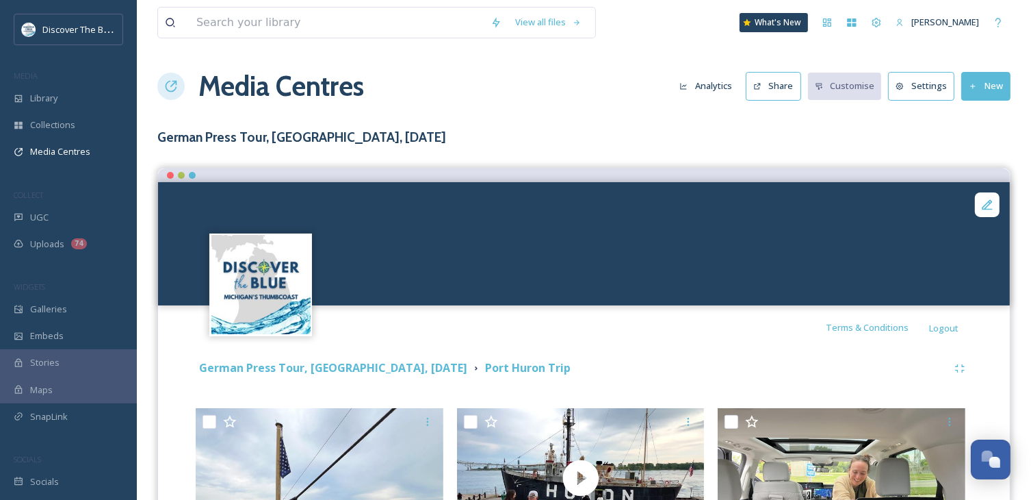
click at [344, 359] on div "German Press Tour, [GEOGRAPHIC_DATA], [DATE]" at bounding box center [333, 367] width 268 height 17
click at [355, 371] on strong "German Press Tour, [GEOGRAPHIC_DATA], [DATE]" at bounding box center [333, 367] width 268 height 15
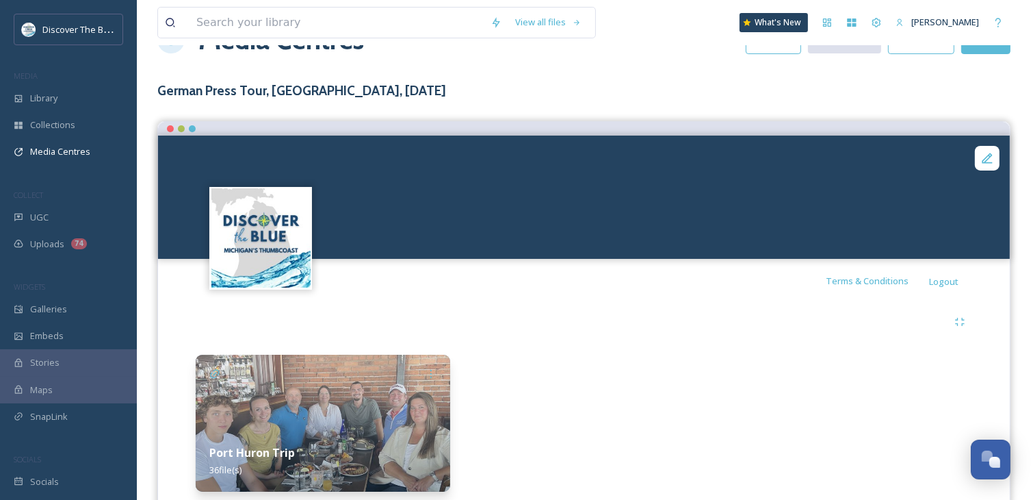
scroll to position [93, 0]
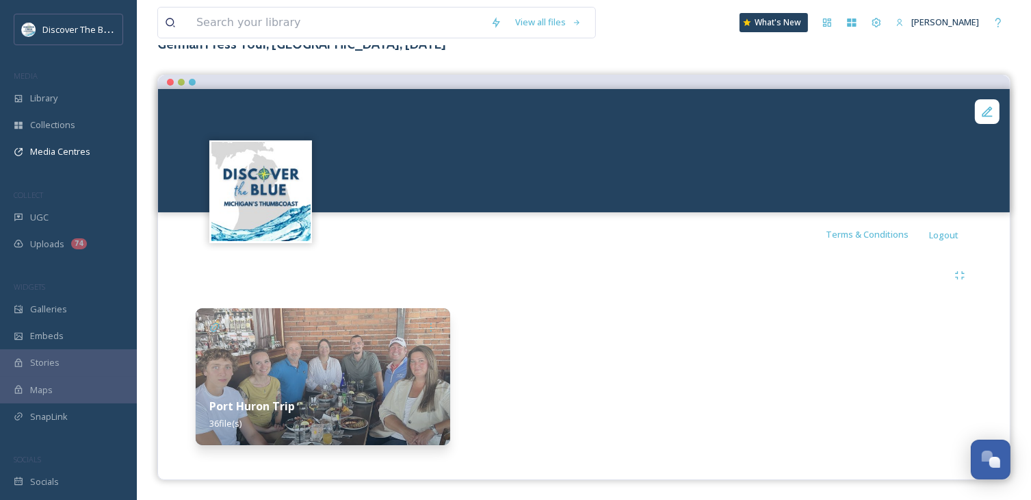
click at [400, 364] on img at bounding box center [323, 376] width 255 height 137
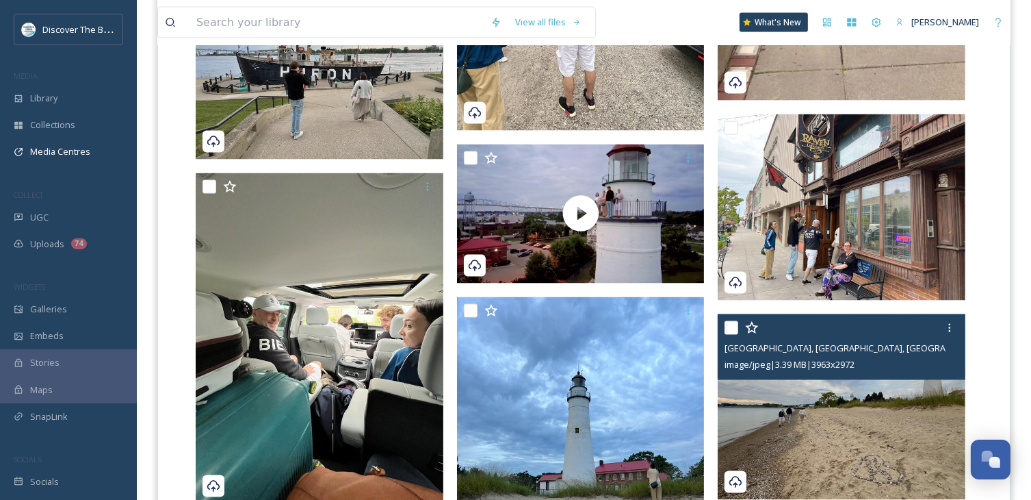
scroll to position [2395, 0]
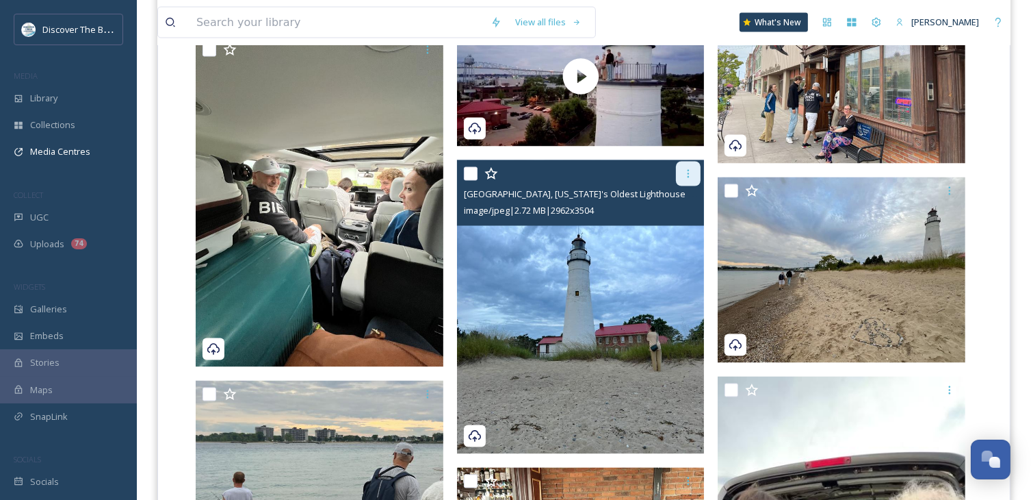
click at [682, 177] on div at bounding box center [688, 174] width 25 height 25
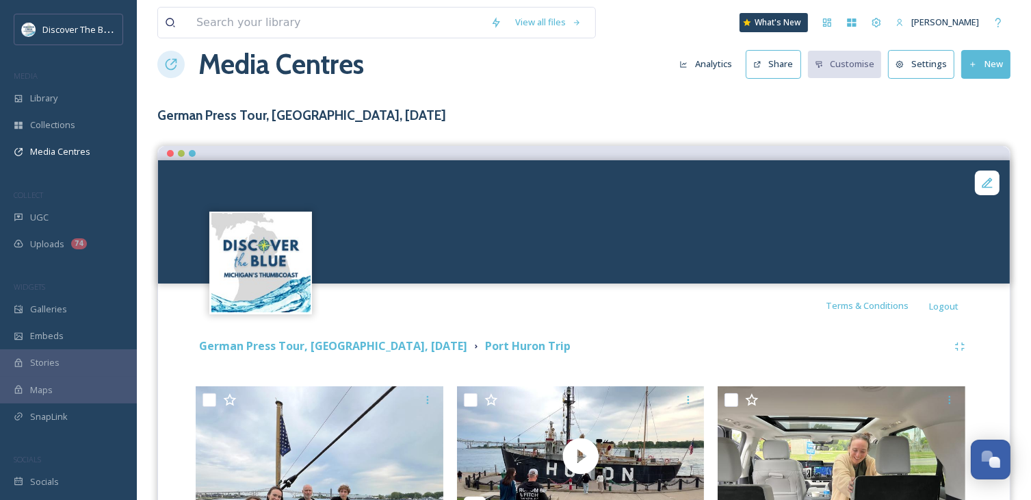
scroll to position [0, 0]
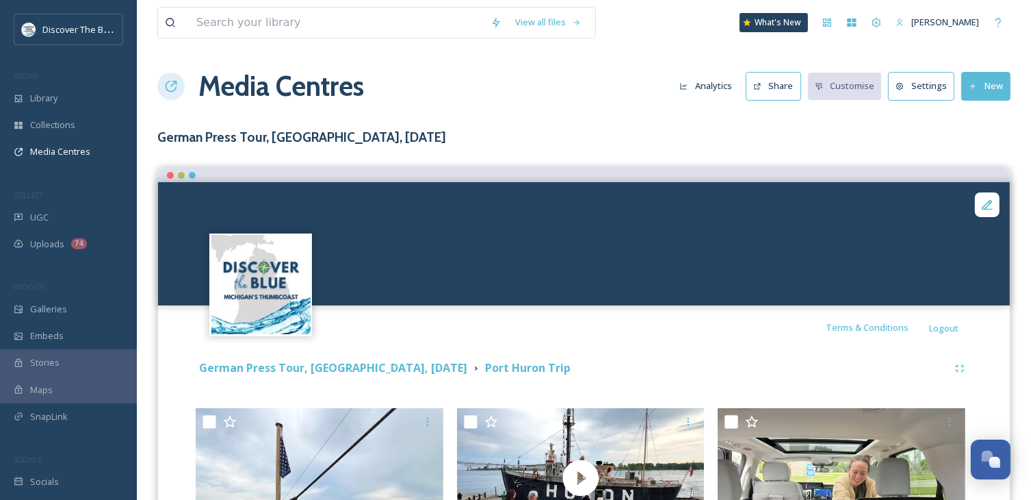
click at [905, 87] on icon at bounding box center [900, 86] width 9 height 9
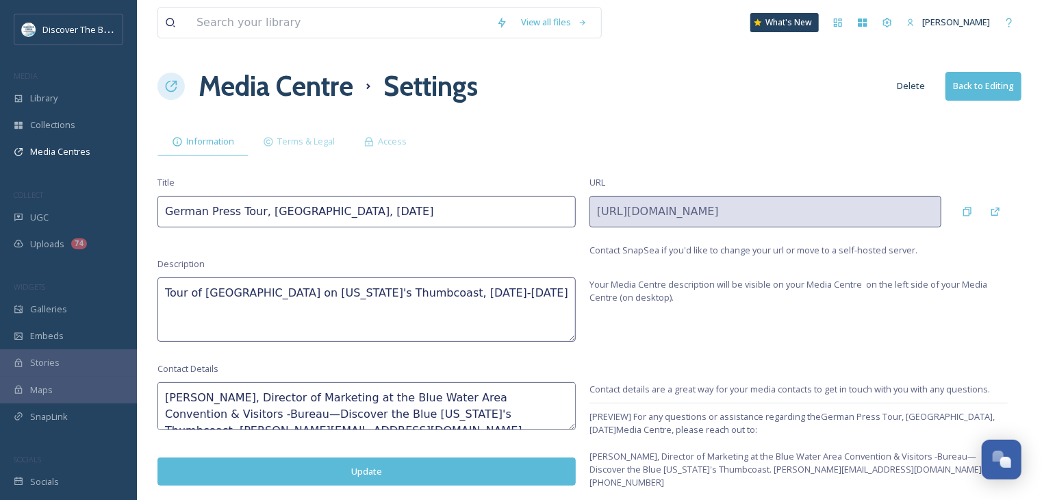
click at [985, 88] on button "Back to Editing" at bounding box center [983, 86] width 76 height 28
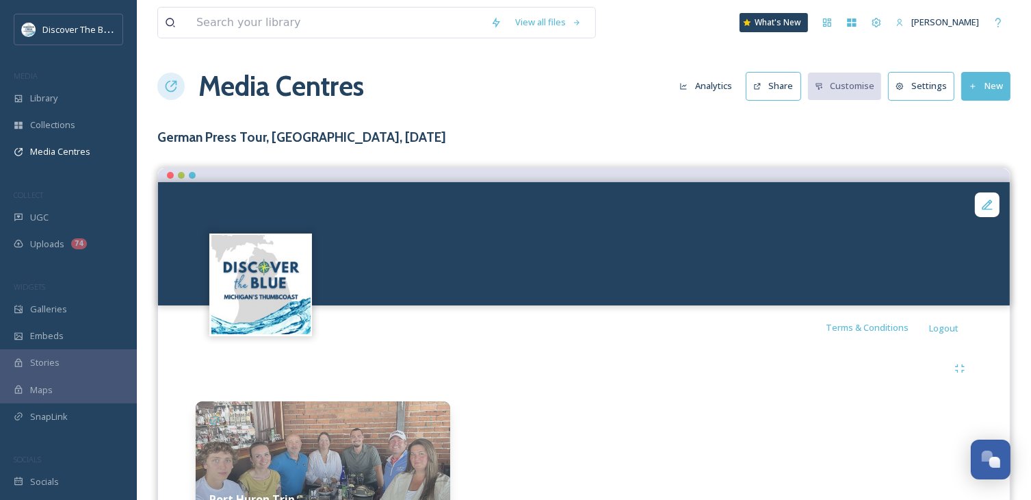
click at [876, 220] on video "Port Huron Fort Gratiot Light Video 2 Drone bluewater.org.mov" at bounding box center [584, 243] width 852 height 123
click at [897, 276] on video "Port Huron Fort Gratiot Light Video 2 Drone bluewater.org.mov" at bounding box center [584, 243] width 852 height 123
click at [899, 274] on video "Port Huron Fort Gratiot Light Video 2 Drone bluewater.org.mov" at bounding box center [584, 243] width 852 height 123
click at [971, 209] on video "Port Huron Fort Gratiot Light Video 2 Drone bluewater.org.mov" at bounding box center [584, 243] width 852 height 123
drag, startPoint x: 976, startPoint y: 197, endPoint x: 981, endPoint y: 272, distance: 74.8
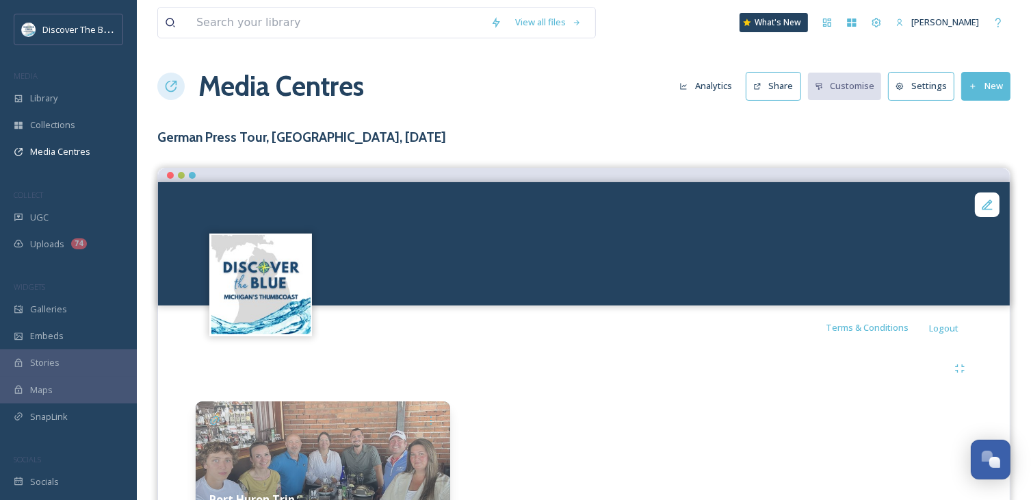
click at [977, 198] on video "Port Huron Fort Gratiot Light Video 2 Drone bluewater.org.mov" at bounding box center [584, 243] width 852 height 123
click at [1001, 296] on video "Port Huron Fort Gratiot Light Video 2 Drone bluewater.org.mov" at bounding box center [584, 243] width 852 height 123
click at [992, 321] on div "Terms & Conditions Logout" at bounding box center [584, 327] width 852 height 44
click at [178, 203] on video "Port Huron Fort Gratiot Light Video 2 Drone bluewater.org.mov" at bounding box center [584, 243] width 852 height 123
drag, startPoint x: 178, startPoint y: 203, endPoint x: 211, endPoint y: 193, distance: 34.4
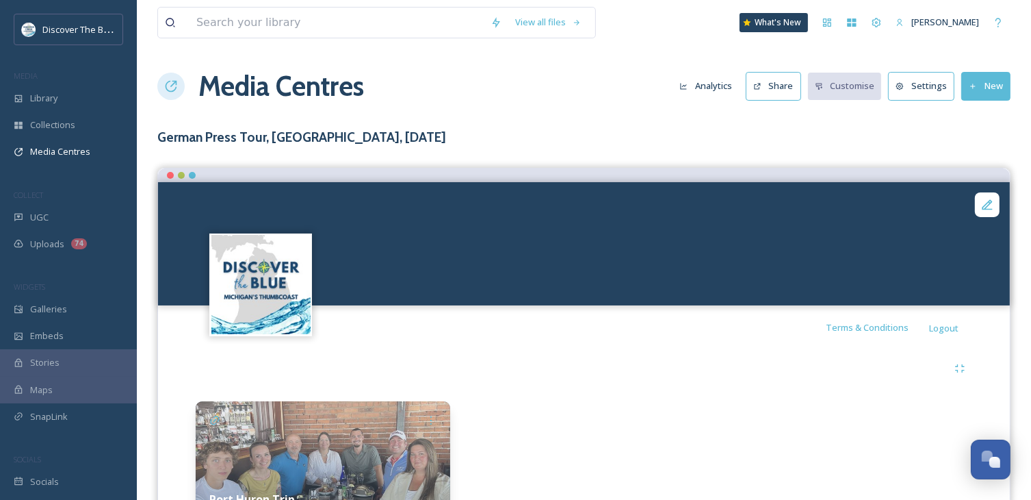
click at [181, 203] on video "Port Huron Fort Gratiot Light Video 2 Drone bluewater.org.mov" at bounding box center [584, 243] width 852 height 123
click at [950, 266] on video "Port Huron Fort Gratiot Light Video 2 Drone bluewater.org.mov" at bounding box center [584, 243] width 852 height 123
click at [824, 287] on video "Port Huron Fort Gratiot Light Video 2 Drone bluewater.org.mov" at bounding box center [584, 243] width 852 height 123
click at [823, 287] on video "Port Huron Fort Gratiot Light Video 2 Drone bluewater.org.mov" at bounding box center [584, 243] width 852 height 123
click at [822, 286] on video "Port Huron Fort Gratiot Light Video 2 Drone bluewater.org.mov" at bounding box center [584, 243] width 852 height 123
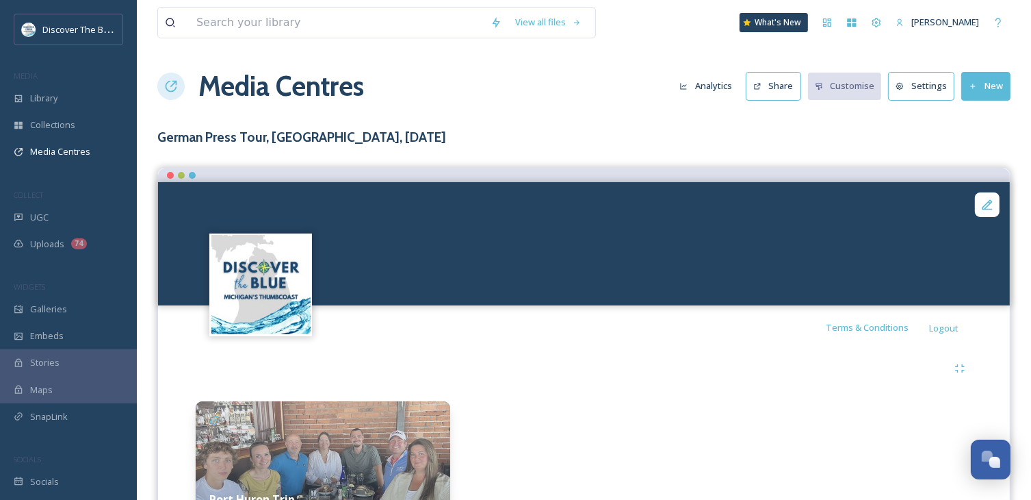
drag, startPoint x: 822, startPoint y: 286, endPoint x: 905, endPoint y: 245, distance: 93.1
click at [833, 277] on video "Port Huron Fort Gratiot Light Video 2 Drone bluewater.org.mov" at bounding box center [584, 243] width 852 height 123
drag, startPoint x: 914, startPoint y: 242, endPoint x: 925, endPoint y: 236, distance: 11.6
click at [925, 236] on video "Port Huron Fort Gratiot Light Video 2 Drone bluewater.org.mov" at bounding box center [584, 243] width 852 height 123
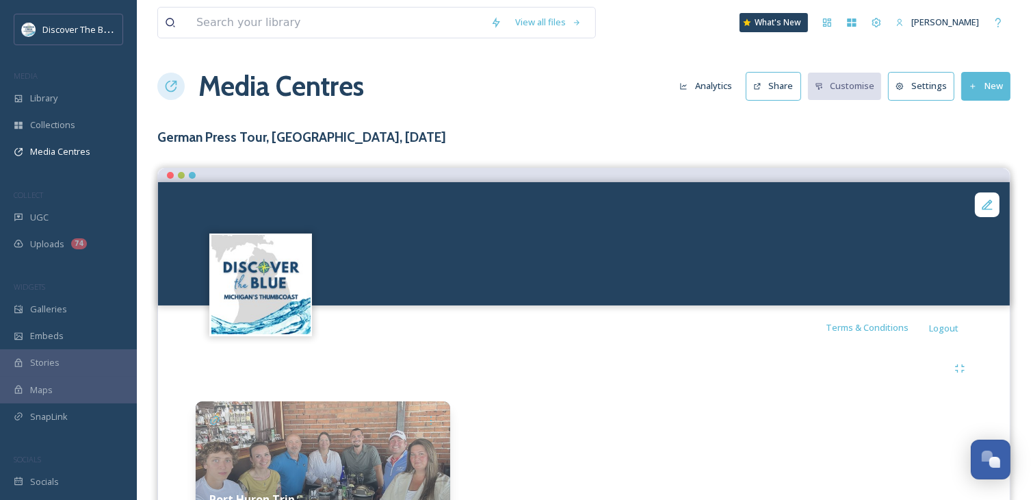
drag, startPoint x: 933, startPoint y: 222, endPoint x: 926, endPoint y: 169, distance: 53.8
click at [934, 220] on video "Port Huron Fort Gratiot Light Video 2 Drone bluewater.org.mov" at bounding box center [584, 243] width 852 height 123
click at [982, 86] on button "New" at bounding box center [986, 86] width 49 height 28
click at [935, 266] on video "Port Huron Fort Gratiot Light Video 2 Drone bluewater.org.mov" at bounding box center [584, 243] width 852 height 123
drag, startPoint x: 934, startPoint y: 266, endPoint x: 971, endPoint y: 227, distance: 53.7
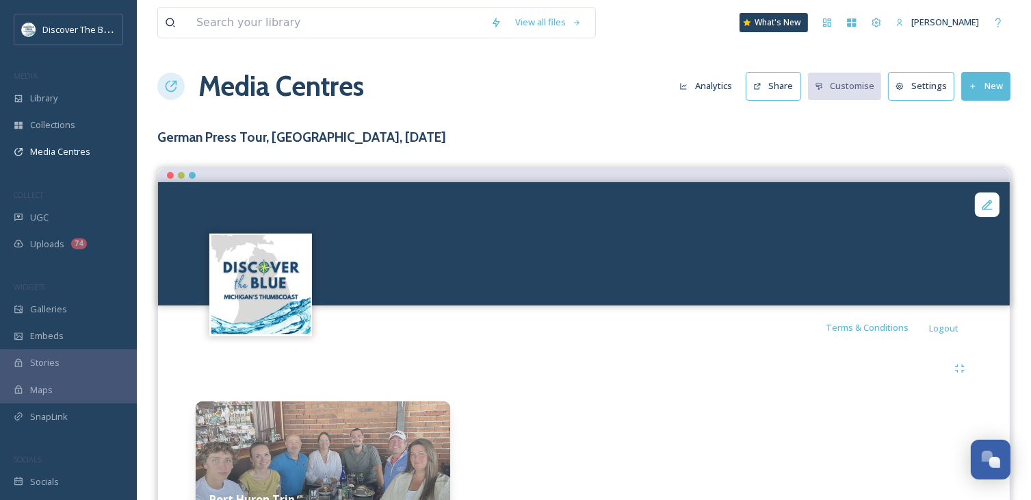
click at [971, 227] on video "Port Huron Fort Gratiot Light Video 2 Drone bluewater.org.mov" at bounding box center [584, 243] width 852 height 123
drag, startPoint x: 965, startPoint y: 227, endPoint x: 894, endPoint y: 274, distance: 85.4
click at [894, 274] on video "Port Huron Fort Gratiot Light Video 2 Drone bluewater.org.mov" at bounding box center [584, 243] width 852 height 123
click at [905, 88] on icon at bounding box center [900, 86] width 9 height 9
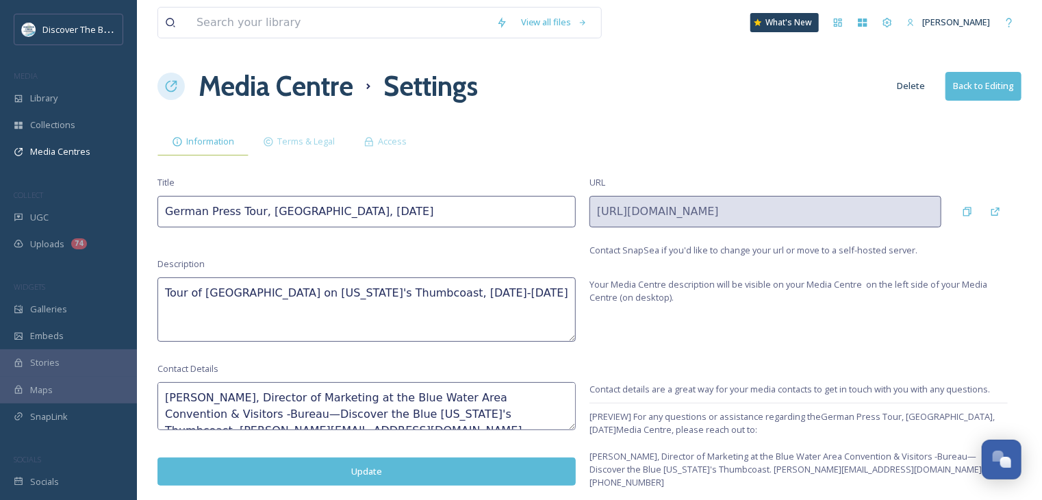
click at [233, 144] on span "Information" at bounding box center [210, 141] width 48 height 13
click at [1002, 78] on button "Back to Editing" at bounding box center [983, 86] width 76 height 28
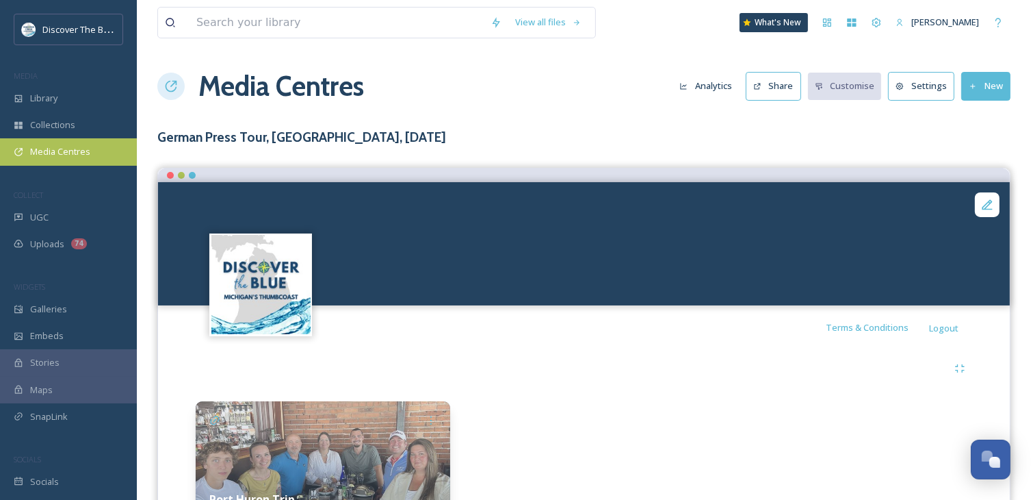
click at [68, 147] on span "Media Centres" at bounding box center [60, 151] width 60 height 13
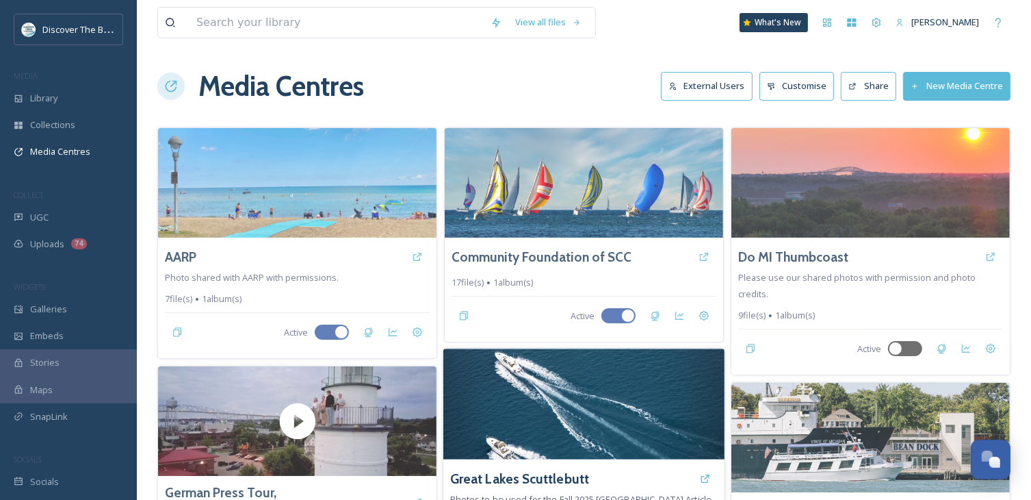
scroll to position [205, 0]
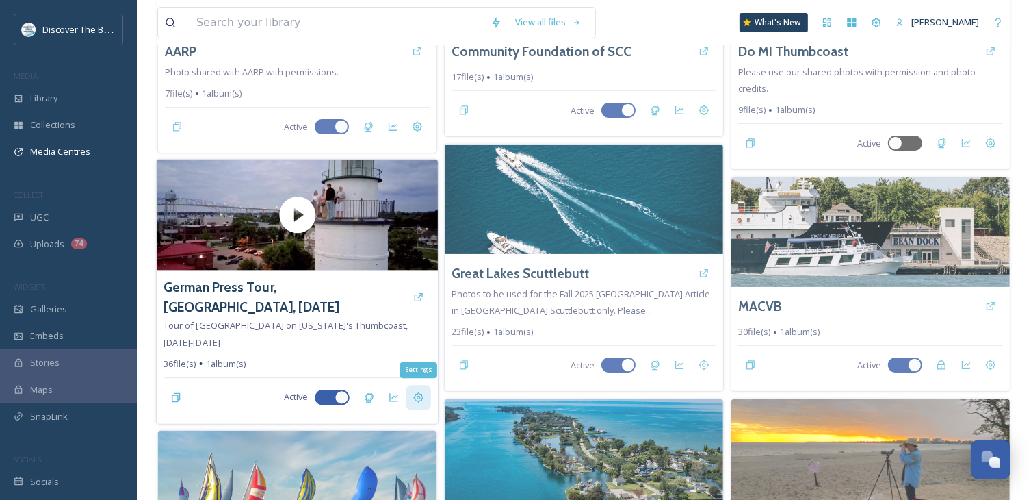
click at [410, 394] on div "Settings" at bounding box center [419, 397] width 25 height 25
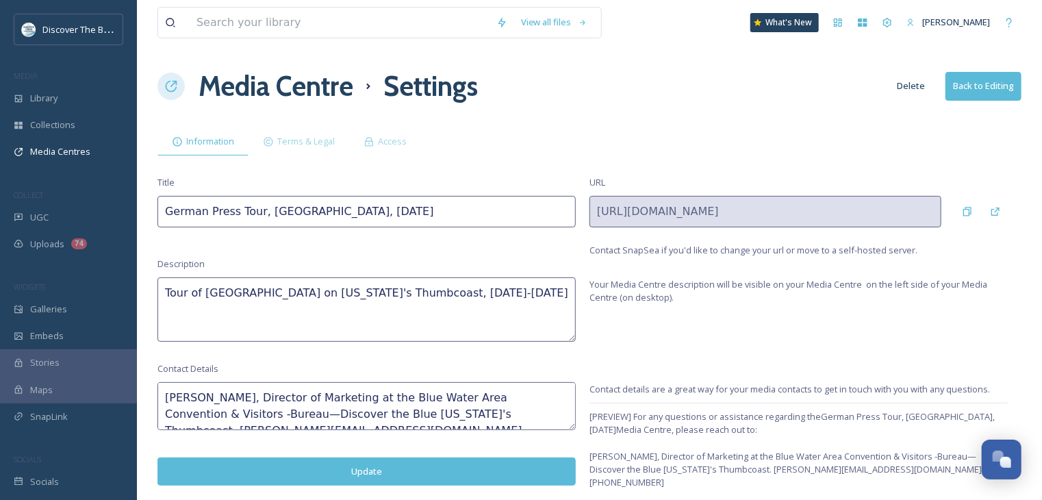
click at [979, 85] on button "Back to Editing" at bounding box center [983, 86] width 76 height 28
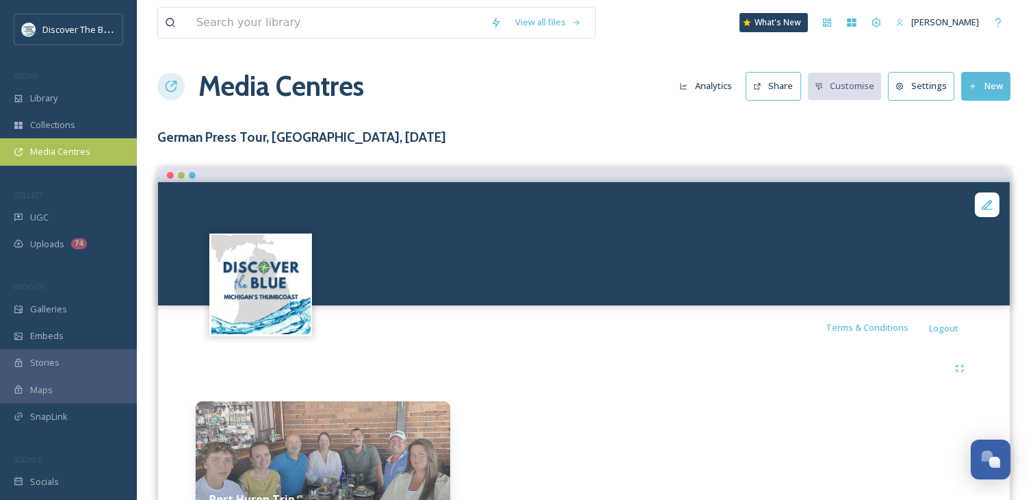
click at [99, 155] on div "Media Centres" at bounding box center [68, 151] width 137 height 27
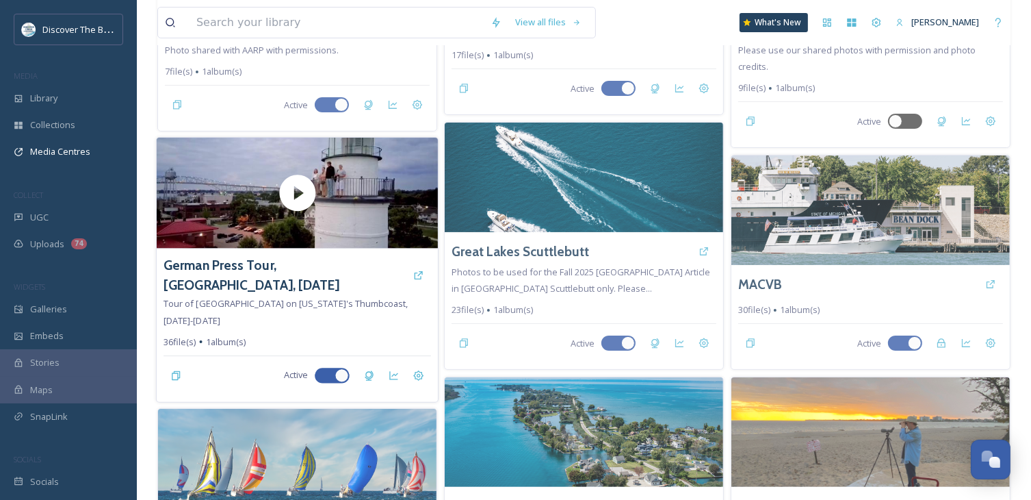
scroll to position [137, 0]
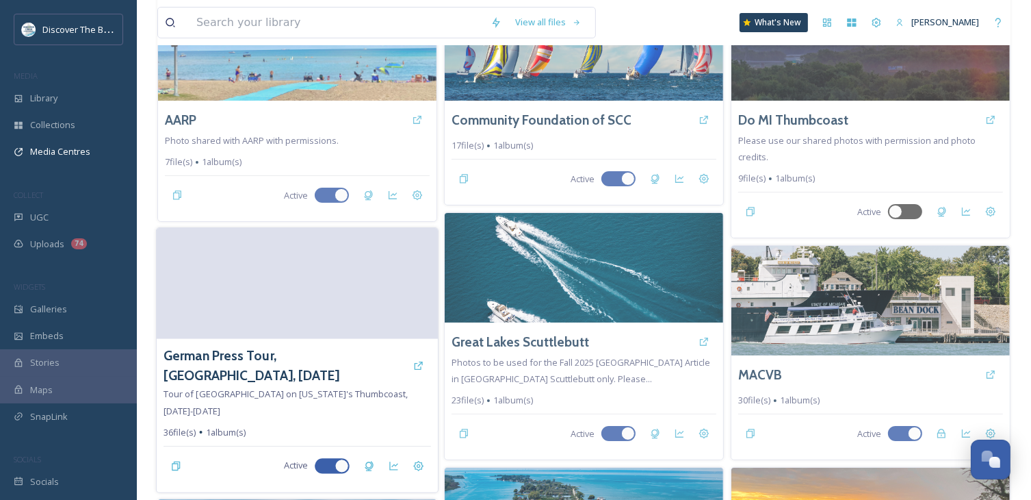
click at [375, 311] on video at bounding box center [297, 283] width 281 height 111
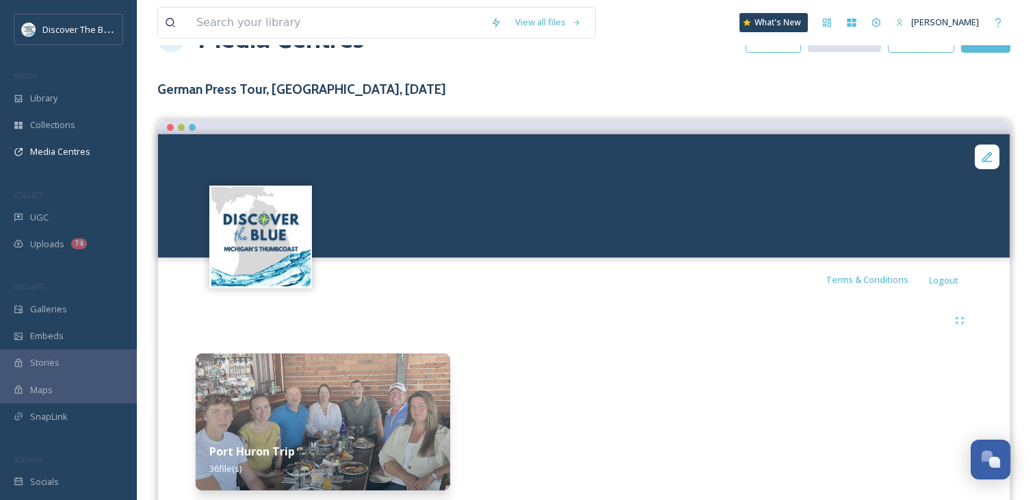
scroll to position [93, 0]
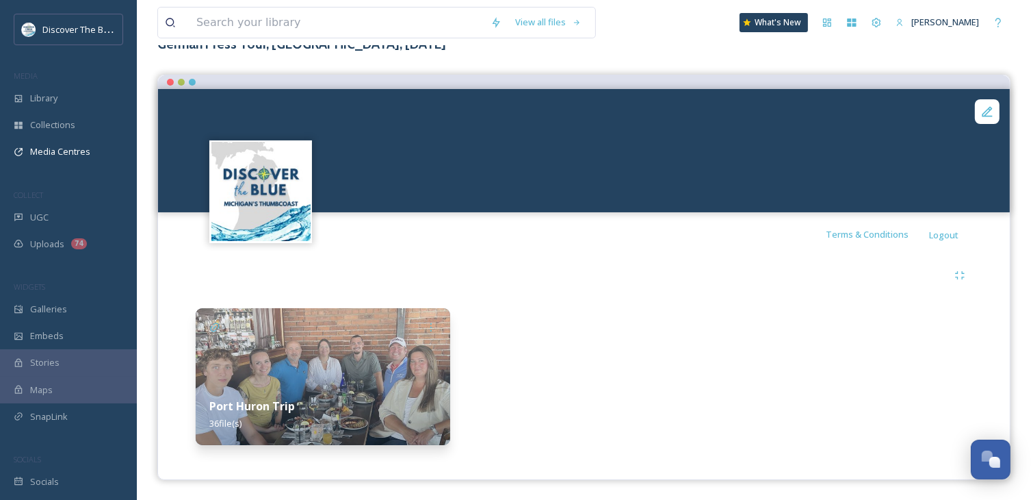
click at [392, 358] on img at bounding box center [323, 376] width 255 height 137
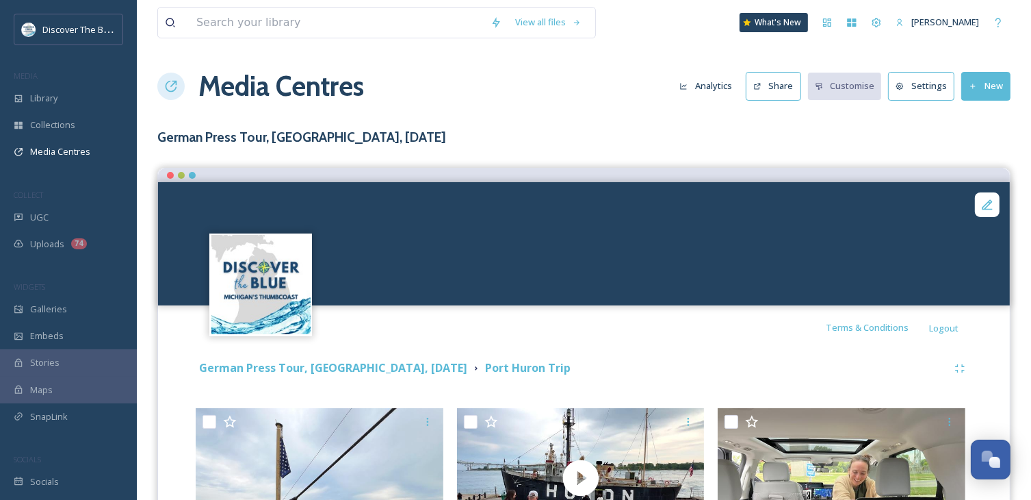
click at [183, 176] on div at bounding box center [181, 175] width 7 height 7
click at [191, 175] on div at bounding box center [192, 175] width 7 height 7
click at [168, 176] on div at bounding box center [170, 175] width 7 height 7
click at [211, 193] on video "Port Huron Fort Gratiot Light Video 2 Drone bluewater.org.mov" at bounding box center [584, 243] width 852 height 123
click at [245, 226] on video "Port Huron Fort Gratiot Light Video 2 Drone bluewater.org.mov" at bounding box center [584, 243] width 852 height 123
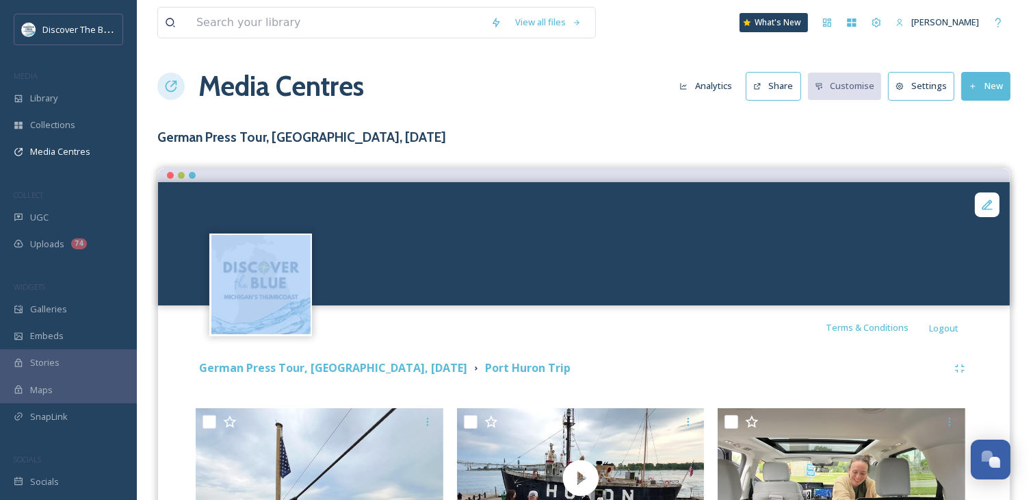
drag, startPoint x: 194, startPoint y: 233, endPoint x: 336, endPoint y: 192, distance: 147.5
click at [329, 189] on div at bounding box center [584, 243] width 852 height 123
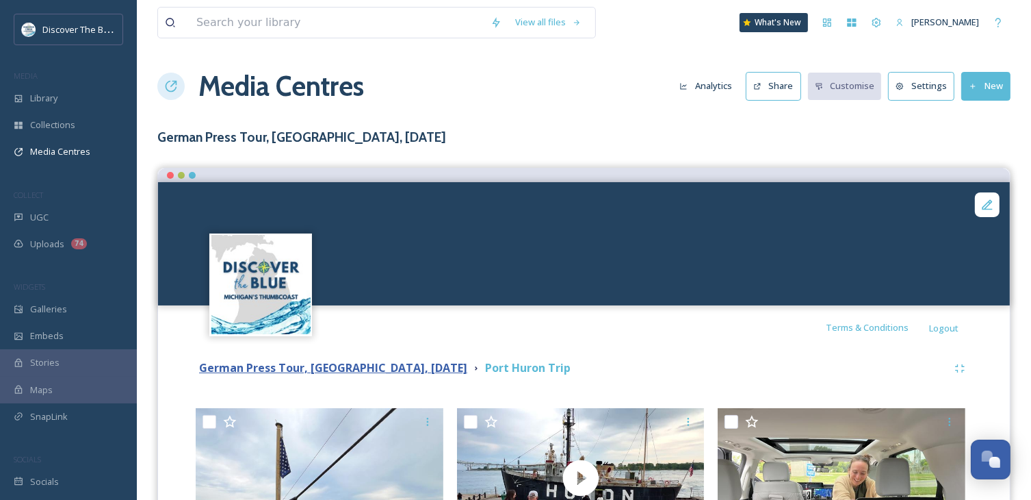
click at [412, 368] on strong "German Press Tour, [GEOGRAPHIC_DATA], [DATE]" at bounding box center [333, 367] width 268 height 15
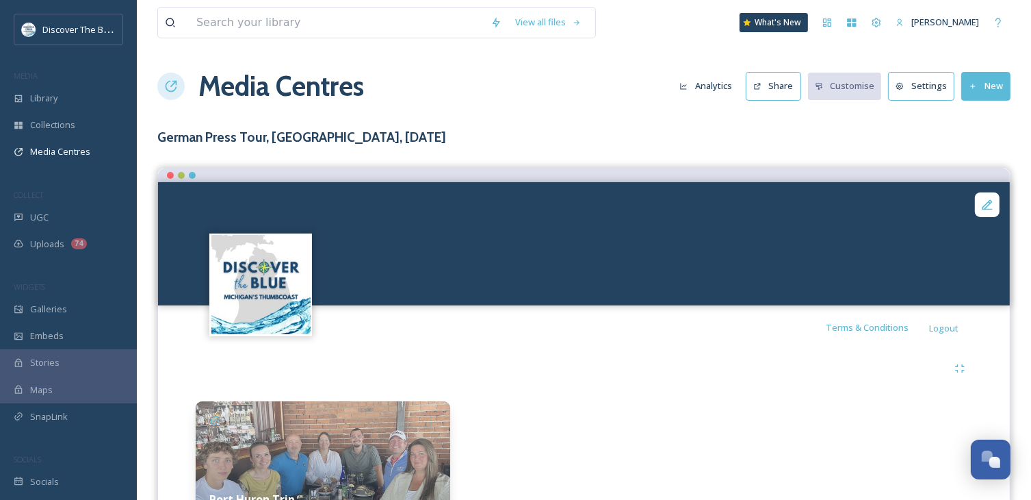
click at [898, 233] on video "Port Huron Fort Gratiot Light Video 2 Drone bluewater.org.mov" at bounding box center [584, 243] width 852 height 123
click at [660, 247] on video "Port Huron Fort Gratiot Light Video 2 Drone bluewater.org.mov" at bounding box center [584, 243] width 852 height 123
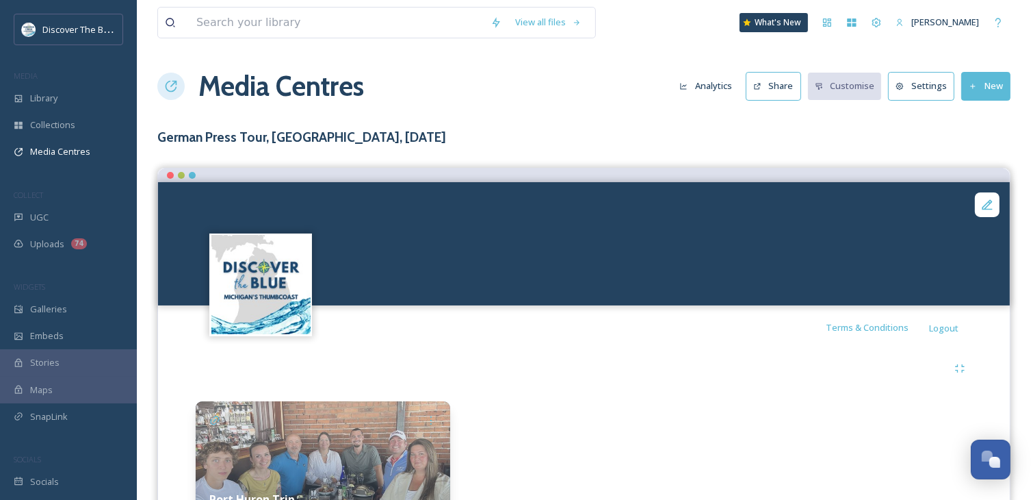
click at [659, 247] on video "Port Huron Fort Gratiot Light Video 2 Drone bluewater.org.mov" at bounding box center [584, 243] width 852 height 123
click at [569, 279] on video "Port Huron Fort Gratiot Light Video 2 Drone bluewater.org.mov" at bounding box center [584, 243] width 852 height 123
click at [944, 303] on video "Port Huron Fort Gratiot Light Video 2 Drone bluewater.org.mov" at bounding box center [584, 243] width 852 height 123
click at [944, 299] on video "Port Huron Fort Gratiot Light Video 2 Drone bluewater.org.mov" at bounding box center [584, 243] width 852 height 123
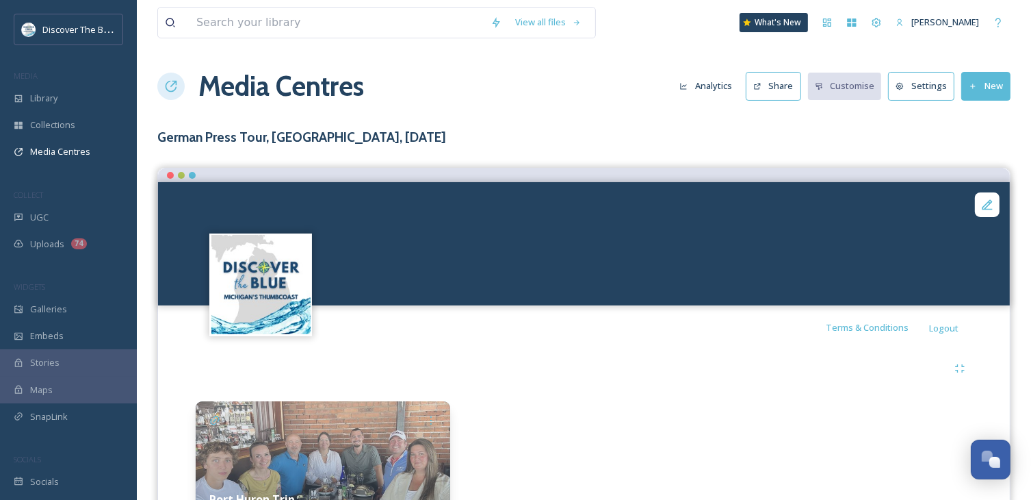
click at [944, 299] on video "Port Huron Fort Gratiot Light Video 2 Drone bluewater.org.mov" at bounding box center [584, 243] width 852 height 123
drag, startPoint x: 944, startPoint y: 299, endPoint x: 955, endPoint y: 310, distance: 15.5
click at [947, 303] on video "Port Huron Fort Gratiot Light Video 2 Drone bluewater.org.mov" at bounding box center [584, 243] width 852 height 123
click at [1004, 299] on video "Port Huron Fort Gratiot Light Video 2 Drone bluewater.org.mov" at bounding box center [584, 243] width 852 height 123
click at [964, 307] on div "Terms & Conditions Logout" at bounding box center [584, 327] width 852 height 44
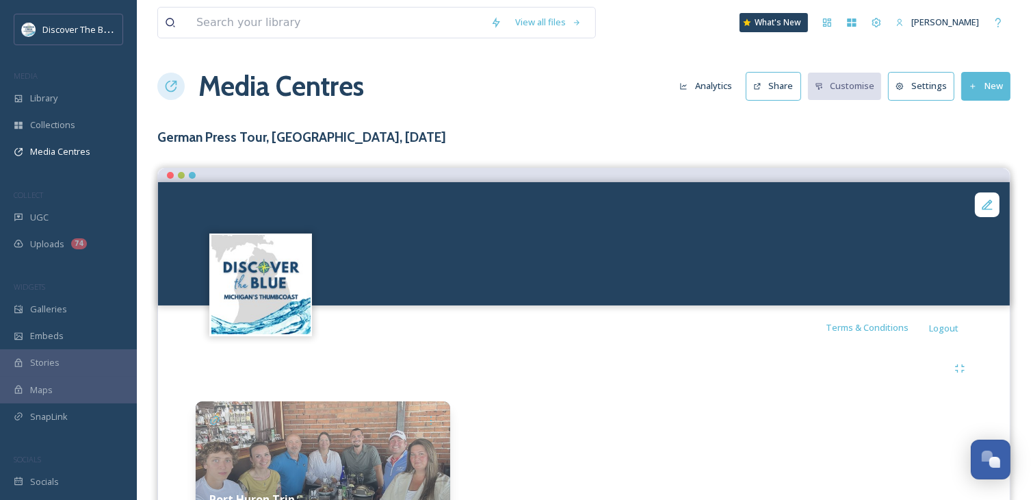
click at [996, 175] on div at bounding box center [584, 175] width 852 height 14
click at [994, 172] on div at bounding box center [584, 175] width 852 height 14
click at [184, 290] on div at bounding box center [235, 284] width 154 height 103
click at [77, 153] on span "Media Centres" at bounding box center [60, 151] width 60 height 13
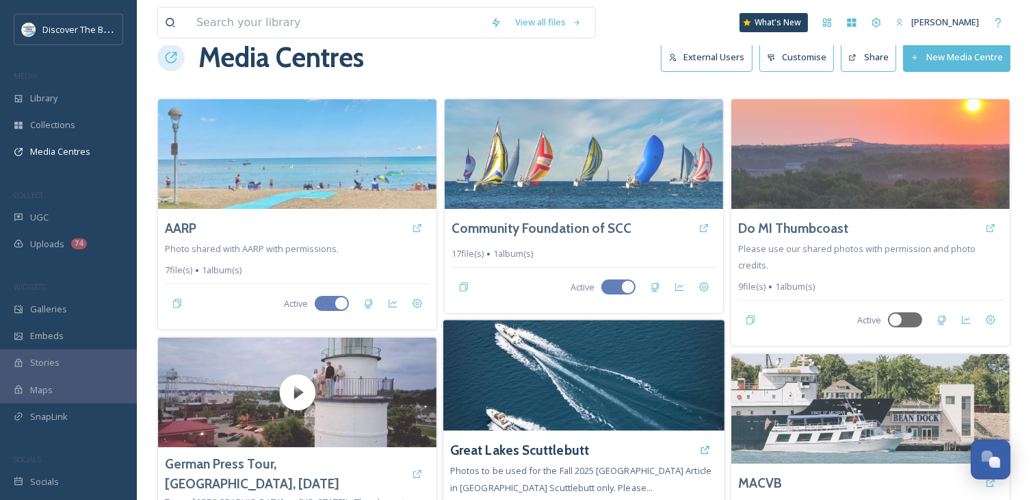
scroll to position [205, 0]
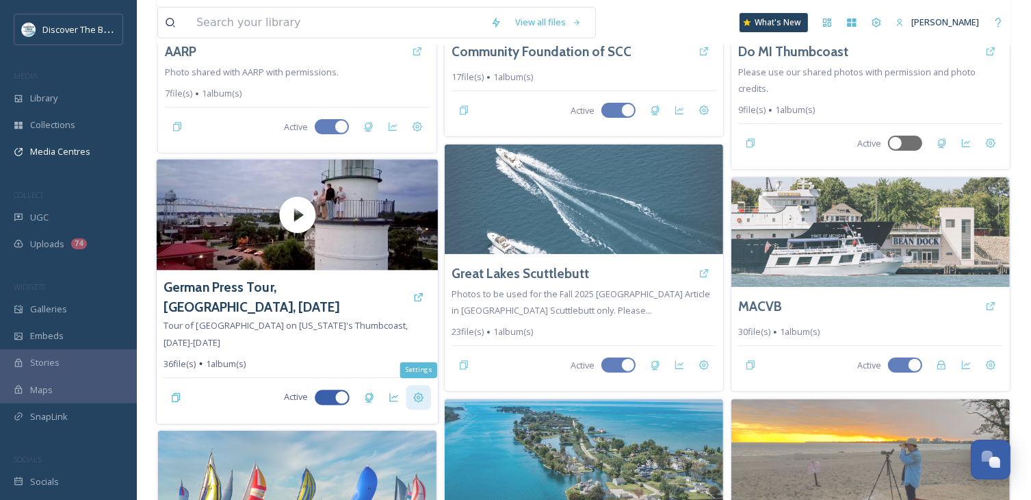
click at [411, 403] on div "Settings" at bounding box center [419, 397] width 25 height 25
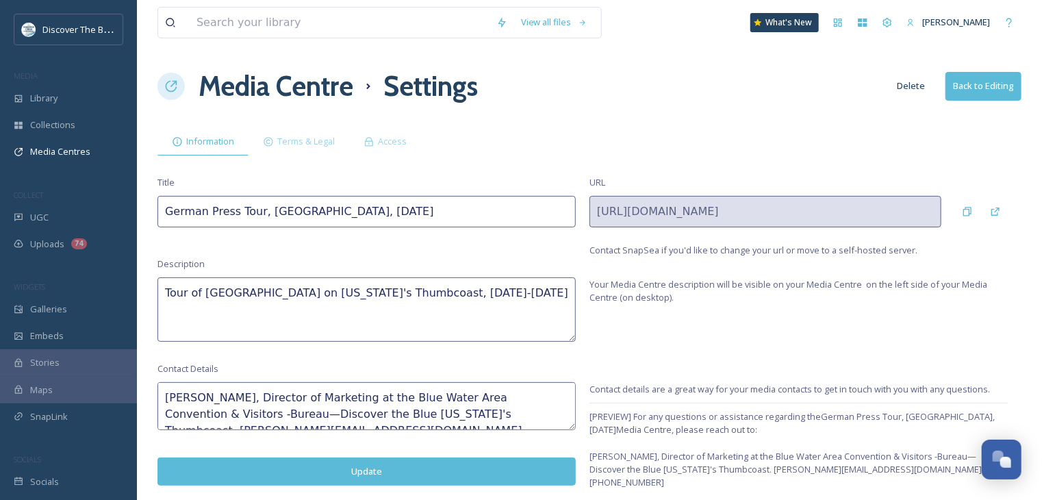
click at [965, 78] on button "Back to Editing" at bounding box center [983, 86] width 76 height 28
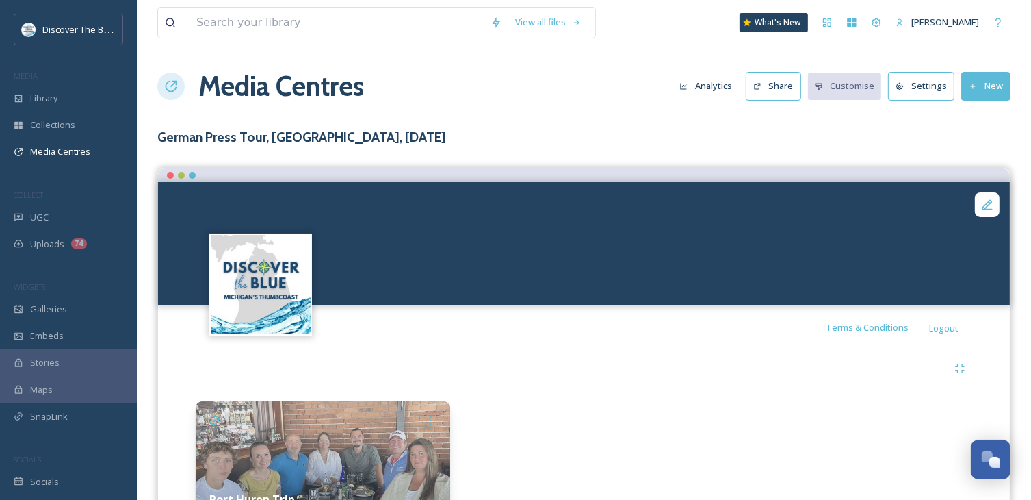
click at [778, 87] on button "Share" at bounding box center [773, 86] width 55 height 28
click at [1003, 97] on button "New" at bounding box center [986, 86] width 49 height 28
click at [994, 147] on span "Add Album" at bounding box center [981, 144] width 44 height 13
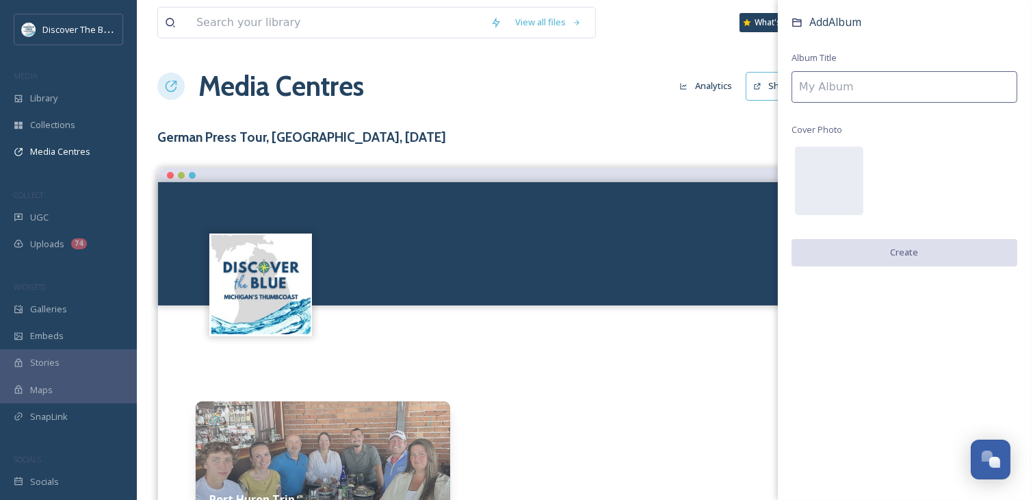
click at [860, 84] on input at bounding box center [905, 86] width 226 height 31
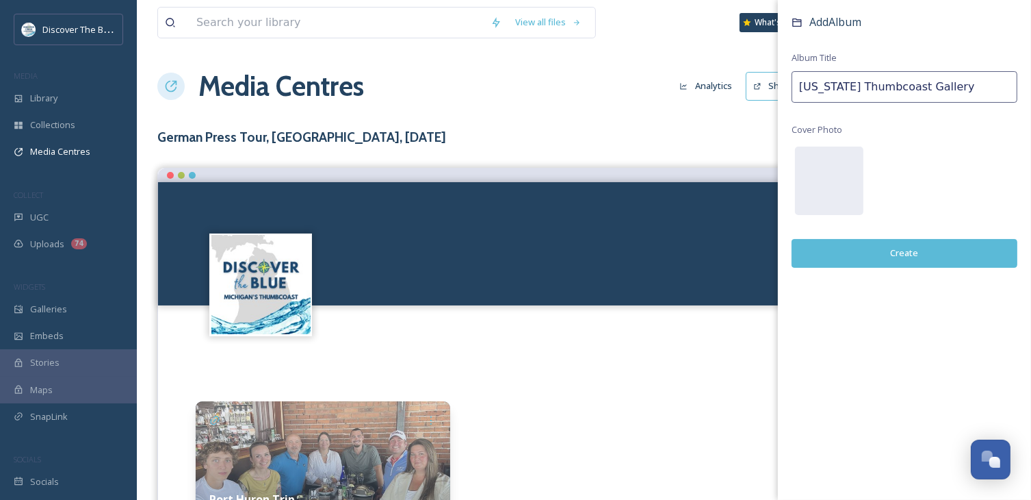
type input "[US_STATE] Thumbcoast Gallery"
click at [860, 261] on button "Create" at bounding box center [905, 253] width 226 height 28
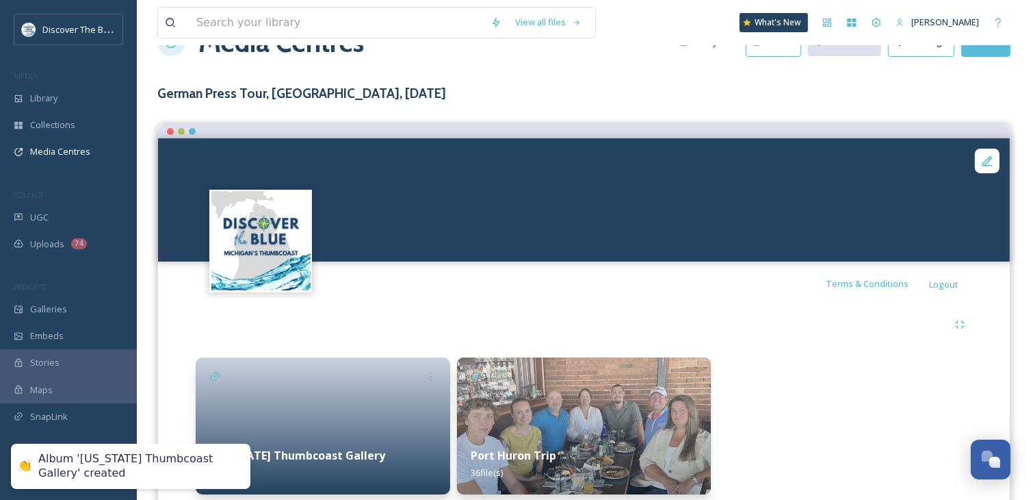
scroll to position [93, 0]
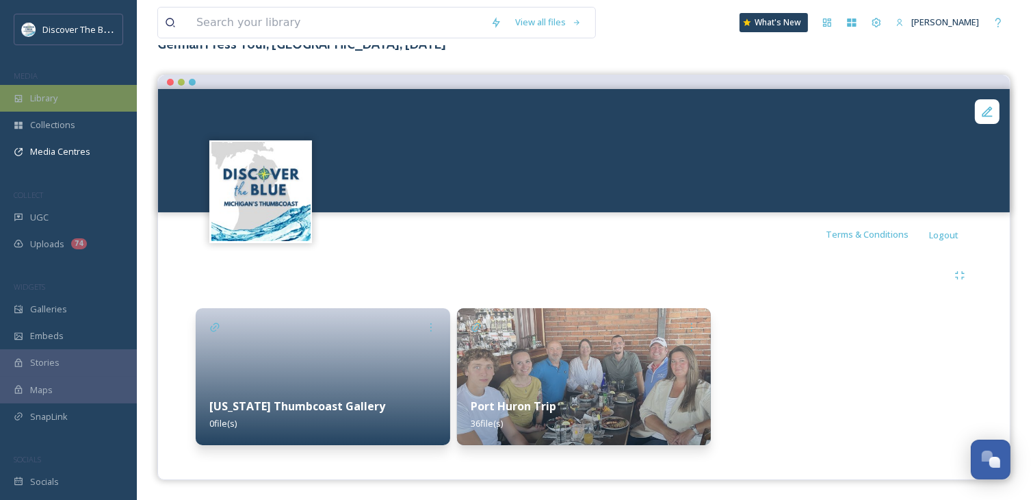
click at [68, 102] on div "Library" at bounding box center [68, 98] width 137 height 27
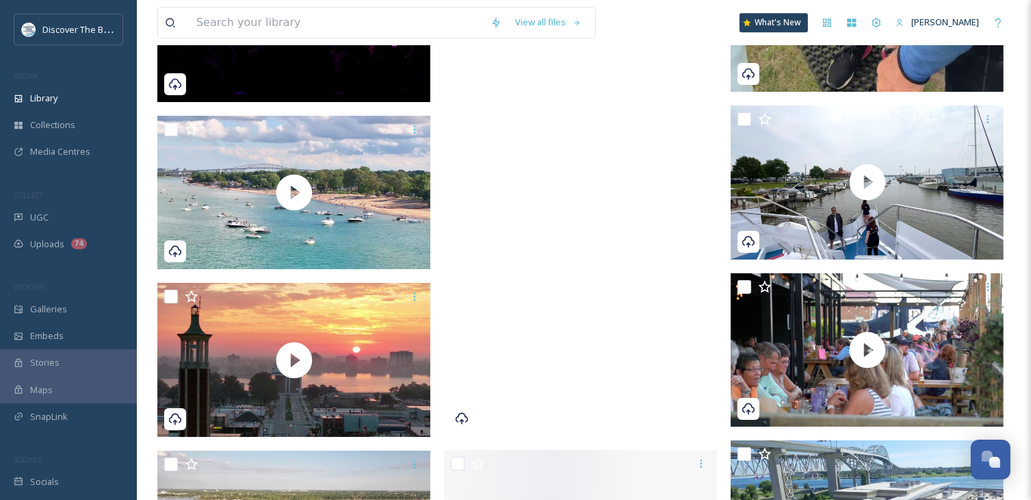
scroll to position [3696, 0]
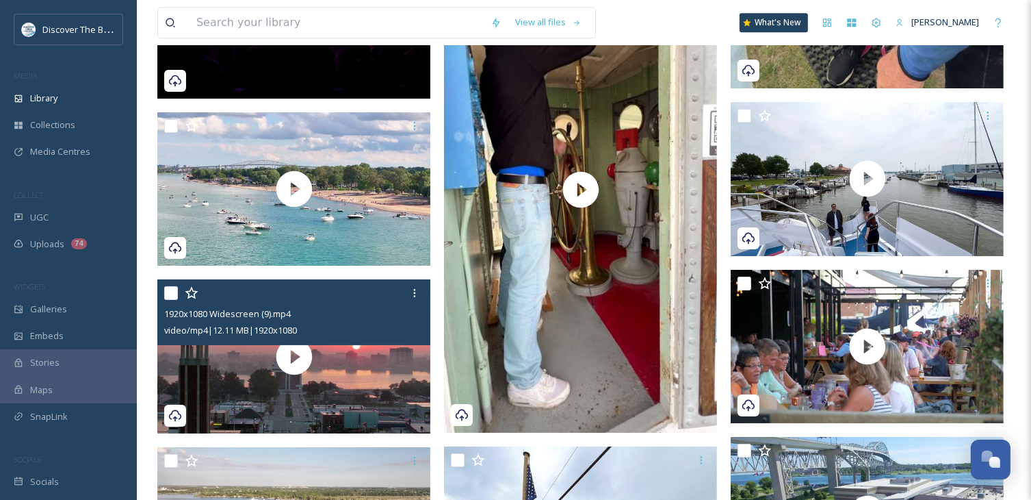
click at [174, 294] on input "checkbox" at bounding box center [171, 293] width 14 height 14
checkbox input "true"
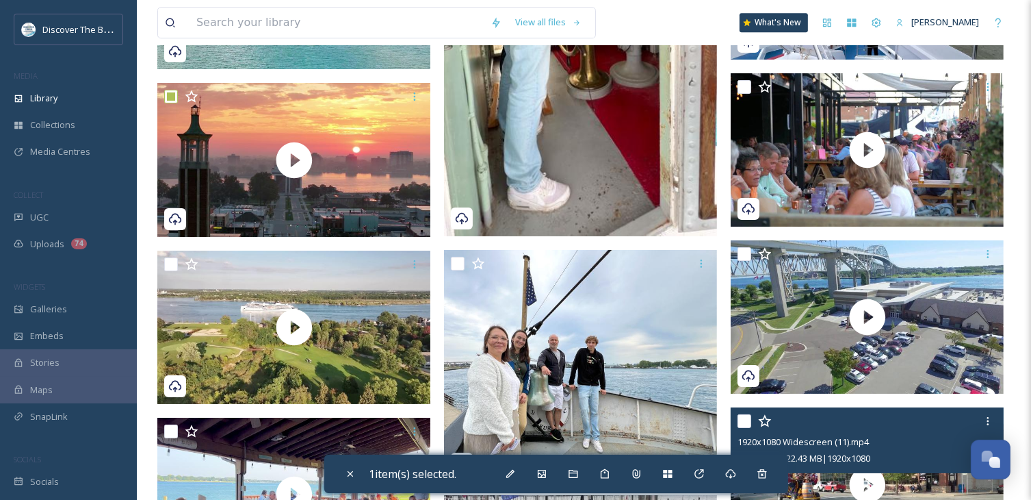
scroll to position [3833, 0]
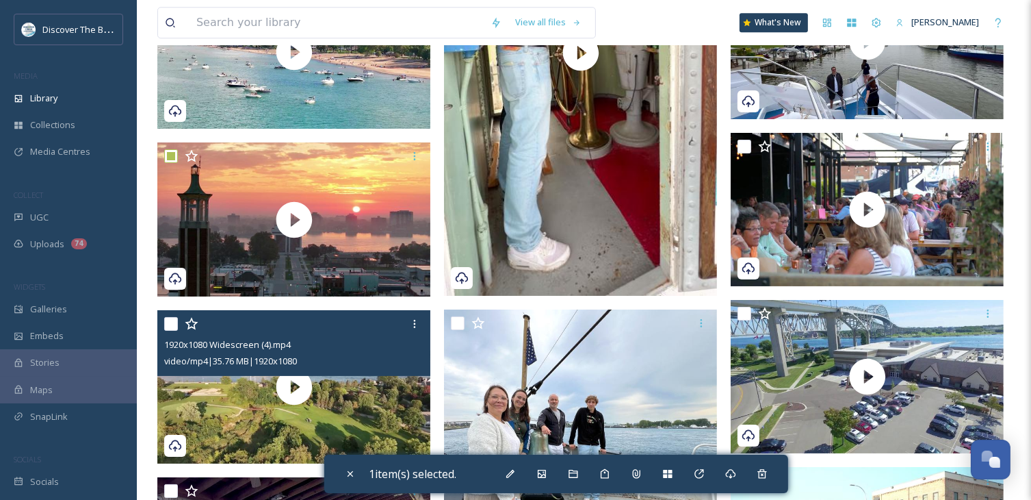
click at [172, 326] on input "checkbox" at bounding box center [171, 324] width 14 height 14
checkbox input "true"
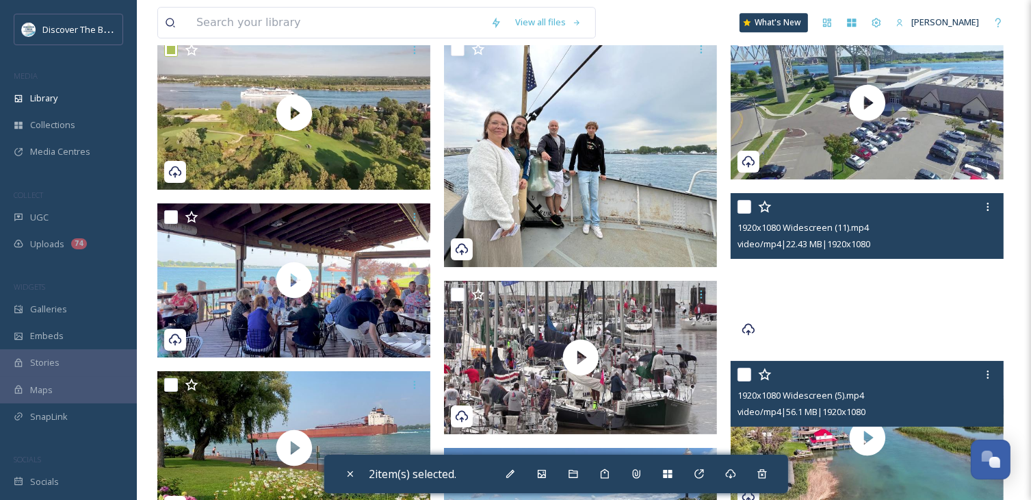
scroll to position [4312, 0]
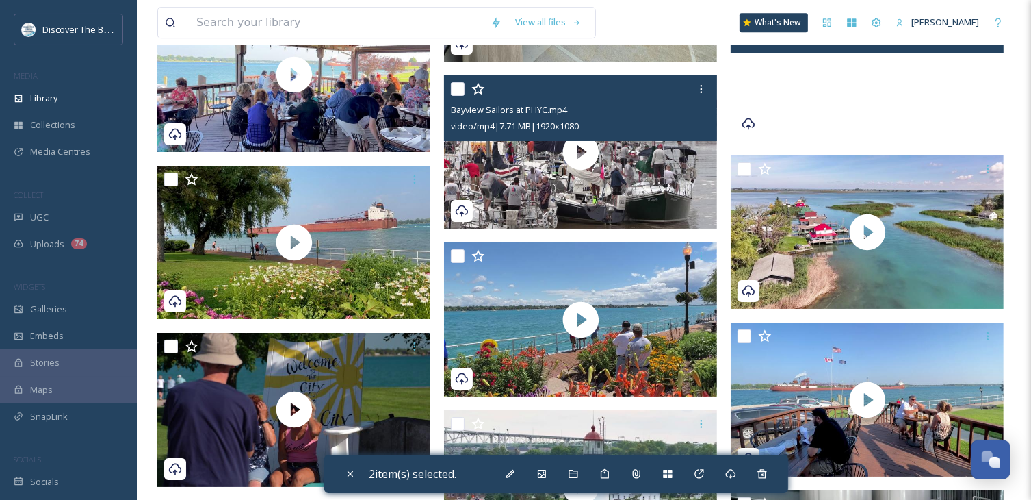
click at [454, 88] on input "checkbox" at bounding box center [458, 89] width 14 height 14
checkbox input "true"
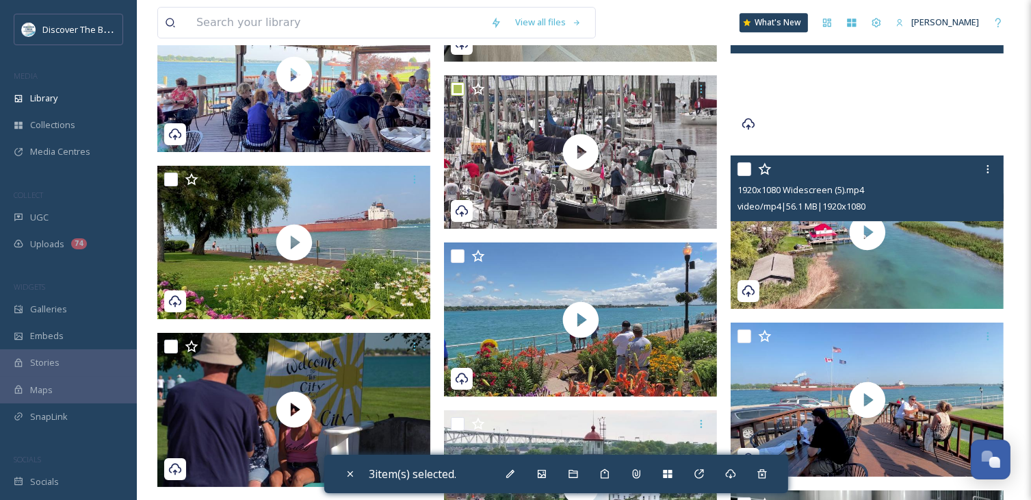
click at [745, 165] on input "checkbox" at bounding box center [745, 169] width 14 height 14
checkbox input "true"
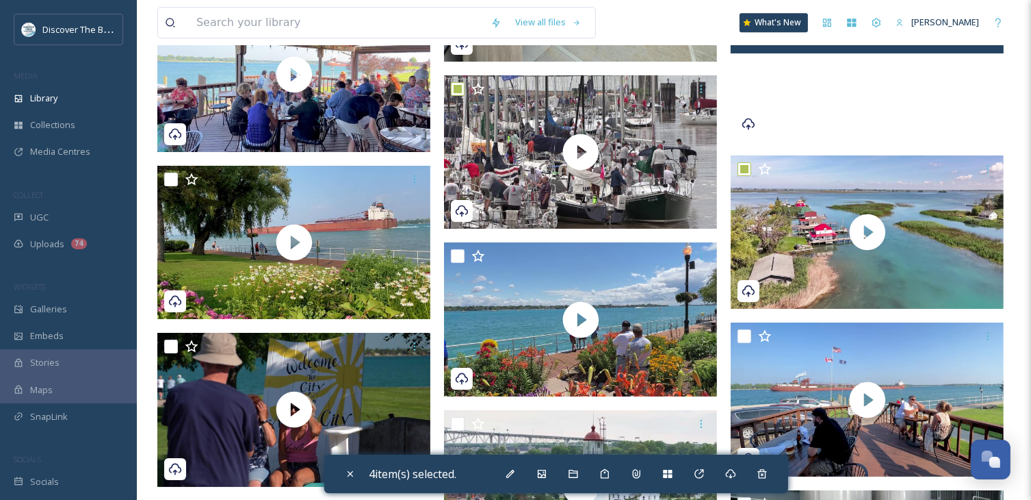
scroll to position [4517, 0]
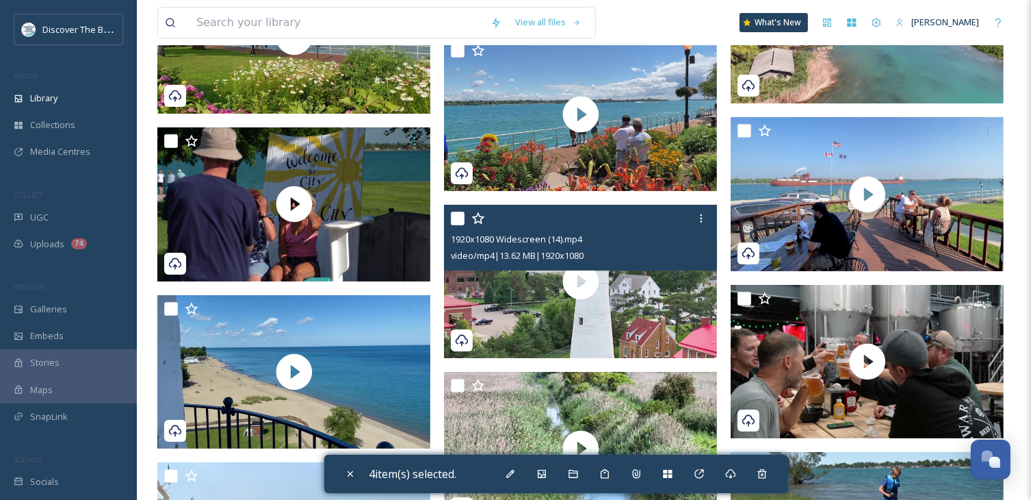
click at [460, 218] on input "checkbox" at bounding box center [458, 218] width 14 height 14
checkbox input "true"
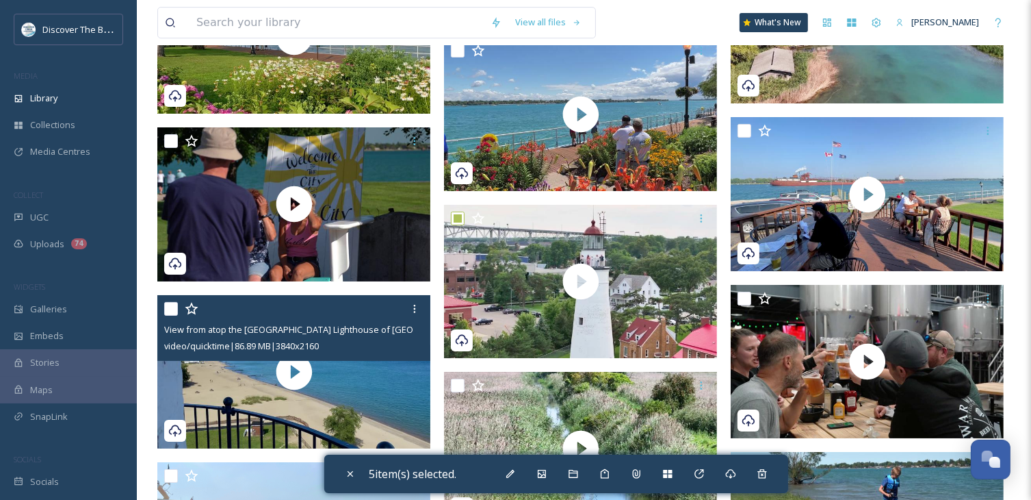
click at [170, 309] on input "checkbox" at bounding box center [171, 309] width 14 height 14
checkbox input "true"
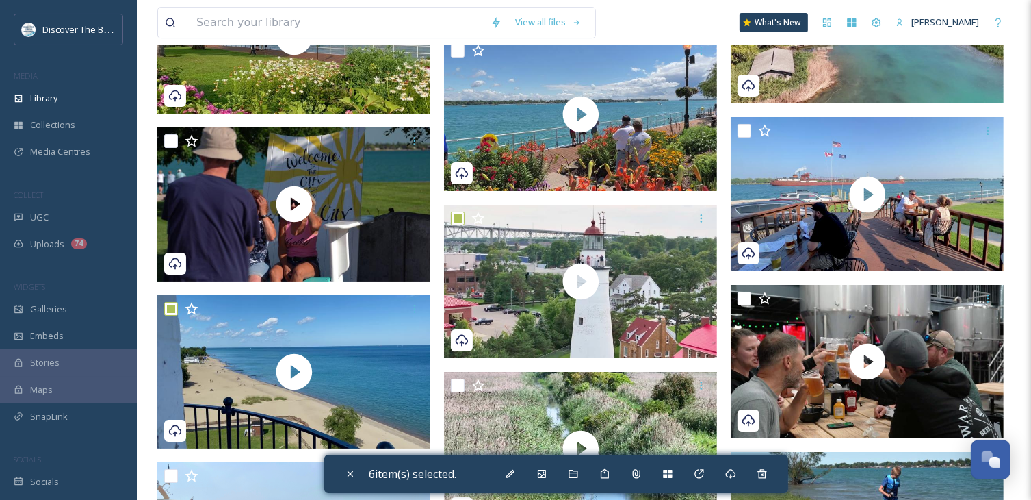
scroll to position [4791, 0]
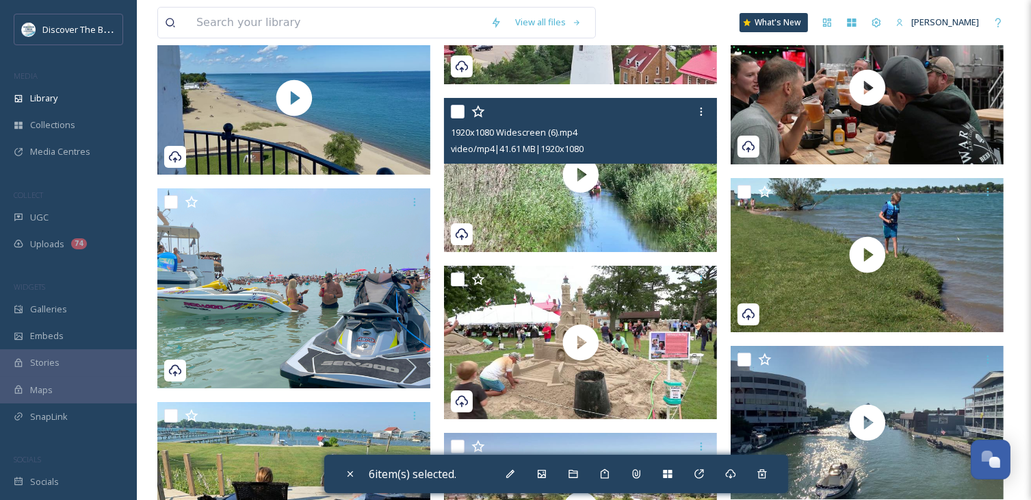
click at [465, 114] on div at bounding box center [582, 111] width 263 height 25
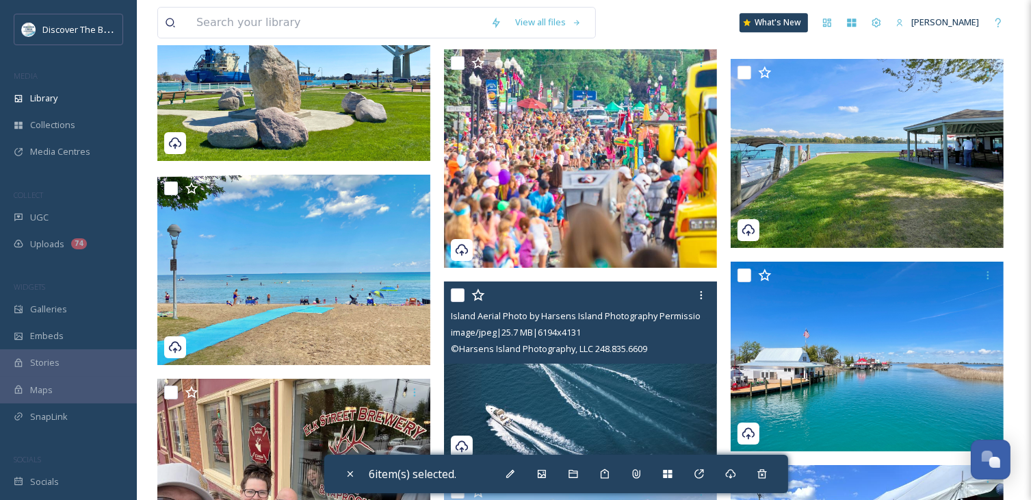
scroll to position [9650, 0]
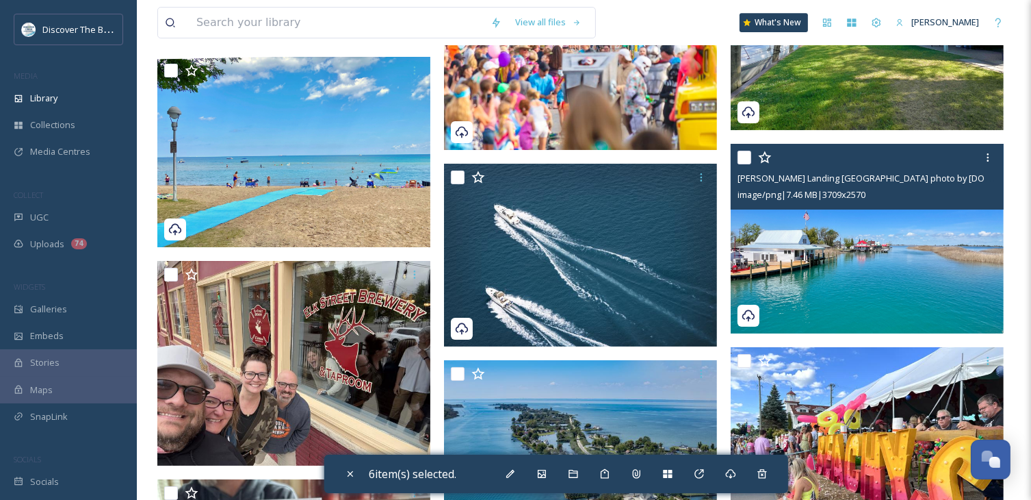
click at [742, 159] on input "checkbox" at bounding box center [745, 158] width 14 height 14
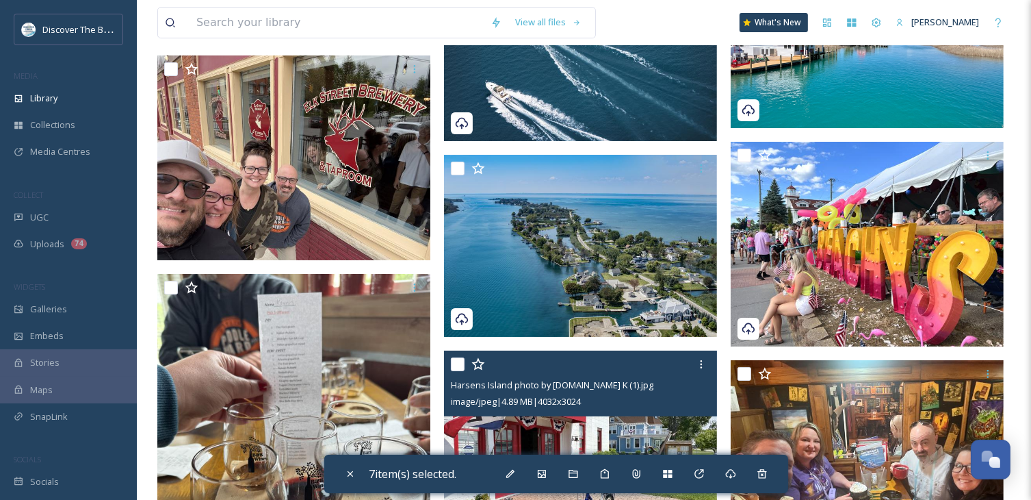
scroll to position [9719, 0]
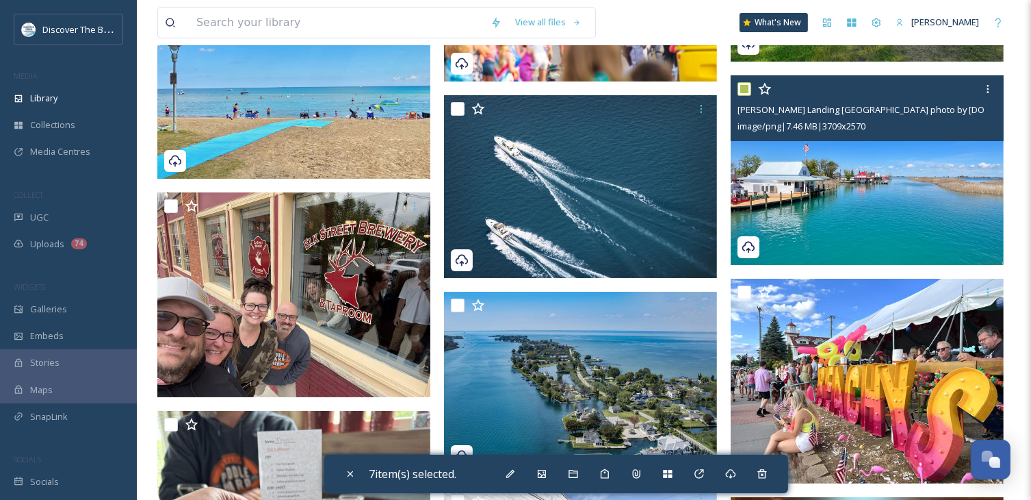
click at [746, 91] on input "checkbox" at bounding box center [745, 89] width 14 height 14
checkbox input "false"
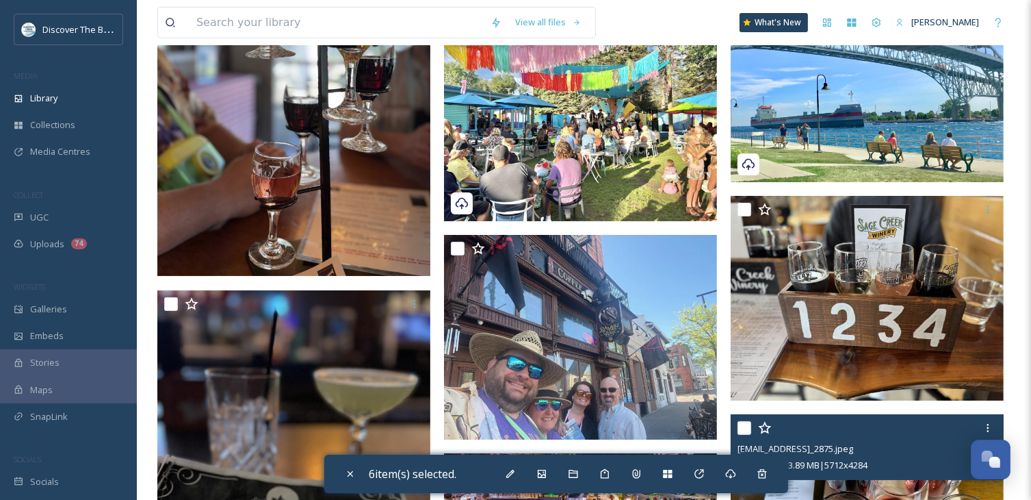
scroll to position [11088, 0]
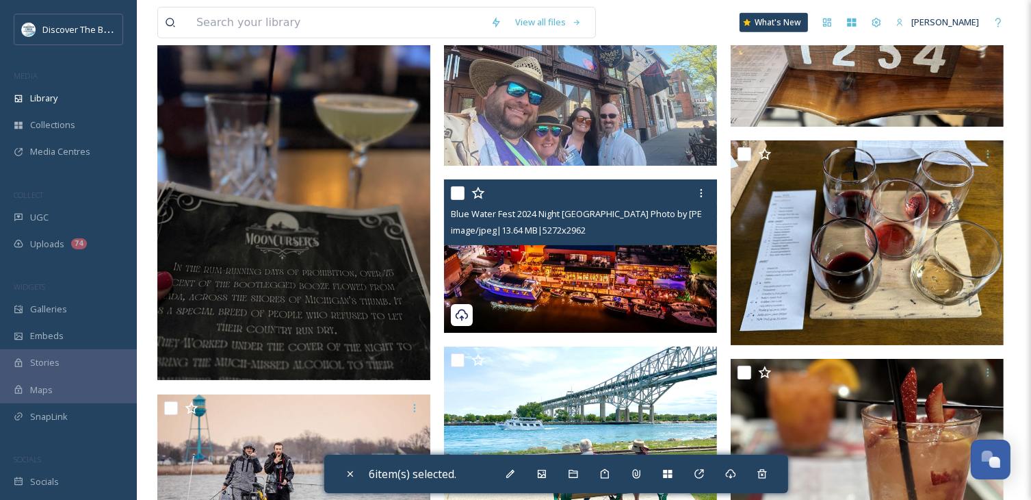
click at [454, 193] on input "checkbox" at bounding box center [458, 193] width 14 height 14
checkbox input "true"
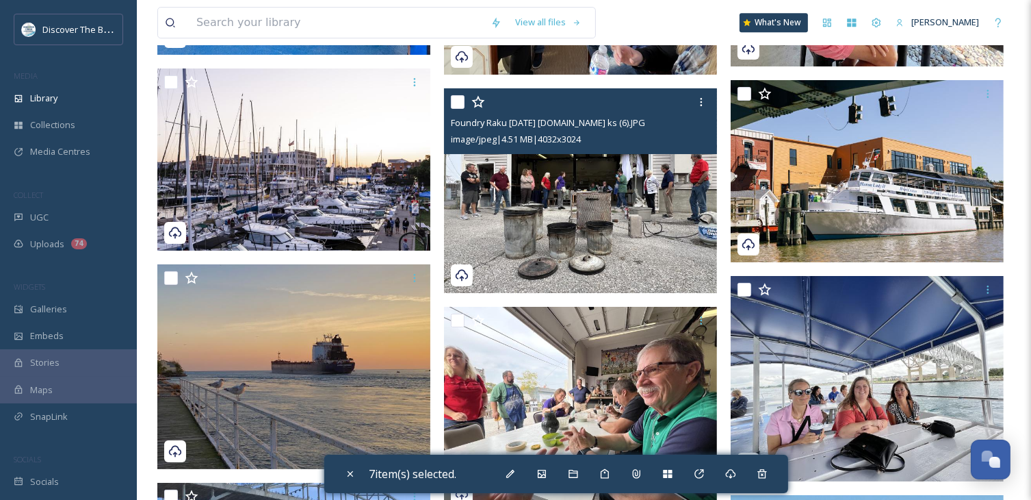
scroll to position [14647, 0]
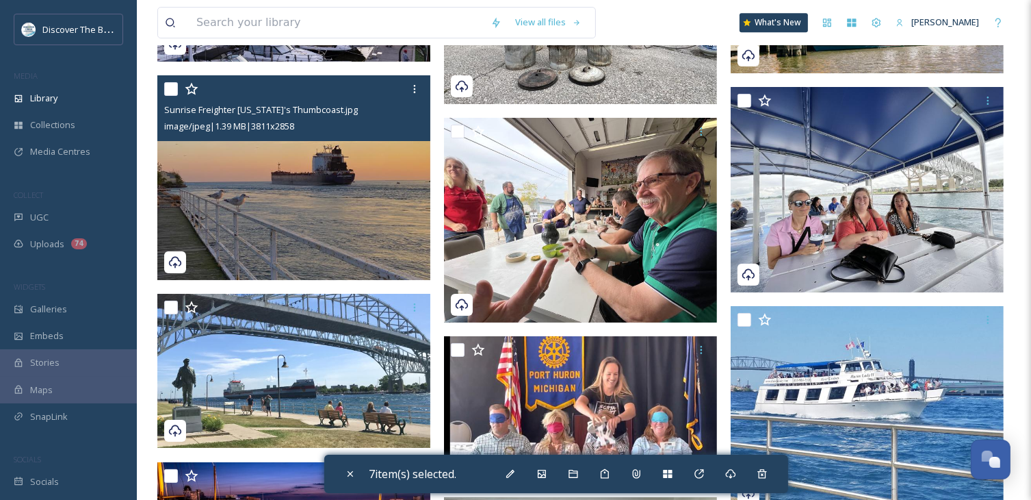
click at [175, 90] on input "checkbox" at bounding box center [171, 89] width 14 height 14
checkbox input "true"
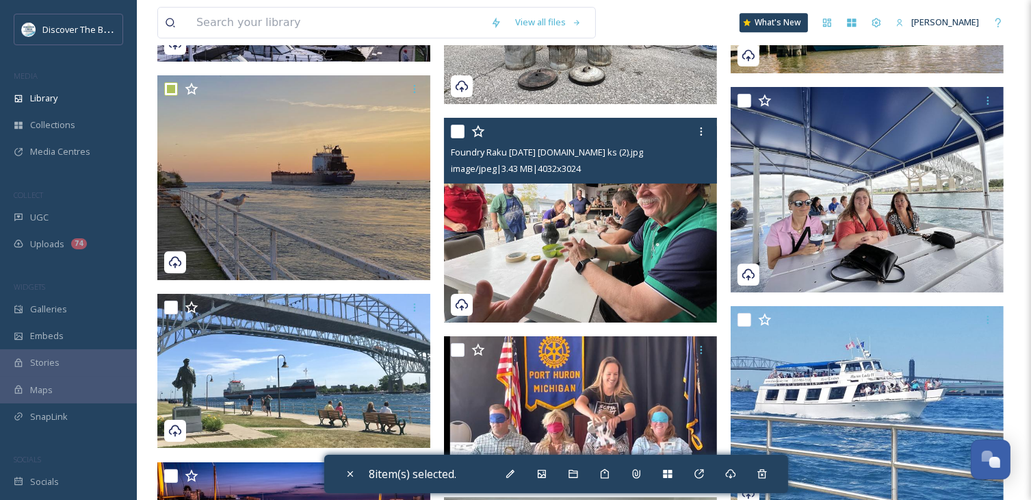
scroll to position [14852, 0]
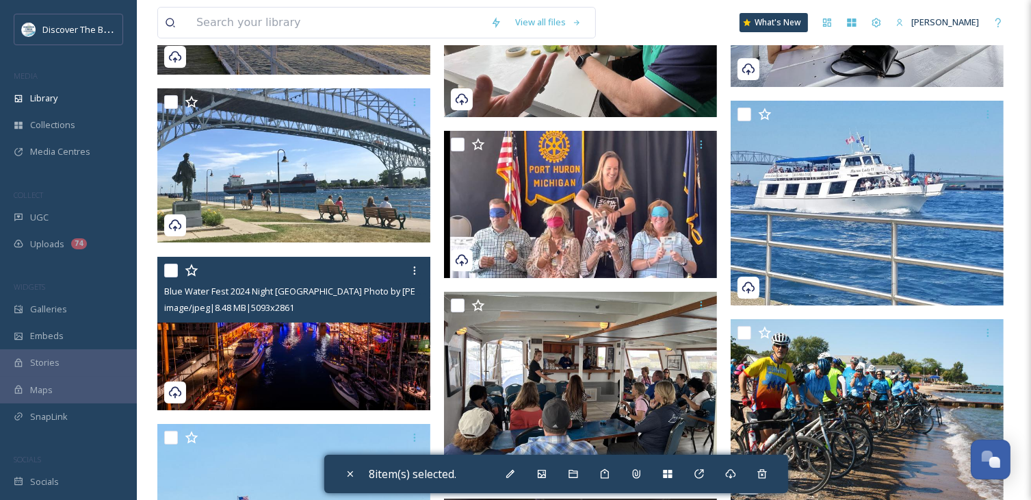
click at [174, 270] on input "checkbox" at bounding box center [171, 271] width 14 height 14
checkbox input "true"
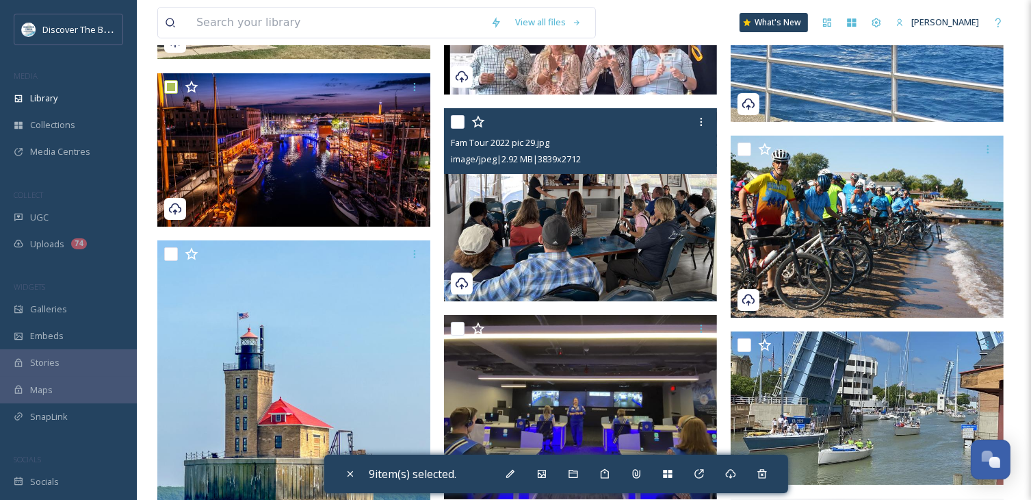
scroll to position [15057, 0]
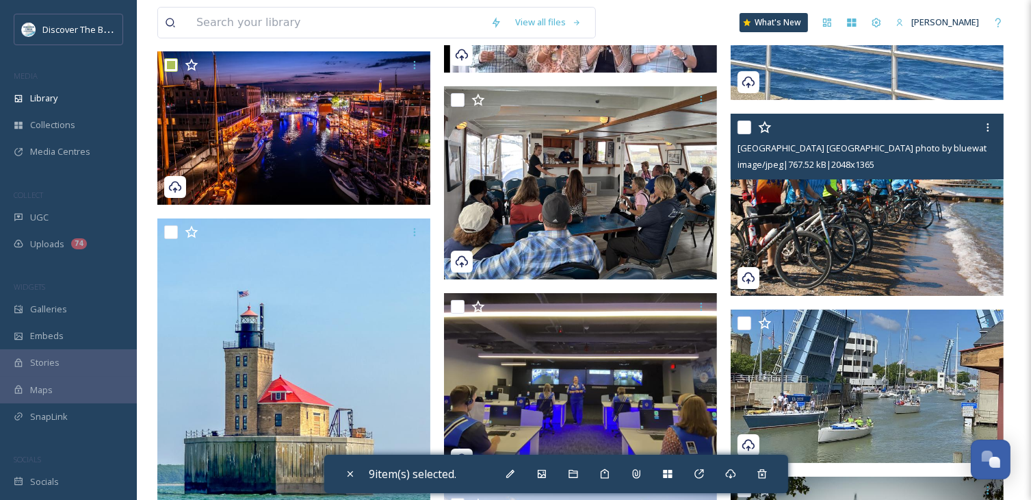
click at [743, 129] on input "checkbox" at bounding box center [745, 127] width 14 height 14
checkbox input "true"
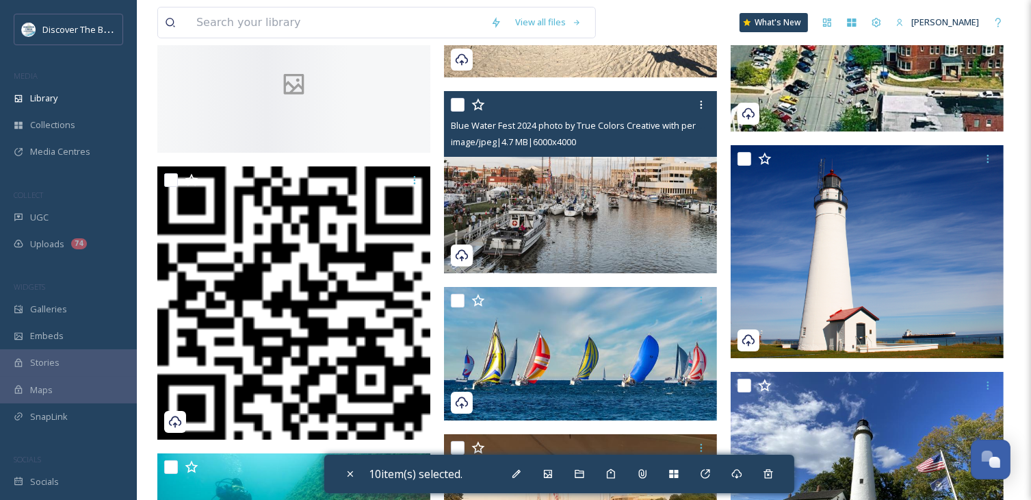
scroll to position [16152, 0]
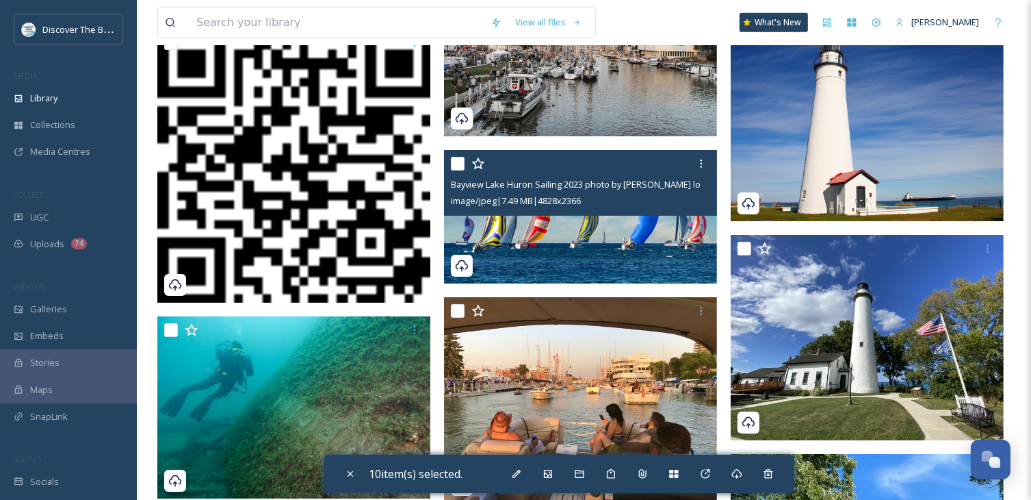
click at [464, 162] on input "checkbox" at bounding box center [458, 164] width 14 height 14
click at [455, 164] on input "checkbox" at bounding box center [458, 164] width 14 height 14
checkbox input "false"
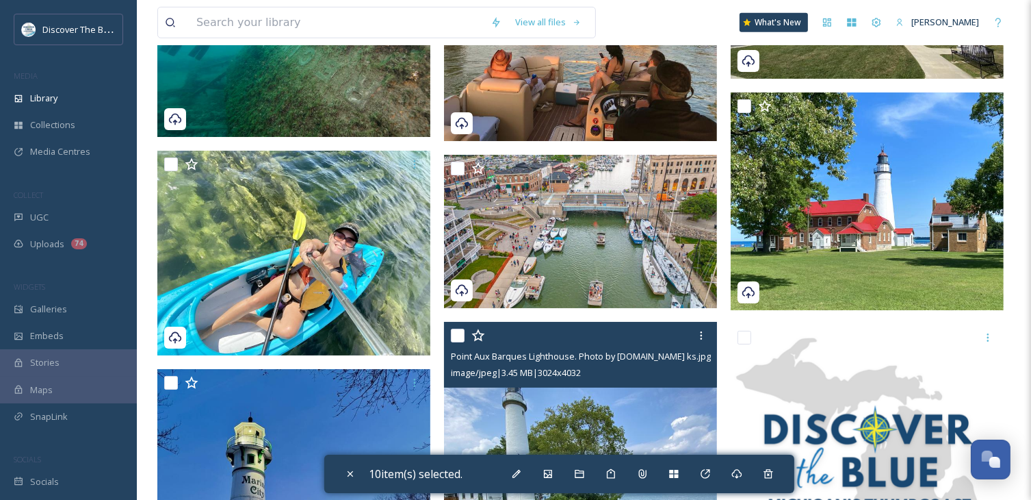
scroll to position [16563, 0]
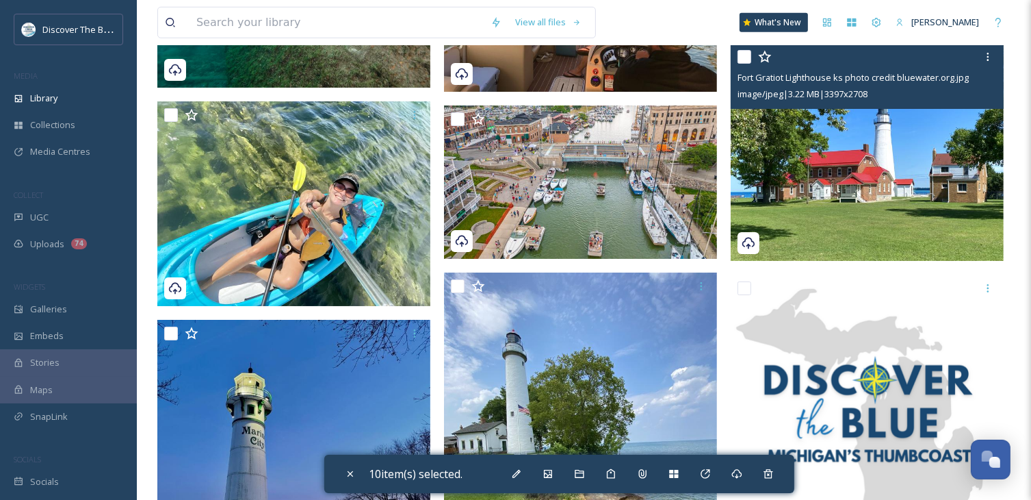
click at [739, 55] on input "checkbox" at bounding box center [745, 57] width 14 height 14
checkbox input "true"
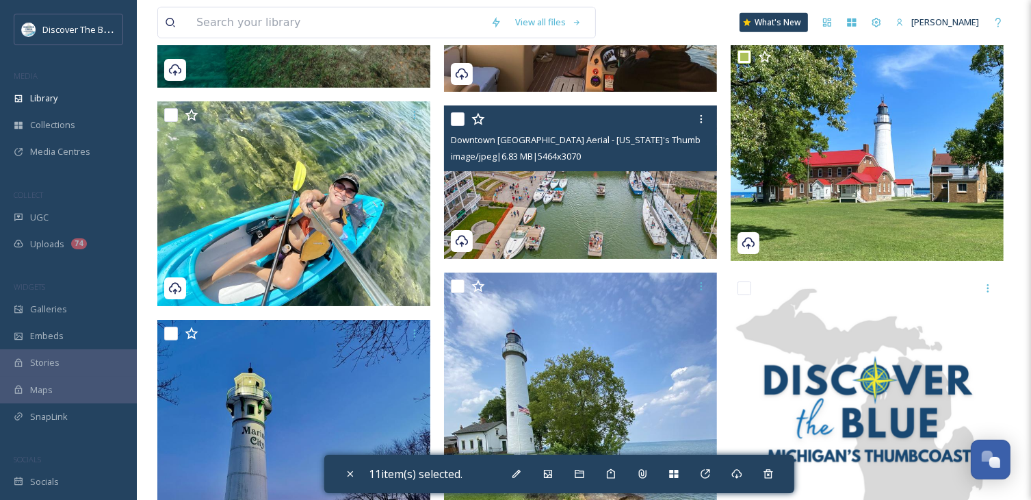
click at [461, 116] on input "checkbox" at bounding box center [458, 119] width 14 height 14
checkbox input "true"
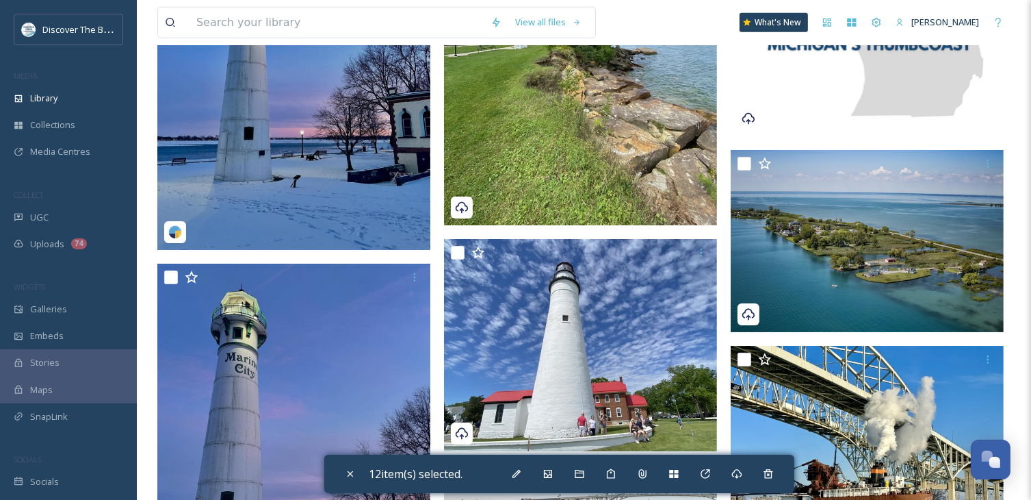
scroll to position [16974, 0]
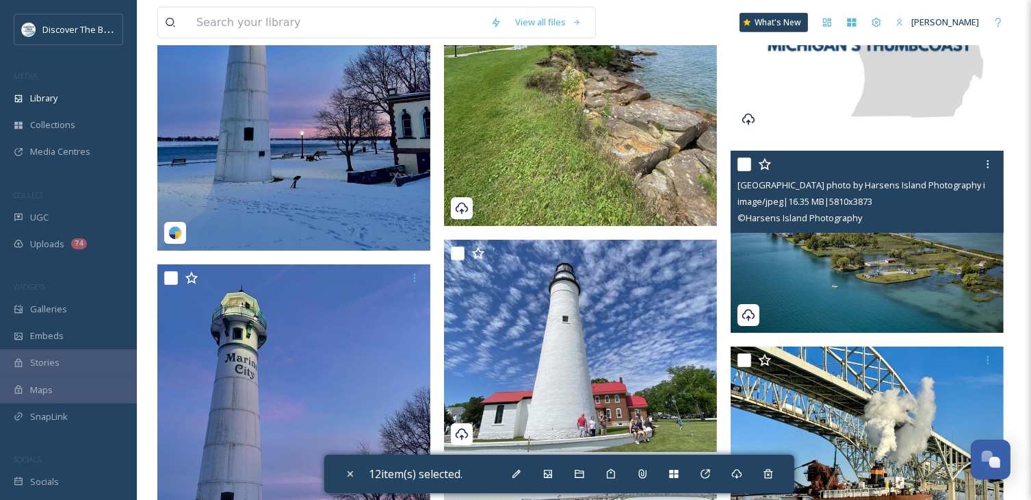
click at [745, 162] on input "checkbox" at bounding box center [745, 164] width 14 height 14
checkbox input "true"
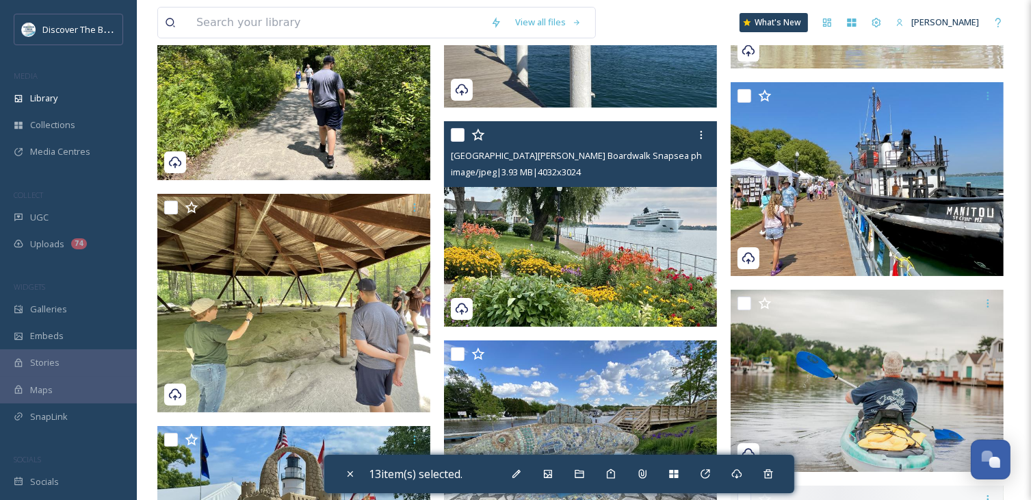
scroll to position [20738, 0]
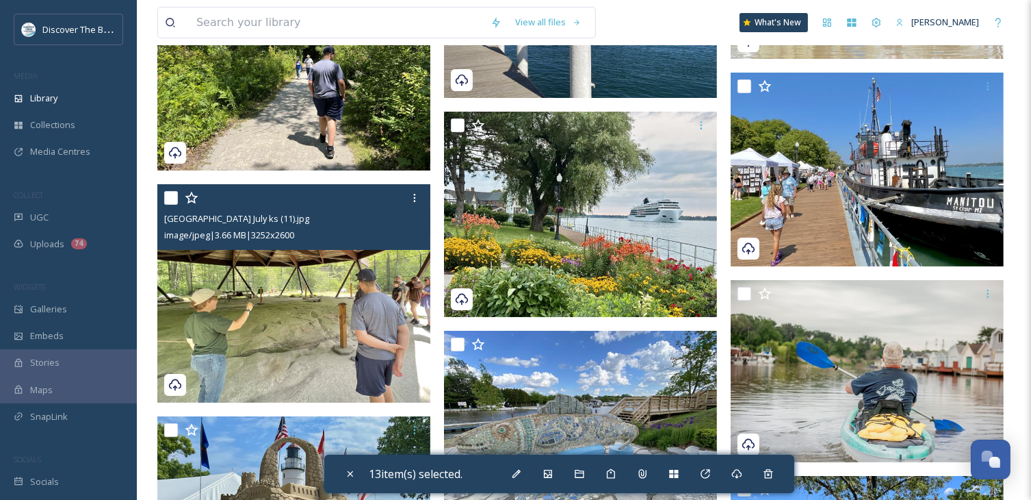
drag, startPoint x: 172, startPoint y: 196, endPoint x: 539, endPoint y: 240, distance: 368.8
click at [172, 196] on input "checkbox" at bounding box center [171, 198] width 14 height 14
checkbox input "true"
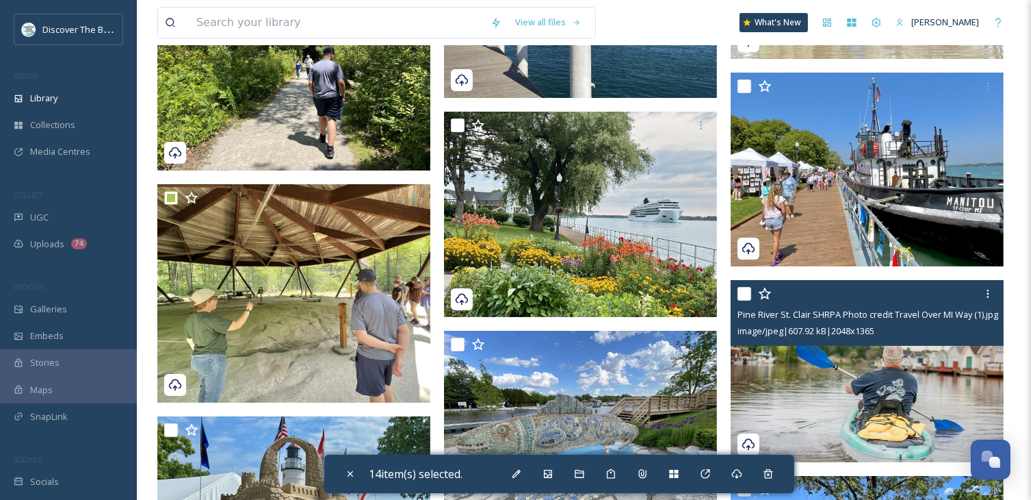
click at [741, 296] on input "checkbox" at bounding box center [745, 294] width 14 height 14
checkbox input "true"
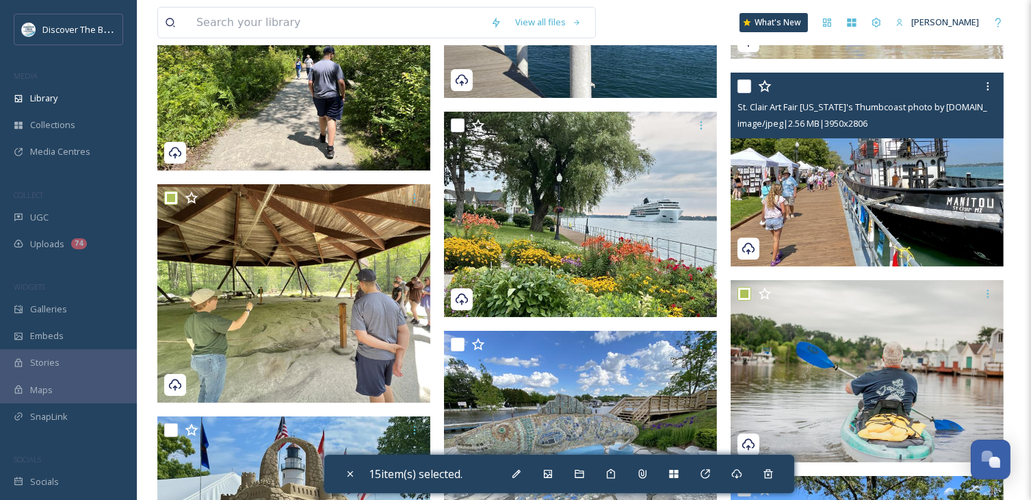
click at [747, 86] on input "checkbox" at bounding box center [745, 86] width 14 height 14
checkbox input "true"
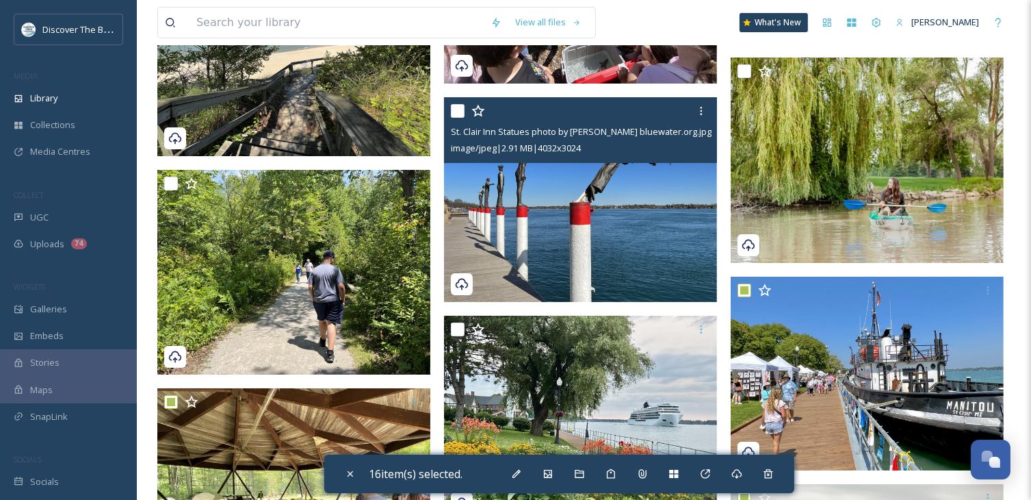
scroll to position [20533, 0]
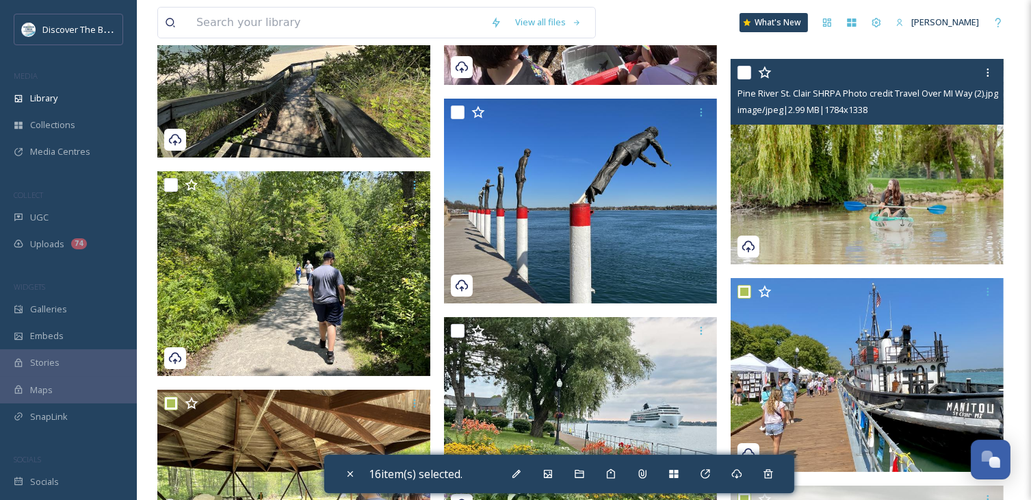
click at [744, 75] on input "checkbox" at bounding box center [745, 73] width 14 height 14
checkbox input "true"
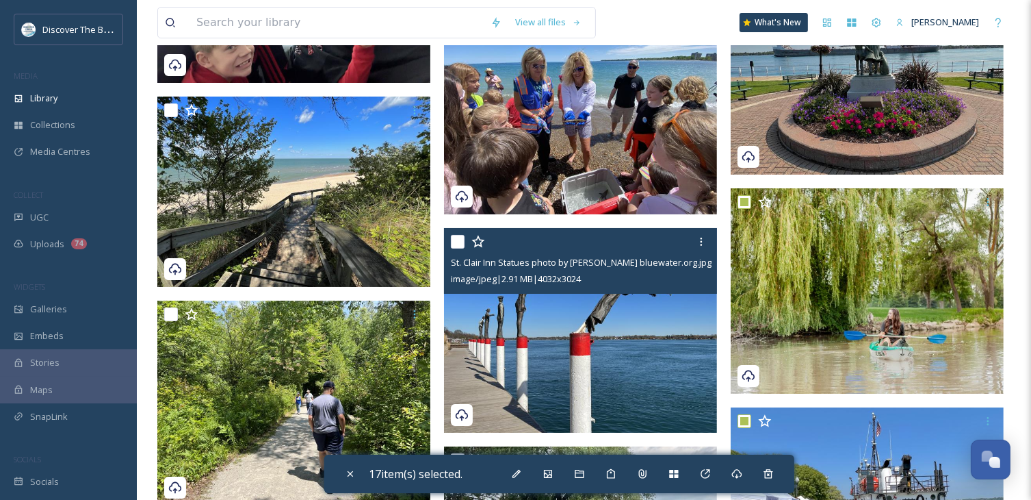
scroll to position [20396, 0]
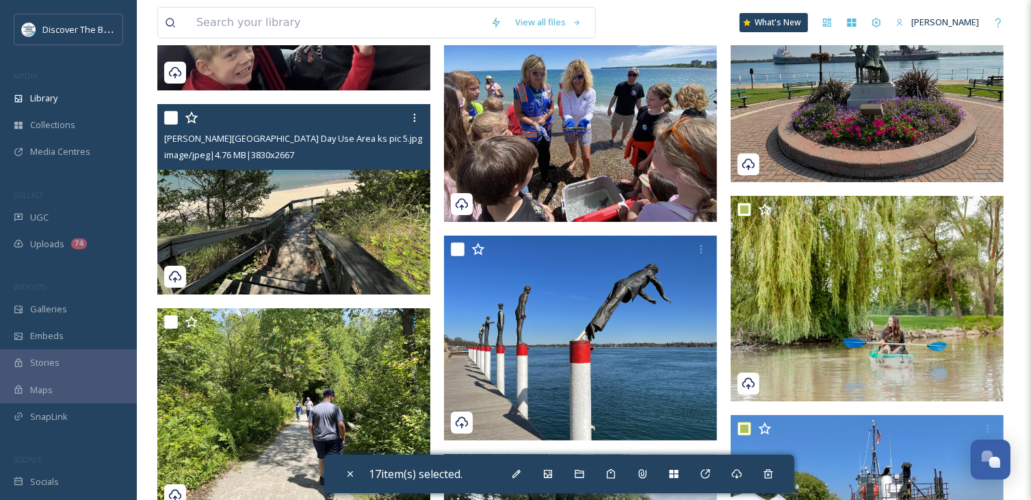
click at [174, 119] on input "checkbox" at bounding box center [171, 118] width 14 height 14
checkbox input "true"
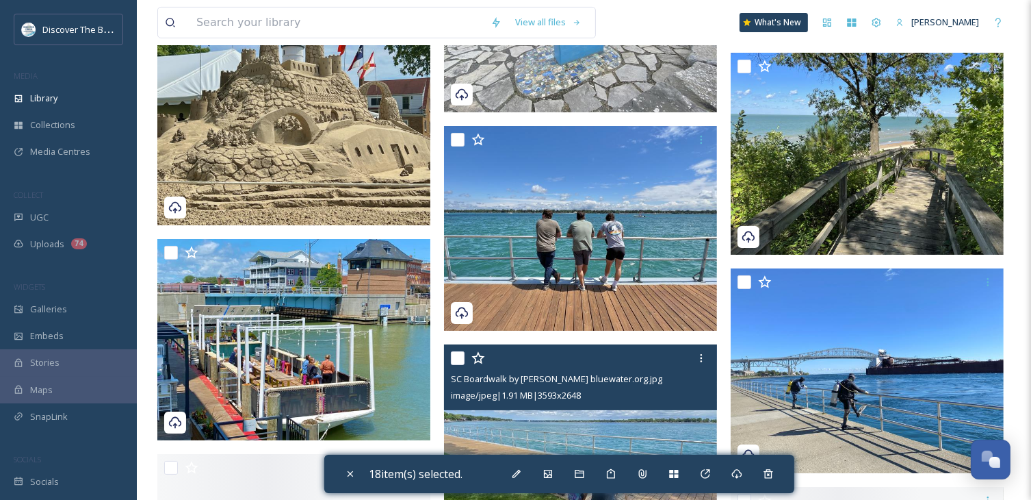
scroll to position [21286, 0]
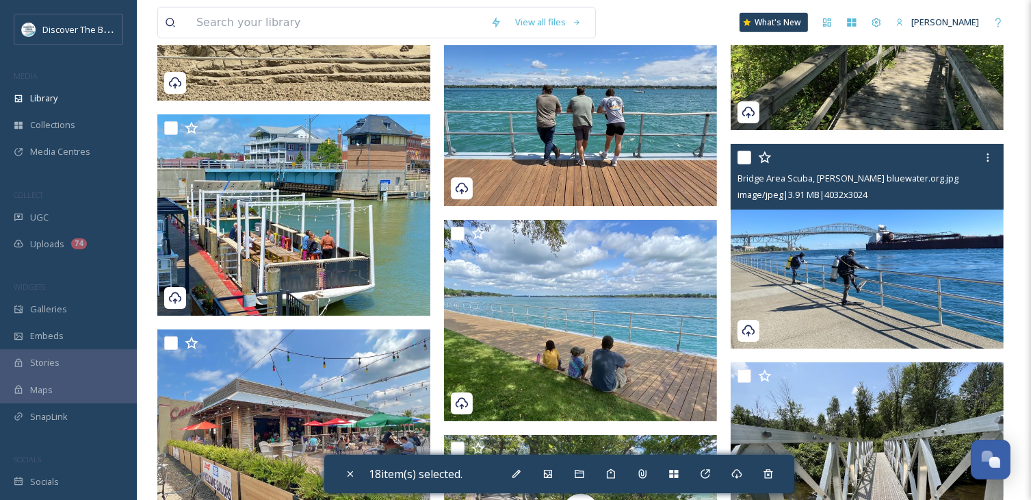
click at [752, 153] on div at bounding box center [869, 157] width 263 height 25
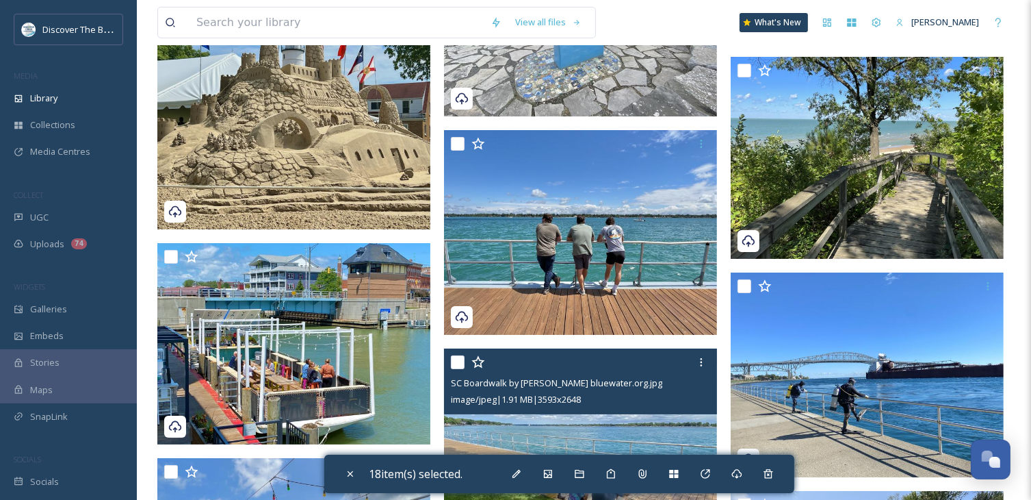
scroll to position [21149, 0]
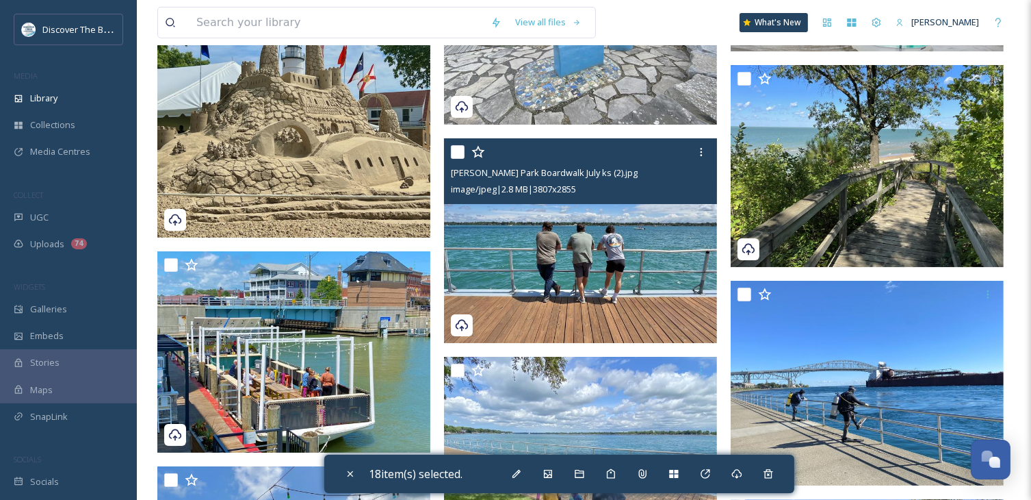
click at [461, 153] on input "checkbox" at bounding box center [458, 152] width 14 height 14
checkbox input "true"
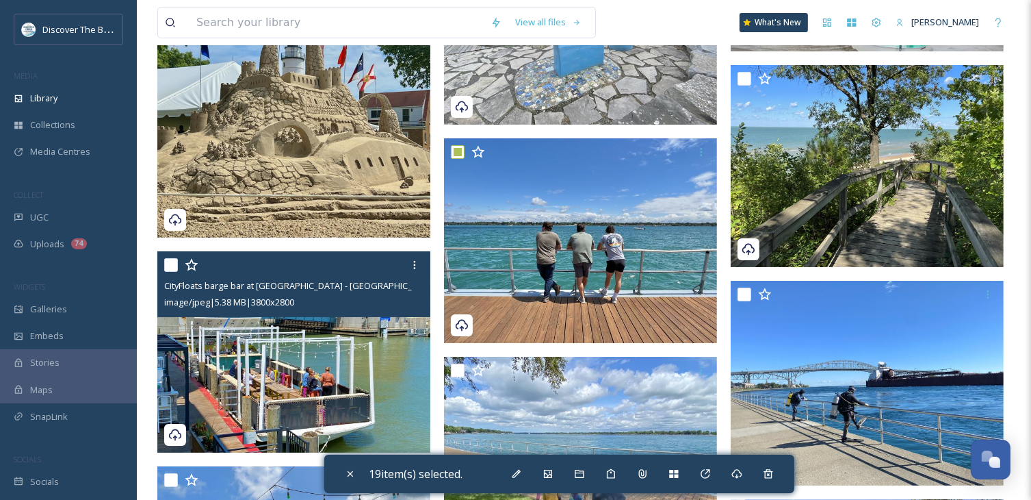
click at [171, 264] on input "checkbox" at bounding box center [171, 265] width 14 height 14
checkbox input "true"
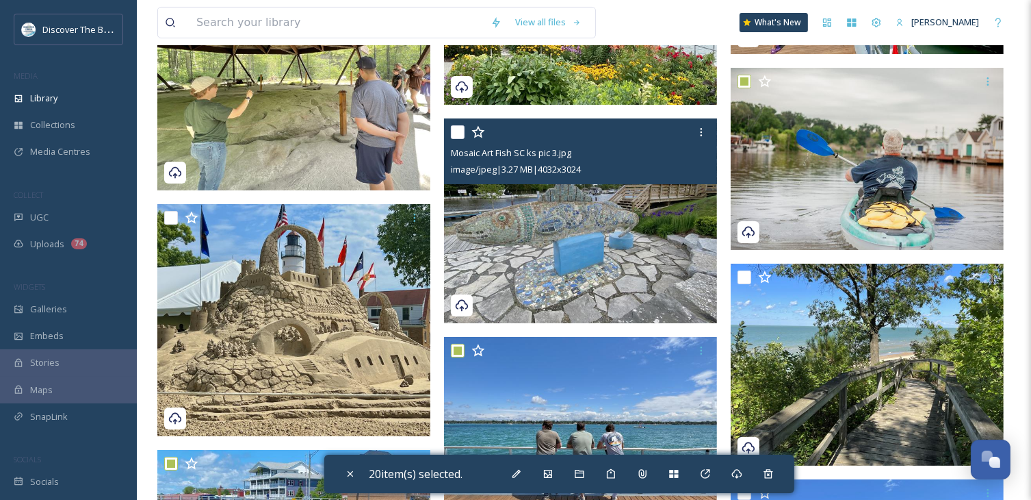
scroll to position [20943, 0]
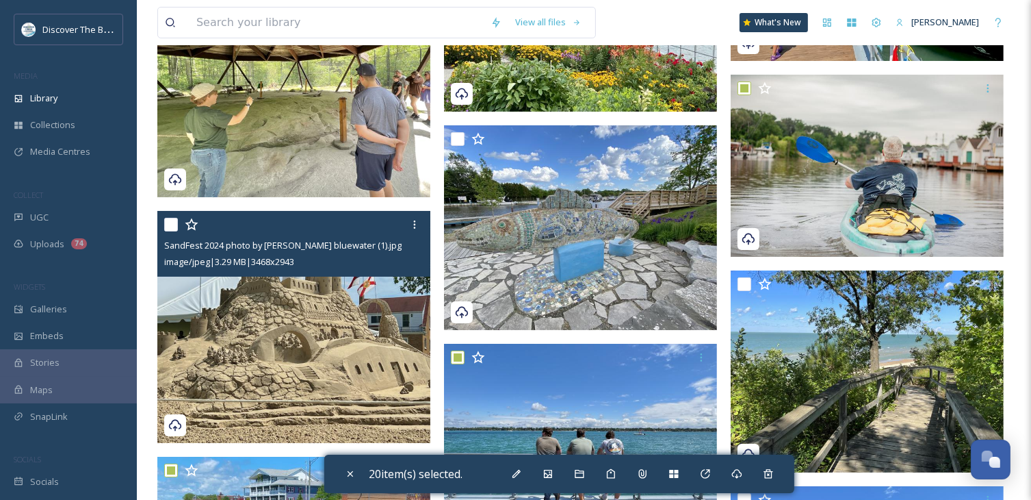
click at [165, 225] on input "checkbox" at bounding box center [171, 225] width 14 height 14
checkbox input "true"
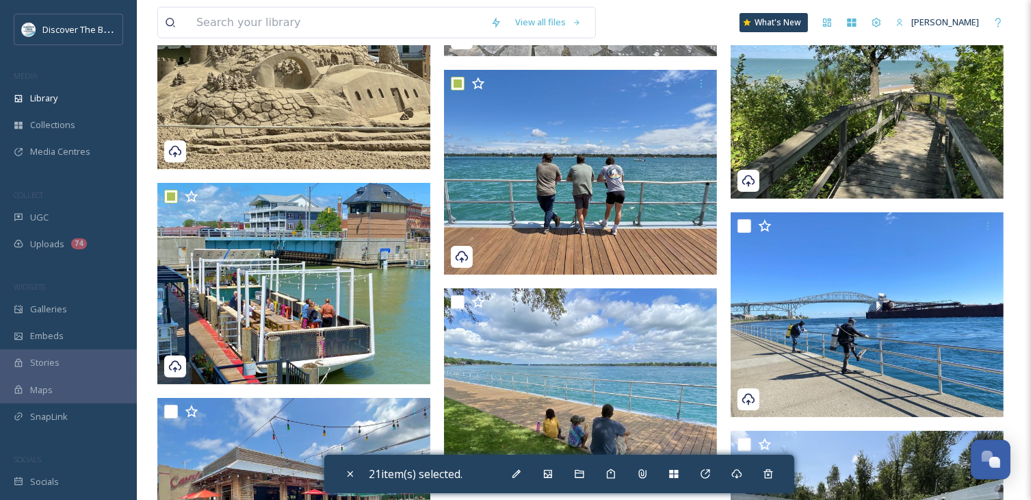
scroll to position [21491, 0]
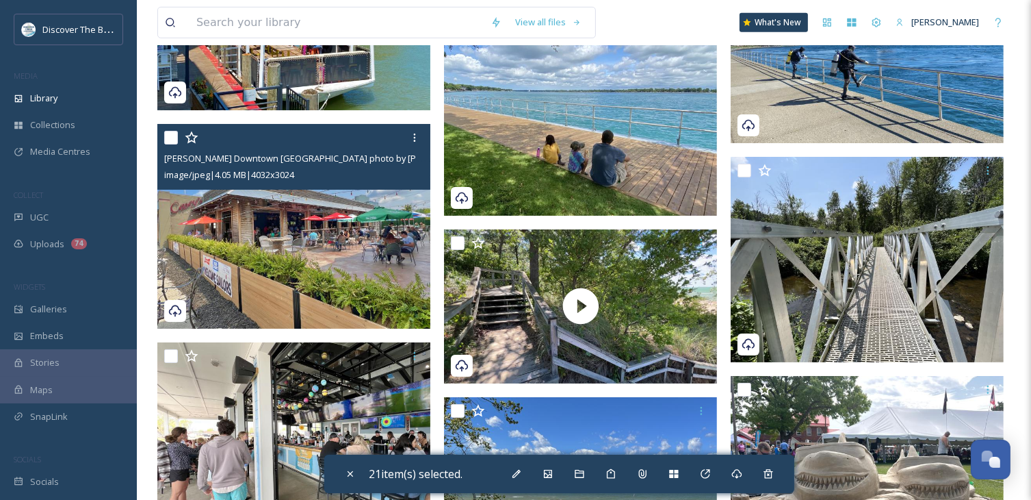
click at [176, 137] on input "checkbox" at bounding box center [171, 138] width 14 height 14
checkbox input "true"
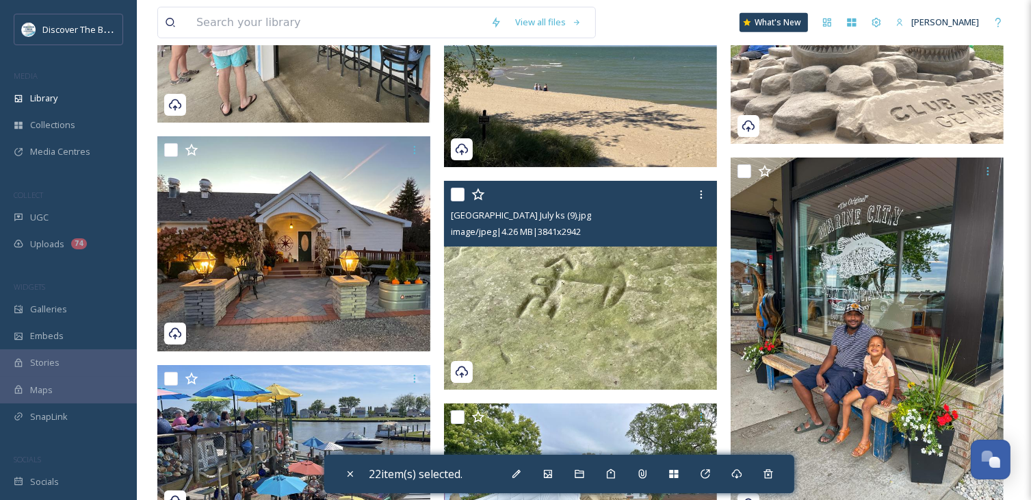
scroll to position [21970, 0]
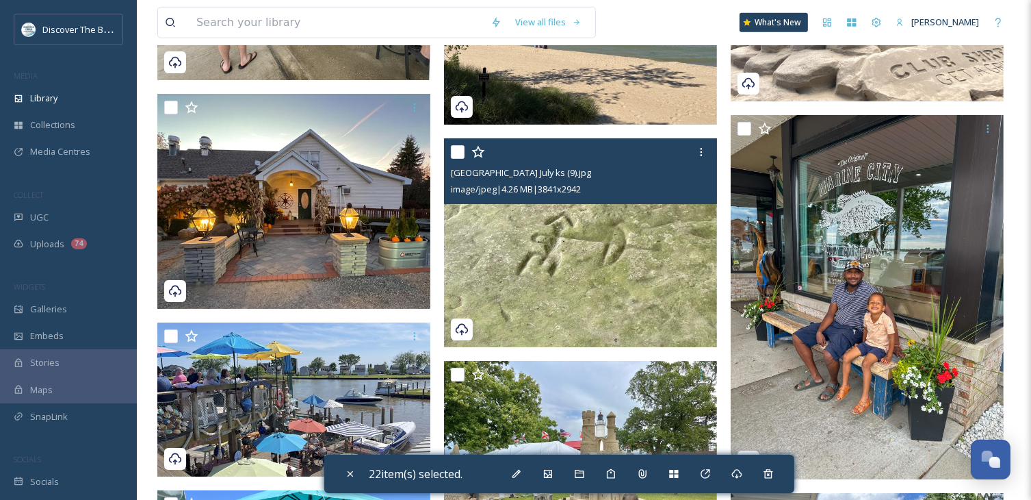
click at [454, 149] on input "checkbox" at bounding box center [458, 152] width 14 height 14
checkbox input "true"
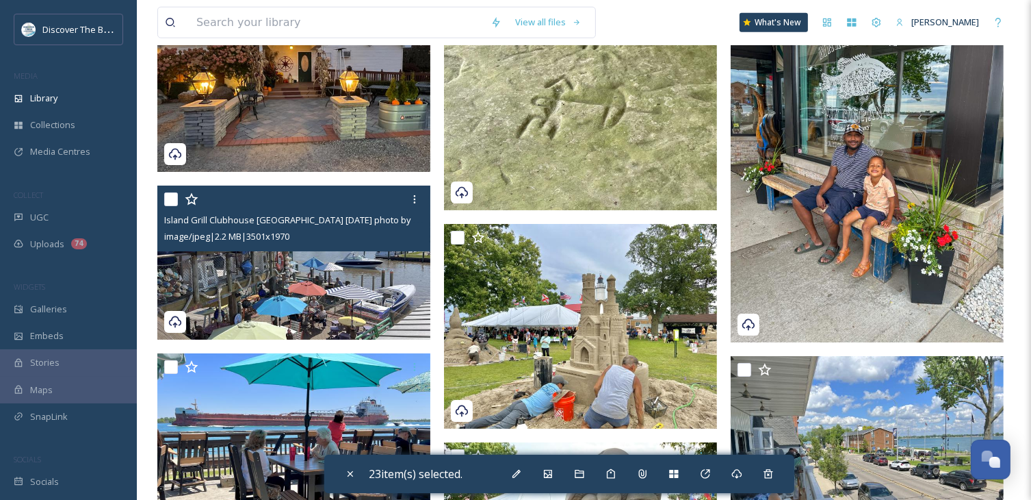
click at [173, 196] on input "checkbox" at bounding box center [171, 199] width 14 height 14
checkbox input "true"
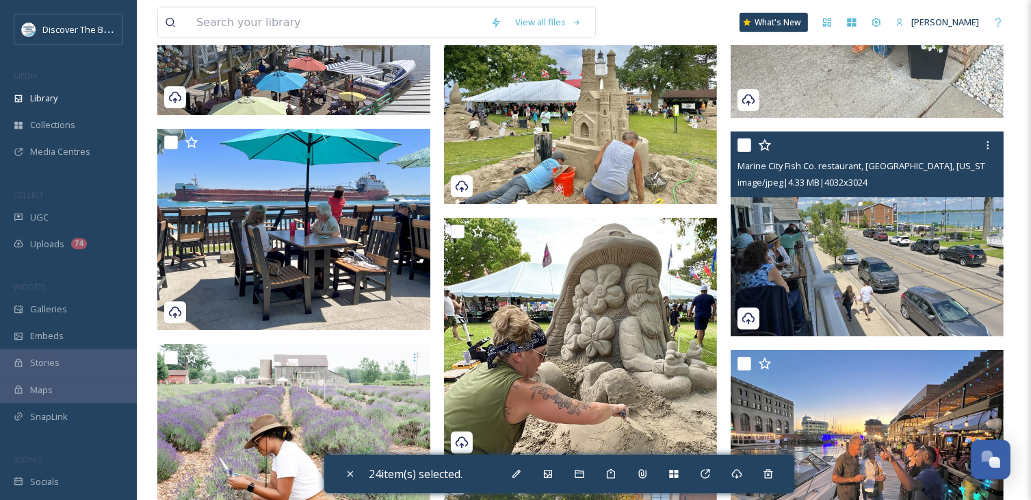
scroll to position [22312, 0]
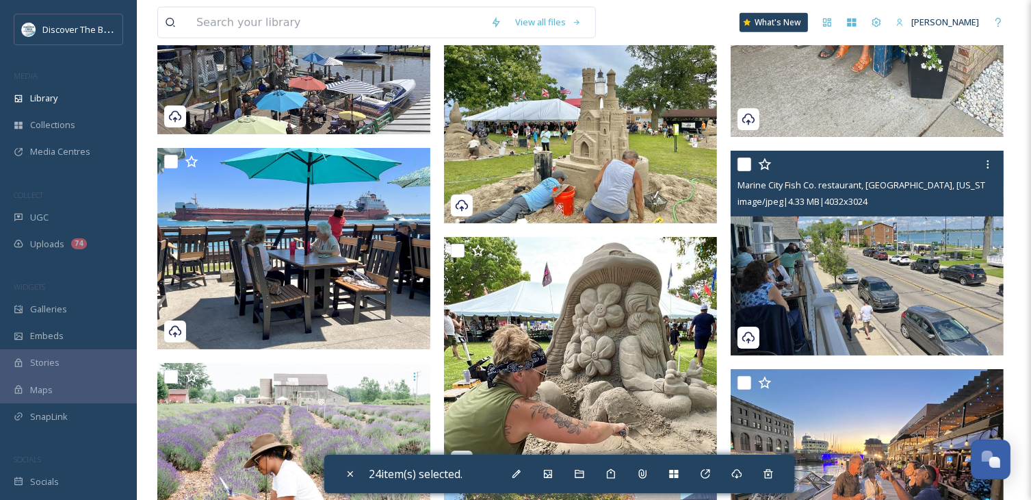
click at [746, 164] on input "checkbox" at bounding box center [745, 164] width 14 height 14
checkbox input "true"
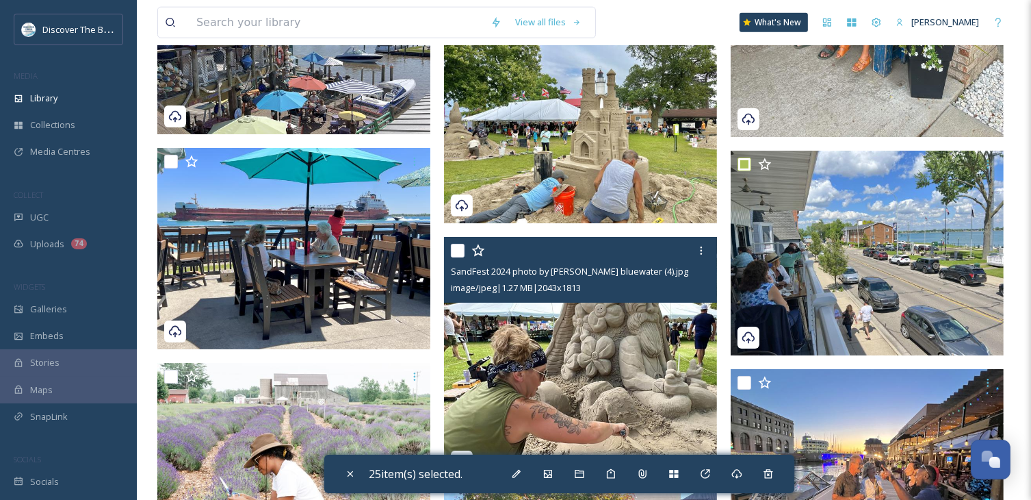
scroll to position [22586, 0]
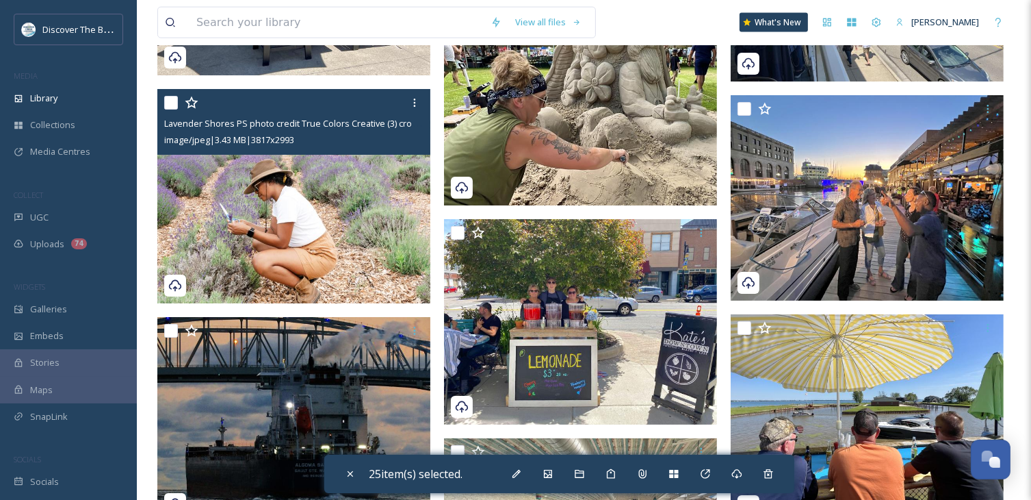
click at [169, 109] on input "checkbox" at bounding box center [171, 103] width 14 height 14
checkbox input "true"
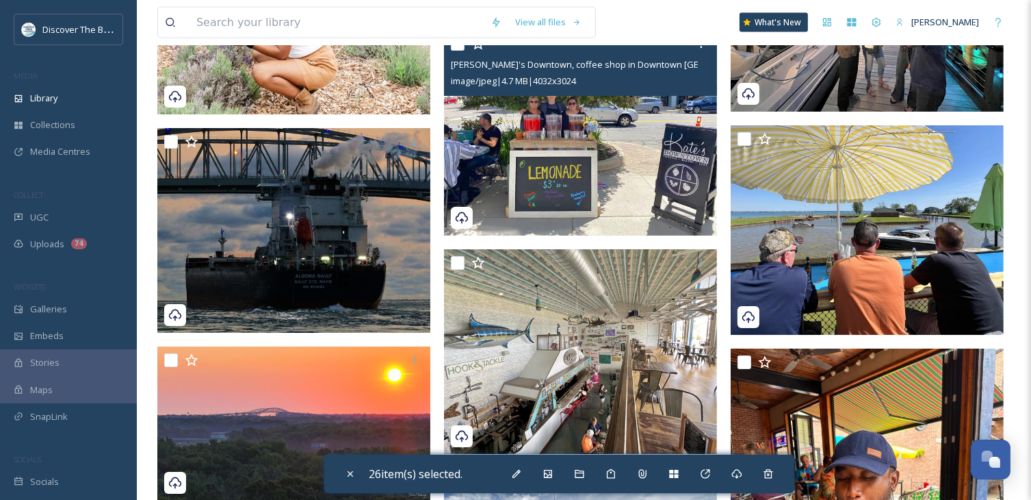
scroll to position [22723, 0]
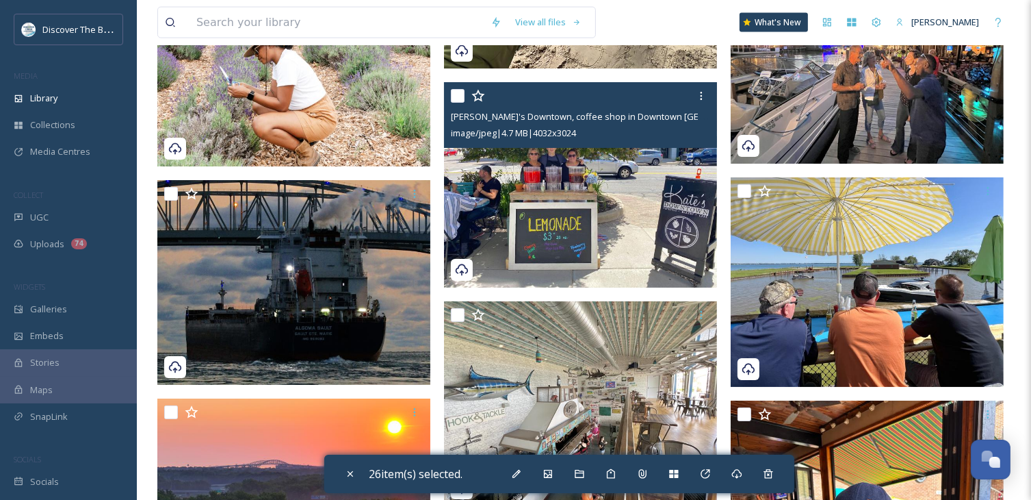
click at [453, 96] on input "checkbox" at bounding box center [458, 96] width 14 height 14
checkbox input "true"
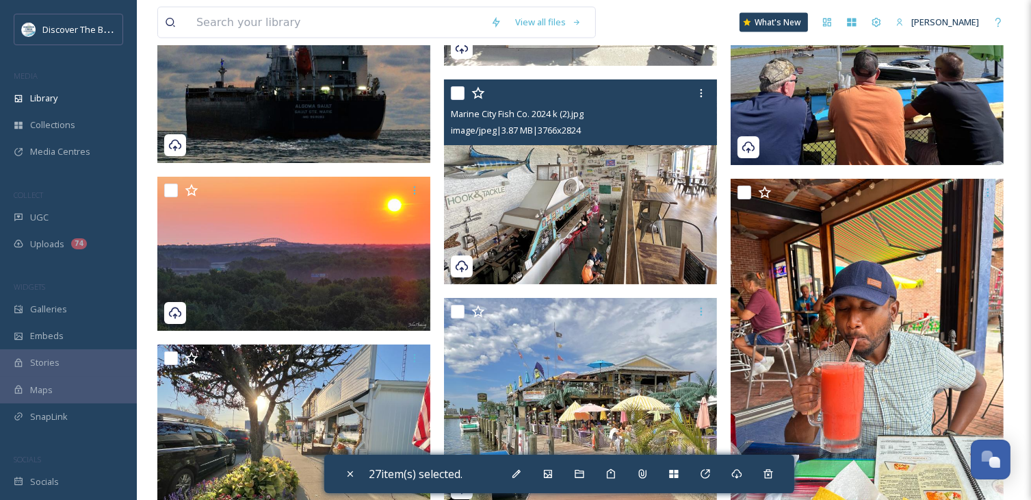
scroll to position [22928, 0]
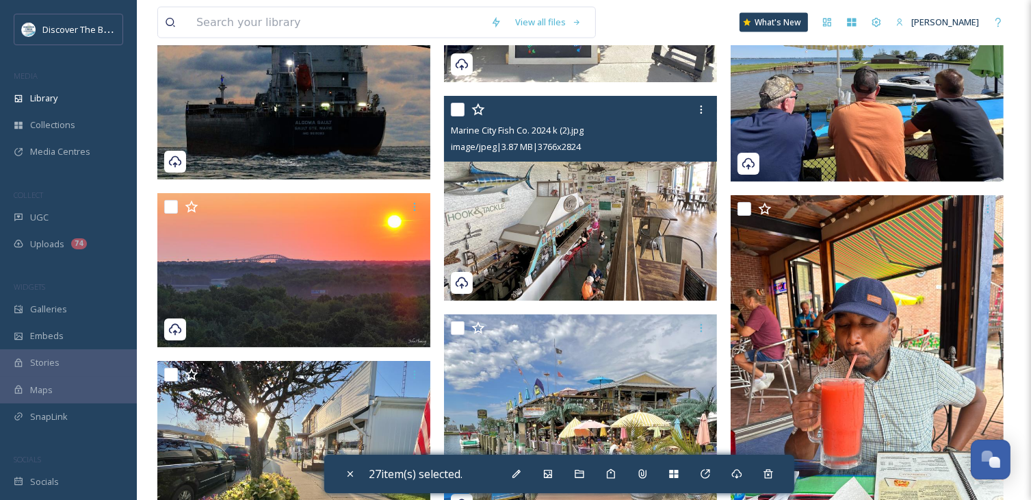
click at [462, 107] on input "checkbox" at bounding box center [458, 110] width 14 height 14
checkbox input "true"
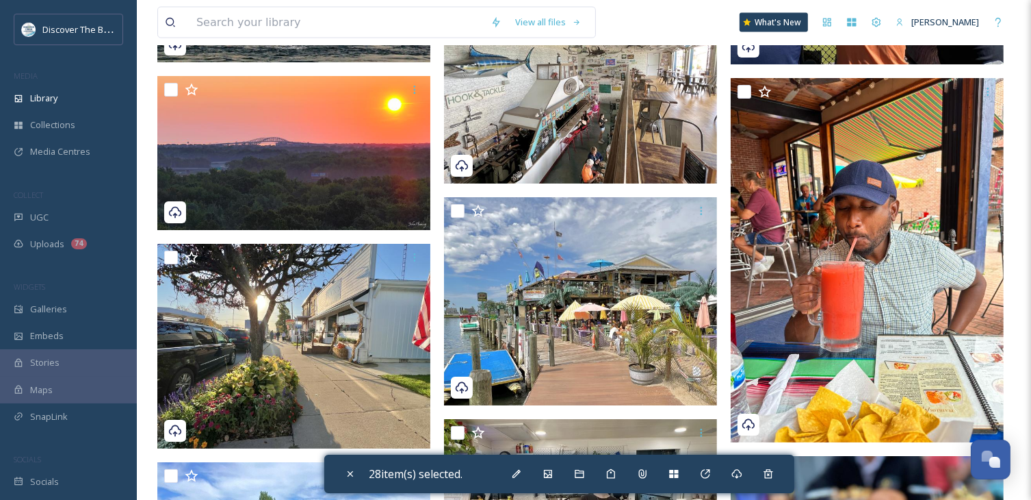
scroll to position [23065, 0]
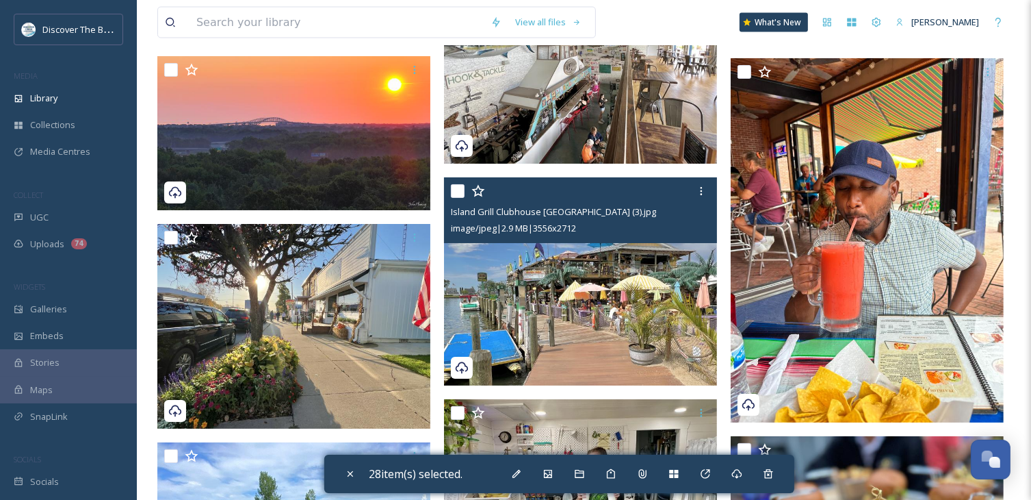
click at [458, 184] on input "checkbox" at bounding box center [458, 191] width 14 height 14
checkbox input "true"
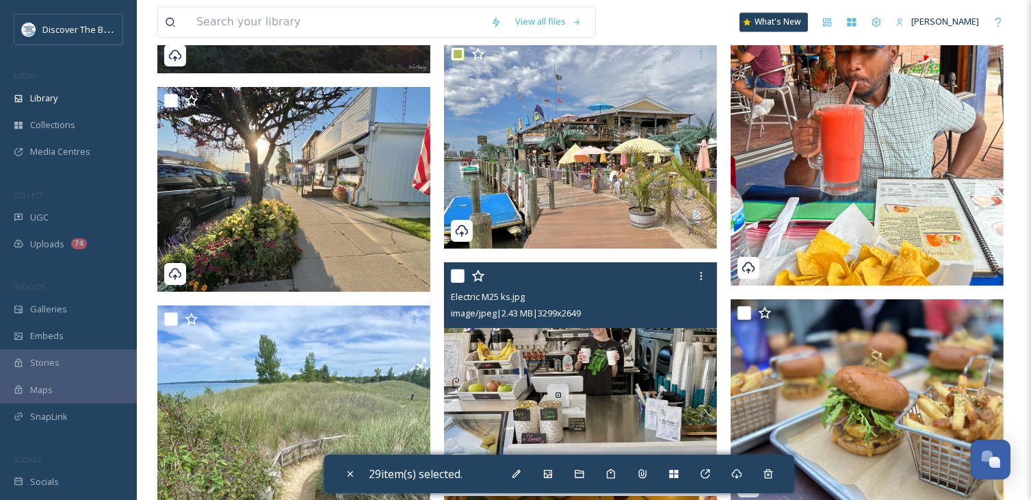
scroll to position [23407, 0]
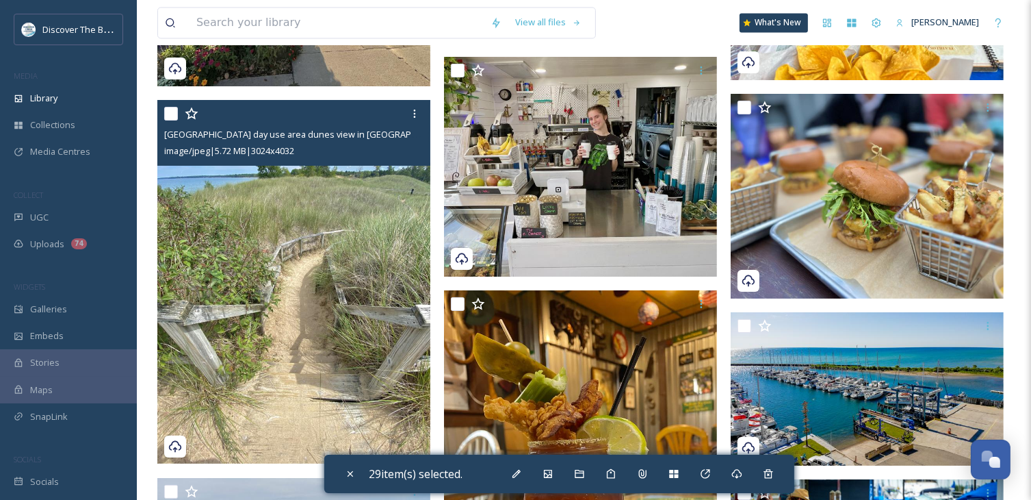
click at [168, 116] on input "checkbox" at bounding box center [171, 114] width 14 height 14
checkbox input "true"
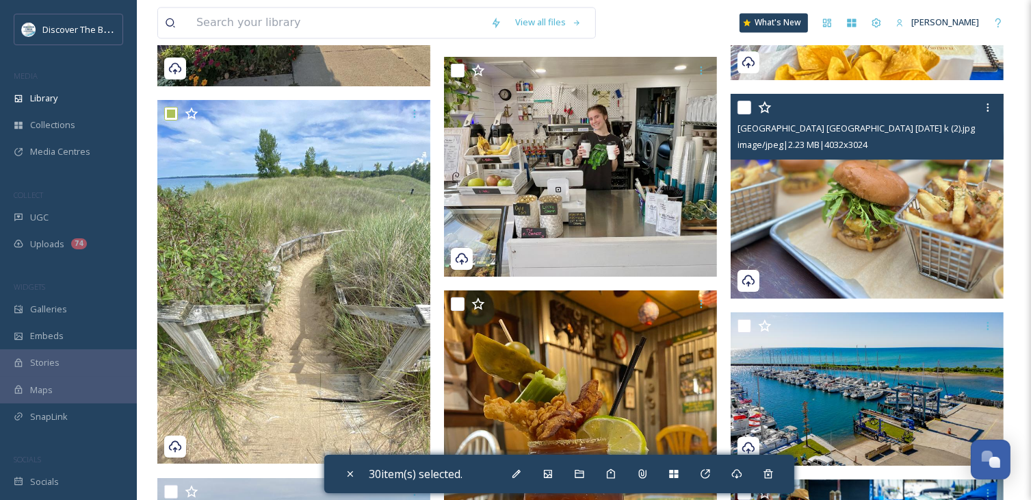
click at [741, 110] on input "checkbox" at bounding box center [745, 108] width 14 height 14
checkbox input "true"
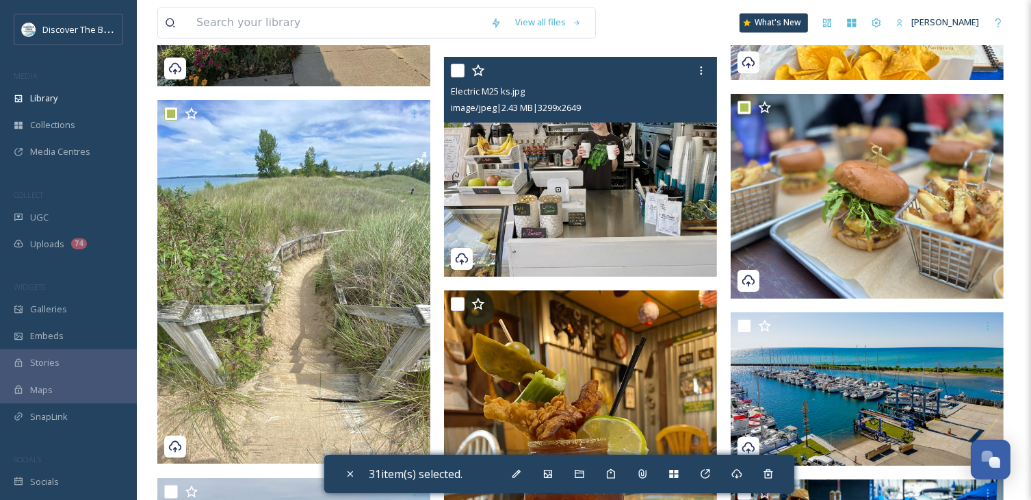
click at [456, 71] on input "checkbox" at bounding box center [458, 71] width 14 height 14
checkbox input "true"
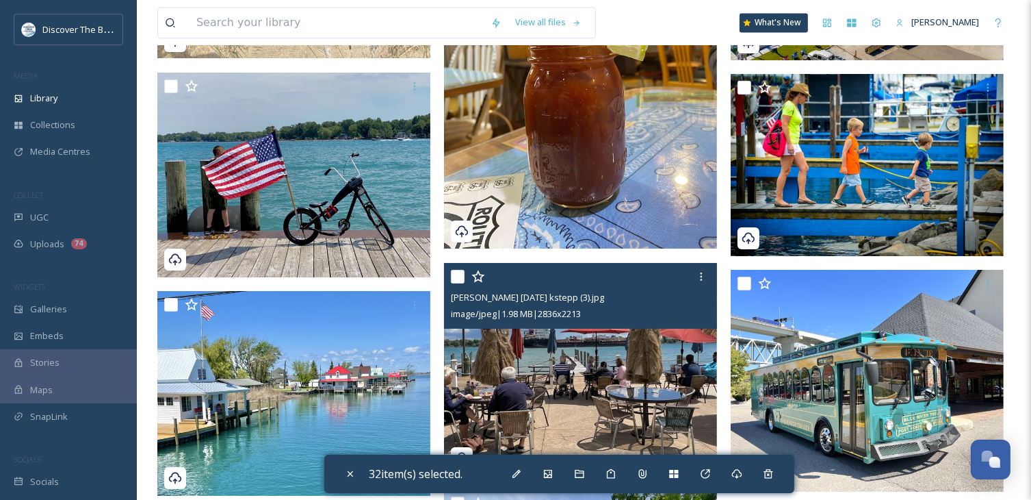
scroll to position [23750, 0]
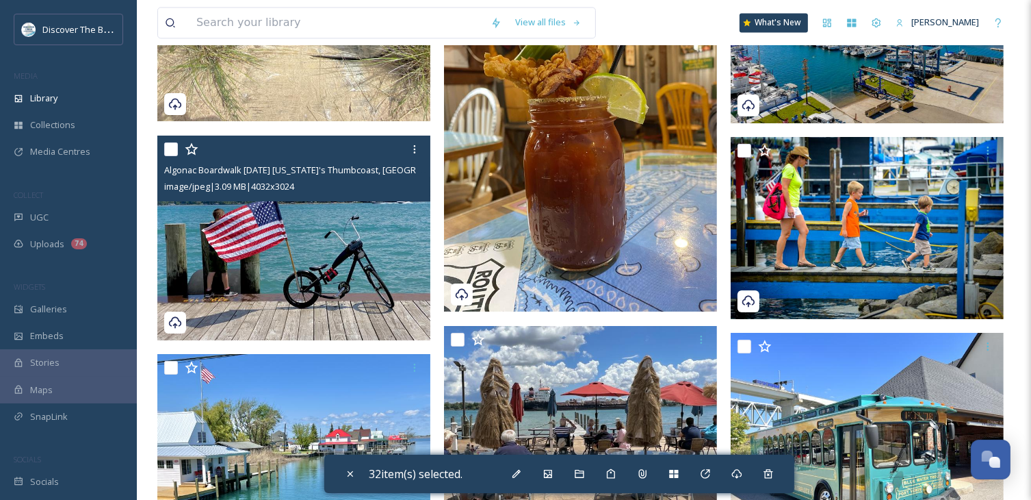
click at [172, 149] on input "checkbox" at bounding box center [171, 149] width 14 height 14
checkbox input "true"
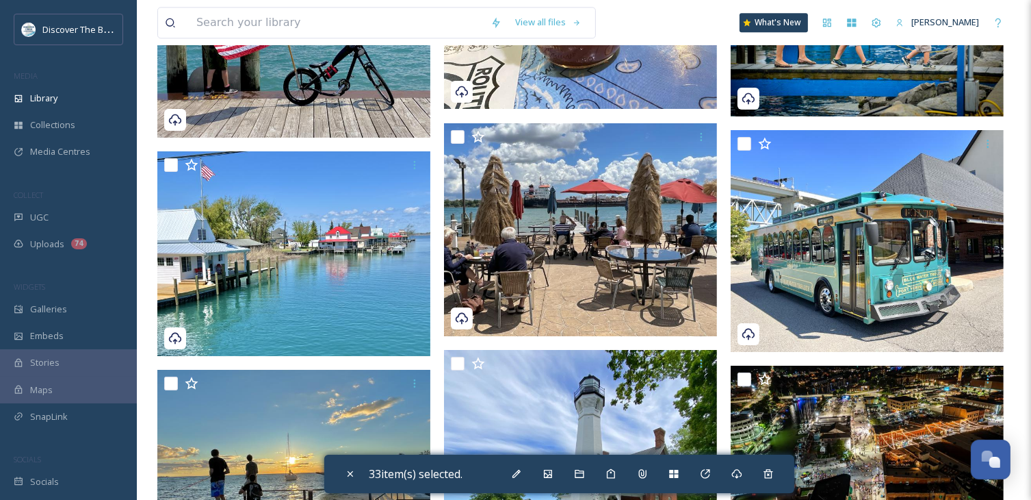
scroll to position [23955, 0]
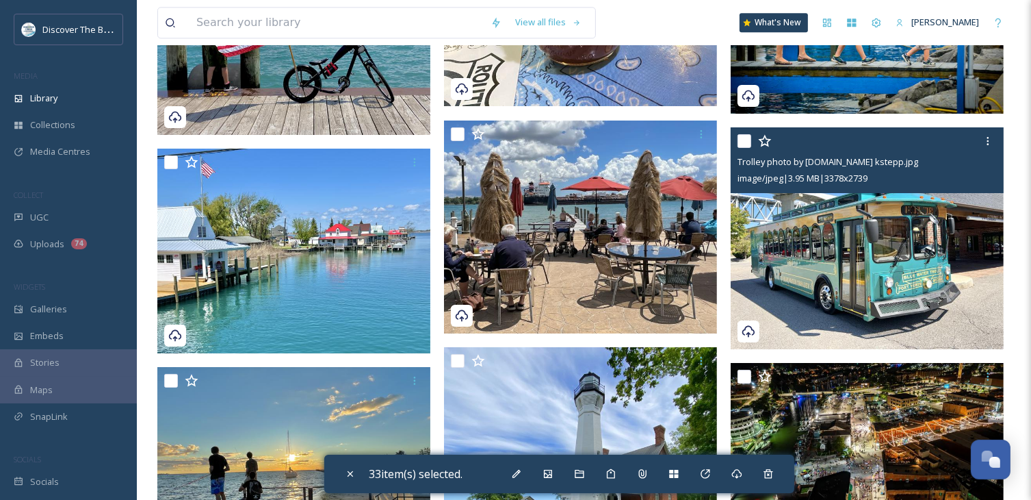
click at [745, 142] on input "checkbox" at bounding box center [745, 141] width 14 height 14
checkbox input "true"
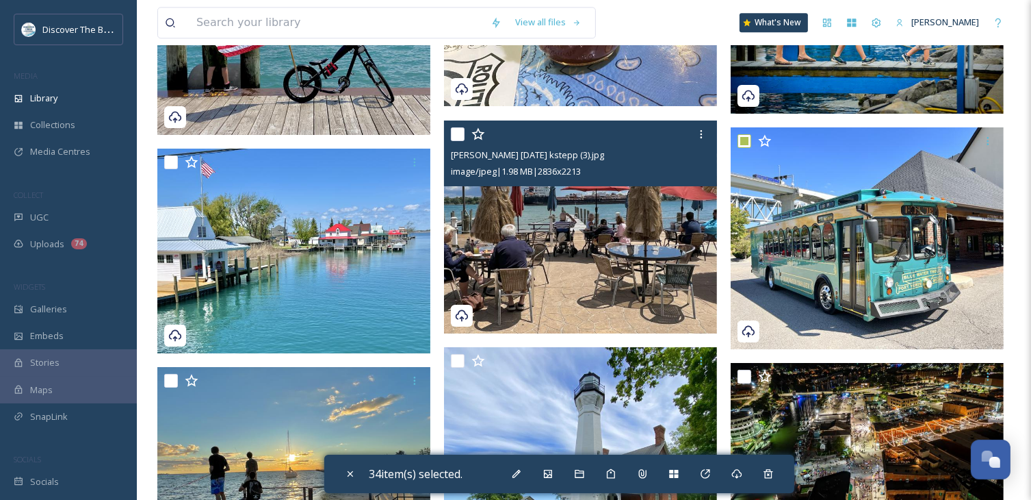
drag, startPoint x: 454, startPoint y: 132, endPoint x: 521, endPoint y: 218, distance: 108.7
click at [454, 132] on input "checkbox" at bounding box center [458, 134] width 14 height 14
checkbox input "true"
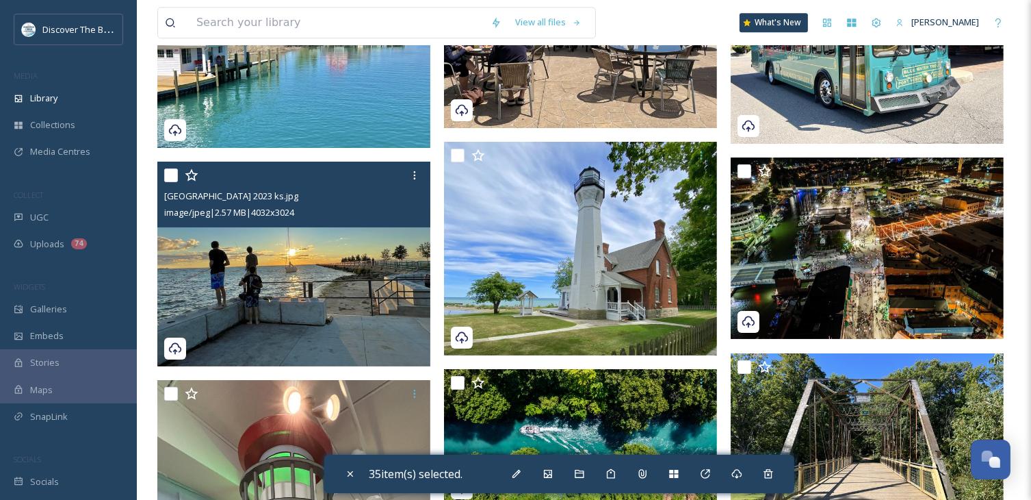
click at [178, 170] on div at bounding box center [295, 175] width 263 height 25
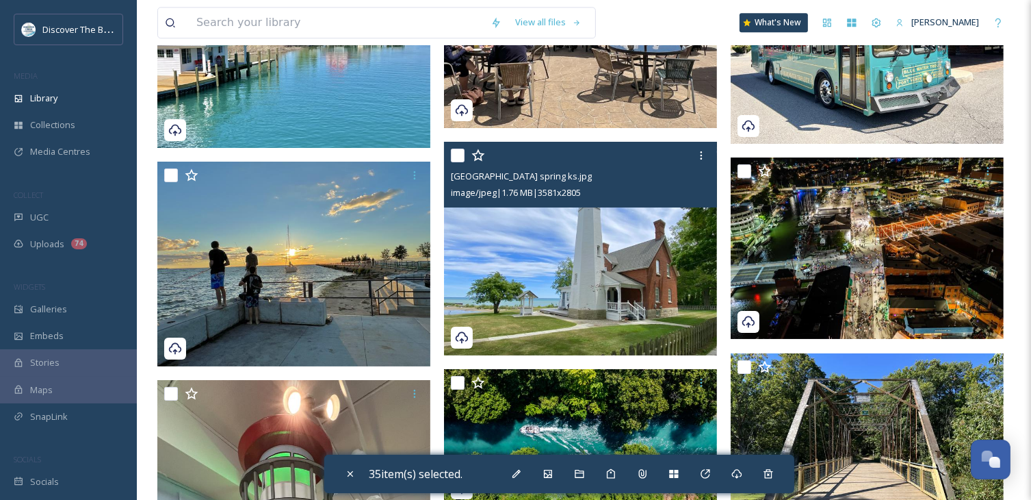
click at [454, 157] on input "checkbox" at bounding box center [458, 156] width 14 height 14
checkbox input "true"
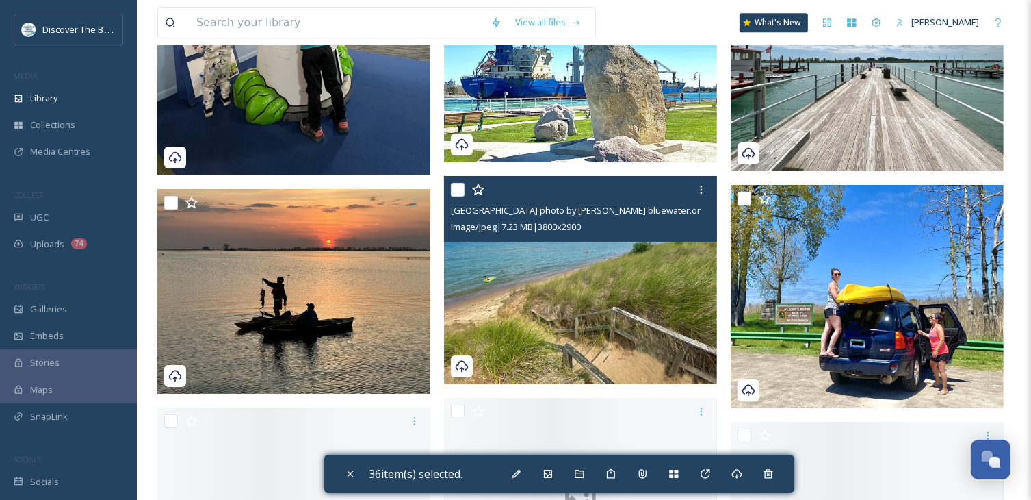
scroll to position [24776, 0]
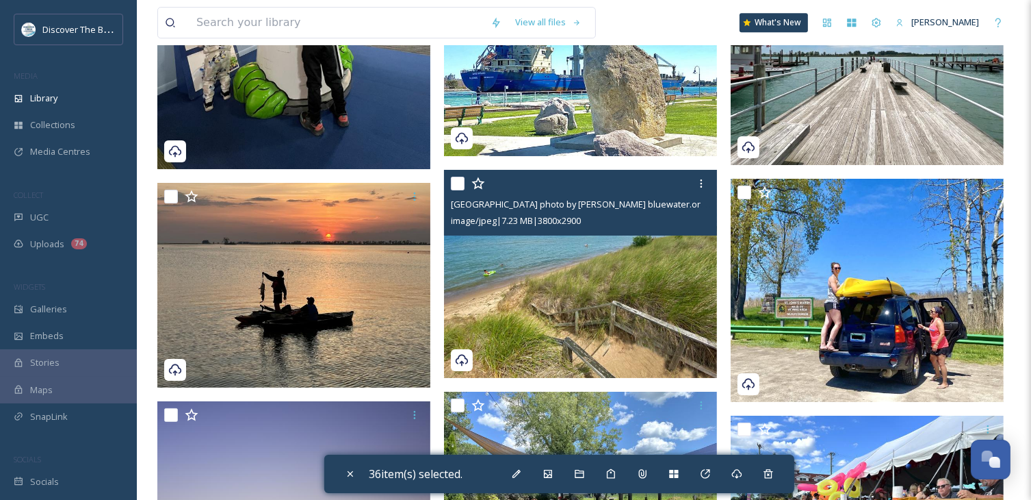
click at [462, 179] on input "checkbox" at bounding box center [458, 184] width 14 height 14
checkbox input "true"
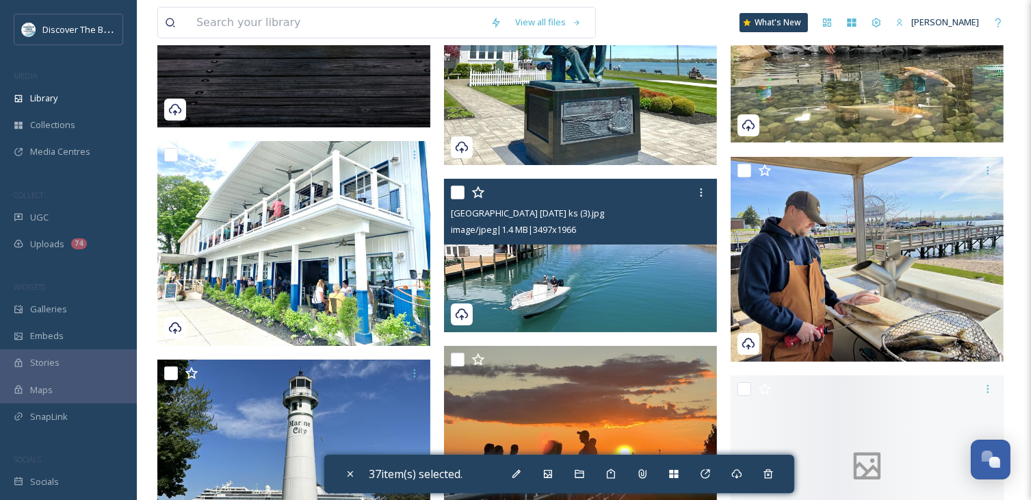
scroll to position [25461, 0]
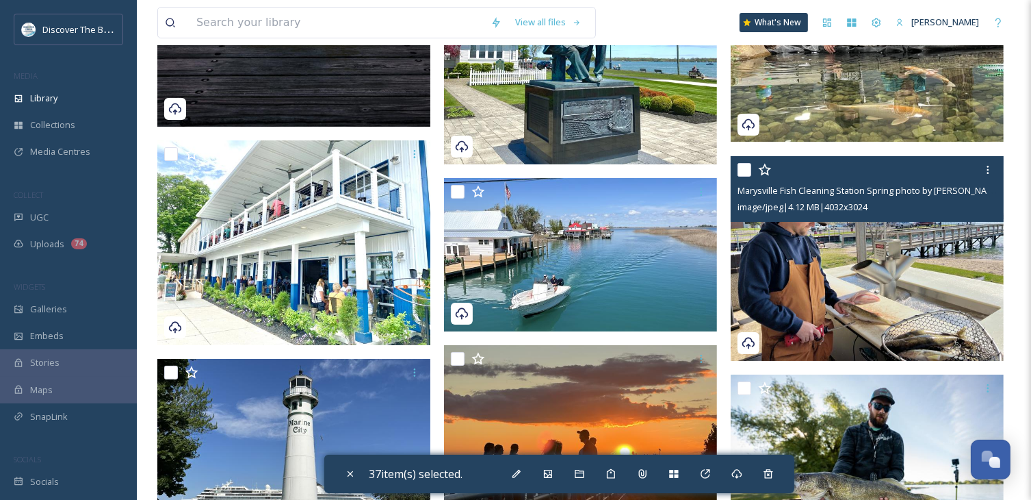
click at [746, 168] on input "checkbox" at bounding box center [745, 170] width 14 height 14
checkbox input "true"
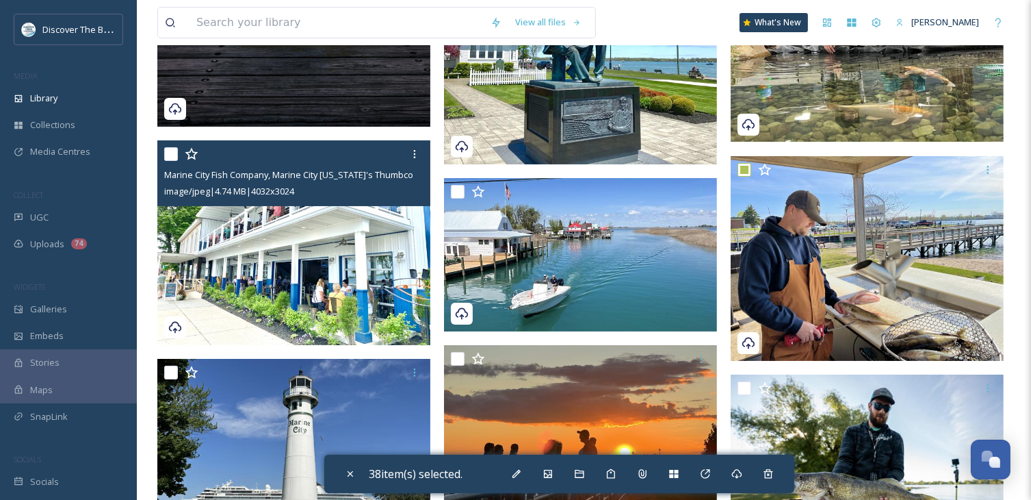
click at [170, 155] on input "checkbox" at bounding box center [171, 154] width 14 height 14
checkbox input "true"
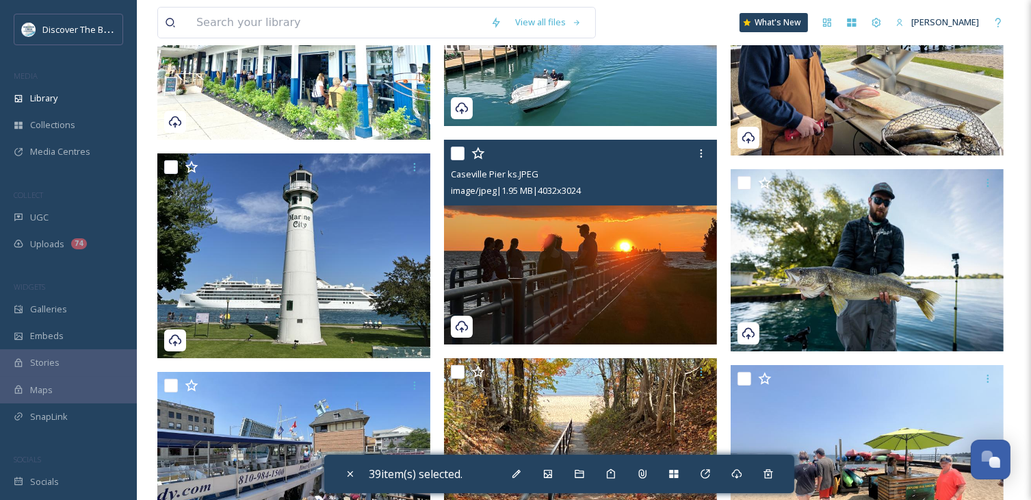
scroll to position [25803, 0]
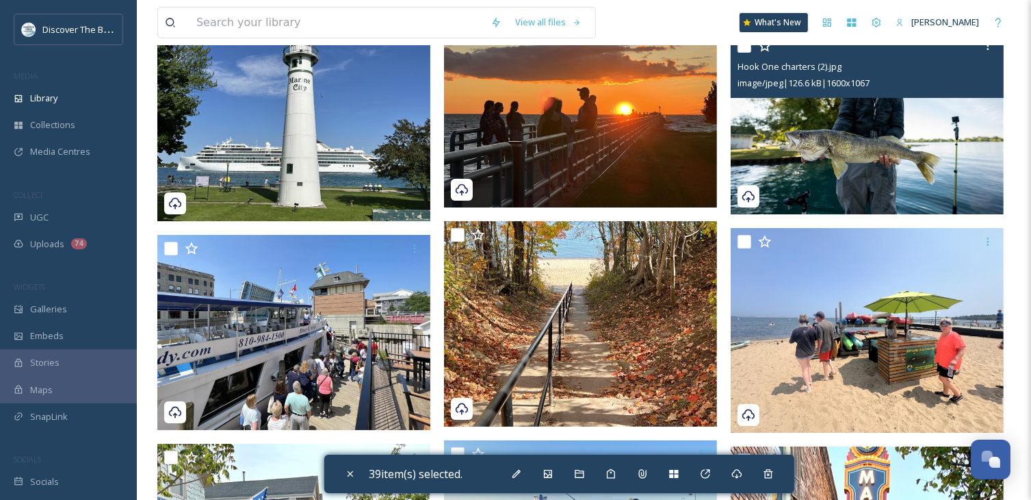
click at [745, 50] on input "checkbox" at bounding box center [745, 46] width 14 height 14
checkbox input "true"
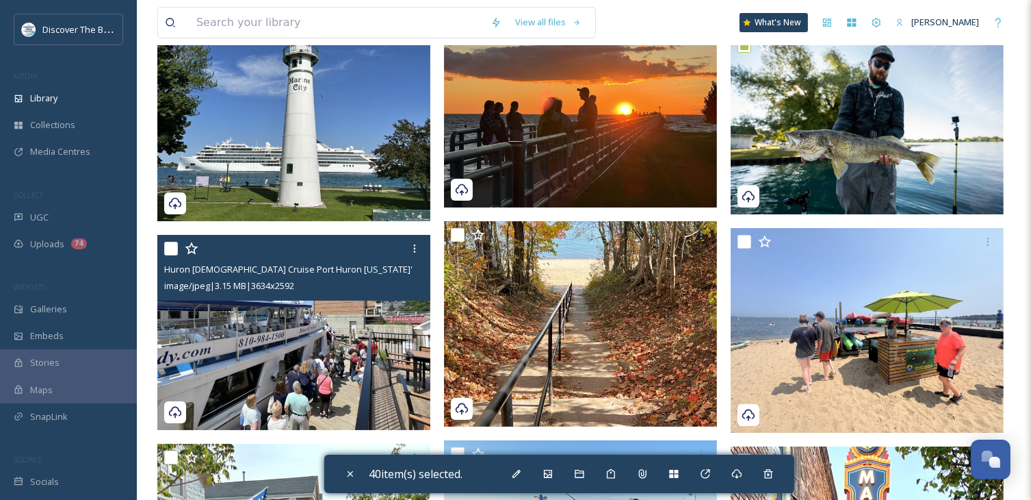
click at [167, 245] on input "checkbox" at bounding box center [171, 249] width 14 height 14
checkbox input "true"
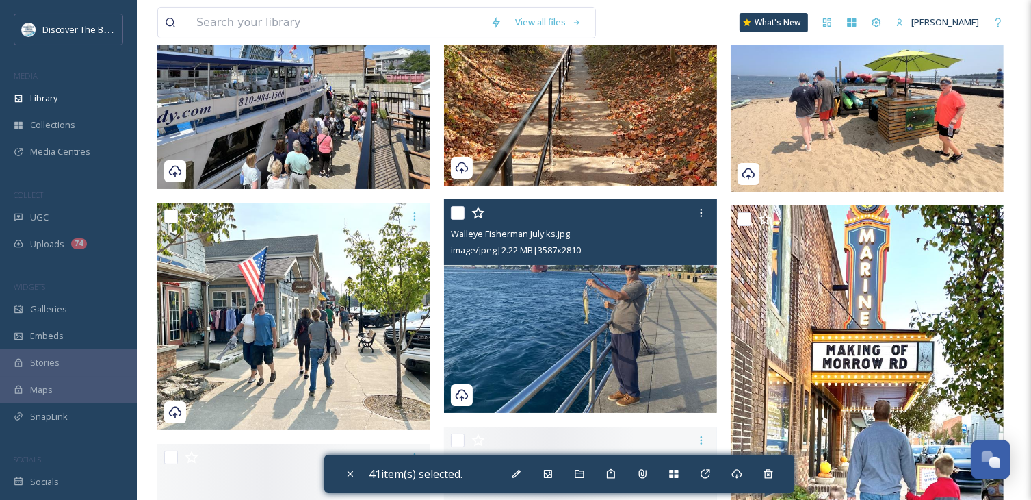
scroll to position [26077, 0]
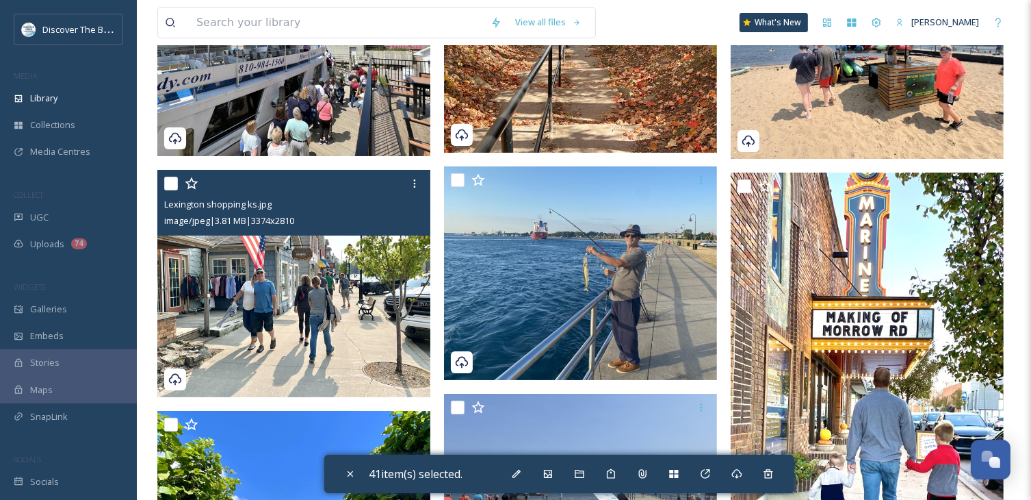
click at [168, 183] on input "checkbox" at bounding box center [171, 184] width 14 height 14
checkbox input "true"
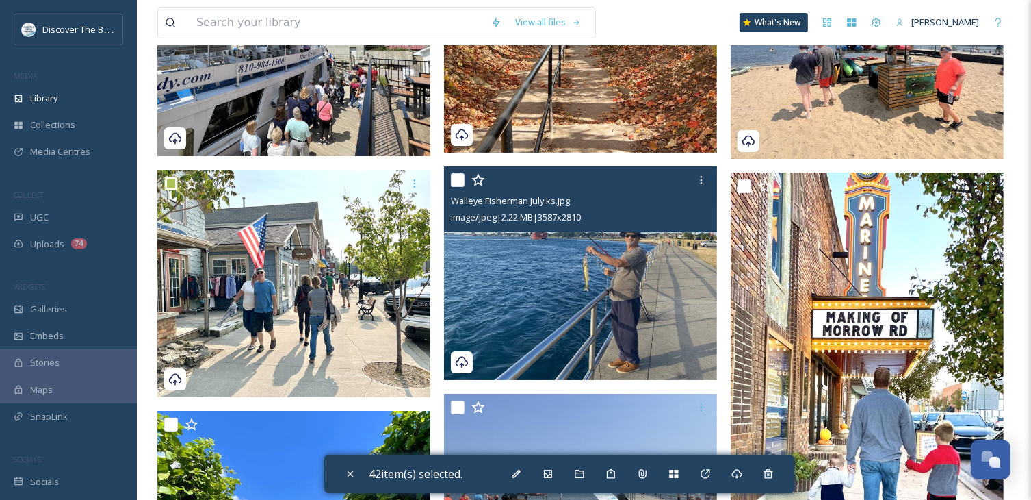
click at [459, 179] on input "checkbox" at bounding box center [458, 180] width 14 height 14
checkbox input "true"
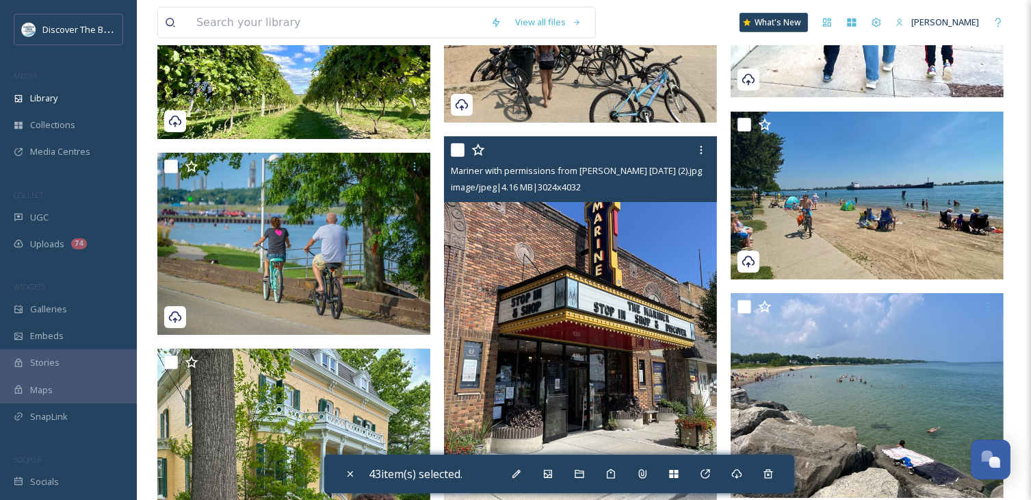
scroll to position [26556, 0]
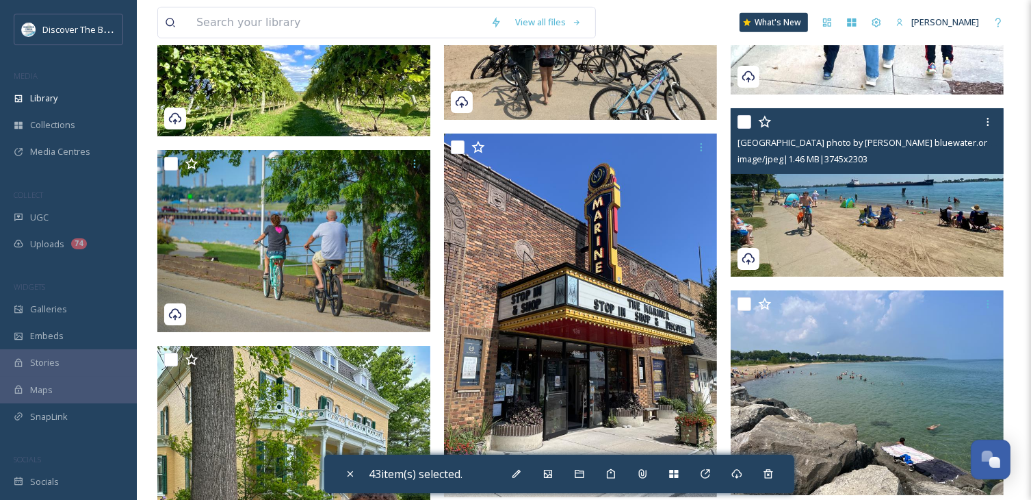
click at [742, 123] on input "checkbox" at bounding box center [745, 122] width 14 height 14
checkbox input "true"
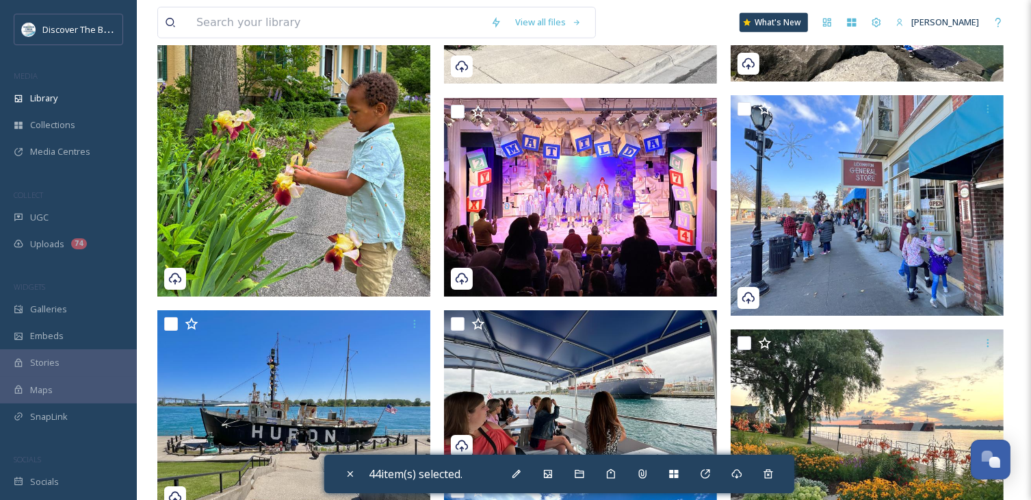
scroll to position [26966, 0]
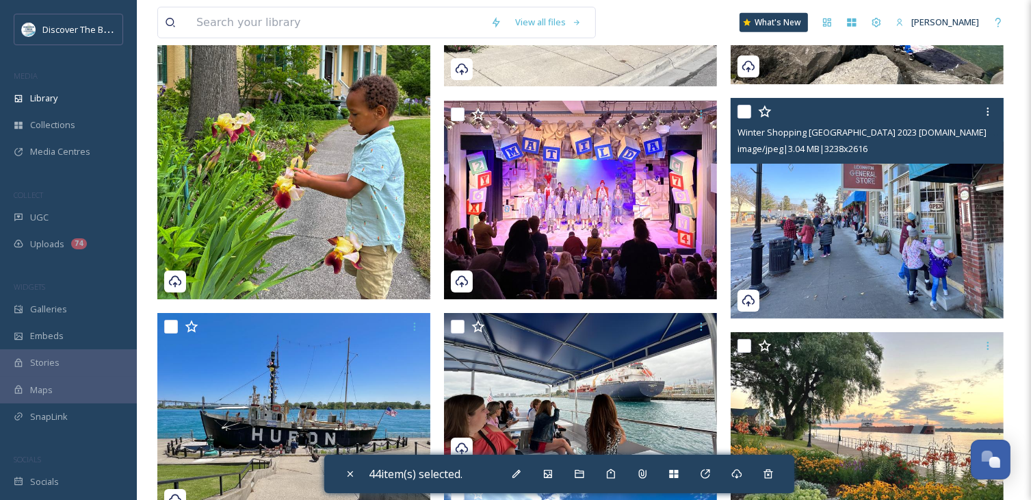
click at [747, 113] on input "checkbox" at bounding box center [745, 112] width 14 height 14
checkbox input "true"
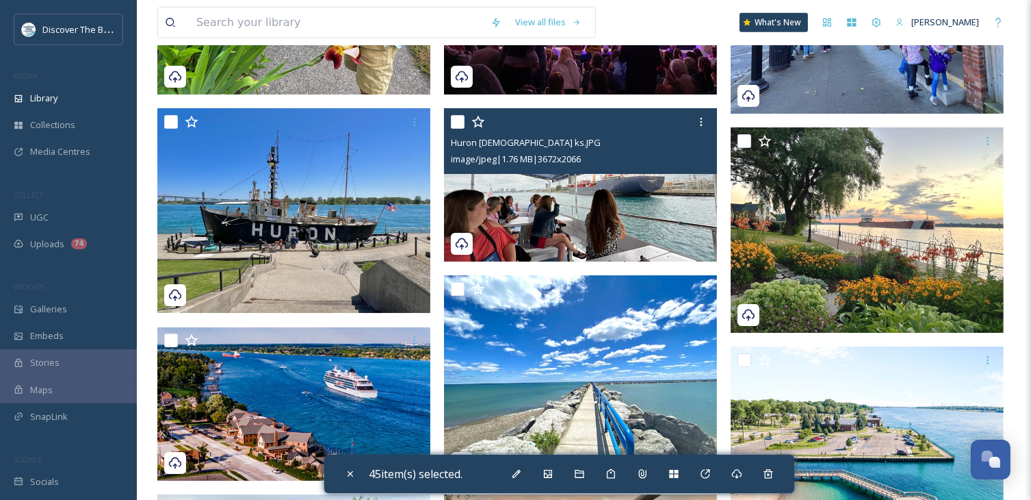
scroll to position [27172, 0]
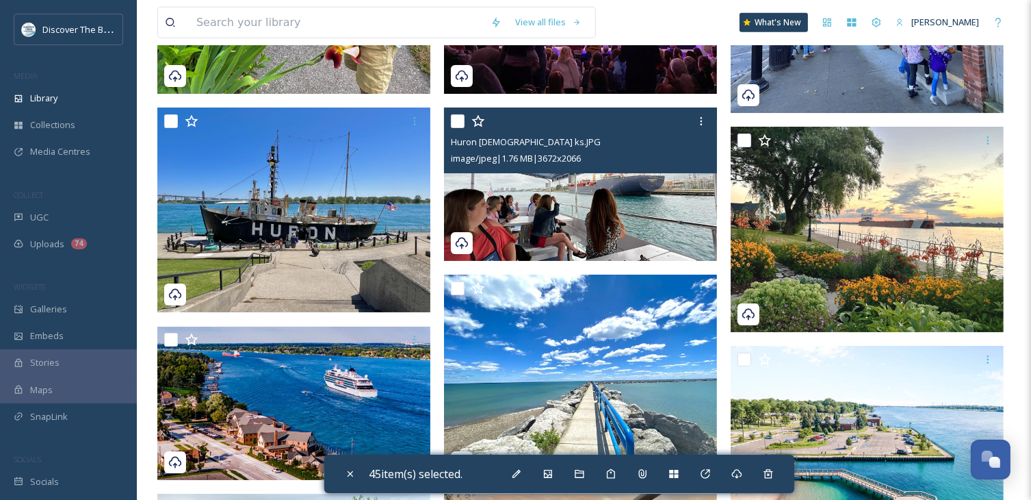
click at [459, 121] on input "checkbox" at bounding box center [458, 121] width 14 height 14
checkbox input "true"
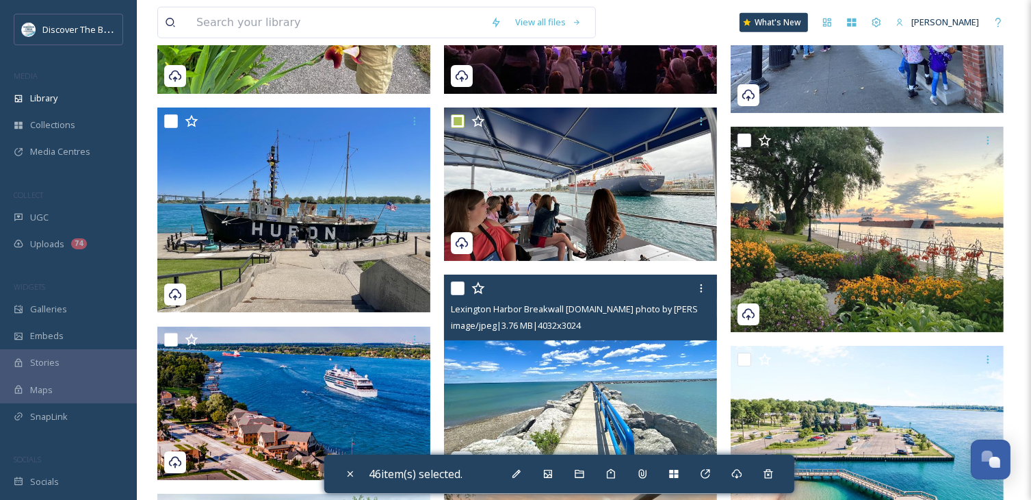
scroll to position [27377, 0]
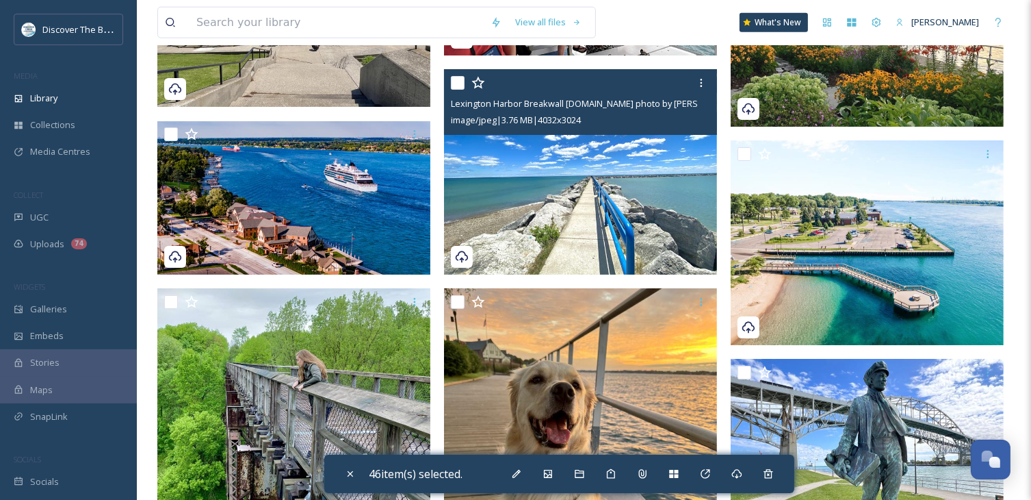
click at [461, 88] on input "checkbox" at bounding box center [458, 83] width 14 height 14
checkbox input "true"
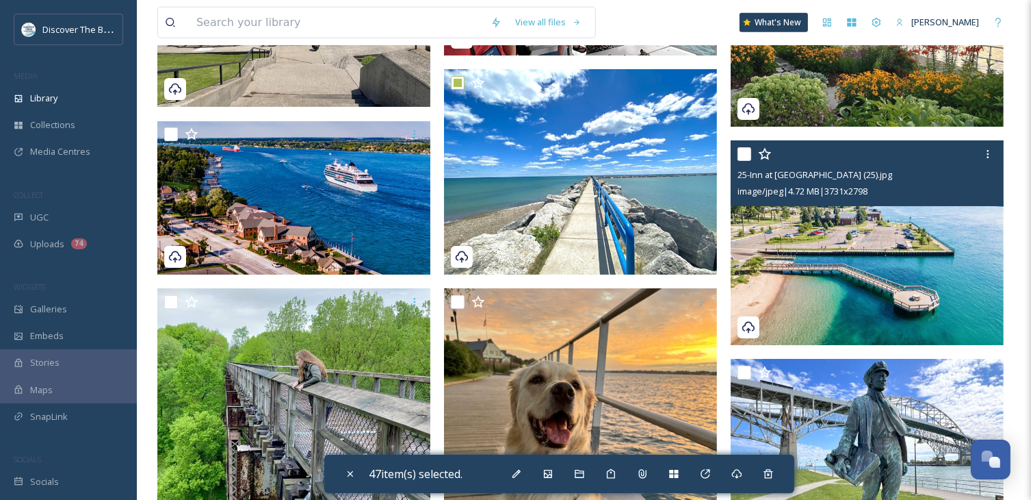
click at [748, 153] on input "checkbox" at bounding box center [745, 154] width 14 height 14
checkbox input "true"
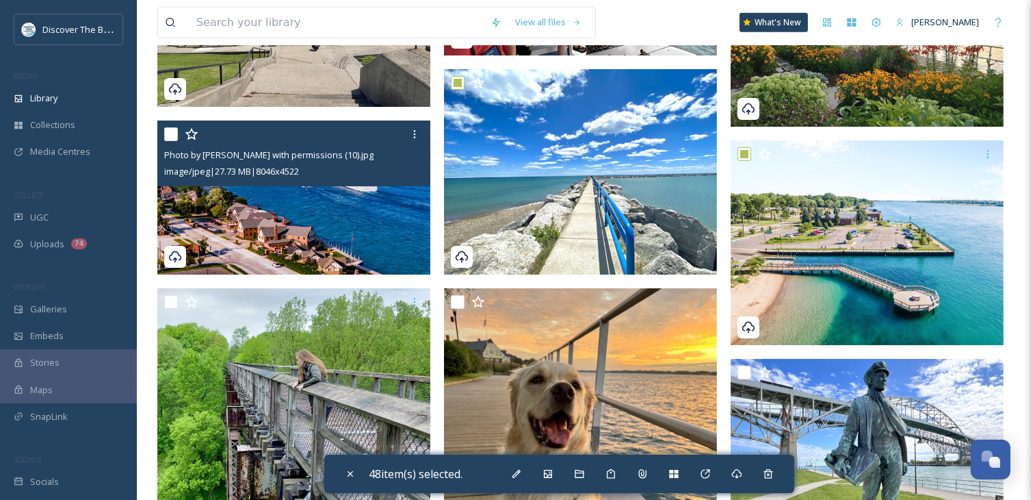
click at [172, 132] on input "checkbox" at bounding box center [171, 134] width 14 height 14
checkbox input "true"
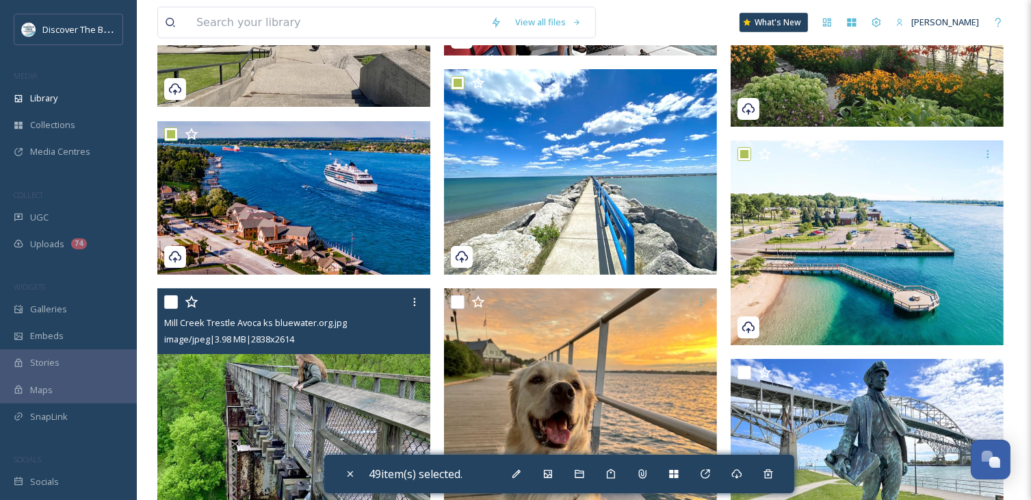
click at [170, 303] on input "checkbox" at bounding box center [171, 302] width 14 height 14
checkbox input "true"
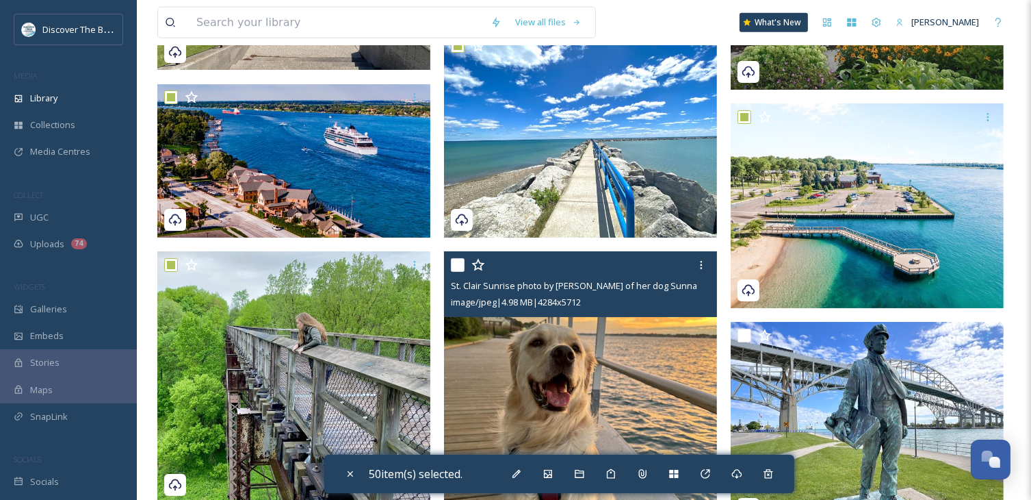
scroll to position [27651, 0]
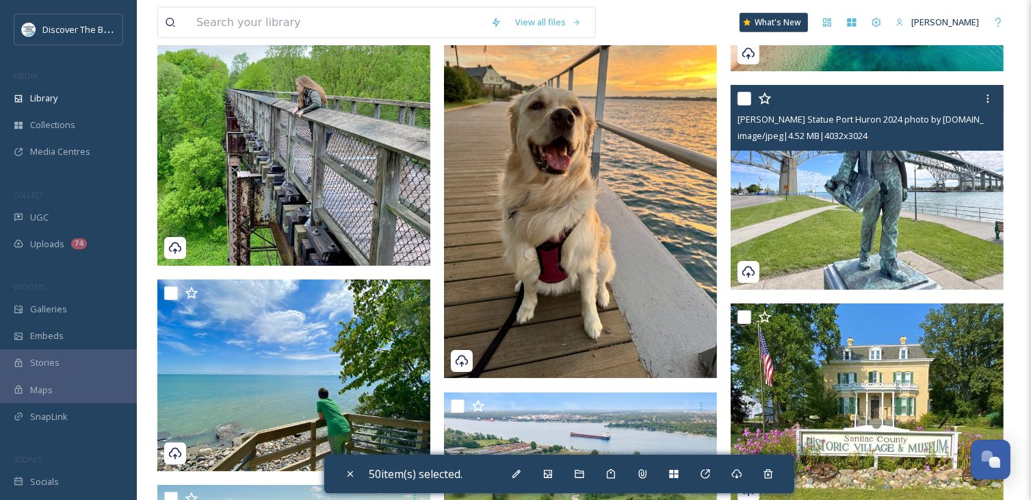
click at [744, 99] on input "checkbox" at bounding box center [745, 99] width 14 height 14
checkbox input "true"
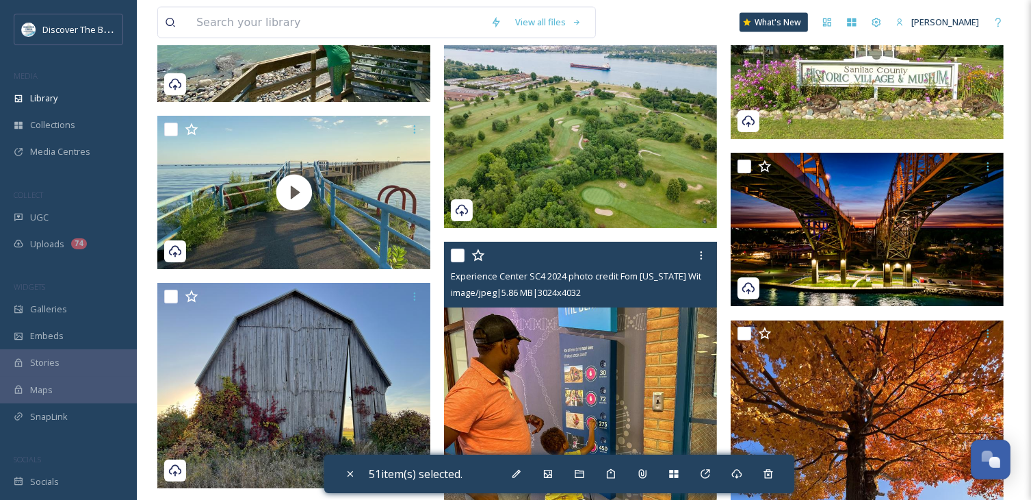
scroll to position [28062, 0]
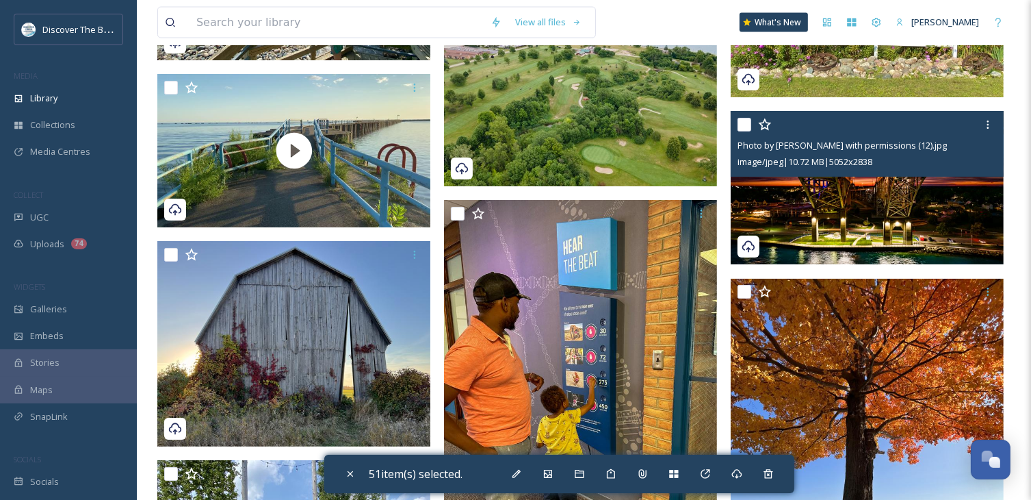
click at [747, 124] on input "checkbox" at bounding box center [745, 125] width 14 height 14
checkbox input "true"
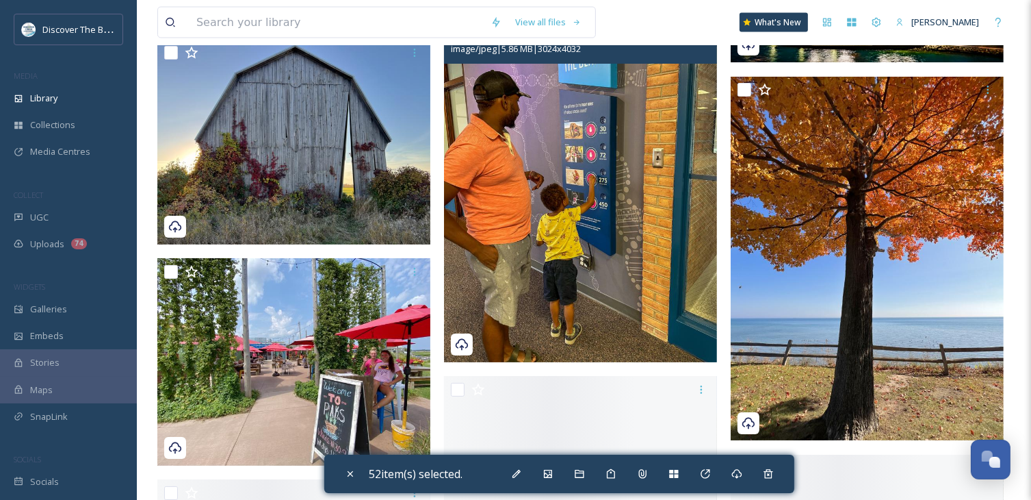
scroll to position [28267, 0]
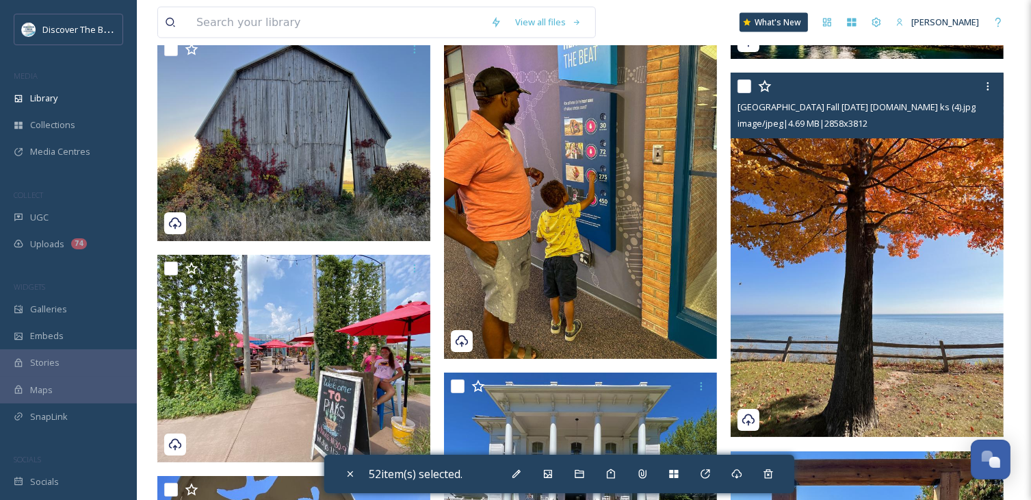
click at [743, 87] on input "checkbox" at bounding box center [745, 86] width 14 height 14
checkbox input "true"
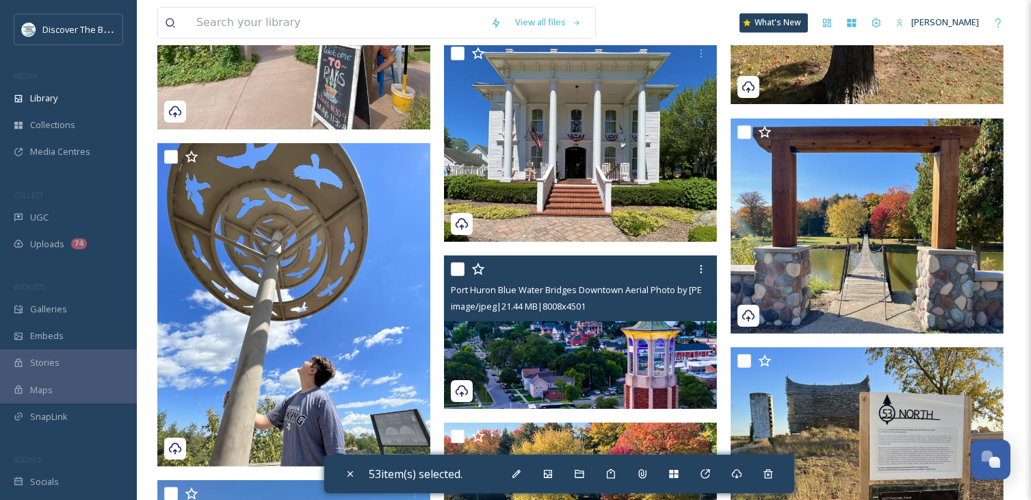
scroll to position [28609, 0]
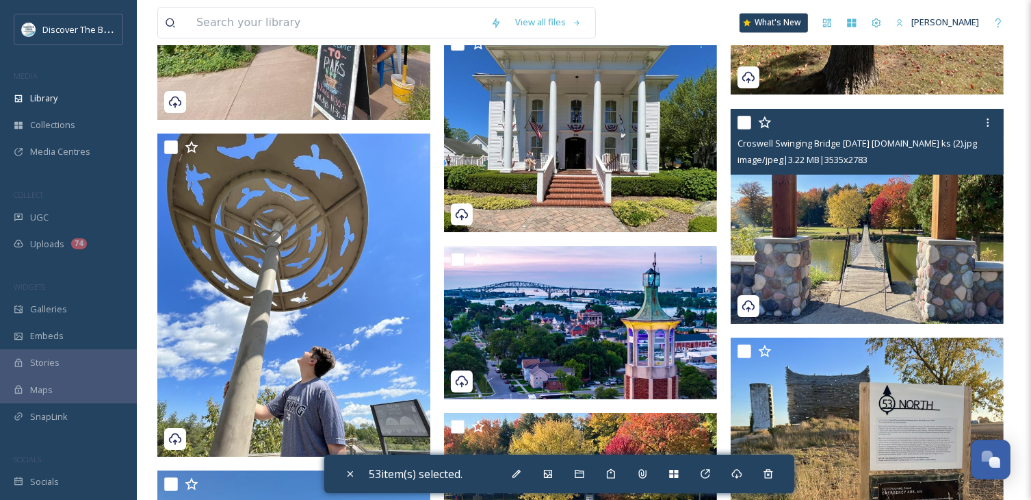
click at [741, 124] on input "checkbox" at bounding box center [745, 123] width 14 height 14
checkbox input "true"
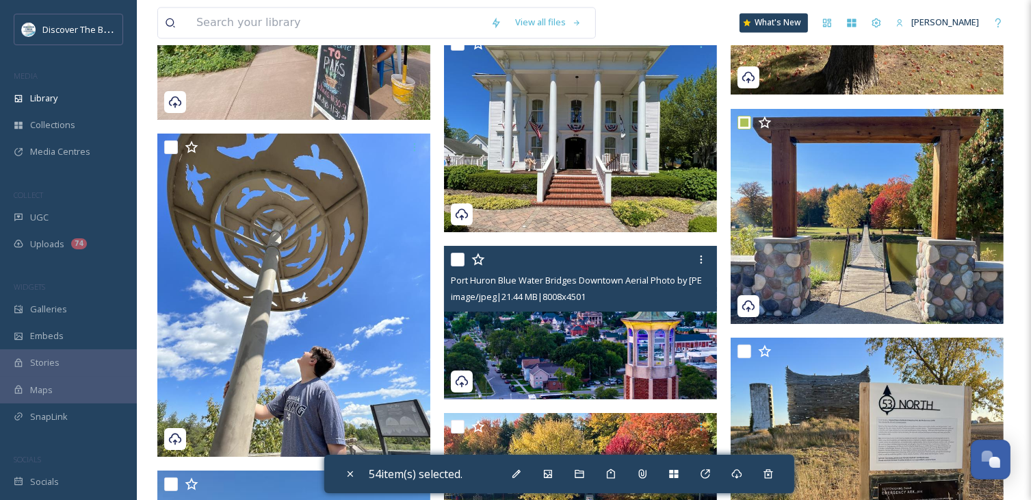
click at [457, 257] on input "checkbox" at bounding box center [458, 260] width 14 height 14
checkbox input "true"
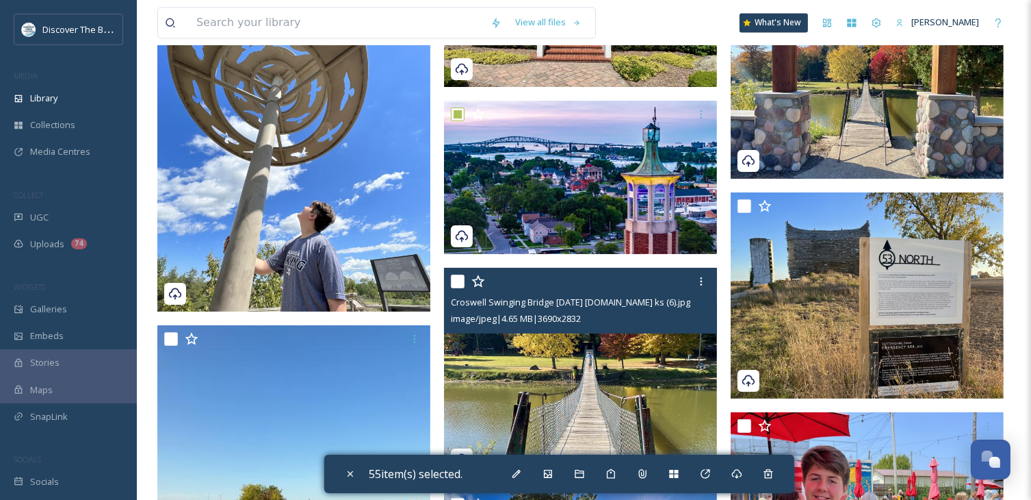
scroll to position [28746, 0]
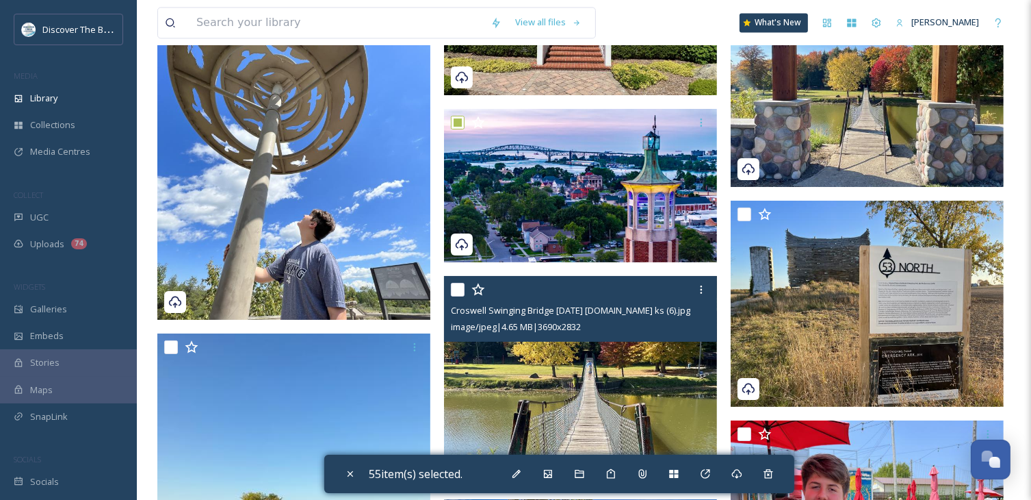
click at [457, 293] on input "checkbox" at bounding box center [458, 290] width 14 height 14
checkbox input "true"
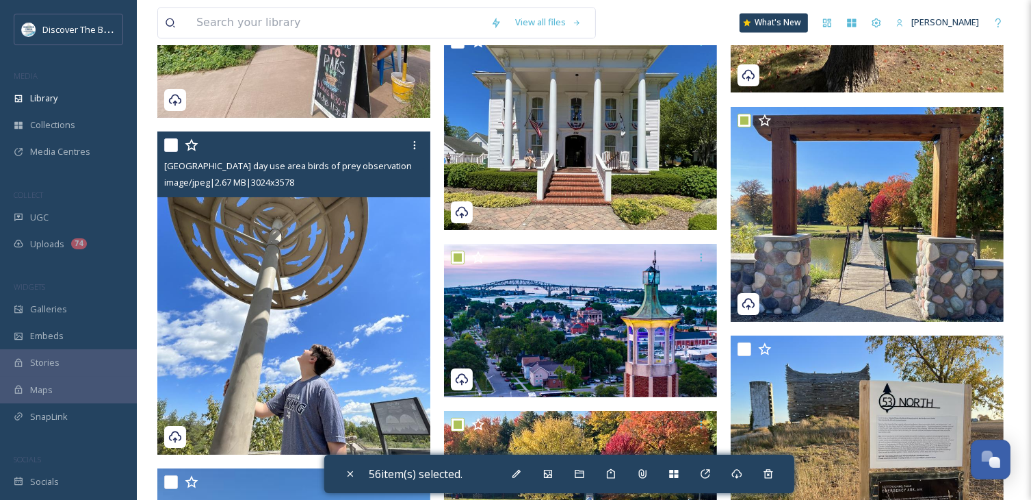
scroll to position [28609, 0]
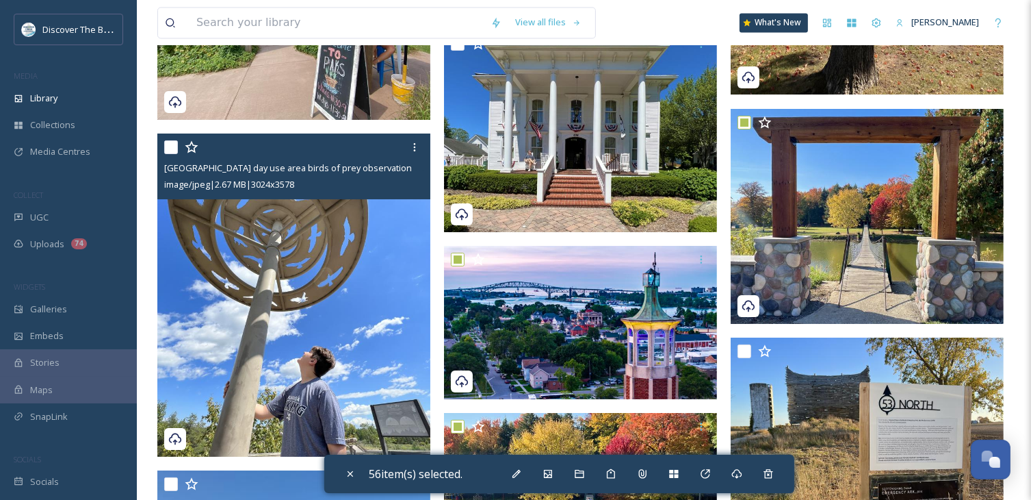
click at [173, 143] on input "checkbox" at bounding box center [171, 147] width 14 height 14
checkbox input "true"
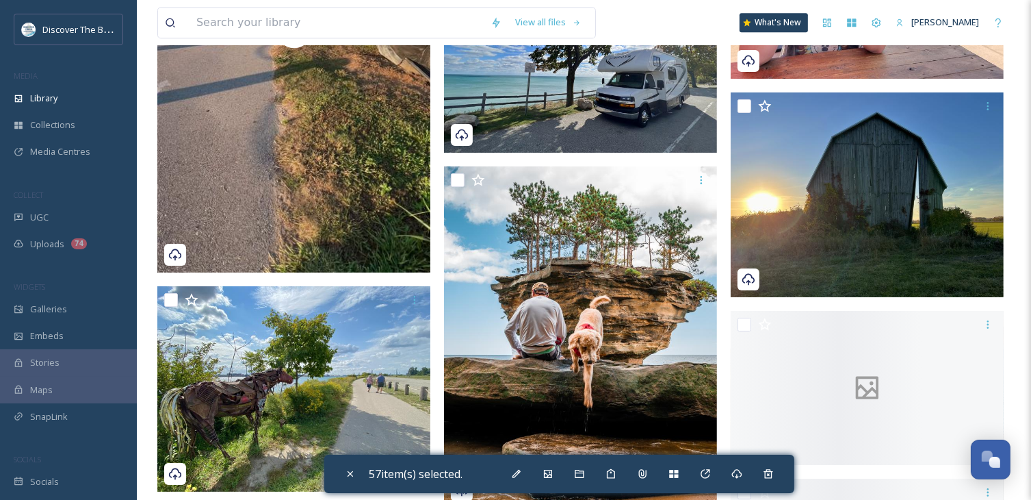
scroll to position [29293, 0]
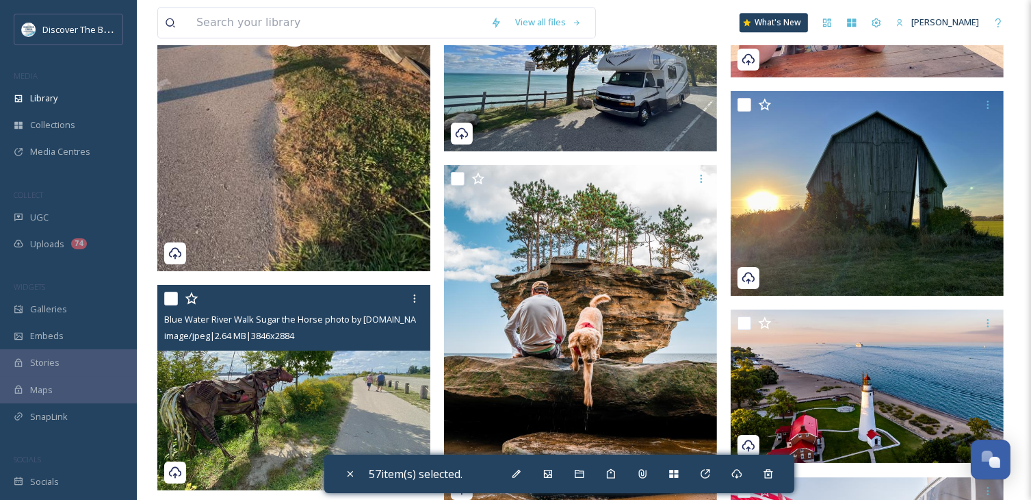
click at [167, 299] on input "checkbox" at bounding box center [171, 299] width 14 height 14
checkbox input "true"
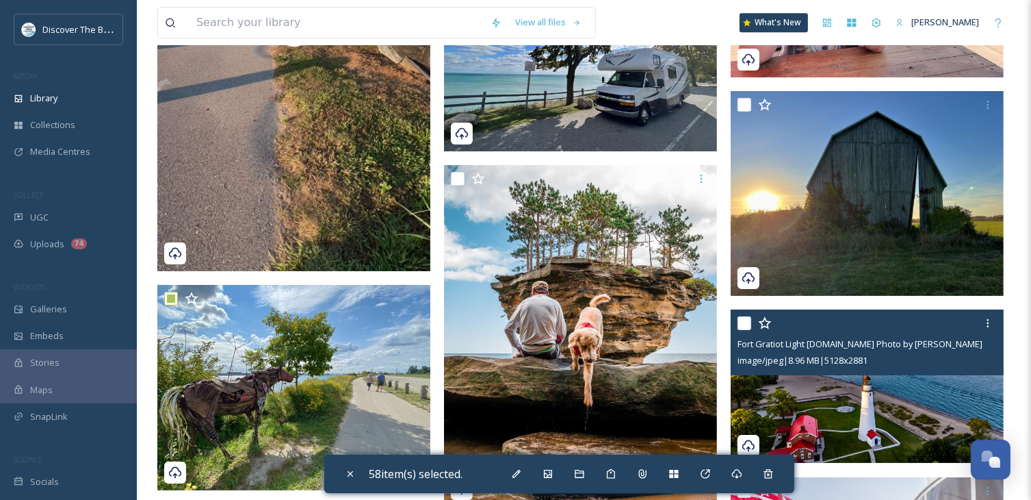
click at [743, 326] on input "checkbox" at bounding box center [745, 323] width 14 height 14
checkbox input "true"
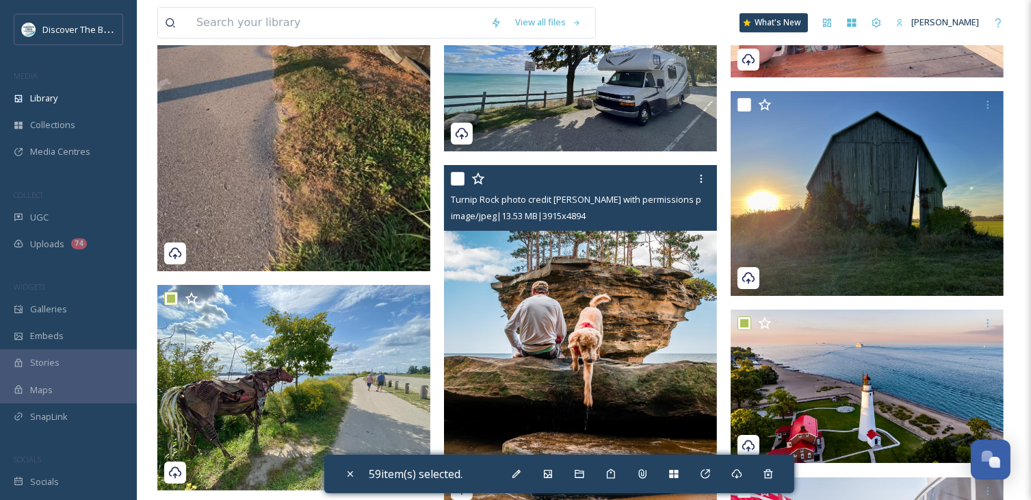
click at [460, 177] on input "checkbox" at bounding box center [458, 179] width 14 height 14
checkbox input "true"
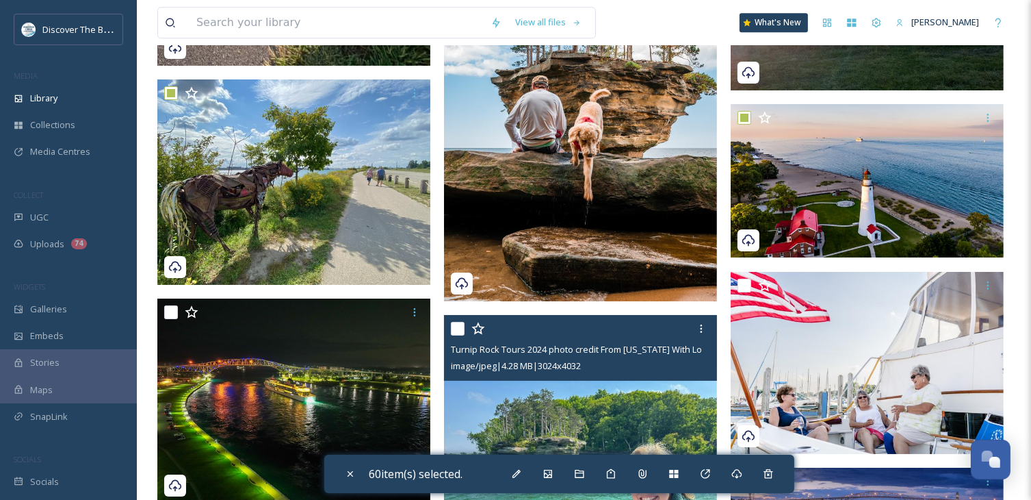
scroll to position [29704, 0]
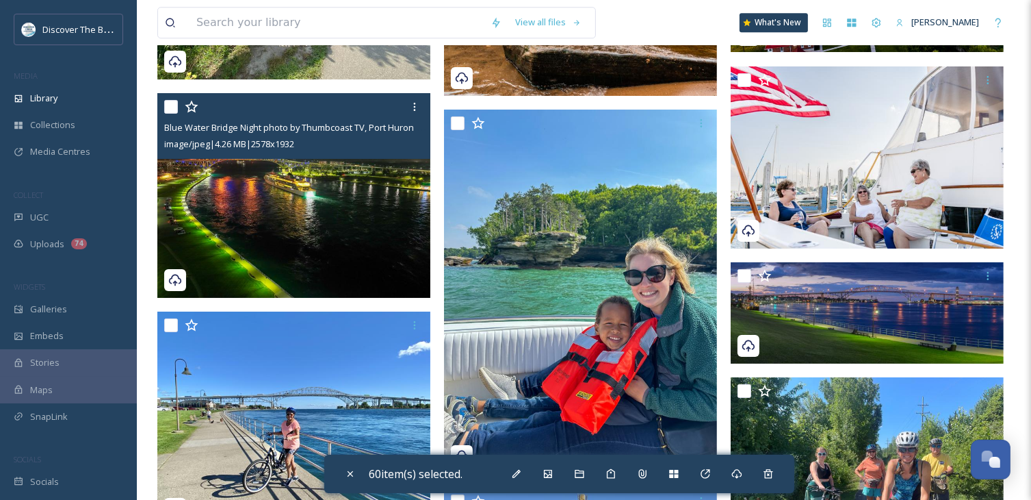
click at [170, 103] on input "checkbox" at bounding box center [171, 107] width 14 height 14
checkbox input "true"
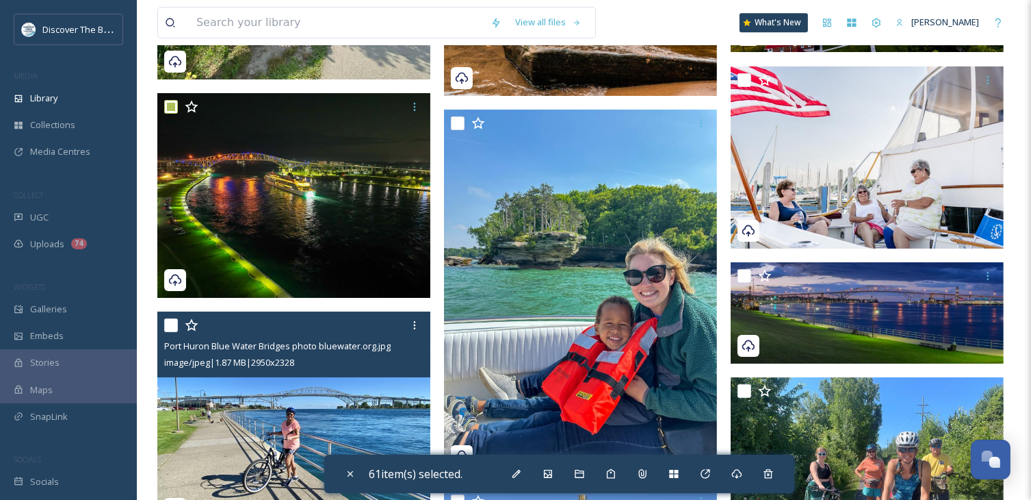
click at [173, 324] on input "checkbox" at bounding box center [171, 325] width 14 height 14
checkbox input "true"
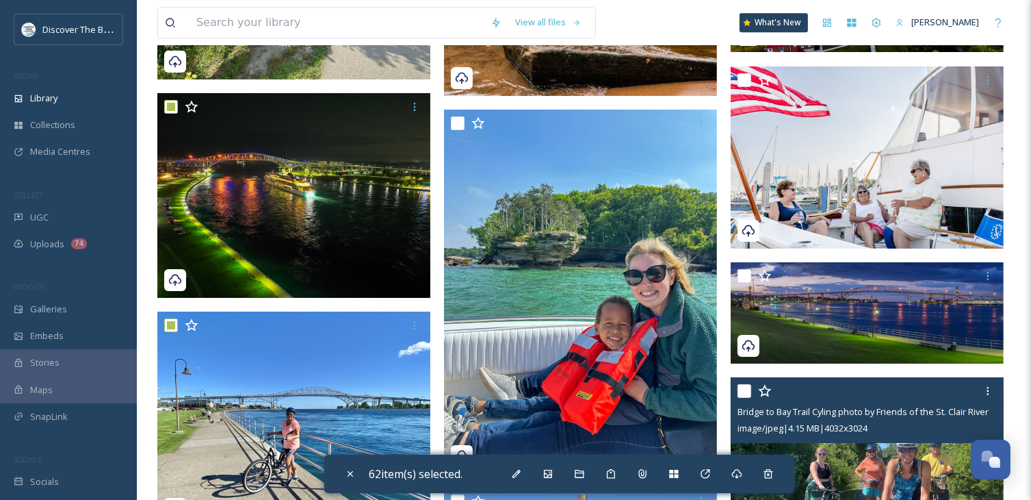
click at [745, 387] on input "checkbox" at bounding box center [745, 391] width 14 height 14
checkbox input "true"
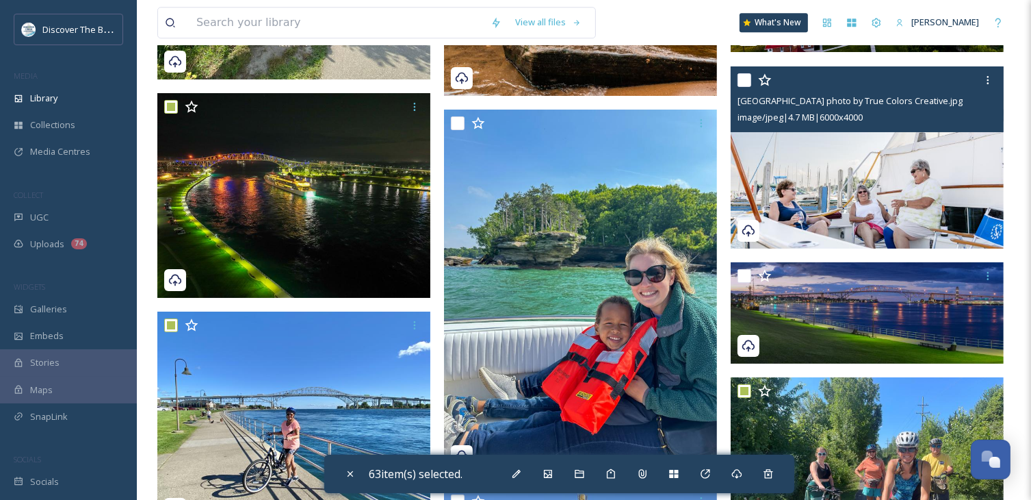
click at [747, 77] on input "checkbox" at bounding box center [745, 80] width 14 height 14
checkbox input "true"
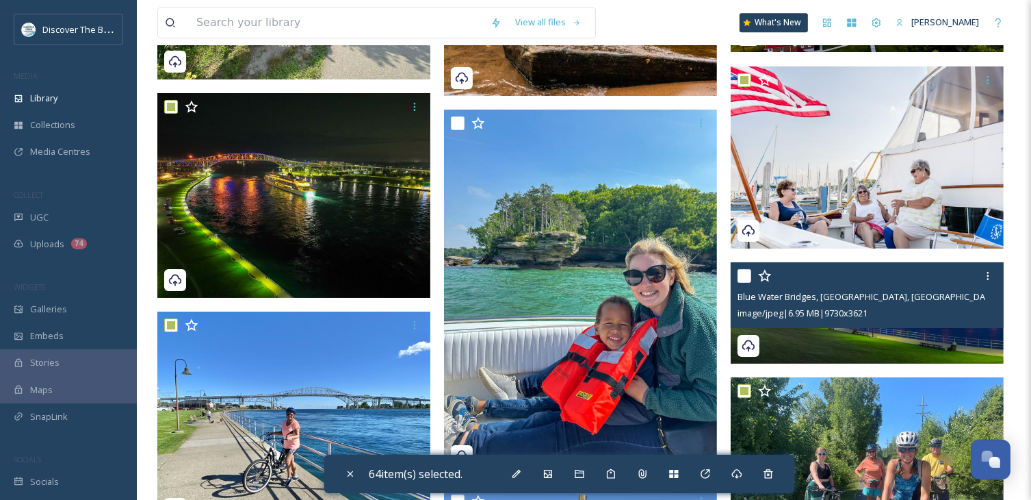
click at [745, 272] on input "checkbox" at bounding box center [745, 276] width 14 height 14
checkbox input "true"
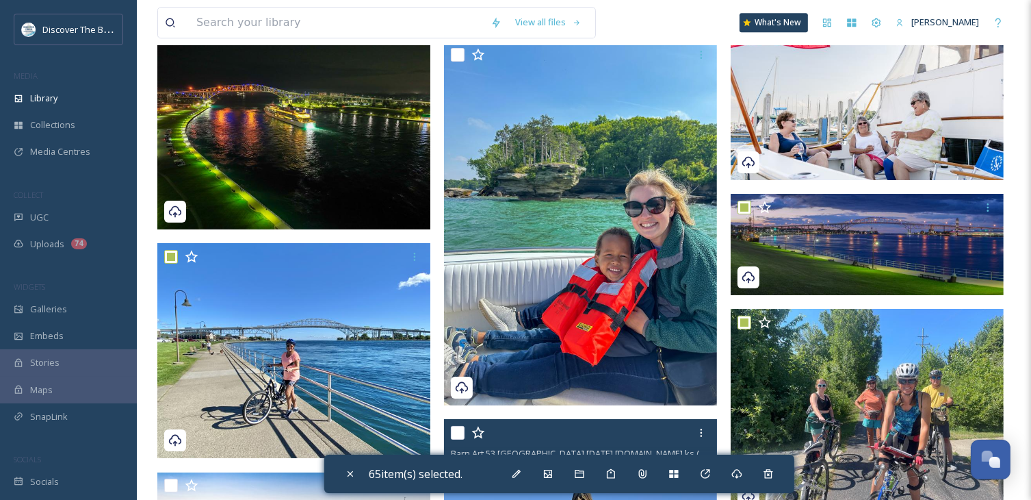
scroll to position [30046, 0]
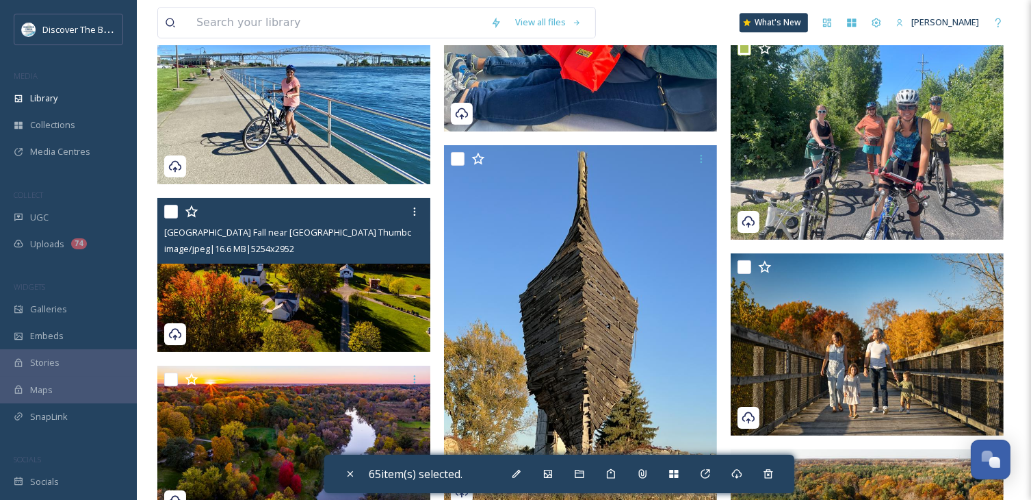
click at [174, 210] on input "checkbox" at bounding box center [171, 212] width 14 height 14
checkbox input "true"
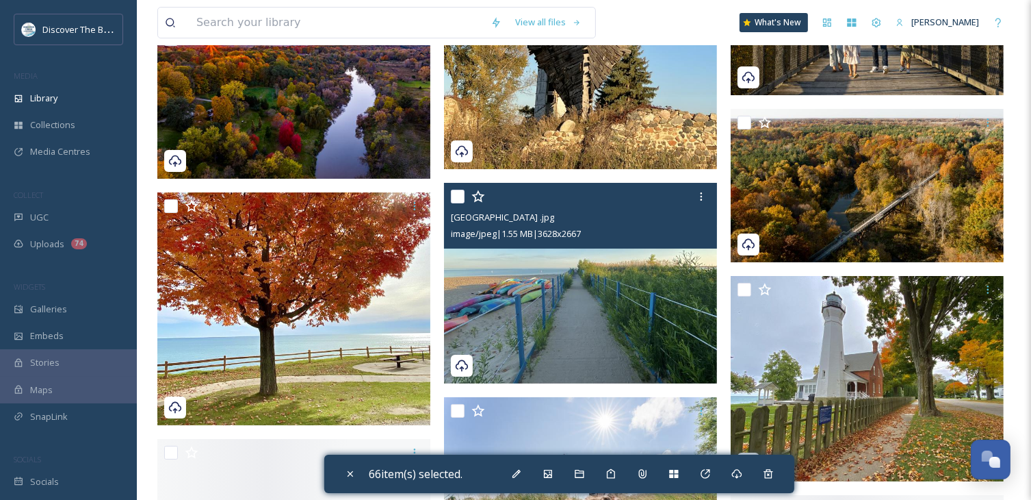
scroll to position [30389, 0]
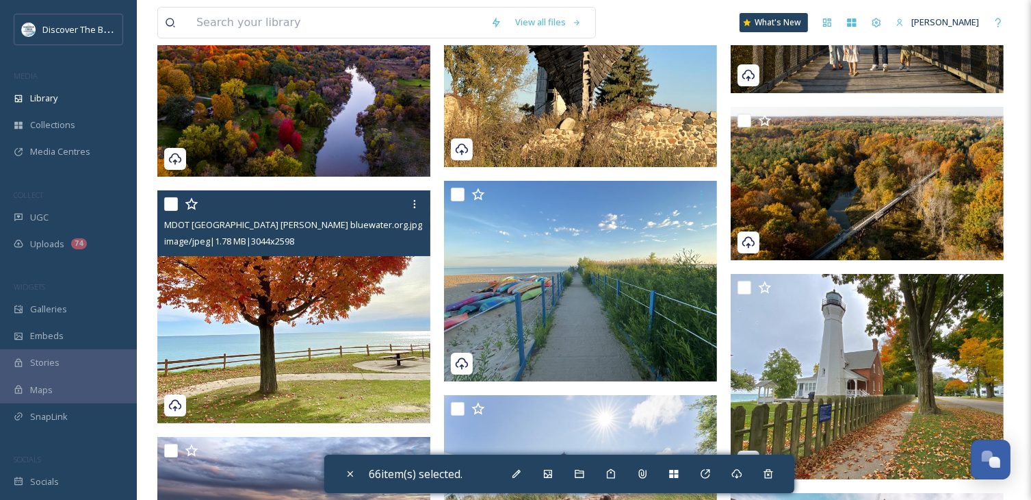
click at [175, 203] on input "checkbox" at bounding box center [171, 204] width 14 height 14
checkbox input "true"
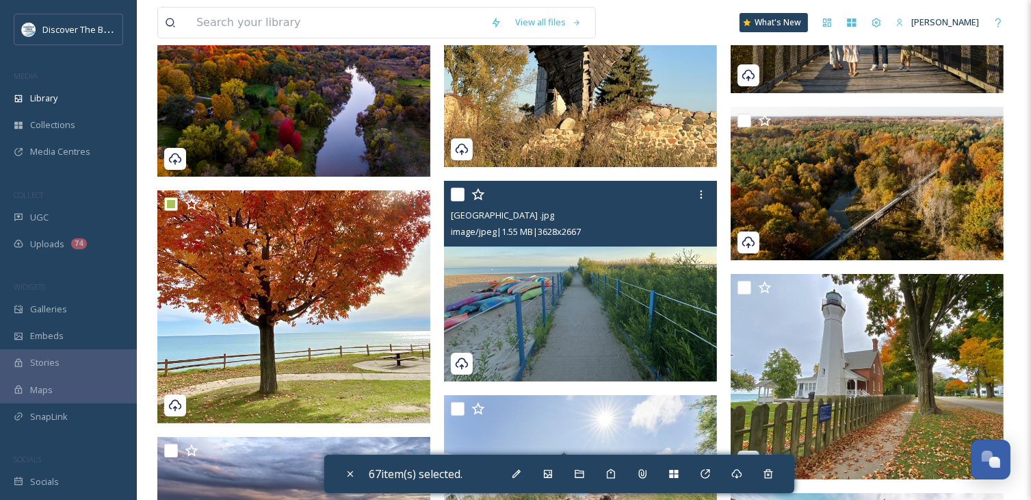
click at [460, 196] on input "checkbox" at bounding box center [458, 195] width 14 height 14
checkbox input "true"
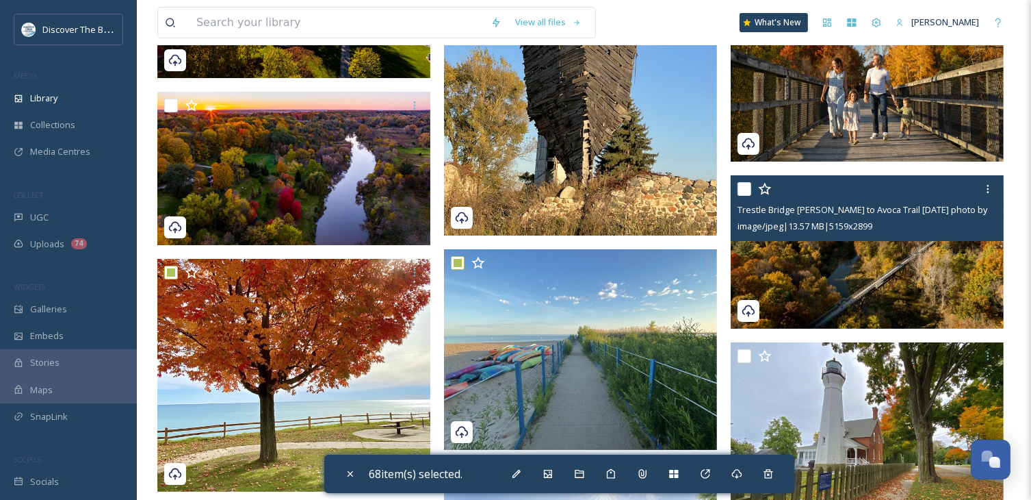
scroll to position [30252, 0]
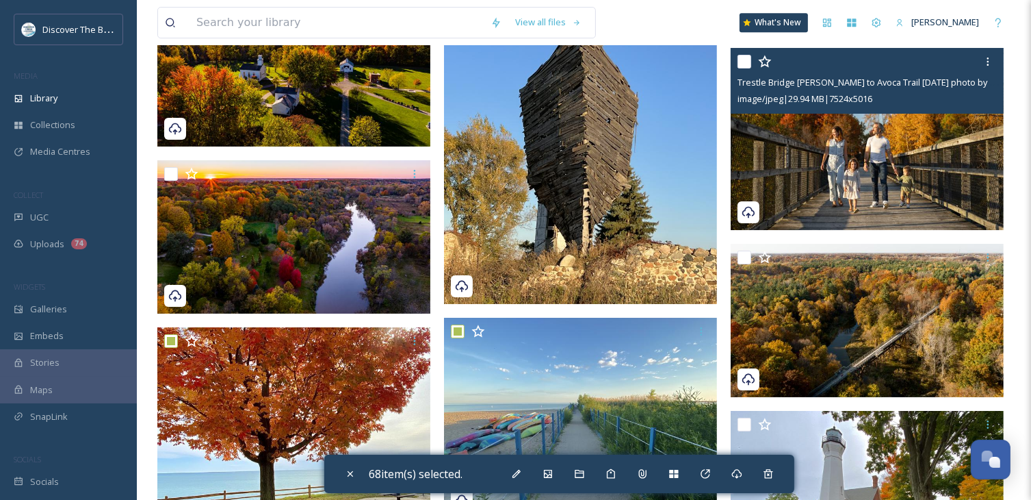
click at [750, 61] on input "checkbox" at bounding box center [745, 62] width 14 height 14
checkbox input "true"
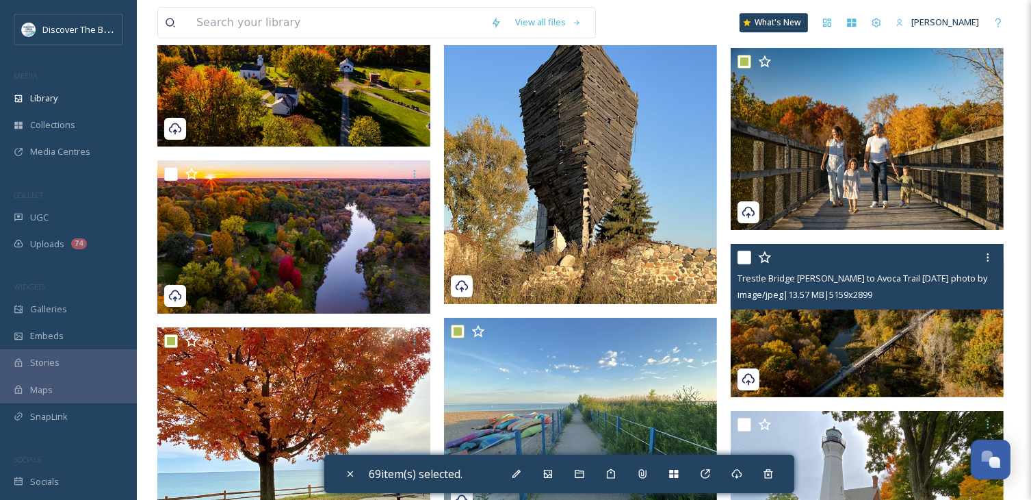
click at [750, 257] on input "checkbox" at bounding box center [745, 258] width 14 height 14
checkbox input "true"
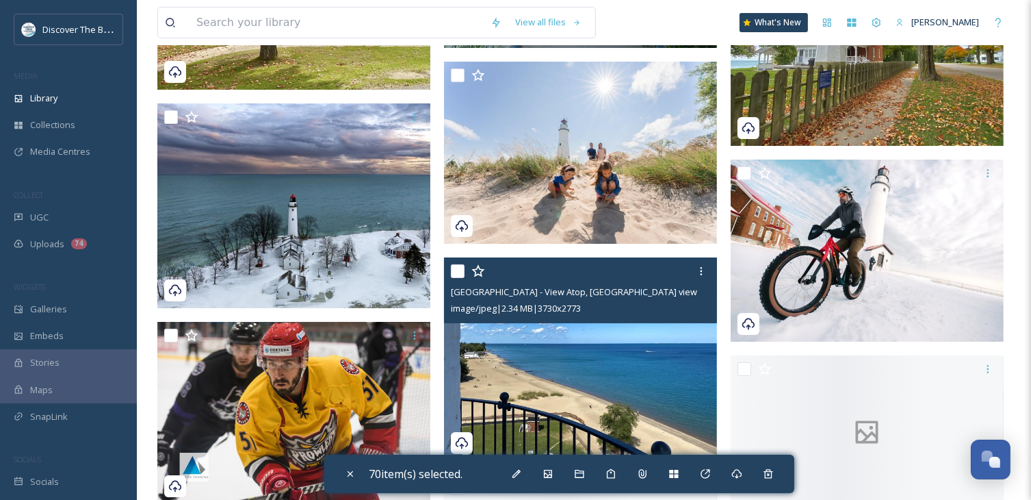
scroll to position [30731, 0]
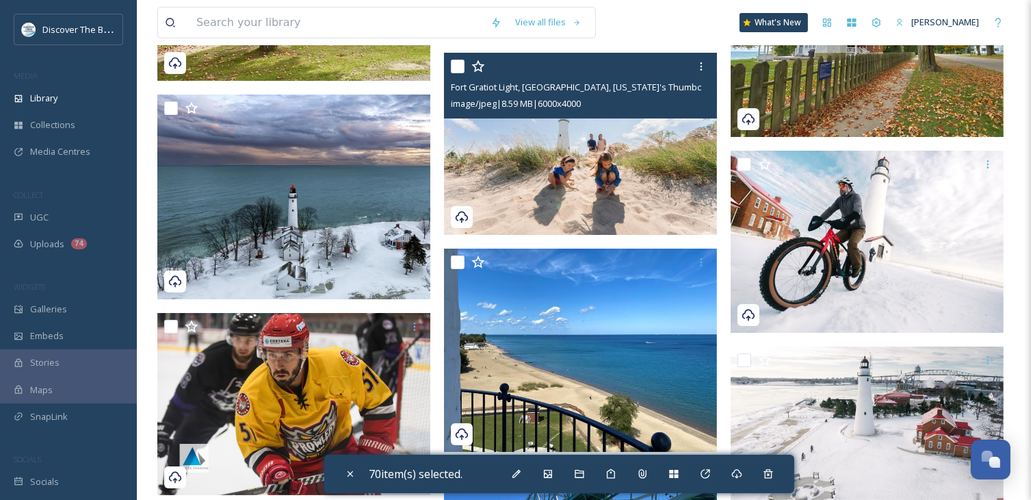
click at [453, 68] on input "checkbox" at bounding box center [458, 67] width 14 height 14
checkbox input "true"
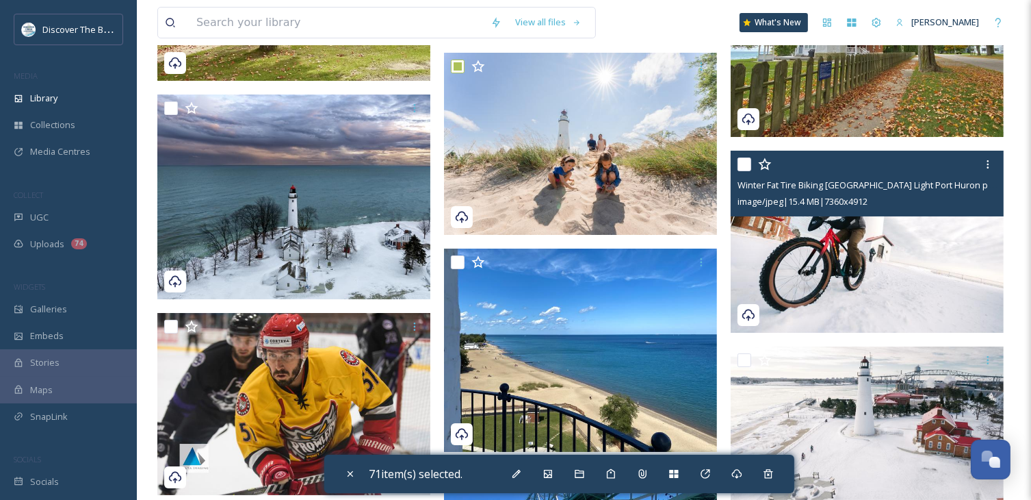
click at [743, 165] on input "checkbox" at bounding box center [745, 164] width 14 height 14
checkbox input "true"
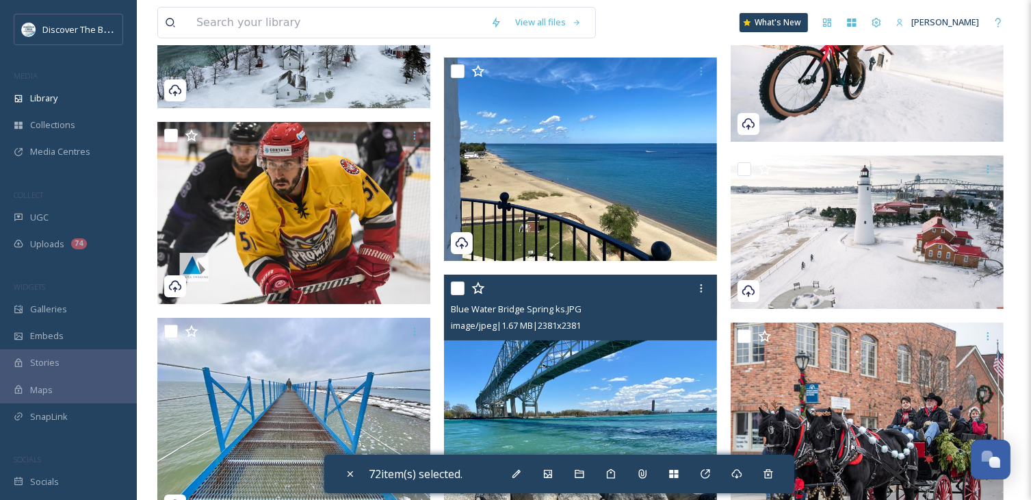
scroll to position [30936, 0]
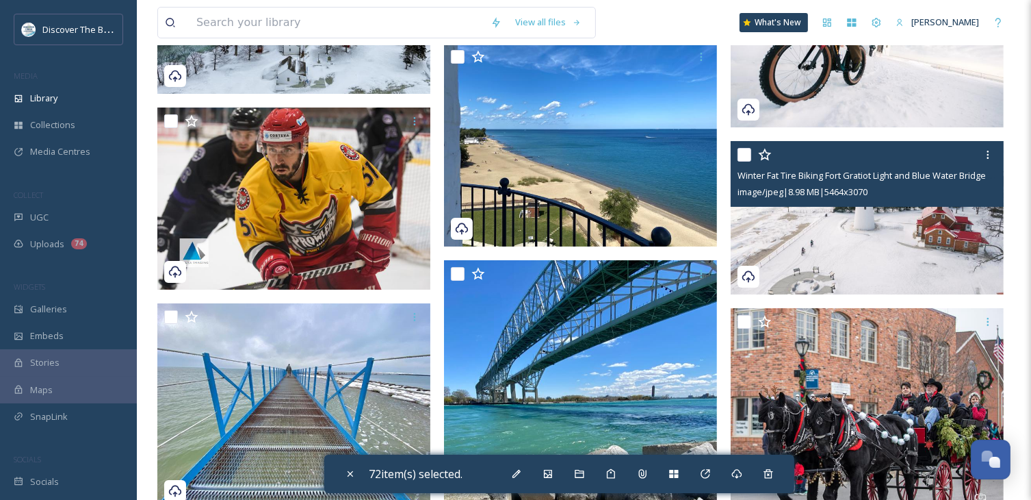
click at [745, 154] on input "checkbox" at bounding box center [745, 155] width 14 height 14
checkbox input "true"
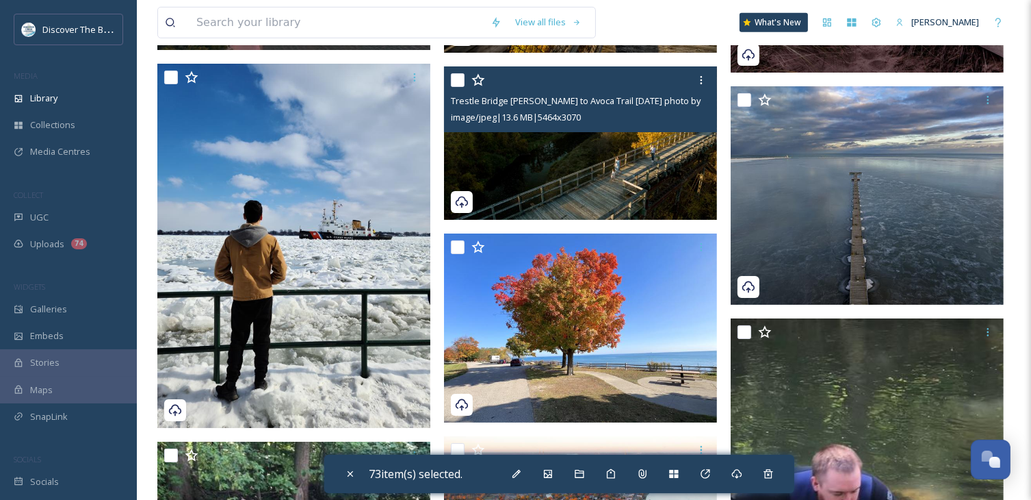
scroll to position [31621, 0]
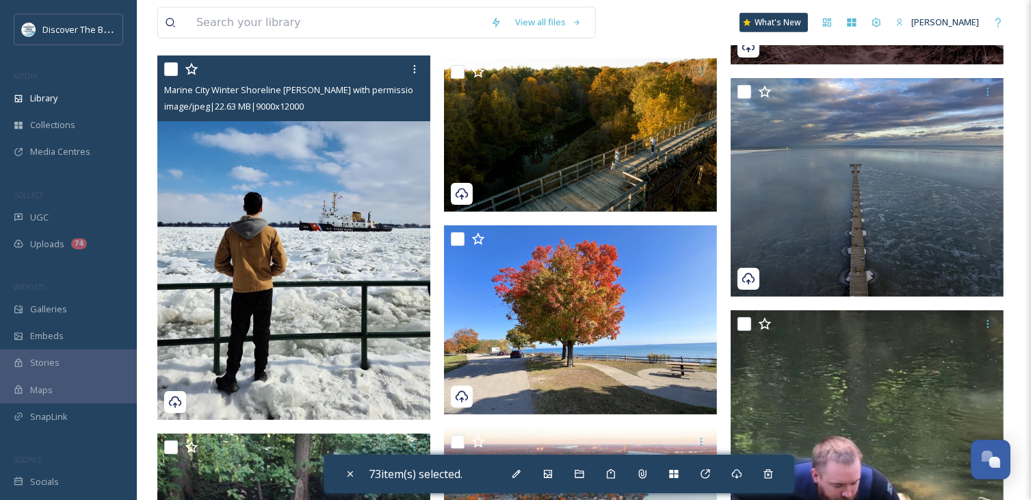
click at [171, 69] on input "checkbox" at bounding box center [171, 69] width 14 height 14
checkbox input "true"
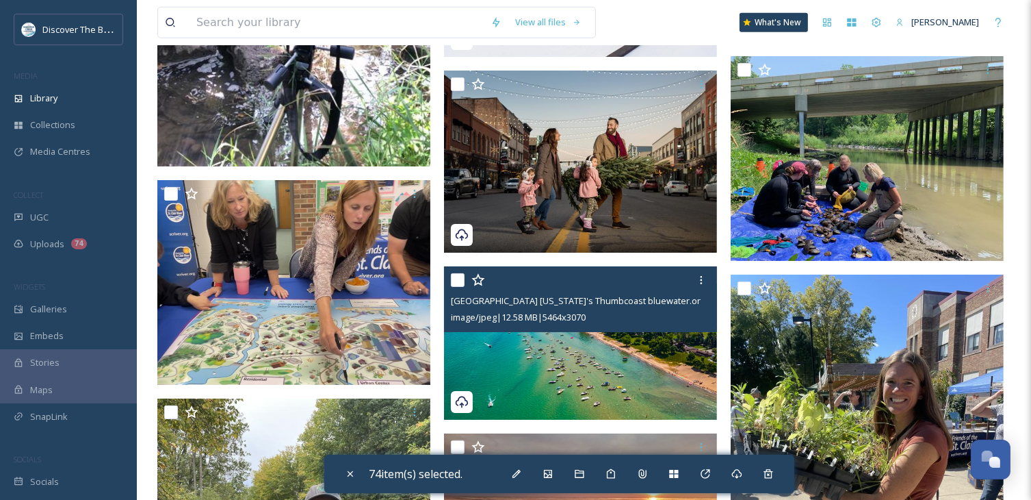
scroll to position [32579, 0]
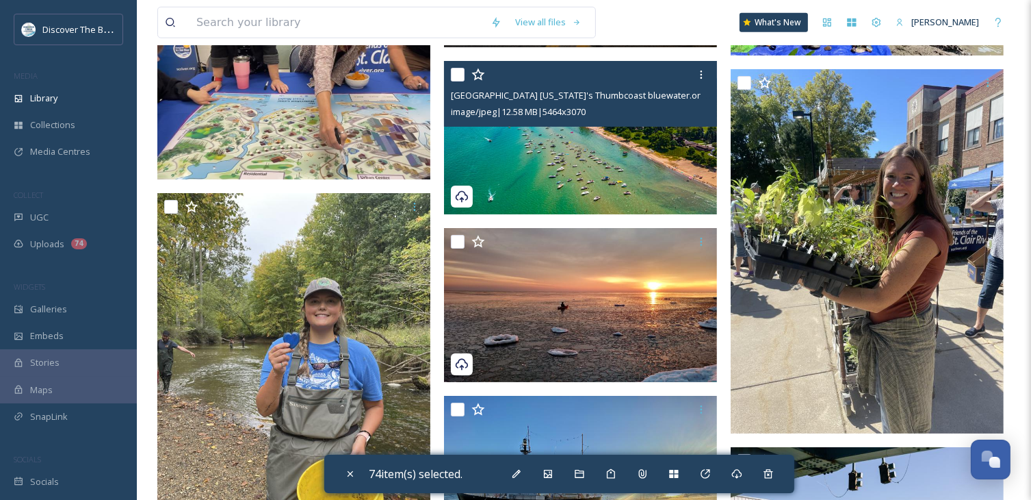
click at [454, 73] on input "checkbox" at bounding box center [458, 75] width 14 height 14
checkbox input "true"
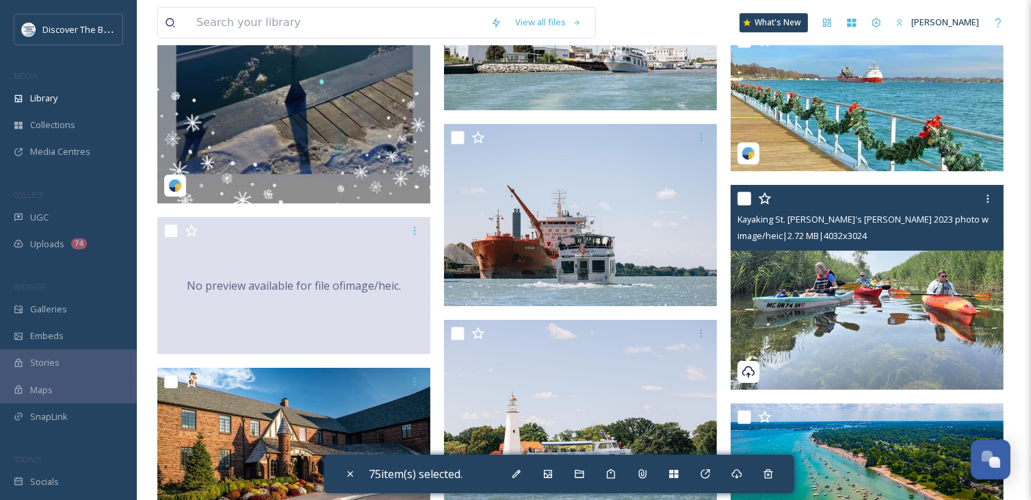
scroll to position [34974, 0]
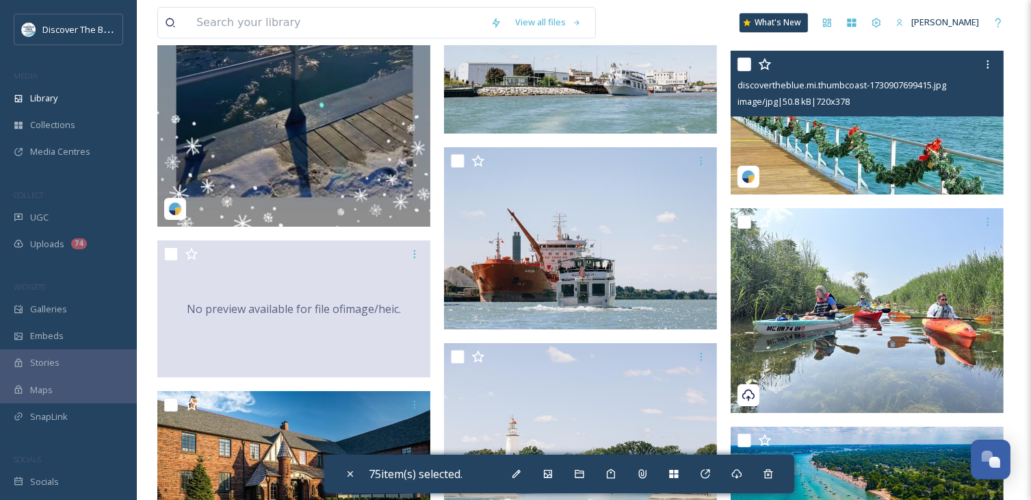
click at [744, 57] on input "checkbox" at bounding box center [745, 64] width 14 height 14
checkbox input "true"
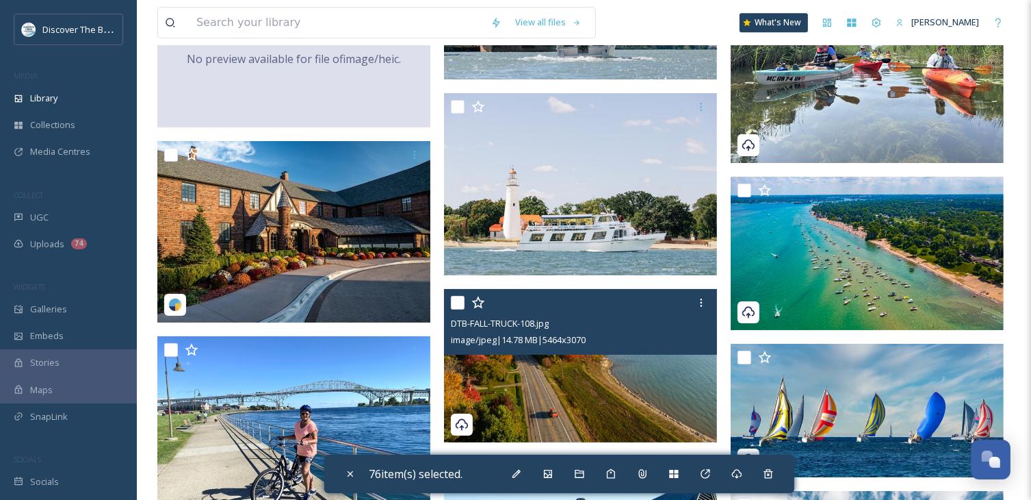
scroll to position [35248, 0]
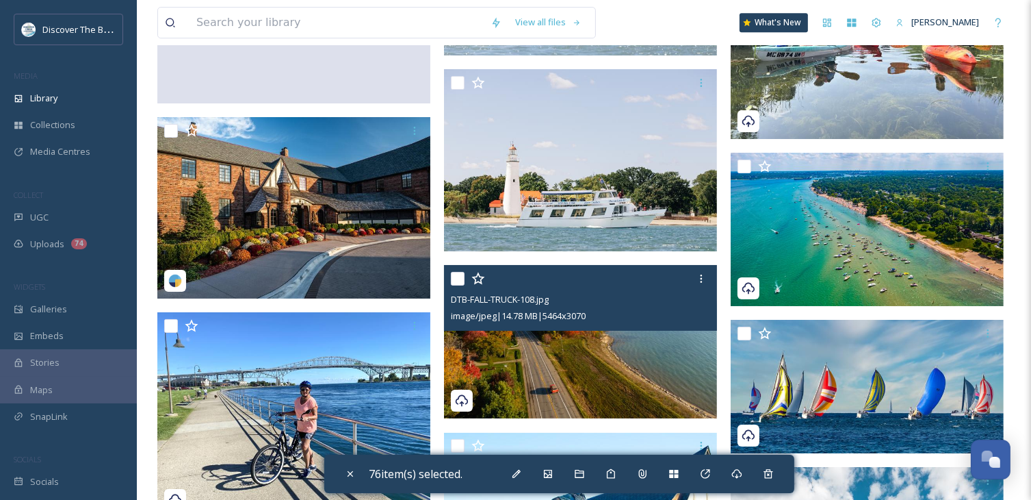
click at [459, 276] on input "checkbox" at bounding box center [458, 279] width 14 height 14
checkbox input "true"
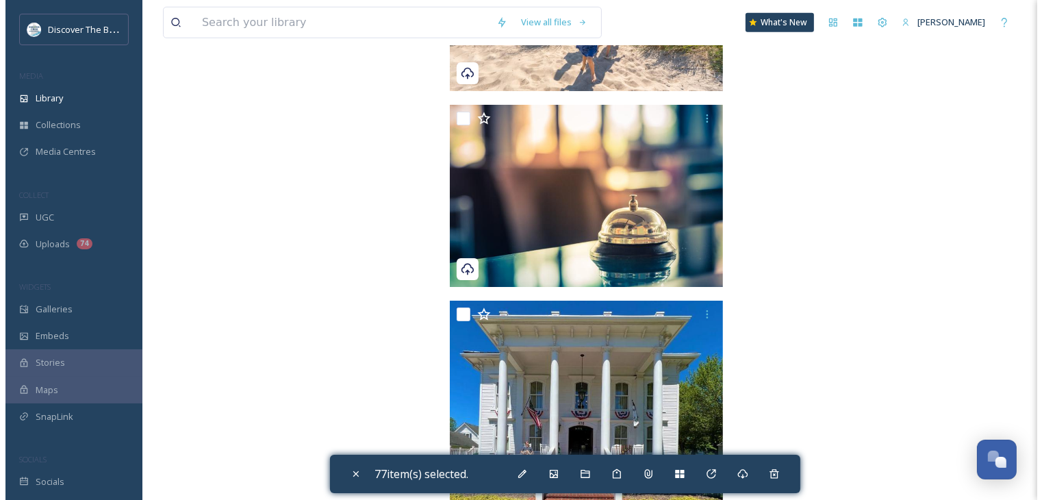
scroll to position [37548, 0]
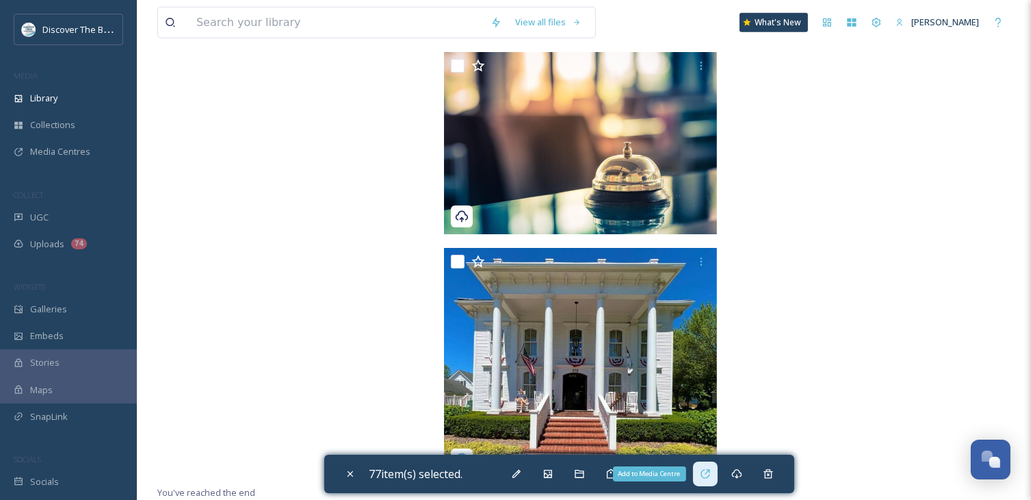
click at [708, 477] on icon at bounding box center [705, 473] width 9 height 9
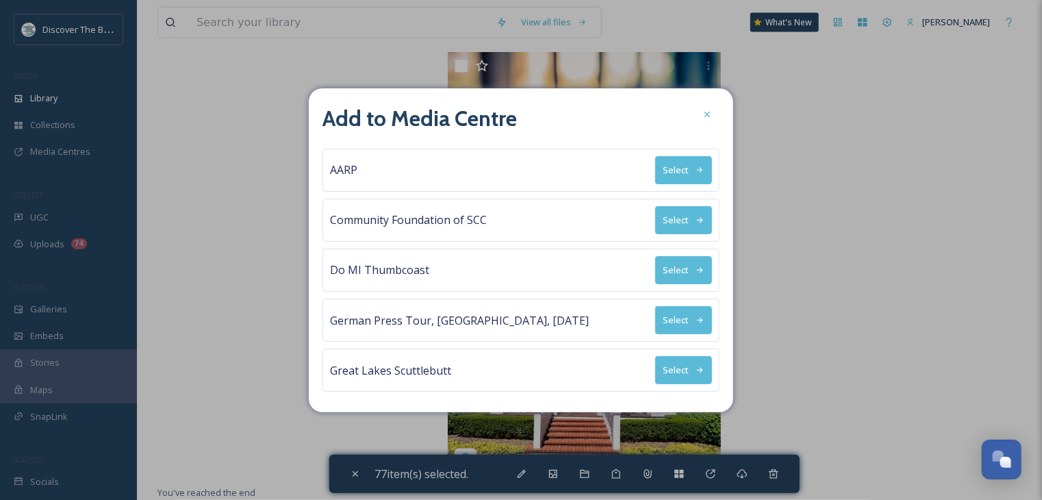
scroll to position [68, 0]
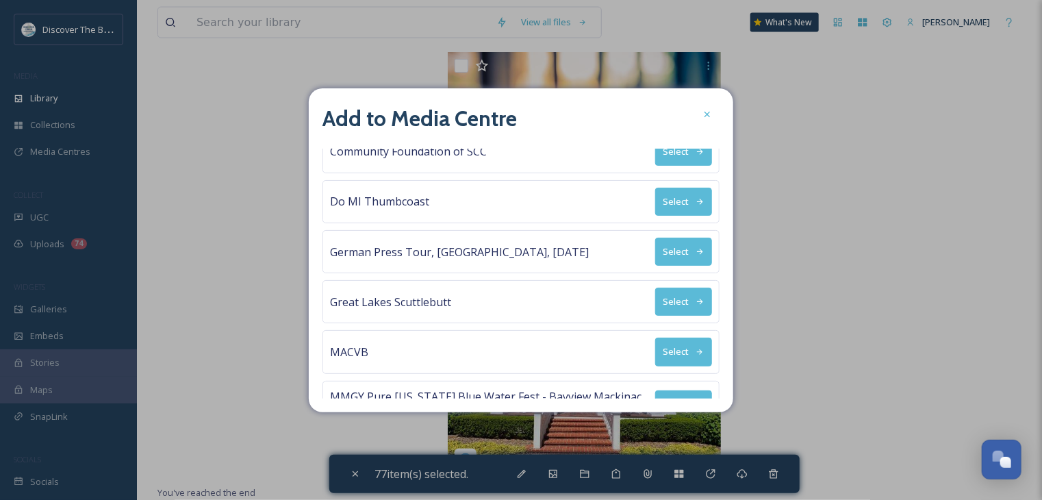
click at [668, 250] on button "Select" at bounding box center [683, 251] width 57 height 28
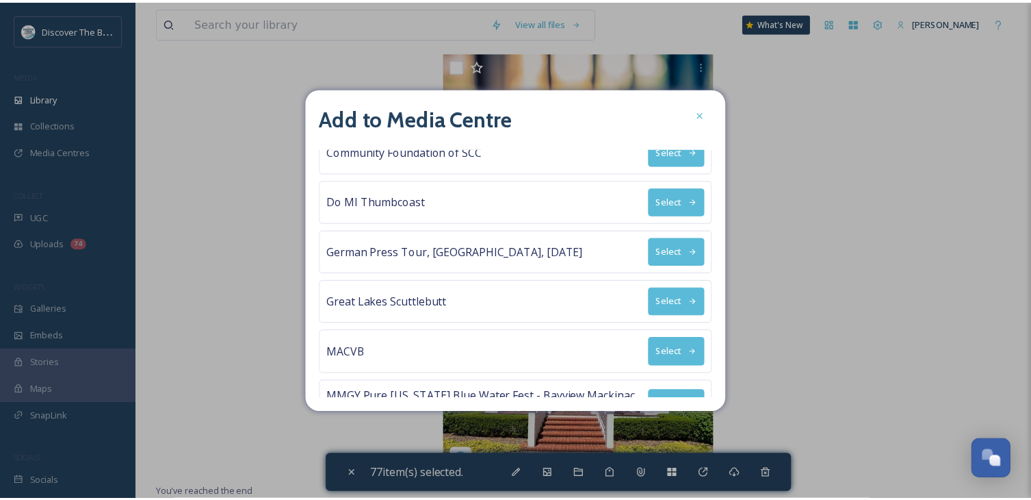
scroll to position [0, 0]
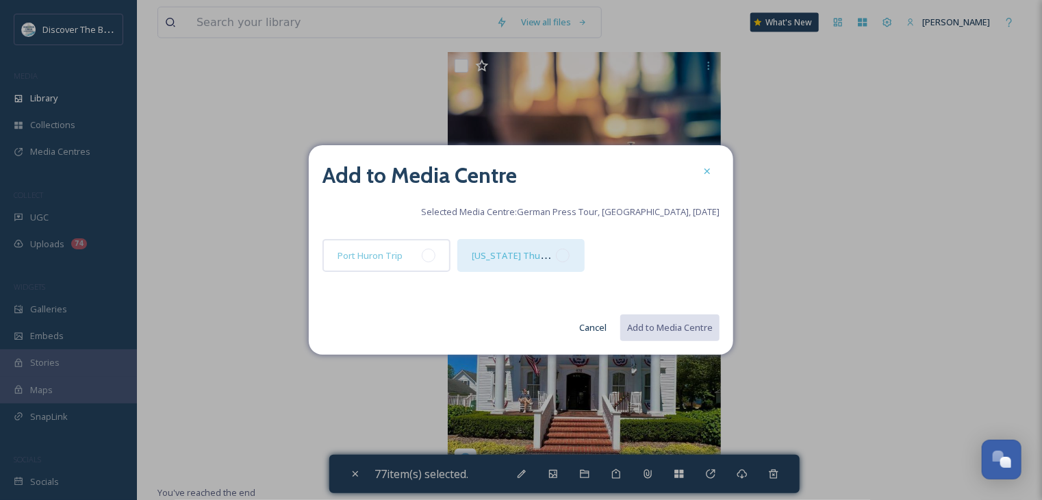
click at [565, 255] on div at bounding box center [563, 255] width 14 height 14
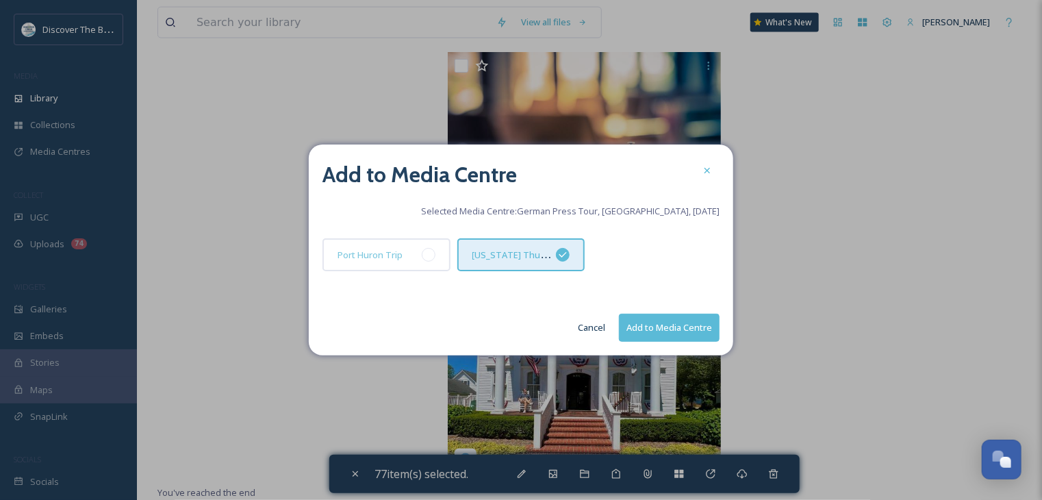
click at [655, 331] on button "Add to Media Centre" at bounding box center [669, 327] width 101 height 28
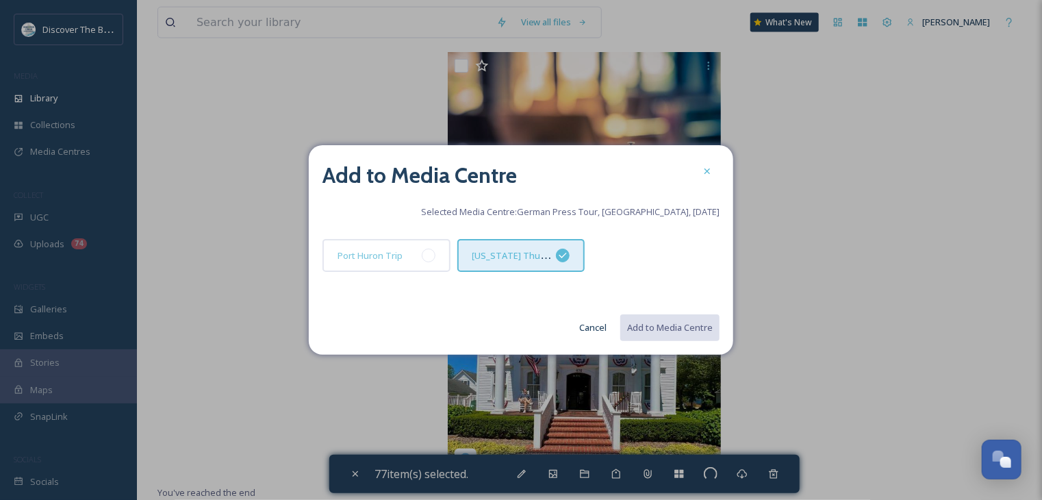
checkbox input "false"
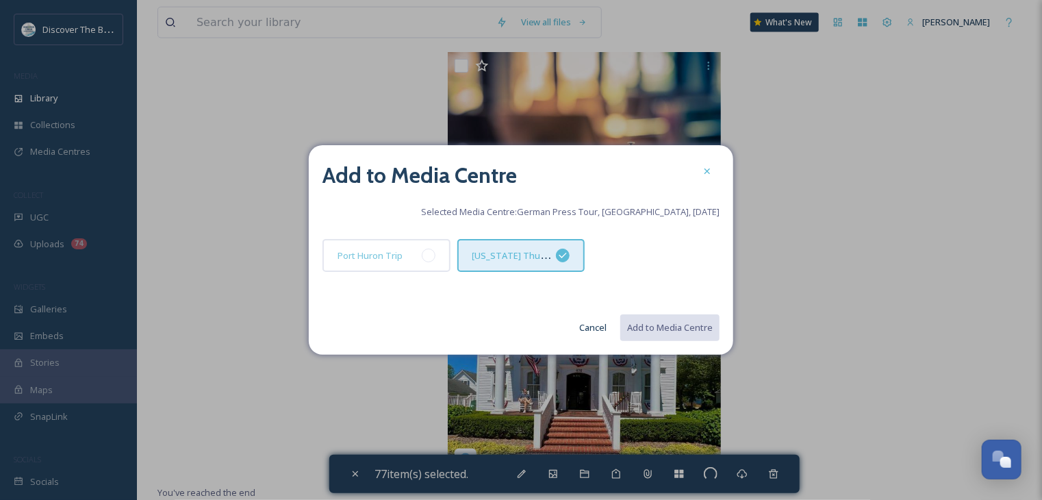
checkbox input "false"
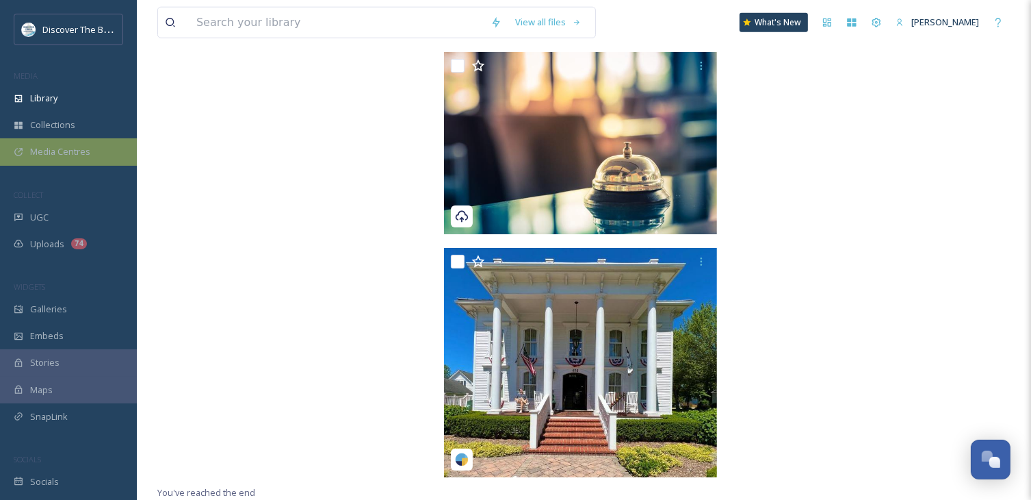
click at [56, 157] on span "Media Centres" at bounding box center [60, 151] width 60 height 13
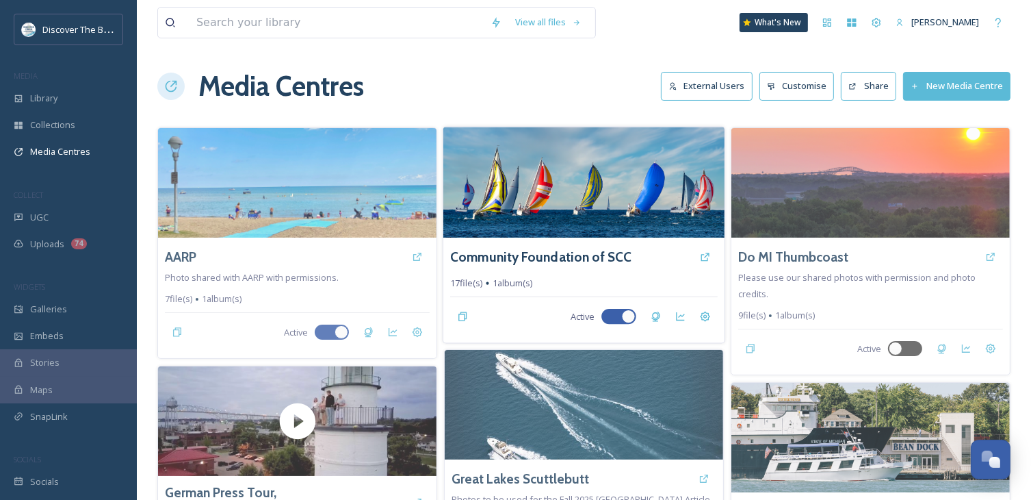
scroll to position [137, 0]
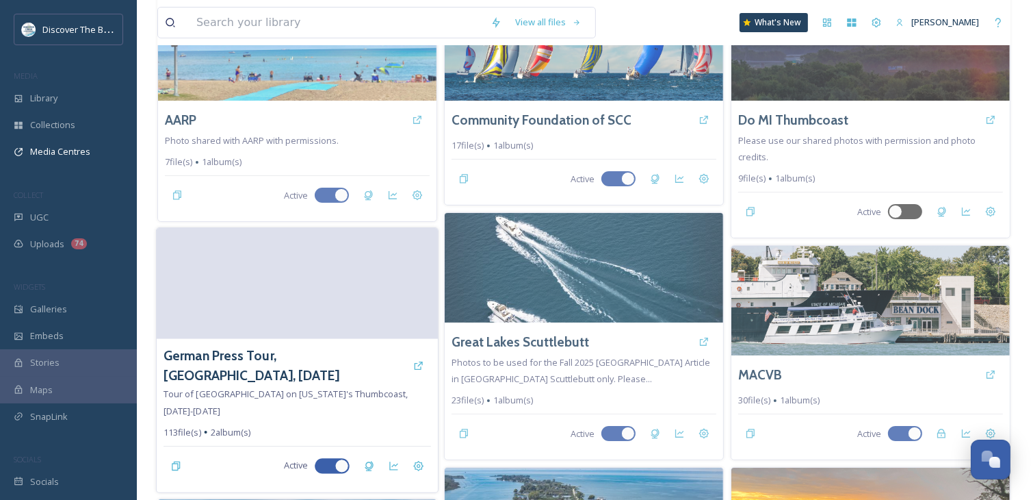
click at [378, 275] on video at bounding box center [297, 283] width 281 height 111
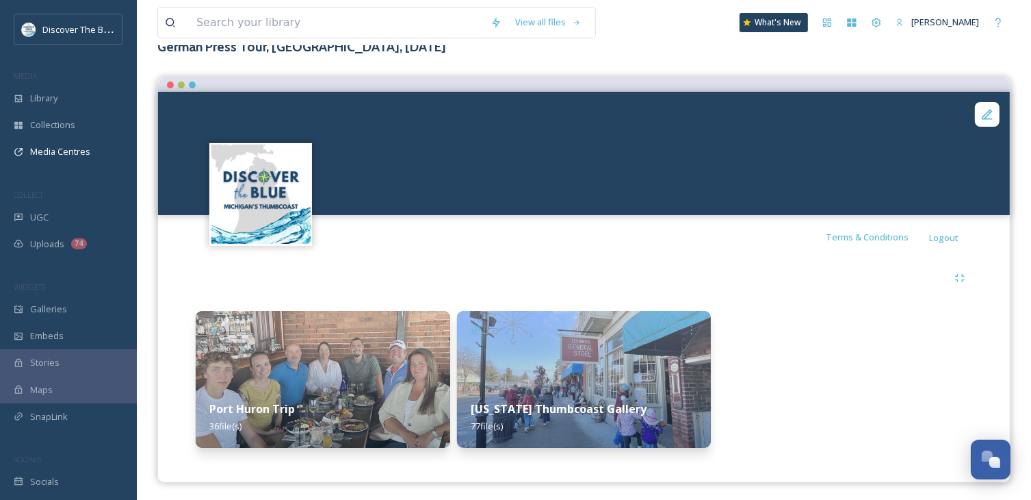
scroll to position [93, 0]
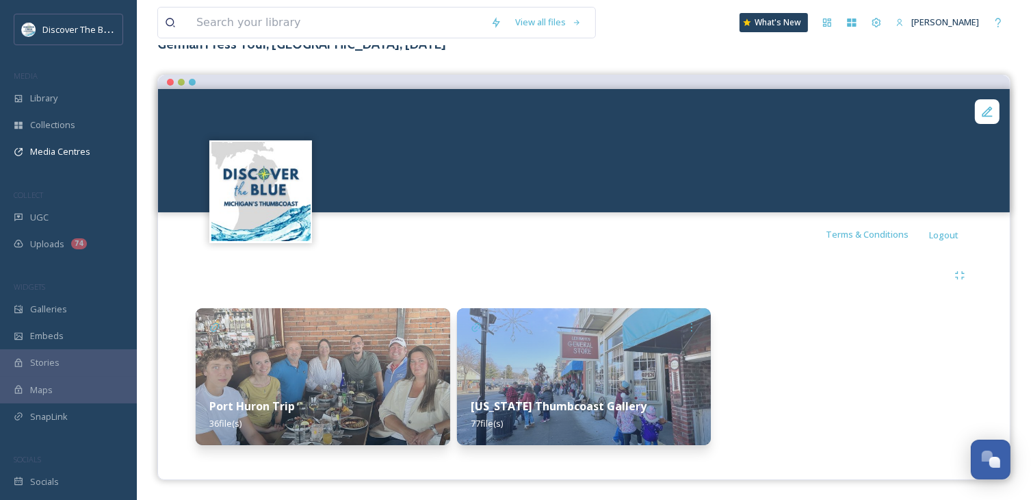
click at [686, 378] on img at bounding box center [584, 376] width 255 height 137
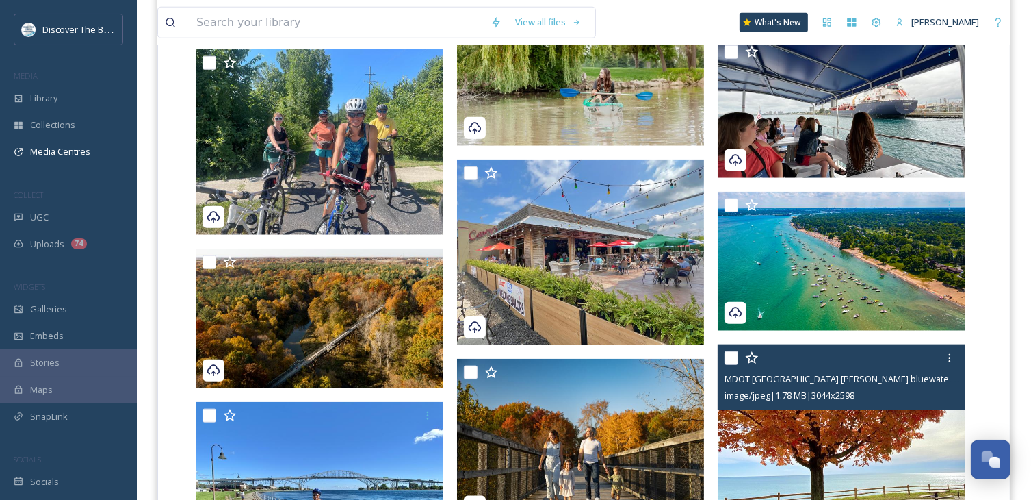
scroll to position [1506, 0]
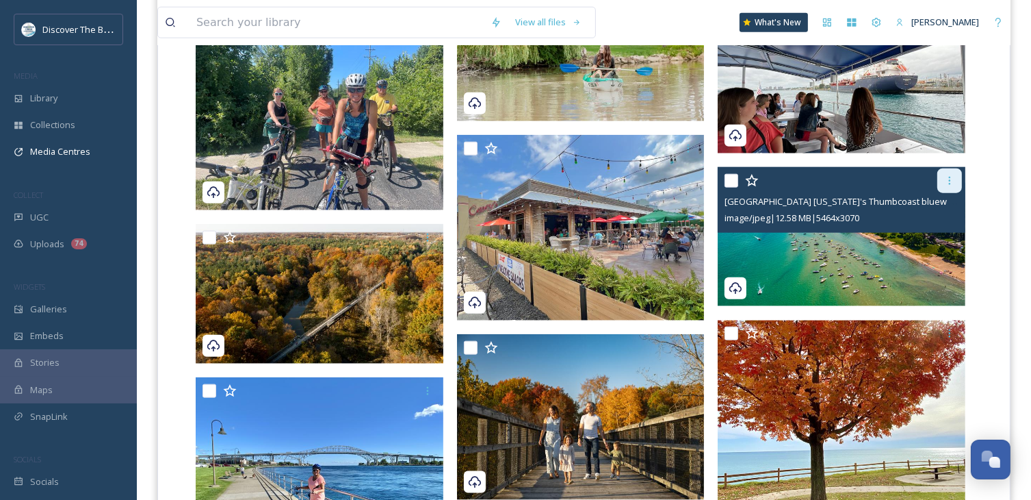
click at [947, 185] on div at bounding box center [950, 180] width 25 height 25
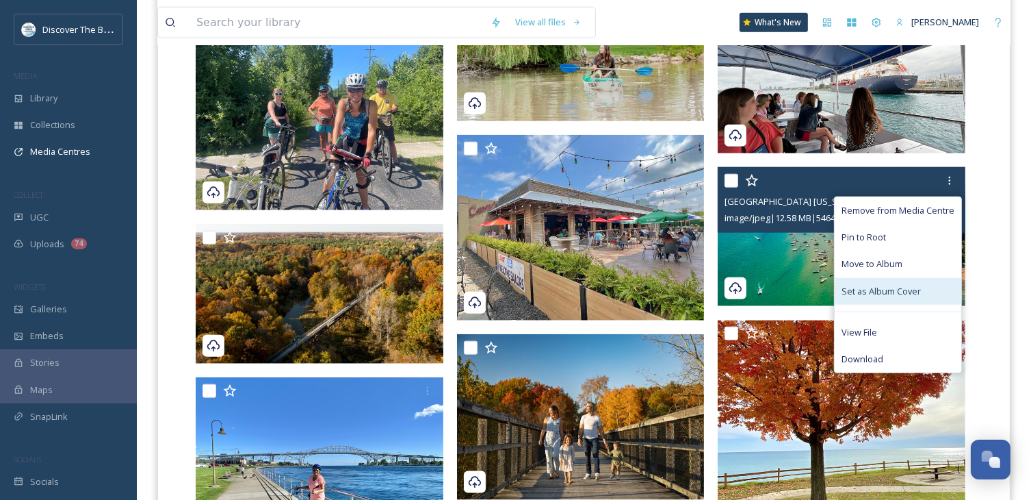
click at [916, 285] on span "Set as Album Cover" at bounding box center [881, 291] width 79 height 13
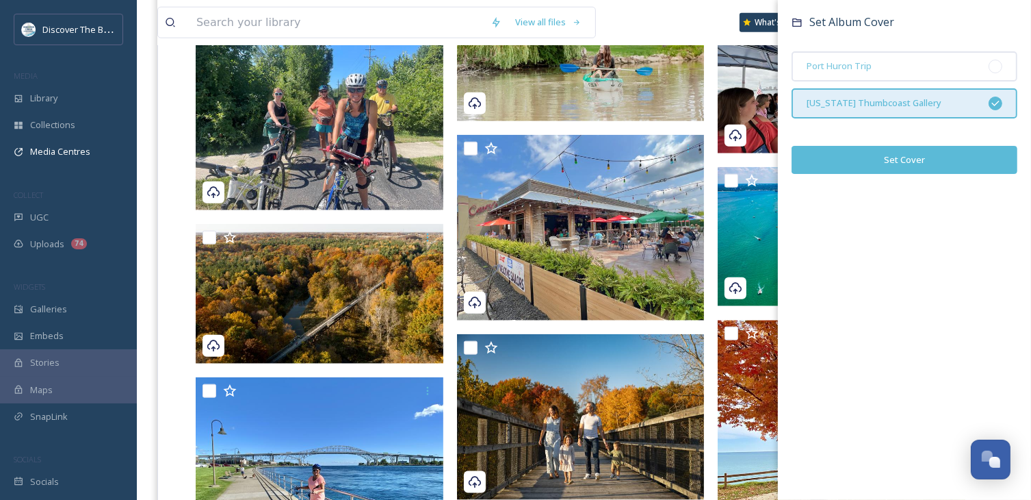
click at [930, 161] on button "Set Cover" at bounding box center [905, 160] width 226 height 28
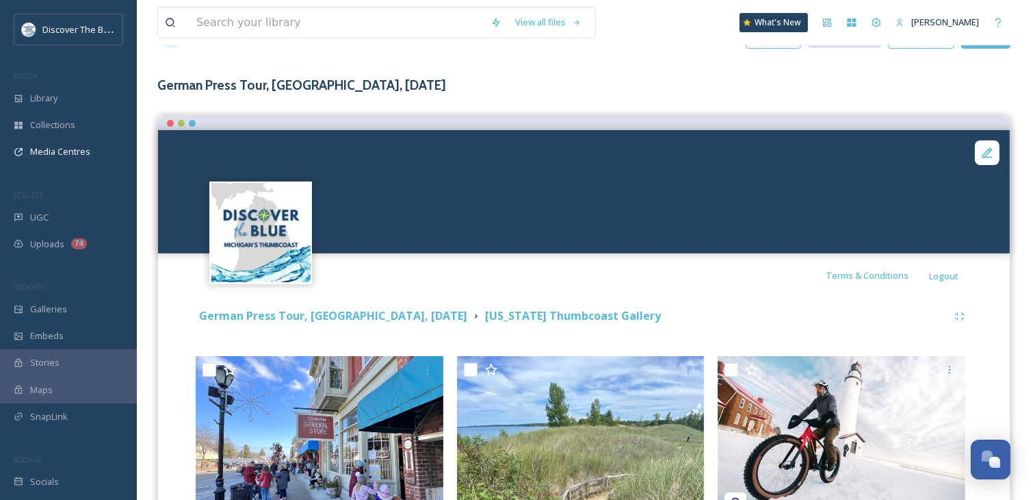
scroll to position [0, 0]
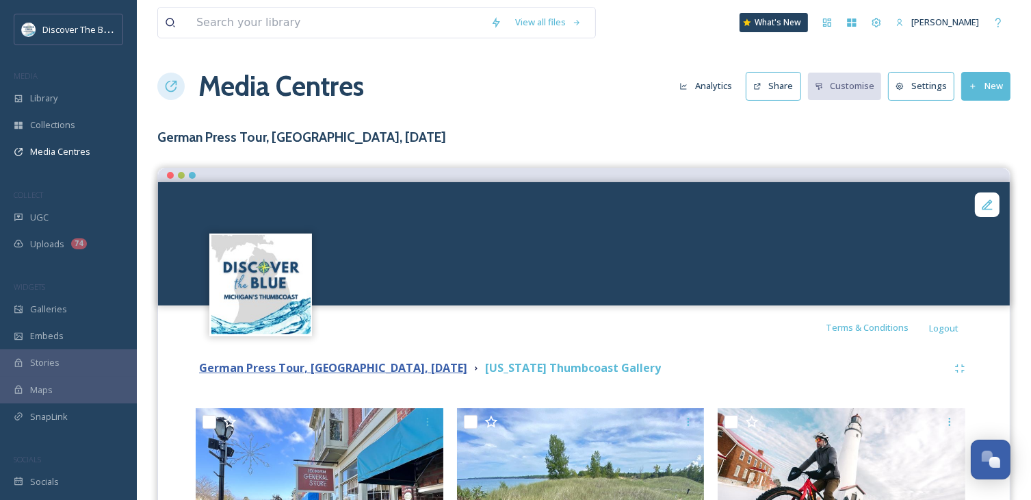
click at [328, 365] on strong "German Press Tour, [GEOGRAPHIC_DATA], [DATE]" at bounding box center [333, 367] width 268 height 15
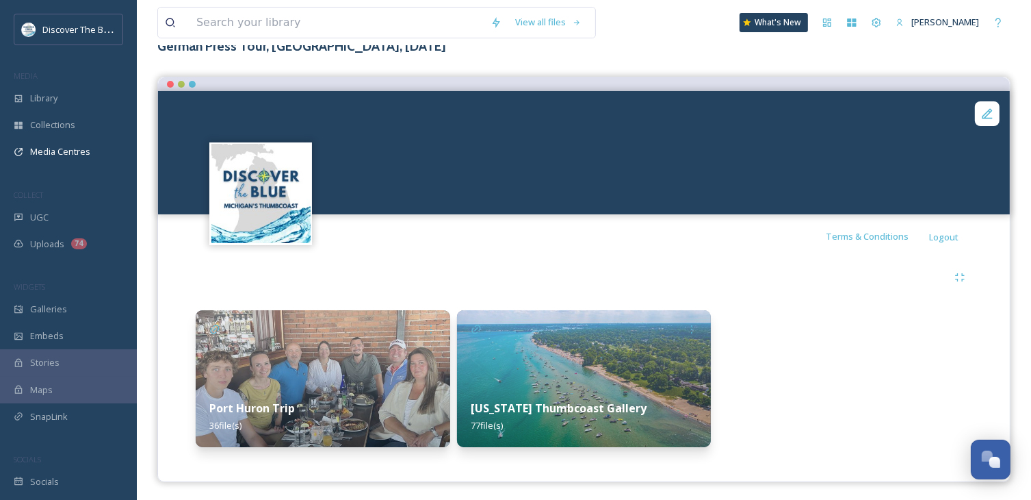
scroll to position [93, 0]
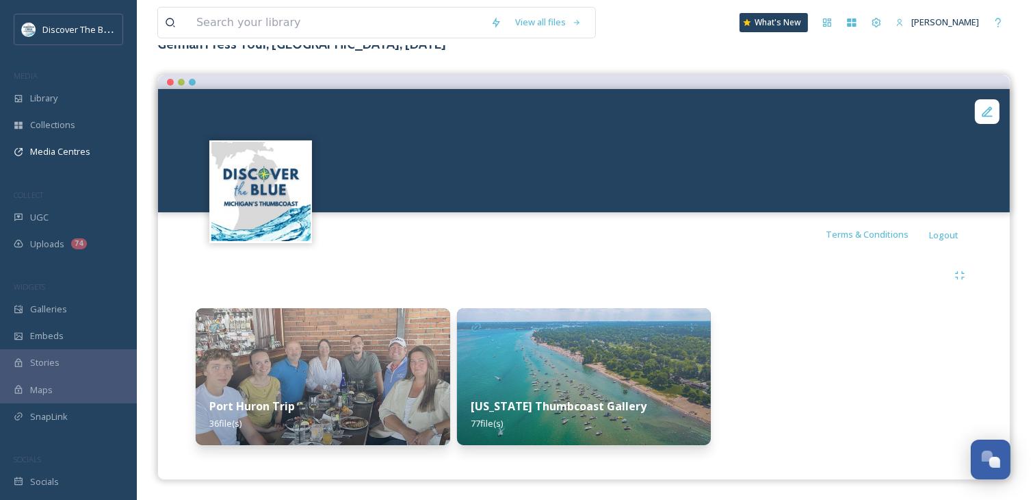
click at [681, 403] on div "[US_STATE] Thumbcoast Gallery 77 file(s)" at bounding box center [584, 414] width 255 height 61
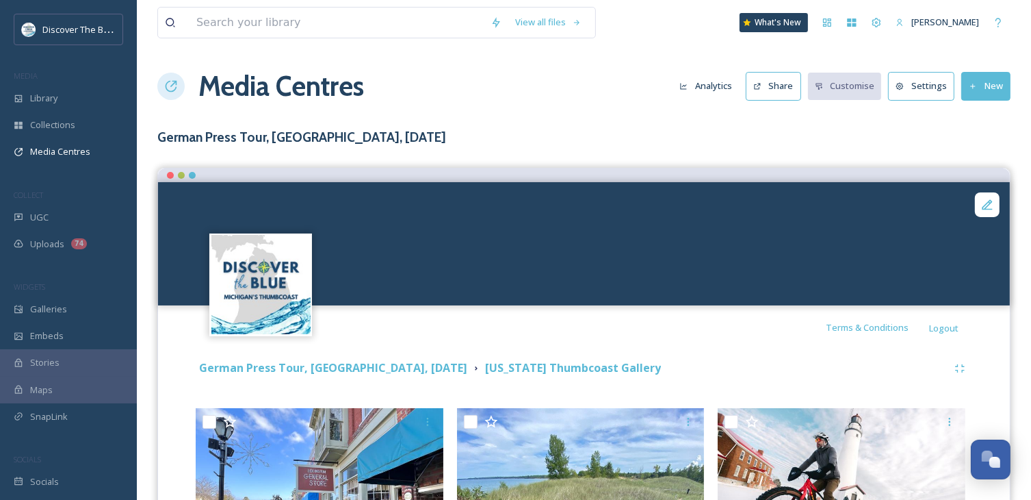
click at [767, 256] on video "Port Huron Fort Gratiot Light Video 2 Drone bluewater.org.mov" at bounding box center [584, 243] width 852 height 123
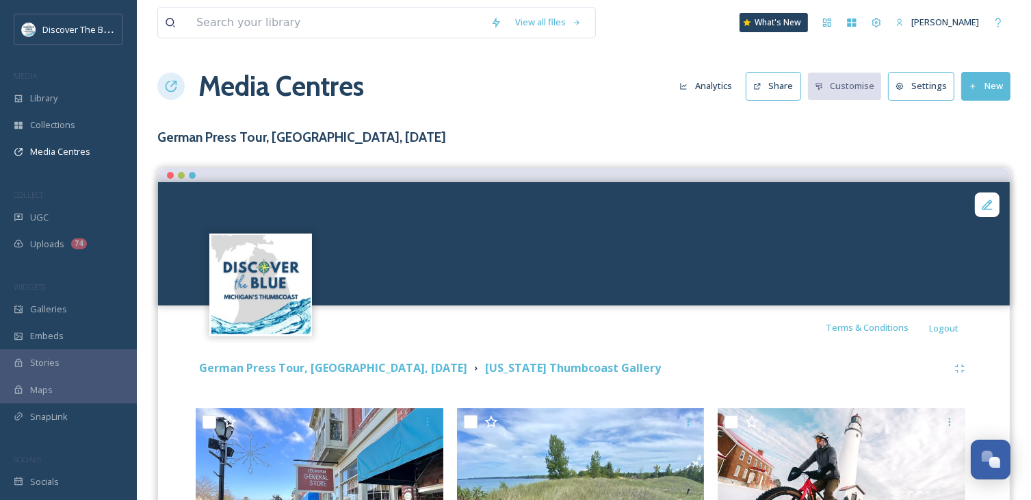
drag, startPoint x: 767, startPoint y: 256, endPoint x: 760, endPoint y: 245, distance: 12.6
click at [342, 368] on strong "German Press Tour, [GEOGRAPHIC_DATA], [DATE]" at bounding box center [333, 367] width 268 height 15
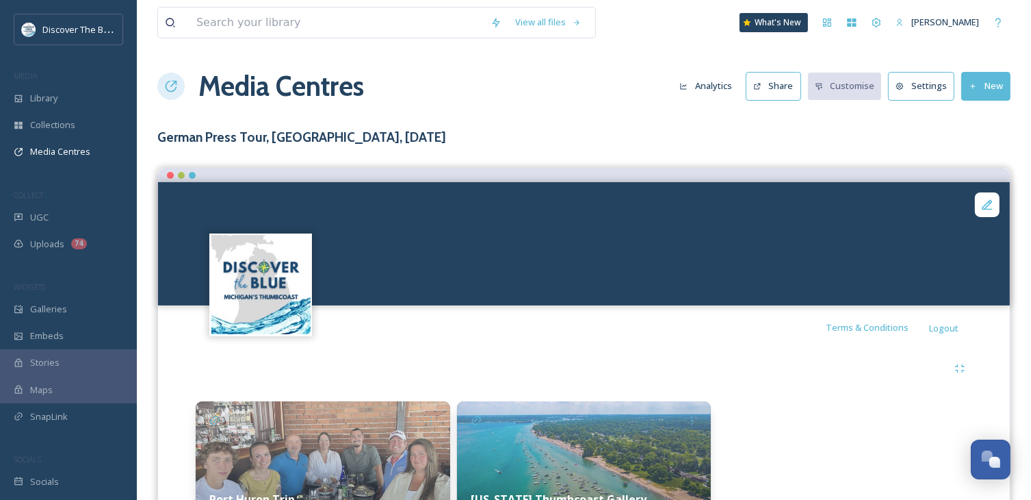
click at [988, 90] on button "New" at bounding box center [986, 86] width 49 height 28
click at [891, 365] on div at bounding box center [584, 368] width 777 height 25
click at [782, 81] on button "Share" at bounding box center [773, 86] width 55 height 28
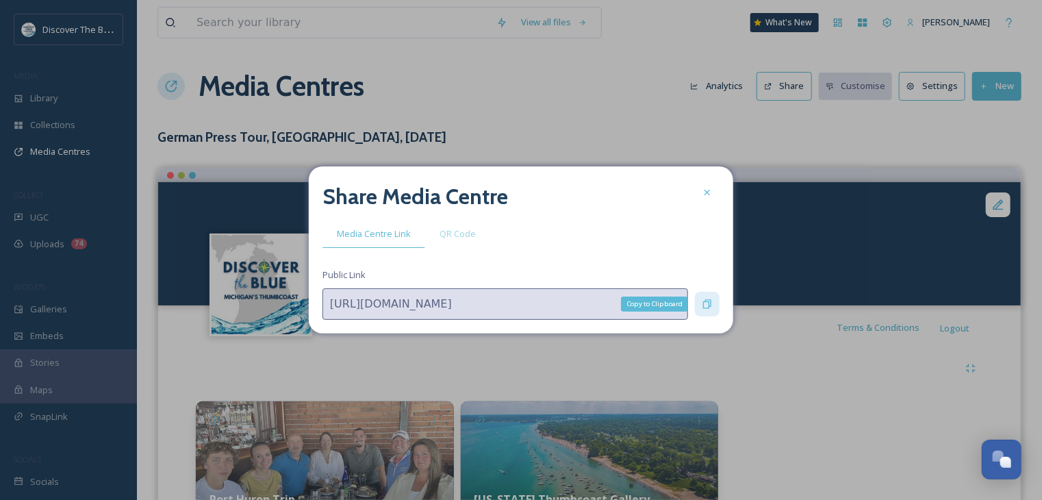
click at [707, 307] on icon at bounding box center [707, 304] width 8 height 9
click at [708, 300] on icon at bounding box center [707, 304] width 8 height 9
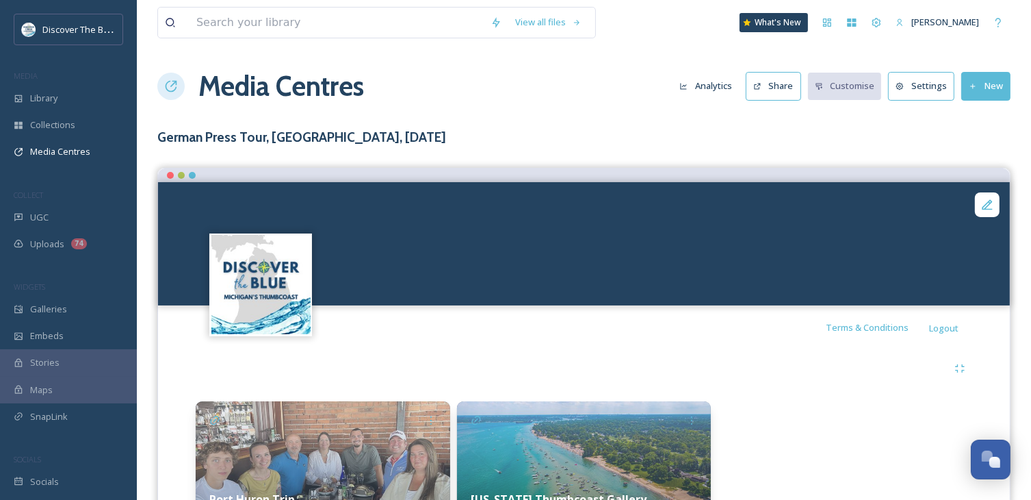
click at [793, 88] on button "Share" at bounding box center [773, 86] width 55 height 28
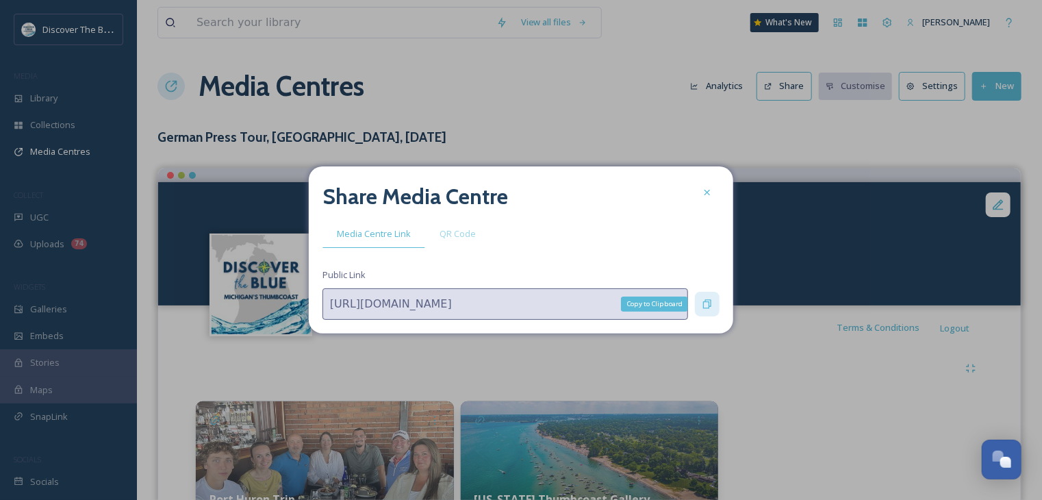
click at [709, 305] on icon at bounding box center [707, 303] width 11 height 11
click at [704, 305] on icon at bounding box center [707, 304] width 8 height 9
click at [708, 190] on icon at bounding box center [707, 192] width 11 height 11
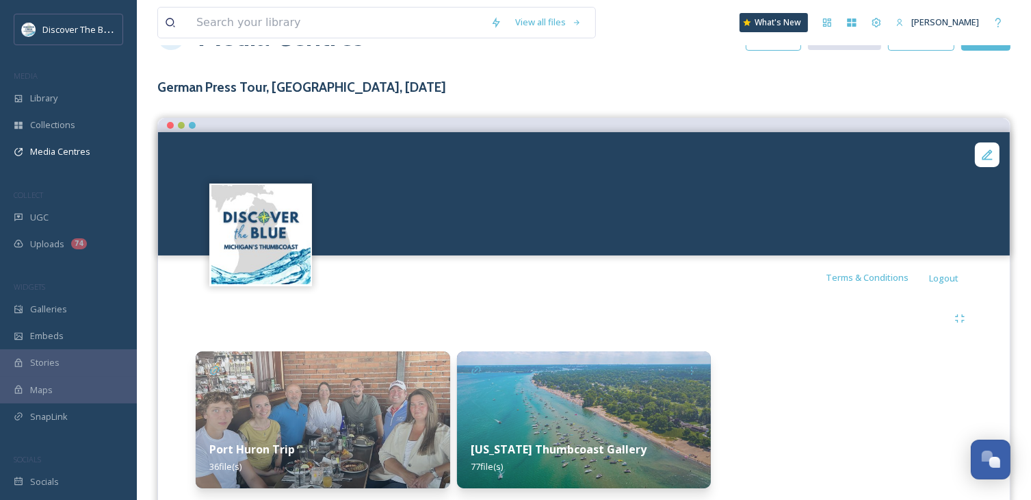
scroll to position [93, 0]
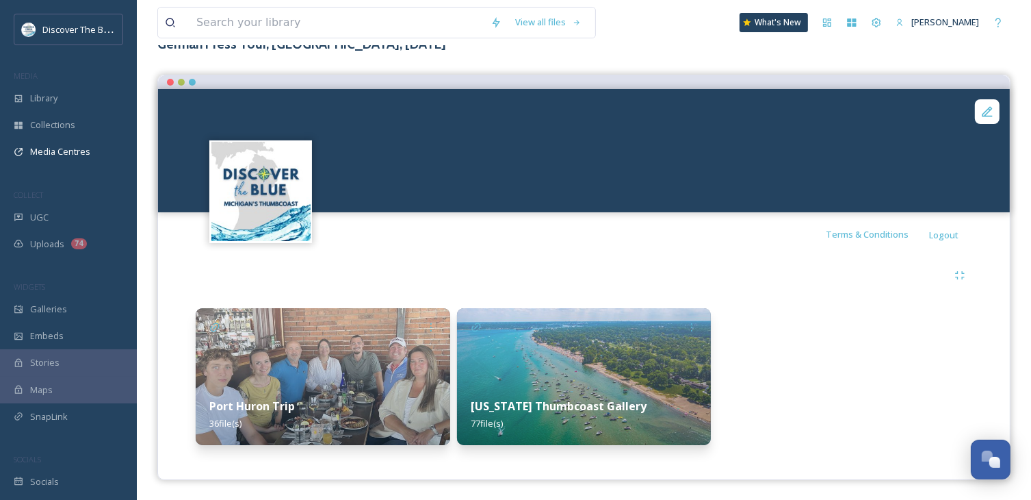
click at [424, 370] on img at bounding box center [323, 376] width 255 height 137
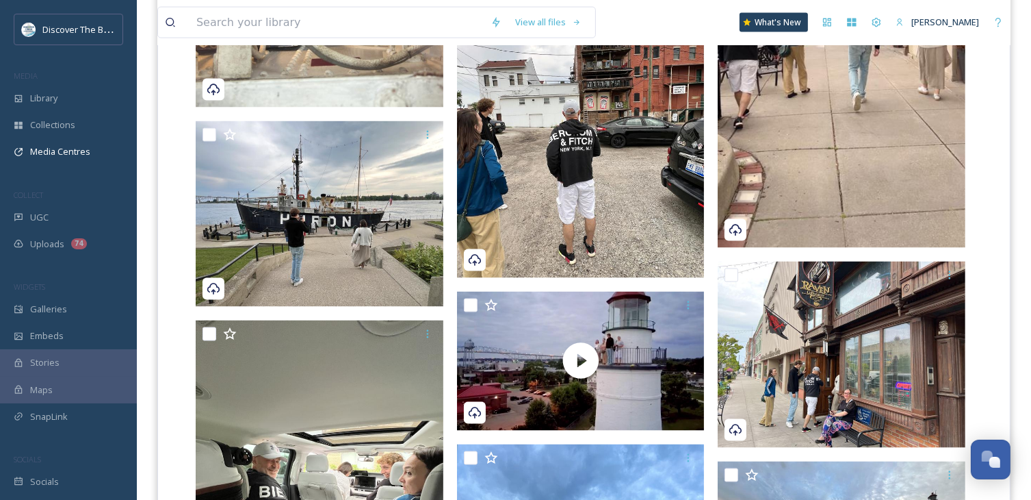
scroll to position [2259, 0]
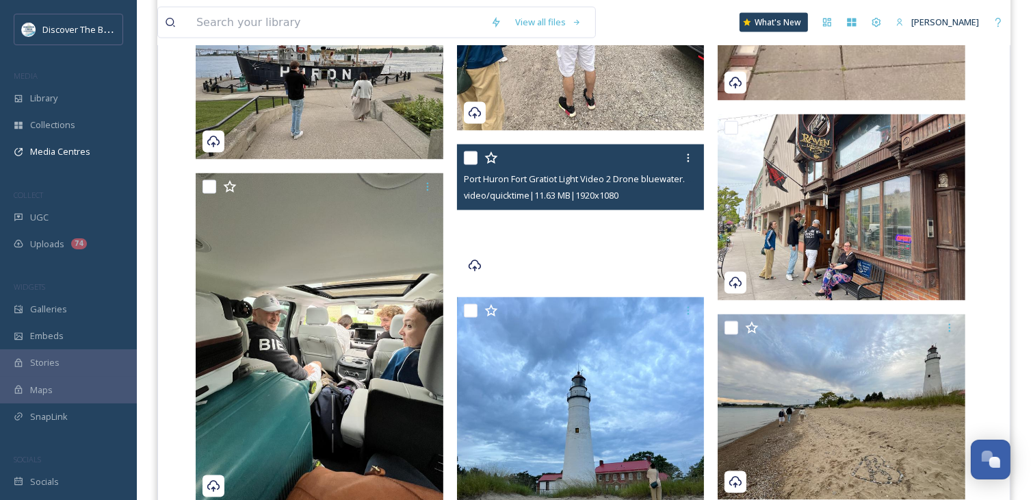
click at [586, 222] on video "Port Huron Fort Gratiot Light Video 2 Drone bluewater.org.mov" at bounding box center [581, 214] width 248 height 140
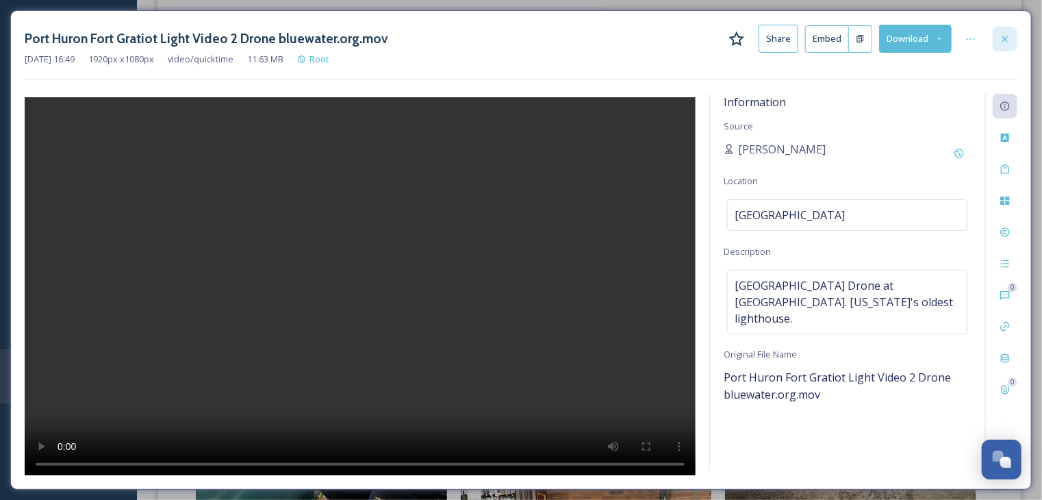
click at [1005, 36] on icon at bounding box center [1004, 39] width 11 height 11
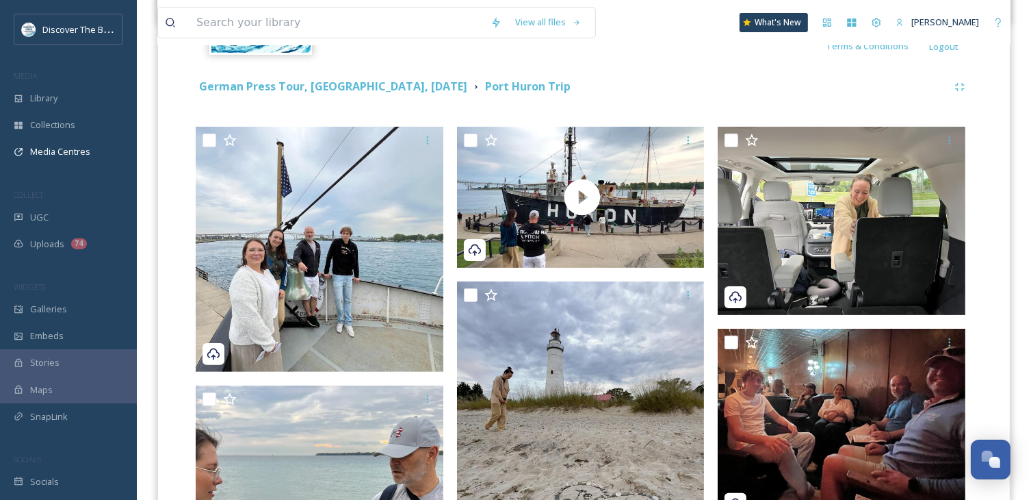
scroll to position [274, 0]
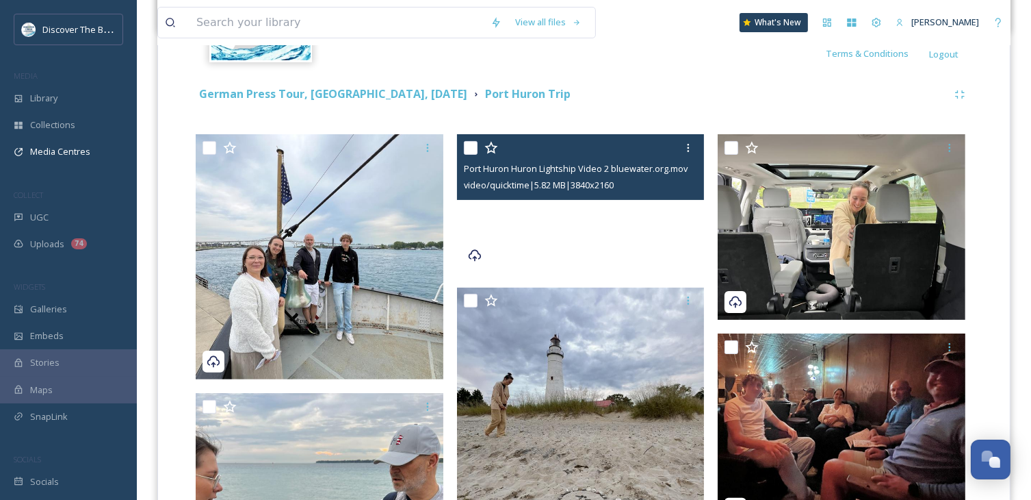
click at [601, 213] on video "Port Huron Huron Lightship Video 2 bluewater.org.mov" at bounding box center [581, 204] width 248 height 140
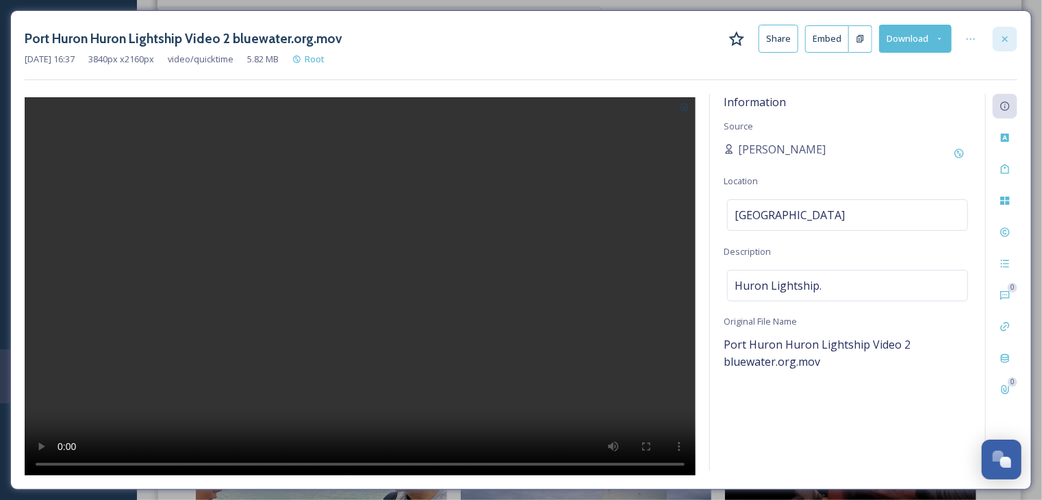
click at [1003, 42] on icon at bounding box center [1004, 39] width 11 height 11
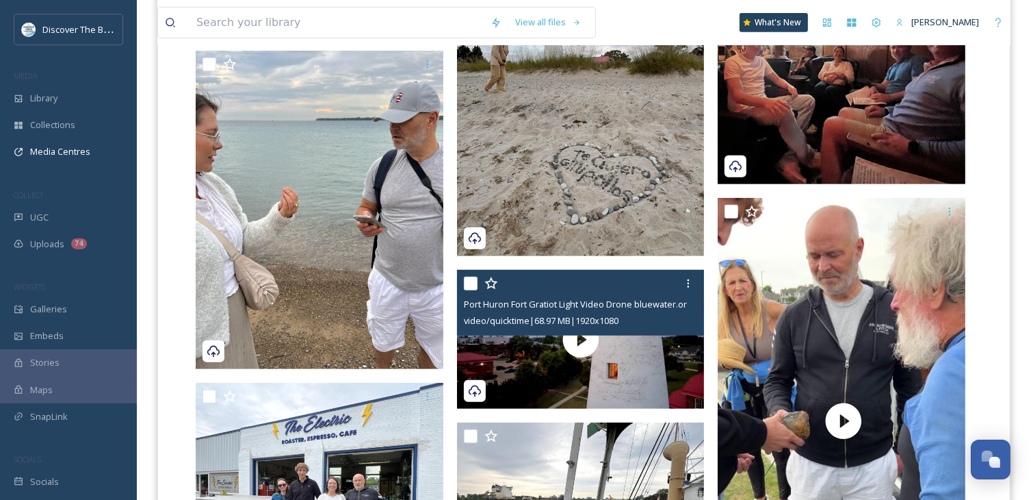
scroll to position [753, 0]
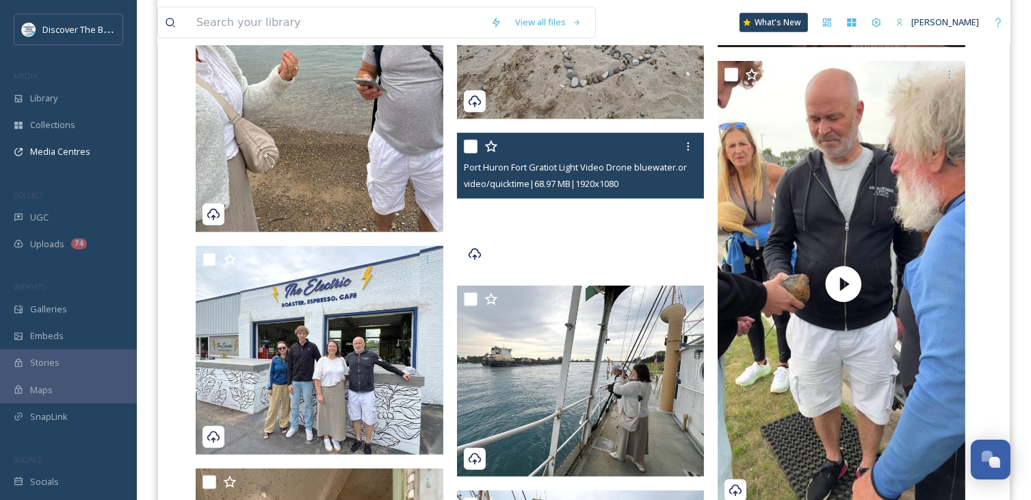
drag, startPoint x: 649, startPoint y: 270, endPoint x: 637, endPoint y: 228, distance: 44.0
click at [637, 228] on video "Port Huron Fort Gratiot Light Video Drone bluewater.org.mov" at bounding box center [581, 203] width 248 height 140
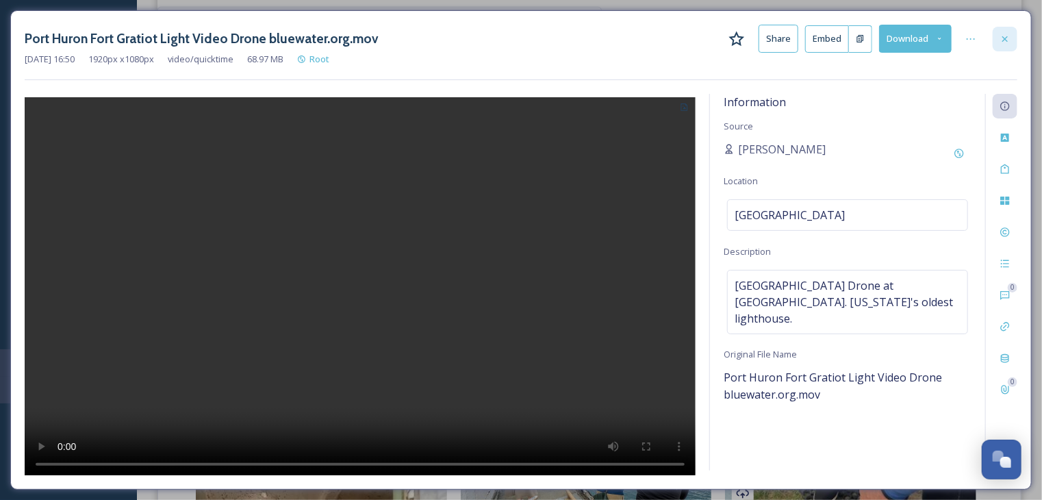
click at [1004, 38] on icon at bounding box center [1004, 38] width 5 height 5
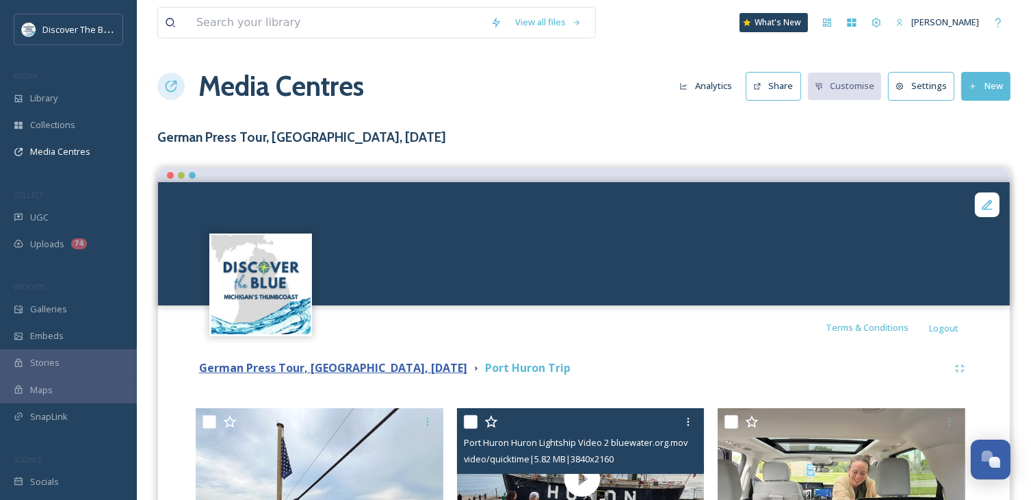
click at [328, 368] on strong "German Press Tour, [GEOGRAPHIC_DATA], [DATE]" at bounding box center [333, 367] width 268 height 15
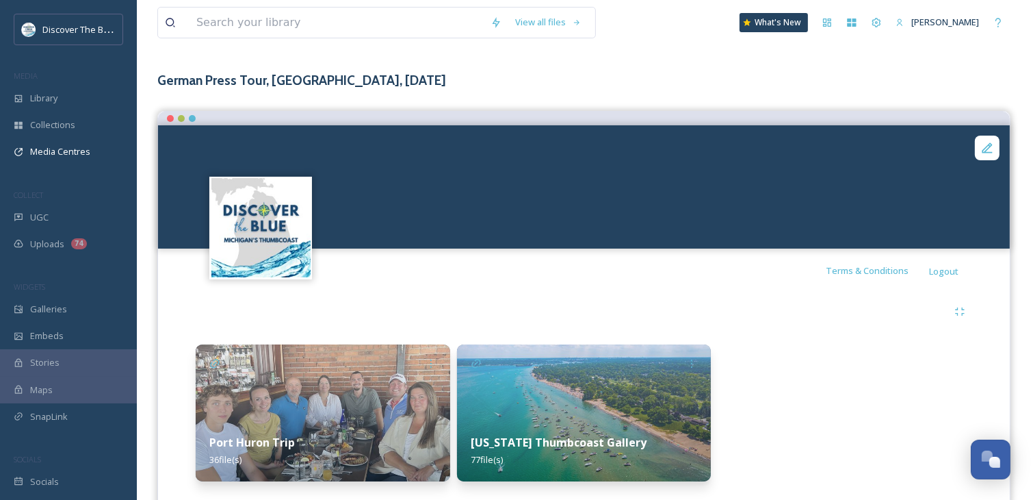
scroll to position [93, 0]
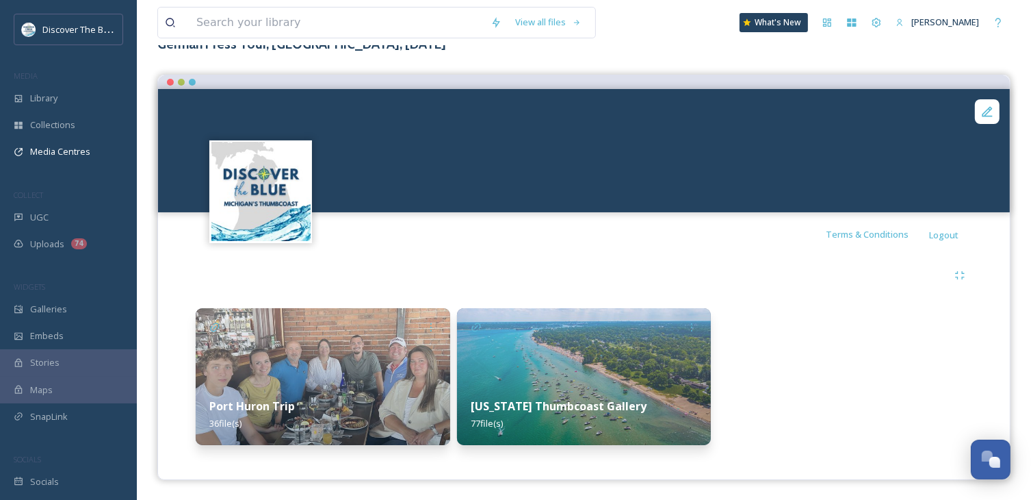
click at [331, 378] on img at bounding box center [323, 376] width 255 height 137
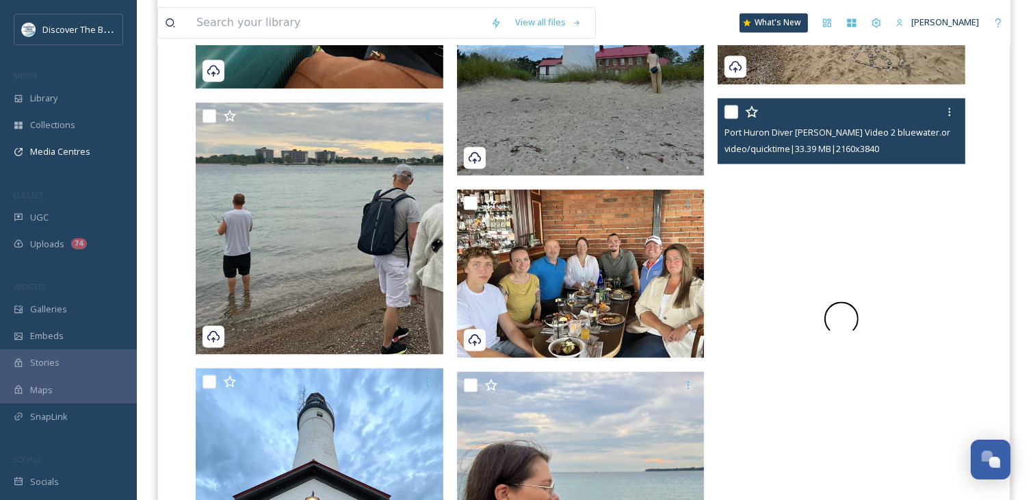
scroll to position [2738, 0]
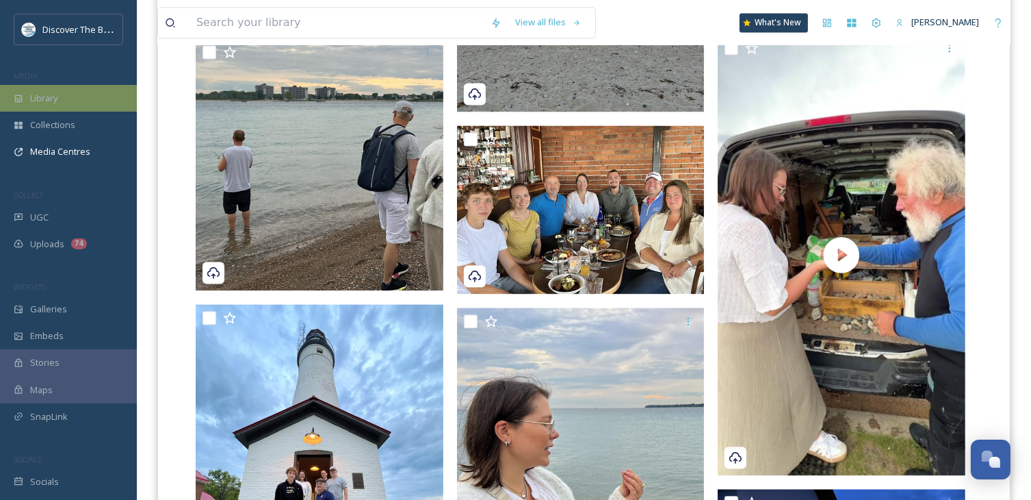
click at [66, 99] on div "Library" at bounding box center [68, 98] width 137 height 27
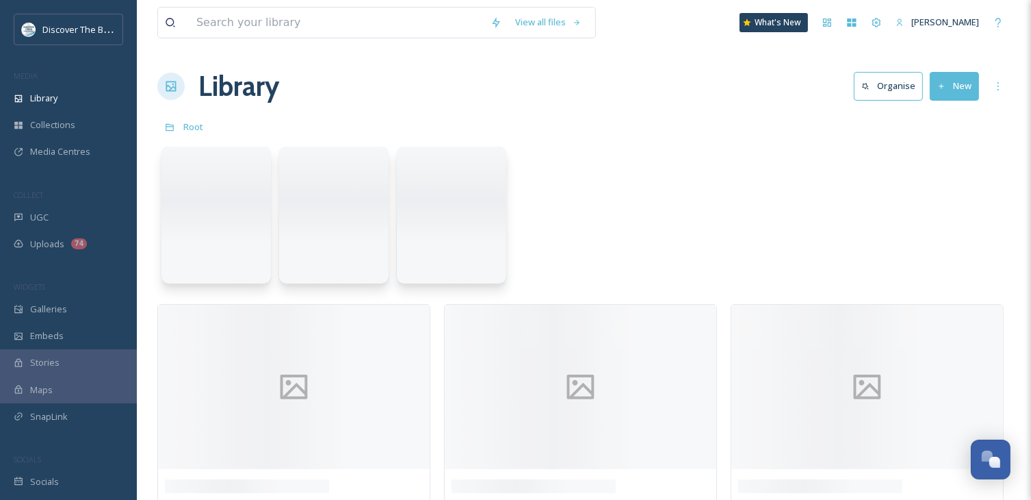
click at [961, 88] on button "New" at bounding box center [954, 86] width 49 height 28
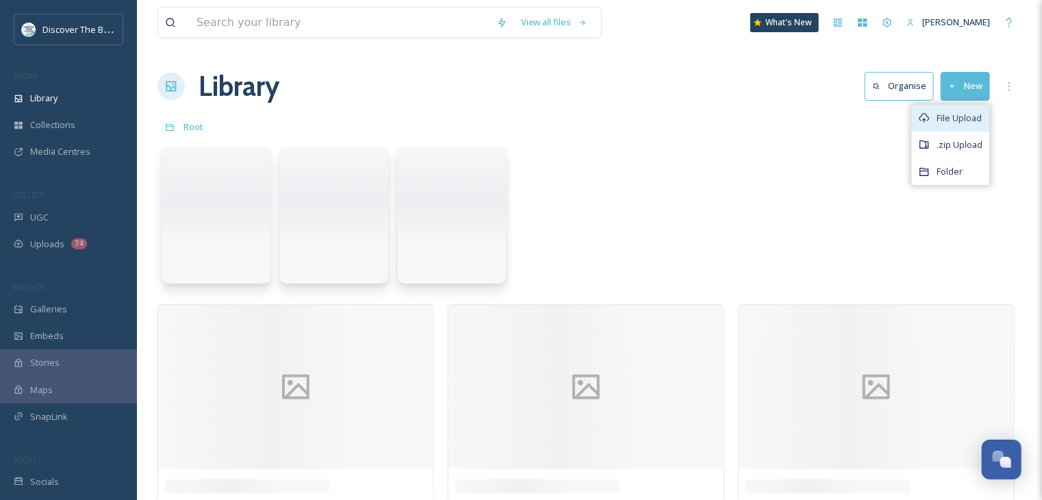
click at [952, 120] on span "File Upload" at bounding box center [958, 118] width 45 height 13
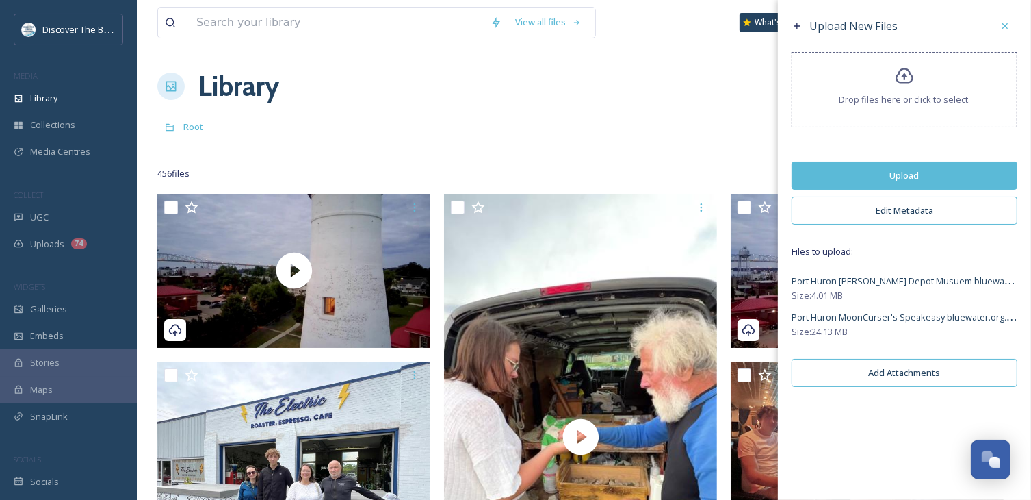
click at [889, 171] on button "Upload" at bounding box center [905, 176] width 226 height 28
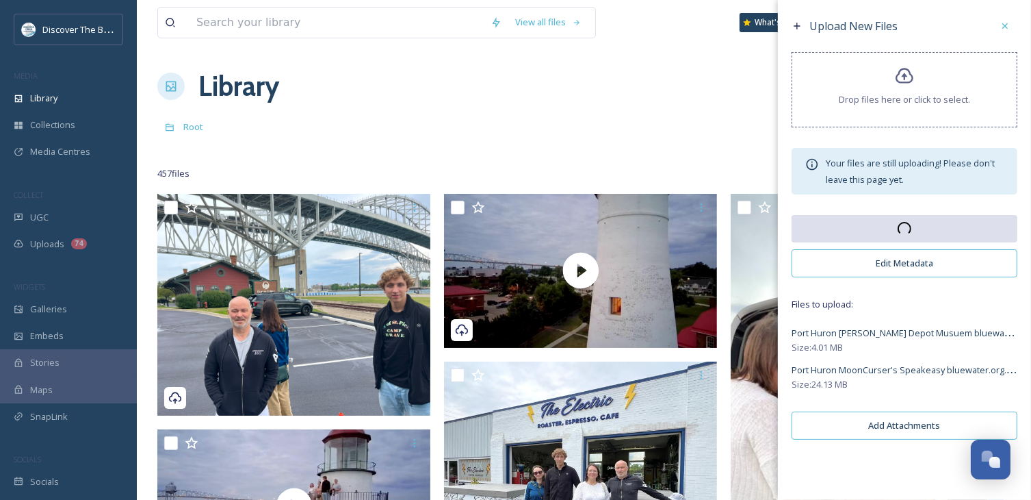
click at [372, 121] on div "Root" at bounding box center [583, 127] width 853 height 26
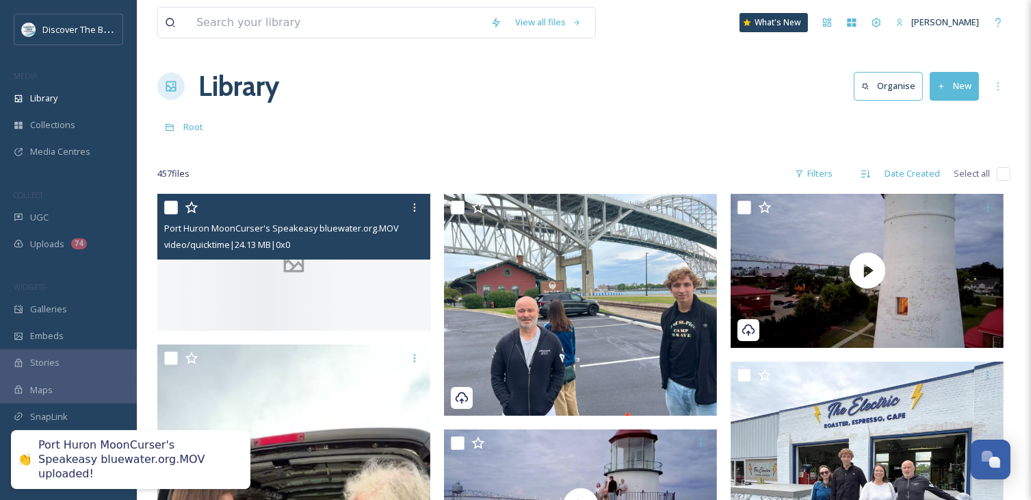
click at [311, 275] on div at bounding box center [293, 262] width 273 height 137
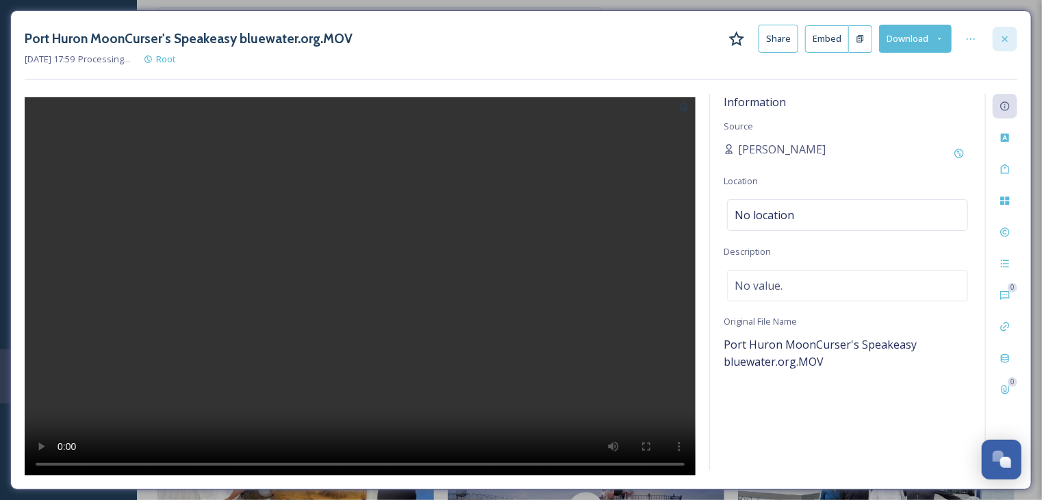
click at [1005, 34] on icon at bounding box center [1004, 39] width 11 height 11
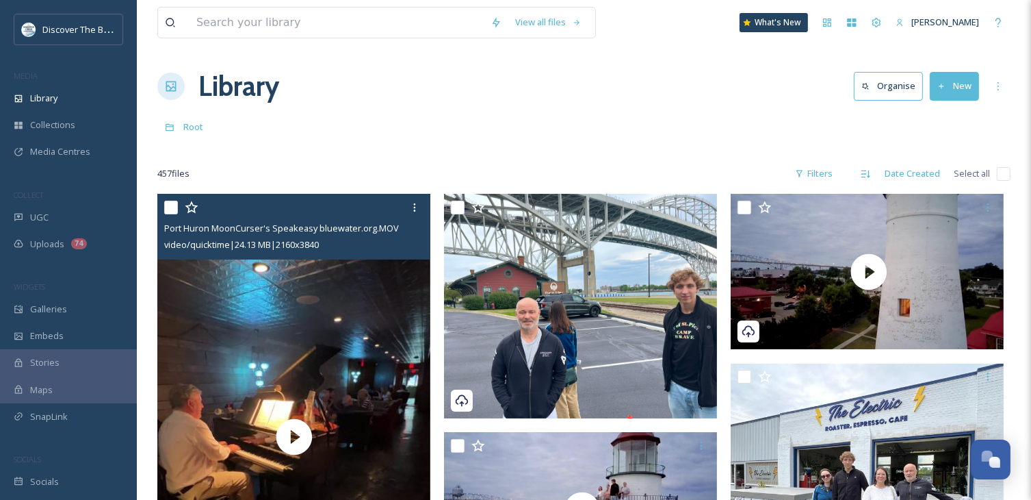
click at [169, 207] on input "checkbox" at bounding box center [171, 208] width 14 height 14
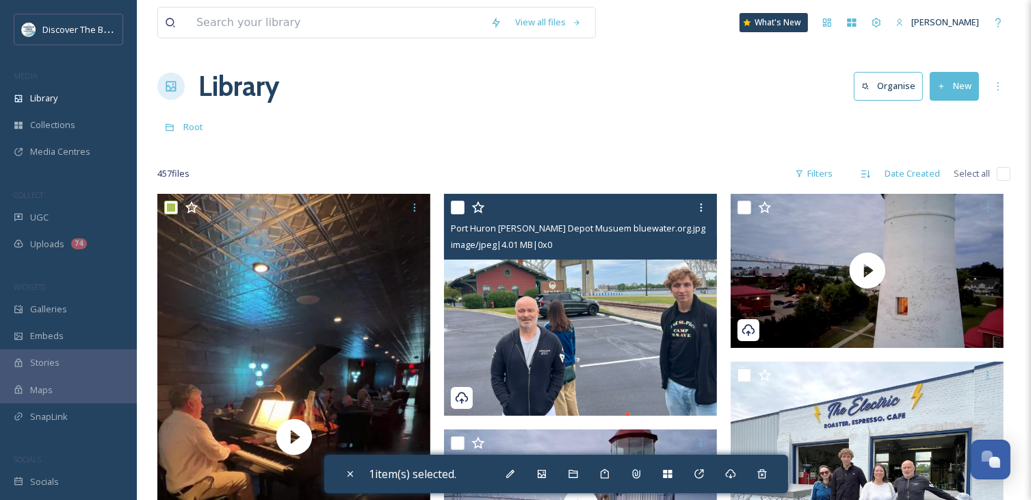
click at [462, 209] on input "checkbox" at bounding box center [458, 208] width 14 height 14
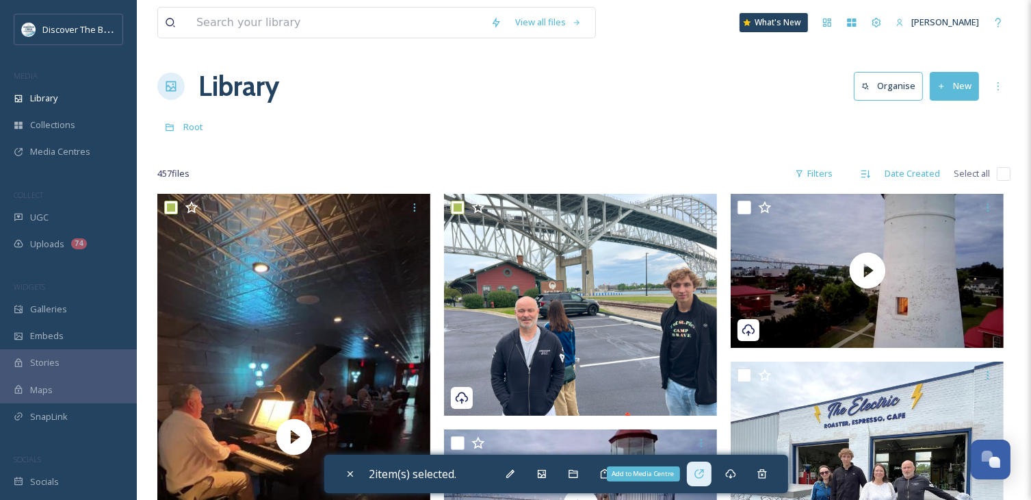
click at [701, 474] on icon at bounding box center [699, 473] width 11 height 11
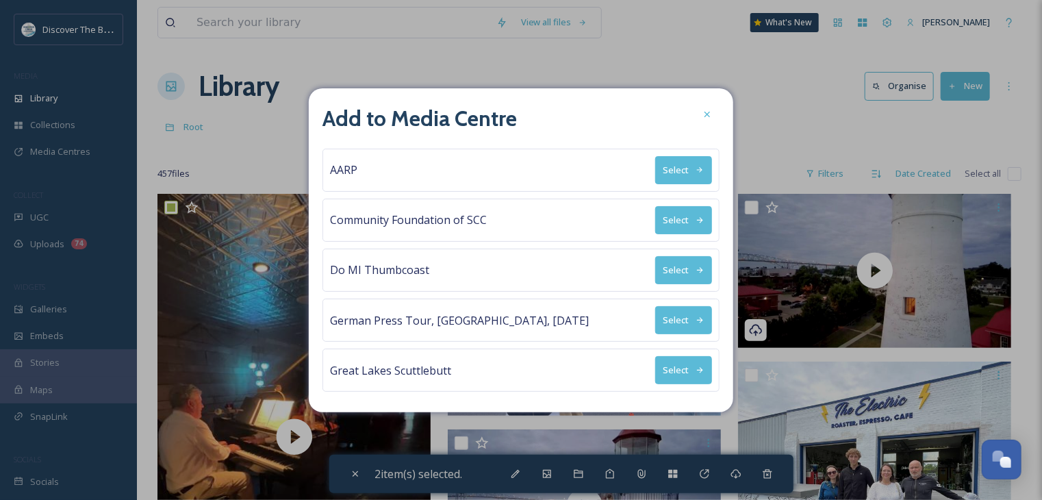
click at [665, 315] on button "Select" at bounding box center [683, 320] width 57 height 28
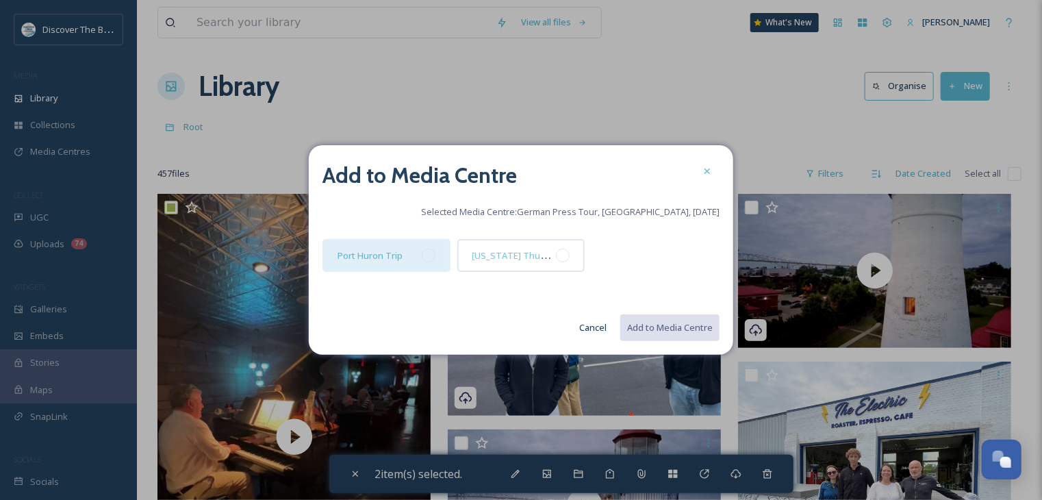
click at [431, 259] on div at bounding box center [429, 255] width 14 height 14
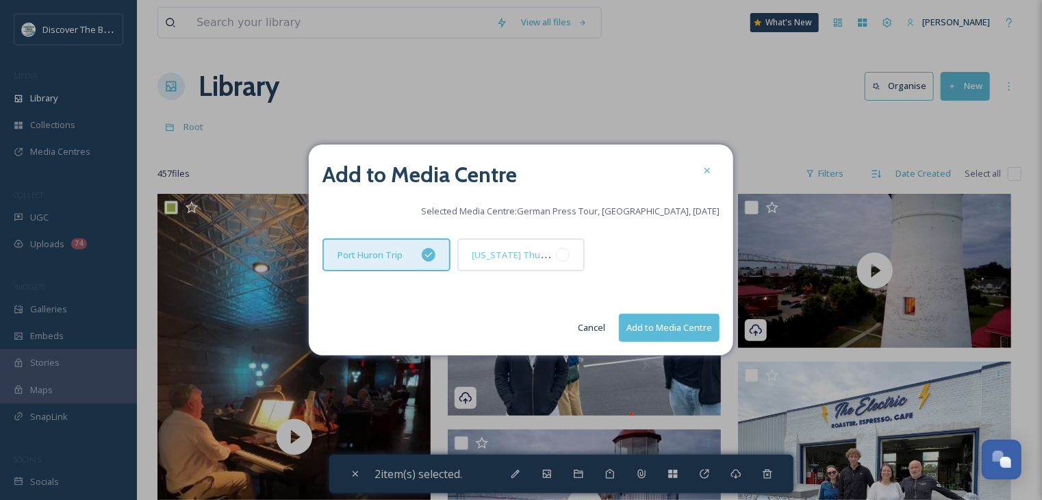
click at [638, 333] on button "Add to Media Centre" at bounding box center [669, 327] width 101 height 28
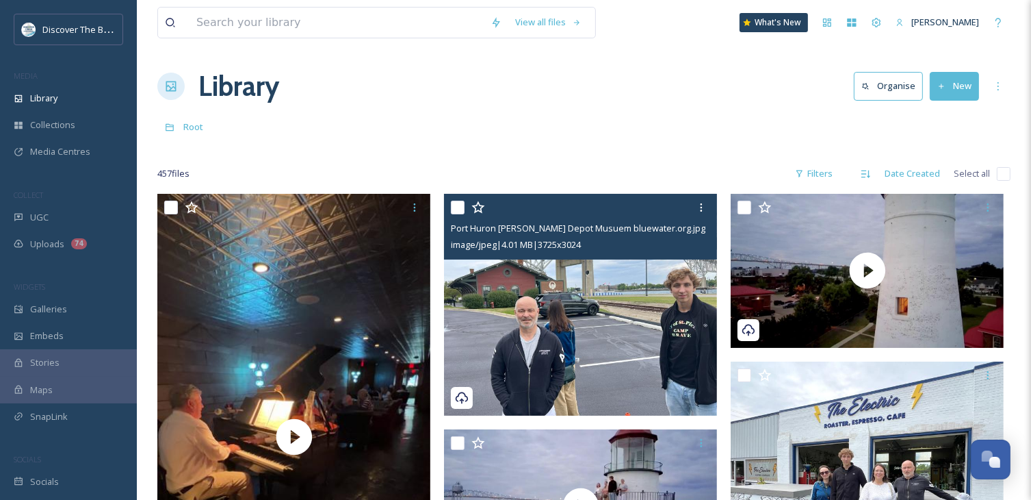
click at [642, 301] on img at bounding box center [580, 305] width 273 height 222
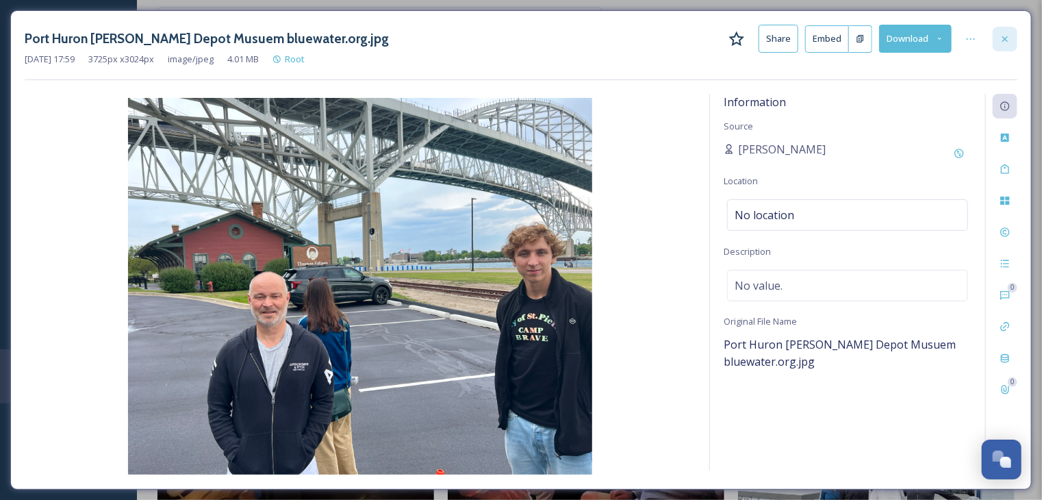
click at [1009, 42] on icon at bounding box center [1004, 39] width 11 height 11
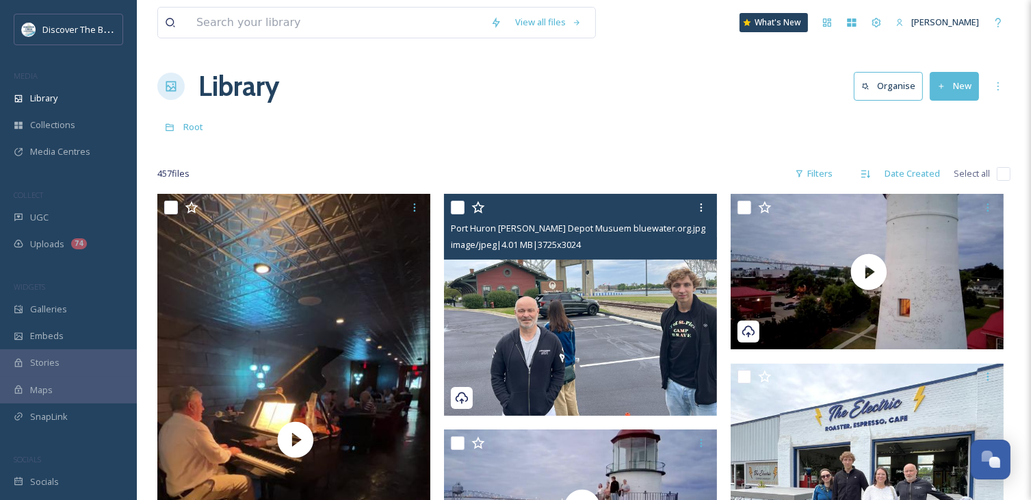
click at [955, 83] on button "New" at bounding box center [954, 86] width 49 height 28
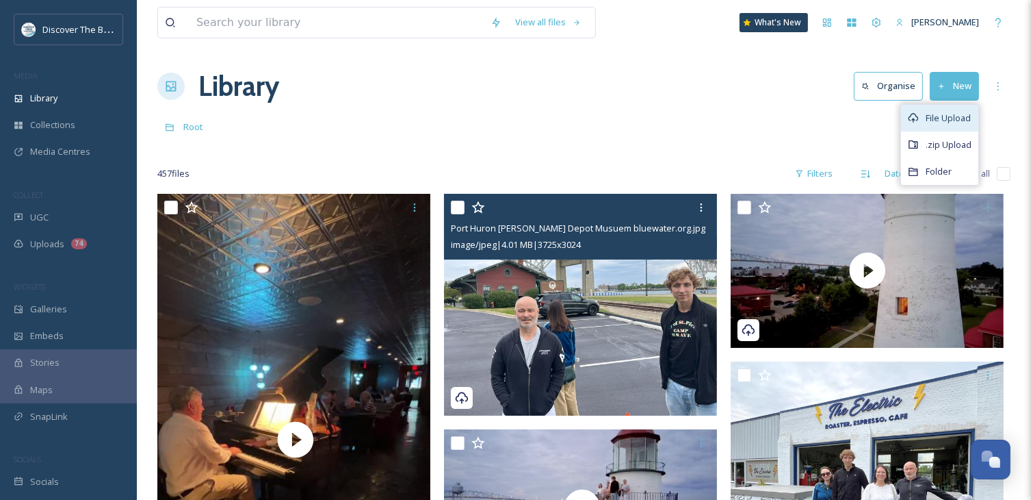
click at [960, 112] on span "File Upload" at bounding box center [948, 118] width 45 height 13
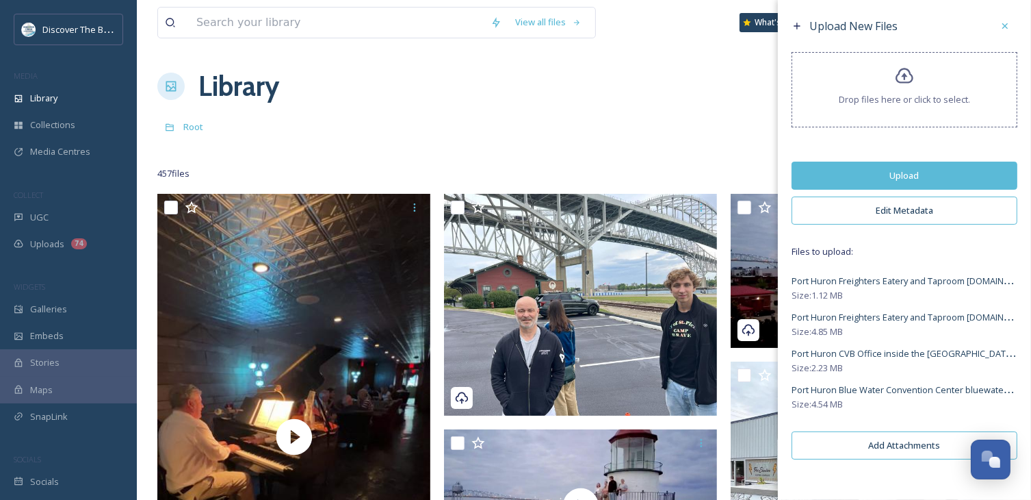
click at [940, 168] on button "Upload" at bounding box center [905, 176] width 226 height 28
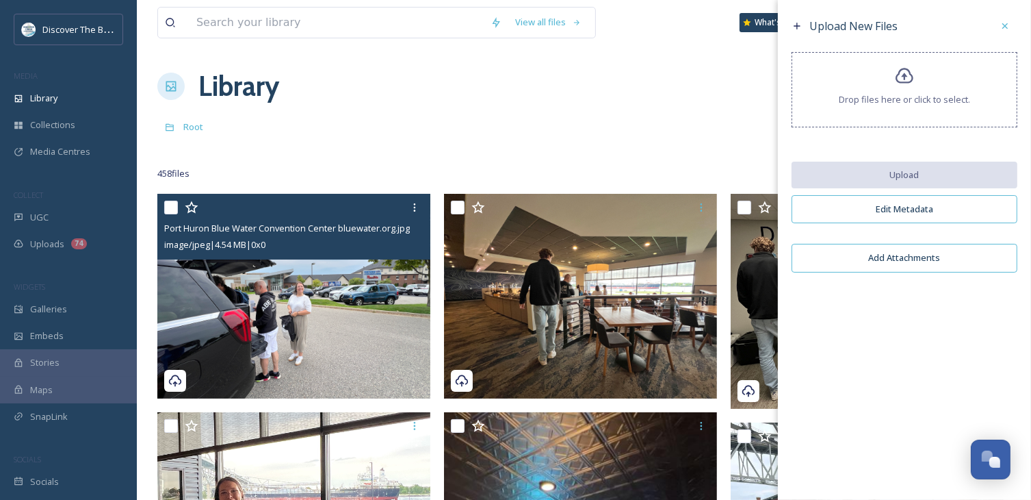
click at [172, 205] on input "checkbox" at bounding box center [171, 208] width 14 height 14
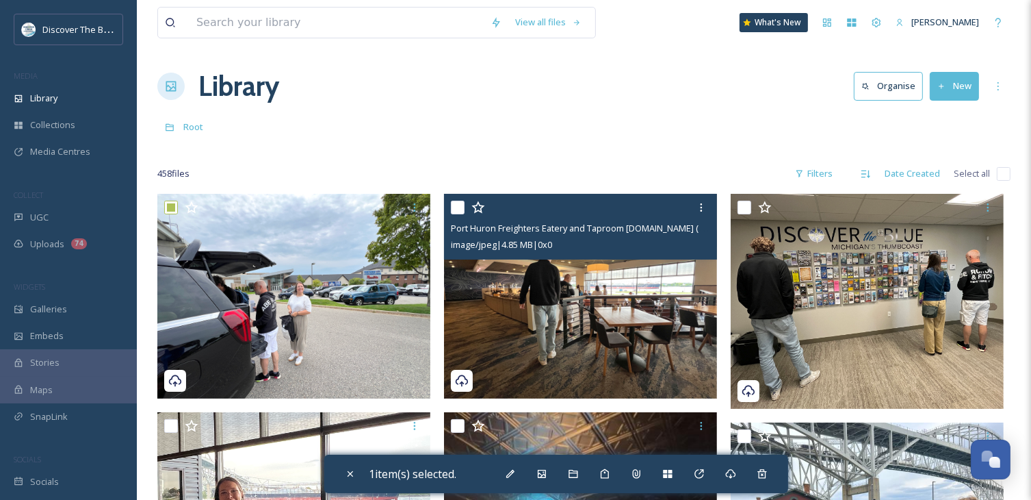
click at [467, 203] on div at bounding box center [582, 207] width 263 height 25
click at [460, 208] on input "checkbox" at bounding box center [458, 208] width 14 height 14
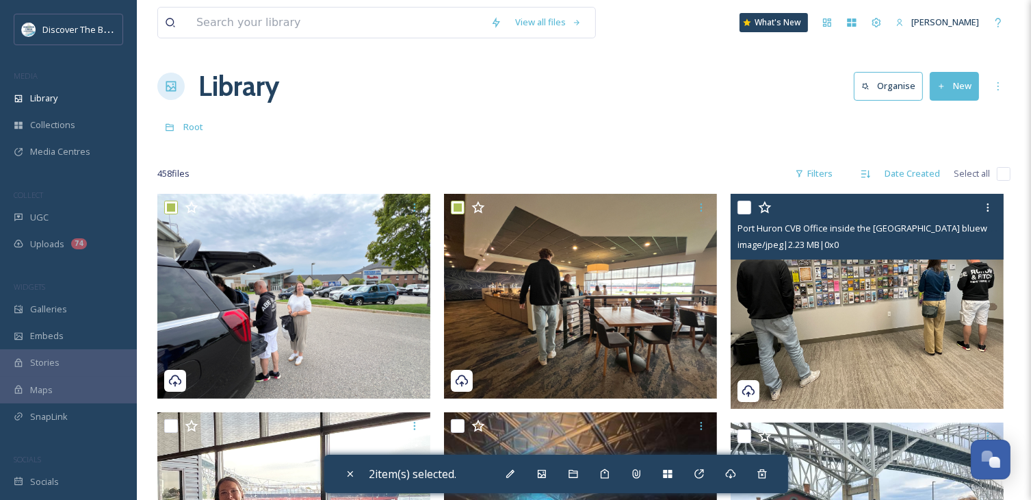
click at [748, 206] on input "checkbox" at bounding box center [745, 208] width 14 height 14
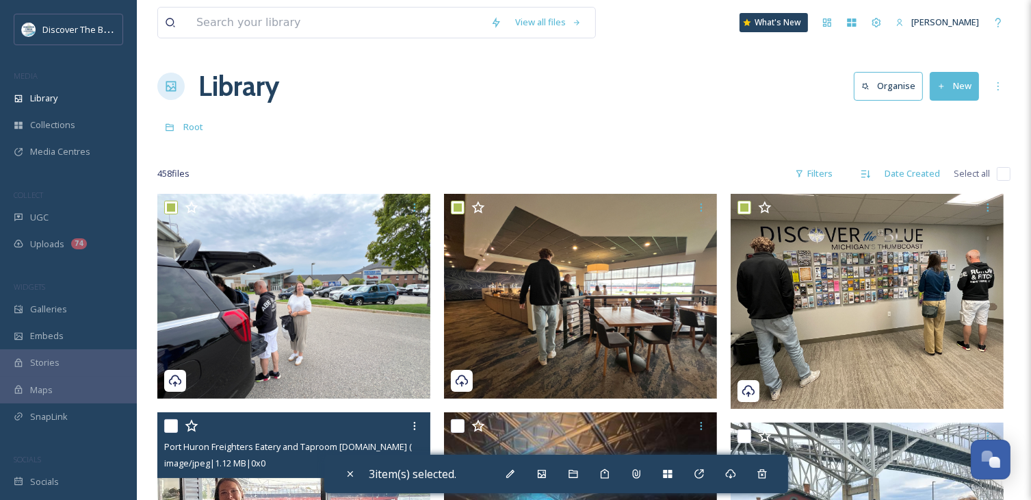
click at [168, 425] on input "checkbox" at bounding box center [171, 426] width 14 height 14
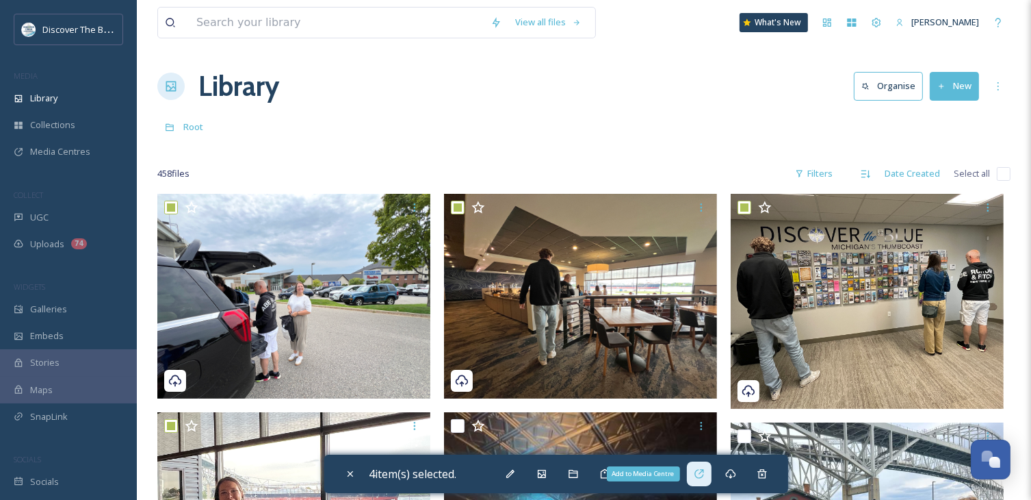
click at [703, 476] on icon at bounding box center [699, 473] width 11 height 11
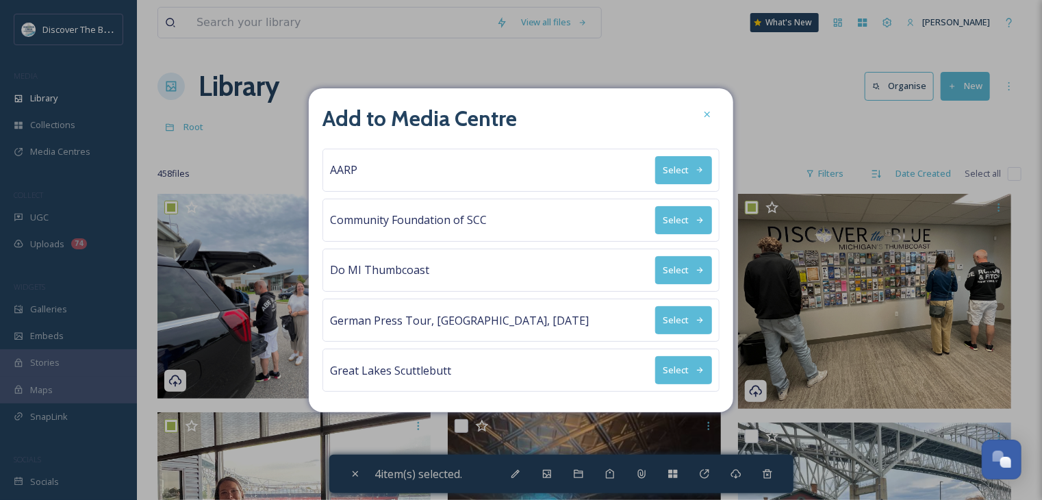
click at [681, 321] on button "Select" at bounding box center [683, 320] width 57 height 28
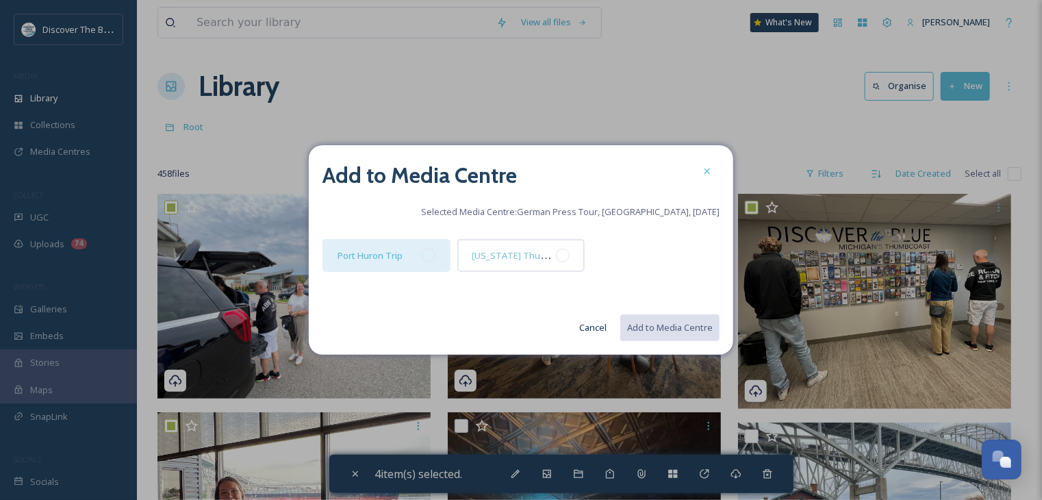
click at [430, 255] on div at bounding box center [429, 255] width 14 height 14
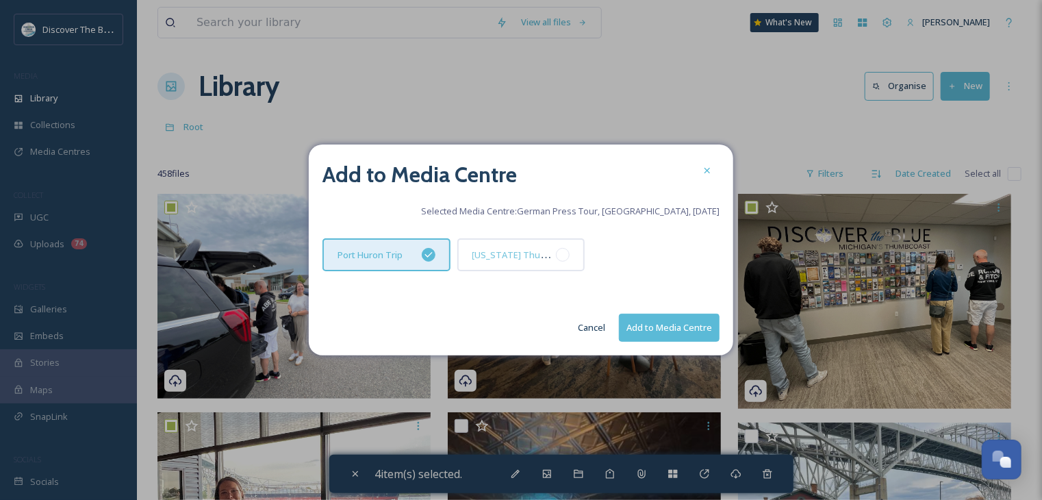
click at [652, 326] on button "Add to Media Centre" at bounding box center [669, 327] width 101 height 28
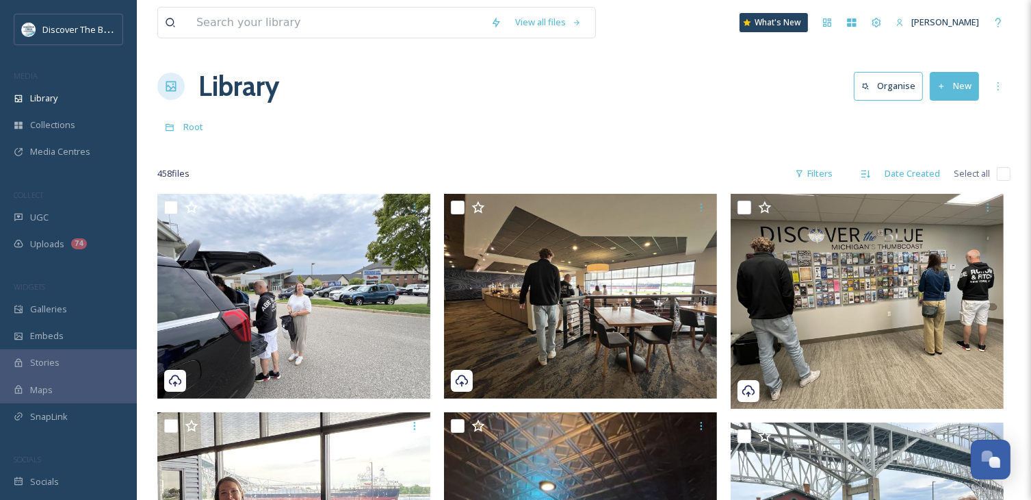
click at [704, 101] on div "Library Organise New" at bounding box center [583, 86] width 853 height 41
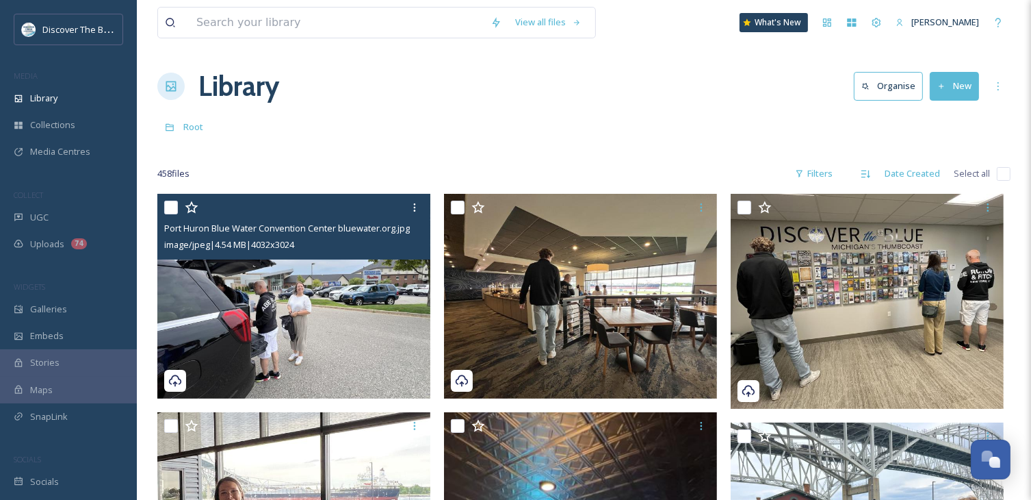
click at [334, 342] on img at bounding box center [293, 296] width 273 height 205
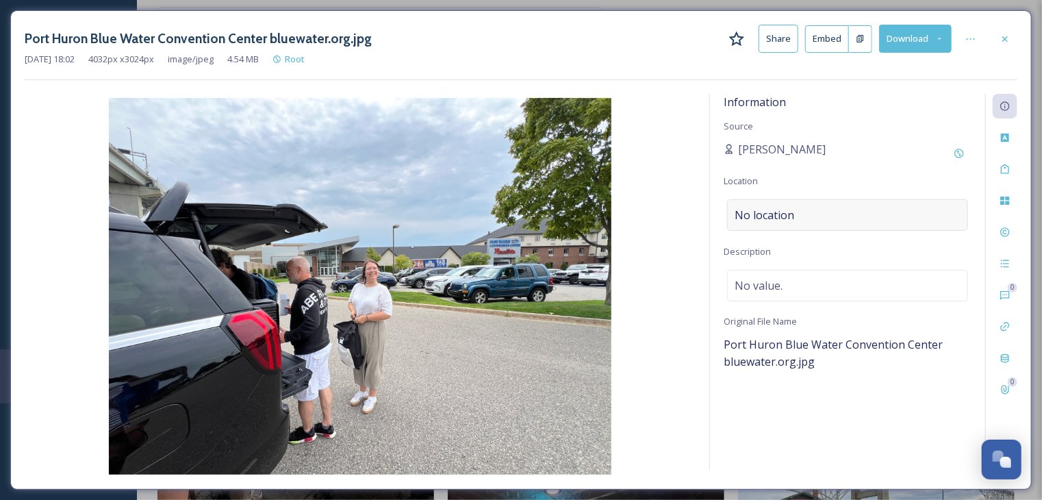
click at [762, 222] on div "No location" at bounding box center [847, 214] width 241 height 31
click at [762, 220] on input at bounding box center [848, 215] width 240 height 30
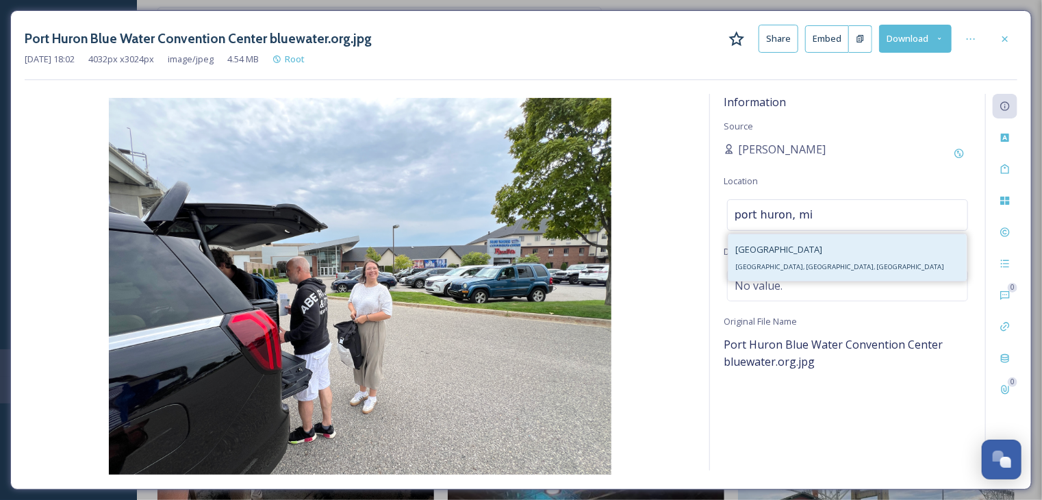
click at [779, 264] on span "[GEOGRAPHIC_DATA], [GEOGRAPHIC_DATA], [GEOGRAPHIC_DATA]" at bounding box center [839, 266] width 209 height 9
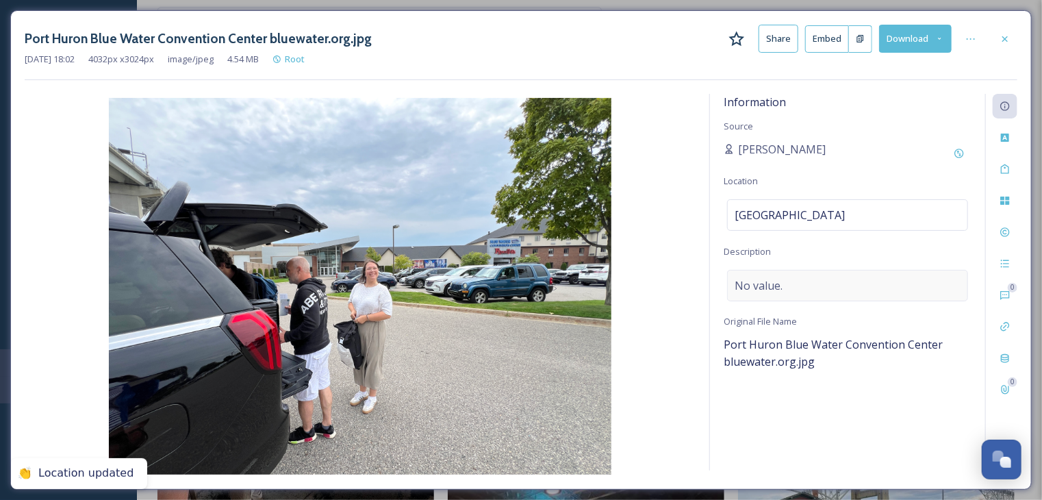
click at [771, 293] on div "No value." at bounding box center [847, 285] width 241 height 31
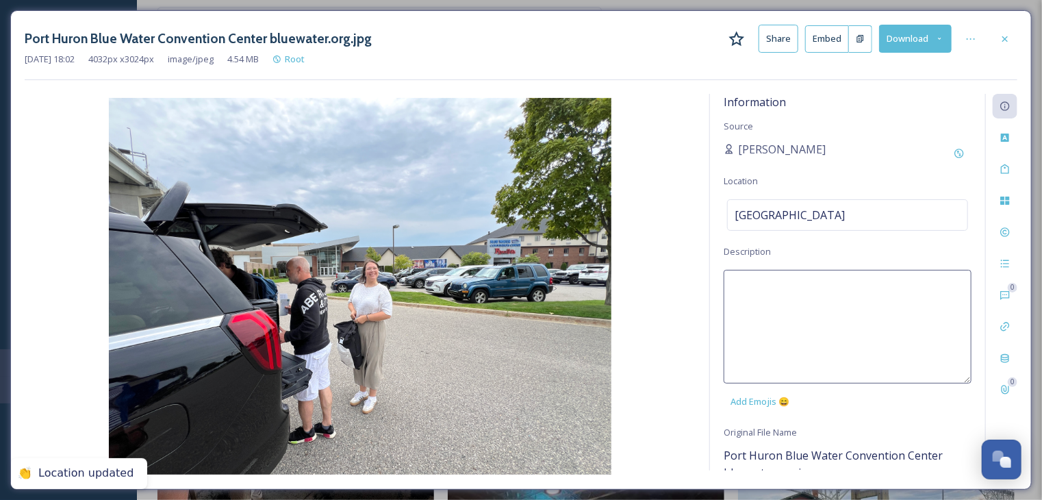
click at [771, 293] on textarea at bounding box center [847, 327] width 248 height 114
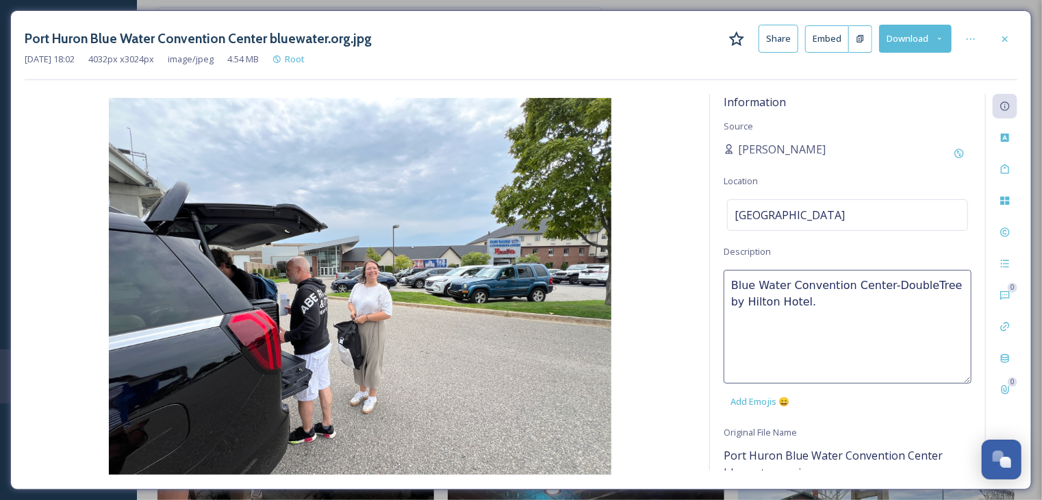
click at [659, 305] on img at bounding box center [360, 286] width 671 height 376
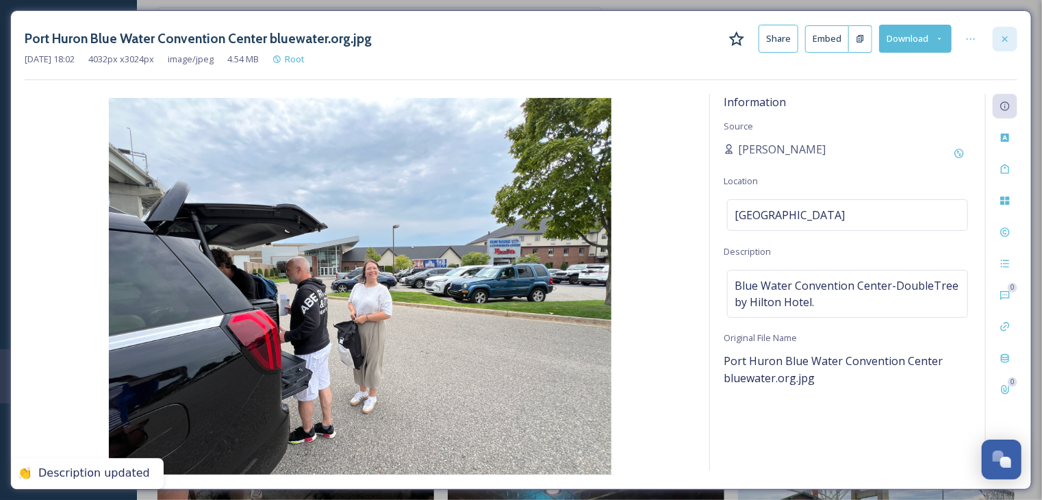
click at [1002, 39] on icon at bounding box center [1004, 39] width 11 height 11
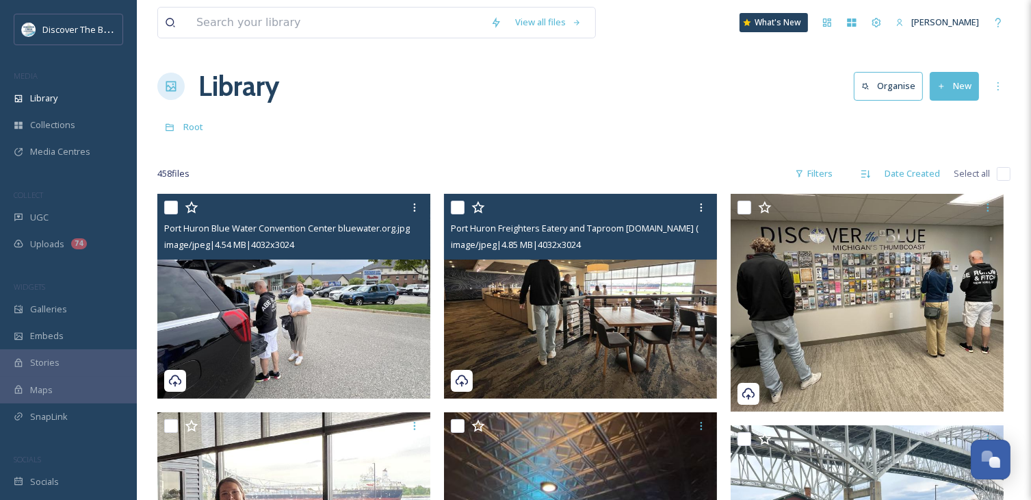
click at [639, 320] on img at bounding box center [580, 296] width 273 height 205
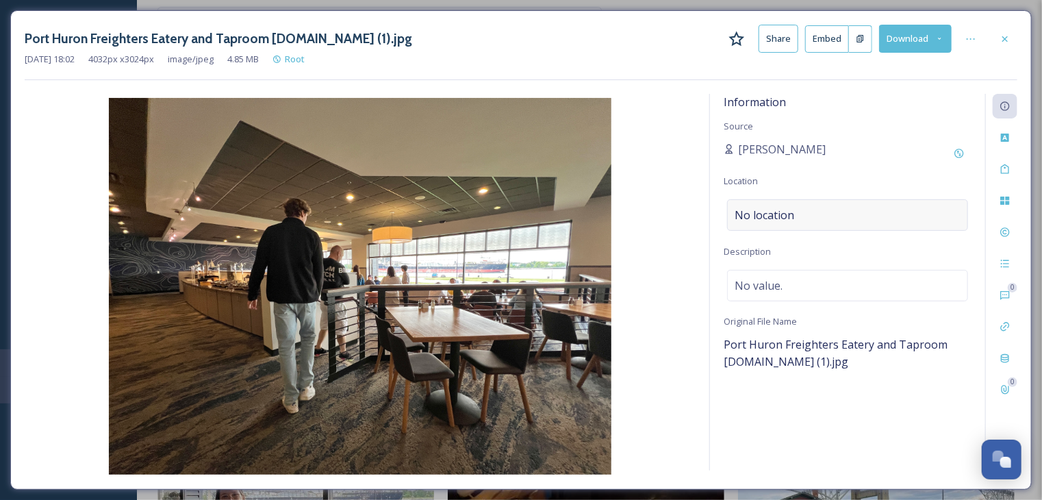
click at [765, 211] on span "No location" at bounding box center [764, 215] width 60 height 16
click at [765, 211] on input at bounding box center [848, 215] width 240 height 30
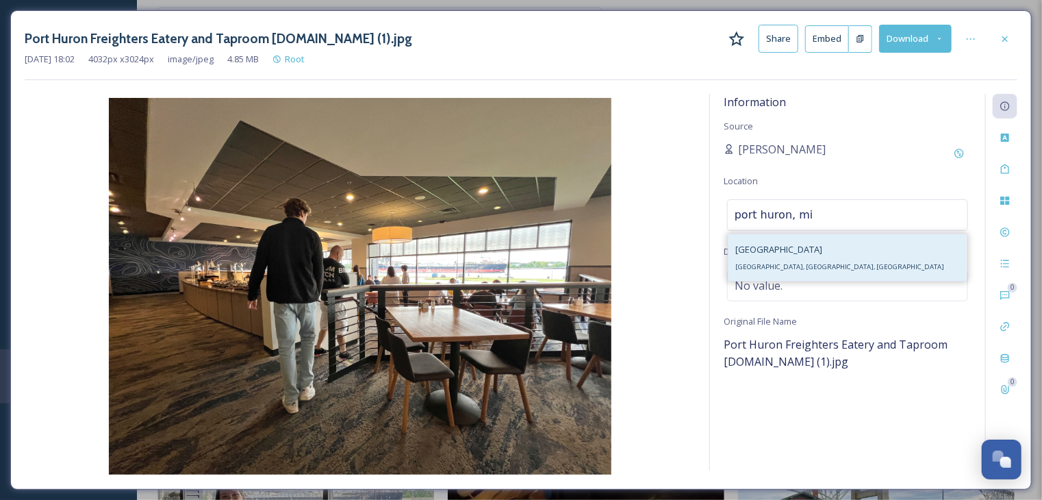
click at [769, 258] on div "[GEOGRAPHIC_DATA], [GEOGRAPHIC_DATA], [GEOGRAPHIC_DATA]" at bounding box center [839, 257] width 209 height 33
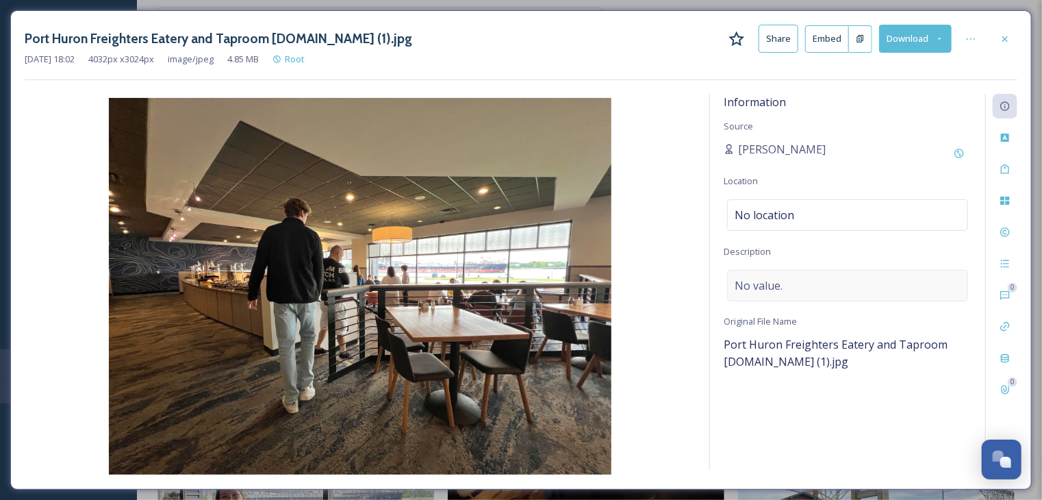
click at [770, 287] on span "No value." at bounding box center [758, 285] width 48 height 16
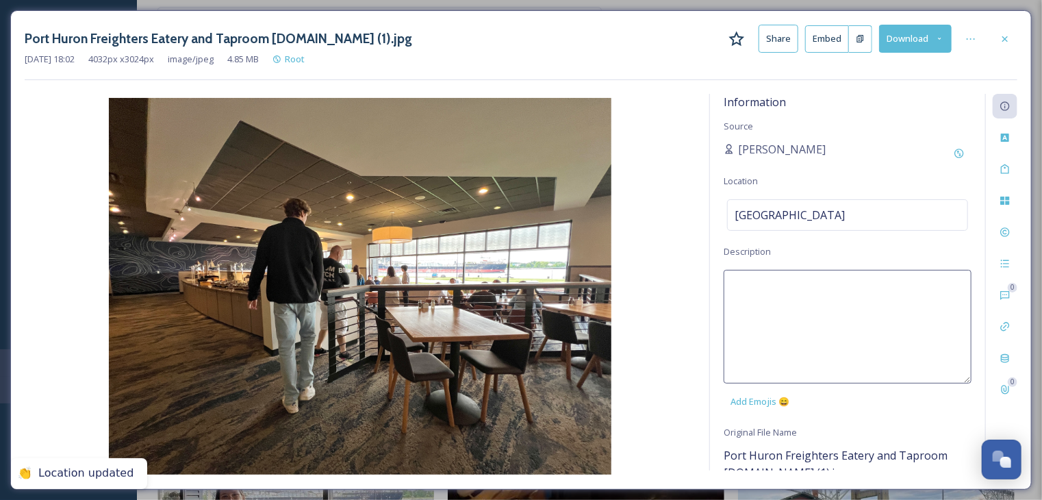
click at [770, 287] on textarea at bounding box center [847, 327] width 248 height 114
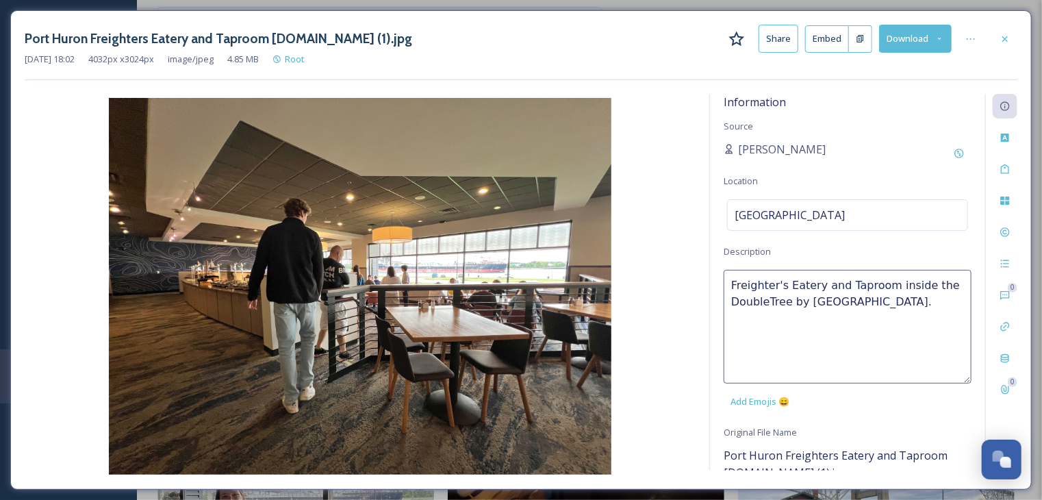
drag, startPoint x: 936, startPoint y: 301, endPoint x: 727, endPoint y: 279, distance: 210.0
click at [727, 279] on textarea "Freighter's Eatery and Taproom inside the DoubleTree by [GEOGRAPHIC_DATA]." at bounding box center [847, 327] width 248 height 114
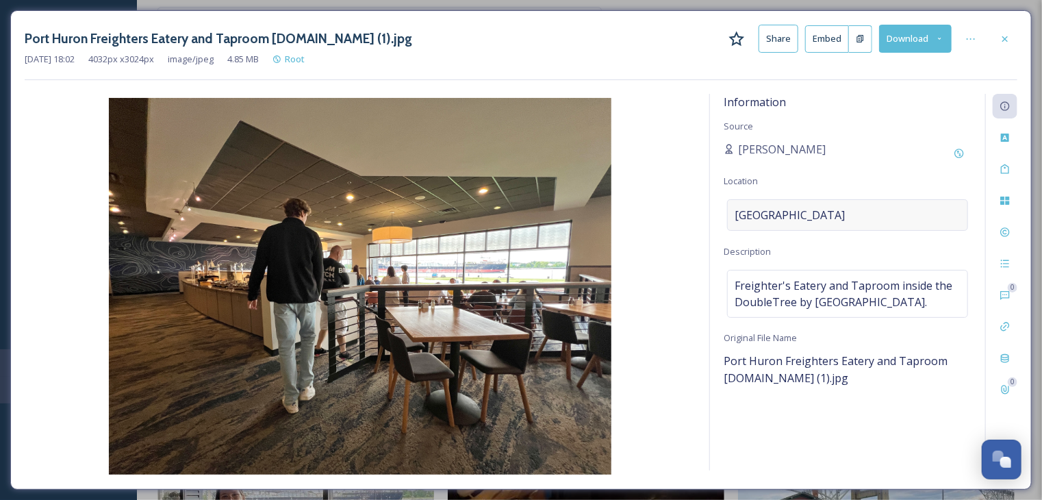
click at [878, 210] on div "[GEOGRAPHIC_DATA]" at bounding box center [847, 214] width 241 height 31
click at [1010, 38] on icon at bounding box center [1004, 39] width 11 height 11
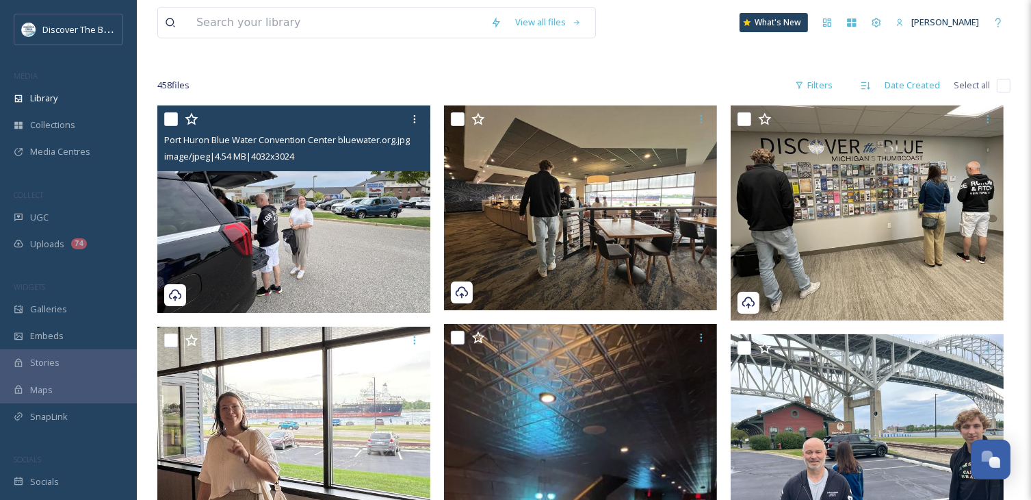
scroll to position [137, 0]
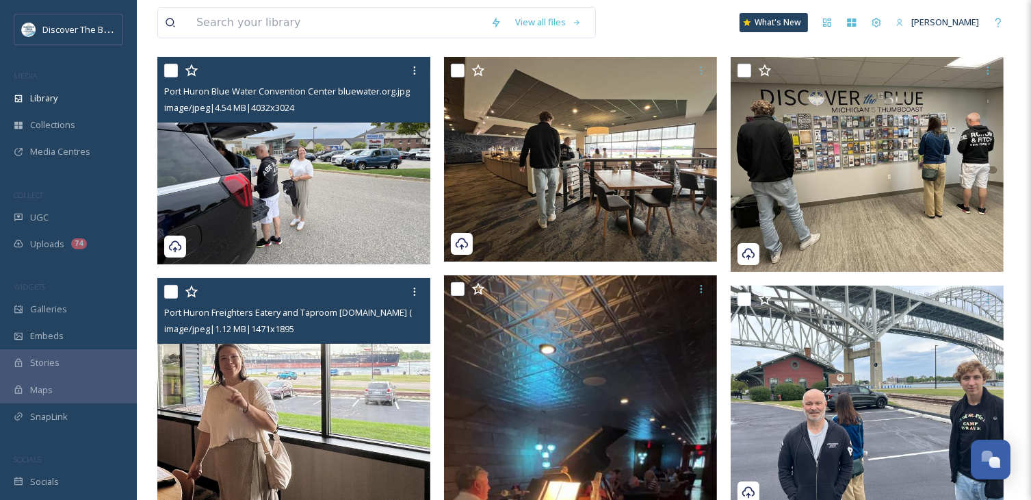
click at [339, 391] on img at bounding box center [293, 454] width 273 height 352
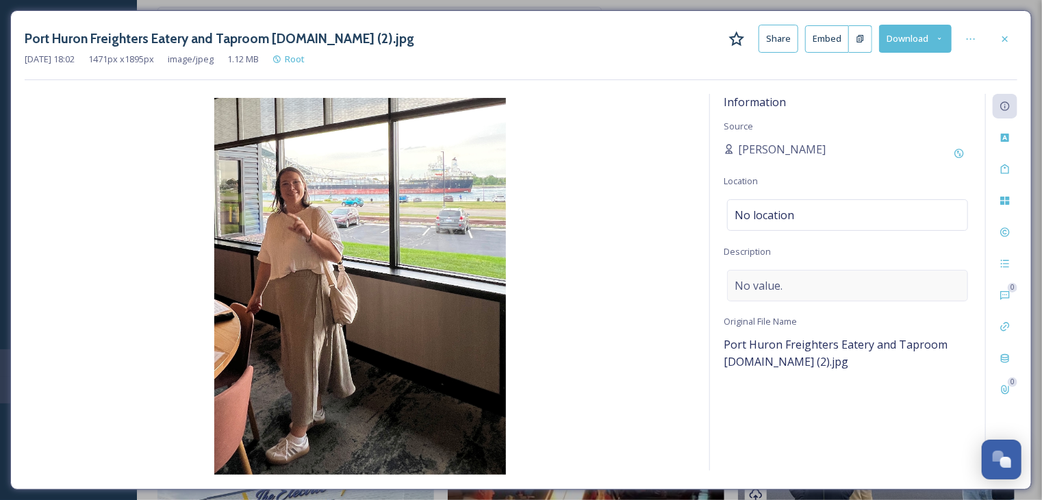
click at [754, 280] on span "No value." at bounding box center [758, 285] width 48 height 16
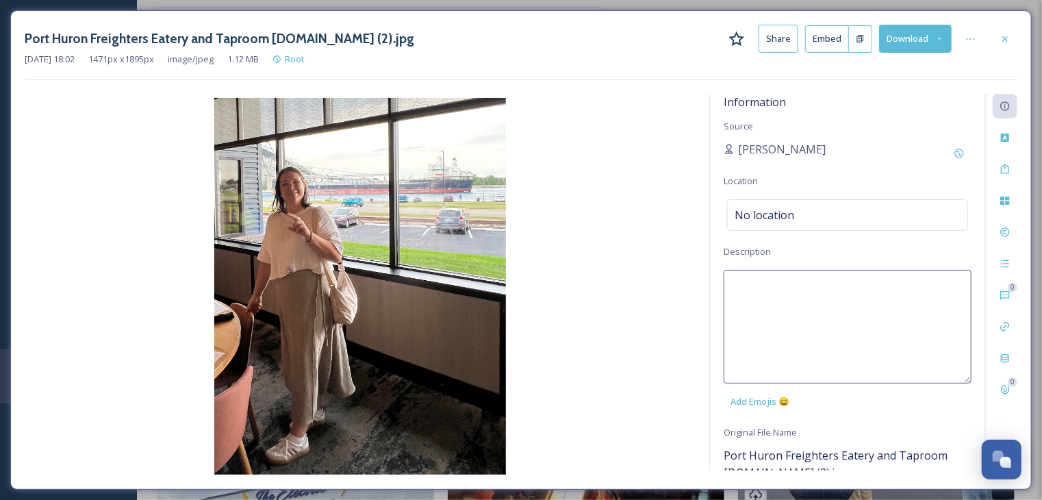
paste textarea "Freighter's Eatery and Taproom inside the DoubleTree by [GEOGRAPHIC_DATA]."
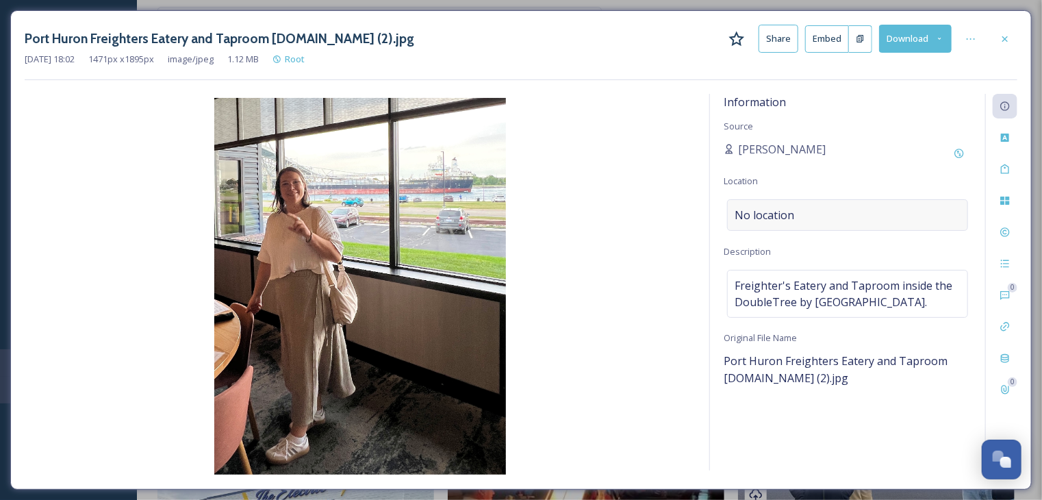
click at [762, 210] on span "No location" at bounding box center [764, 215] width 60 height 16
click at [762, 210] on input at bounding box center [848, 215] width 240 height 30
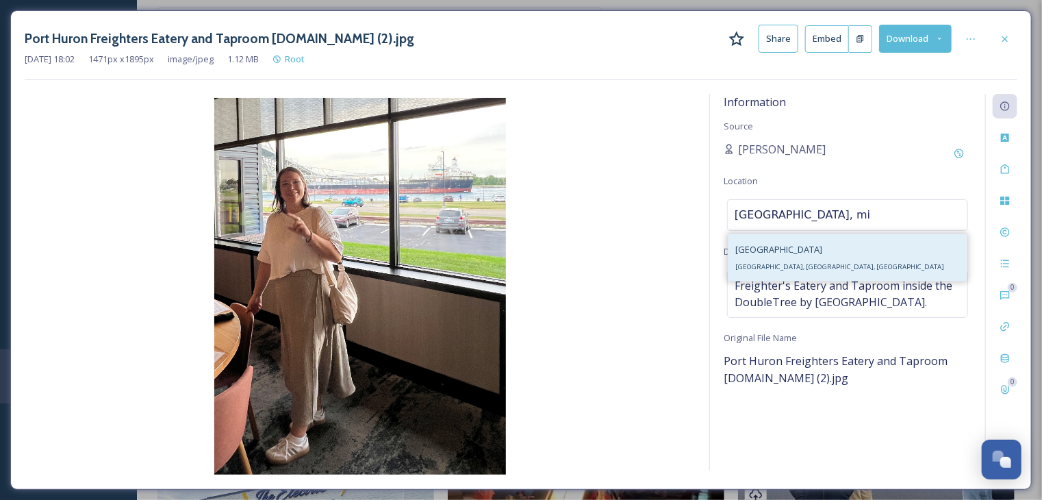
click at [767, 269] on span "[GEOGRAPHIC_DATA], [GEOGRAPHIC_DATA], [GEOGRAPHIC_DATA]" at bounding box center [839, 266] width 209 height 9
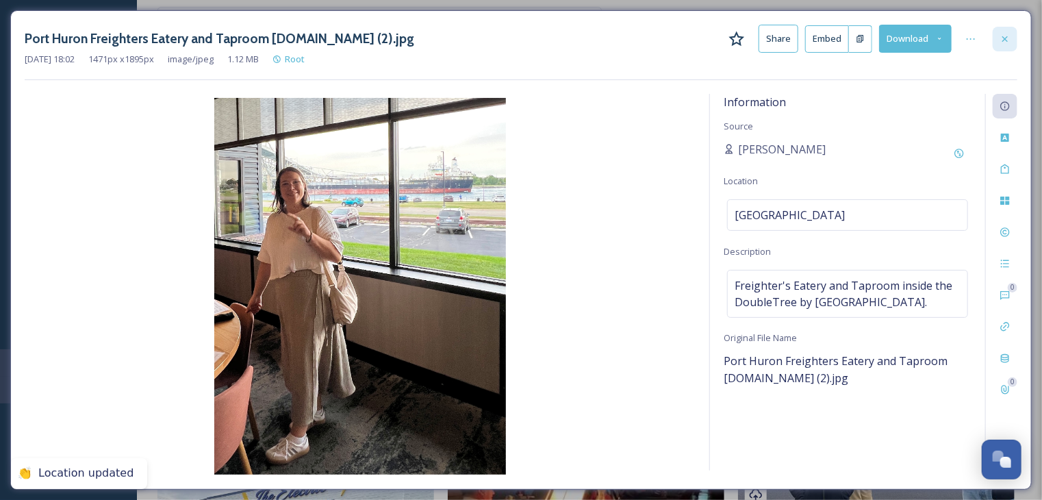
click at [1007, 40] on icon at bounding box center [1004, 38] width 5 height 5
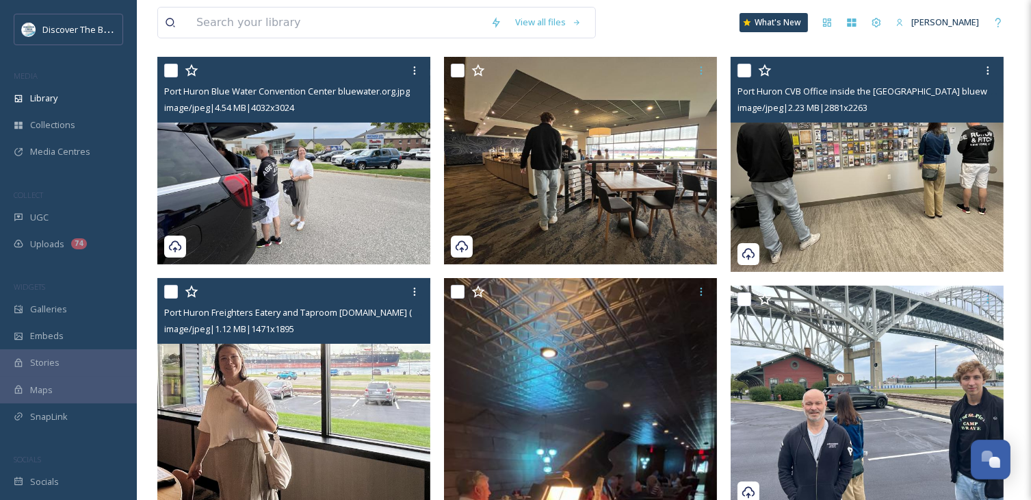
click at [843, 197] on img at bounding box center [867, 164] width 273 height 215
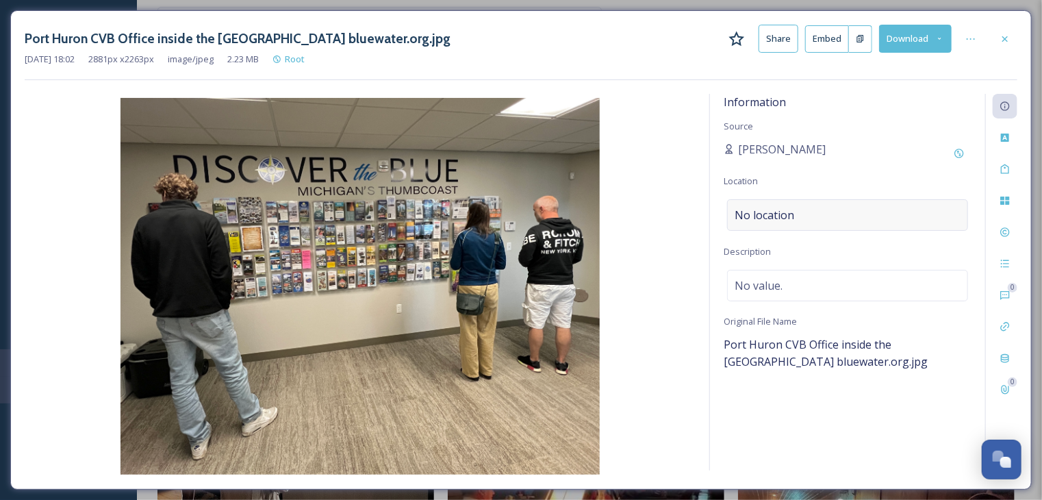
click at [791, 212] on span "No location" at bounding box center [764, 215] width 60 height 16
click at [791, 212] on input at bounding box center [848, 215] width 240 height 30
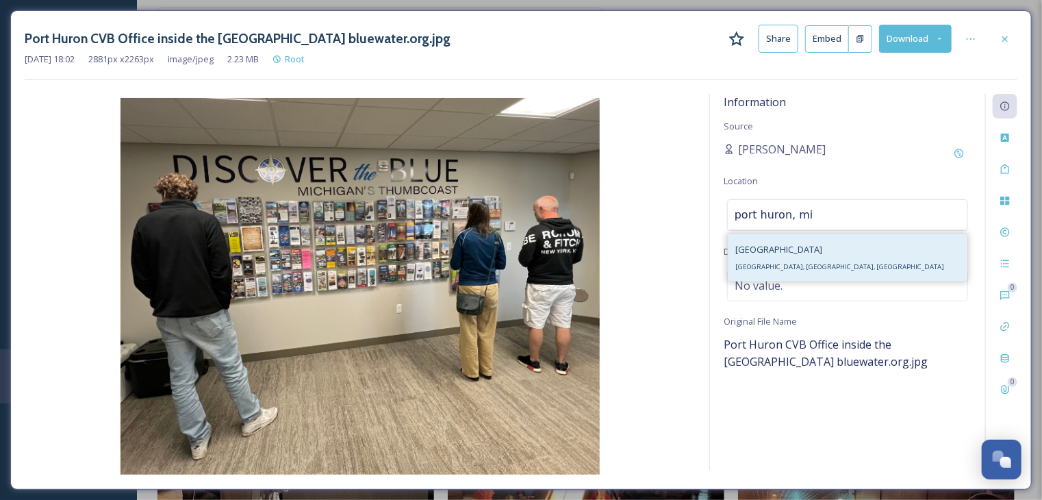
click at [784, 266] on span "[GEOGRAPHIC_DATA], [GEOGRAPHIC_DATA], [GEOGRAPHIC_DATA]" at bounding box center [839, 266] width 209 height 9
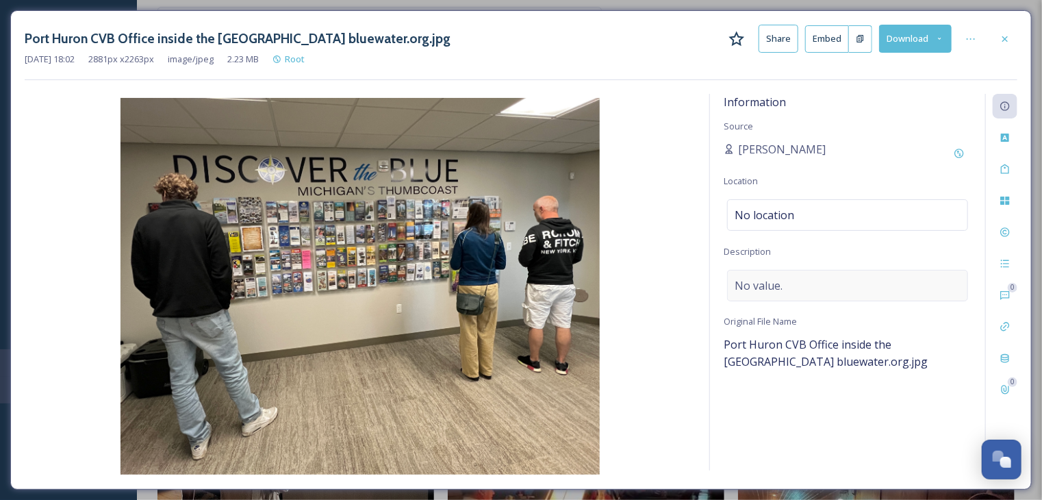
click at [776, 286] on span "No value." at bounding box center [758, 285] width 48 height 16
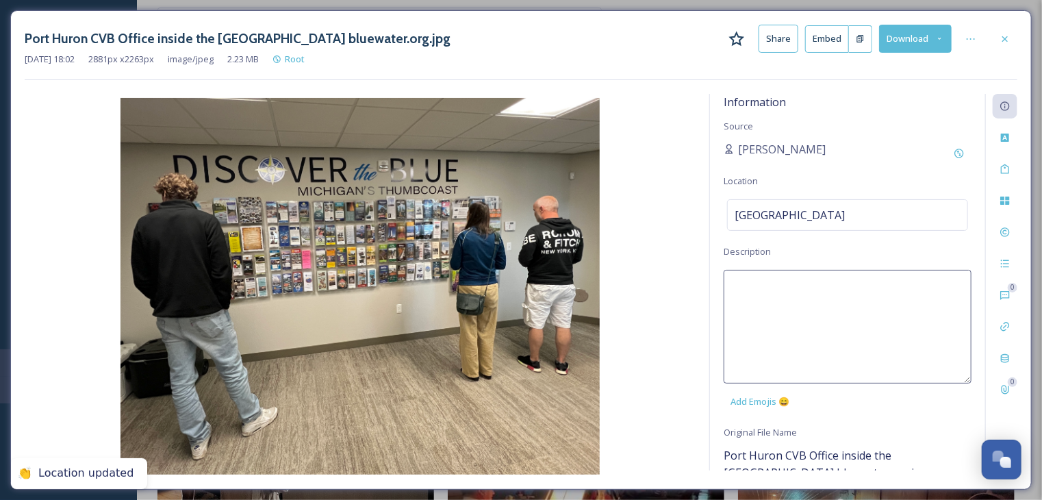
click at [776, 286] on textarea at bounding box center [847, 327] width 248 height 114
click at [681, 229] on img at bounding box center [360, 286] width 671 height 376
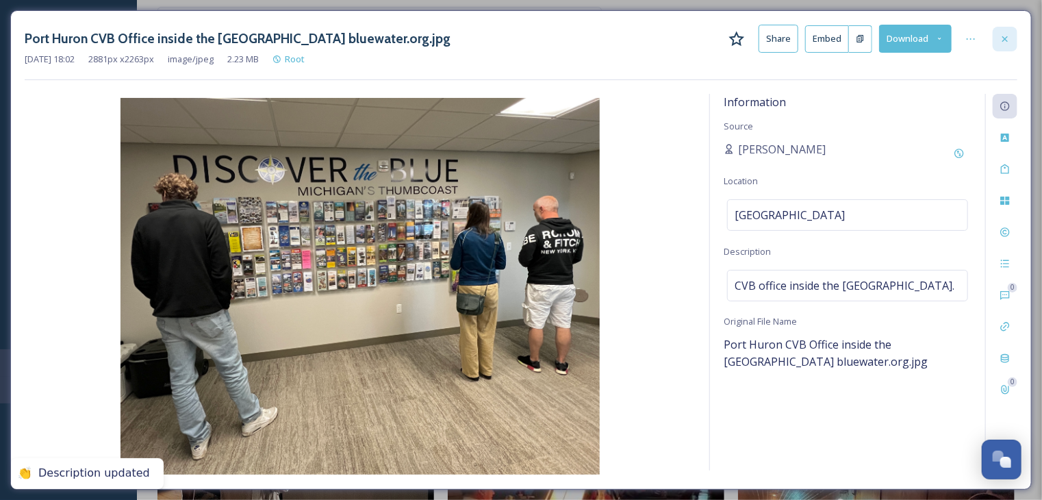
click at [1007, 41] on icon at bounding box center [1004, 39] width 11 height 11
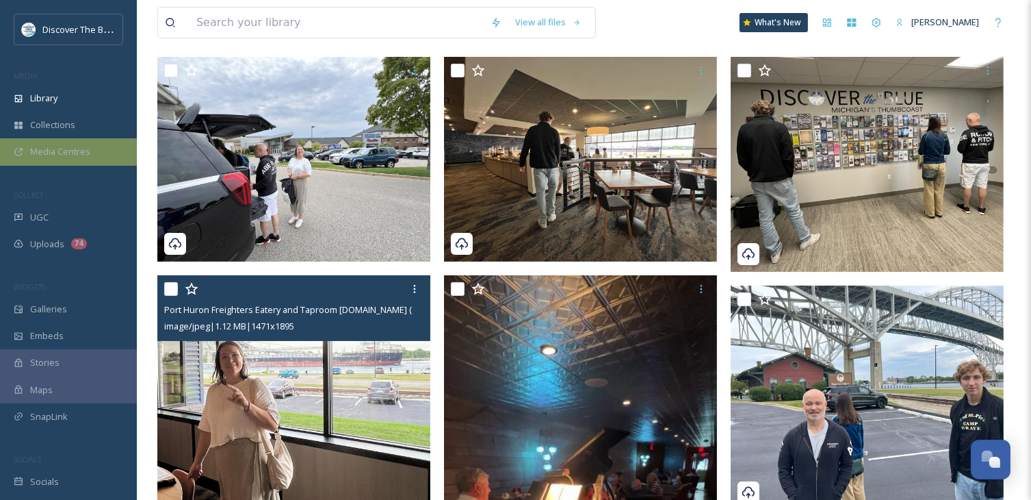
click at [67, 156] on span "Media Centres" at bounding box center [60, 151] width 60 height 13
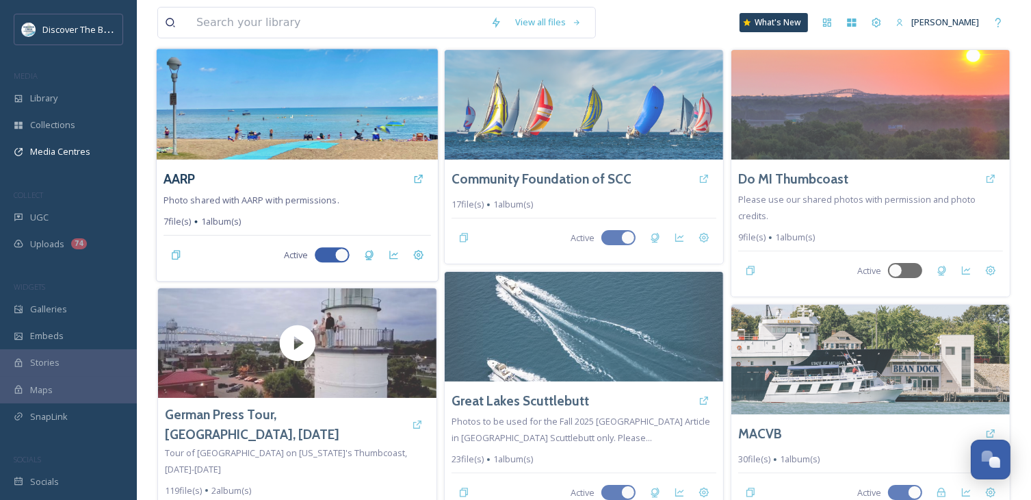
scroll to position [137, 0]
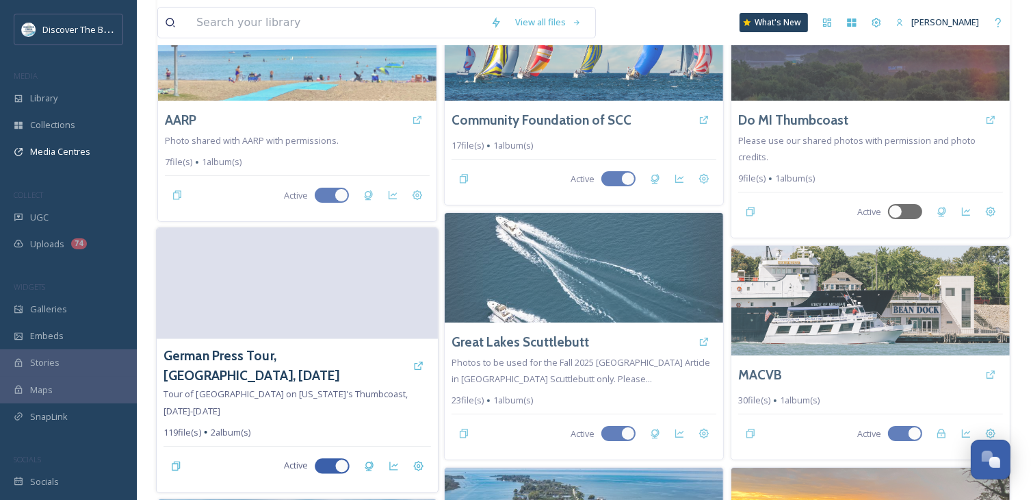
click at [214, 284] on video at bounding box center [297, 283] width 281 height 111
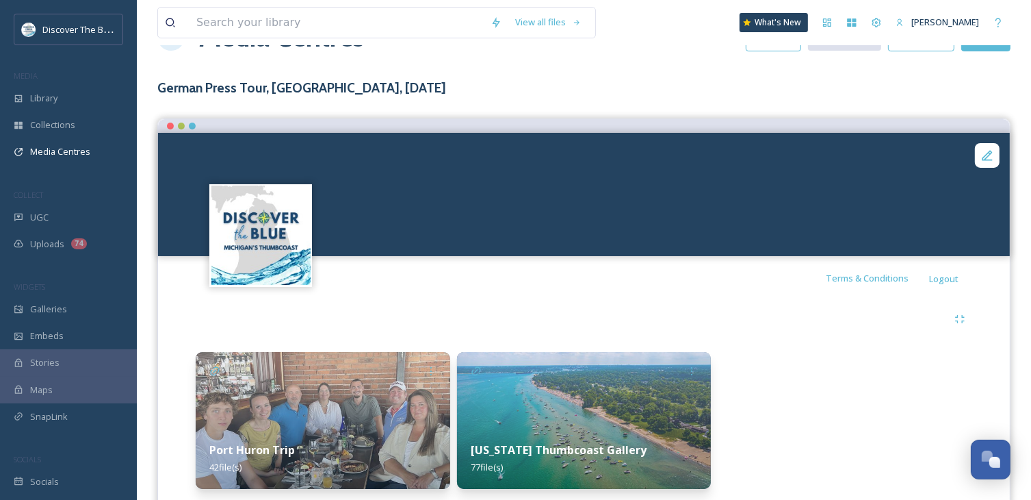
scroll to position [93, 0]
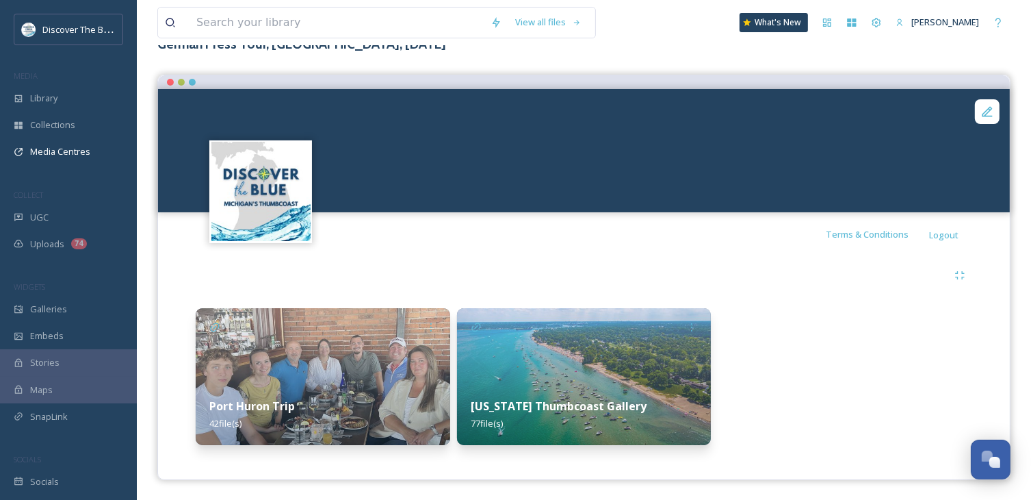
click at [361, 368] on img at bounding box center [323, 376] width 255 height 137
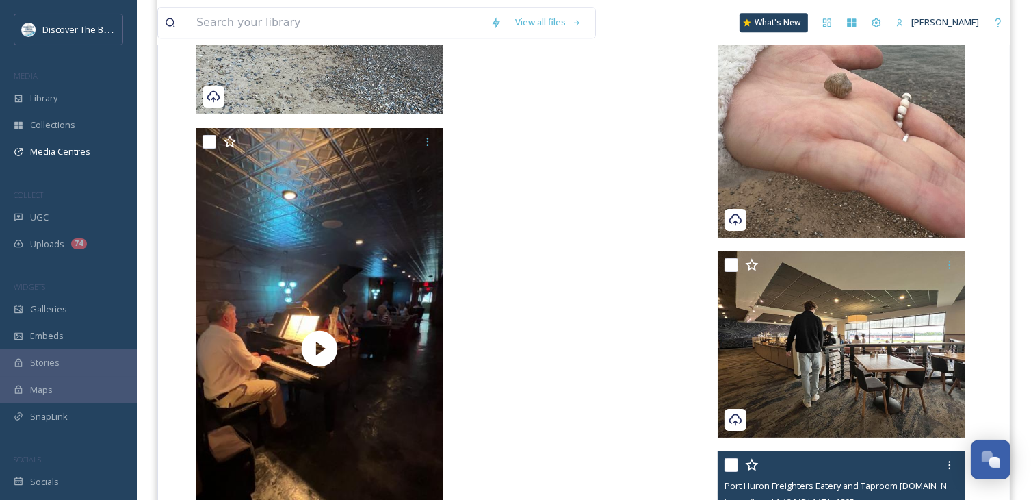
scroll to position [3717, 0]
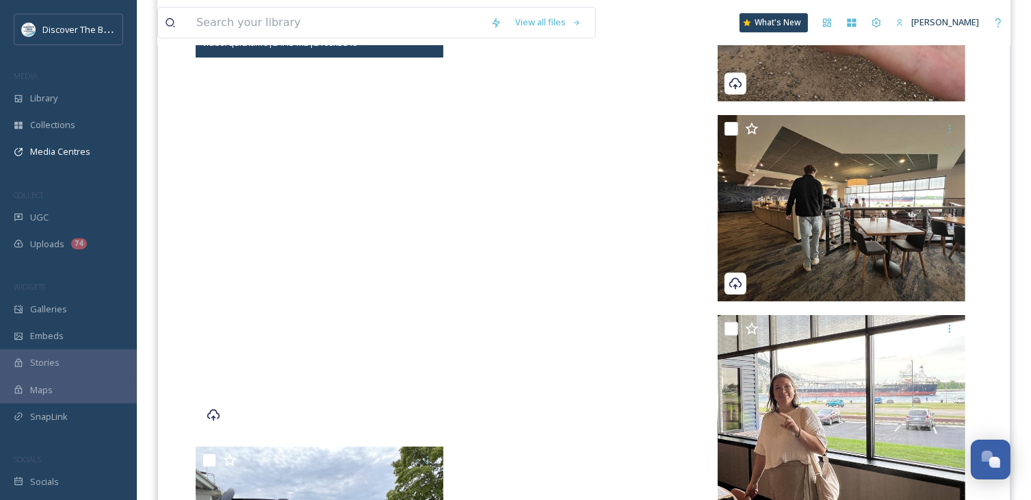
click at [413, 302] on video "Port Huron MoonCurser's Speakeasy bluewater.org.MOV" at bounding box center [320, 212] width 248 height 441
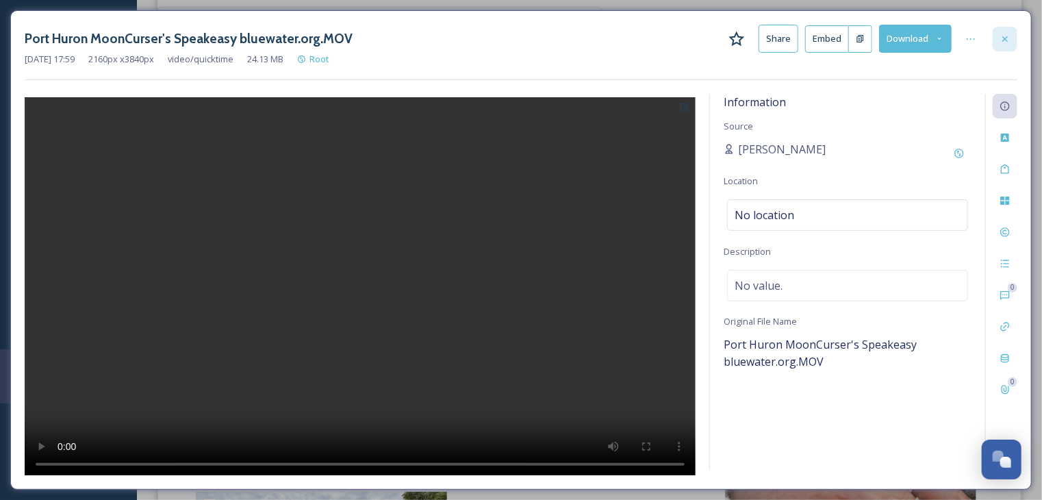
click at [1003, 43] on icon at bounding box center [1004, 39] width 11 height 11
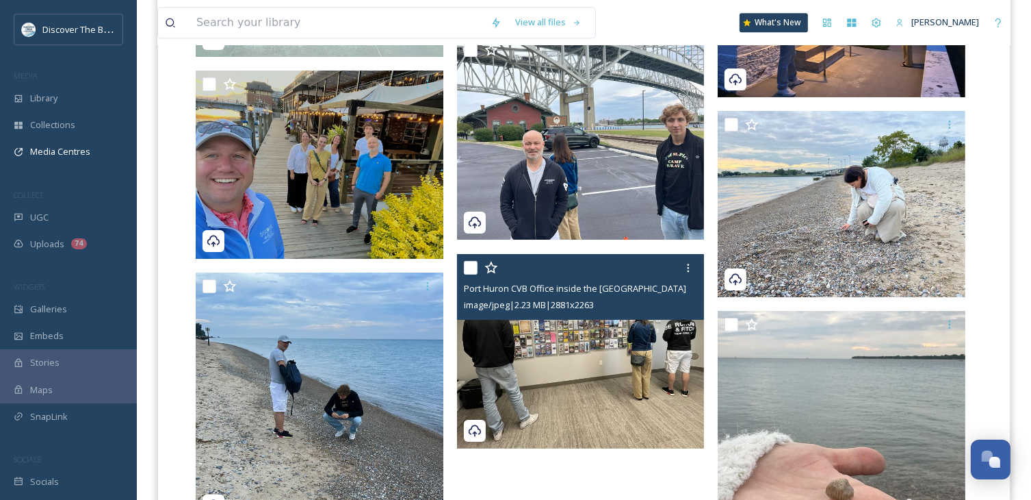
scroll to position [3331, 0]
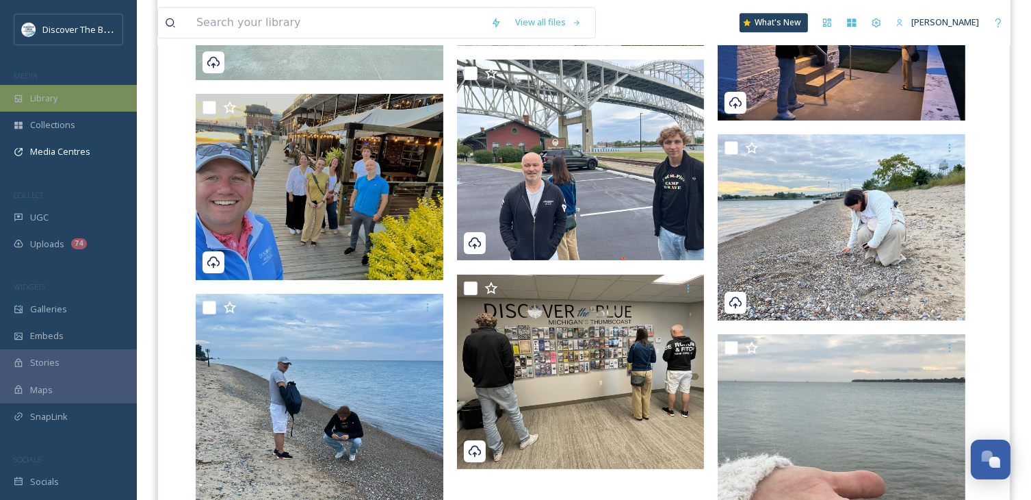
click at [34, 98] on span "Library" at bounding box center [43, 98] width 27 height 13
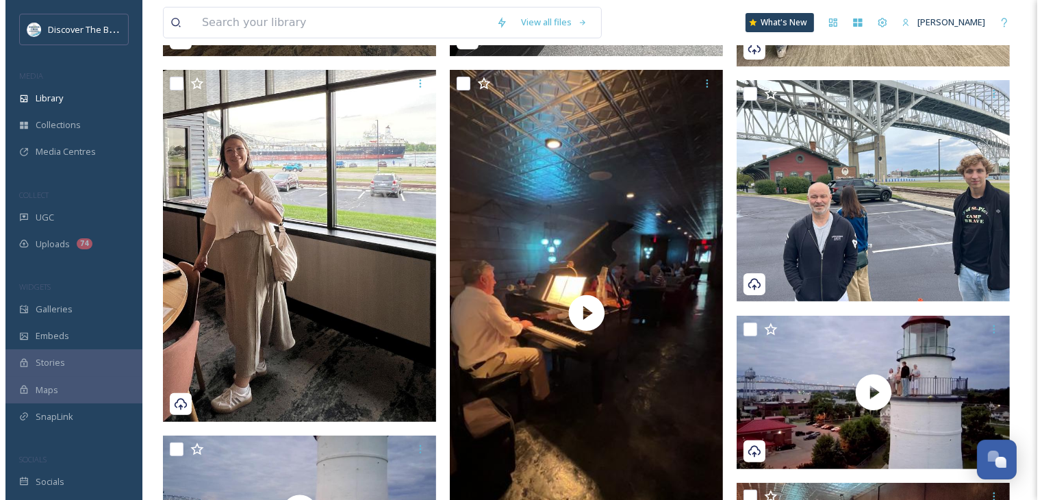
scroll to position [411, 0]
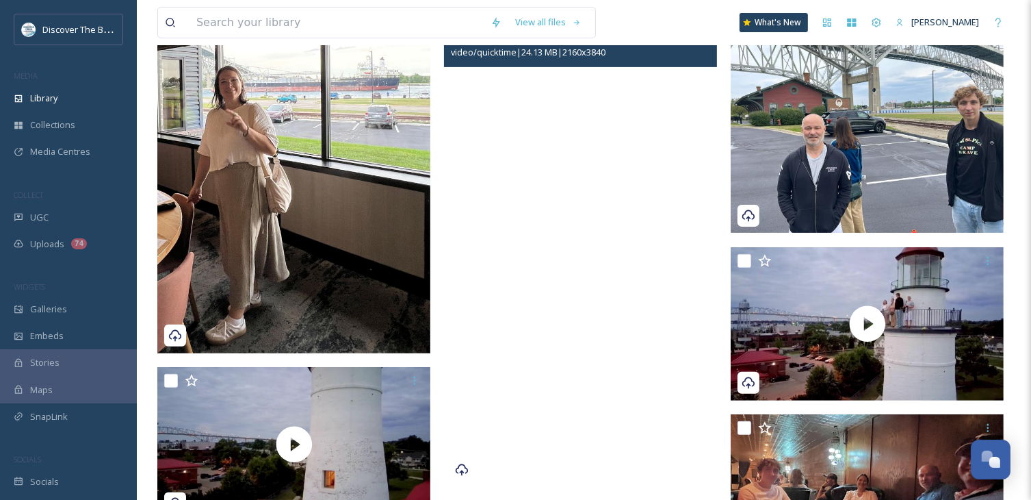
click at [591, 154] on video "Port Huron MoonCurser's Speakeasy bluewater.org.MOV" at bounding box center [580, 243] width 273 height 485
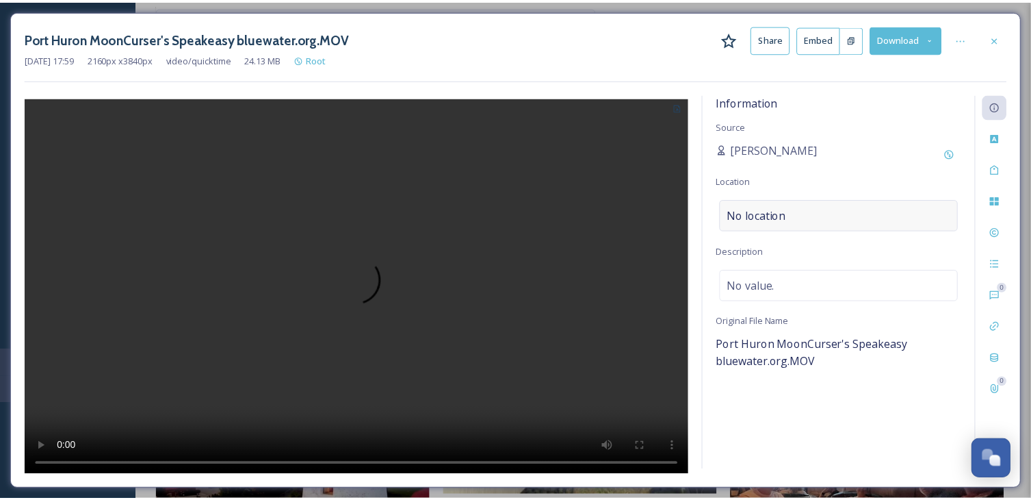
scroll to position [413, 0]
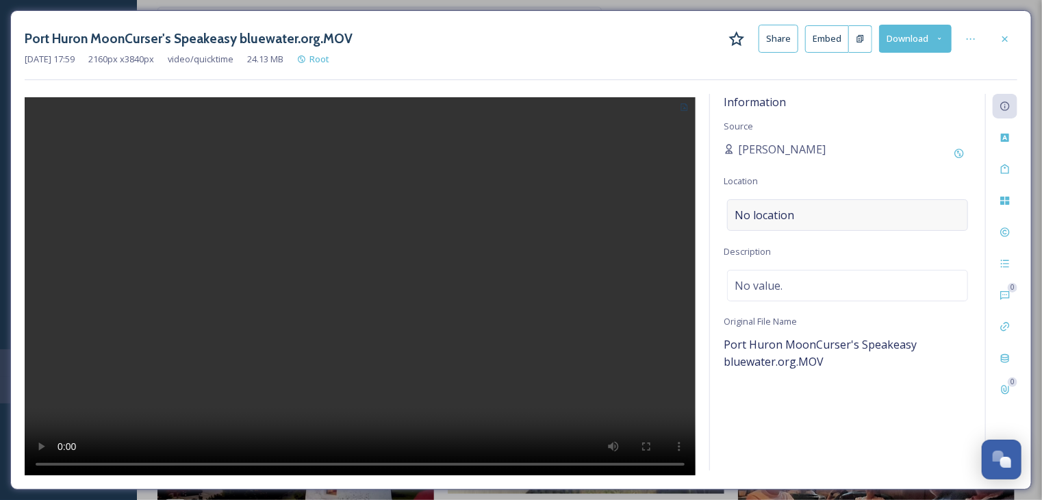
click at [749, 218] on span "No location" at bounding box center [764, 215] width 60 height 16
click at [749, 218] on input at bounding box center [848, 215] width 240 height 30
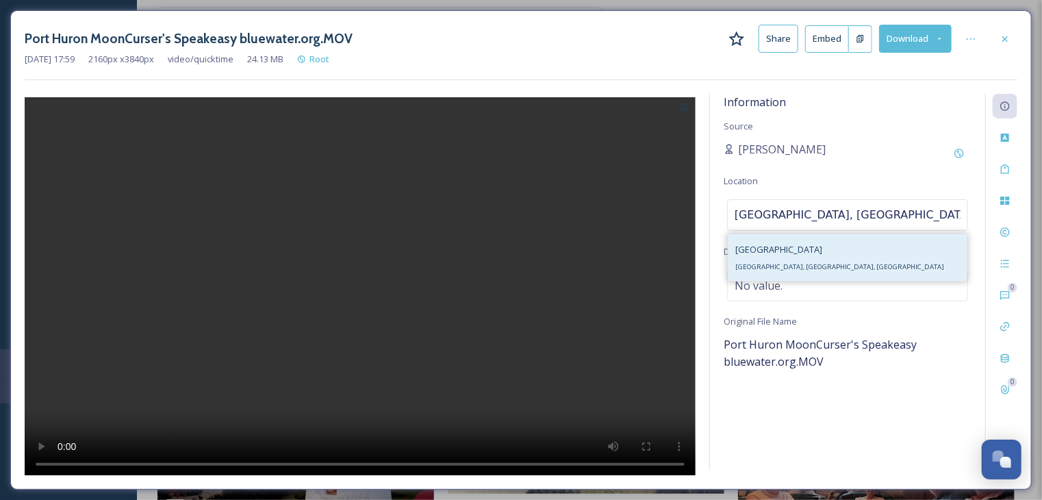
click at [748, 270] on span "[GEOGRAPHIC_DATA], [GEOGRAPHIC_DATA], [GEOGRAPHIC_DATA]" at bounding box center [839, 266] width 209 height 9
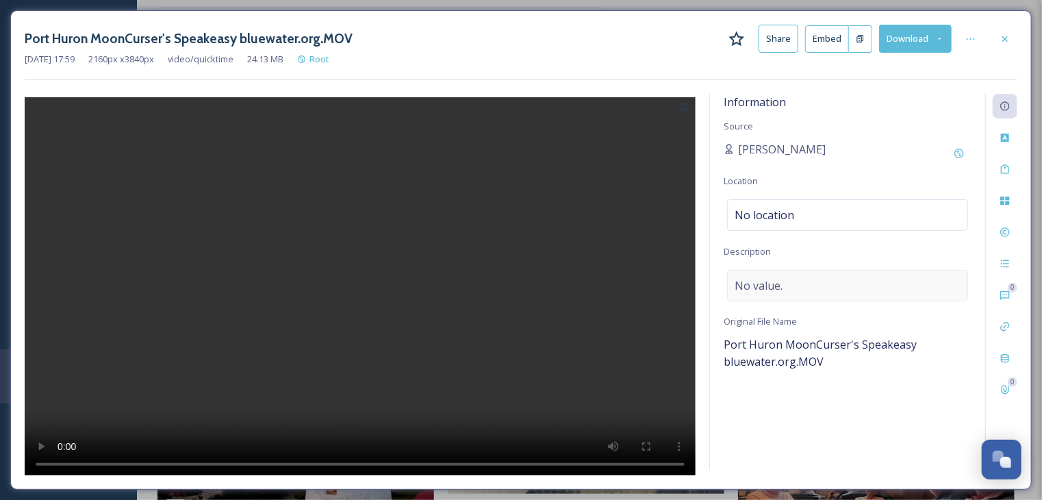
click at [750, 288] on span "No value." at bounding box center [758, 285] width 48 height 16
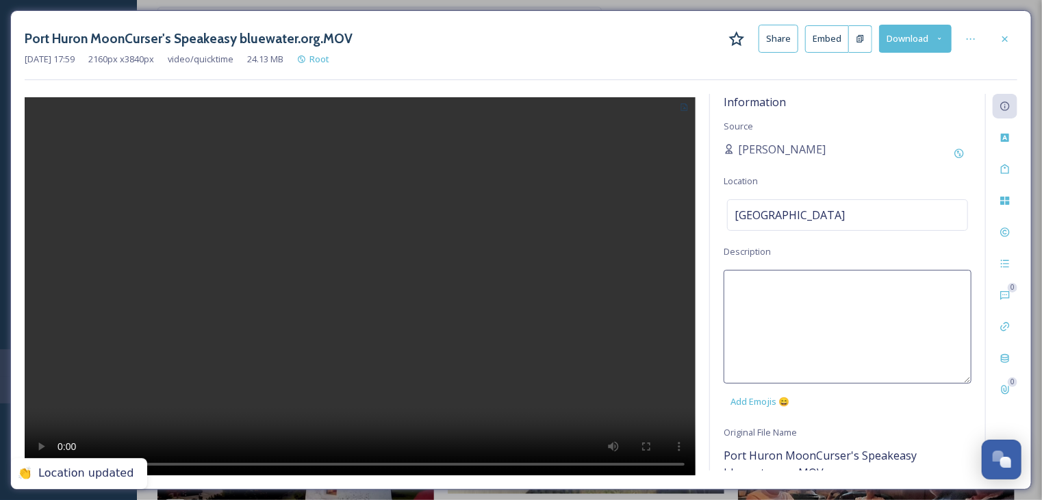
click at [750, 288] on textarea at bounding box center [847, 327] width 248 height 114
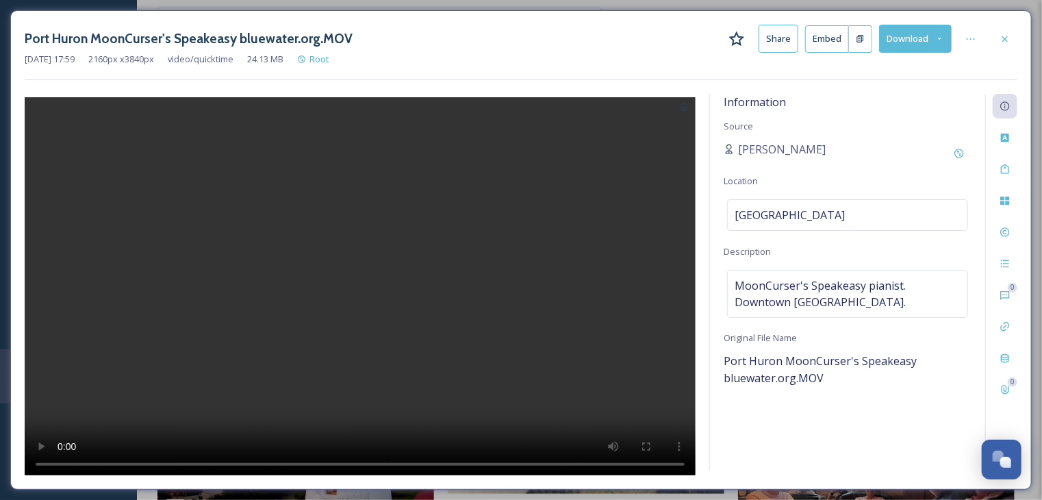
click at [545, 285] on div at bounding box center [360, 284] width 671 height 381
click at [997, 39] on div at bounding box center [1004, 39] width 25 height 25
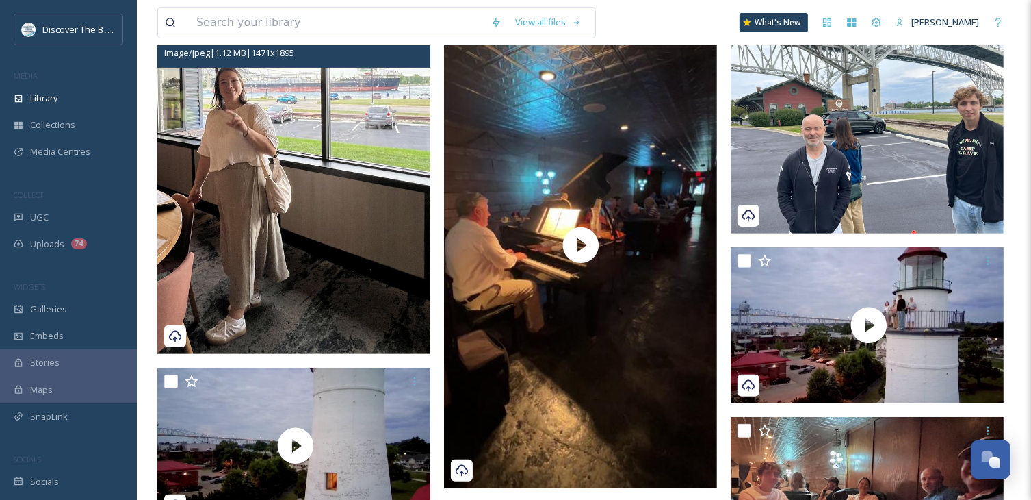
click at [345, 261] on img at bounding box center [293, 178] width 273 height 352
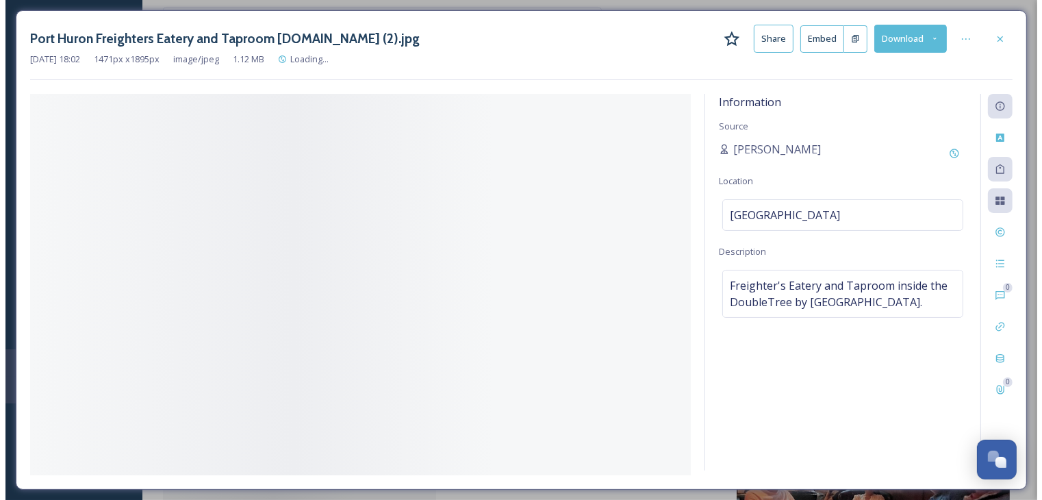
scroll to position [47, 0]
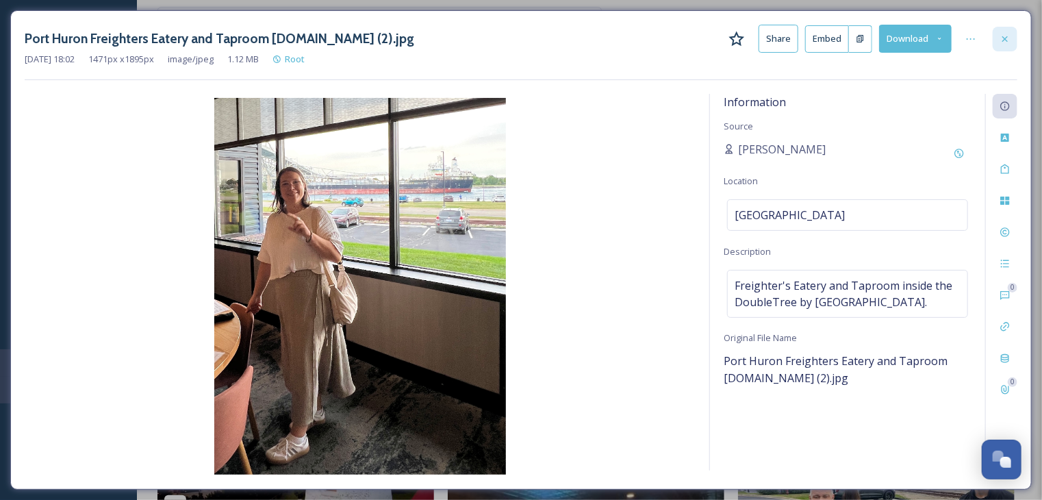
click at [1004, 41] on icon at bounding box center [1004, 39] width 11 height 11
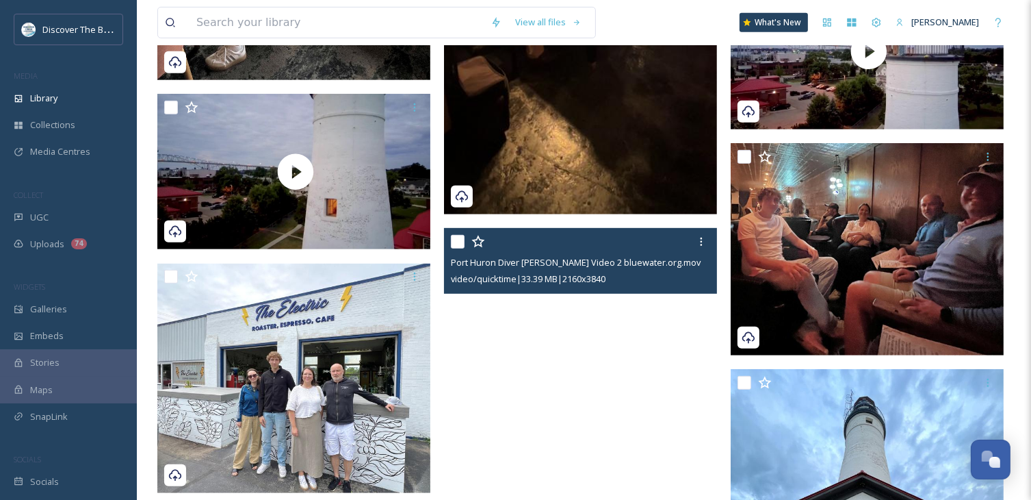
scroll to position [960, 0]
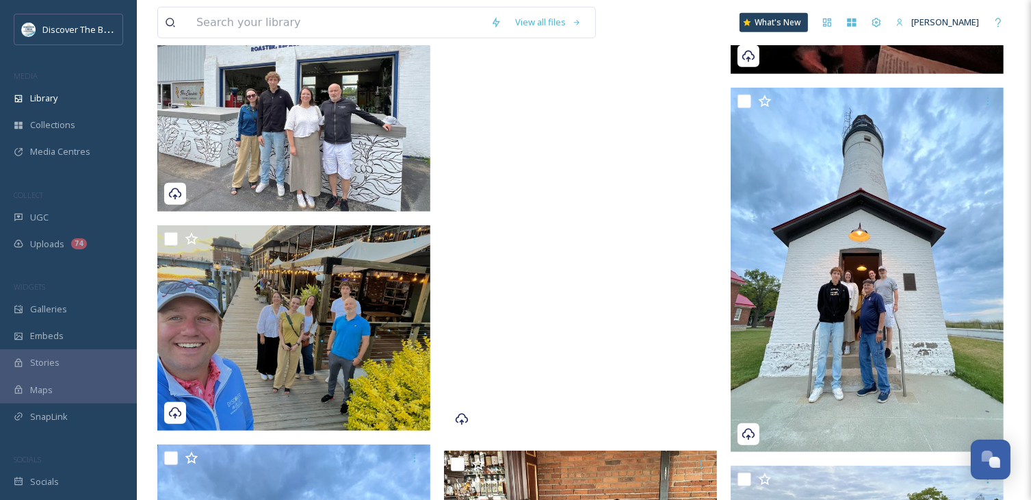
click at [554, 277] on video "Port Huron Diver Tim Brown Video 2 bluewater.org.mov" at bounding box center [580, 193] width 273 height 485
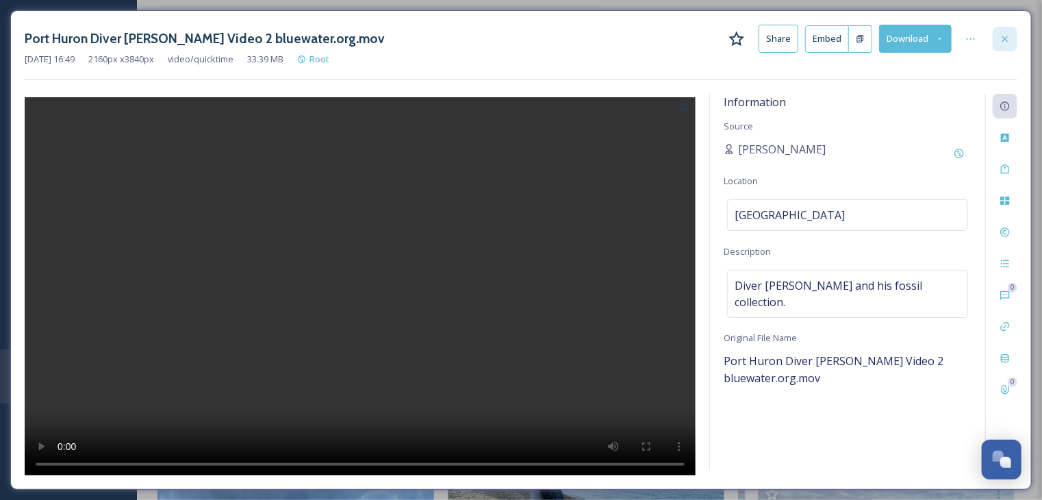
click at [1007, 37] on icon at bounding box center [1004, 39] width 11 height 11
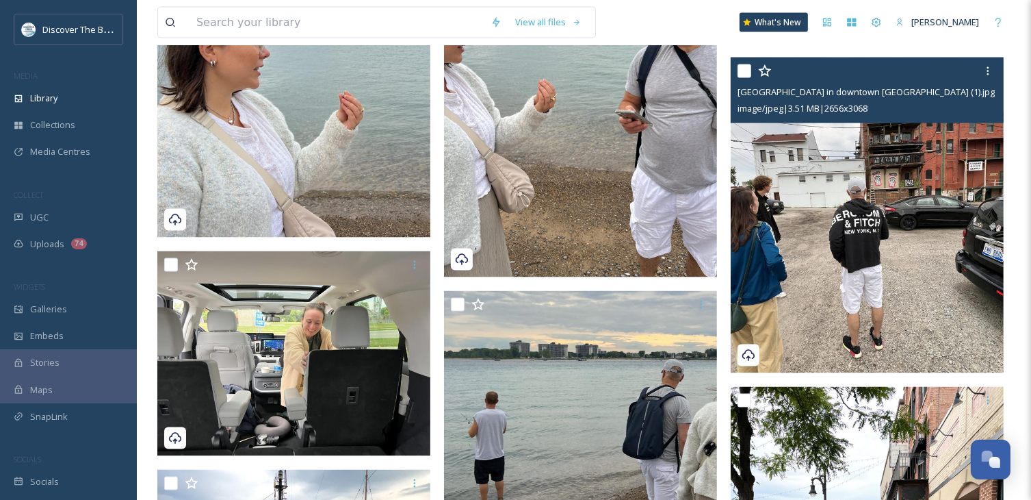
scroll to position [2320, 0]
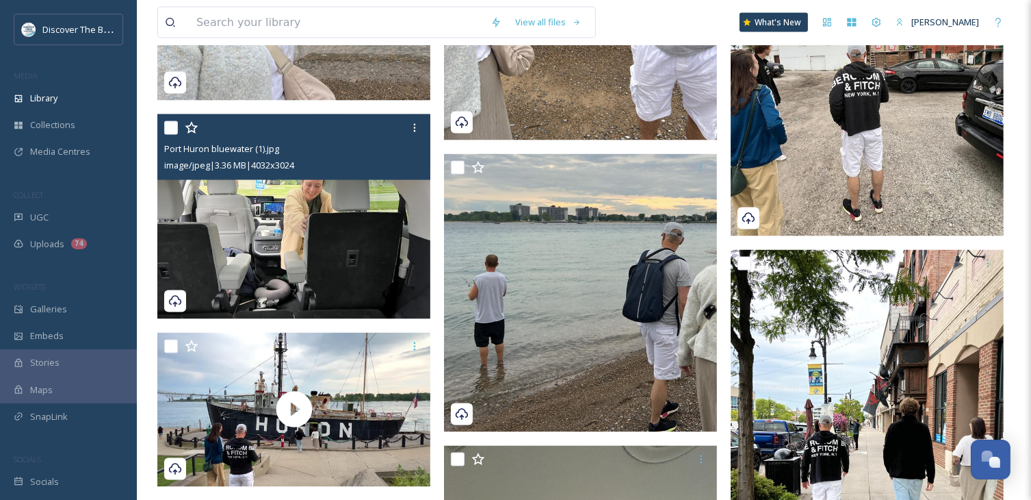
click at [336, 267] on img at bounding box center [293, 216] width 273 height 205
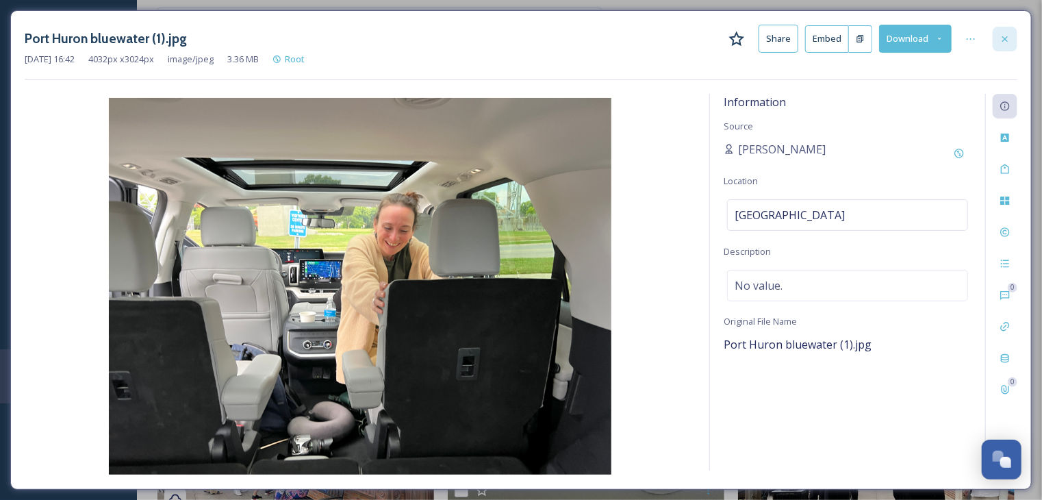
click at [1007, 39] on icon at bounding box center [1004, 39] width 11 height 11
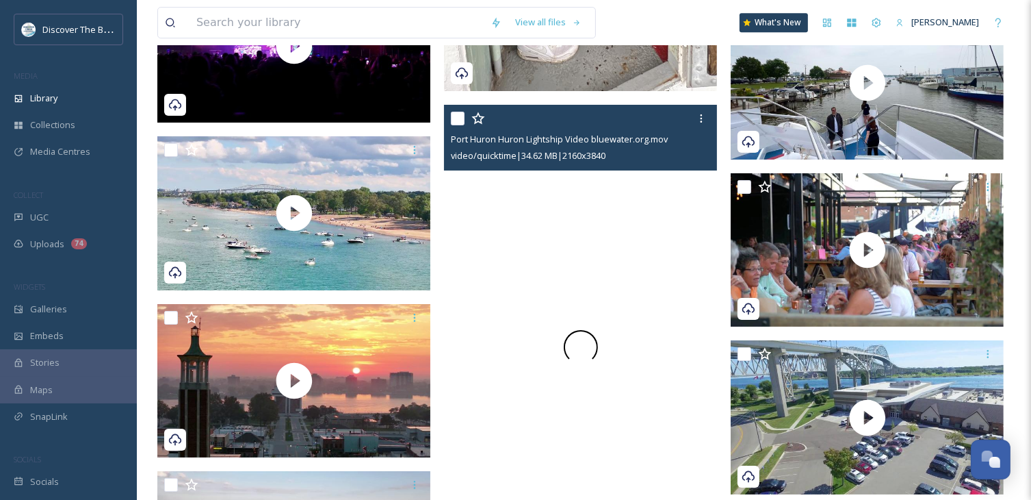
scroll to position [4279, 0]
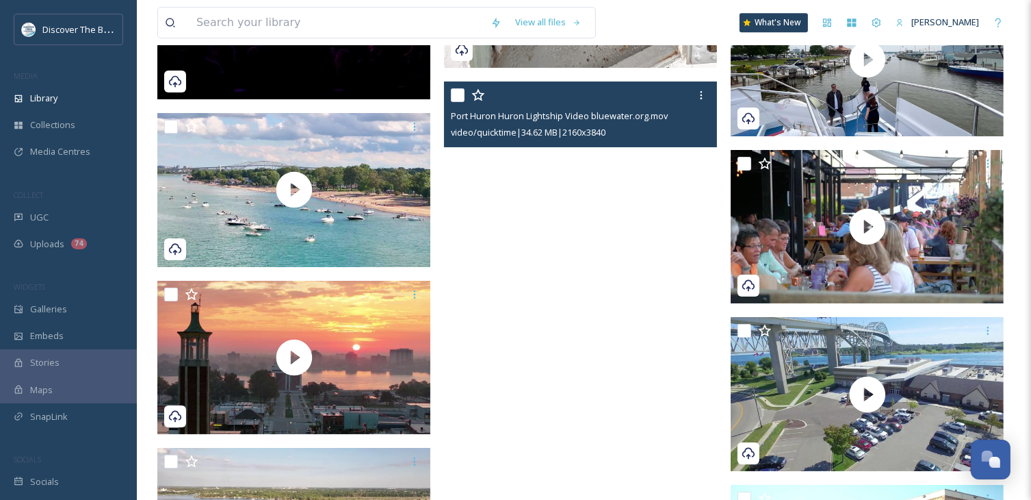
click at [574, 335] on video "Port Huron Huron Lightship Video bluewater.org.mov" at bounding box center [580, 323] width 273 height 485
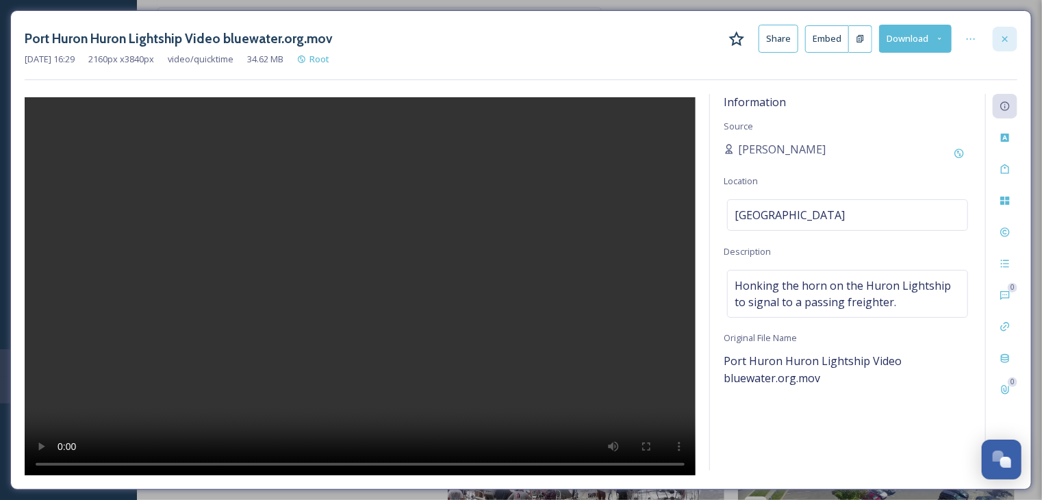
click at [1007, 39] on icon at bounding box center [1004, 39] width 11 height 11
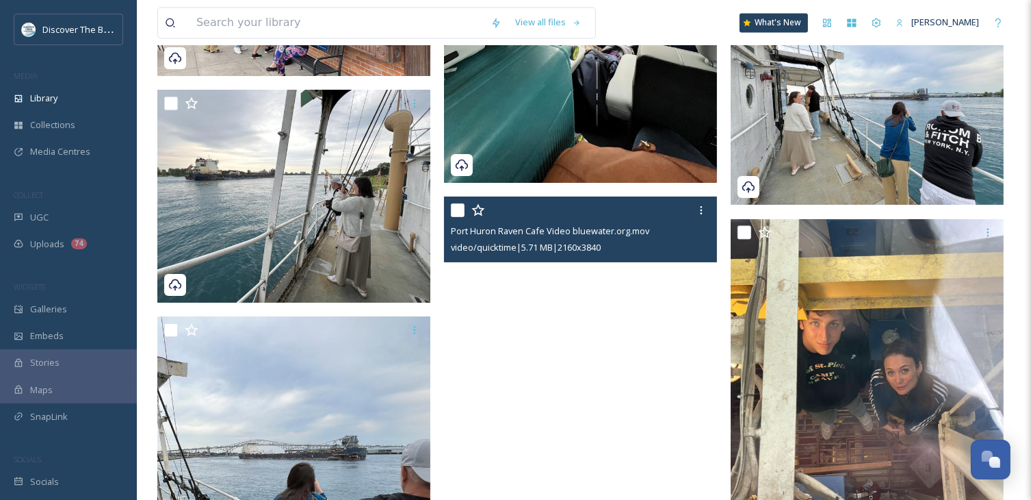
scroll to position [2979, 0]
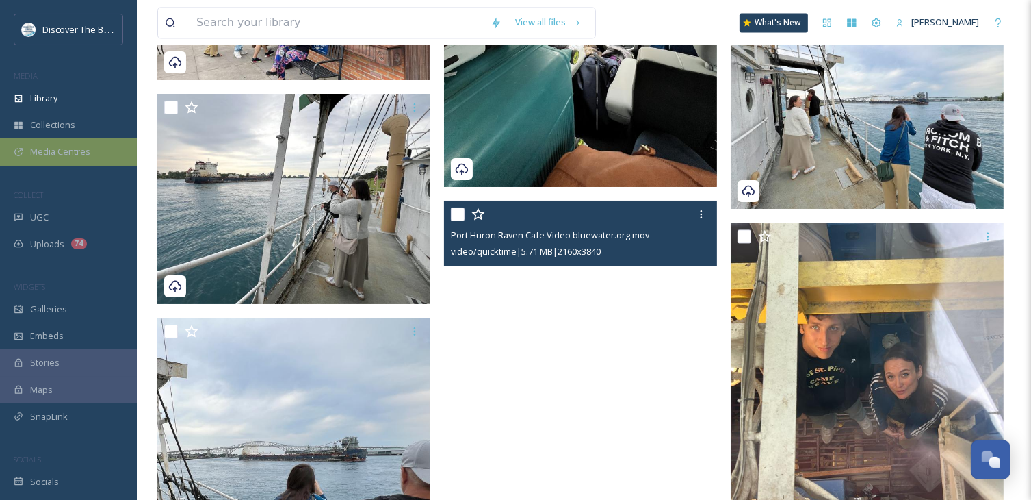
click at [81, 153] on span "Media Centres" at bounding box center [60, 151] width 60 height 13
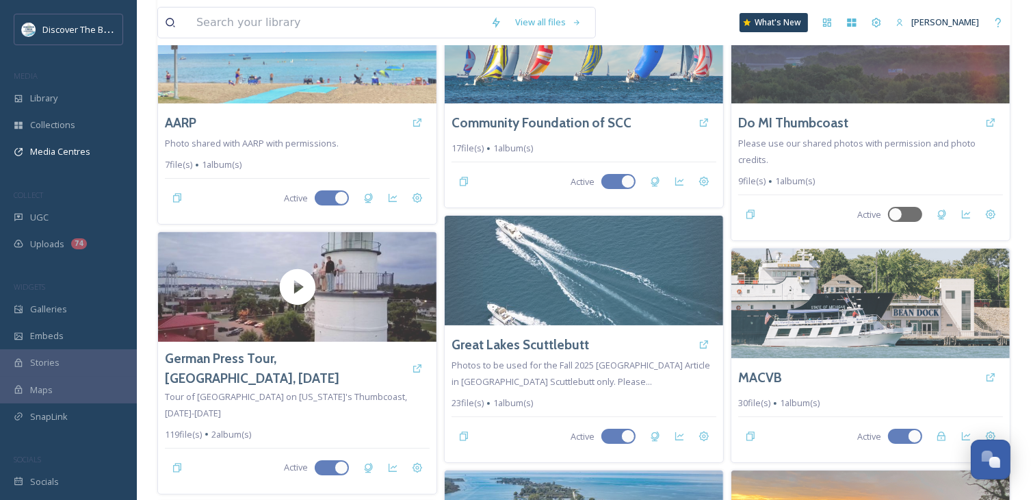
scroll to position [205, 0]
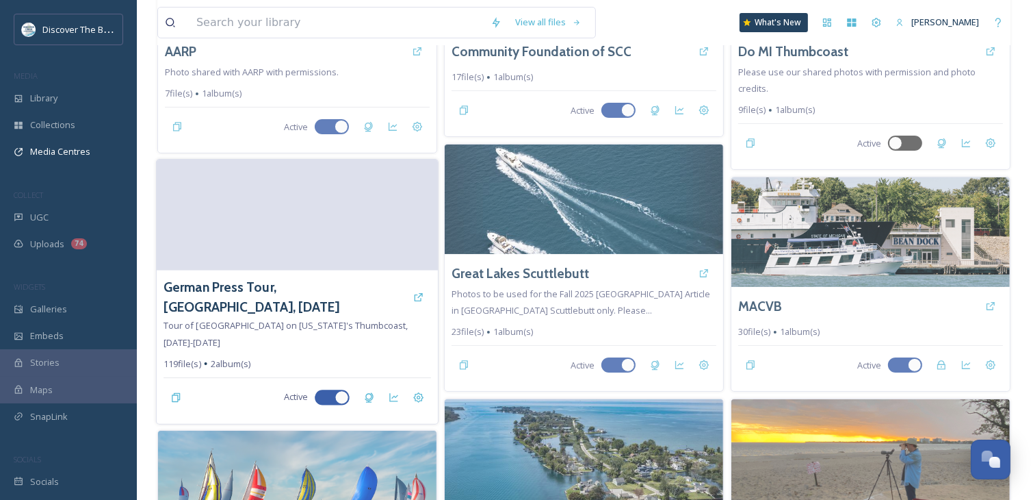
click at [357, 231] on video at bounding box center [297, 214] width 281 height 111
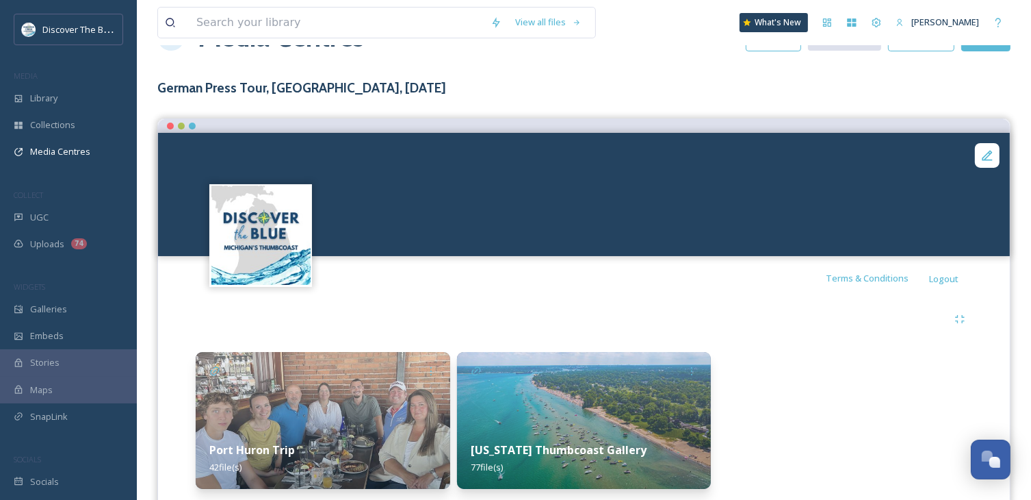
scroll to position [93, 0]
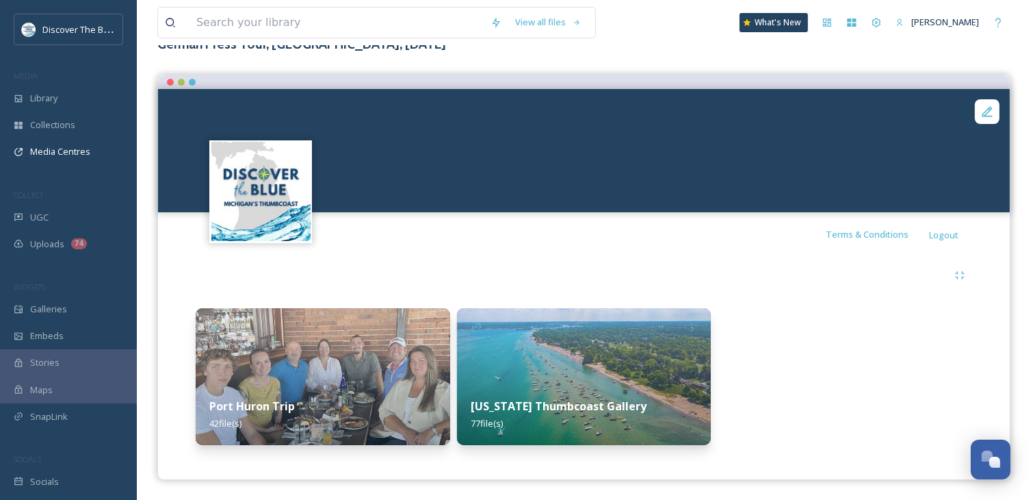
click at [315, 378] on img at bounding box center [323, 376] width 255 height 137
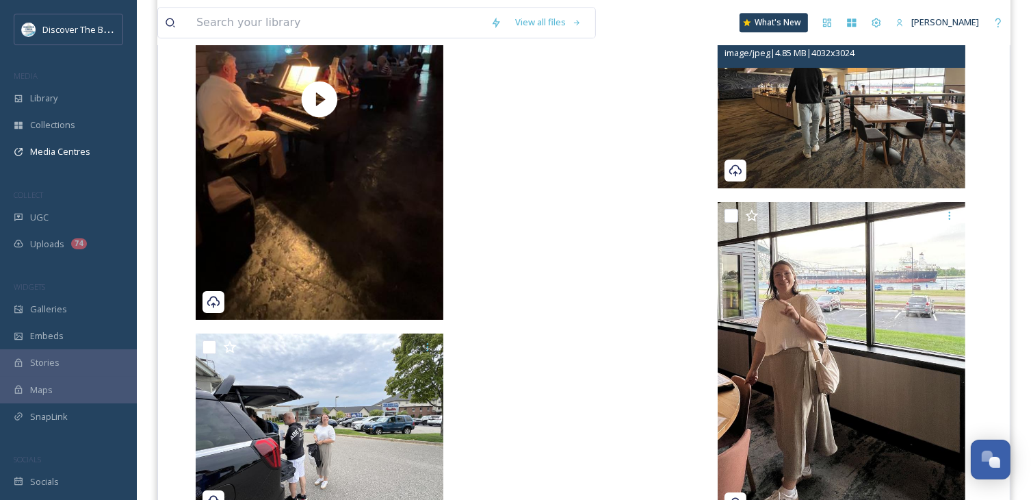
scroll to position [4038, 0]
